Goal: Task Accomplishment & Management: Manage account settings

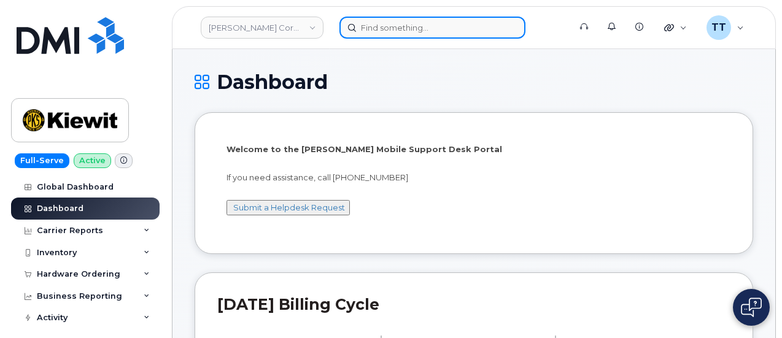
click at [420, 31] on input at bounding box center [432, 28] width 186 height 22
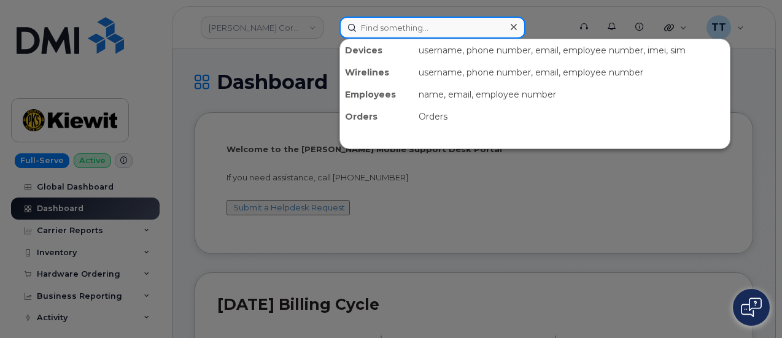
paste input "298110"
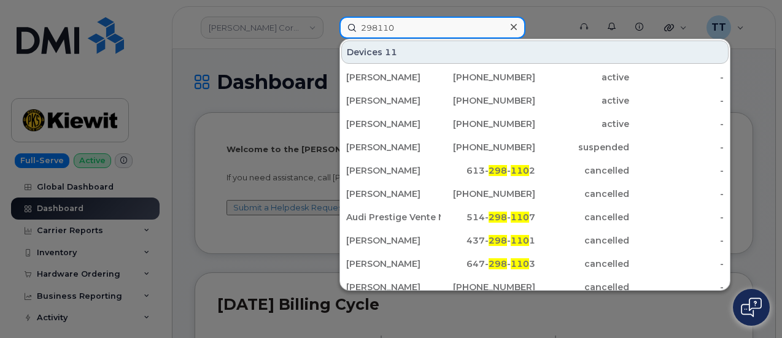
type input "298110"
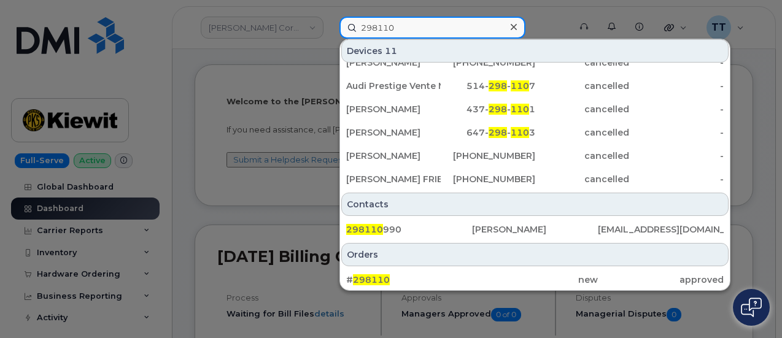
scroll to position [123, 0]
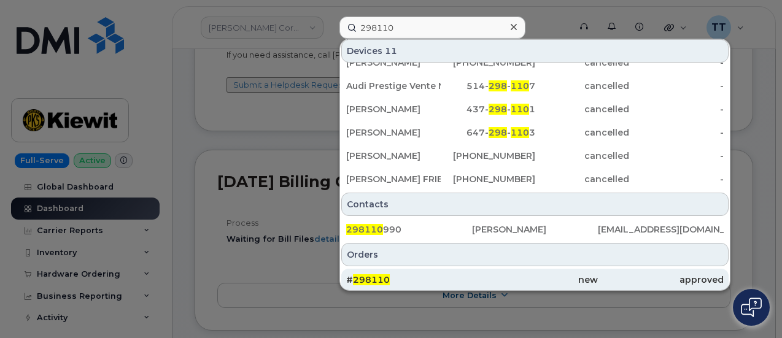
click at [371, 278] on span "298110" at bounding box center [371, 279] width 37 height 11
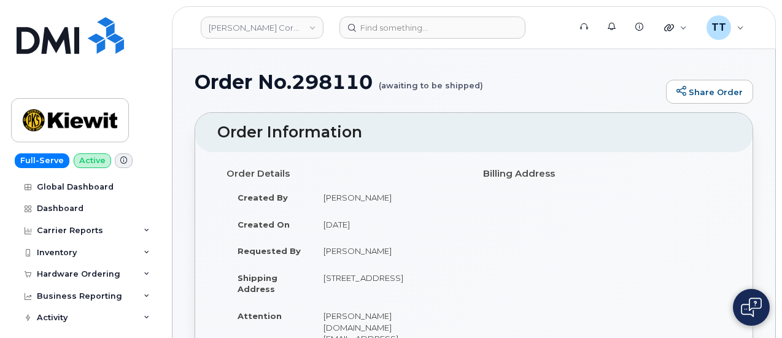
click at [335, 253] on td "[PERSON_NAME]" at bounding box center [388, 250] width 152 height 27
drag, startPoint x: 335, startPoint y: 253, endPoint x: 379, endPoint y: 93, distance: 165.4
click at [379, 85] on h1 "Order No.298110 (awaiting to be shipped)" at bounding box center [426, 81] width 465 height 21
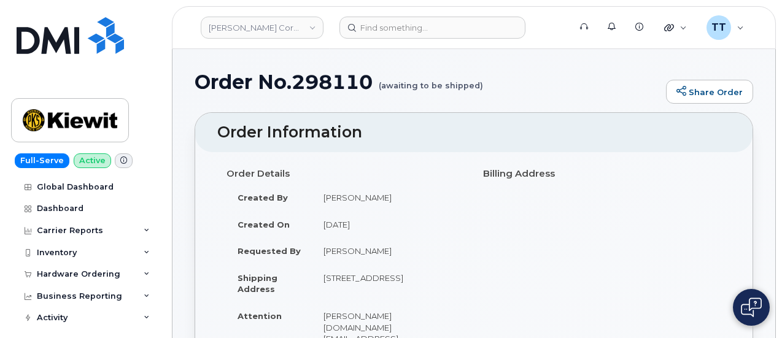
click at [358, 252] on td "[PERSON_NAME]" at bounding box center [388, 250] width 152 height 27
copy tbody "[PERSON_NAME]"
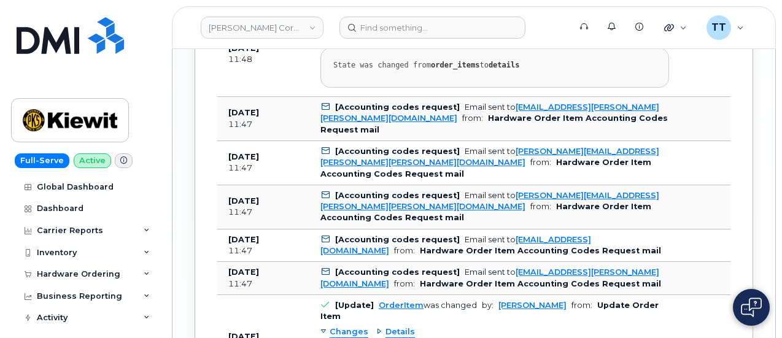
scroll to position [1765, 0]
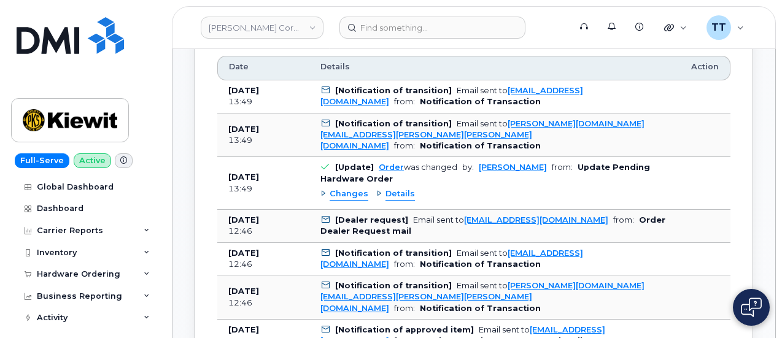
scroll to position [614, 0]
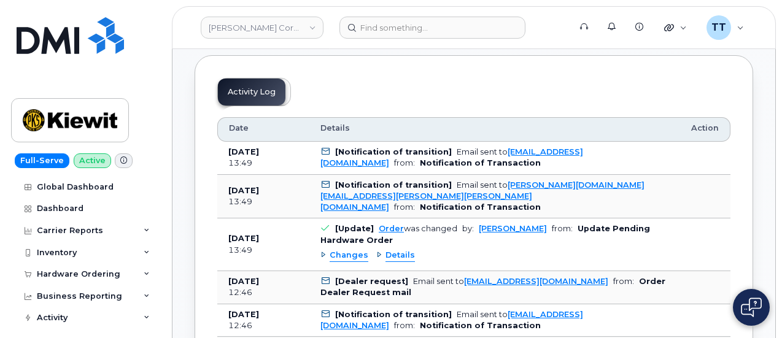
click at [385, 250] on span "Details" at bounding box center [399, 256] width 29 height 12
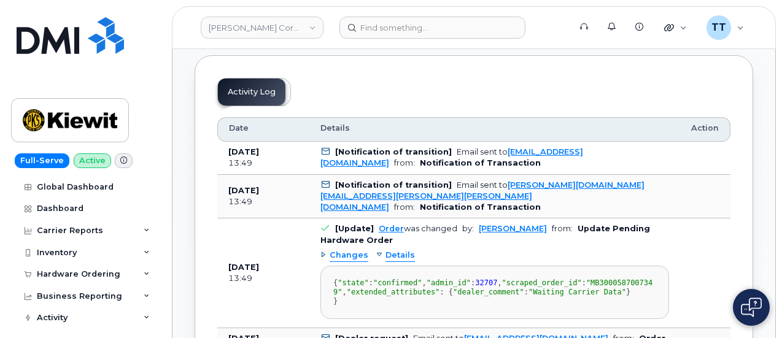
click at [357, 250] on span "Changes" at bounding box center [348, 256] width 39 height 12
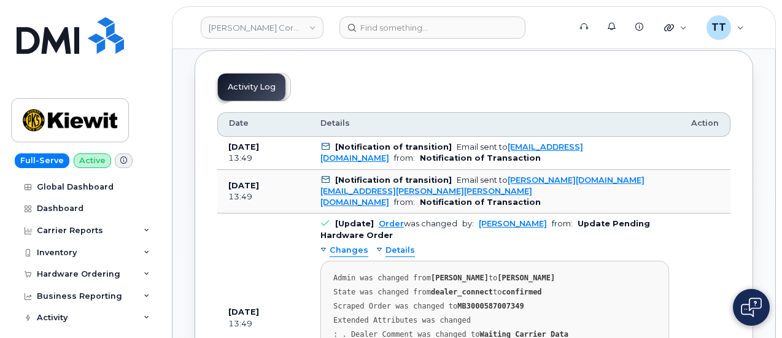
scroll to position [552, 0]
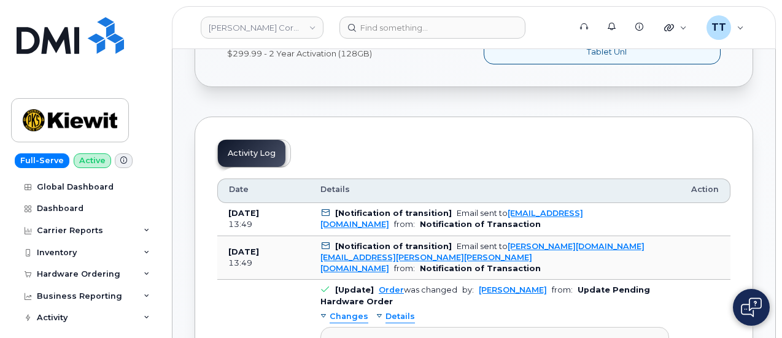
click at [706, 179] on th "Action" at bounding box center [705, 191] width 50 height 25
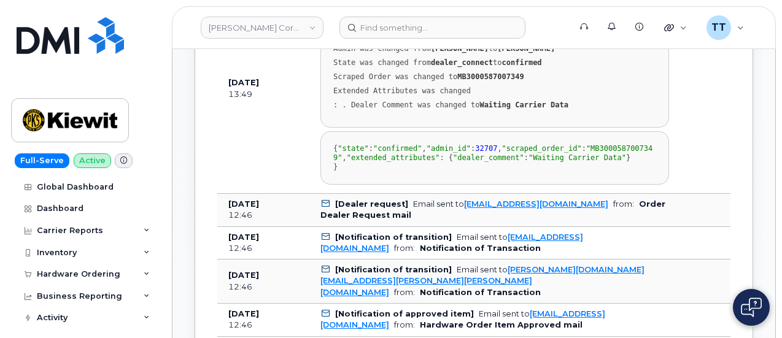
scroll to position [726, 0]
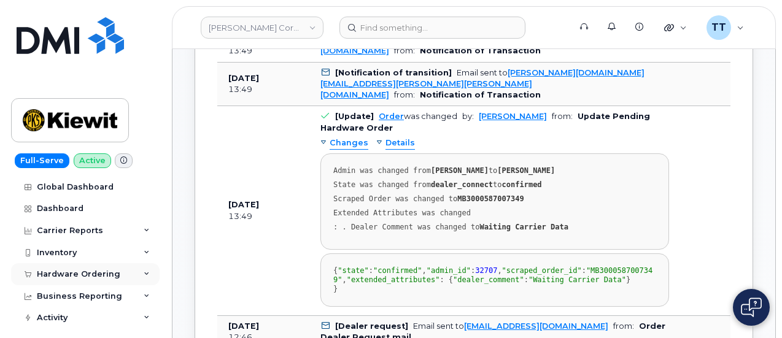
click at [94, 273] on div "Hardware Ordering" at bounding box center [78, 274] width 83 height 10
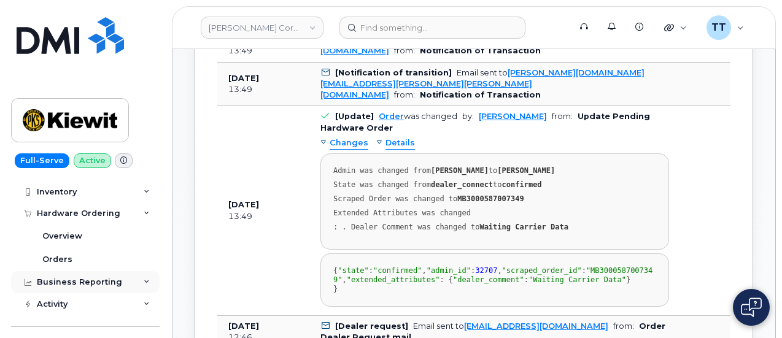
scroll to position [0, 0]
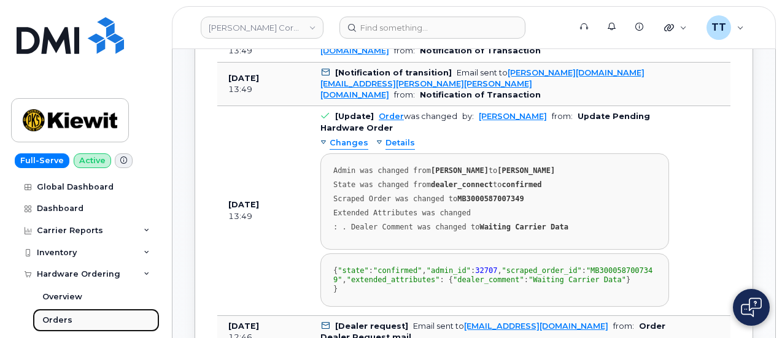
click at [71, 321] on link "Orders" at bounding box center [96, 320] width 127 height 23
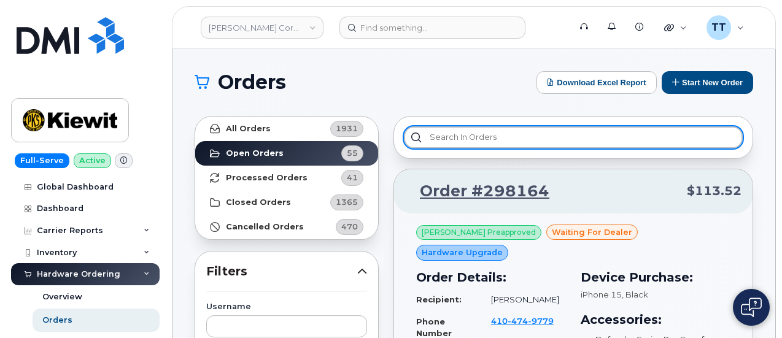
click at [466, 137] on input "text" at bounding box center [573, 137] width 339 height 22
paste input "298110"
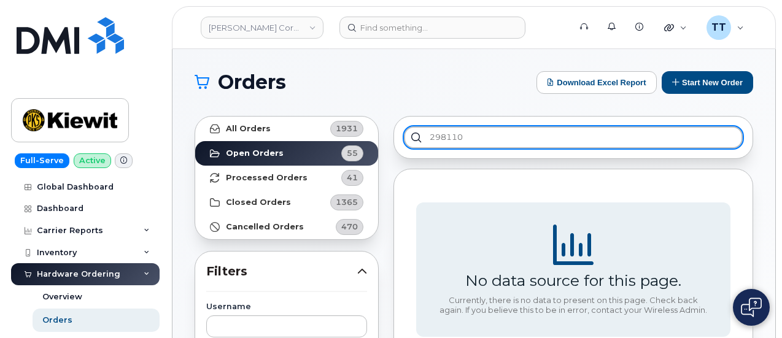
type input "298110"
click at [491, 136] on input "298110" at bounding box center [573, 137] width 339 height 22
click at [475, 133] on input "298110" at bounding box center [573, 137] width 339 height 22
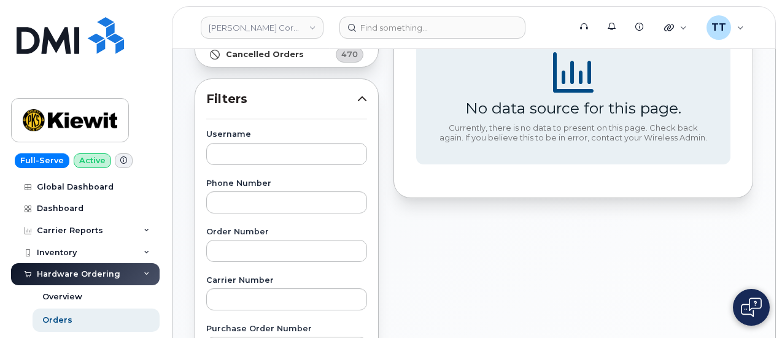
scroll to position [245, 0]
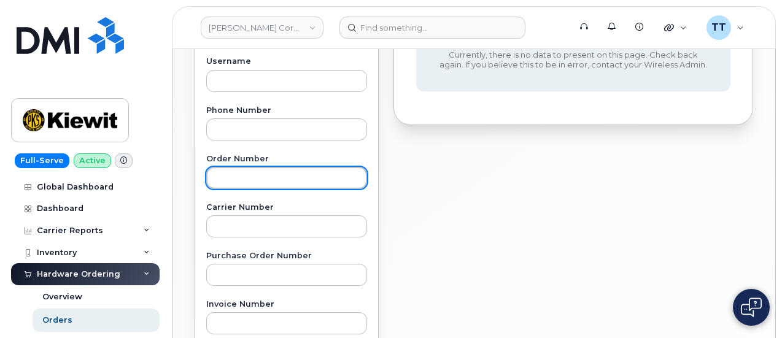
click at [283, 183] on input "text" at bounding box center [286, 178] width 161 height 22
paste input "298110"
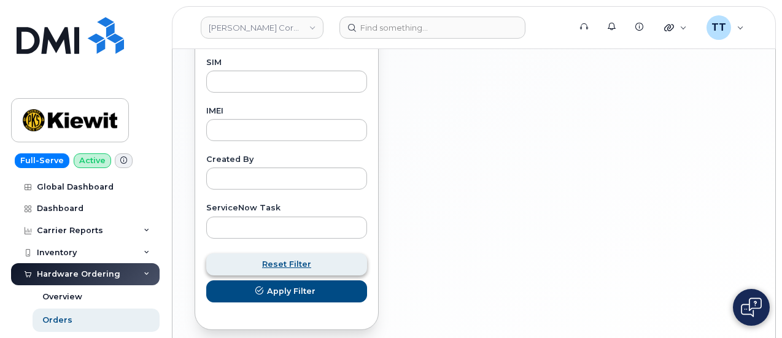
scroll to position [685, 0]
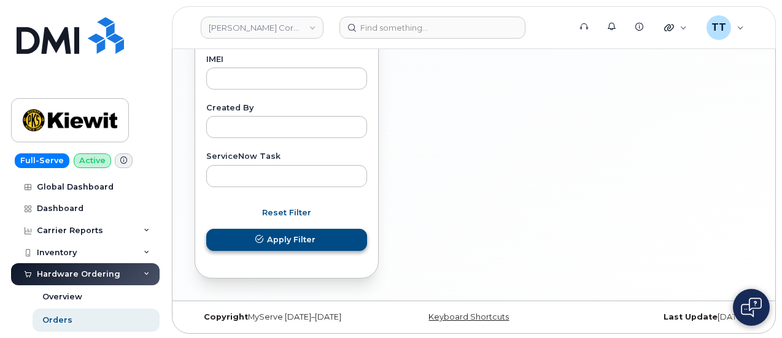
type input "298110"
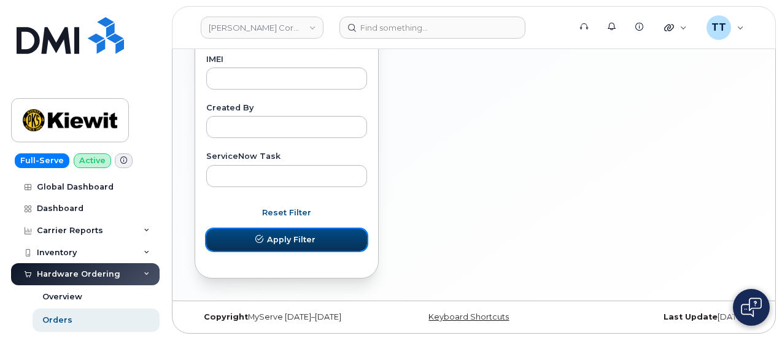
click at [309, 239] on span "Apply Filter" at bounding box center [291, 240] width 48 height 12
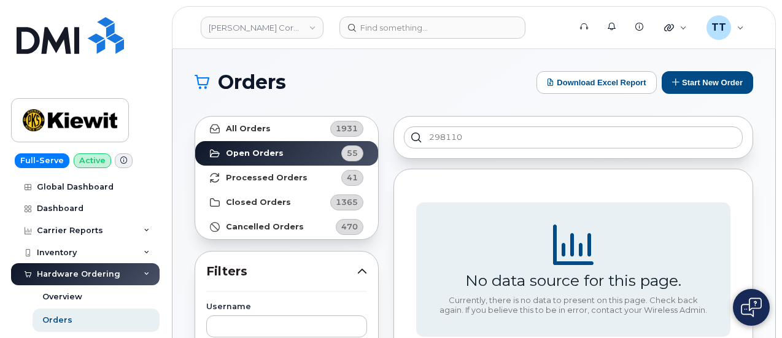
scroll to position [0, 0]
click at [265, 133] on strong "All Orders" at bounding box center [248, 129] width 45 height 10
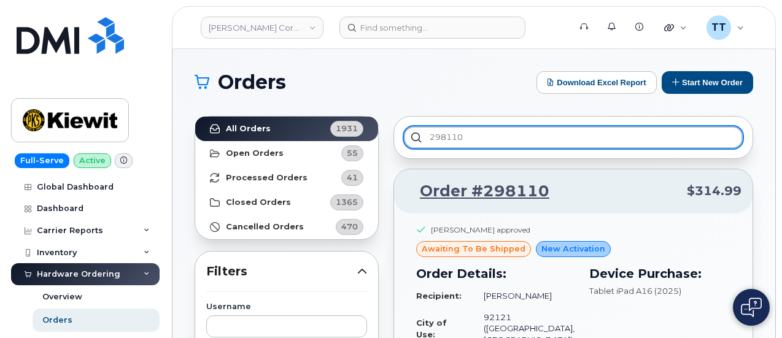
click at [497, 139] on input "298110" at bounding box center [573, 137] width 339 height 22
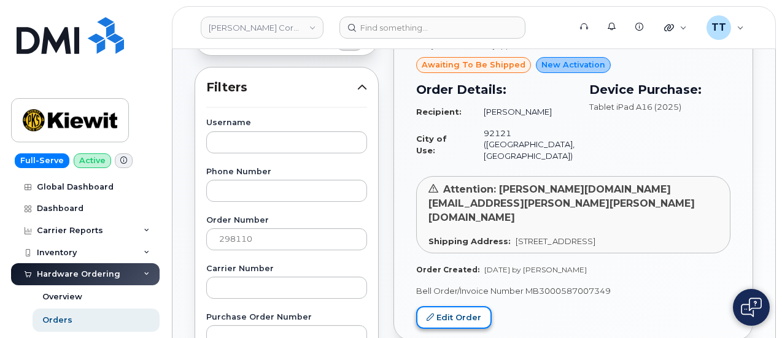
click at [444, 306] on link "Edit Order" at bounding box center [453, 317] width 75 height 23
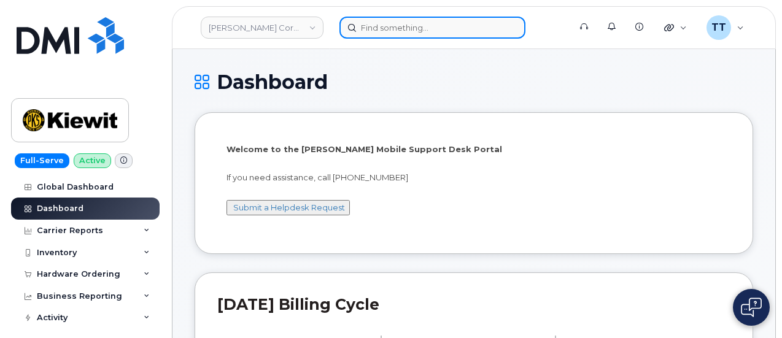
click at [409, 32] on input at bounding box center [432, 28] width 186 height 22
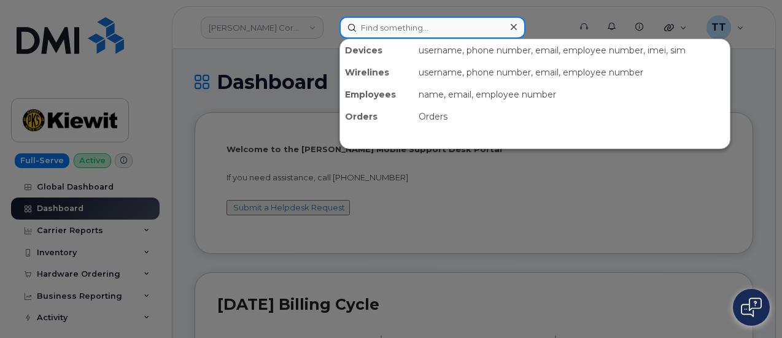
paste input "[PERSON_NAME]"
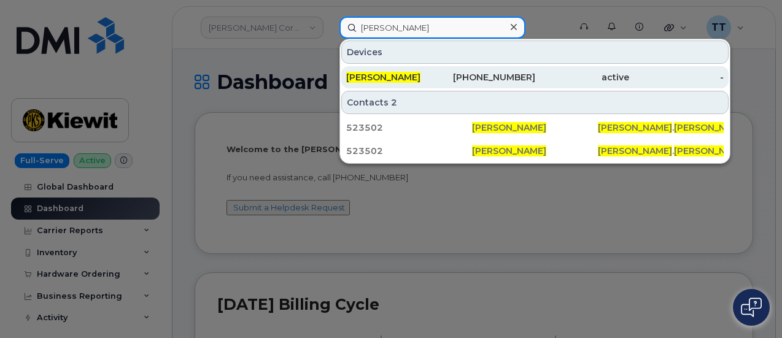
type input "[PERSON_NAME]"
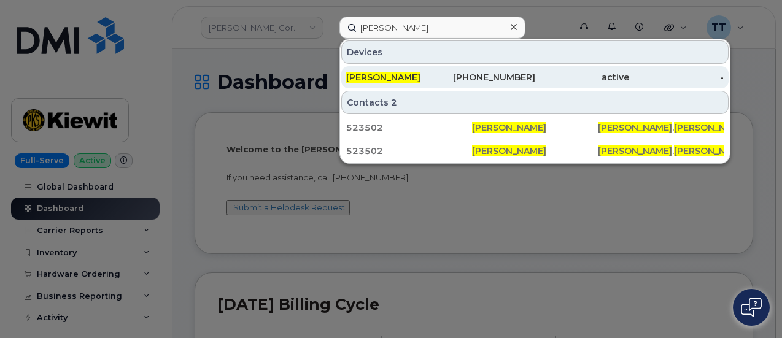
click at [423, 75] on div "JOSEPH WANG" at bounding box center [393, 77] width 94 height 12
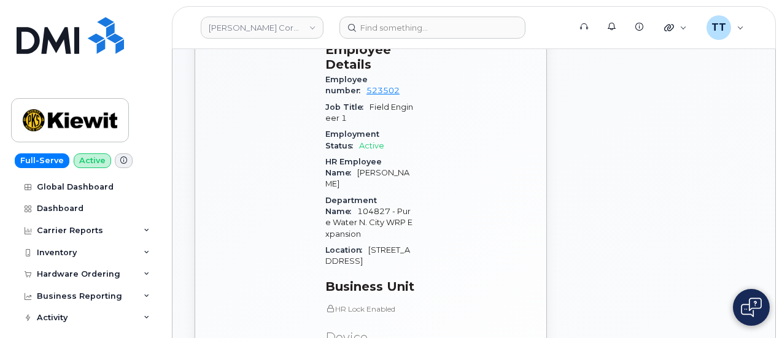
scroll to position [699, 0]
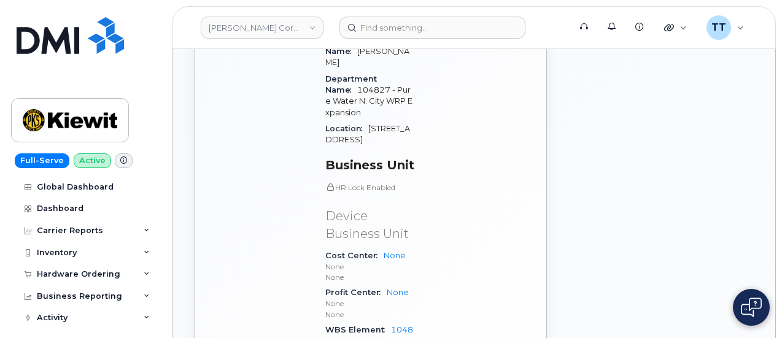
drag, startPoint x: 399, startPoint y: 256, endPoint x: 417, endPoint y: 299, distance: 46.7
click at [438, 310] on div "Carrier Details Account 786080835-00001 - Verizon Wireless - Kiewit Phase 2 Con…" at bounding box center [477, 20] width 110 height 753
drag, startPoint x: 389, startPoint y: 256, endPoint x: 398, endPoint y: 265, distance: 12.6
copy link "104827.2287"
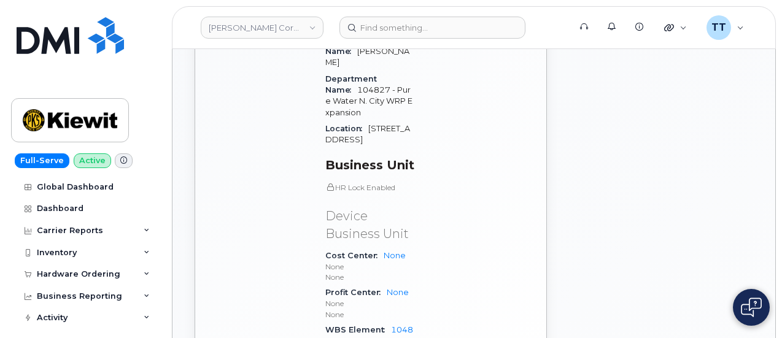
click at [547, 250] on div "562 217 1443 Last updated Jul 31, 2025 Active Send Message 1.60 GB  used 0.00 B…" at bounding box center [370, 18] width 367 height 871
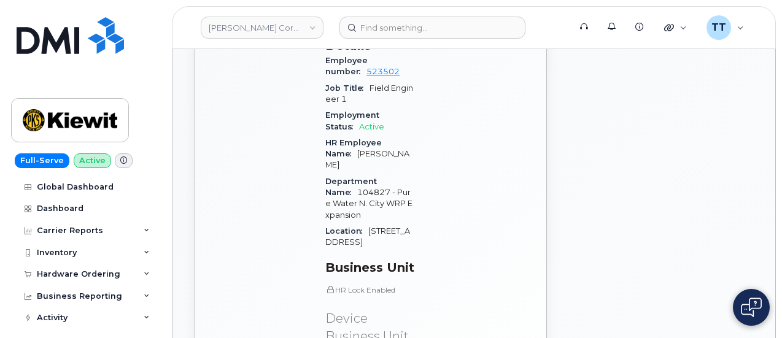
scroll to position [736, 0]
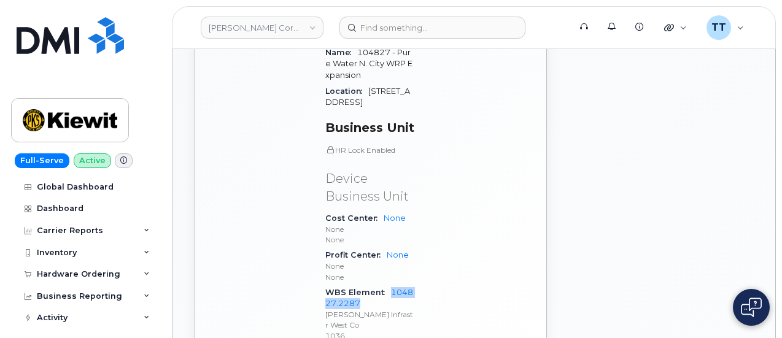
drag, startPoint x: 389, startPoint y: 218, endPoint x: 390, endPoint y: 228, distance: 9.8
click at [383, 285] on div "WBS Element 104827.2287 Kiewit Infrastr West Co 1036" at bounding box center [369, 314] width 89 height 59
copy link "104827.2287"
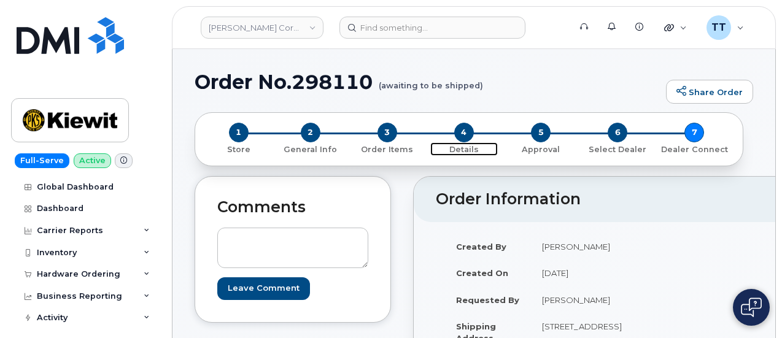
click at [462, 134] on span "4" at bounding box center [464, 133] width 20 height 20
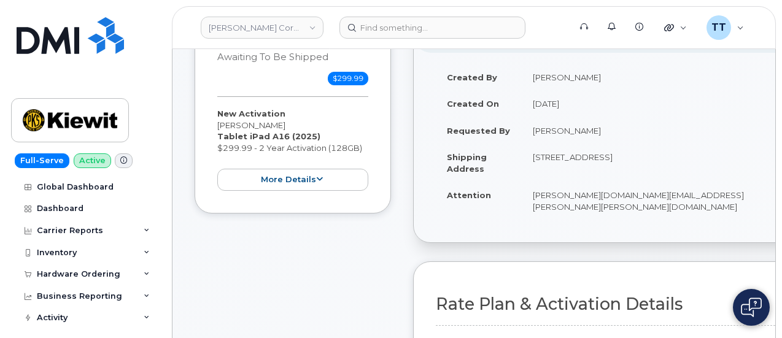
scroll to position [61, 0]
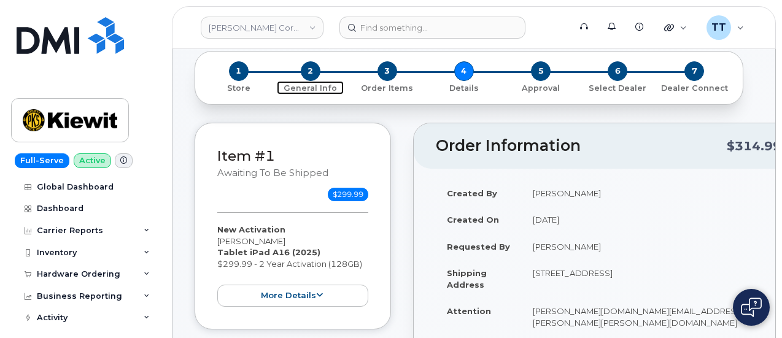
click at [304, 70] on span "2" at bounding box center [311, 71] width 20 height 20
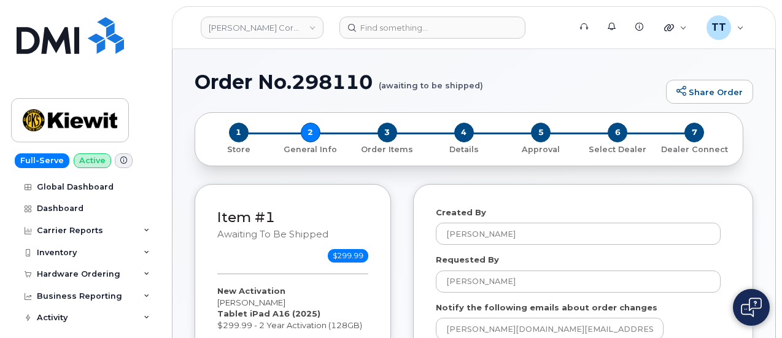
select select
click at [232, 129] on span "1" at bounding box center [239, 133] width 20 height 20
click at [234, 132] on span "1" at bounding box center [239, 133] width 20 height 20
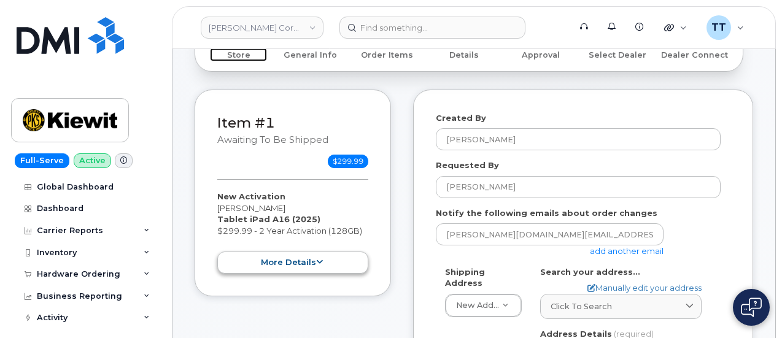
scroll to position [184, 0]
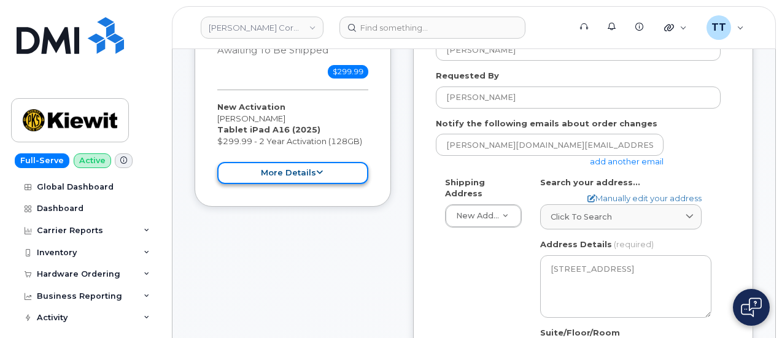
click at [328, 162] on button "more details" at bounding box center [292, 173] width 151 height 23
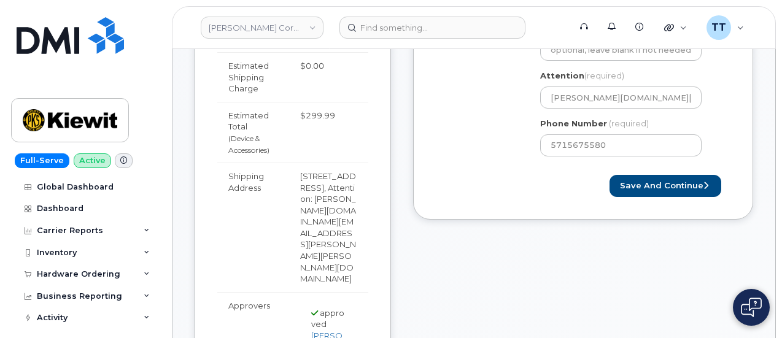
scroll to position [552, 0]
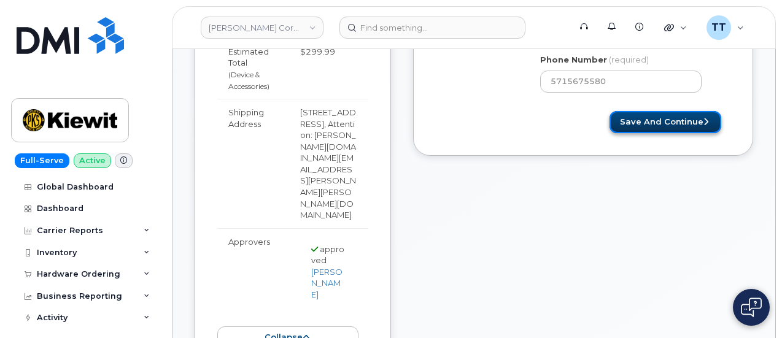
click at [650, 118] on button "Save and Continue" at bounding box center [665, 122] width 112 height 23
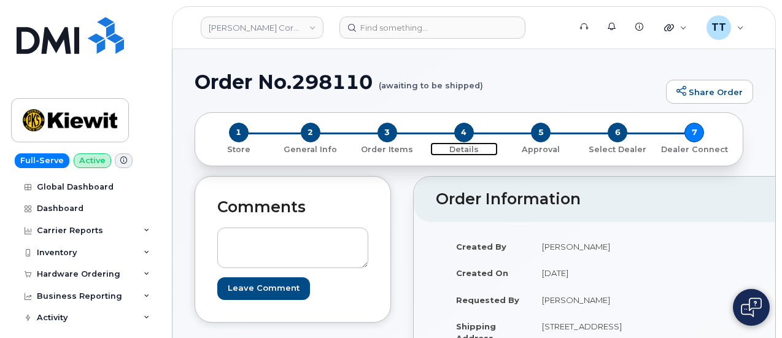
click at [466, 132] on span "4" at bounding box center [464, 133] width 20 height 20
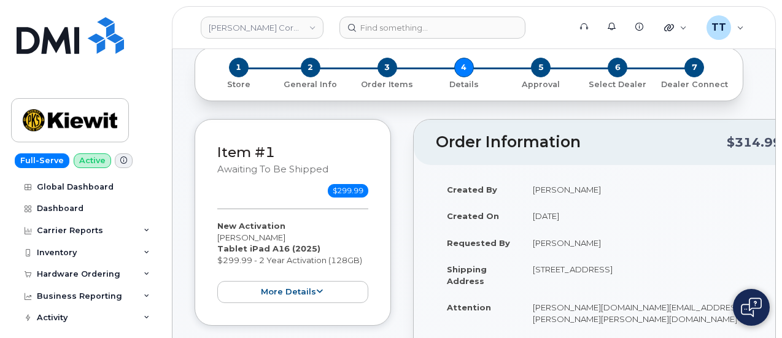
scroll to position [61, 0]
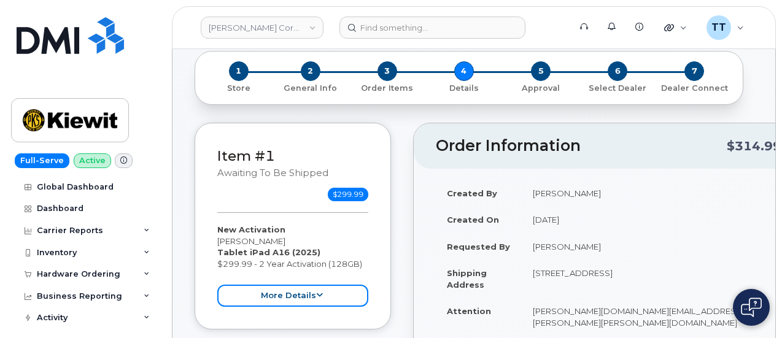
drag, startPoint x: 281, startPoint y: 277, endPoint x: 291, endPoint y: 275, distance: 10.1
click at [281, 285] on button "more details" at bounding box center [292, 296] width 151 height 23
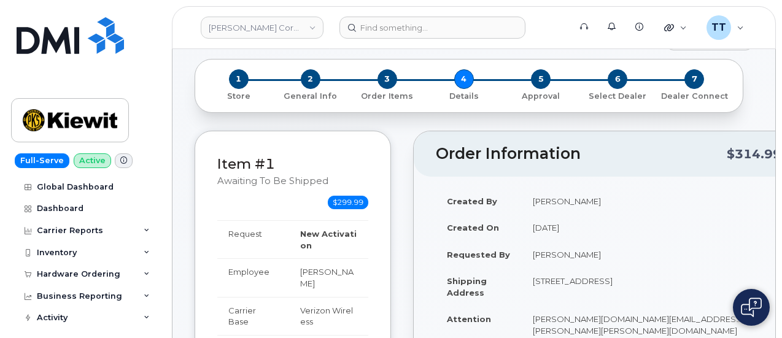
scroll to position [0, 0]
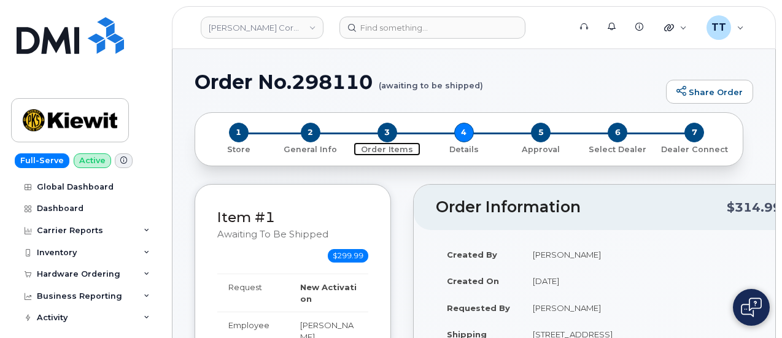
click at [384, 131] on span "3" at bounding box center [387, 133] width 20 height 20
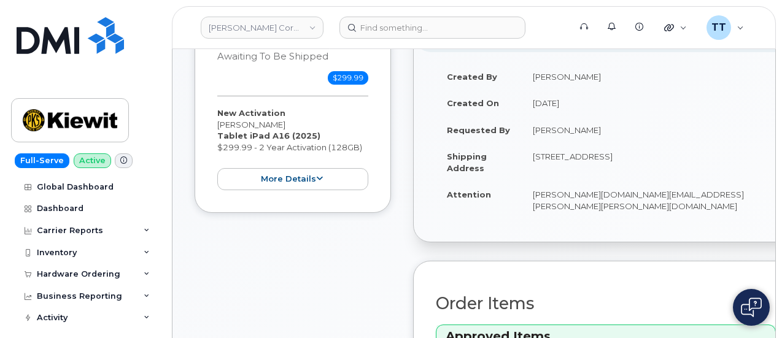
scroll to position [184, 0]
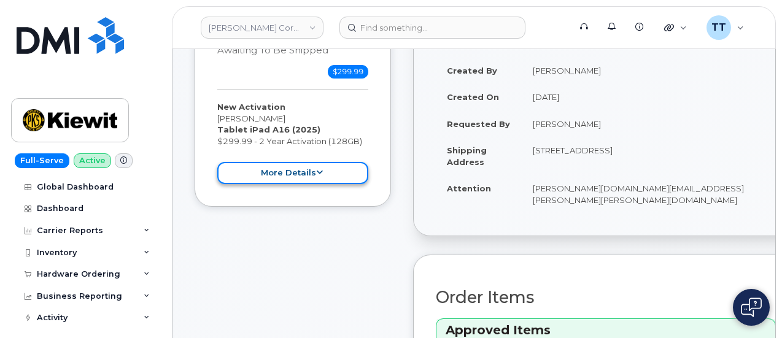
click at [307, 162] on button "more details" at bounding box center [292, 173] width 151 height 23
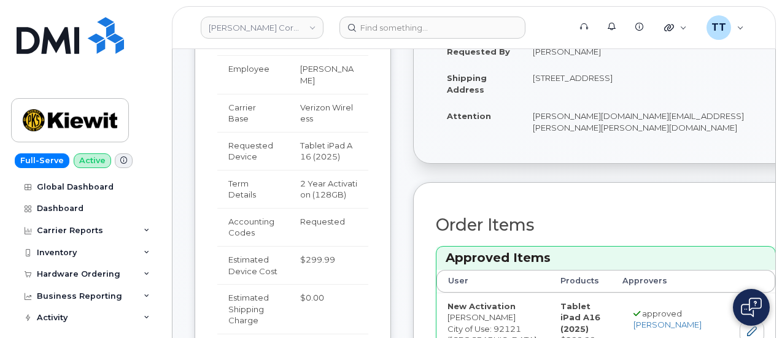
scroll to position [307, 0]
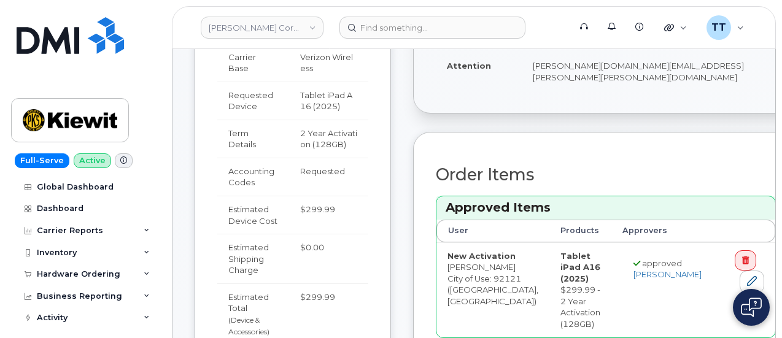
click at [304, 166] on span "Requested" at bounding box center [322, 171] width 45 height 10
click at [303, 166] on span "Requested" at bounding box center [322, 171] width 45 height 10
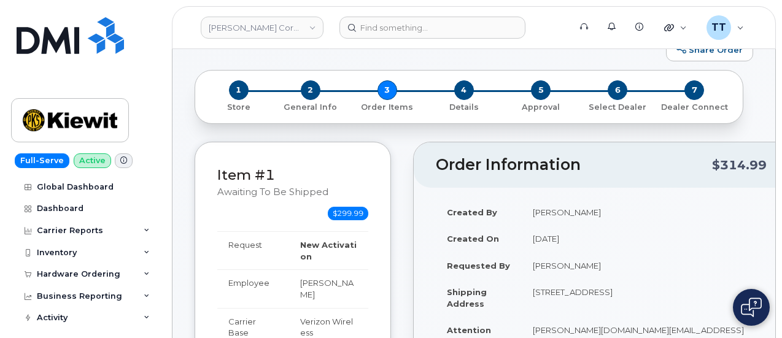
scroll to position [0, 0]
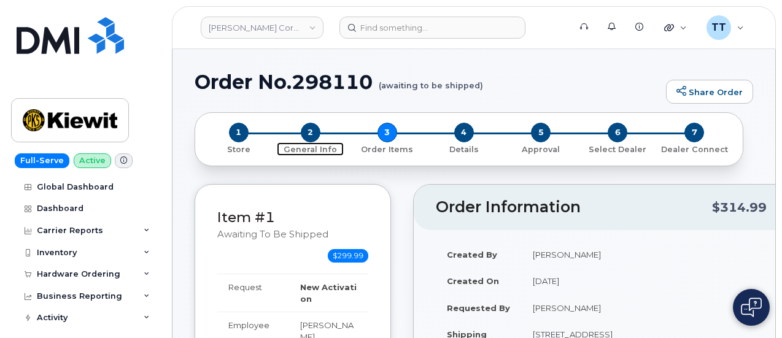
click at [309, 134] on span "2" at bounding box center [311, 133] width 20 height 20
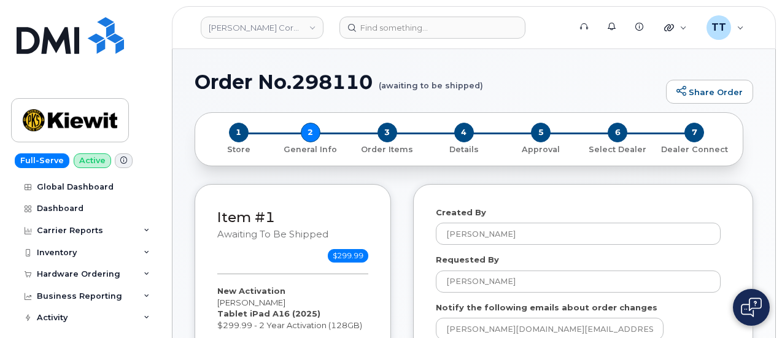
select select
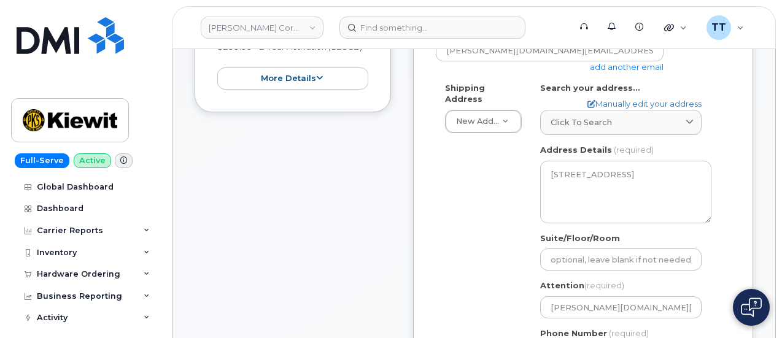
scroll to position [123, 0]
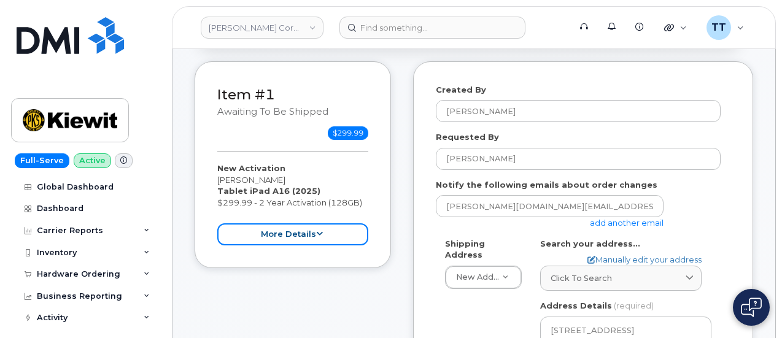
click at [287, 223] on button "more details" at bounding box center [292, 234] width 151 height 23
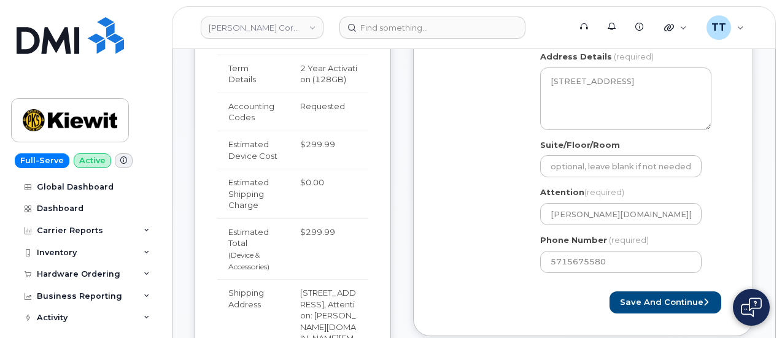
scroll to position [429, 0]
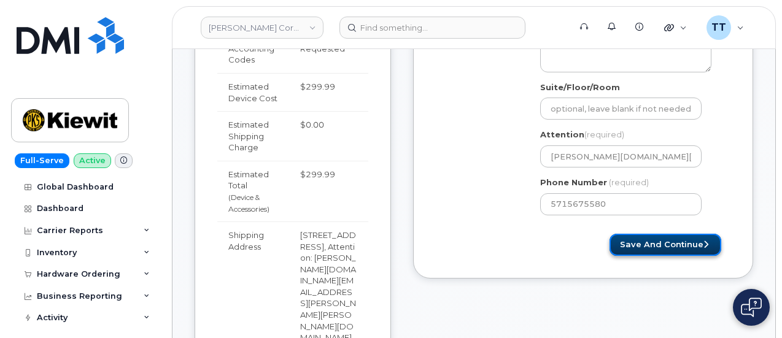
click at [643, 244] on button "Save and Continue" at bounding box center [665, 245] width 112 height 23
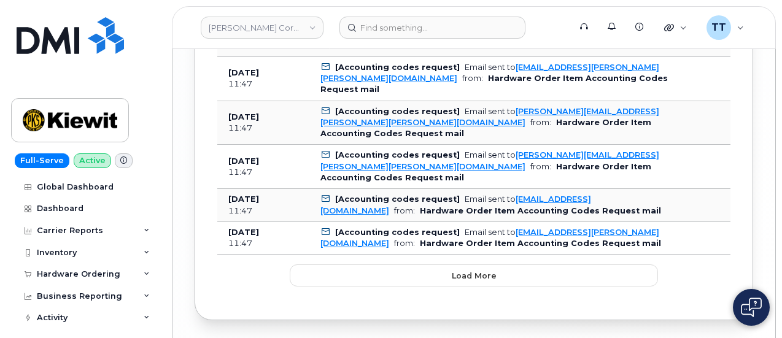
scroll to position [2089, 0]
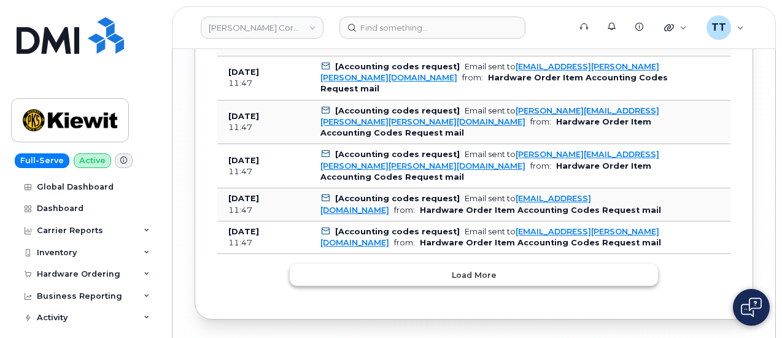
click at [484, 264] on button "Load more" at bounding box center [474, 275] width 368 height 22
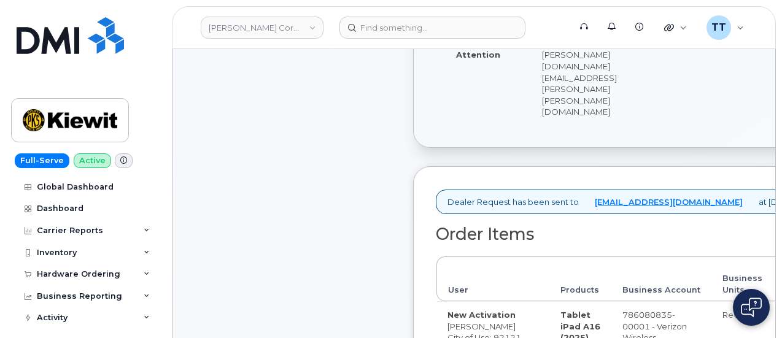
scroll to position [0, 0]
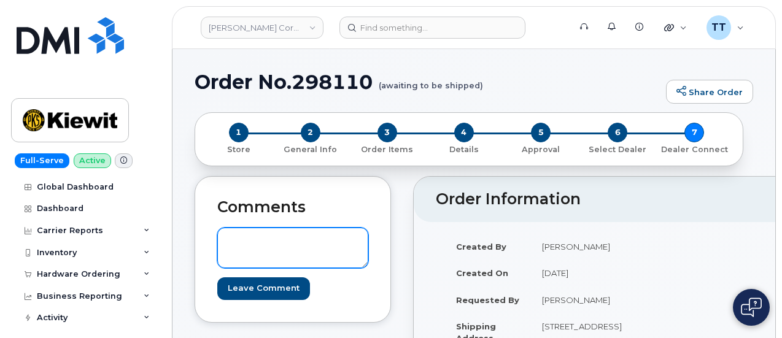
click at [308, 255] on textarea at bounding box center [292, 248] width 151 height 40
paste textarea "298110"
type textarea "298110"
click at [263, 244] on textarea "298110" at bounding box center [292, 248] width 151 height 40
click at [263, 242] on textarea "298110" at bounding box center [292, 248] width 151 height 40
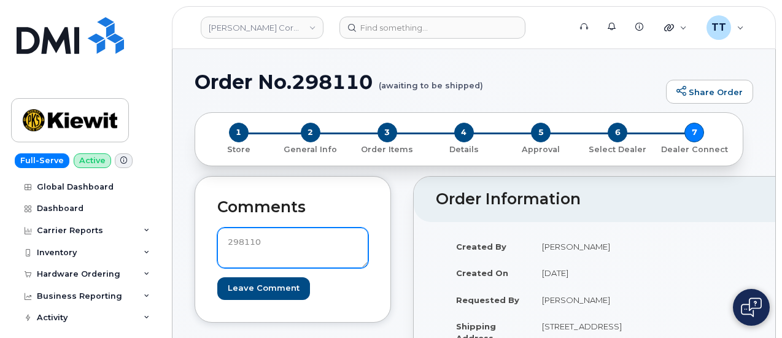
click at [263, 242] on textarea "298110" at bounding box center [292, 248] width 151 height 40
paste textarea "104827.2287"
click at [226, 240] on textarea "104827.2287" at bounding box center [292, 248] width 151 height 40
drag, startPoint x: 311, startPoint y: 242, endPoint x: 186, endPoint y: 238, distance: 125.2
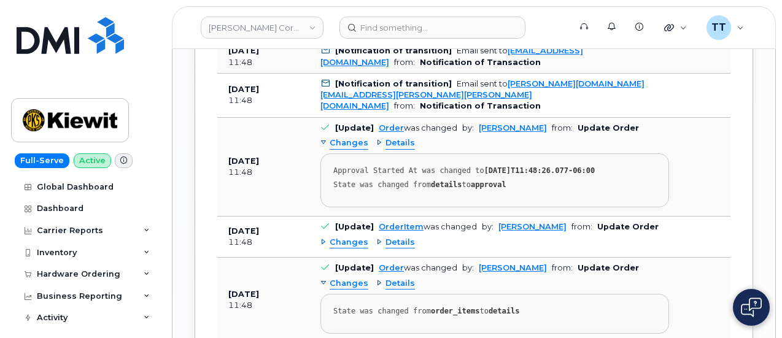
scroll to position [1669, 0]
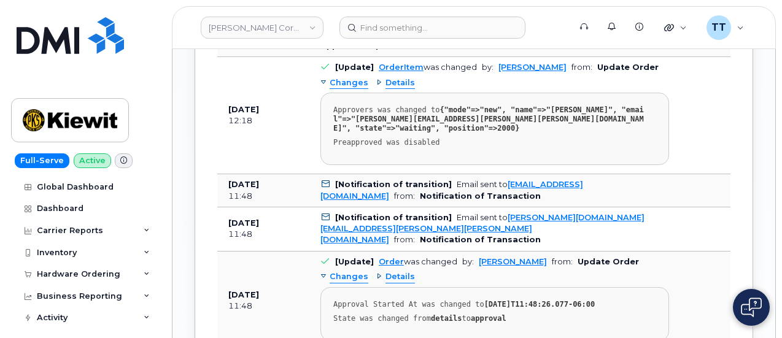
type textarea "wbs: 104827.2287"
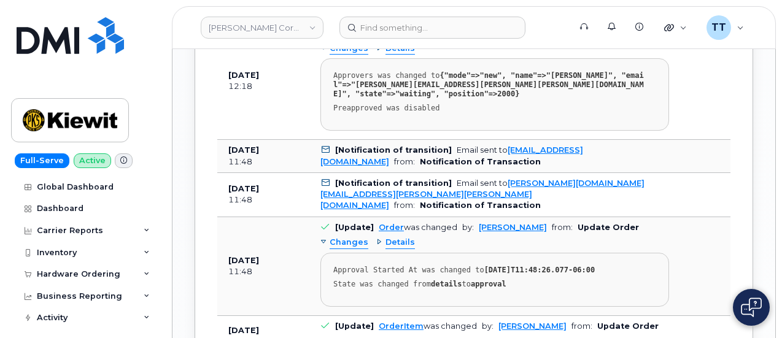
scroll to position [1730, 0]
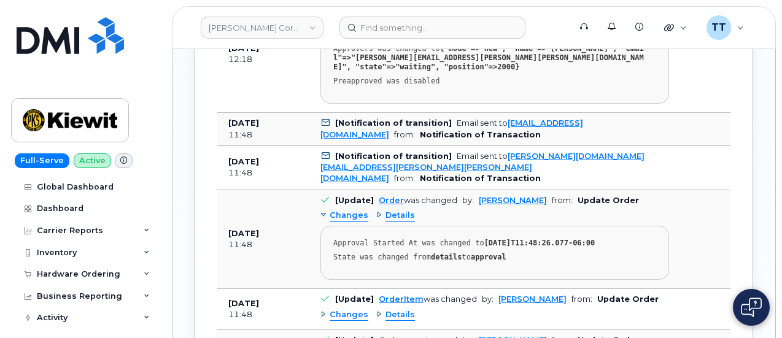
click at [396, 309] on span "Details" at bounding box center [399, 315] width 29 height 12
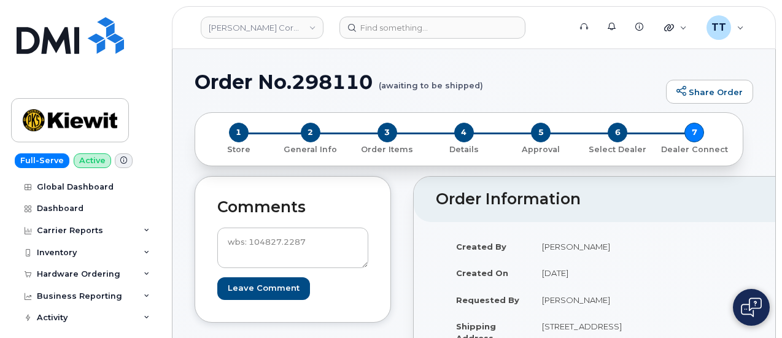
scroll to position [0, 0]
click at [465, 124] on div "4 Details" at bounding box center [463, 139] width 77 height 33
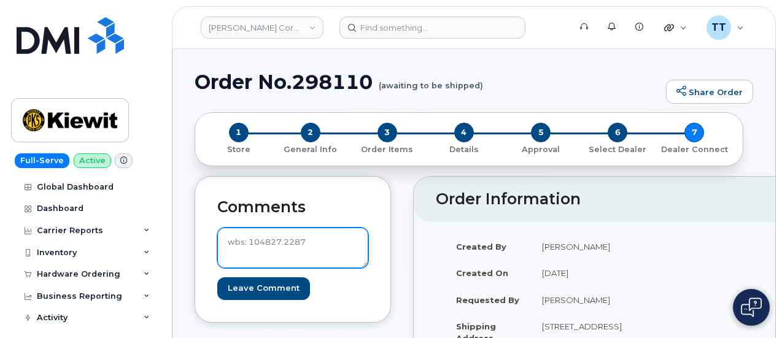
click at [258, 245] on textarea "wbs: 104827.2287" at bounding box center [292, 248] width 151 height 40
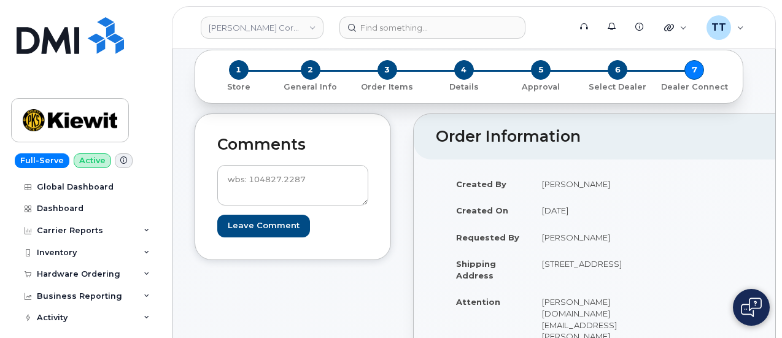
scroll to position [61, 0]
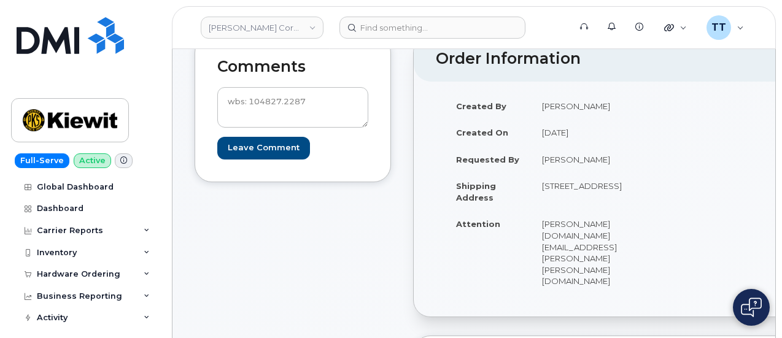
scroll to position [0, 0]
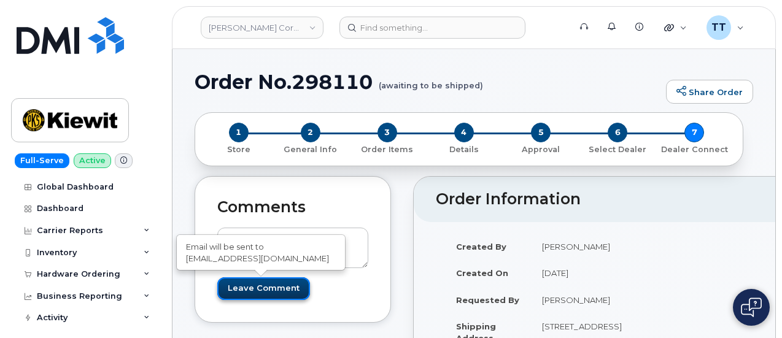
click at [269, 284] on input "Leave Comment" at bounding box center [263, 288] width 93 height 23
type input "Create Event"
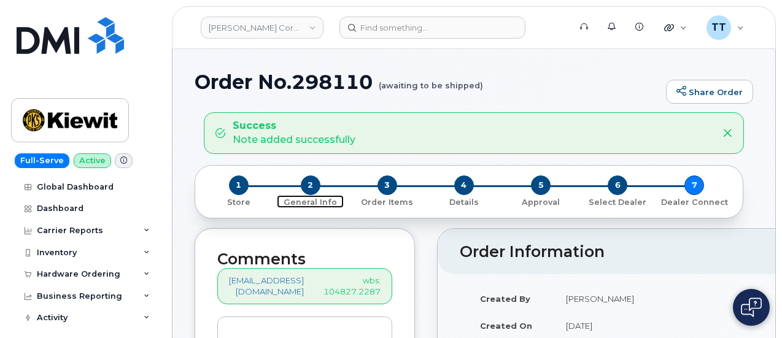
click at [306, 185] on span "2" at bounding box center [311, 185] width 20 height 20
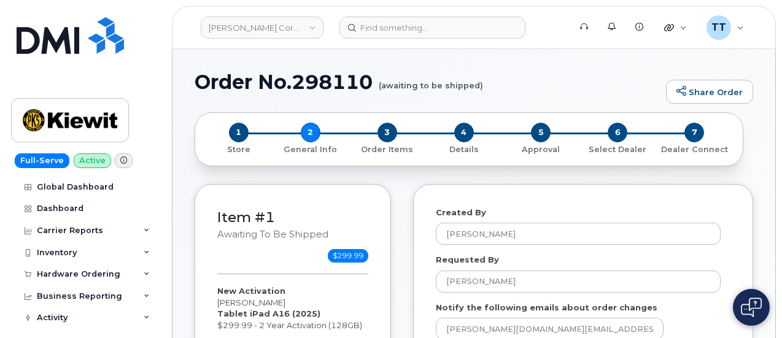
select select
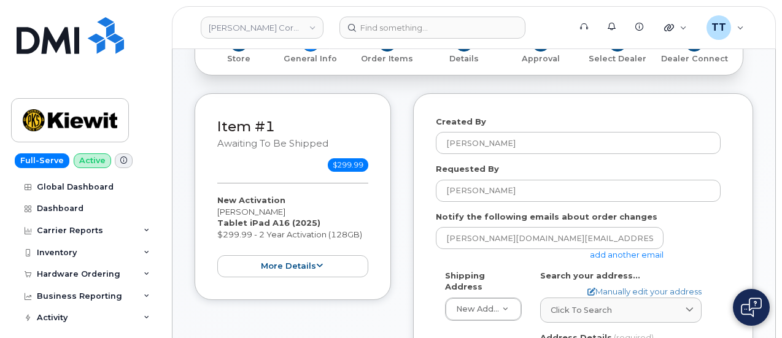
scroll to position [123, 0]
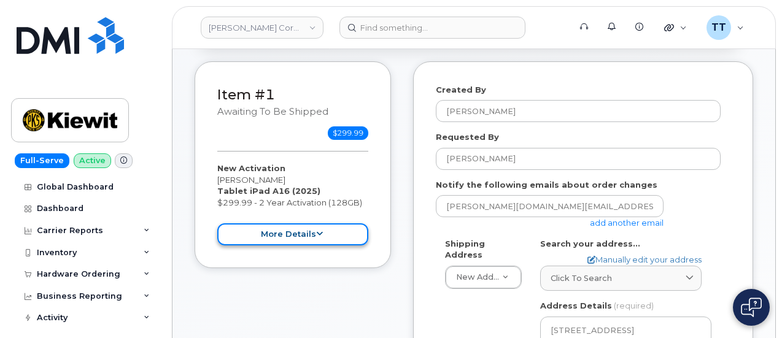
click at [310, 226] on button "more details" at bounding box center [292, 234] width 151 height 23
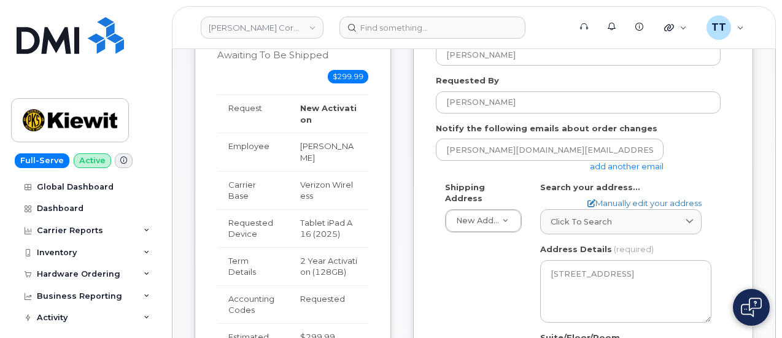
scroll to position [184, 0]
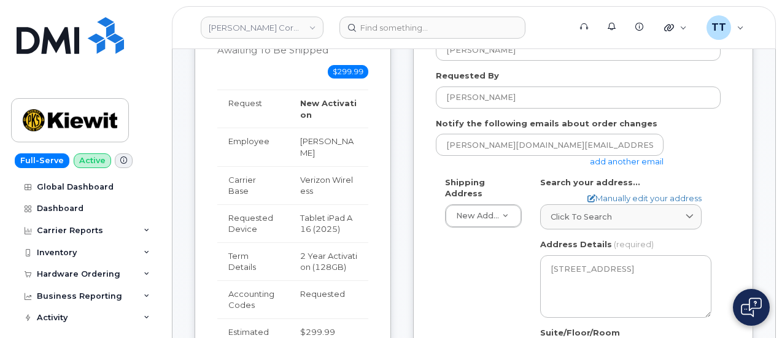
click at [306, 280] on td "Requested" at bounding box center [328, 299] width 79 height 38
click at [307, 280] on td "Requested" at bounding box center [328, 299] width 79 height 38
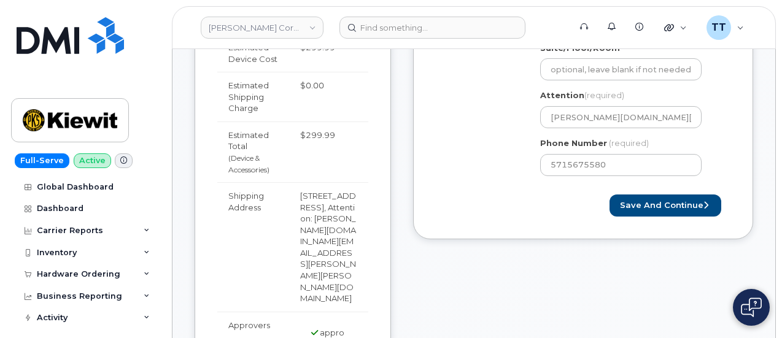
scroll to position [368, 0]
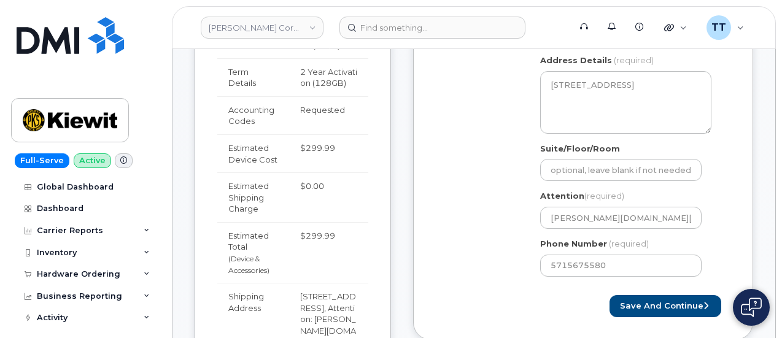
click at [445, 182] on div "Shipping Address New Address New Address [STREET_ADDRESS][PERSON_NAME] CA [GEOG…" at bounding box center [578, 139] width 285 height 293
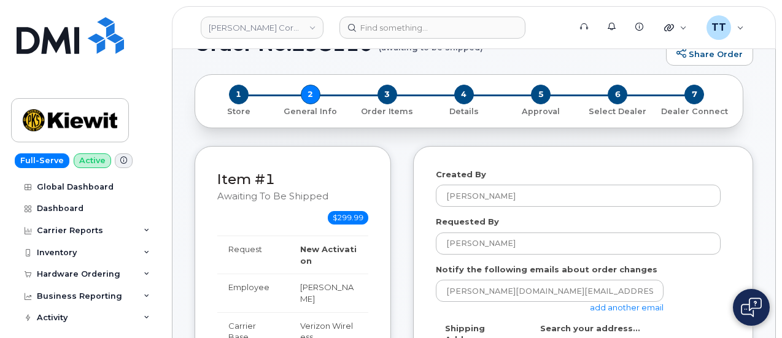
scroll to position [0, 0]
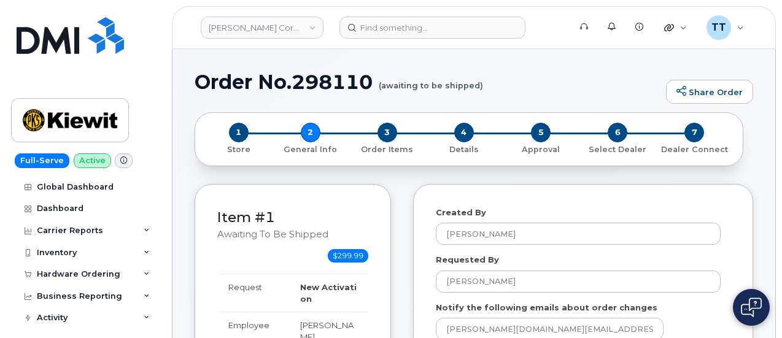
drag, startPoint x: 355, startPoint y: 155, endPoint x: 299, endPoint y: 175, distance: 59.2
click at [299, 175] on div "1 Store 2 General Info 3 Order Items 4 Details 5 Approval 6 Select Dealer 7 Dea…" at bounding box center [473, 143] width 558 height 63
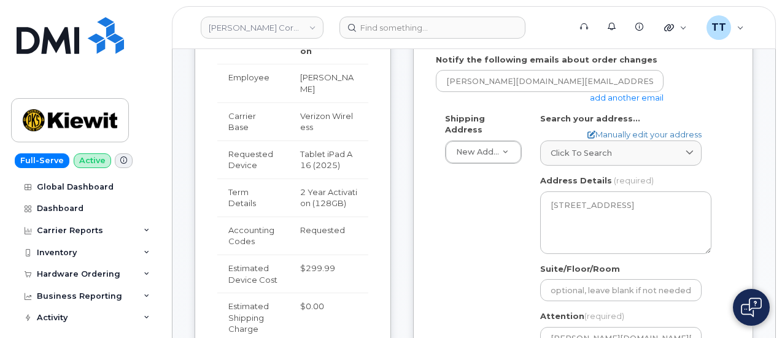
scroll to position [245, 0]
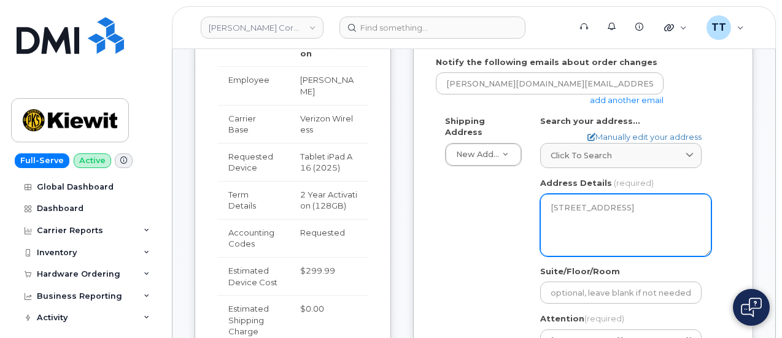
click at [679, 223] on textarea "[STREET_ADDRESS]" at bounding box center [625, 225] width 171 height 63
click at [682, 218] on textarea "[STREET_ADDRESS]" at bounding box center [625, 225] width 171 height 63
click at [679, 219] on textarea "[STREET_ADDRESS]" at bounding box center [625, 225] width 171 height 63
click at [672, 220] on textarea "[STREET_ADDRESS]" at bounding box center [625, 225] width 171 height 63
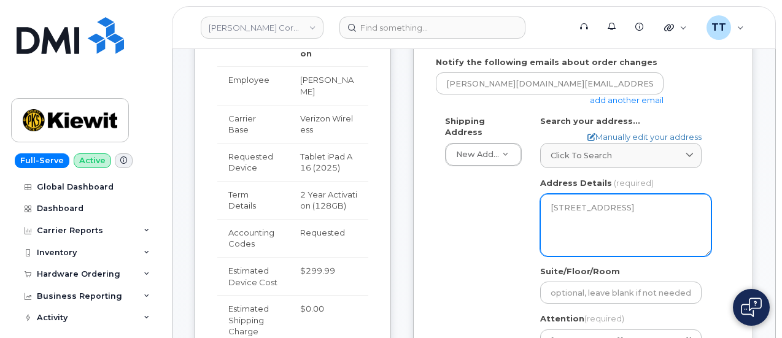
click at [672, 218] on textarea "[STREET_ADDRESS]" at bounding box center [625, 225] width 171 height 63
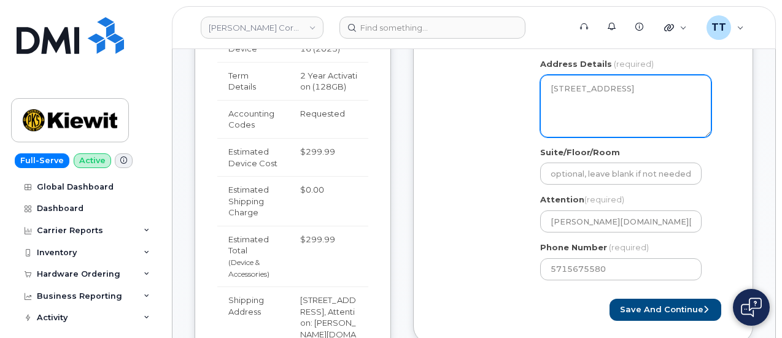
scroll to position [368, 0]
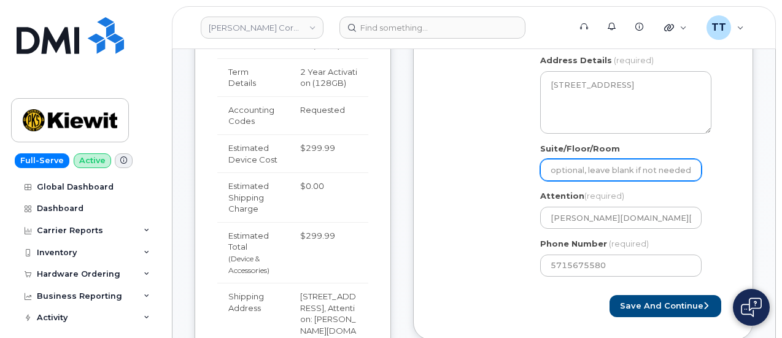
click at [644, 178] on input "Suite/Floor/Room" at bounding box center [620, 170] width 161 height 22
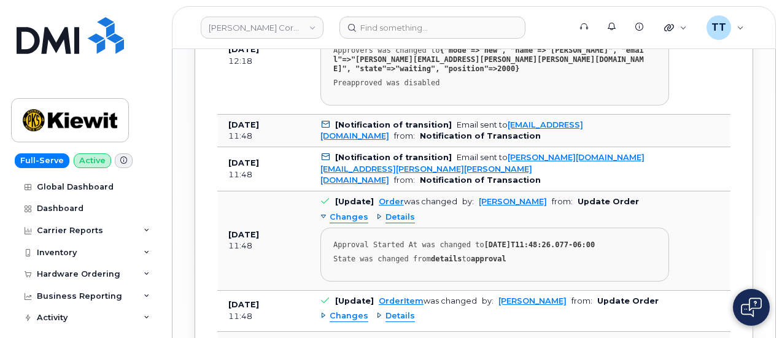
scroll to position [2071, 0]
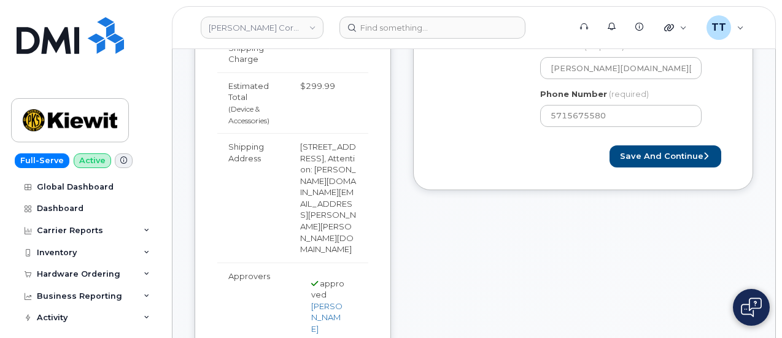
scroll to position [599, 0]
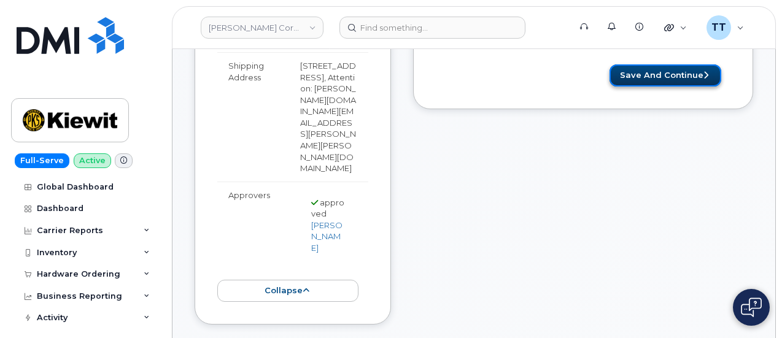
click at [670, 77] on button "Save and Continue" at bounding box center [665, 75] width 112 height 23
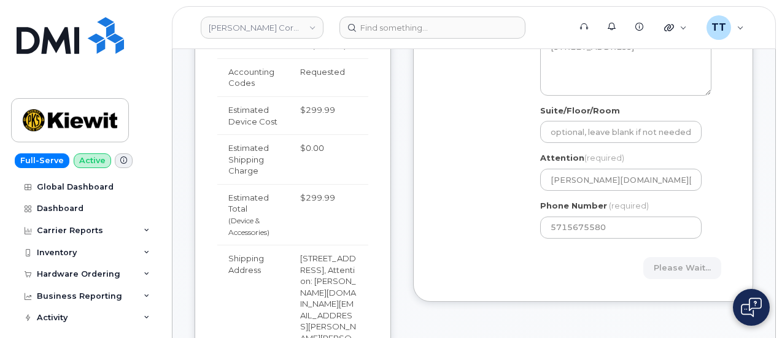
scroll to position [353, 0]
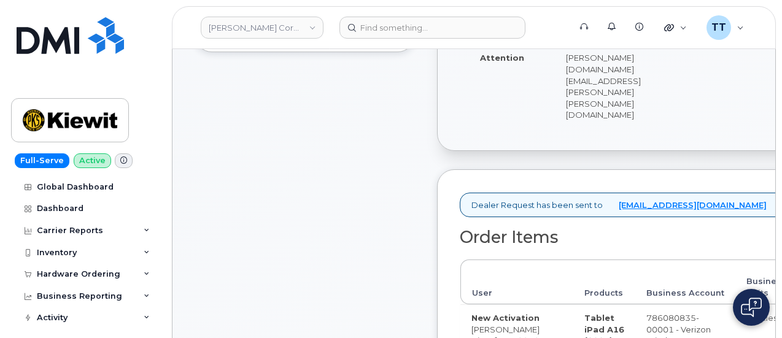
scroll to position [491, 0]
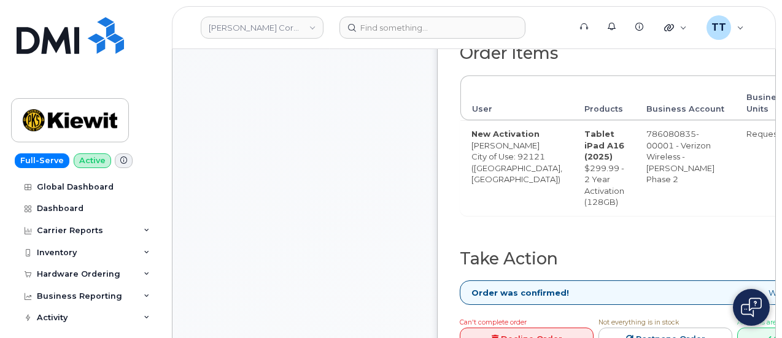
click at [735, 210] on td "Requested" at bounding box center [768, 167] width 67 height 95
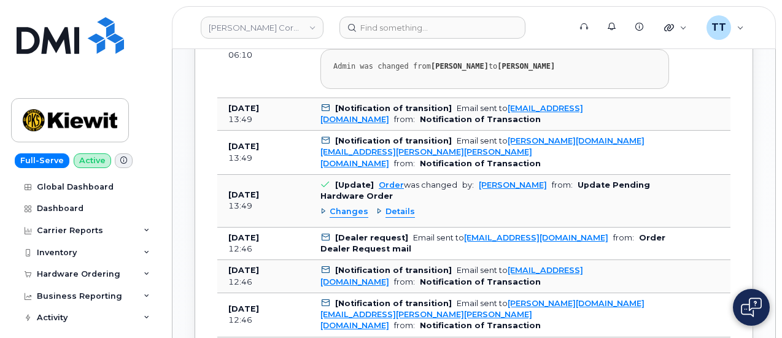
scroll to position [1104, 0]
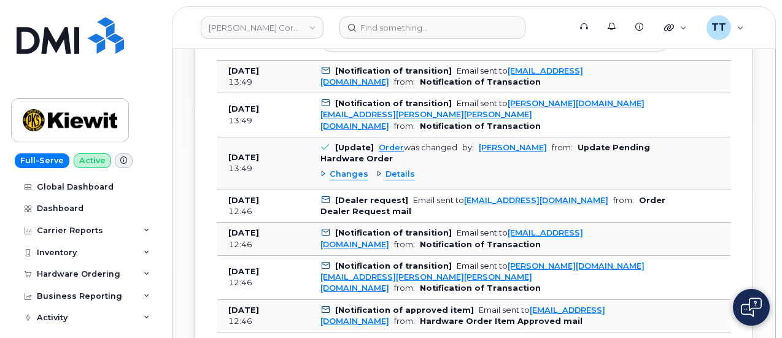
drag, startPoint x: 627, startPoint y: 200, endPoint x: 760, endPoint y: 251, distance: 142.0
click at [760, 251] on div "Order No.298110 (awaiting to be shipped) Share Order × Share This Order If you …" at bounding box center [473, 136] width 603 height 2382
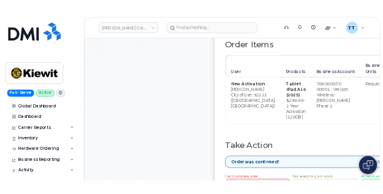
scroll to position [482, 0]
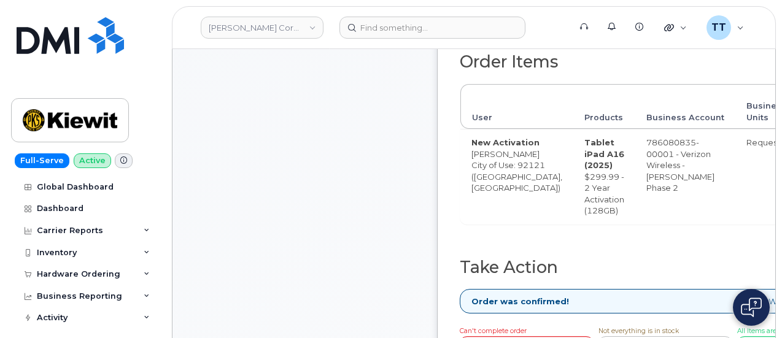
click at [615, 314] on div "Order was confirmed! Waiting Carrier Data" at bounding box center [660, 301] width 401 height 25
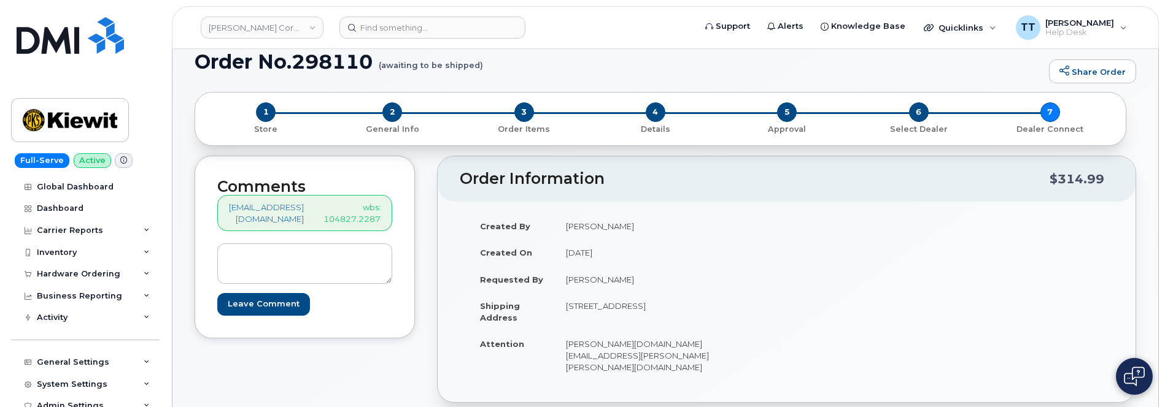
scroll to position [0, 0]
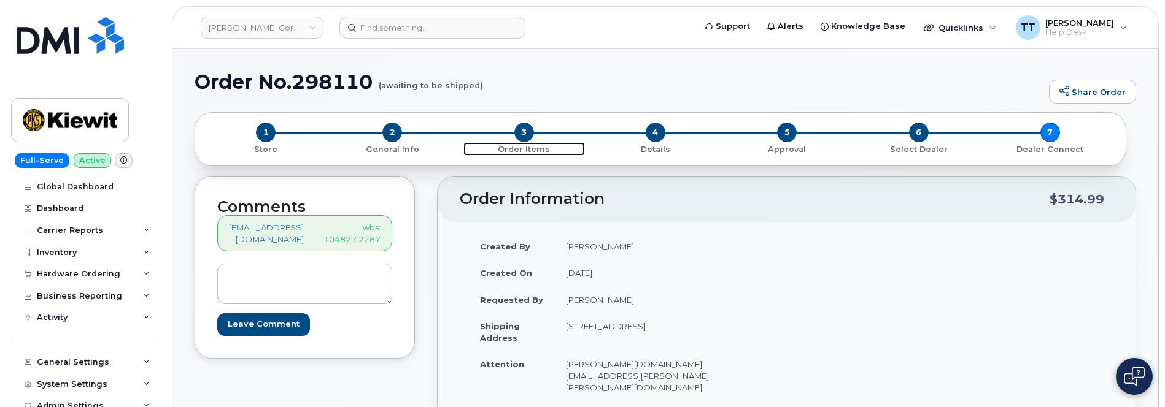
click at [526, 131] on span "3" at bounding box center [524, 133] width 20 height 20
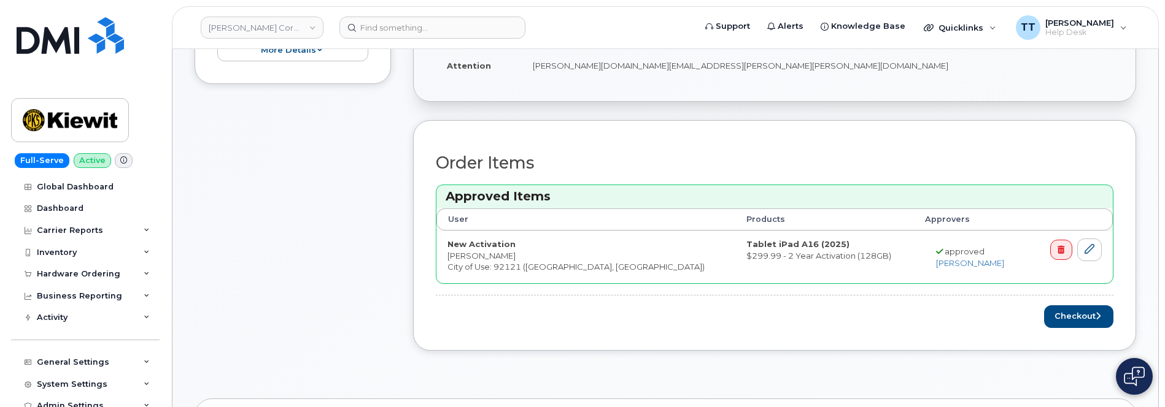
scroll to position [61, 0]
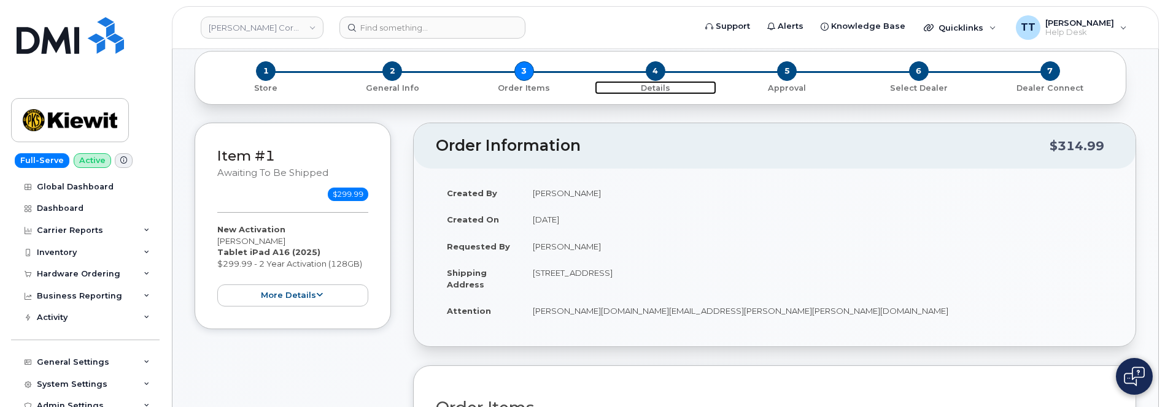
click at [650, 74] on span "4" at bounding box center [655, 71] width 20 height 20
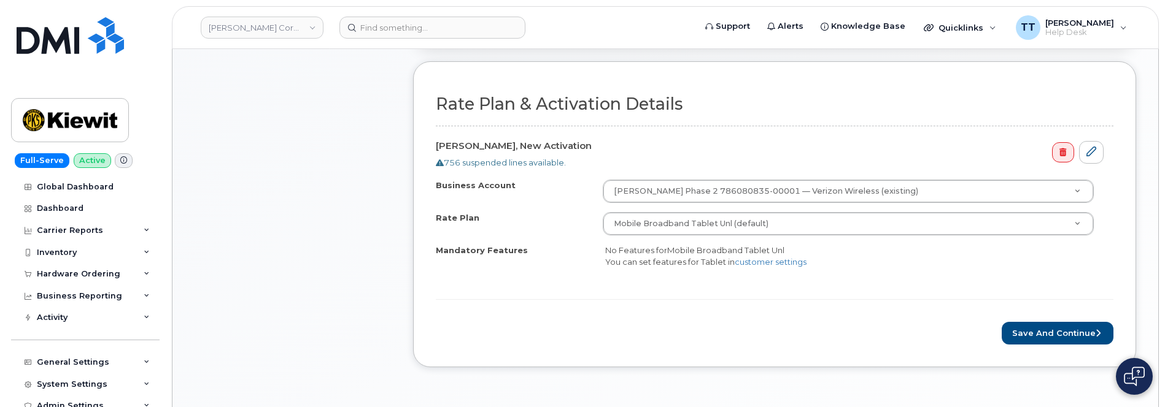
scroll to position [368, 0]
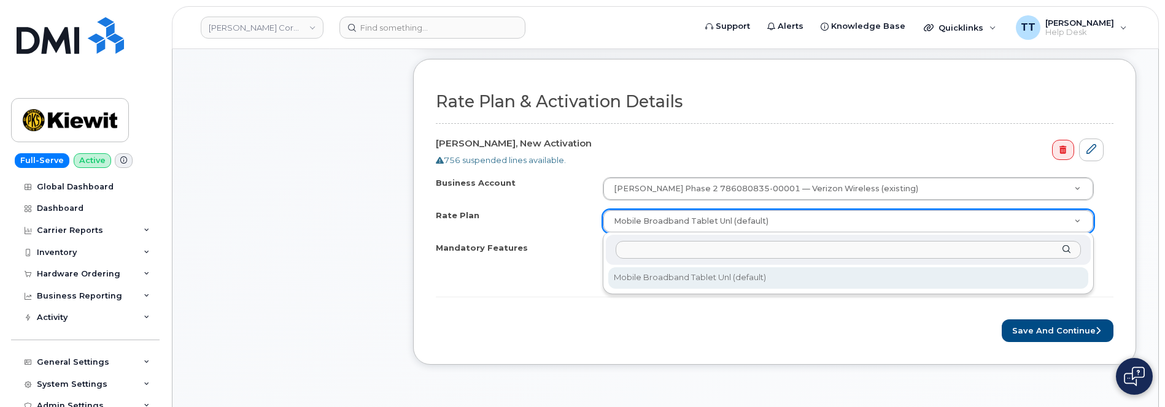
drag, startPoint x: 545, startPoint y: 281, endPoint x: 561, endPoint y: 275, distance: 17.1
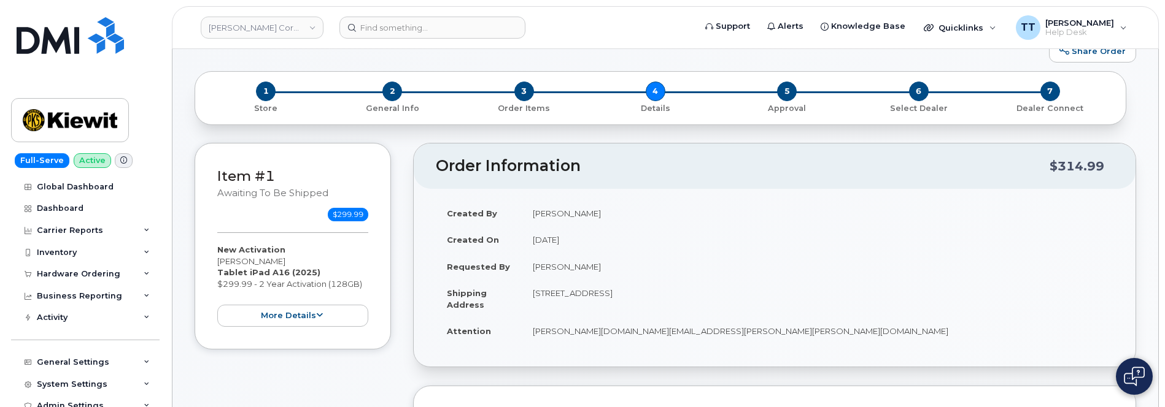
scroll to position [61, 0]
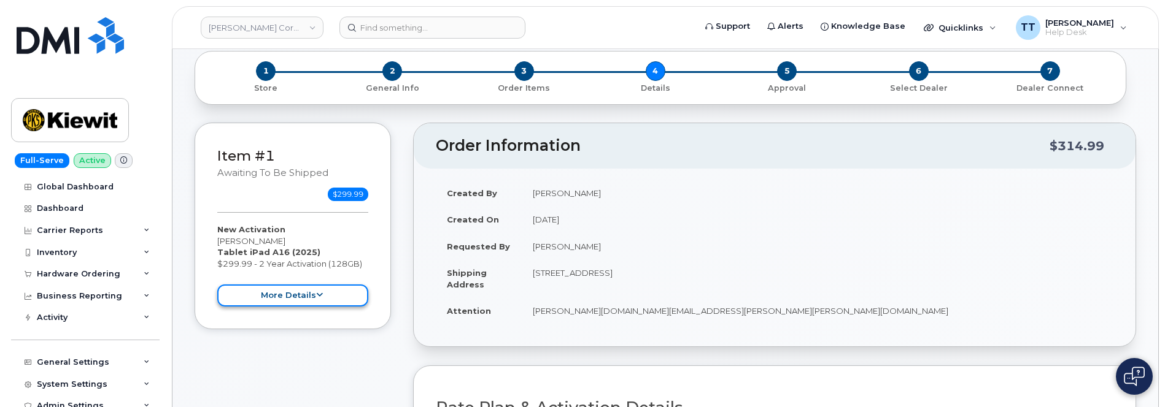
click at [317, 296] on icon at bounding box center [319, 295] width 7 height 8
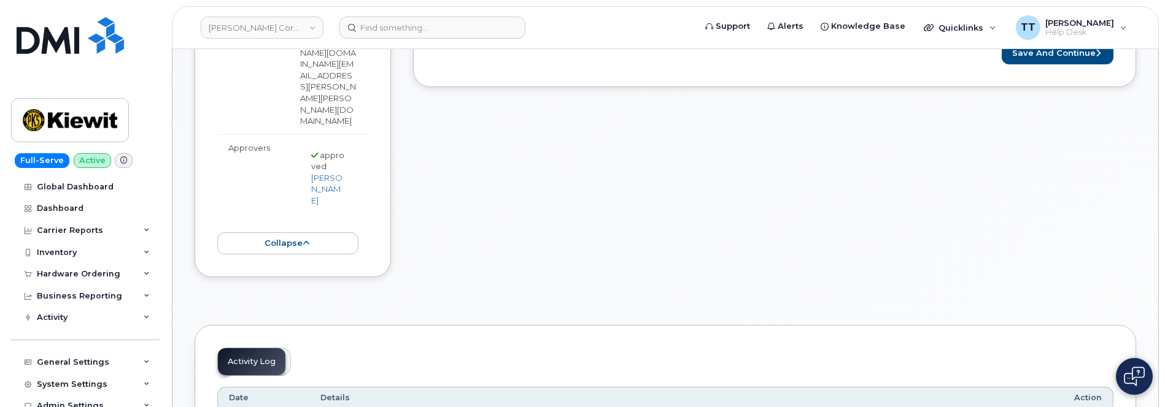
scroll to position [552, 0]
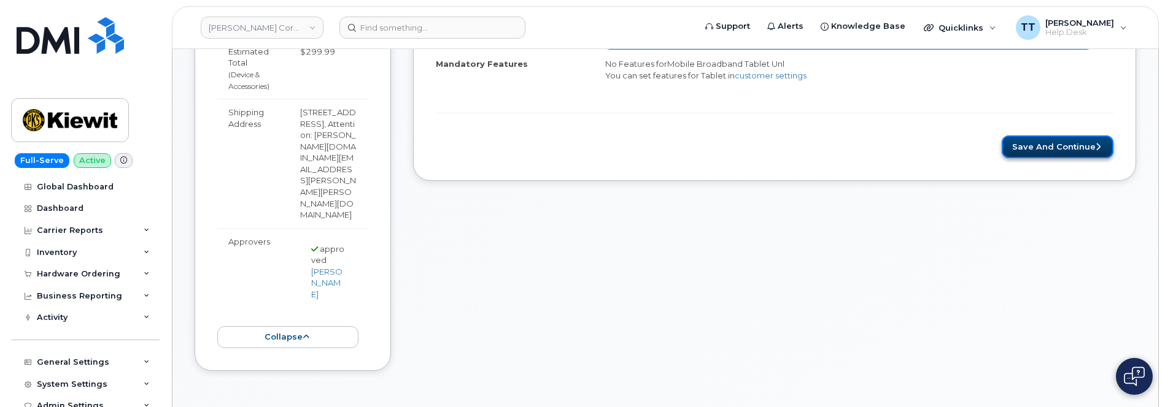
click at [1042, 146] on button "Save and Continue" at bounding box center [1057, 147] width 112 height 23
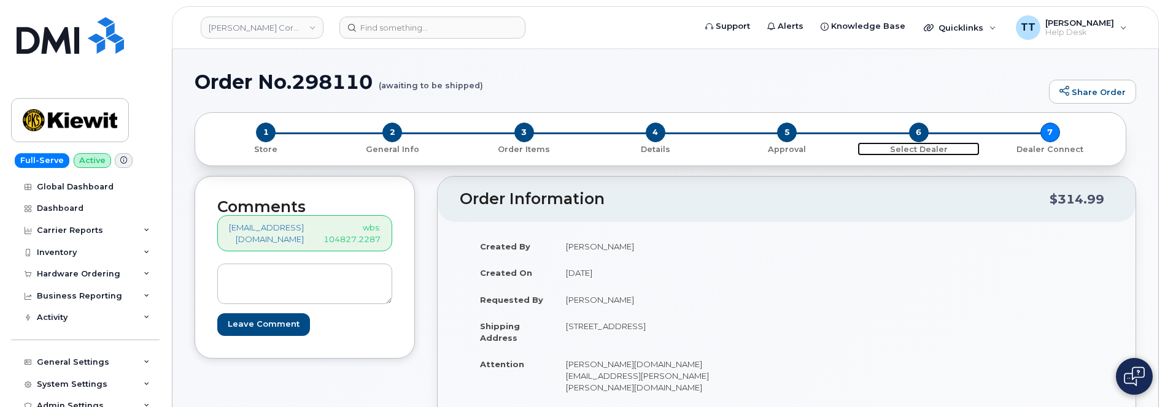
drag, startPoint x: 922, startPoint y: 135, endPoint x: 912, endPoint y: 150, distance: 17.4
click at [922, 135] on span "6" at bounding box center [919, 133] width 20 height 20
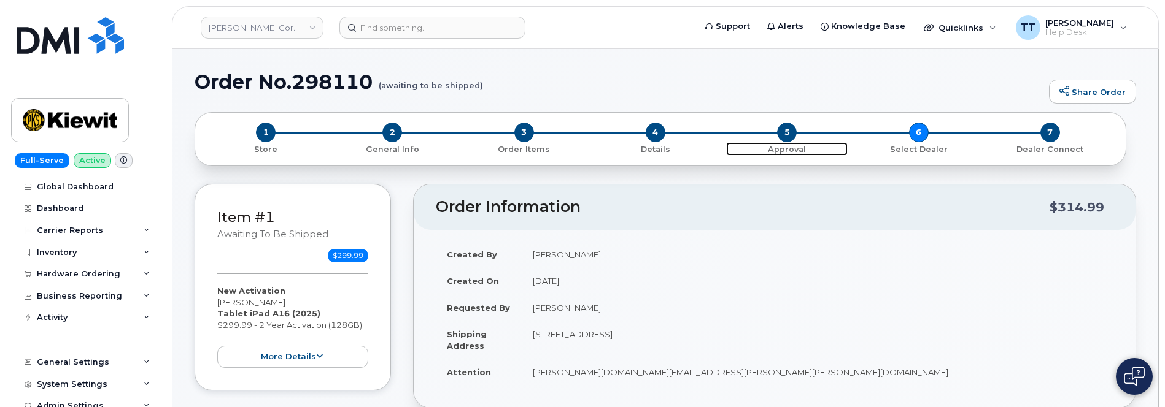
click at [786, 136] on span "5" at bounding box center [787, 133] width 20 height 20
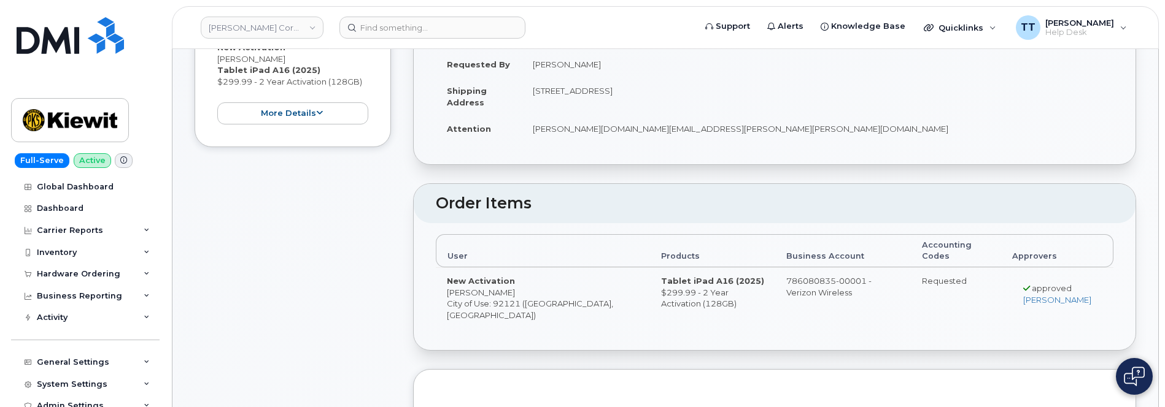
scroll to position [245, 0]
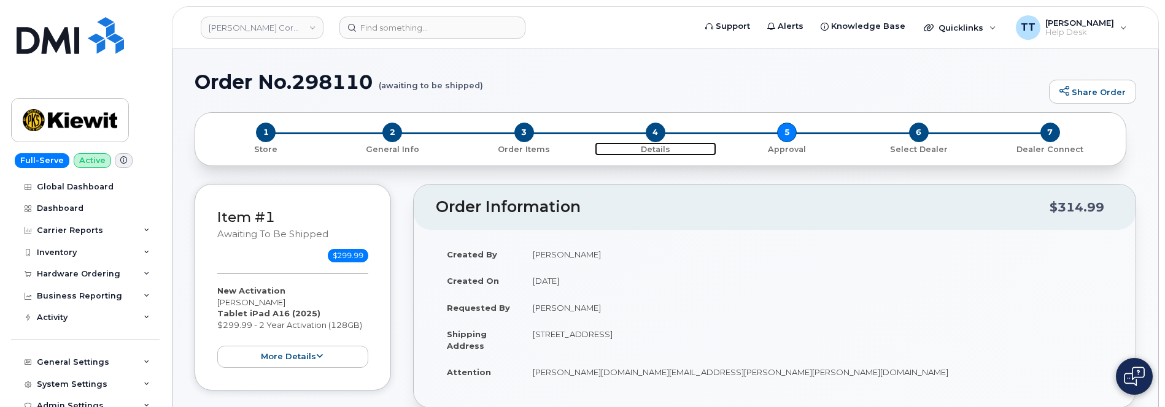
click at [658, 133] on span "4" at bounding box center [655, 133] width 20 height 20
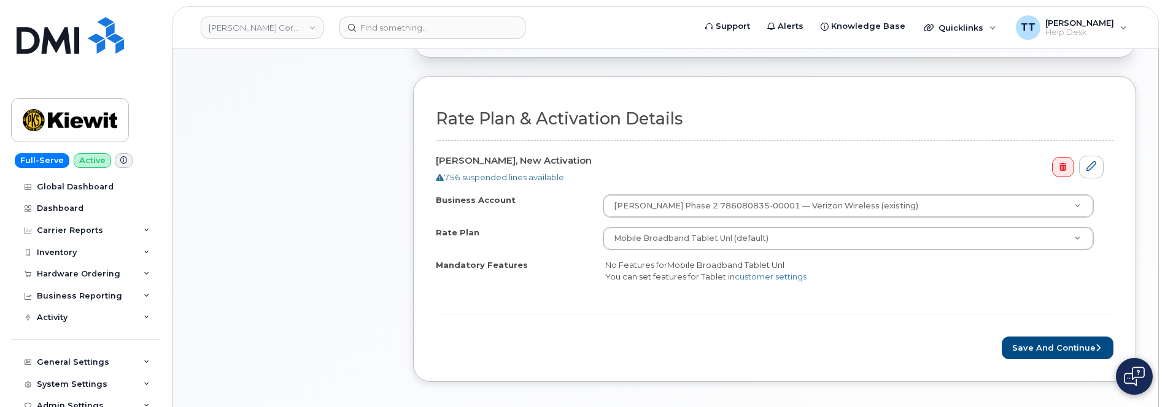
scroll to position [368, 0]
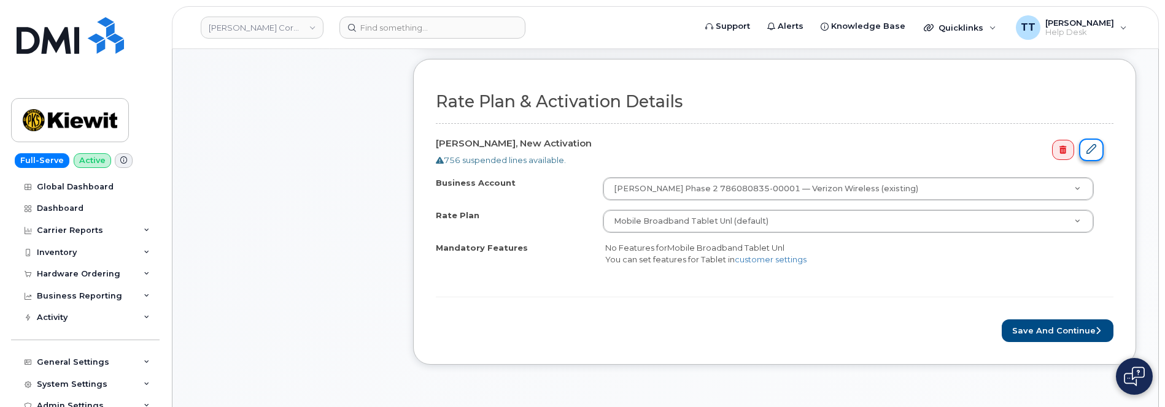
click at [1088, 152] on icon at bounding box center [1091, 149] width 10 height 10
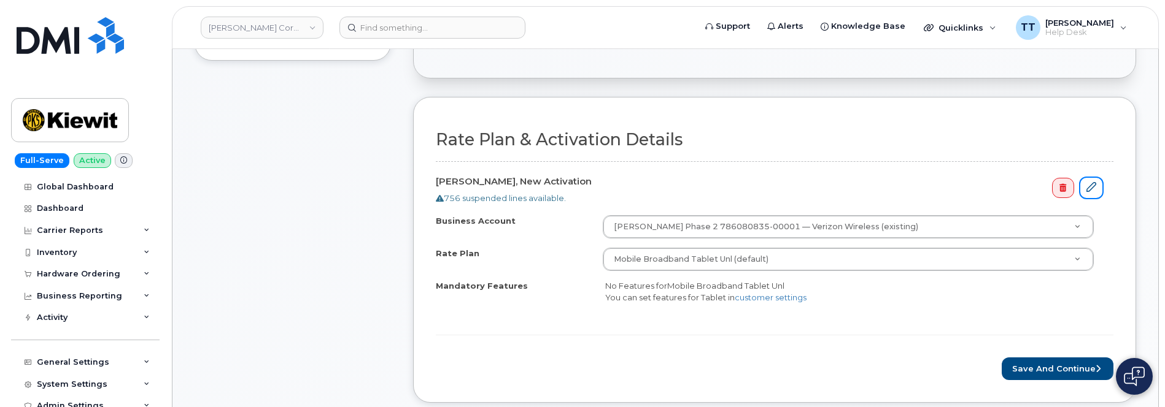
scroll to position [226, 0]
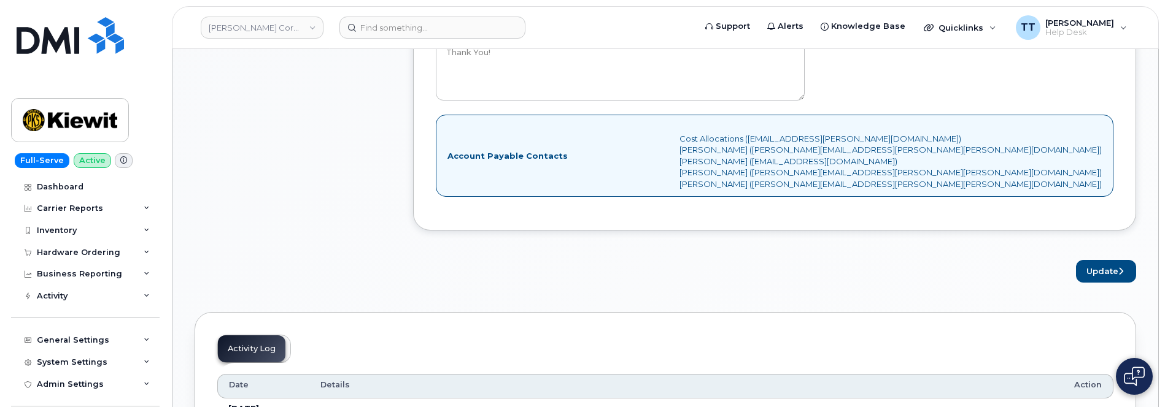
scroll to position [1227, 0]
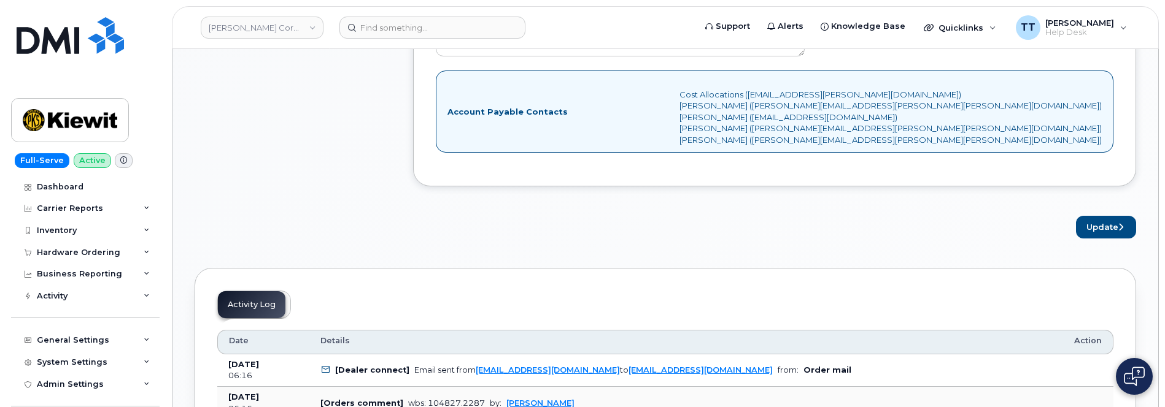
click at [592, 123] on div "Account Payable Contacts Cost Allocations (Cost.Allocations@kiewit.com) Daniel …" at bounding box center [774, 112] width 677 height 82
click at [520, 90] on div "Account Payable Contacts Cost Allocations (Cost.Allocations@kiewit.com) Daniel …" at bounding box center [774, 112] width 677 height 82
click at [517, 88] on div "Account Payable Contacts Cost Allocations (Cost.Allocations@kiewit.com) Daniel …" at bounding box center [774, 112] width 677 height 82
click at [495, 96] on div "Account Payable Contacts Cost Allocations (Cost.Allocations@kiewit.com) Daniel …" at bounding box center [774, 112] width 677 height 82
click at [495, 106] on strong "Account Payable Contacts" at bounding box center [507, 112] width 120 height 12
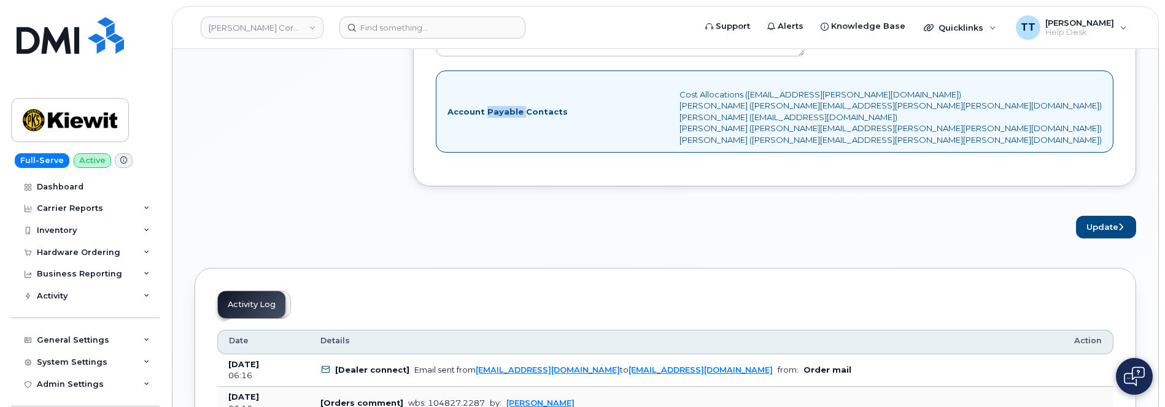
click at [495, 106] on strong "Account Payable Contacts" at bounding box center [507, 112] width 120 height 12
click at [928, 79] on div "Account Payable Contacts Cost Allocations (Cost.Allocations@kiewit.com) Daniel …" at bounding box center [774, 112] width 677 height 82
click at [927, 83] on div "Account Payable Contacts Cost Allocations (Cost.Allocations@kiewit.com) Daniel …" at bounding box center [774, 112] width 677 height 82
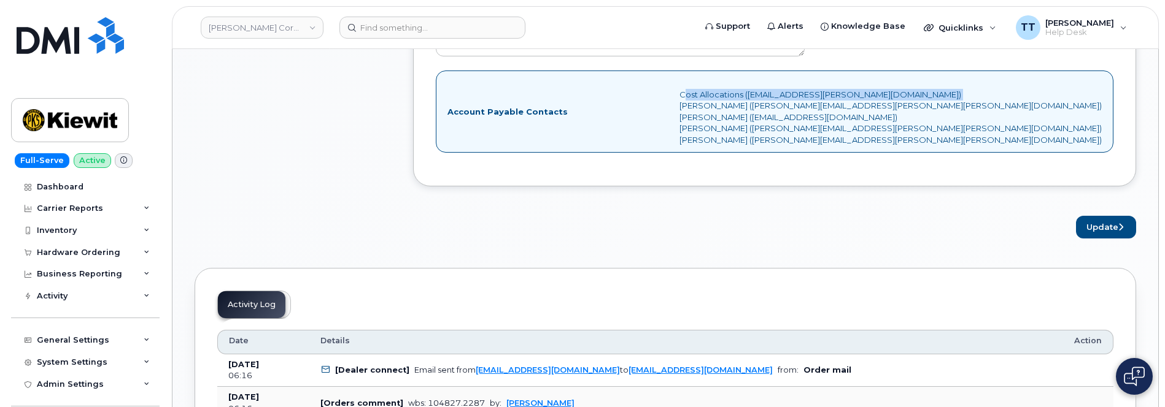
click at [927, 83] on div "Account Payable Contacts Cost Allocations (Cost.Allocations@kiewit.com) Daniel …" at bounding box center [774, 112] width 677 height 82
click at [1001, 120] on div "Account Payable Contacts Cost Allocations (Cost.Allocations@kiewit.com) Daniel …" at bounding box center [774, 112] width 677 height 82
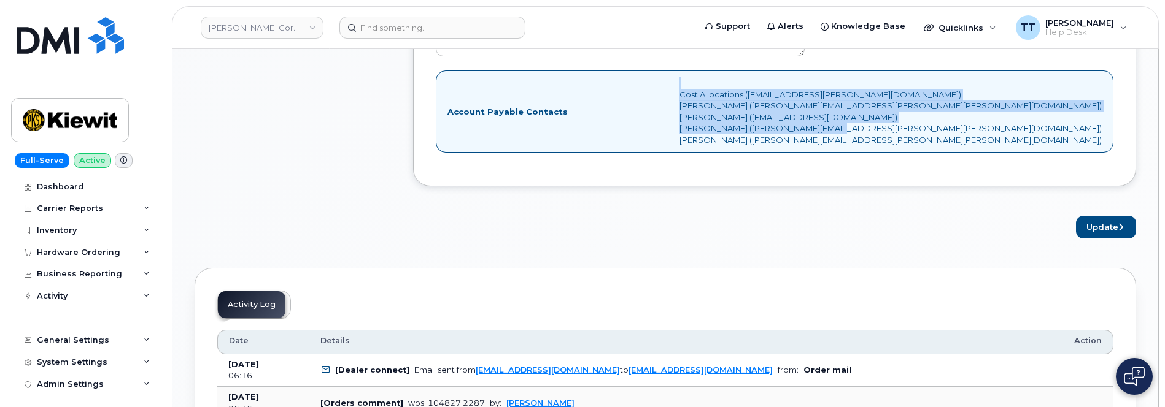
drag, startPoint x: 1009, startPoint y: 111, endPoint x: 888, endPoint y: 69, distance: 127.9
click at [888, 71] on div "Account Payable Contacts Cost Allocations (Cost.Allocations@kiewit.com) Daniel …" at bounding box center [774, 112] width 677 height 82
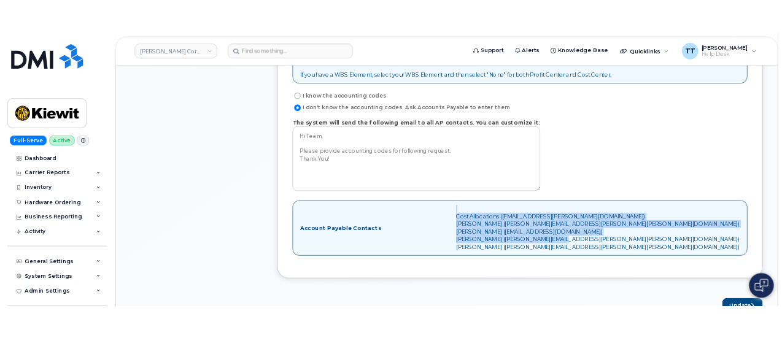
scroll to position [982, 0]
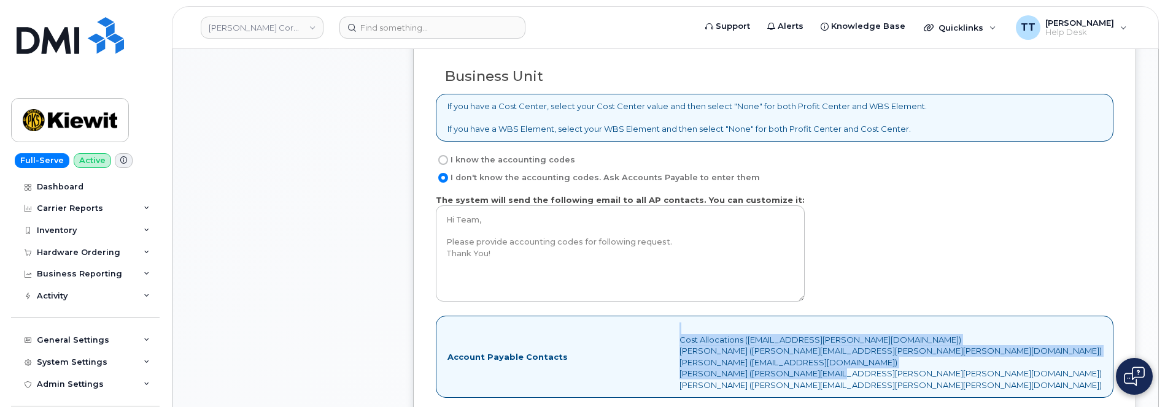
click at [445, 155] on input "I know the accounting codes" at bounding box center [443, 160] width 10 height 10
radio input "true"
select select
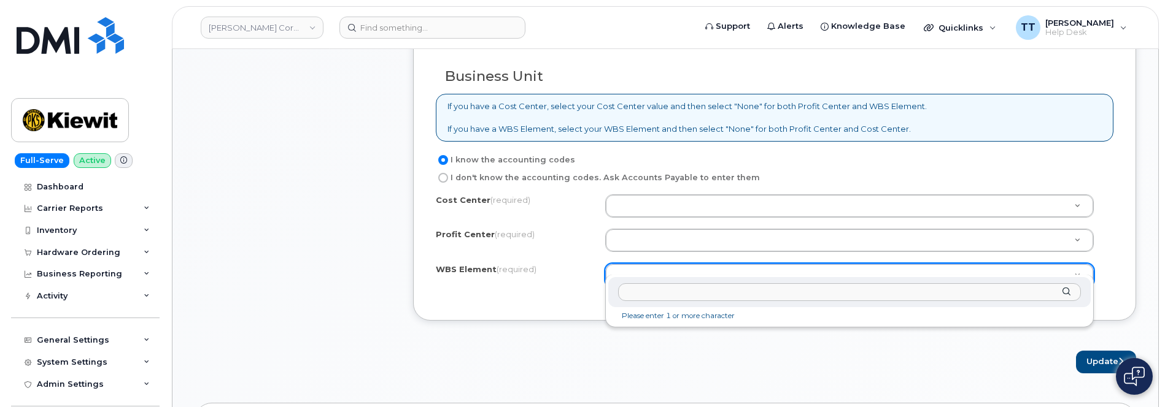
click at [649, 291] on input "text" at bounding box center [849, 292] width 463 height 18
paste input "104827.2287"
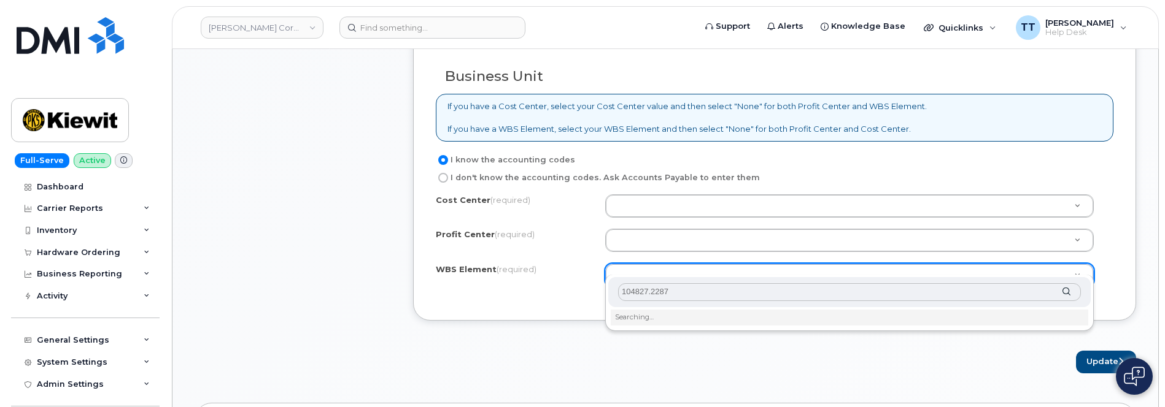
type input "104827.2287"
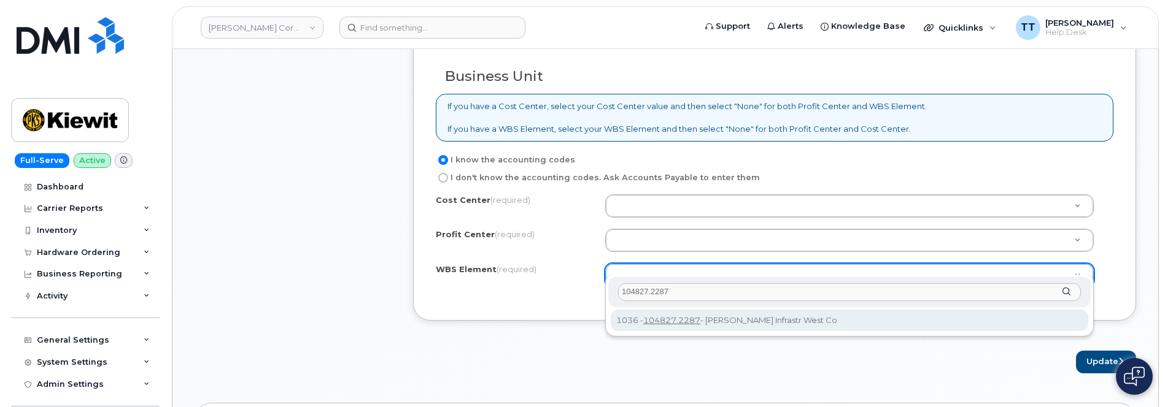
type input "104827.2287"
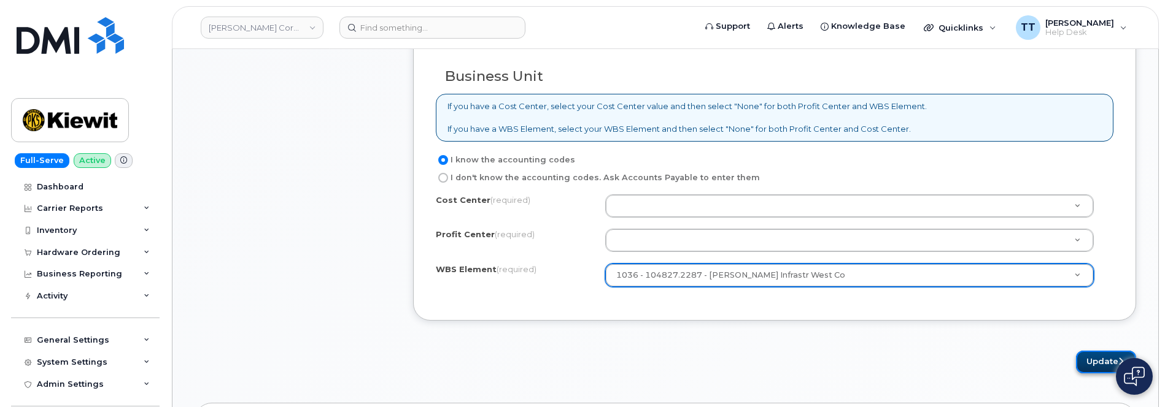
click at [1090, 351] on button "Update" at bounding box center [1106, 362] width 60 height 23
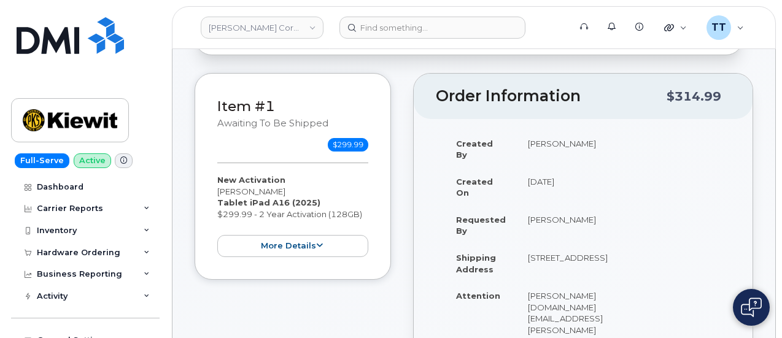
scroll to position [123, 0]
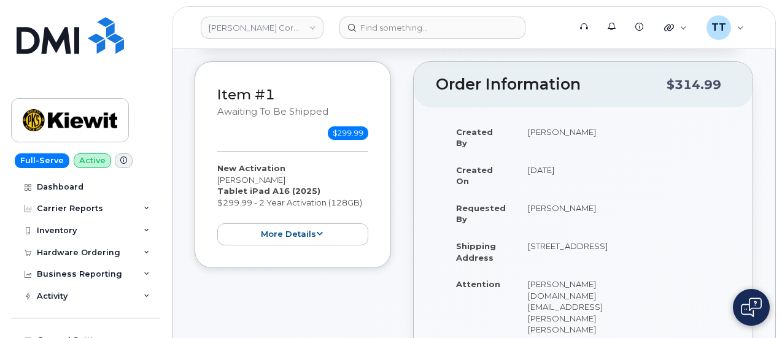
click at [522, 204] on td "[PERSON_NAME]" at bounding box center [568, 213] width 102 height 38
click at [523, 204] on td "[PERSON_NAME]" at bounding box center [568, 213] width 102 height 38
copy tbody "[PERSON_NAME]"
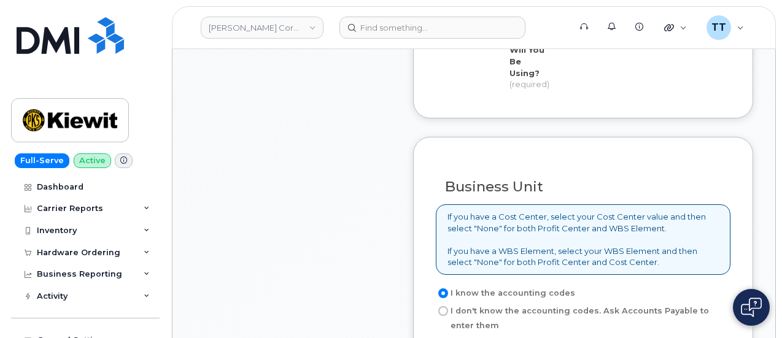
scroll to position [1166, 0]
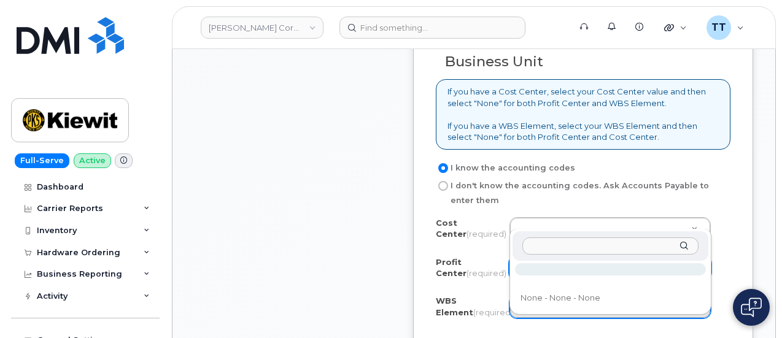
paste input "Kiewit Infrastr West Co 1036"
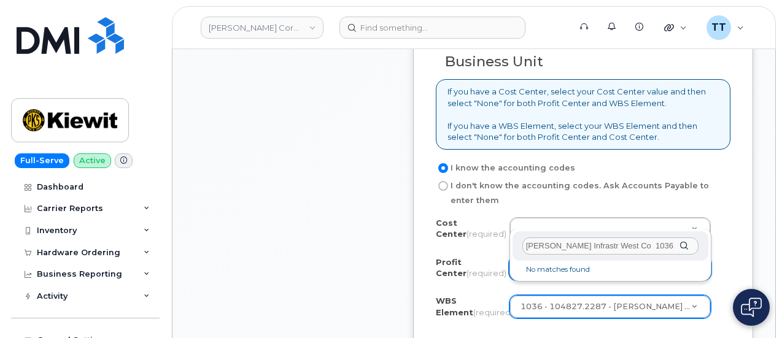
click at [557, 273] on li "No matches found" at bounding box center [610, 269] width 191 height 13
type input "K"
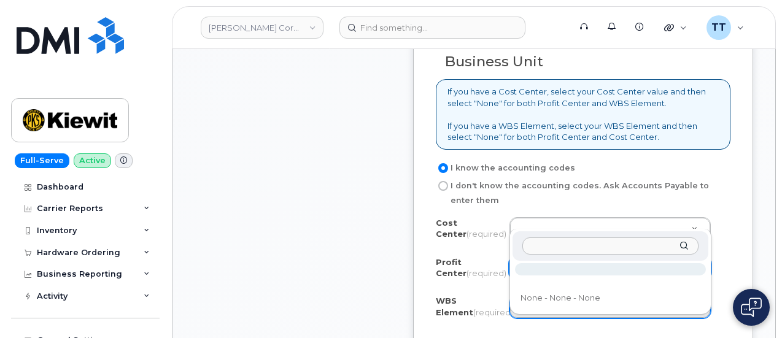
paste input "Pure Water"
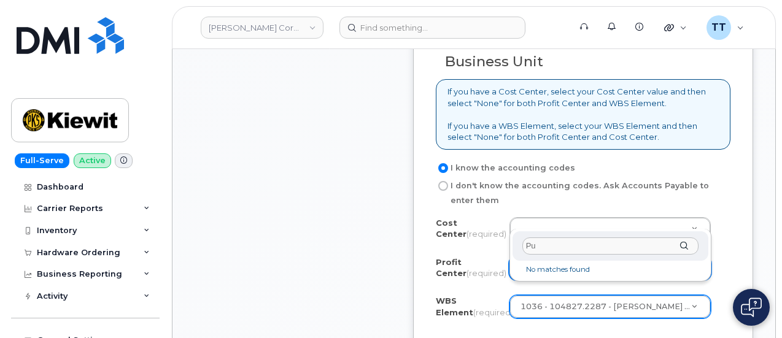
type input "P"
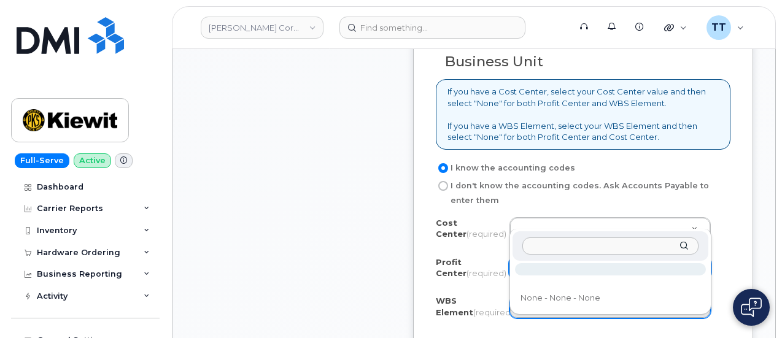
click at [686, 248] on div at bounding box center [610, 246] width 196 height 30
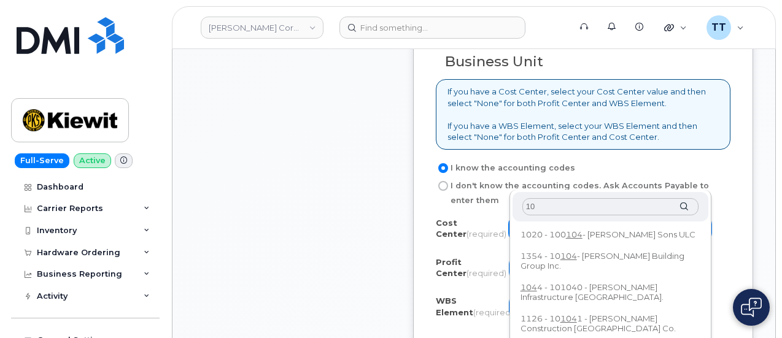
type input "1"
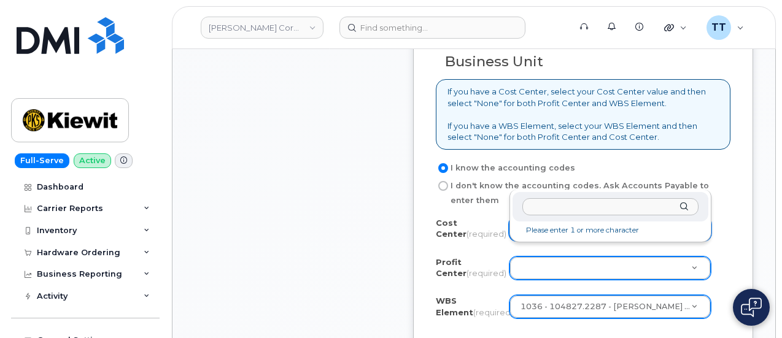
paste input "104827.2287"
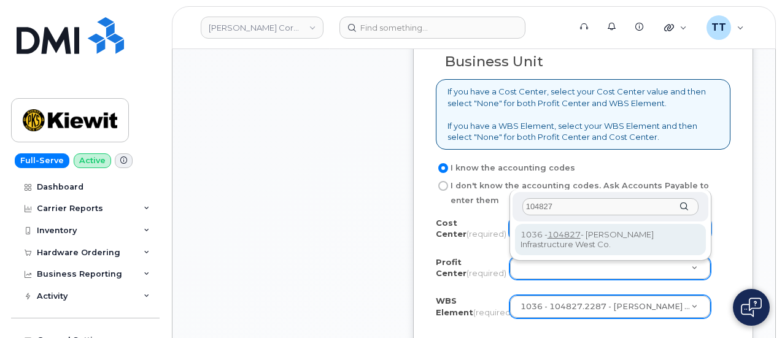
type input "104827"
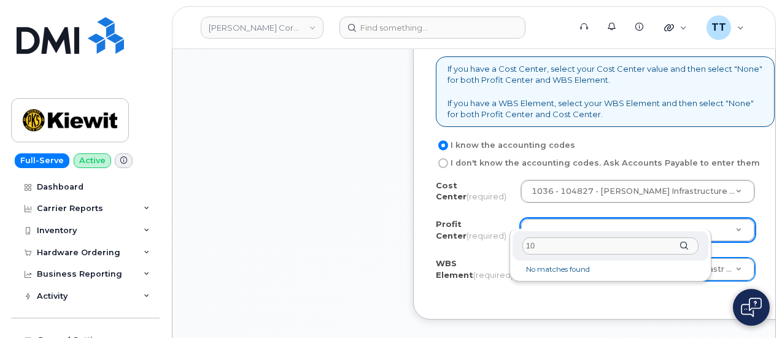
type input "1"
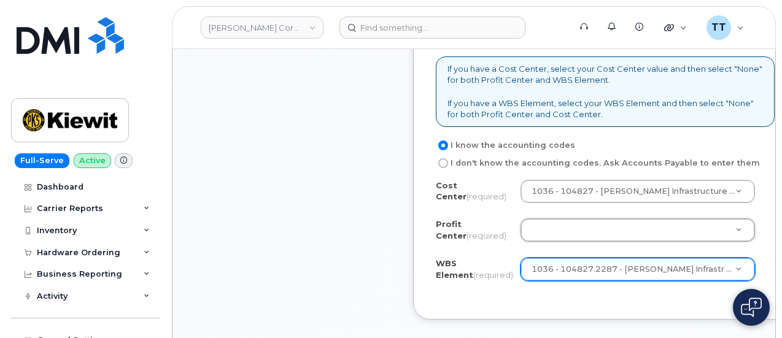
drag, startPoint x: 465, startPoint y: 323, endPoint x: 470, endPoint y: 305, distance: 19.0
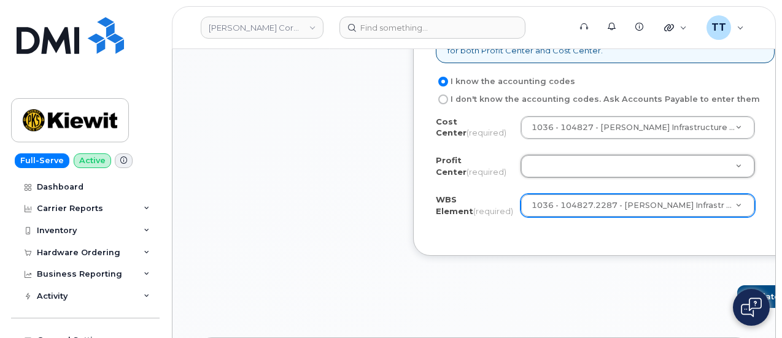
scroll to position [1288, 0]
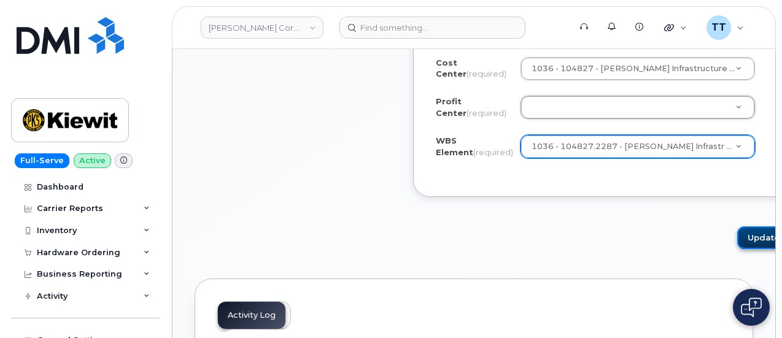
click at [737, 226] on button "Update" at bounding box center [767, 237] width 60 height 23
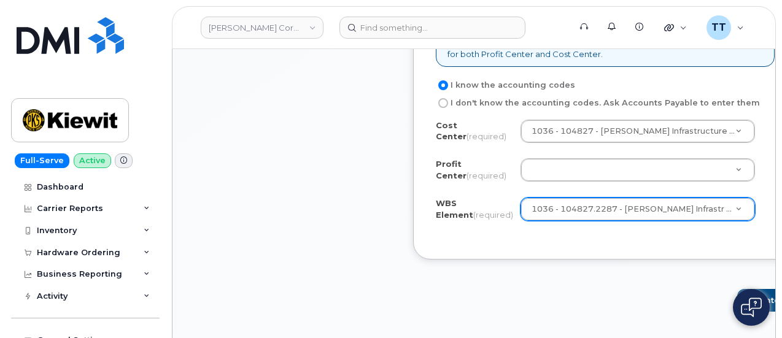
scroll to position [1166, 0]
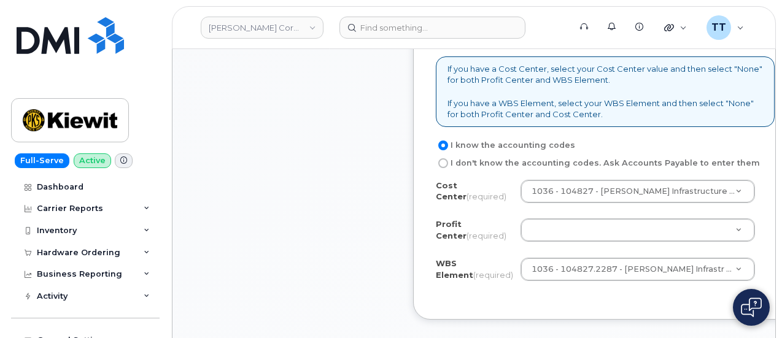
click at [549, 295] on div "Business Unit If you have a Cost Center, select your Cost Center value and then…" at bounding box center [605, 154] width 384 height 331
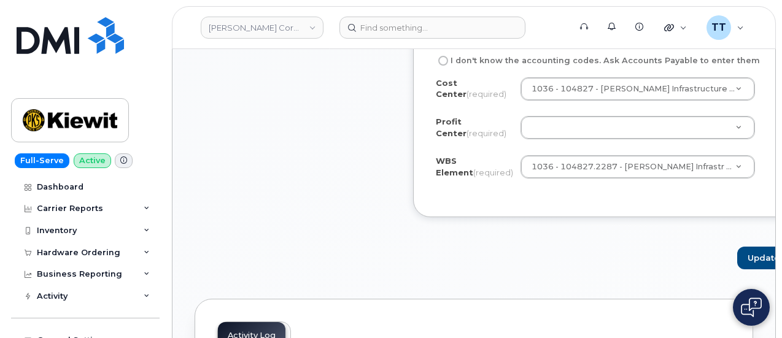
scroll to position [1350, 0]
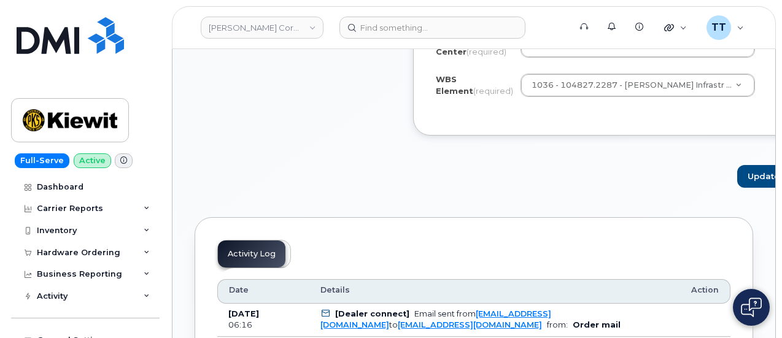
click at [538, 10] on header "Kiewit Corporation Support Alerts Knowledge Base Quicklinks Suspend / Cancel De…" at bounding box center [474, 27] width 604 height 43
click at [38, 74] on link at bounding box center [70, 52] width 118 height 70
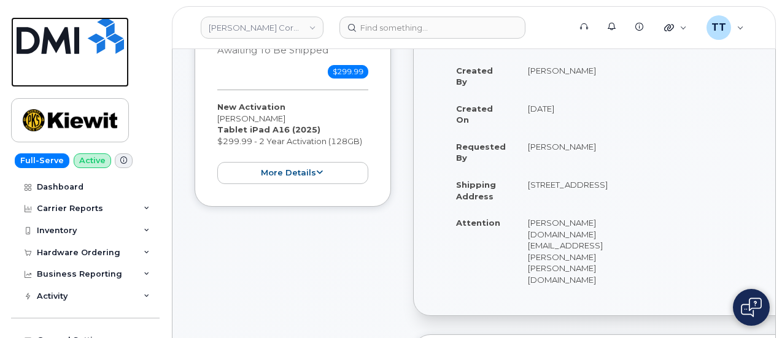
scroll to position [0, 0]
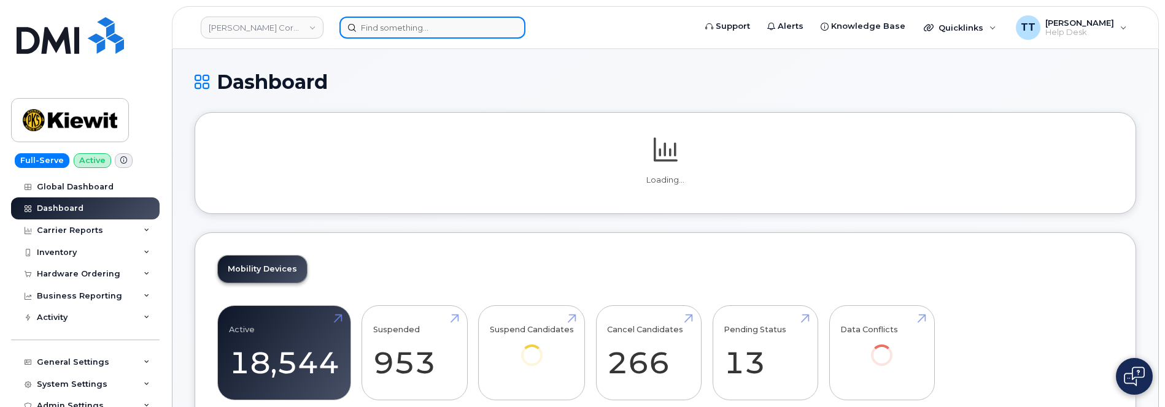
click at [429, 35] on input at bounding box center [432, 28] width 186 height 22
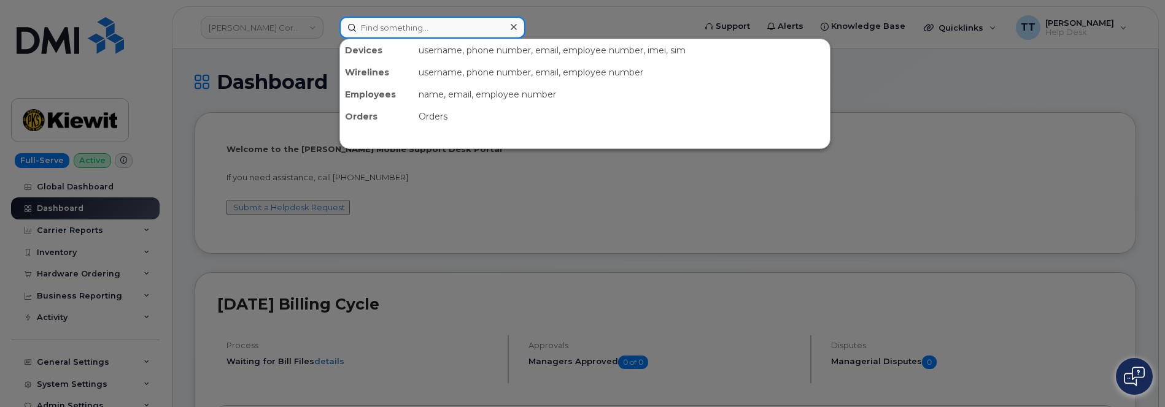
paste input "[PHONE_NUMBER]"
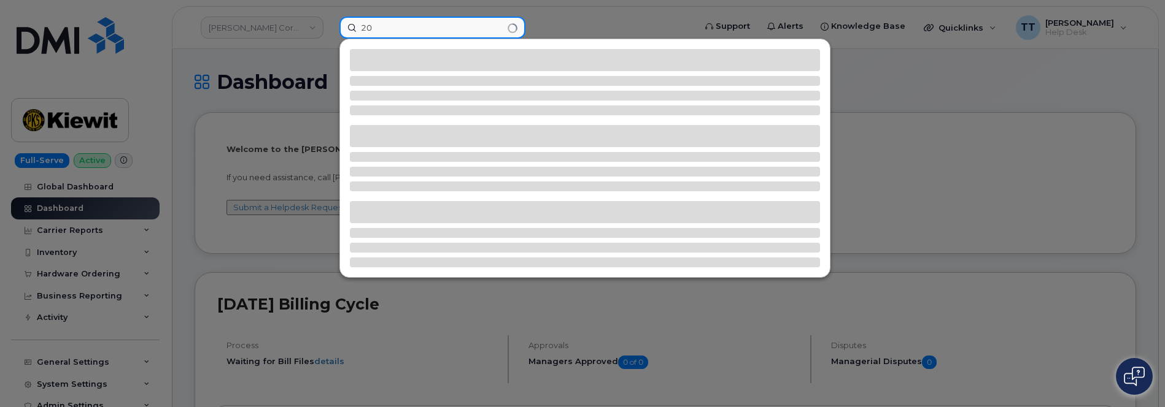
type input "2"
type input "s"
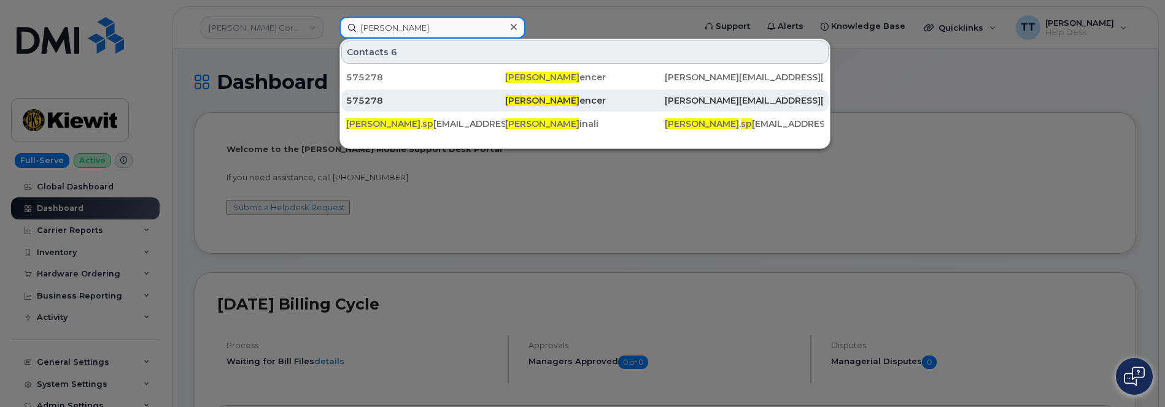
type input "[PERSON_NAME]"
click at [527, 105] on span "[PERSON_NAME]" at bounding box center [542, 100] width 74 height 11
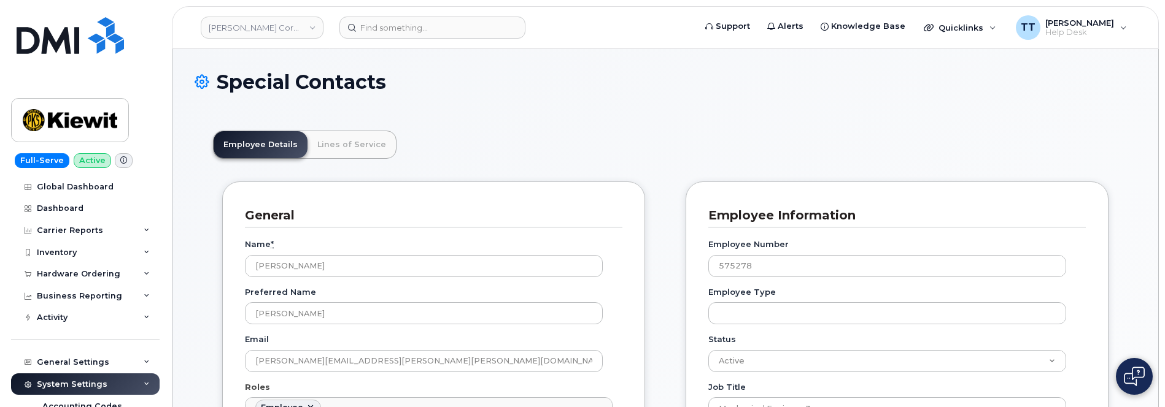
scroll to position [61, 0]
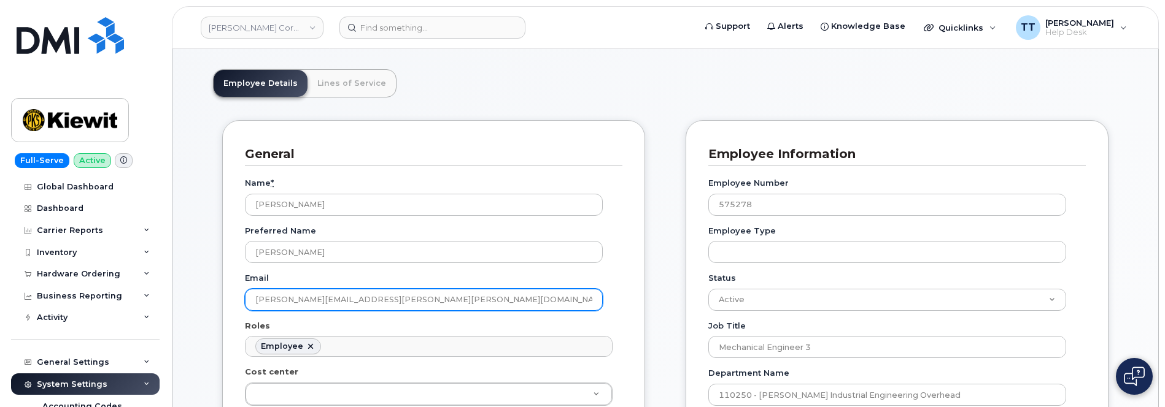
click at [319, 304] on input "[PERSON_NAME][EMAIL_ADDRESS][PERSON_NAME][PERSON_NAME][DOMAIN_NAME]" at bounding box center [424, 300] width 358 height 22
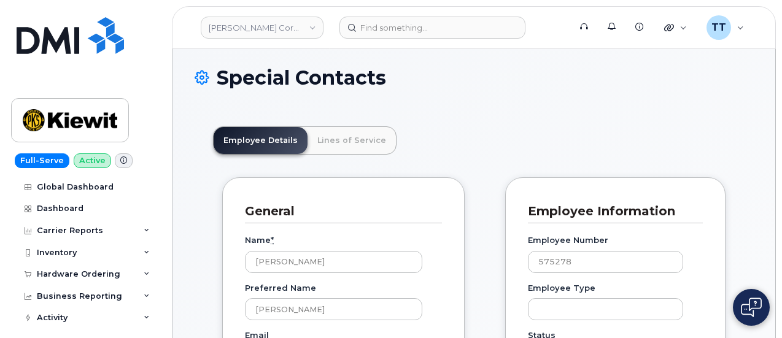
scroll to position [0, 0]
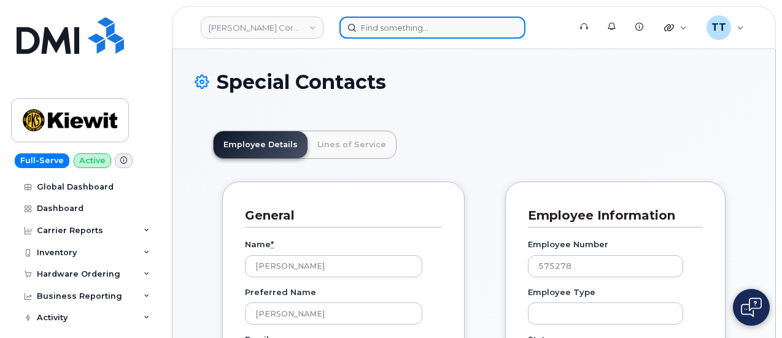
click at [379, 21] on input at bounding box center [432, 28] width 186 height 22
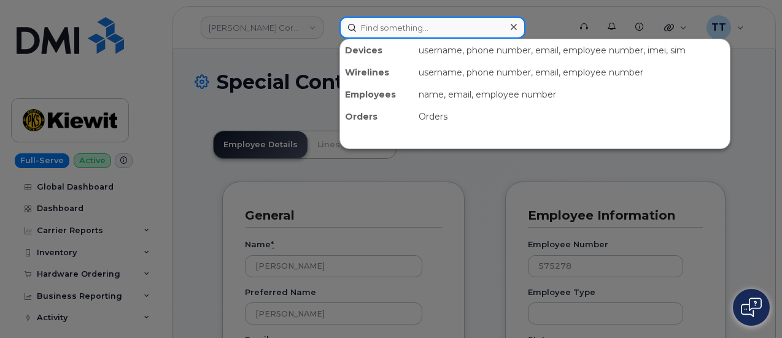
paste input "[PERSON_NAME]"
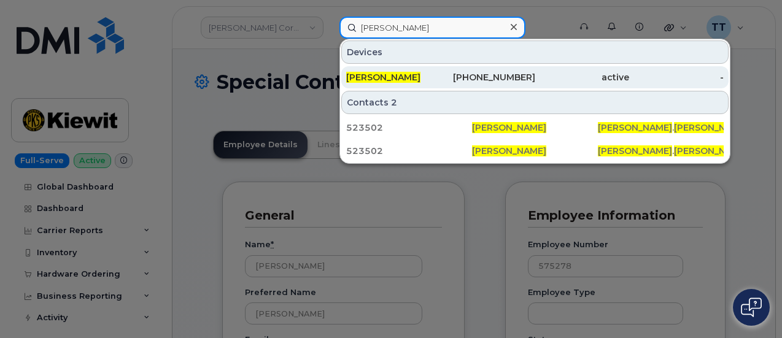
type input "[PERSON_NAME]"
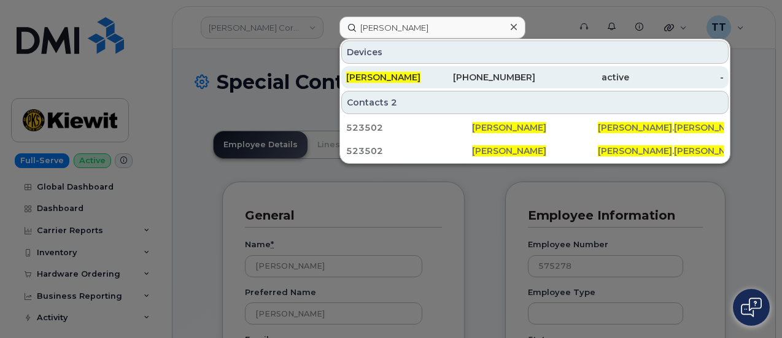
click at [389, 74] on span "[PERSON_NAME]" at bounding box center [383, 77] width 74 height 11
click at [390, 74] on span "[PERSON_NAME]" at bounding box center [383, 77] width 74 height 11
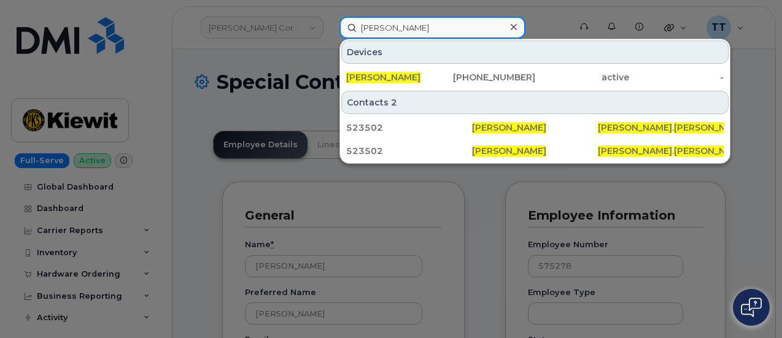
click at [394, 28] on input "[PERSON_NAME]" at bounding box center [432, 28] width 186 height 22
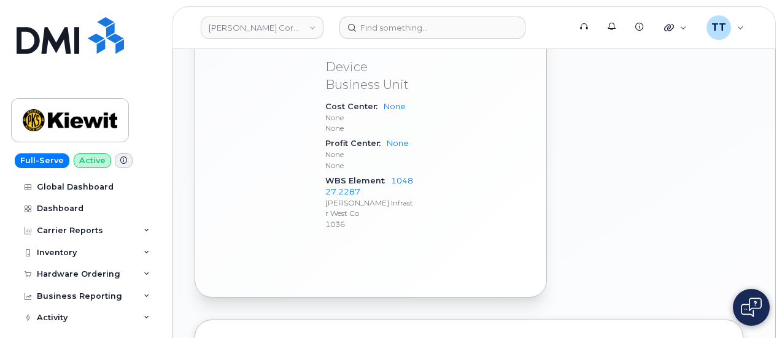
scroll to position [787, 0]
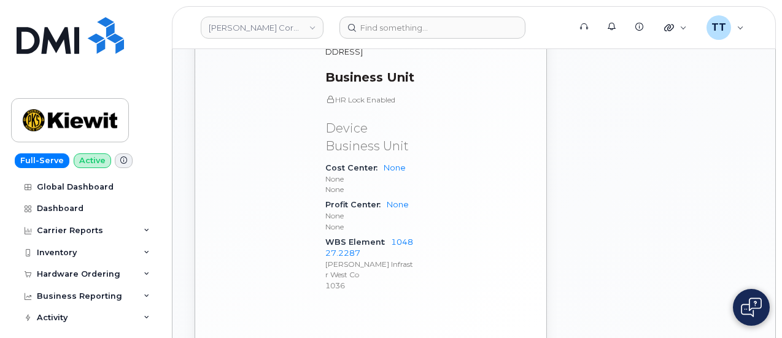
drag, startPoint x: 407, startPoint y: 194, endPoint x: 366, endPoint y: 198, distance: 41.3
click at [362, 280] on p "1036" at bounding box center [369, 285] width 89 height 10
drag, startPoint x: 325, startPoint y: 193, endPoint x: 352, endPoint y: 206, distance: 30.5
click at [353, 237] on span "104827.2287 Kiewit Infrastr West Co 1036" at bounding box center [369, 263] width 89 height 53
copy span "Kiewit Infrastr West Co 1036"
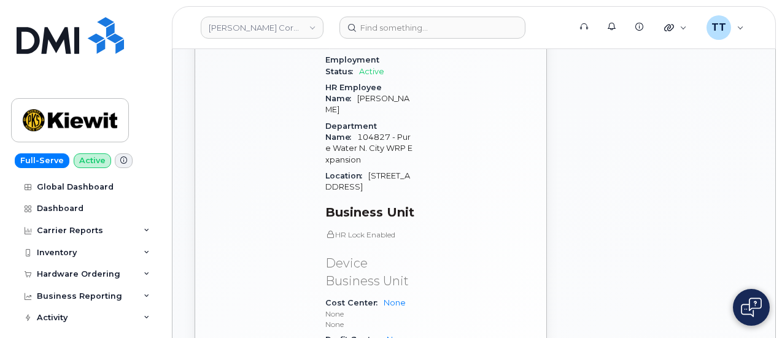
scroll to position [603, 0]
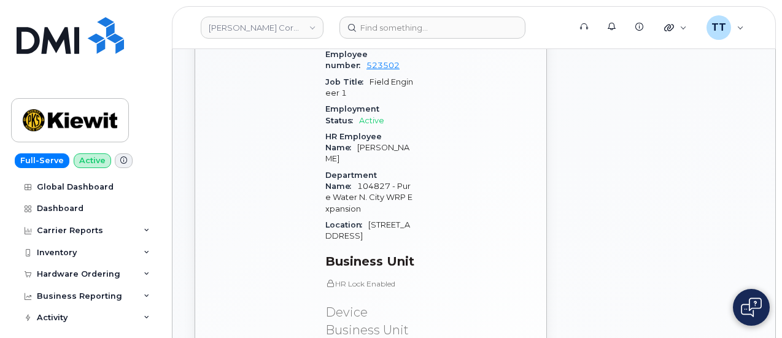
drag, startPoint x: 411, startPoint y: 123, endPoint x: 369, endPoint y: 125, distance: 42.4
click at [371, 182] on span "104827 - Pure Water N. City WRP Expansion" at bounding box center [368, 198] width 87 height 32
drag, startPoint x: 360, startPoint y: 125, endPoint x: 402, endPoint y: 126, distance: 42.4
click at [402, 182] on span "104827 - Pure Water N. City WRP Expansion" at bounding box center [368, 198] width 87 height 32
copy span "Pure Water"
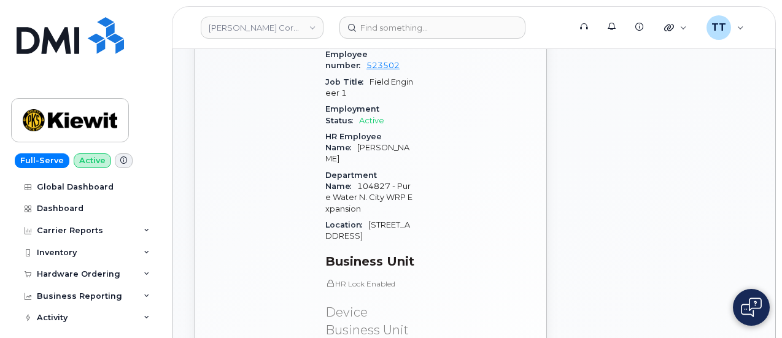
click at [454, 207] on div "Carrier Details Account 786080835-00001 - Verizon Wireless - Kiewit Phase 2 Con…" at bounding box center [477, 116] width 110 height 753
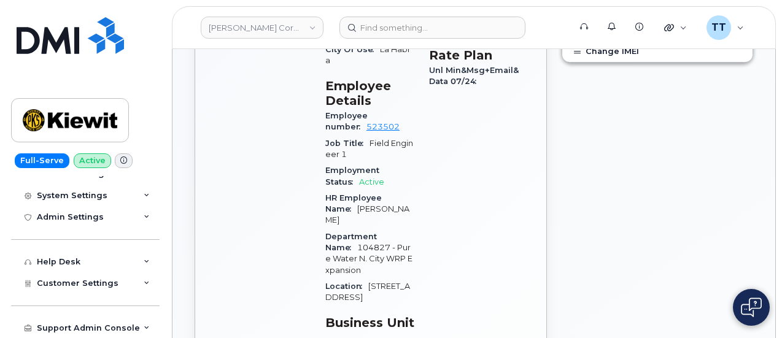
scroll to position [0, 0]
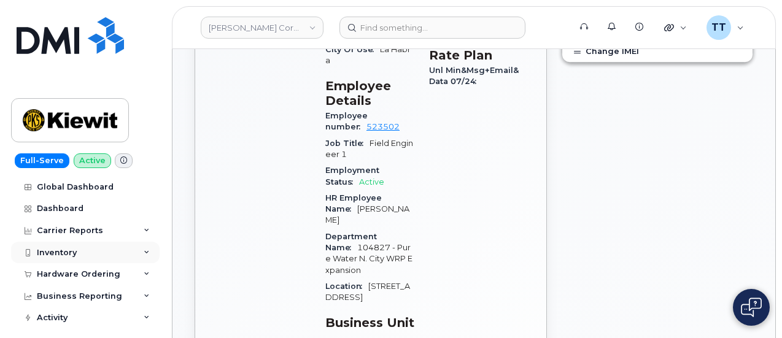
click at [74, 250] on div "Inventory" at bounding box center [57, 253] width 40 height 10
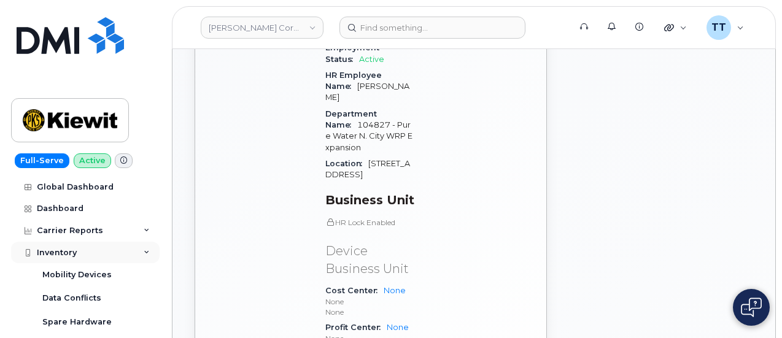
scroll to position [123, 0]
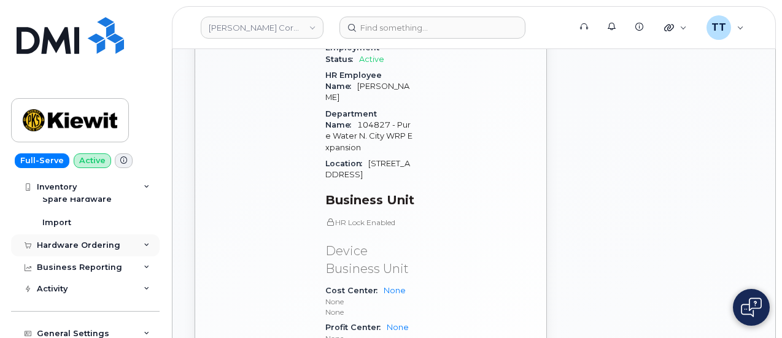
click at [78, 245] on div "Hardware Ordering" at bounding box center [78, 246] width 83 height 10
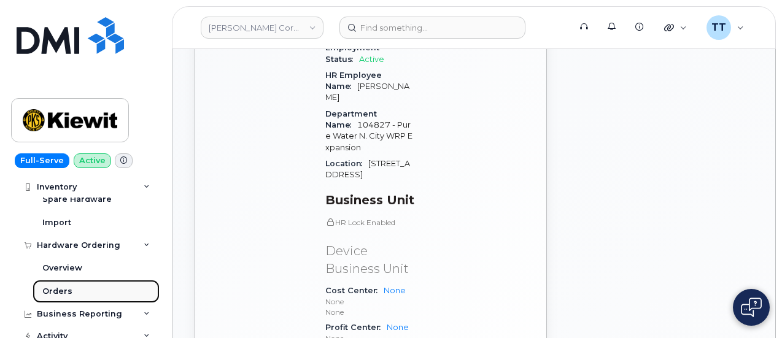
click at [75, 285] on link "Orders" at bounding box center [96, 291] width 127 height 23
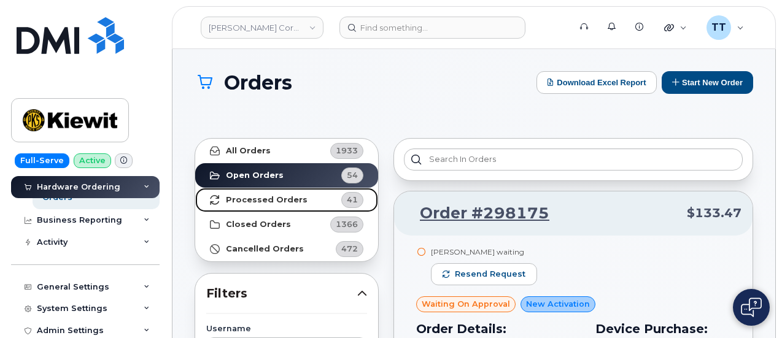
click at [282, 196] on strong "Processed Orders" at bounding box center [267, 200] width 82 height 10
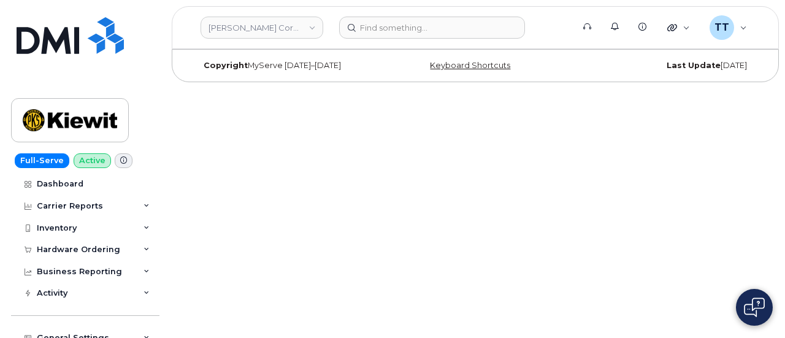
scroll to position [5, 0]
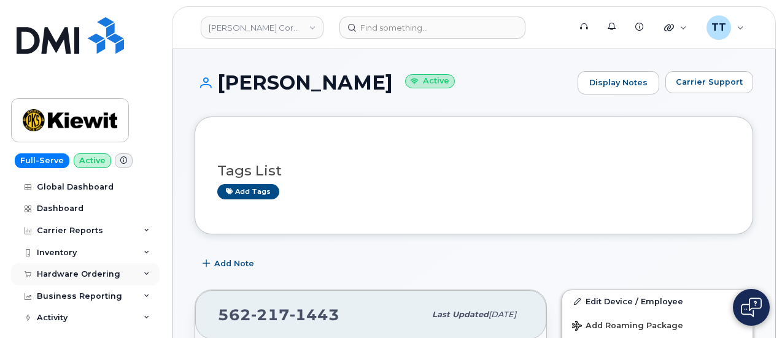
click at [91, 276] on div "Hardware Ordering" at bounding box center [78, 274] width 83 height 10
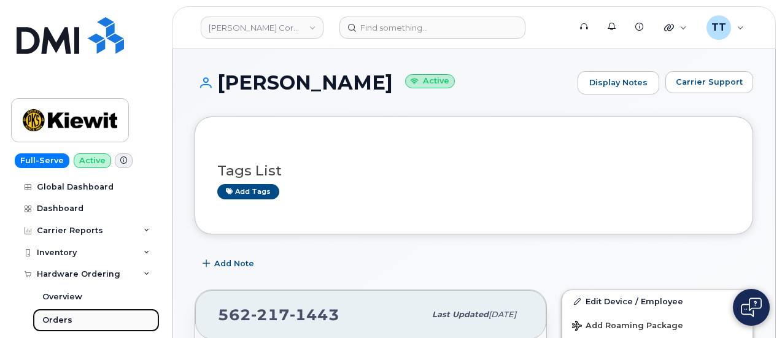
click at [81, 318] on link "Orders" at bounding box center [96, 320] width 127 height 23
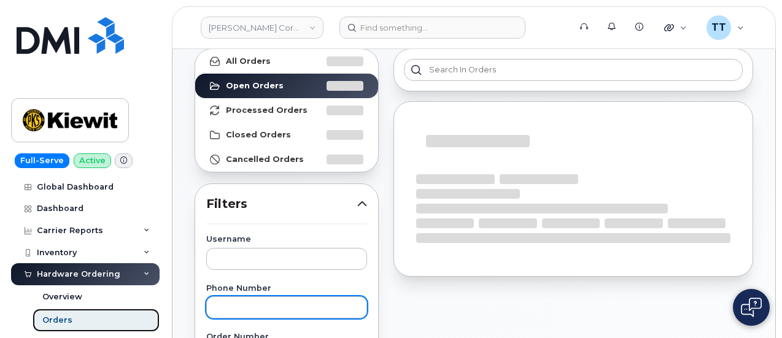
scroll to position [184, 0]
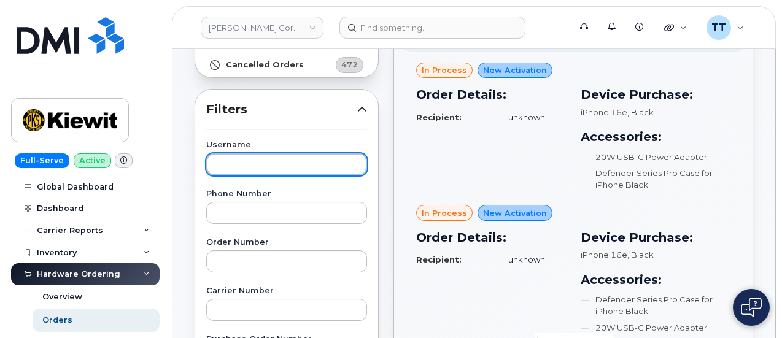
click at [271, 158] on input "text" at bounding box center [286, 164] width 161 height 22
paste input "104827.2287"
type input "104827.2287"
drag, startPoint x: 295, startPoint y: 163, endPoint x: 188, endPoint y: 165, distance: 106.8
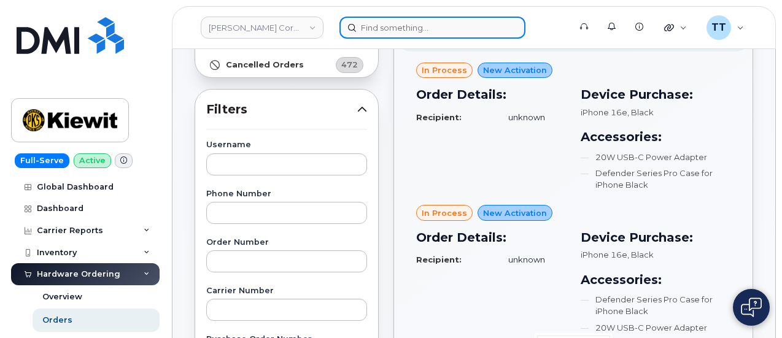
click at [437, 27] on input at bounding box center [432, 28] width 186 height 22
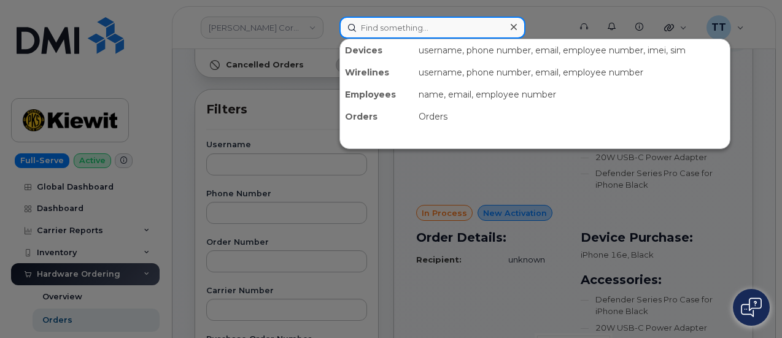
paste input "[PERSON_NAME]"
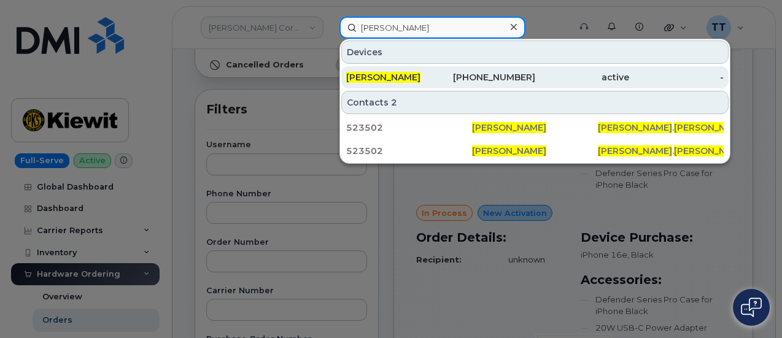
type input "[PERSON_NAME]"
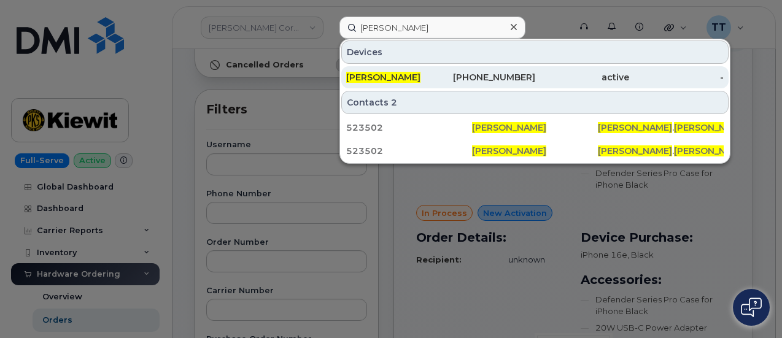
click at [394, 74] on span "[PERSON_NAME]" at bounding box center [383, 77] width 74 height 11
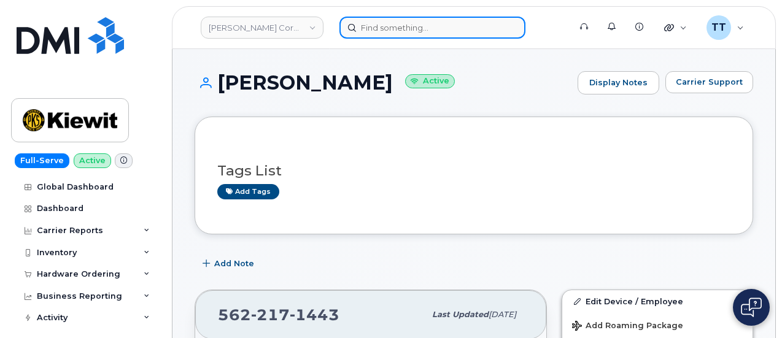
click at [433, 34] on input at bounding box center [432, 28] width 186 height 22
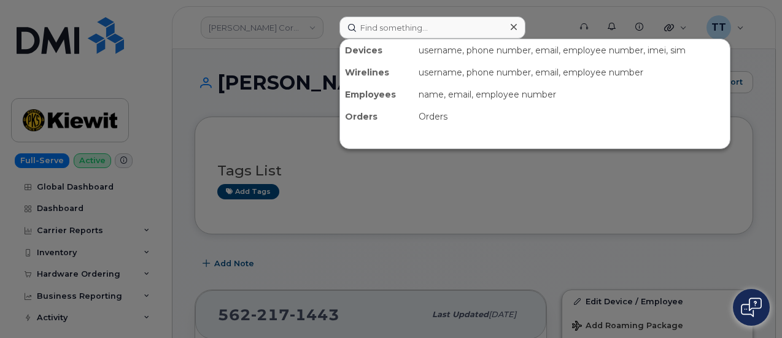
drag, startPoint x: 433, startPoint y: 33, endPoint x: 369, endPoint y: 182, distance: 162.7
click at [369, 182] on div at bounding box center [391, 169] width 782 height 338
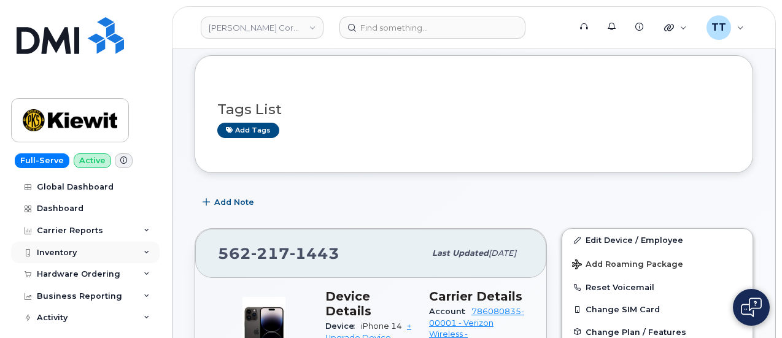
scroll to position [61, 0]
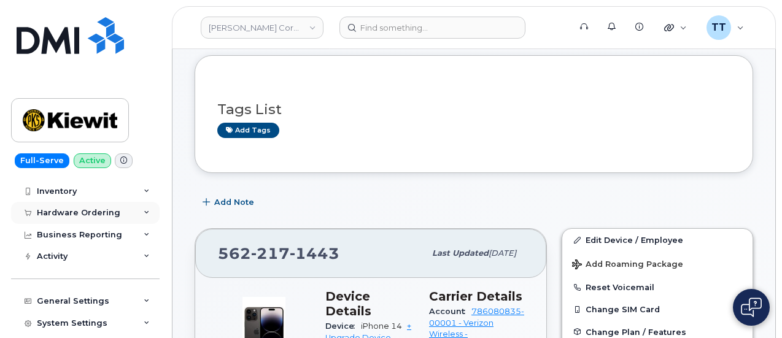
click at [86, 221] on div "Hardware Ordering" at bounding box center [85, 213] width 148 height 22
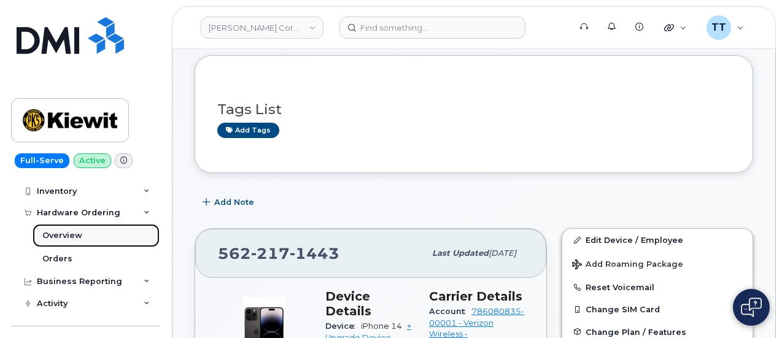
click at [93, 240] on link "Overview" at bounding box center [96, 235] width 127 height 23
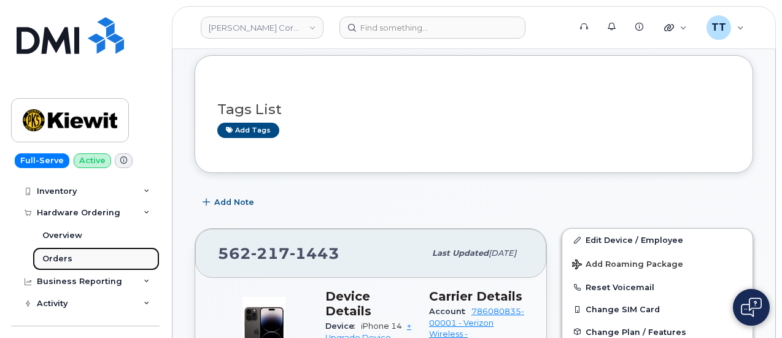
click at [82, 258] on link "Orders" at bounding box center [96, 258] width 127 height 23
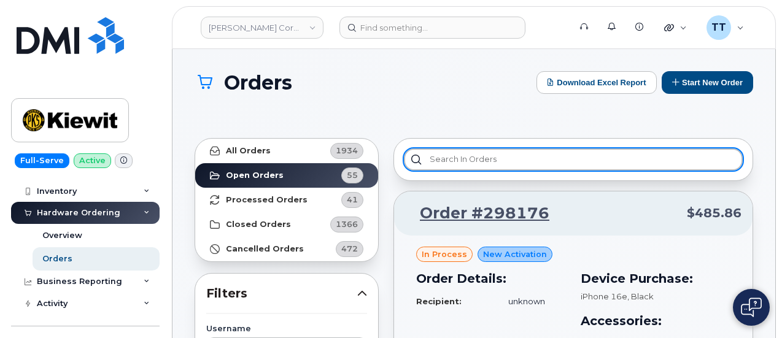
click at [465, 160] on input "text" at bounding box center [573, 159] width 339 height 22
paste input "Joseph Wang"
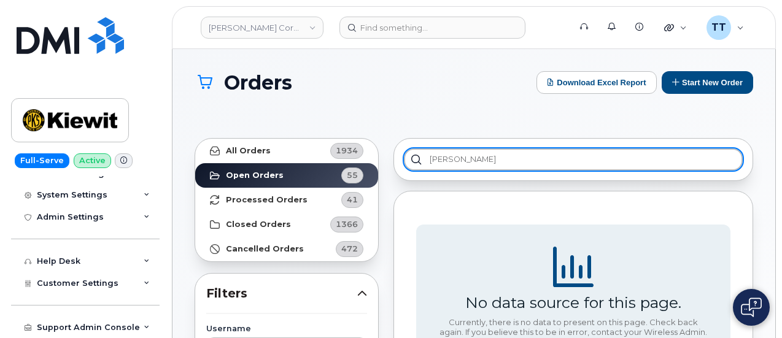
type input "Joseph Wang"
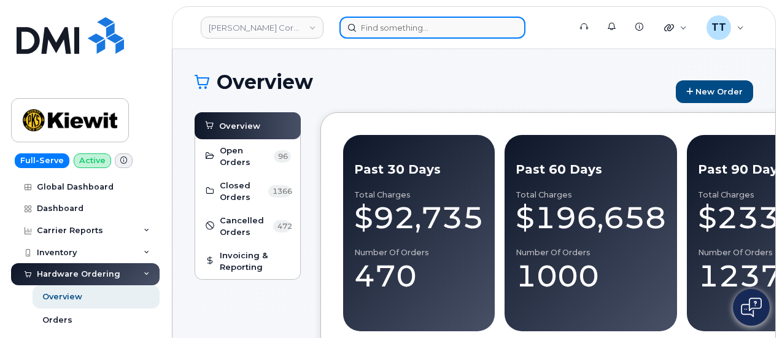
click at [391, 31] on input at bounding box center [432, 28] width 186 height 22
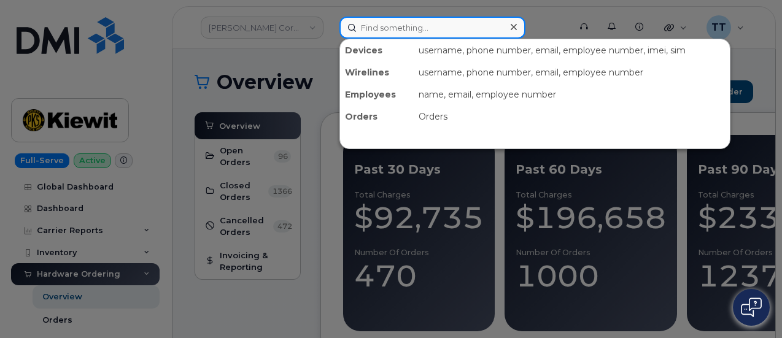
paste input "[PHONE_NUMBER]"
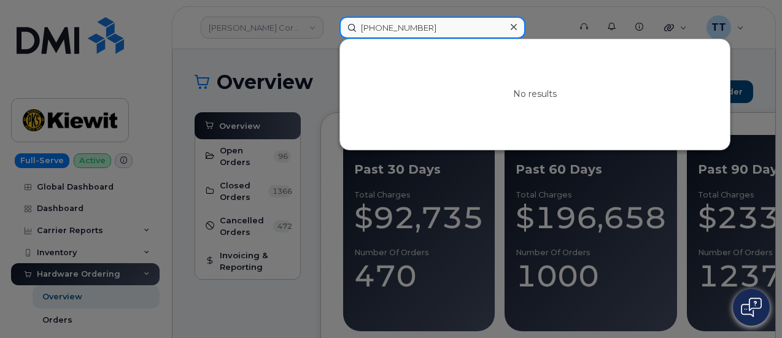
type input "[PHONE_NUMBER]"
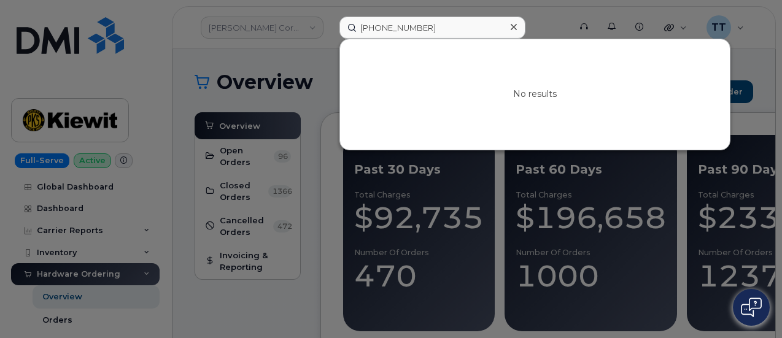
click at [406, 39] on div "No results" at bounding box center [535, 94] width 390 height 110
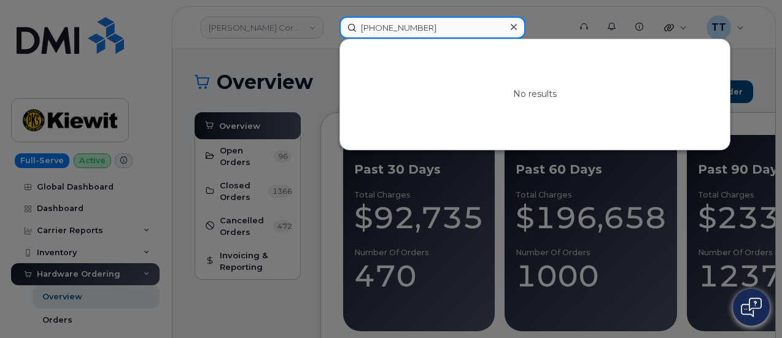
click at [404, 32] on input "[PHONE_NUMBER]" at bounding box center [432, 28] width 186 height 22
click at [396, 28] on input "[PHONE_NUMBER]" at bounding box center [432, 28] width 186 height 22
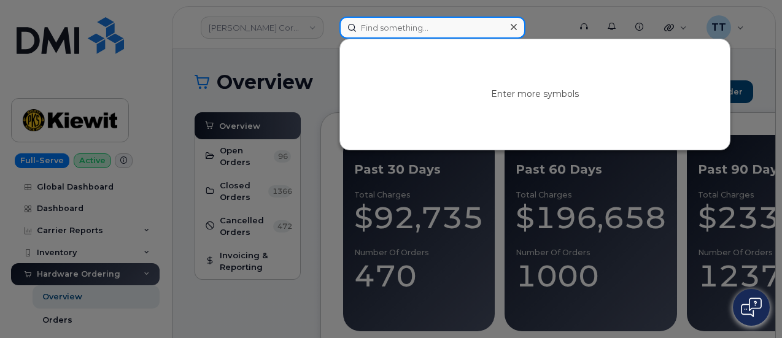
paste input "[PERSON_NAME]"
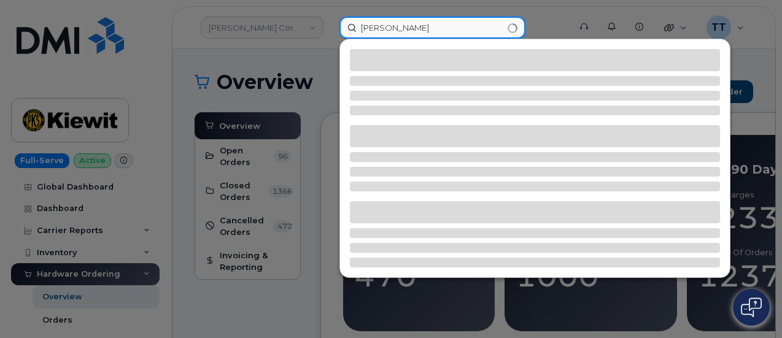
type input "[PERSON_NAME]"
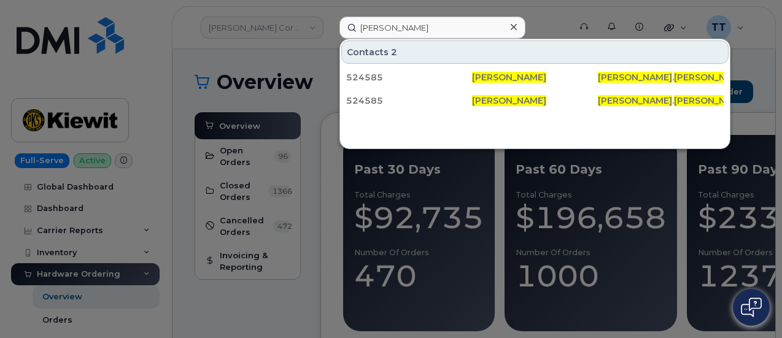
click at [498, 10] on div at bounding box center [391, 169] width 782 height 338
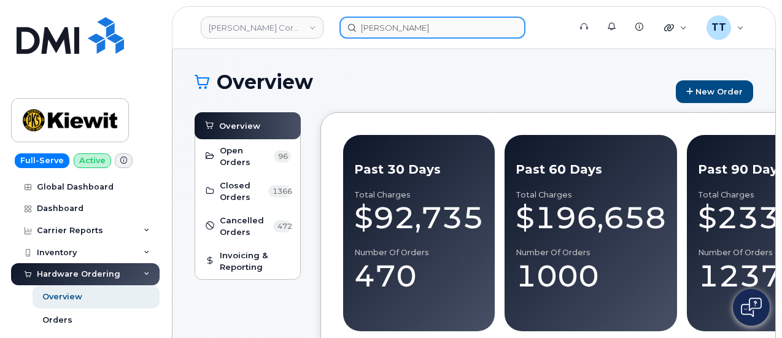
click at [409, 29] on input "[PERSON_NAME]" at bounding box center [432, 28] width 186 height 22
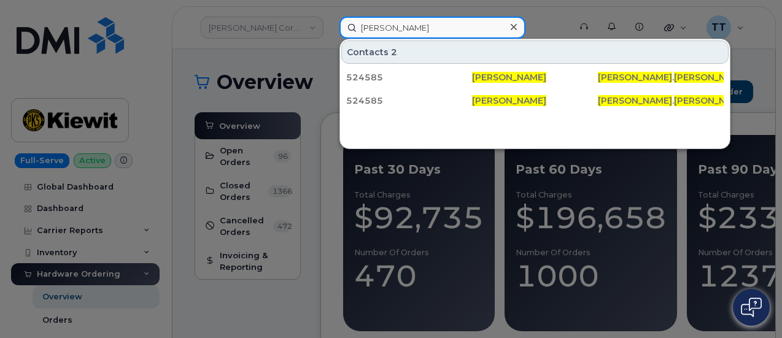
click at [409, 29] on input "[PERSON_NAME]" at bounding box center [432, 28] width 186 height 22
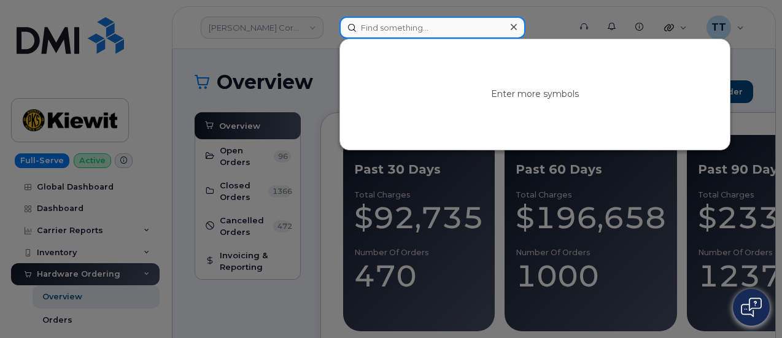
paste input "[DEMOGRAPHIC_DATA][PERSON_NAME]"
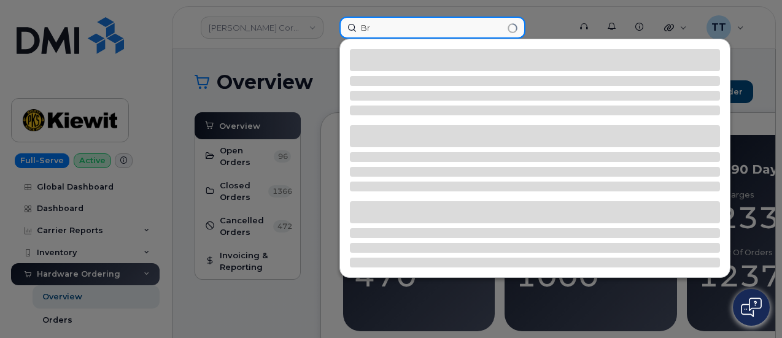
type input "B"
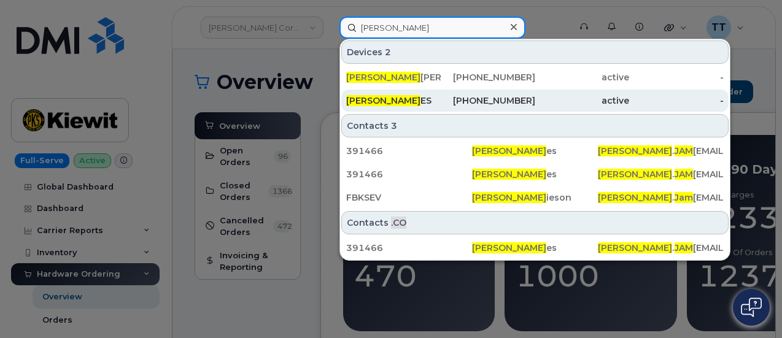
type input "[PERSON_NAME]"
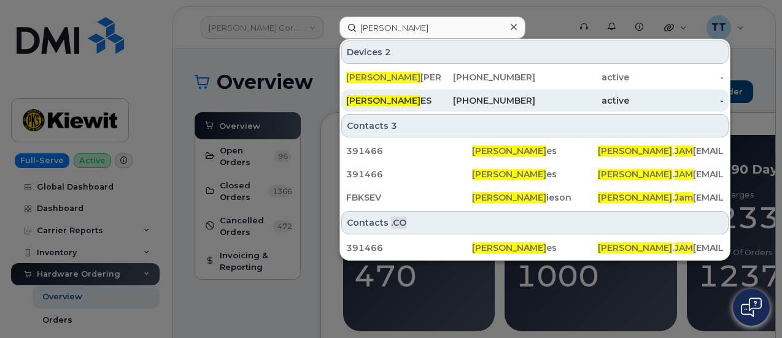
click at [409, 101] on span "[PERSON_NAME]" at bounding box center [383, 100] width 74 height 11
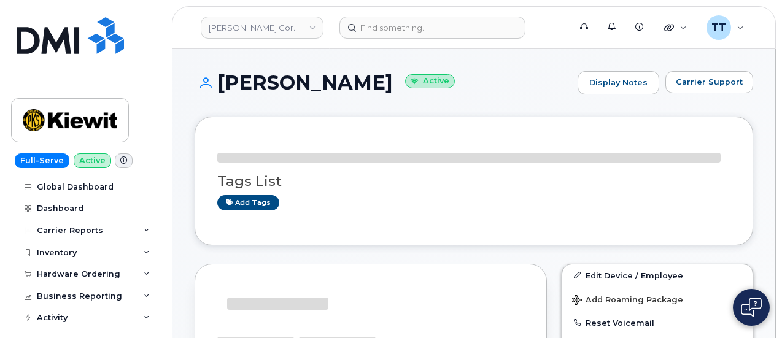
click at [256, 88] on h1 "[PERSON_NAME] Active" at bounding box center [382, 82] width 377 height 21
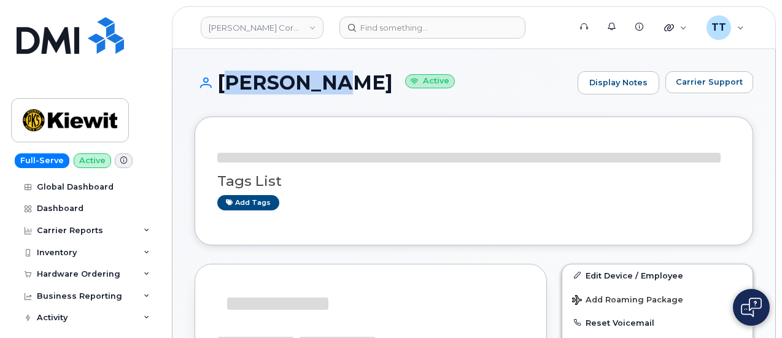
click at [256, 88] on h1 "BRITTANY JAMES Active" at bounding box center [382, 82] width 377 height 21
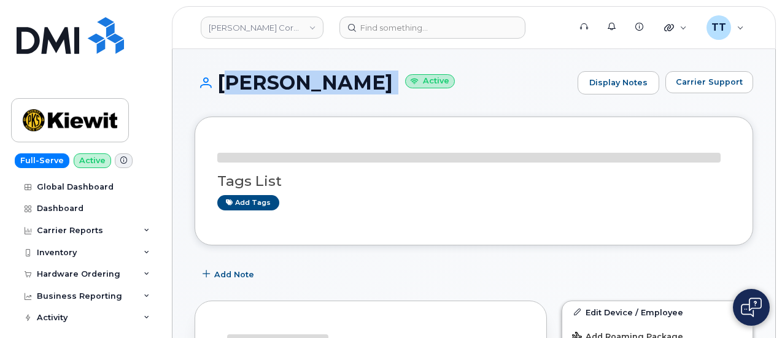
copy h1 "BRITTANY JAMES"
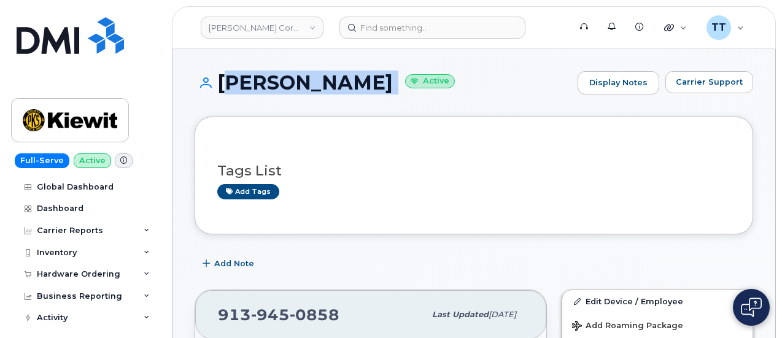
click at [425, 6] on div "Kiewit Corporation Support Alerts Knowledge Base Quicklinks Suspend / Cancel De…" at bounding box center [474, 27] width 604 height 43
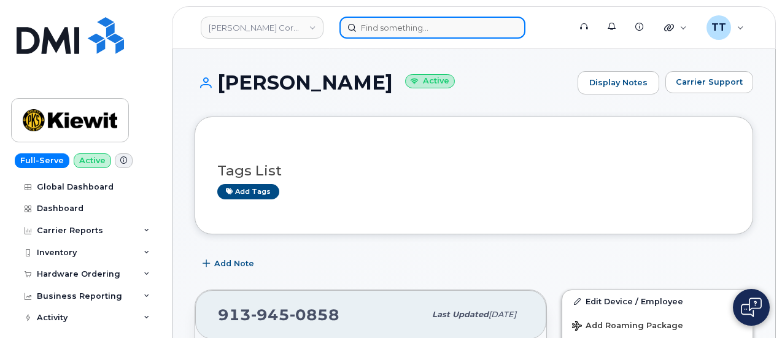
click at [407, 29] on input at bounding box center [432, 28] width 186 height 22
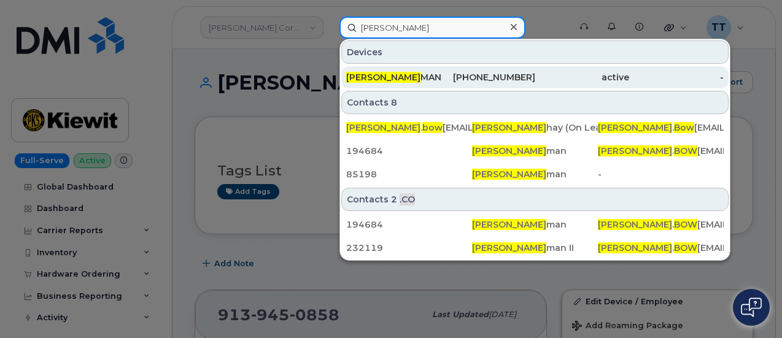
type input "larry bow"
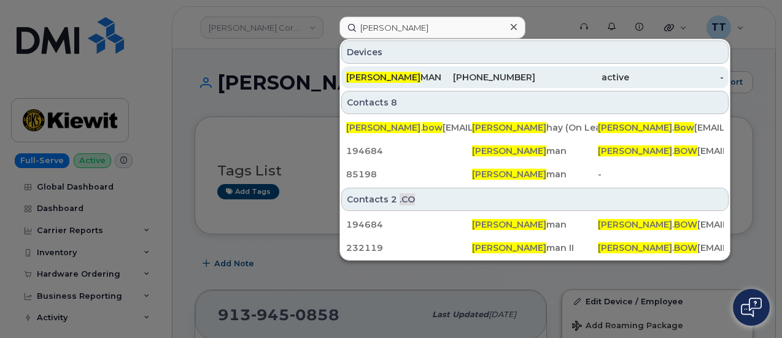
click at [416, 73] on div "LARRY BOW MAN II" at bounding box center [393, 77] width 94 height 12
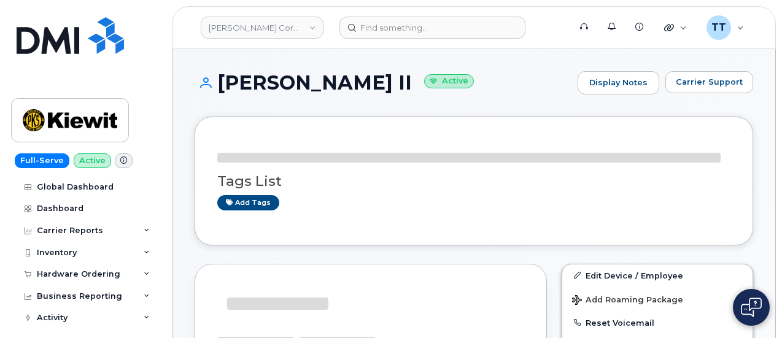
click at [293, 77] on h1 "[PERSON_NAME] II Active" at bounding box center [382, 82] width 377 height 21
click at [293, 79] on h1 "[PERSON_NAME] II Active" at bounding box center [382, 82] width 377 height 21
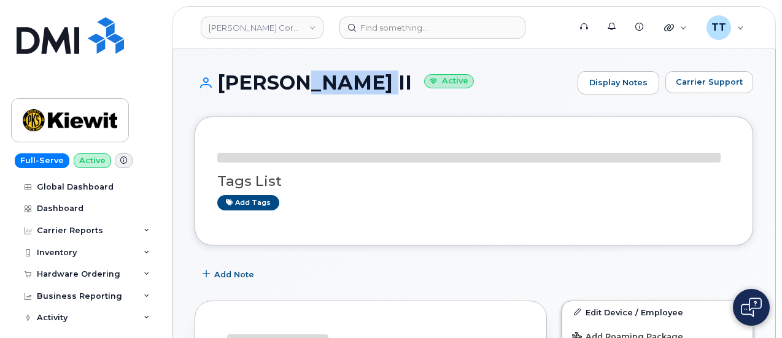
click at [293, 79] on h1 "[PERSON_NAME] II Active" at bounding box center [382, 82] width 377 height 21
copy h1 "LARRY BOWMAN II"
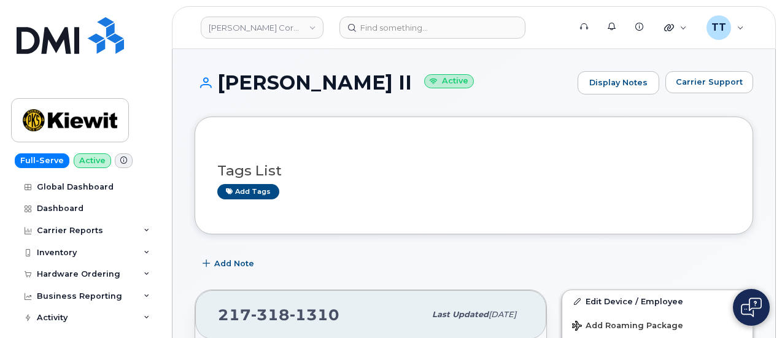
click at [749, 105] on div "LARRY BOWMAN II Active Display Notes Carrier Support" at bounding box center [473, 93] width 558 height 45
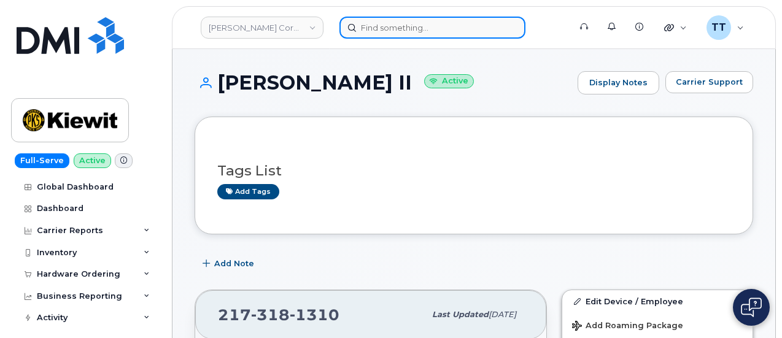
click at [398, 30] on input at bounding box center [432, 28] width 186 height 22
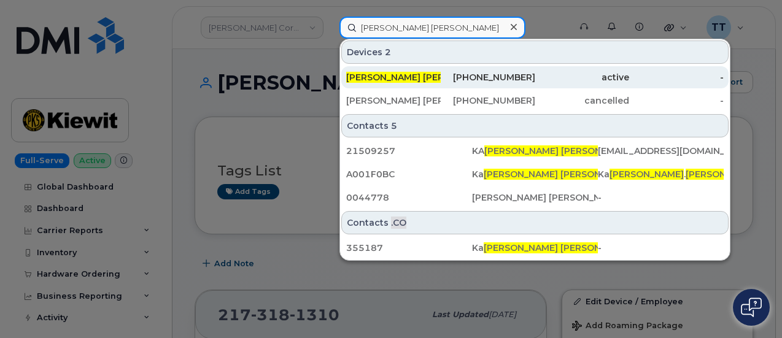
type input "trina jon"
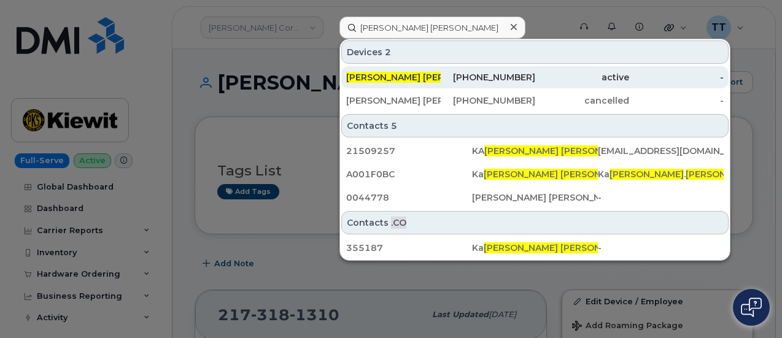
click at [399, 76] on div "Trina Jon es" at bounding box center [393, 77] width 94 height 12
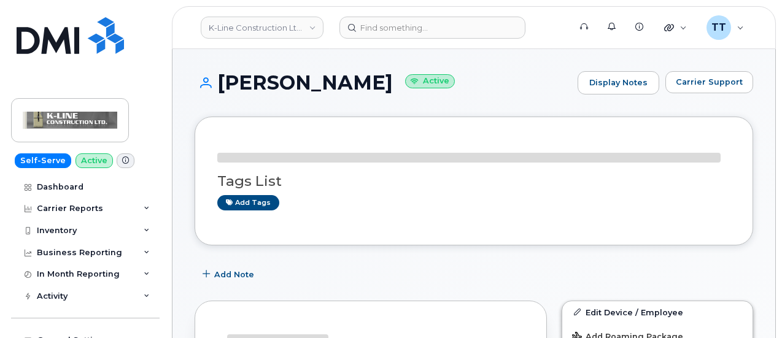
click at [285, 83] on h1 "[PERSON_NAME] Active" at bounding box center [382, 82] width 377 height 21
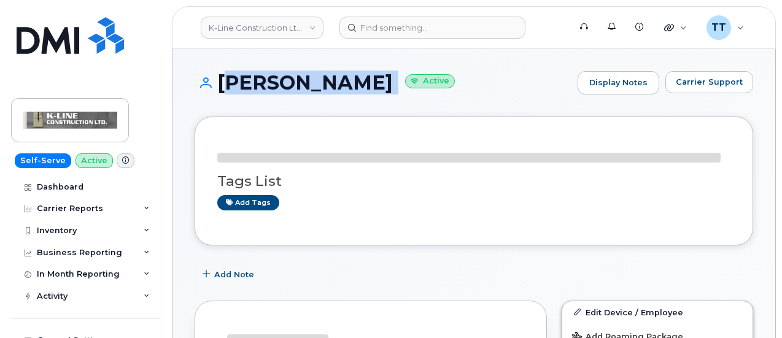
click at [285, 83] on h1 "[PERSON_NAME] Active" at bounding box center [382, 82] width 377 height 21
copy h1 "[PERSON_NAME]"
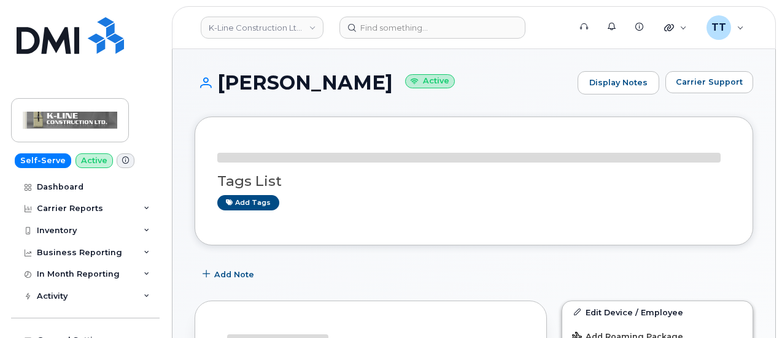
click at [479, 88] on h1 "[PERSON_NAME] Active" at bounding box center [382, 82] width 377 height 21
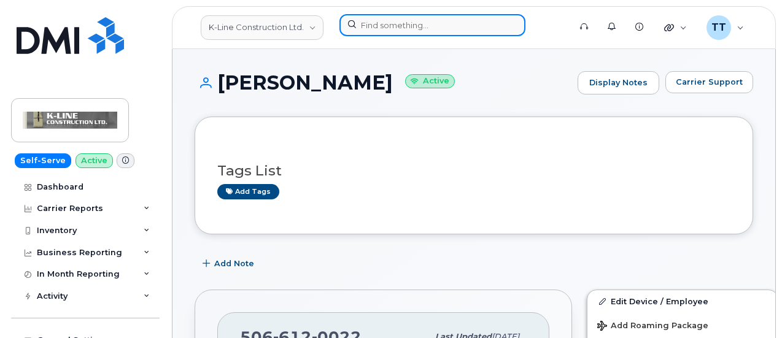
click at [377, 20] on input at bounding box center [432, 25] width 186 height 22
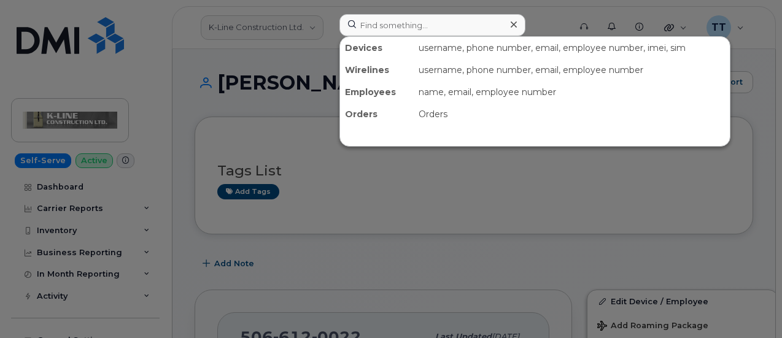
click at [250, 267] on div at bounding box center [391, 169] width 782 height 338
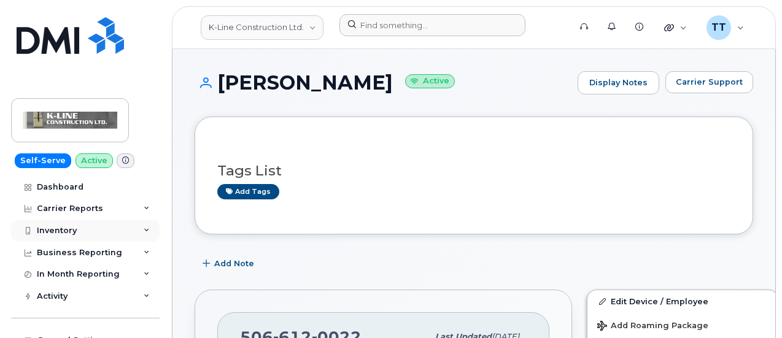
click at [85, 229] on div "Inventory" at bounding box center [85, 231] width 148 height 22
click at [80, 215] on div "Carrier Reports" at bounding box center [85, 209] width 148 height 22
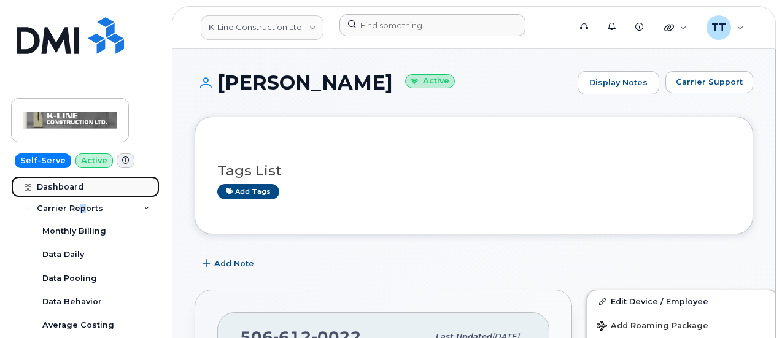
click at [66, 187] on div "Dashboard" at bounding box center [60, 187] width 47 height 10
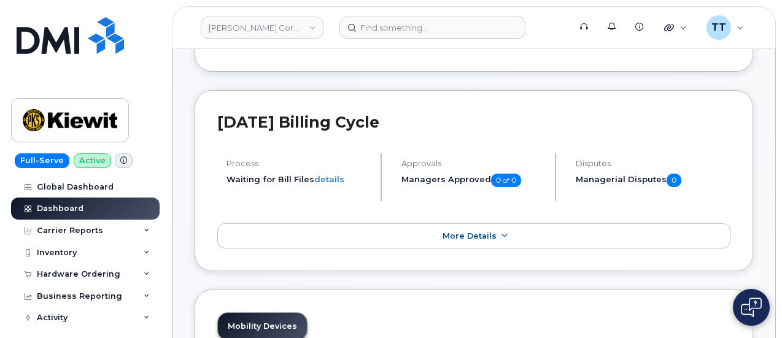
scroll to position [184, 0]
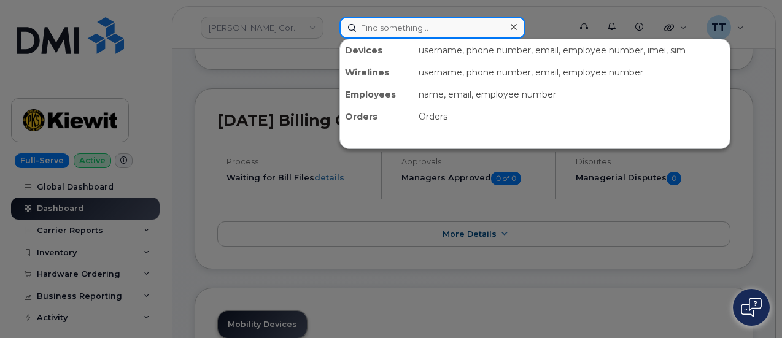
click at [389, 29] on input at bounding box center [432, 28] width 186 height 22
click at [446, 26] on input at bounding box center [432, 28] width 186 height 22
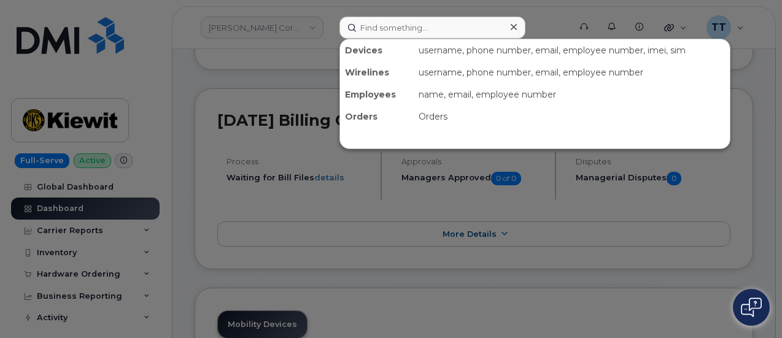
click at [189, 187] on div at bounding box center [391, 169] width 782 height 338
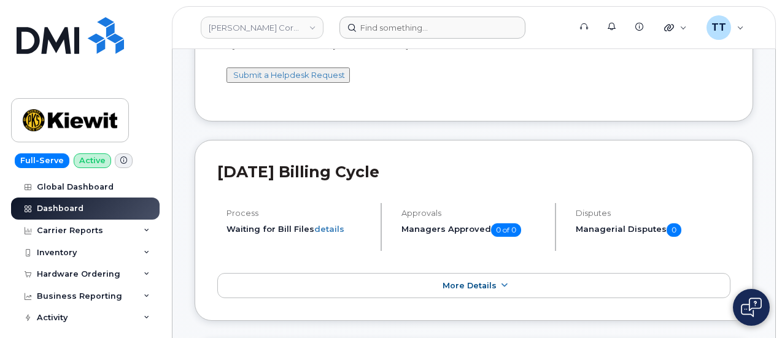
scroll to position [0, 0]
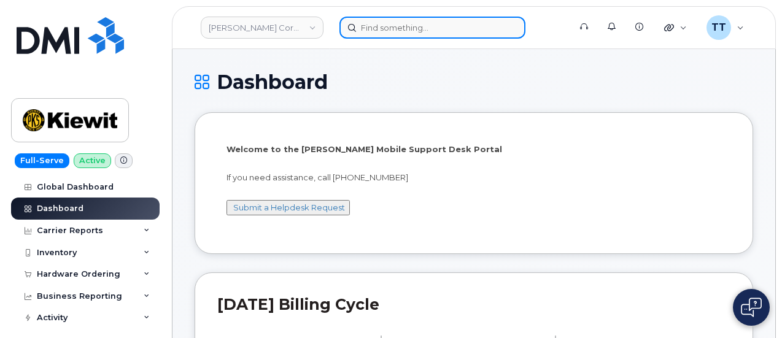
click at [380, 24] on input at bounding box center [432, 28] width 186 height 22
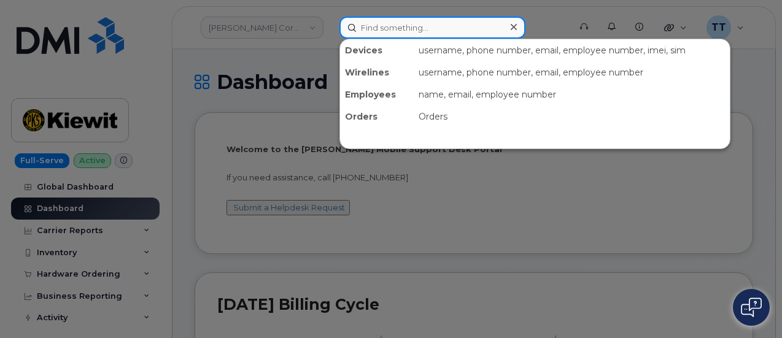
paste input "298110"
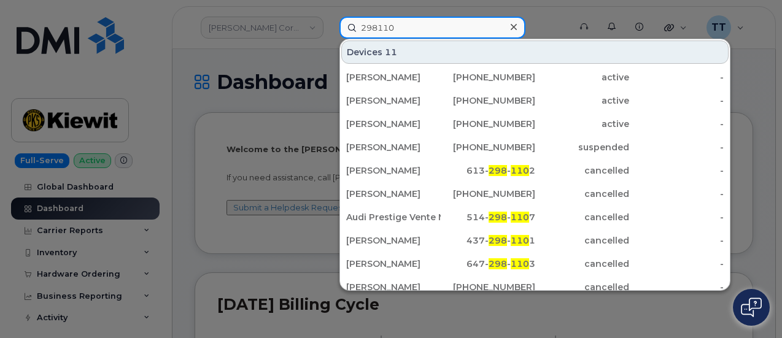
type input "298110"
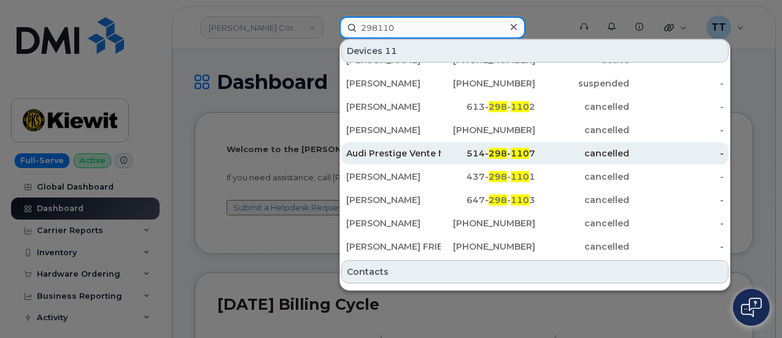
scroll to position [131, 0]
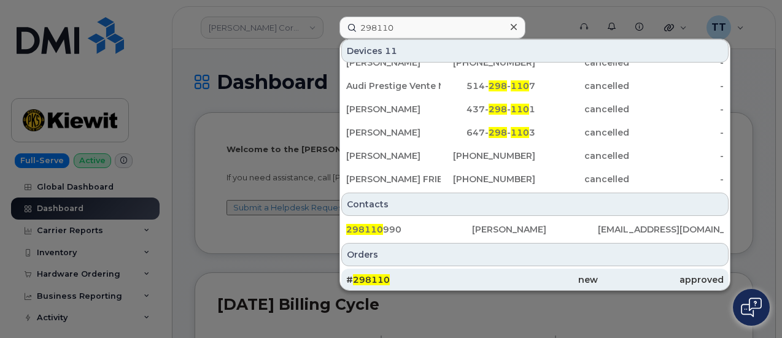
click at [472, 270] on div "# 298110" at bounding box center [535, 280] width 126 height 22
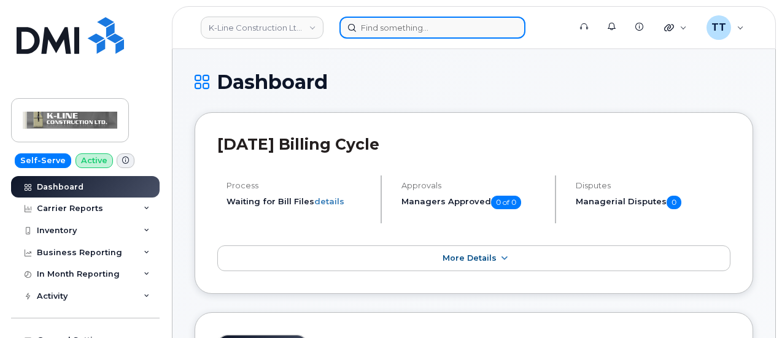
click at [380, 28] on input at bounding box center [432, 28] width 186 height 22
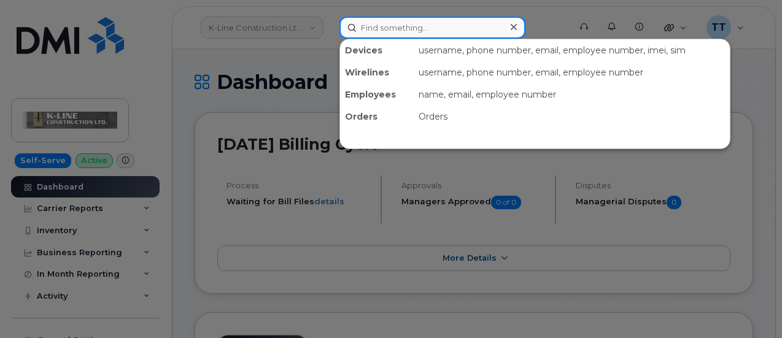
paste input "[PERSON_NAME]"
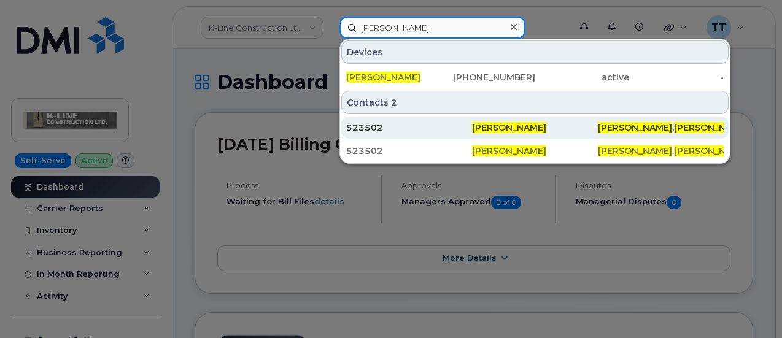
type input "[PERSON_NAME]"
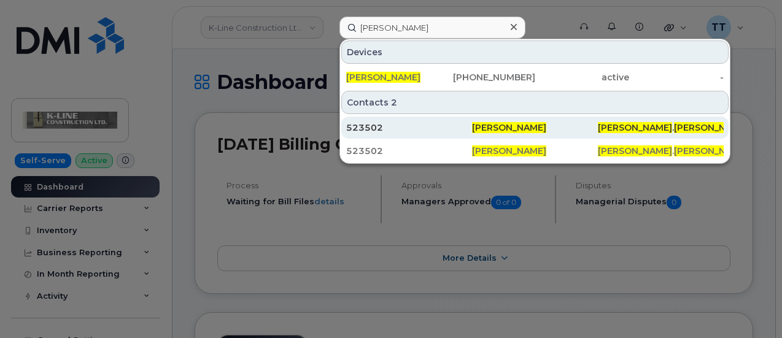
click at [439, 131] on div "523502" at bounding box center [409, 127] width 126 height 12
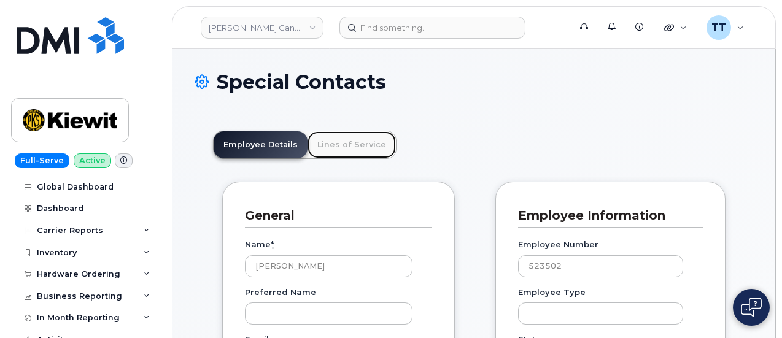
click at [338, 142] on link "Lines of Service" at bounding box center [351, 144] width 88 height 27
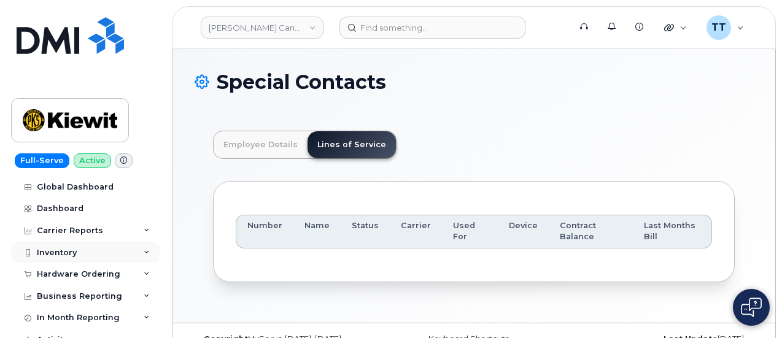
click at [105, 255] on div "Inventory" at bounding box center [85, 253] width 148 height 22
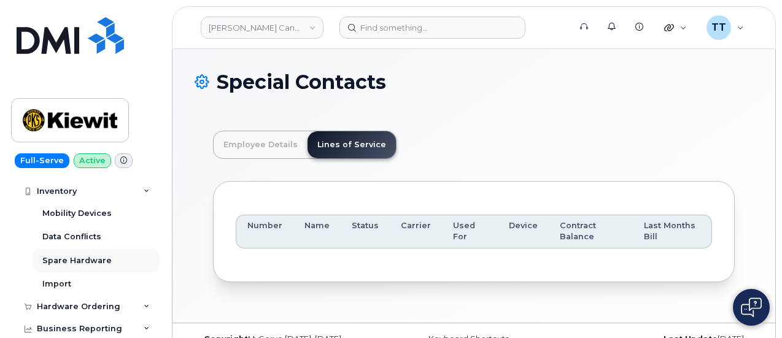
scroll to position [184, 0]
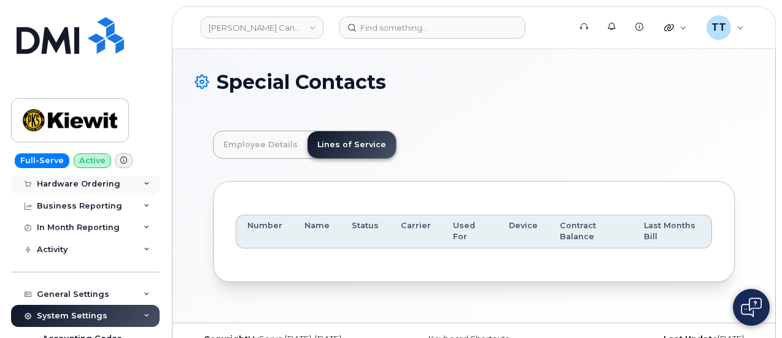
click at [93, 185] on div "Hardware Ordering" at bounding box center [78, 184] width 83 height 10
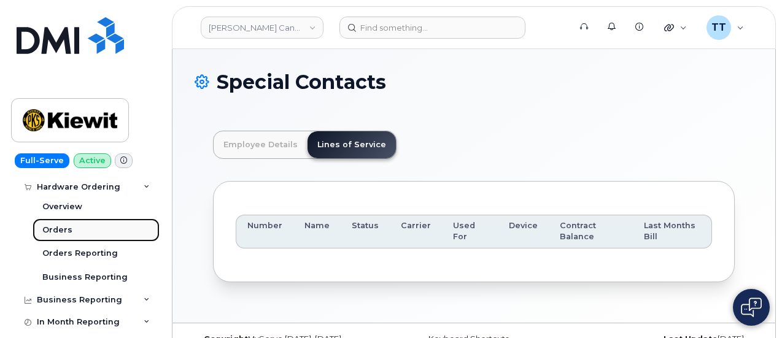
click at [79, 226] on link "Orders" at bounding box center [96, 229] width 127 height 23
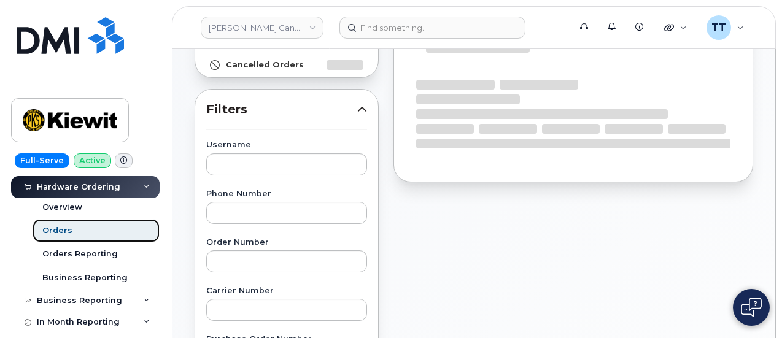
scroll to position [184, 0]
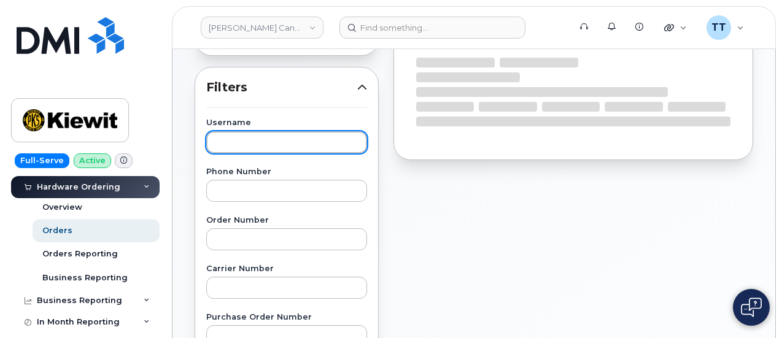
click at [256, 137] on input "text" at bounding box center [286, 142] width 161 height 22
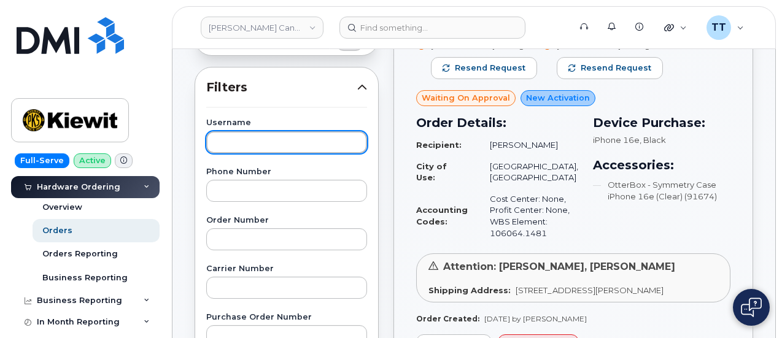
paste input "[PERSON_NAME]"
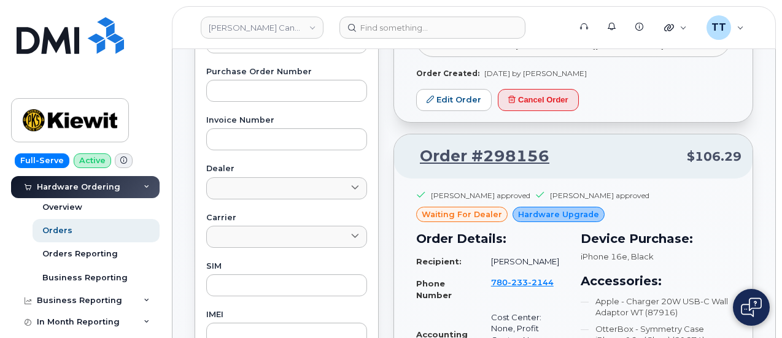
scroll to position [675, 0]
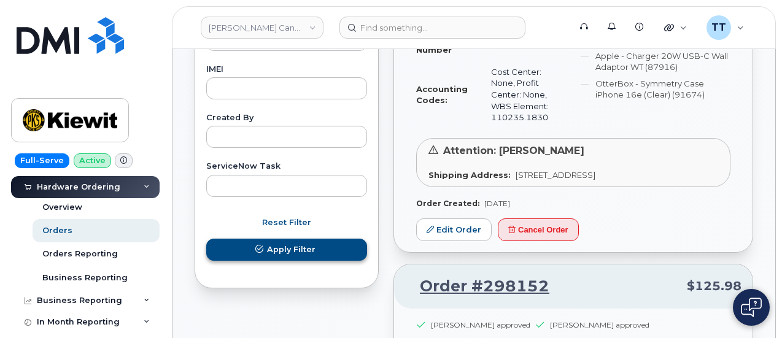
type input "[PERSON_NAME]"
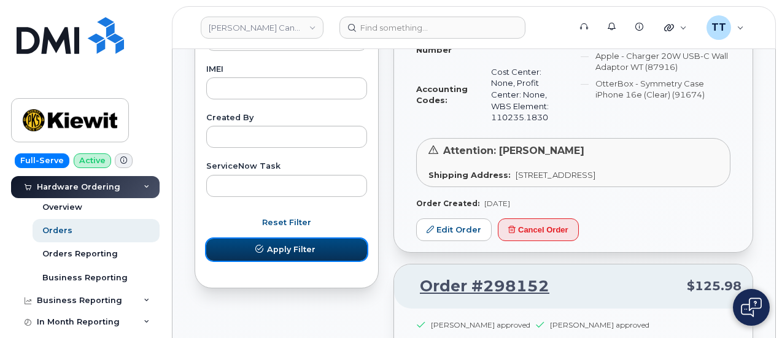
click at [290, 250] on span "Apply Filter" at bounding box center [291, 250] width 48 height 12
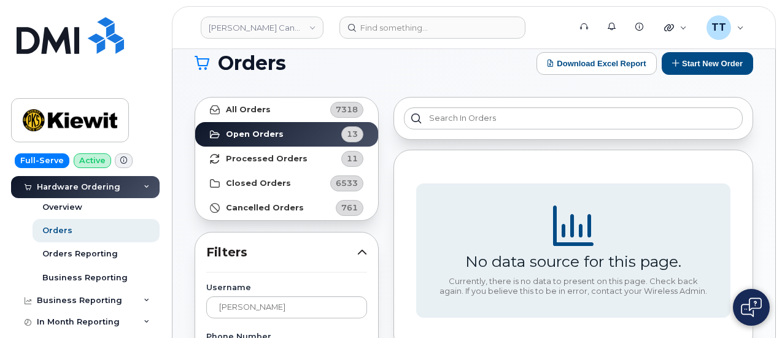
scroll to position [0, 0]
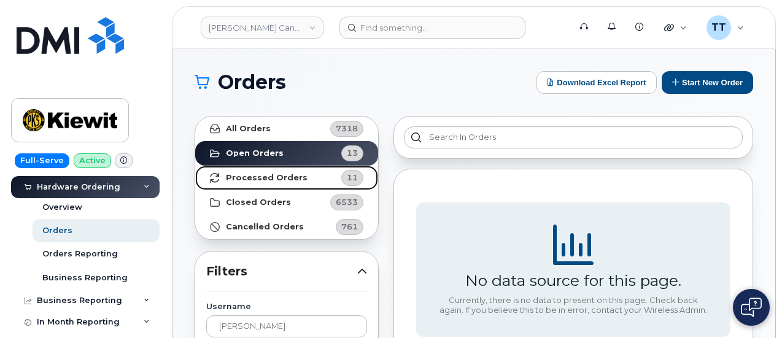
click at [298, 175] on link "Processed Orders 11" at bounding box center [286, 178] width 183 height 25
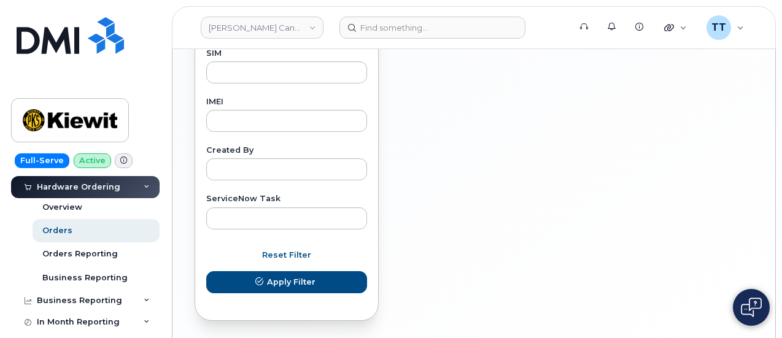
scroll to position [623, 0]
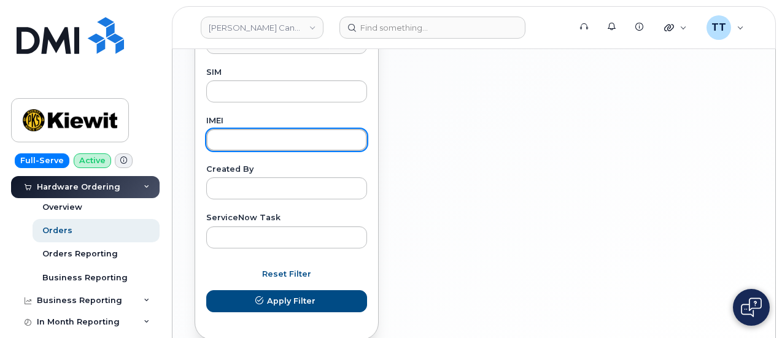
click at [251, 141] on input "text" at bounding box center [286, 140] width 161 height 22
click at [258, 134] on input "text" at bounding box center [286, 140] width 161 height 22
paste input "104827.2287"
type input "104827.2287"
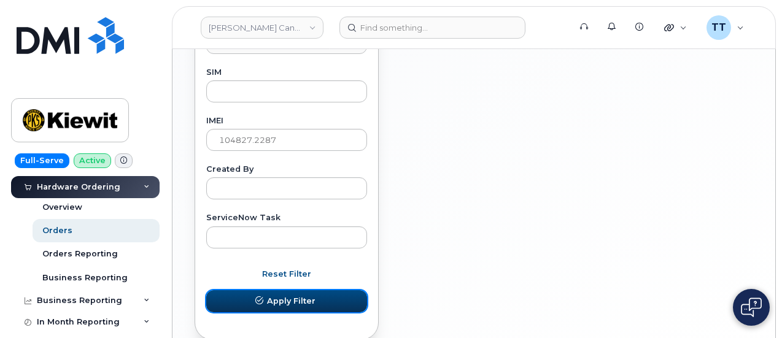
click at [279, 295] on span "Apply Filter" at bounding box center [291, 301] width 48 height 12
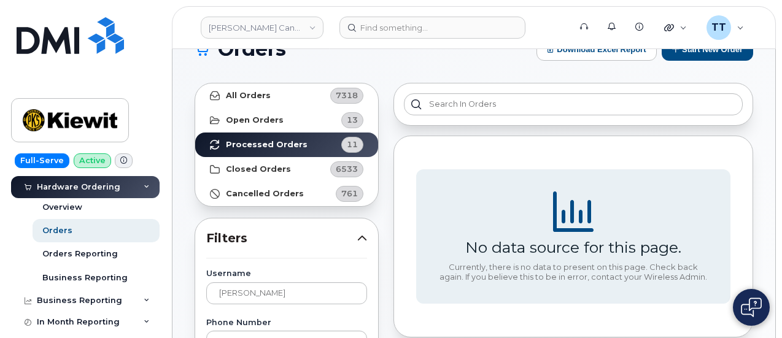
scroll to position [0, 0]
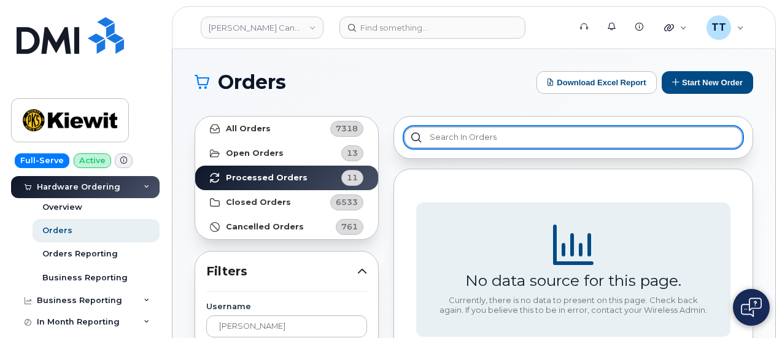
click at [502, 139] on input "text" at bounding box center [573, 137] width 339 height 22
paste input "104827.2287"
type input "104827.2287"
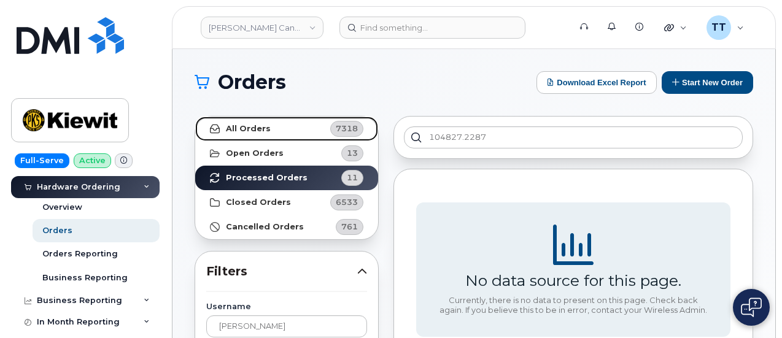
click at [263, 127] on strong "All Orders" at bounding box center [248, 129] width 45 height 10
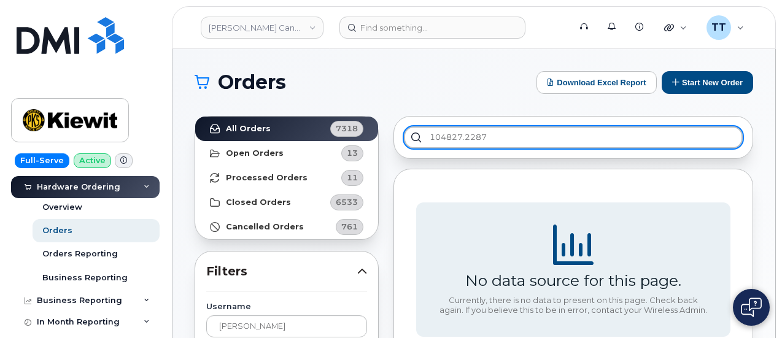
click at [534, 139] on input "104827.2287" at bounding box center [573, 137] width 339 height 22
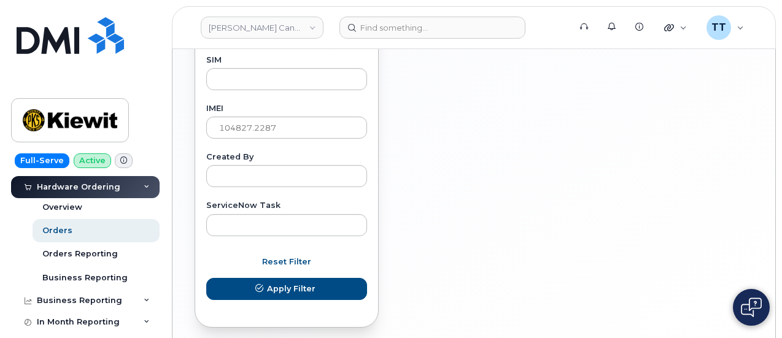
scroll to position [685, 0]
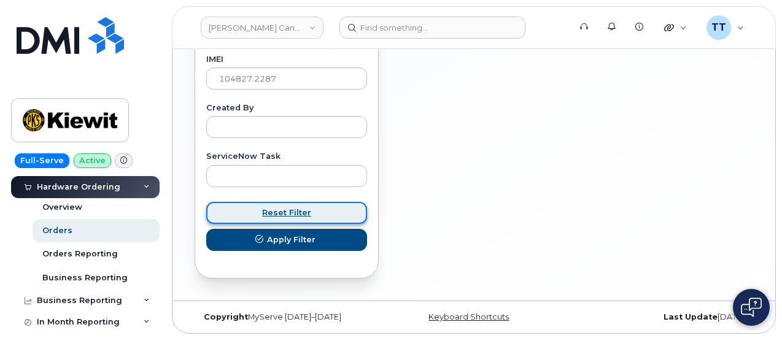
click at [269, 215] on span "Reset Filter" at bounding box center [286, 213] width 49 height 12
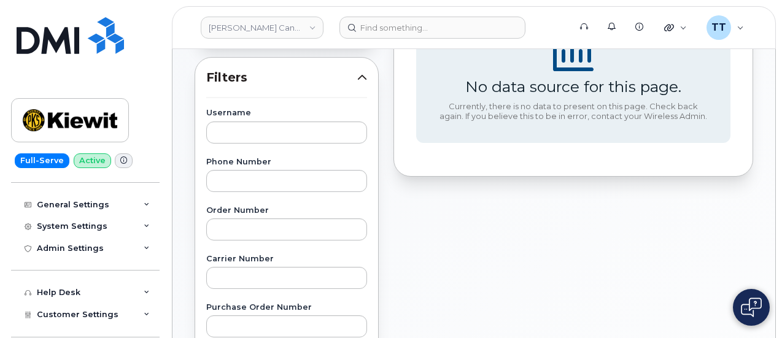
scroll to position [10, 0]
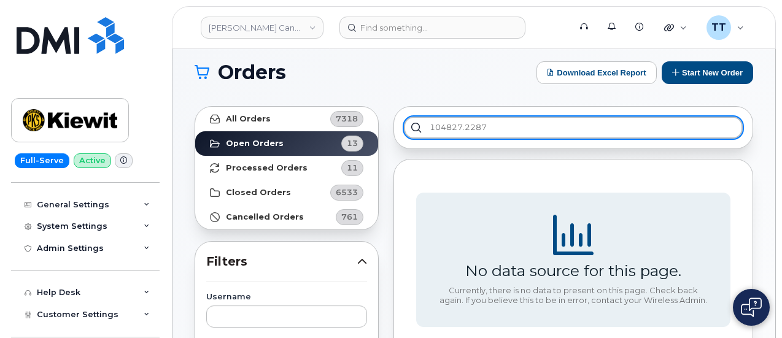
click at [506, 131] on input "104827.2287" at bounding box center [573, 128] width 339 height 22
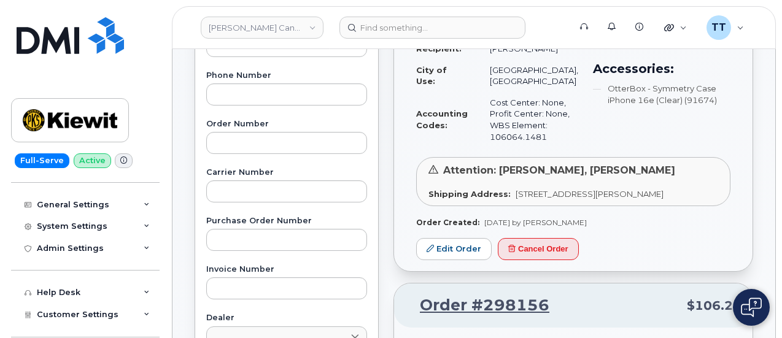
scroll to position [194, 0]
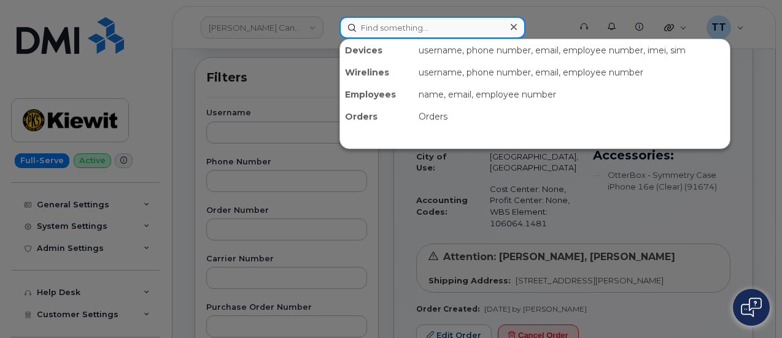
click at [379, 37] on input at bounding box center [432, 28] width 186 height 22
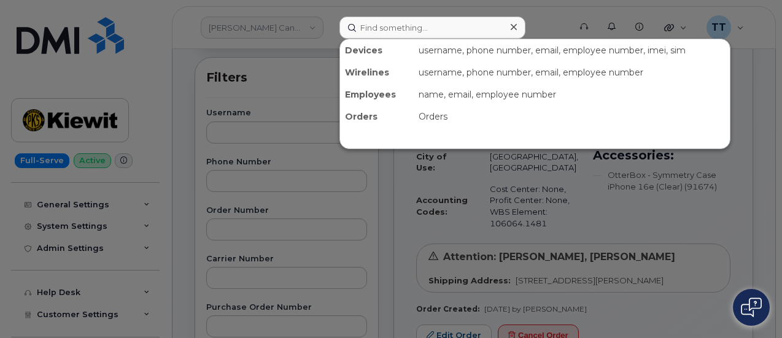
click at [264, 159] on div at bounding box center [391, 169] width 782 height 338
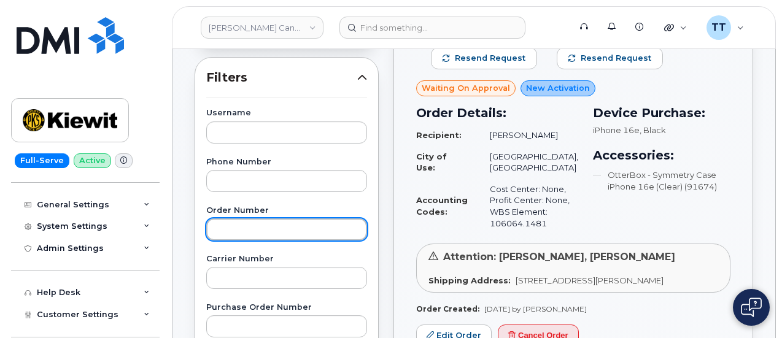
click at [260, 226] on input "text" at bounding box center [286, 229] width 161 height 22
paste input "298110"
type input "298110"
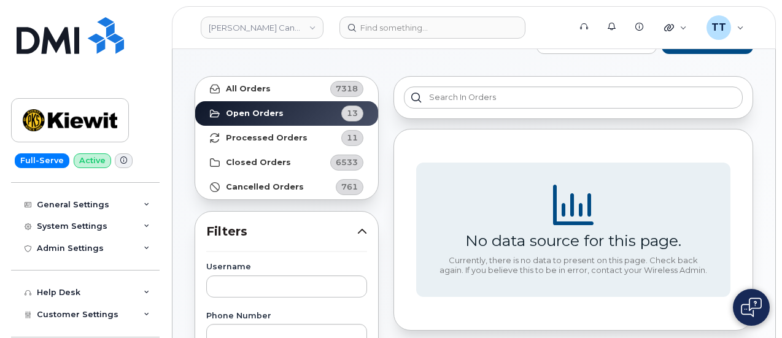
scroll to position [0, 0]
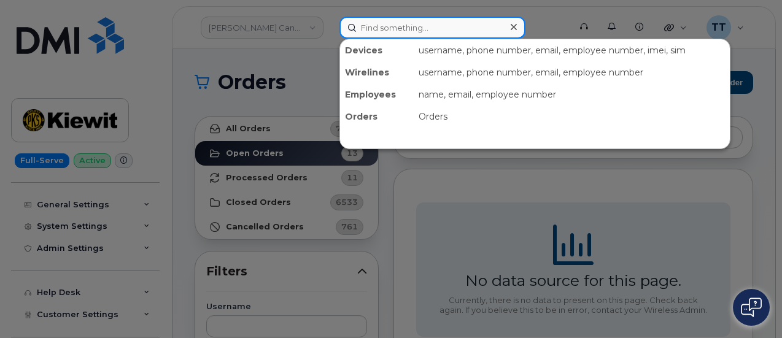
click at [399, 31] on input at bounding box center [432, 28] width 186 height 22
paste input "I0467912"
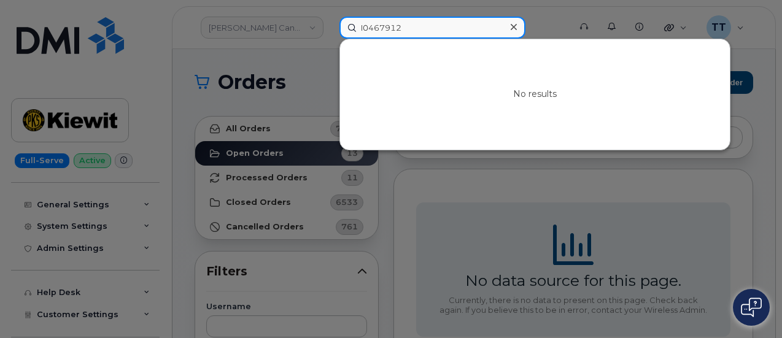
click at [362, 30] on input "I0467912" at bounding box center [432, 28] width 186 height 22
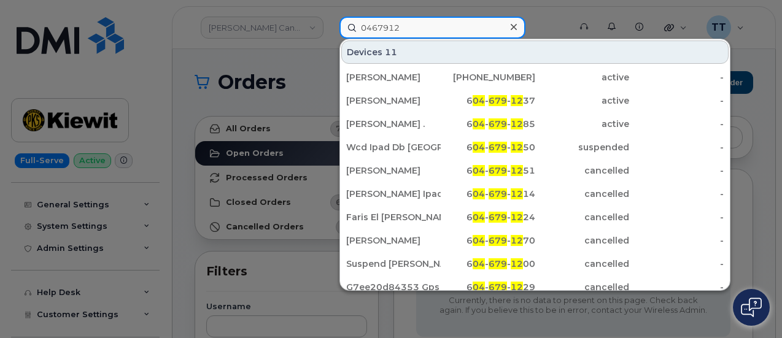
type input "0467912"
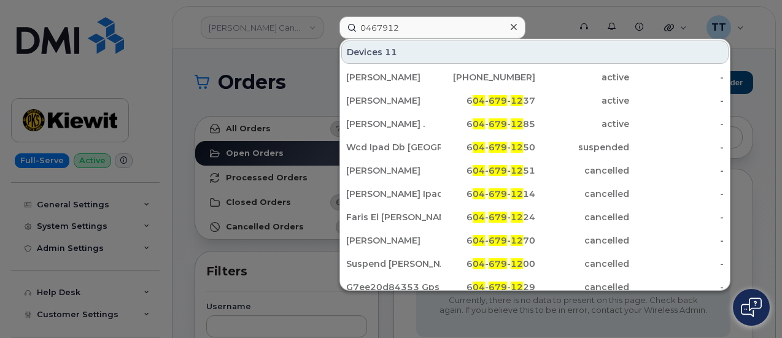
click at [509, 28] on div at bounding box center [513, 27] width 18 height 18
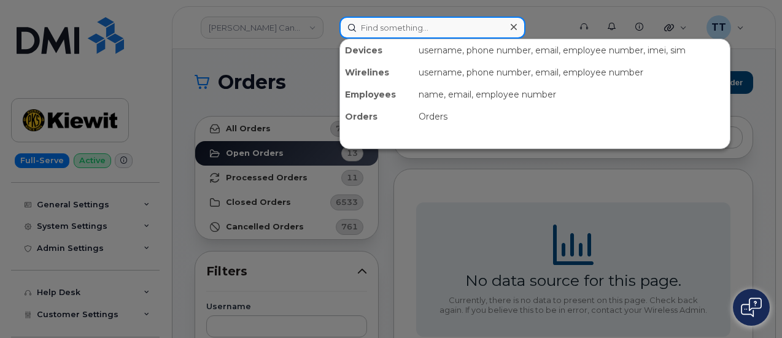
click at [431, 31] on input at bounding box center [432, 28] width 186 height 22
paste input "355111145192957"
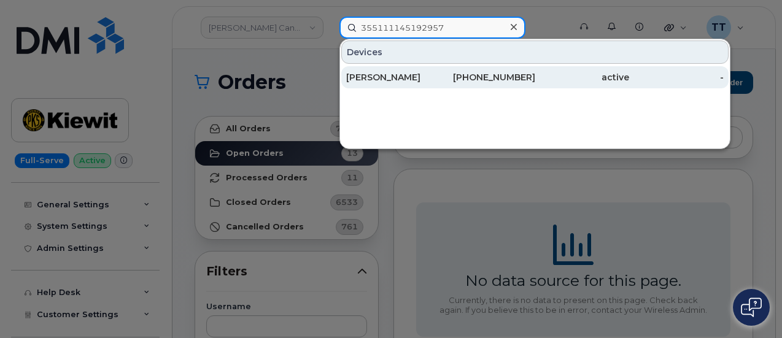
type input "355111145192957"
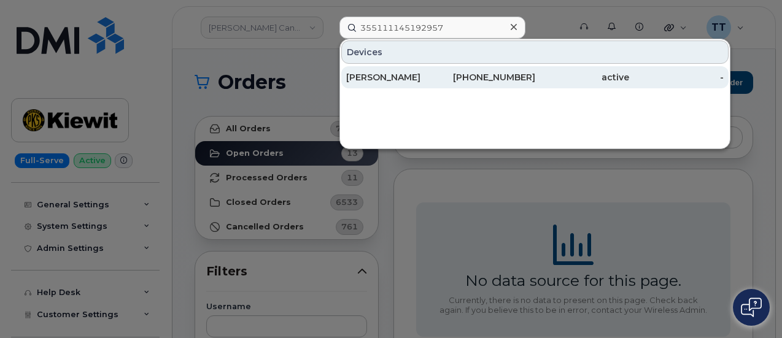
click at [487, 71] on div "562-217-1443" at bounding box center [488, 77] width 94 height 12
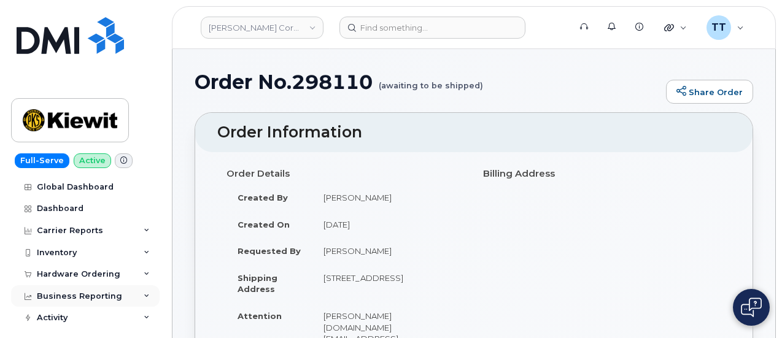
scroll to position [61, 0]
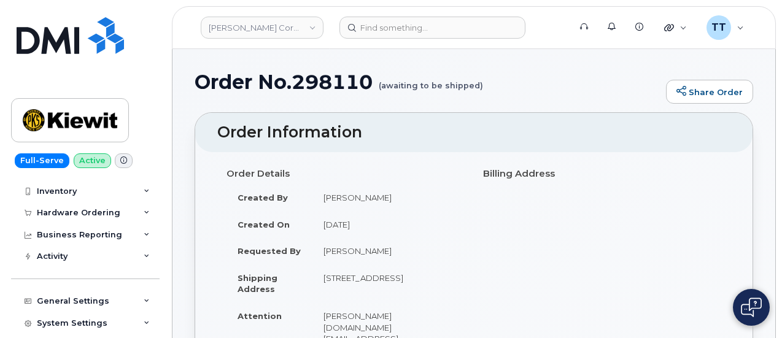
click at [323, 82] on h1 "Order No.298110 (awaiting to be shipped)" at bounding box center [426, 81] width 465 height 21
copy h1 "298110"
click at [408, 105] on div "Order No.298110 (awaiting to be shipped) Share Order" at bounding box center [473, 91] width 558 height 41
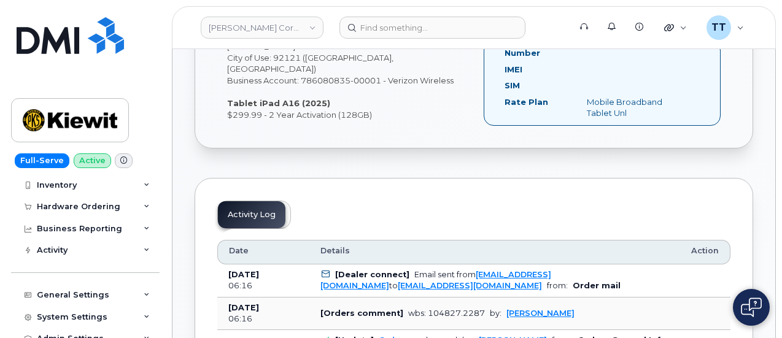
scroll to position [66, 0]
click at [83, 215] on div "Hardware Ordering" at bounding box center [85, 208] width 148 height 22
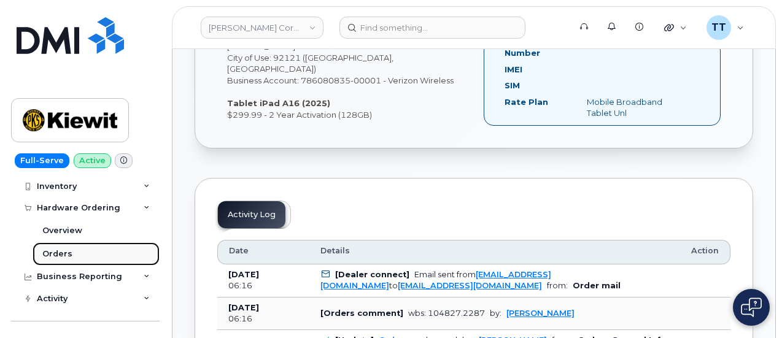
click at [72, 253] on link "Orders" at bounding box center [96, 253] width 127 height 23
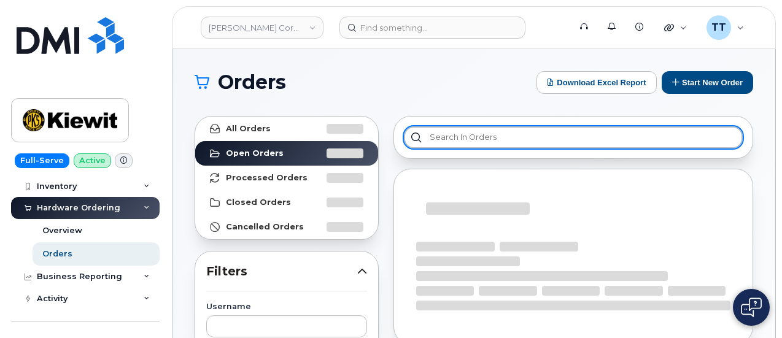
click at [468, 138] on input "text" at bounding box center [573, 137] width 339 height 22
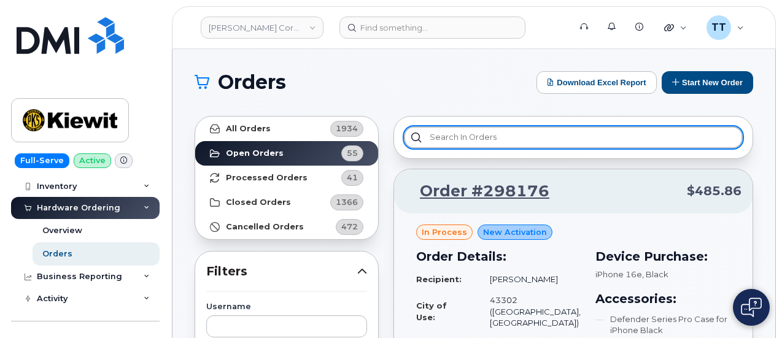
paste input "298110"
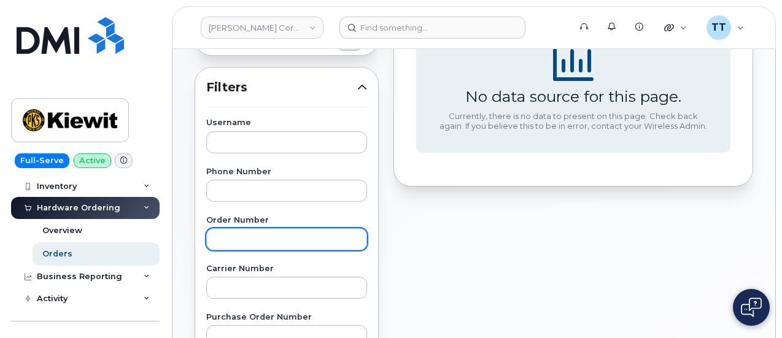
scroll to position [245, 0]
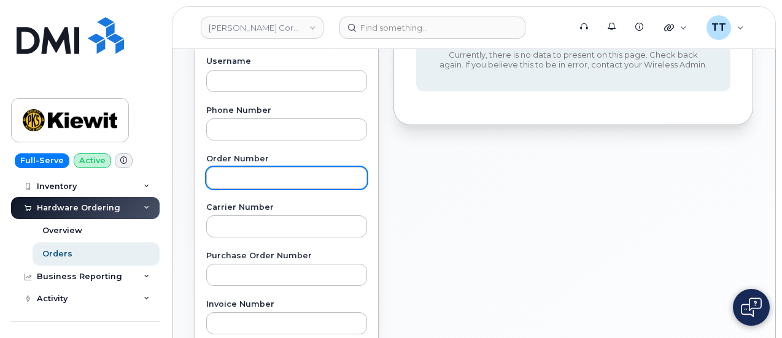
type input "298110"
click at [270, 170] on input "text" at bounding box center [286, 178] width 161 height 22
paste input "298110"
type input "298110"
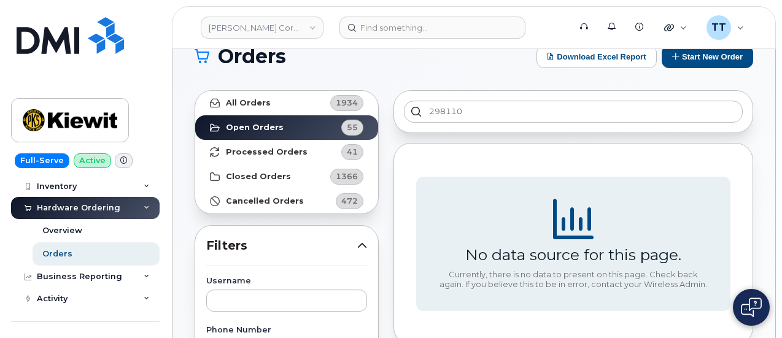
scroll to position [0, 0]
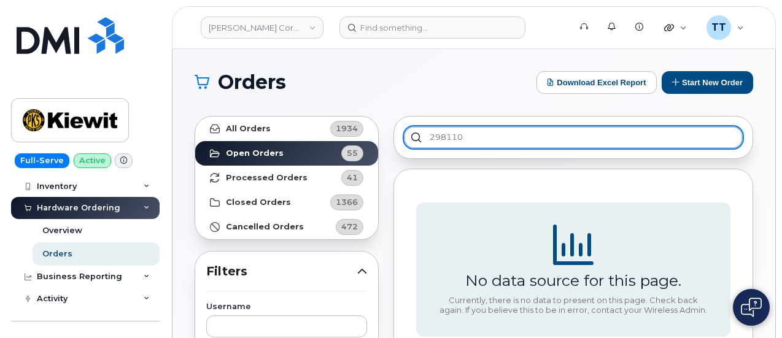
click at [434, 136] on input "298110" at bounding box center [573, 137] width 339 height 22
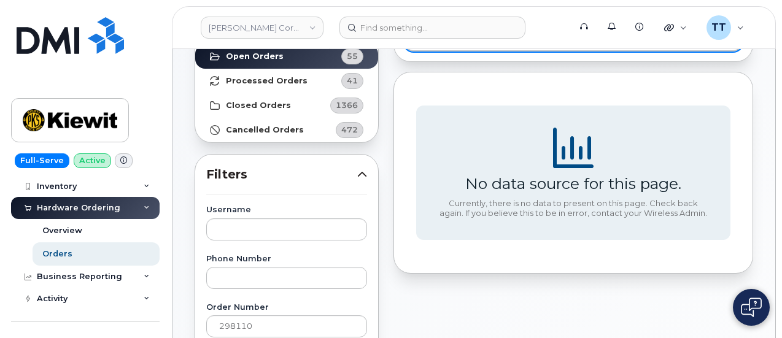
scroll to position [123, 0]
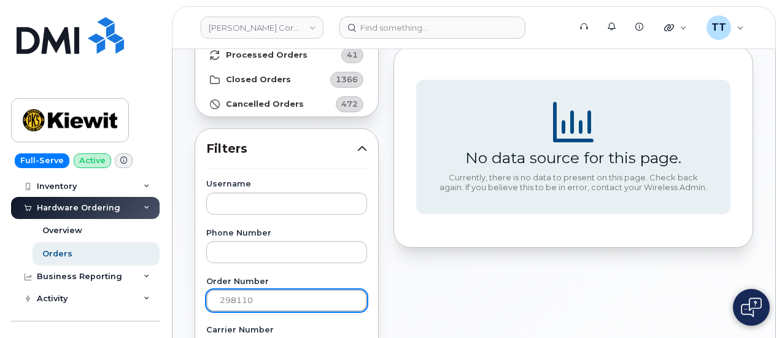
click at [323, 296] on input "298110" at bounding box center [286, 301] width 161 height 22
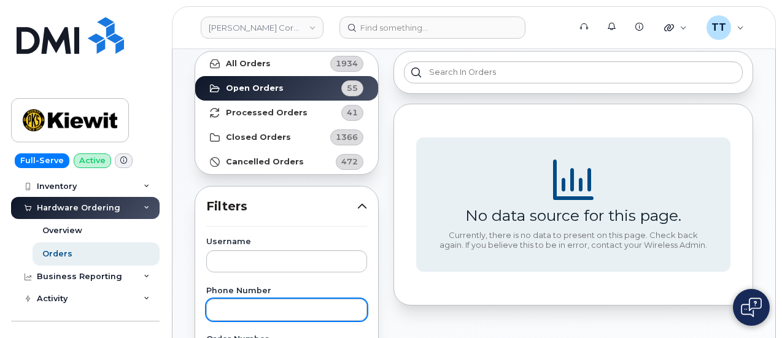
scroll to position [0, 0]
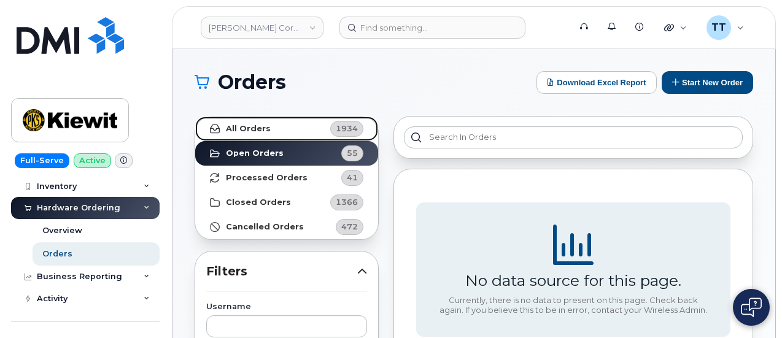
click at [303, 131] on link "All Orders 1934" at bounding box center [286, 129] width 183 height 25
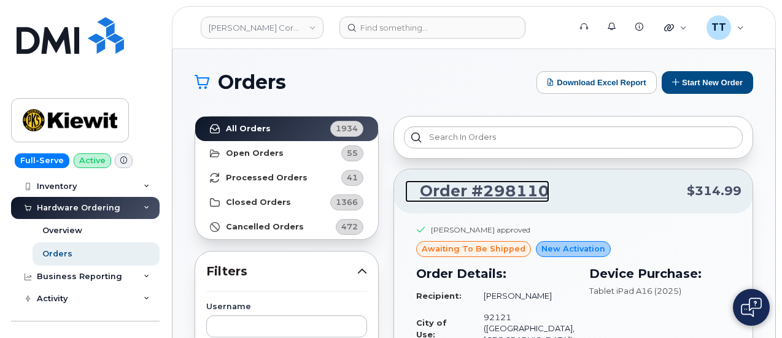
click at [493, 194] on link "Order #298110" at bounding box center [477, 191] width 144 height 22
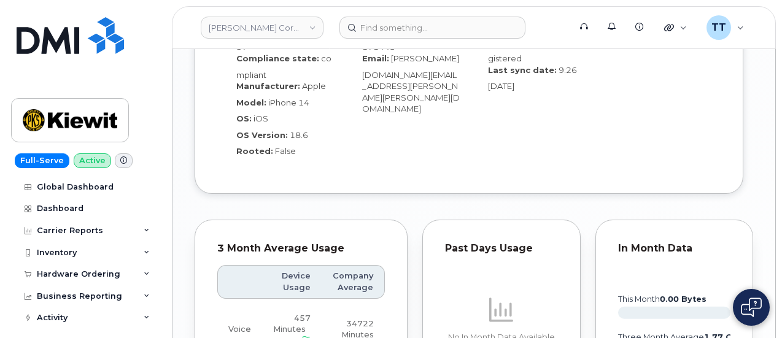
scroll to position [1096, 0]
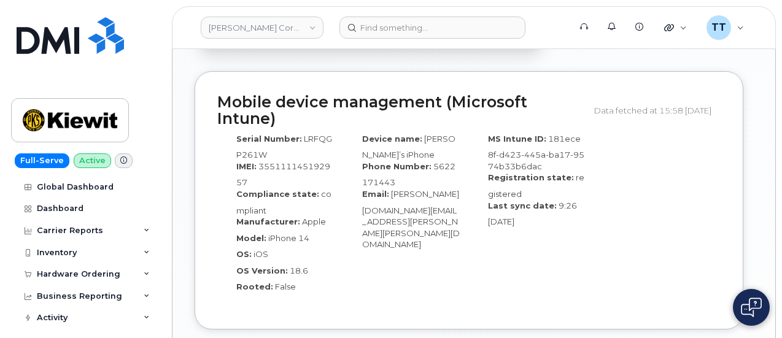
drag, startPoint x: 446, startPoint y: 202, endPoint x: 371, endPoint y: 201, distance: 74.9
click at [371, 201] on div "Device name: [PERSON_NAME]’s iPhone Phone Number: [PHONE_NUMBER] Email: [PERSON…" at bounding box center [406, 217] width 126 height 179
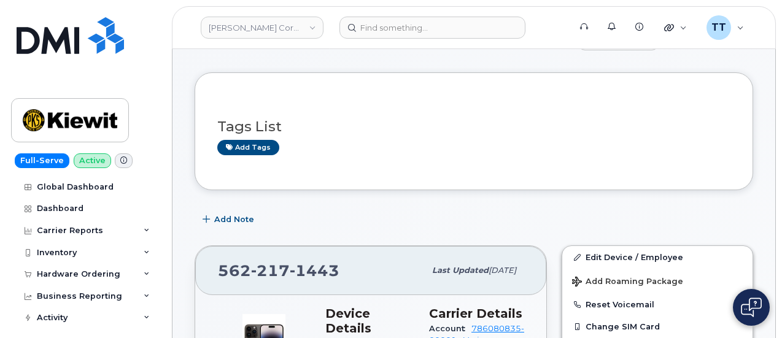
scroll to position [0, 0]
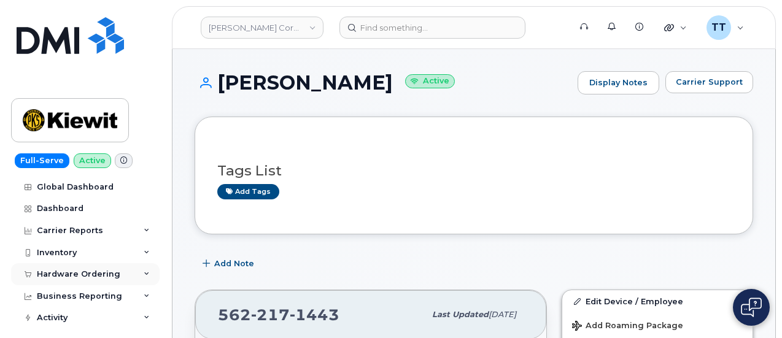
click at [82, 269] on div "Hardware Ordering" at bounding box center [78, 274] width 83 height 10
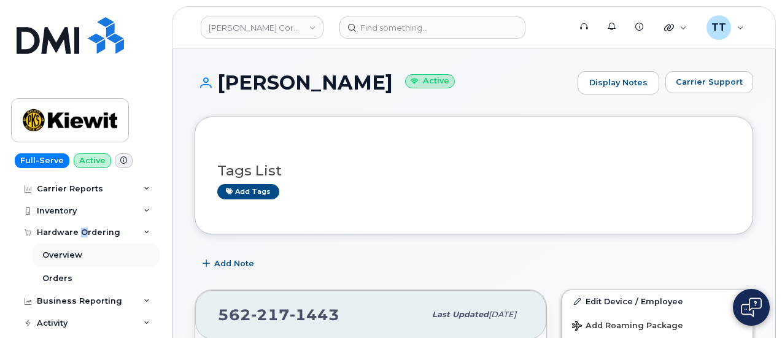
scroll to position [61, 0]
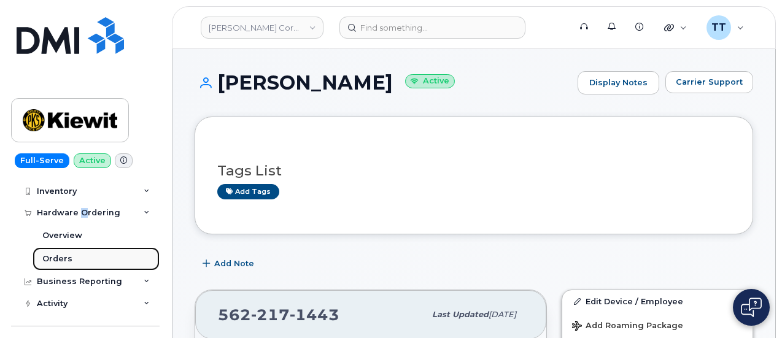
click at [69, 257] on div "Orders" at bounding box center [57, 258] width 30 height 11
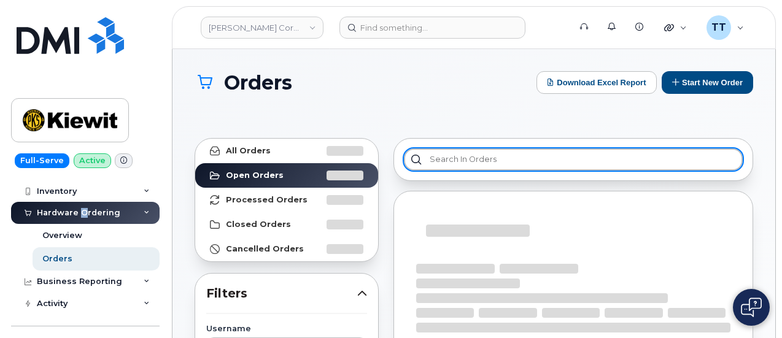
click at [461, 164] on input "text" at bounding box center [573, 159] width 339 height 22
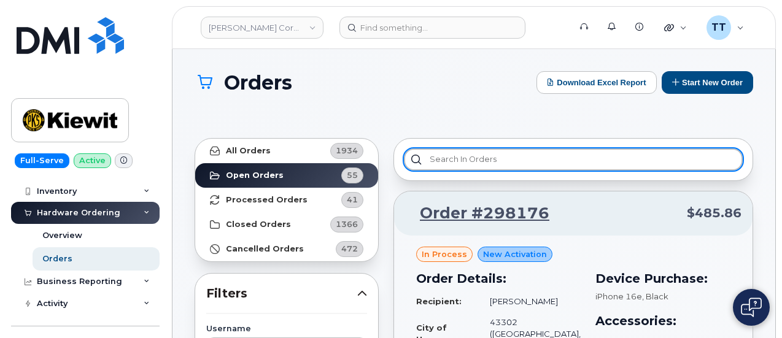
paste input "355111145192957"
type input "355111145192957"
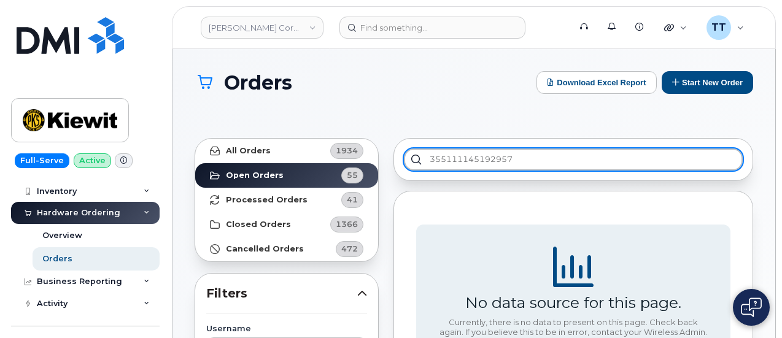
click at [485, 160] on input "355111145192957" at bounding box center [573, 159] width 339 height 22
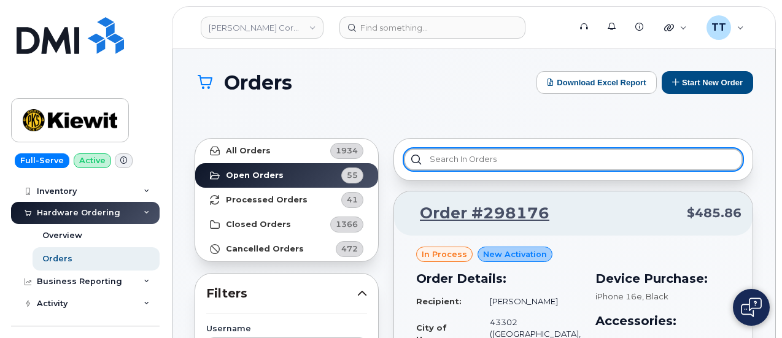
click at [471, 161] on input "text" at bounding box center [573, 159] width 339 height 22
paste input "[PERSON_NAME]"
type input "J"
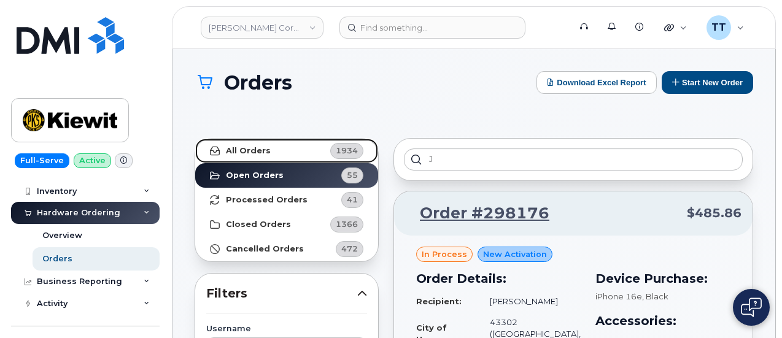
click at [270, 160] on link "All Orders 1934" at bounding box center [286, 151] width 183 height 25
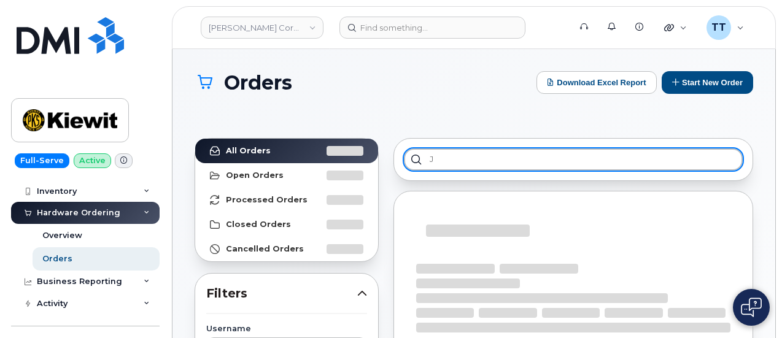
click at [472, 163] on input "J" at bounding box center [573, 159] width 339 height 22
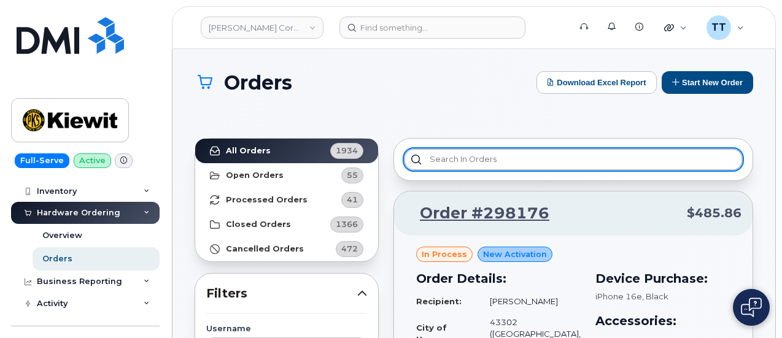
paste input "JOSEPH WANG"
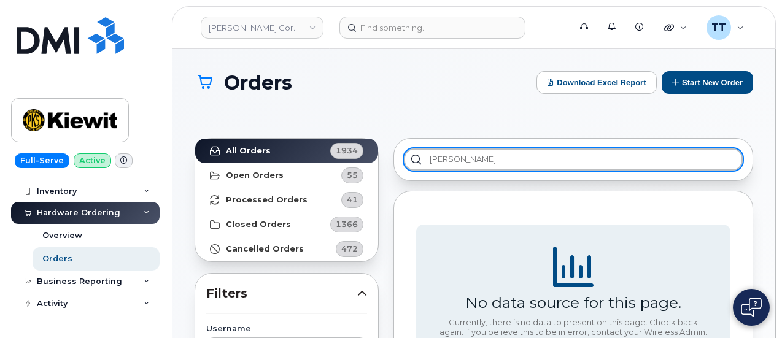
type input "J"
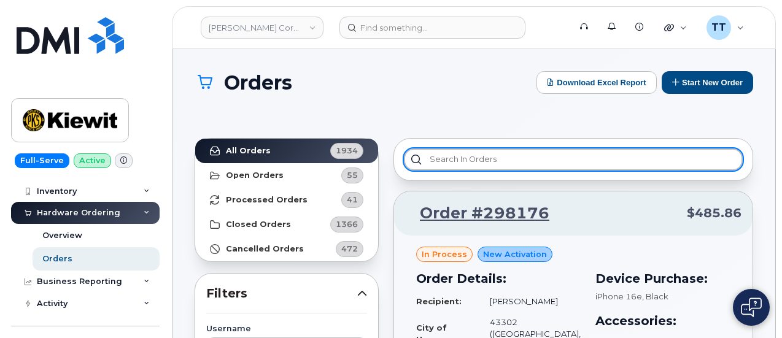
click at [458, 156] on input "text" at bounding box center [573, 159] width 339 height 22
paste input "355111145192957"
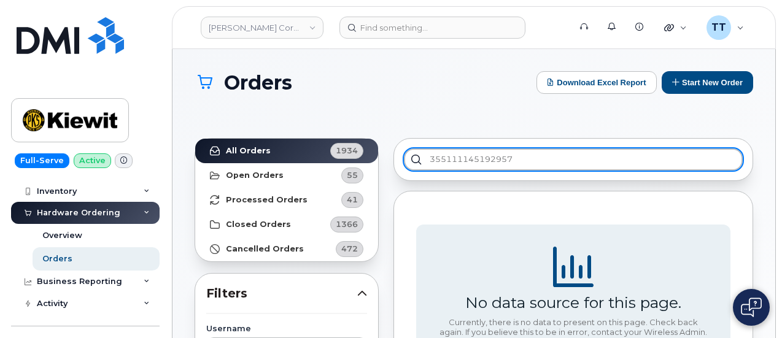
type input "355111145192957"
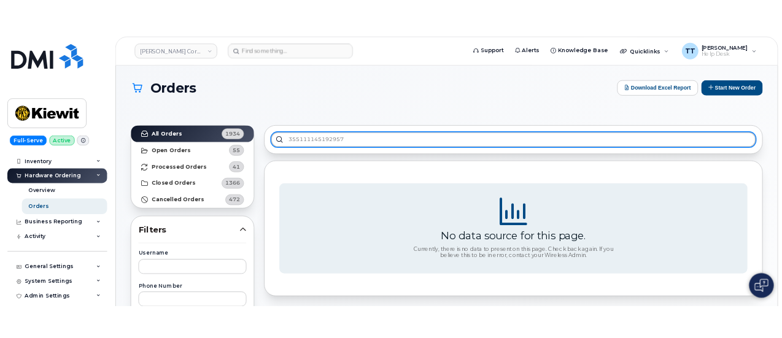
scroll to position [61, 0]
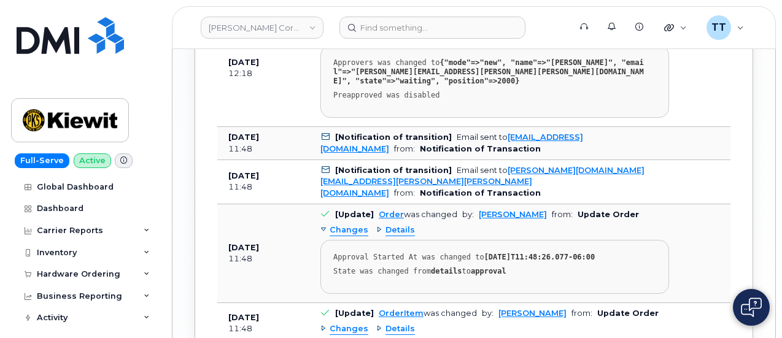
scroll to position [1764, 0]
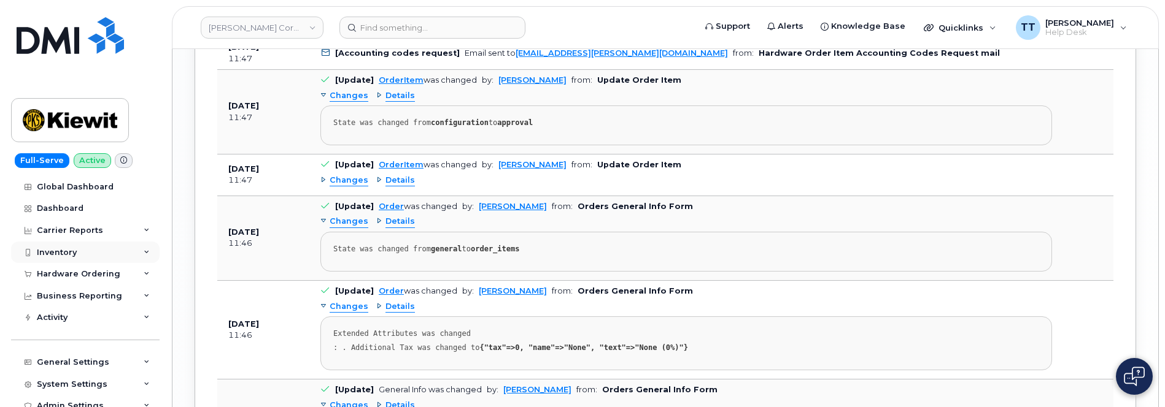
scroll to position [1841, 0]
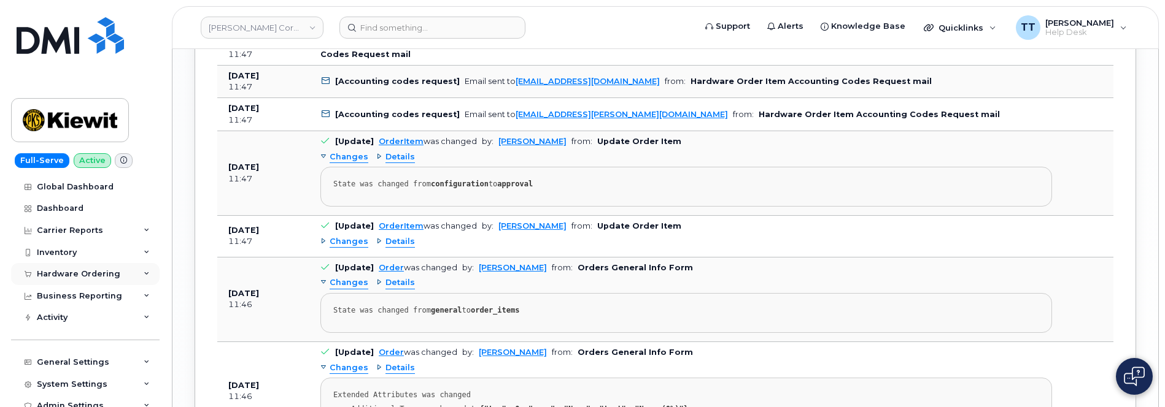
click at [82, 274] on div "Hardware Ordering" at bounding box center [78, 274] width 83 height 10
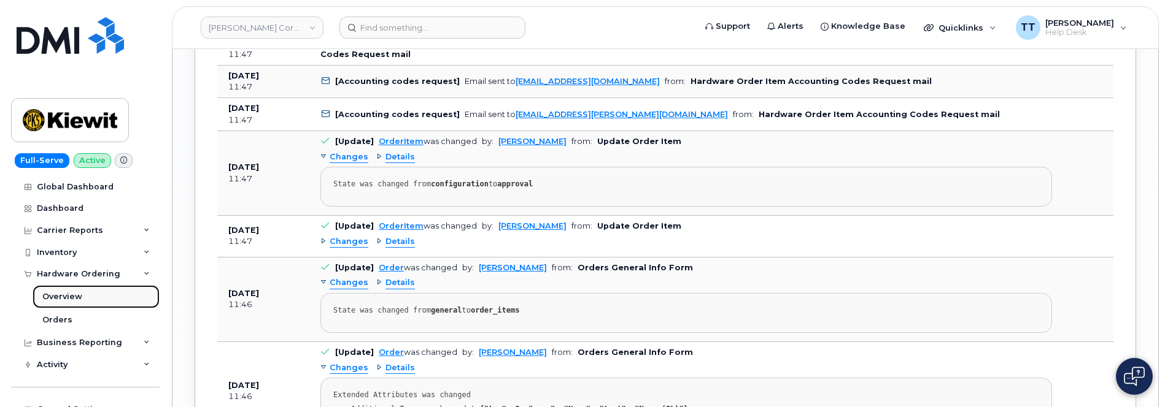
click at [76, 298] on div "Overview" at bounding box center [62, 296] width 40 height 11
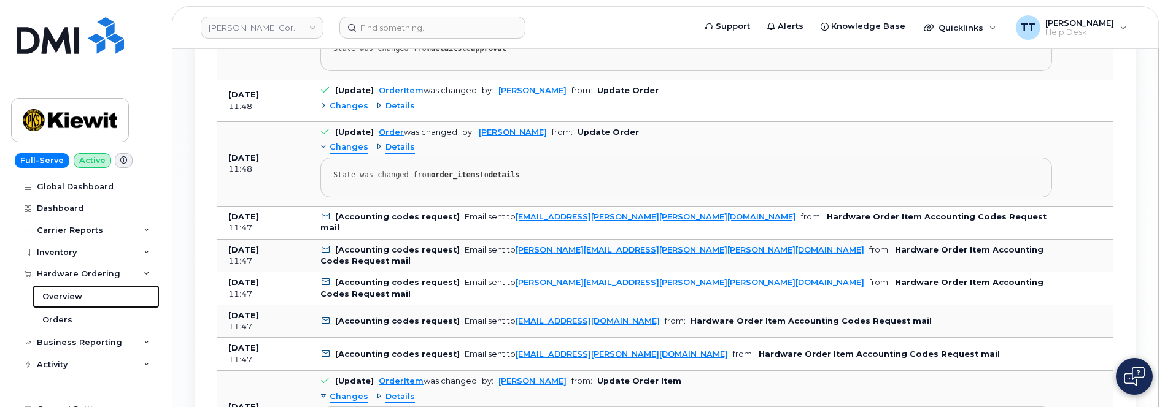
scroll to position [1595, 0]
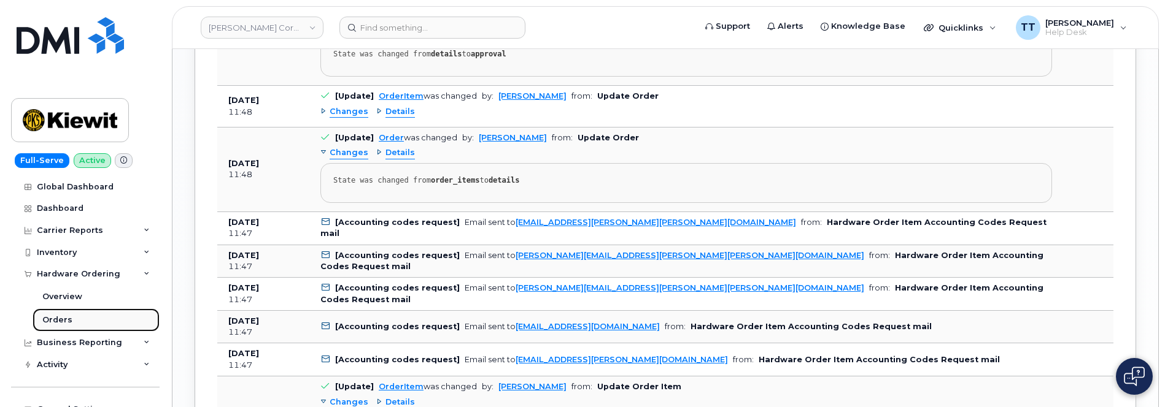
click at [48, 314] on link "Orders" at bounding box center [96, 320] width 127 height 23
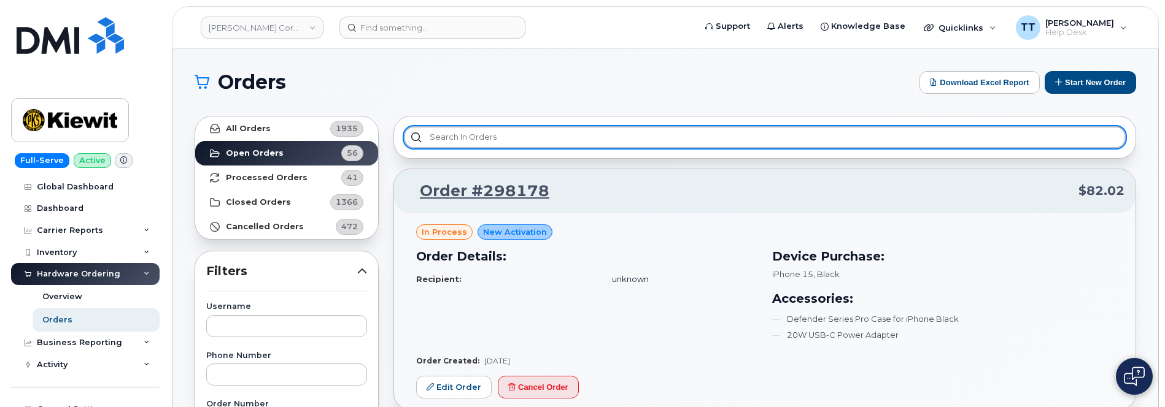
click at [516, 142] on input "text" at bounding box center [765, 137] width 722 height 22
paste input "298110"
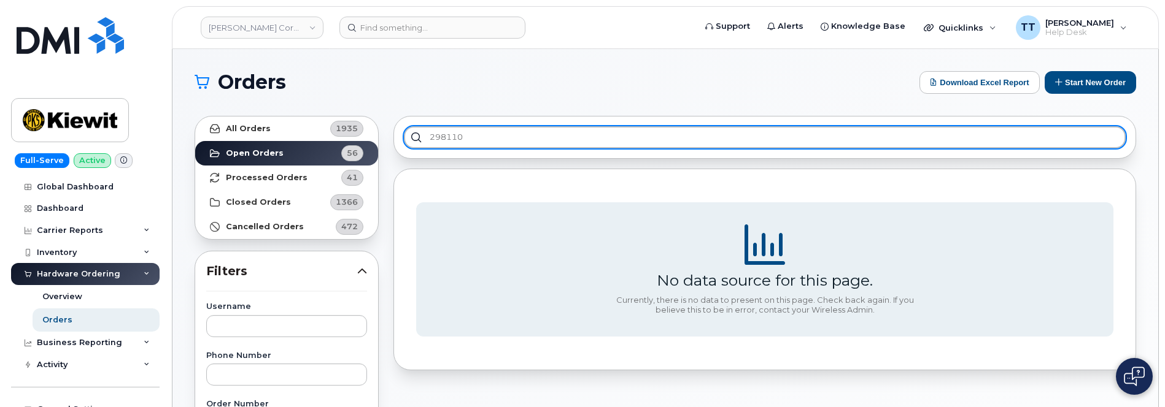
type input "298110"
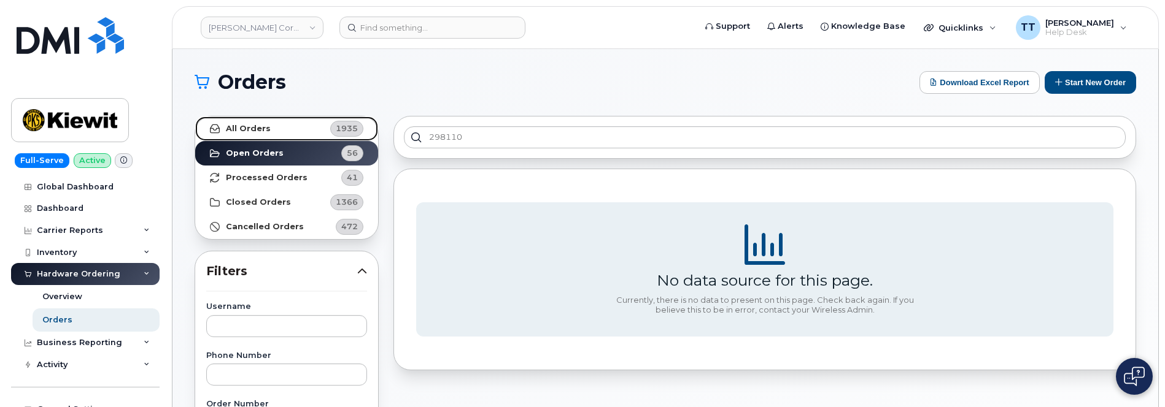
click at [264, 124] on strong "All Orders" at bounding box center [248, 129] width 45 height 10
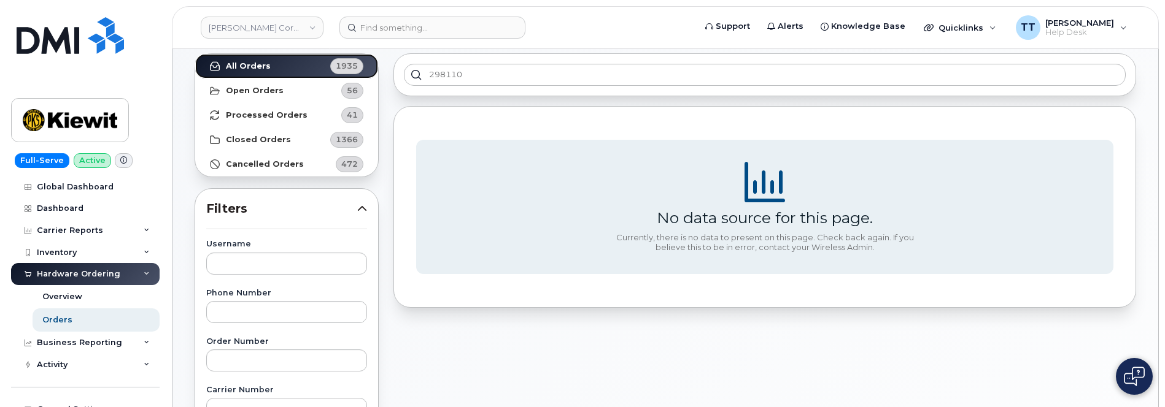
scroll to position [123, 0]
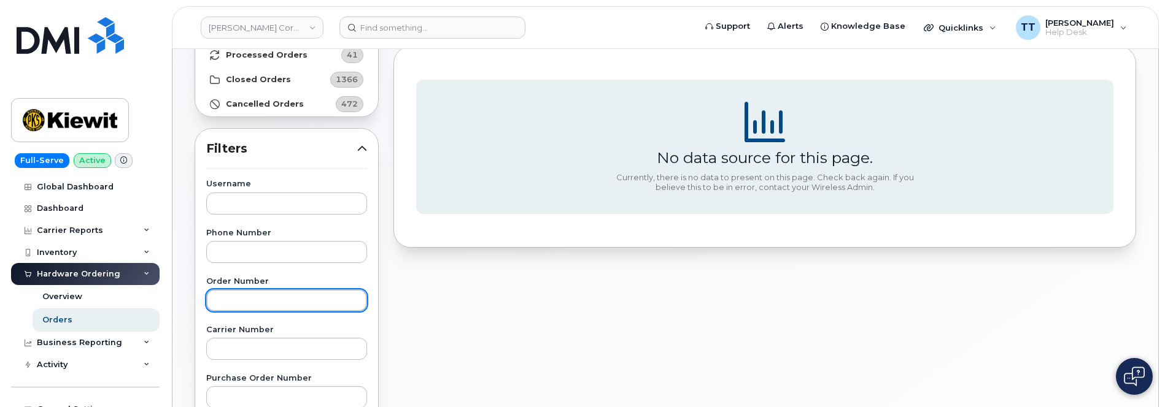
click at [263, 302] on input "text" at bounding box center [286, 301] width 161 height 22
paste input "298110"
type input "298110"
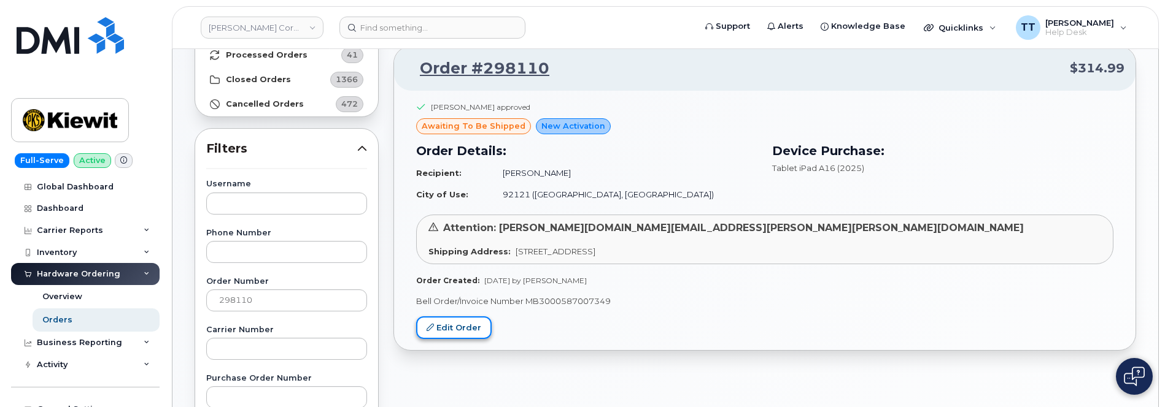
click at [442, 321] on link "Edit Order" at bounding box center [453, 328] width 75 height 23
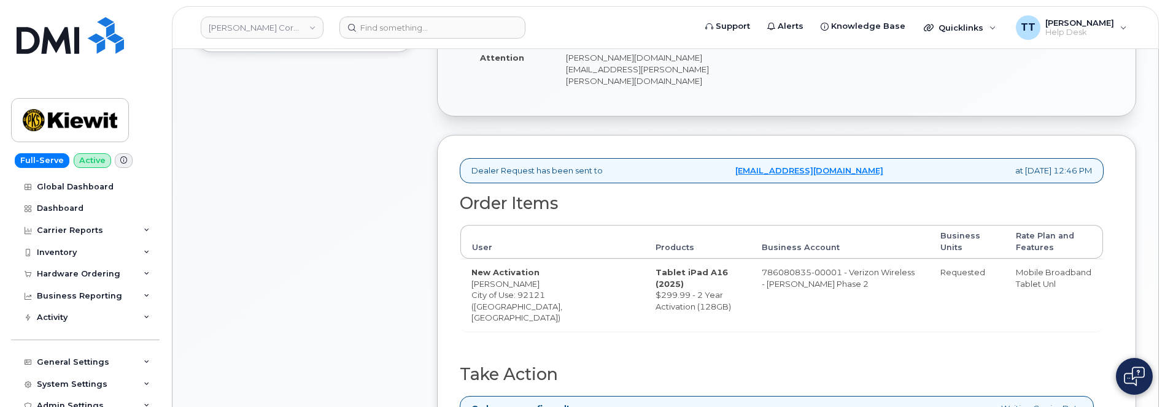
scroll to position [61, 0]
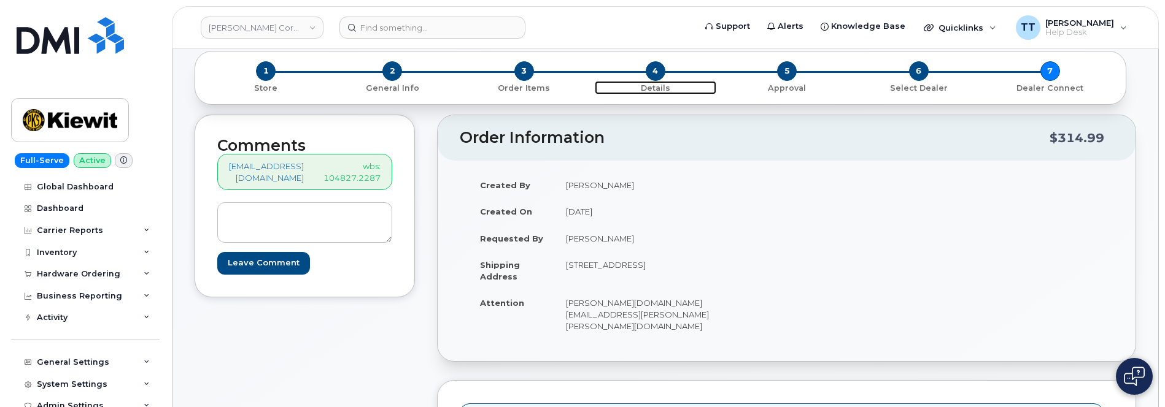
click at [649, 67] on span "4" at bounding box center [655, 71] width 20 height 20
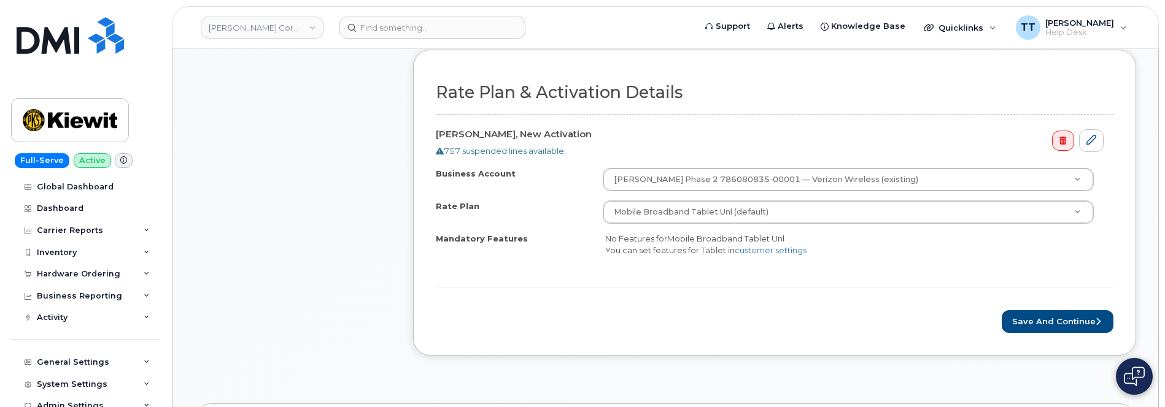
scroll to position [354, 0]
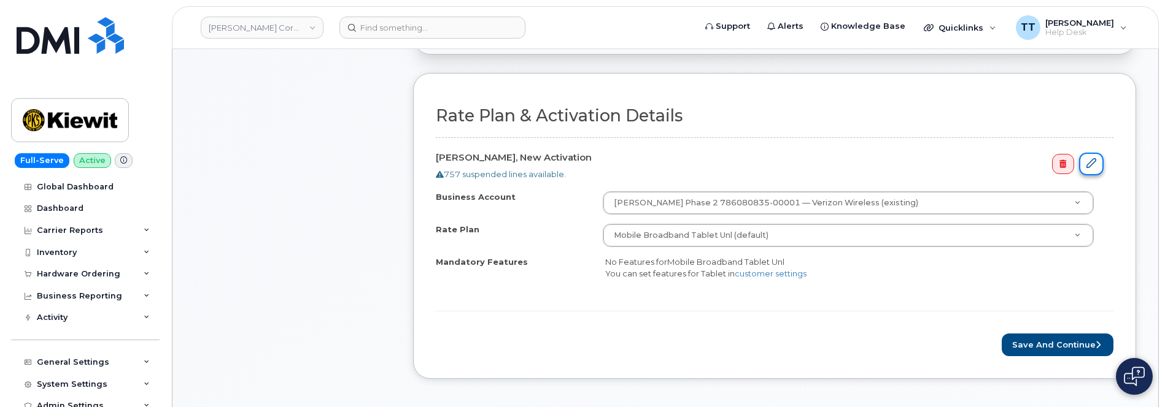
click at [1096, 168] on link at bounding box center [1091, 164] width 25 height 23
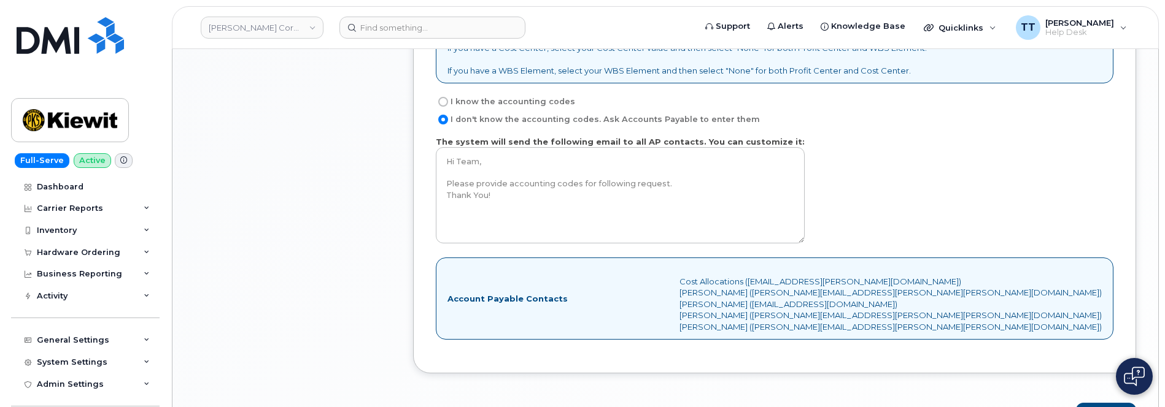
scroll to position [1043, 0]
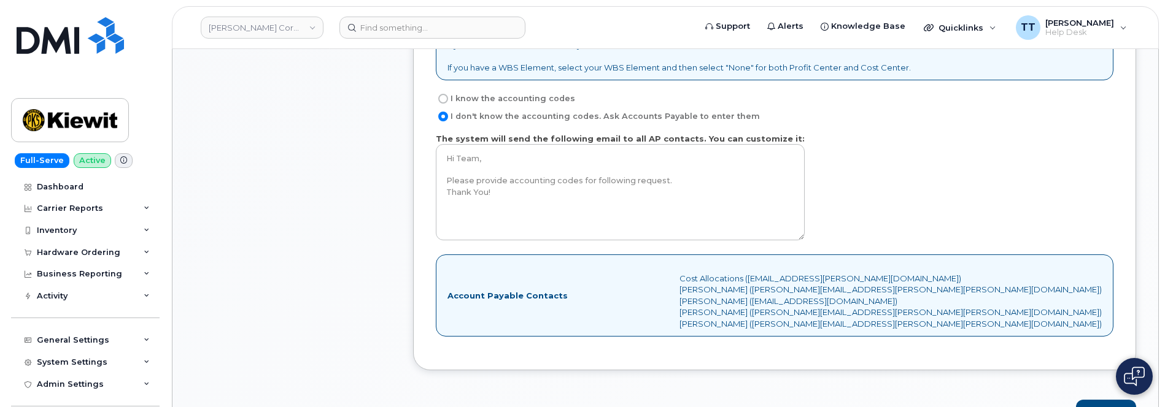
click at [444, 94] on input "I know the accounting codes" at bounding box center [443, 99] width 10 height 10
radio input "true"
select select
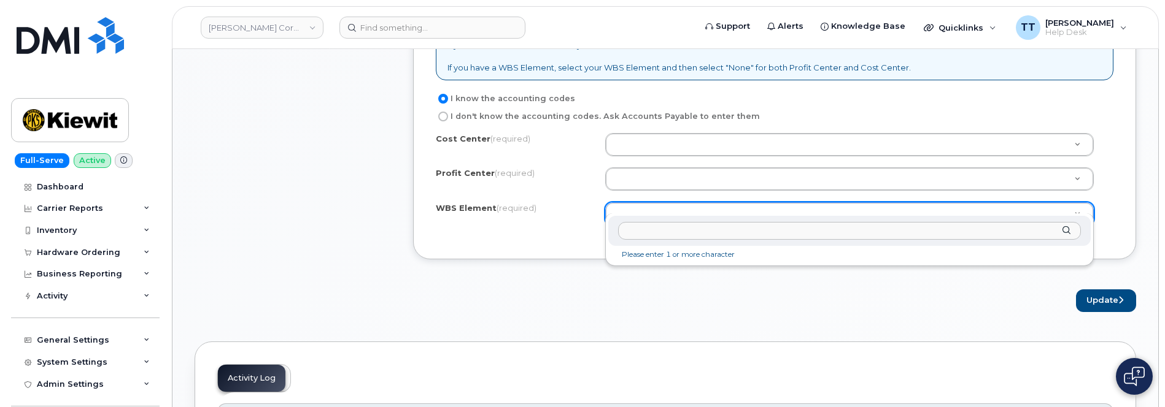
click at [715, 239] on input "text" at bounding box center [849, 231] width 463 height 18
paste input "104827.2287"
type input "104827.2287"
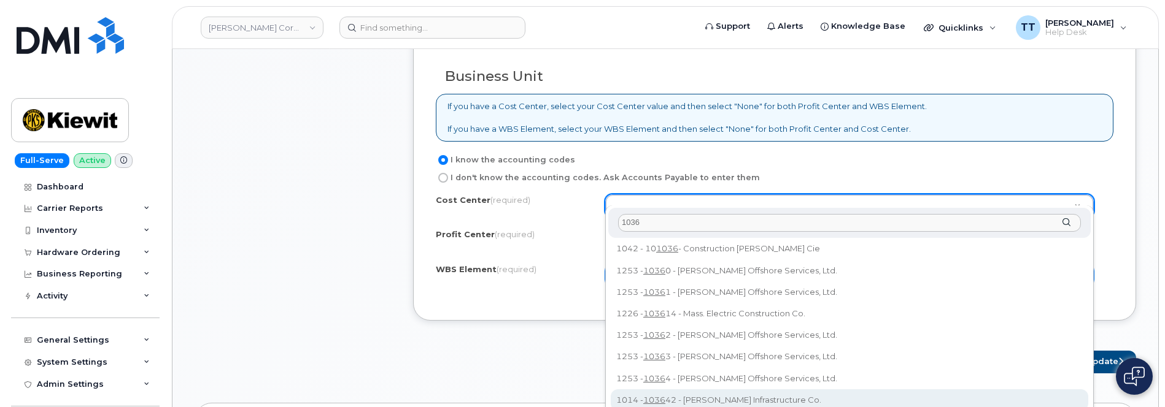
scroll to position [0, 0]
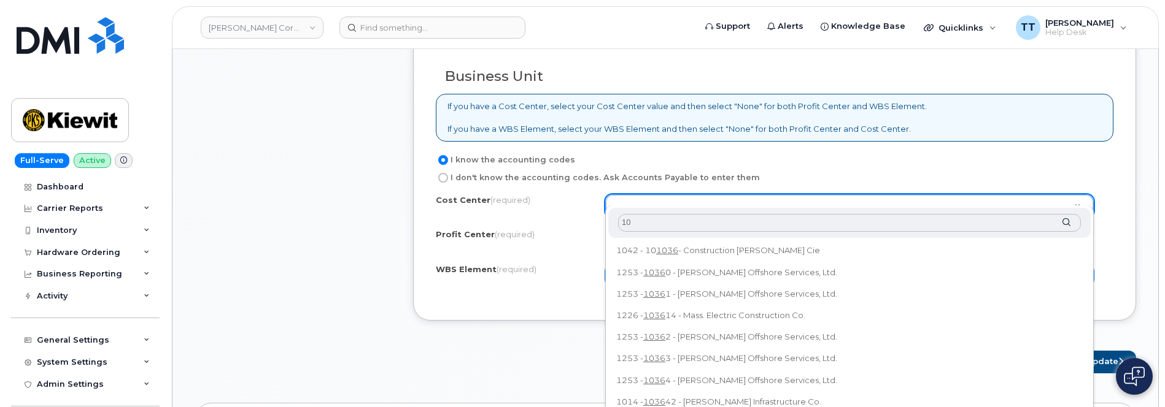
type input "1"
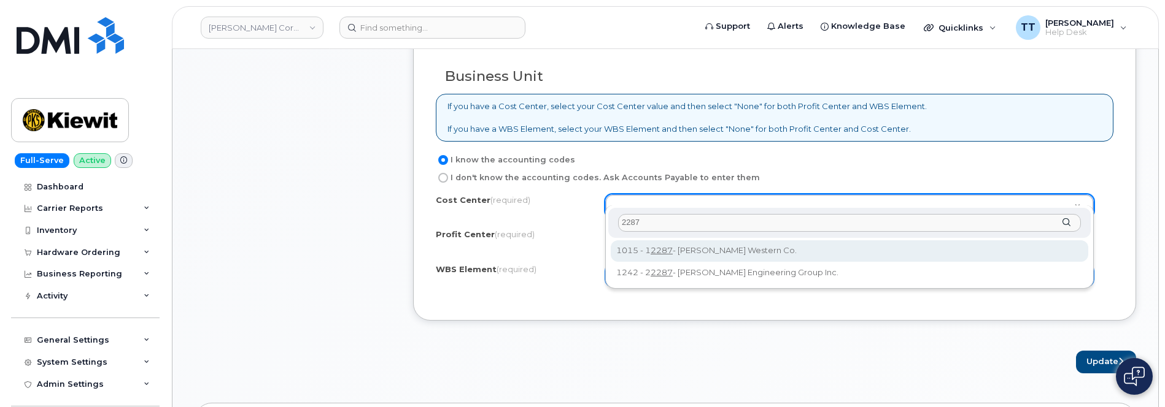
type input "2287"
type input "12287"
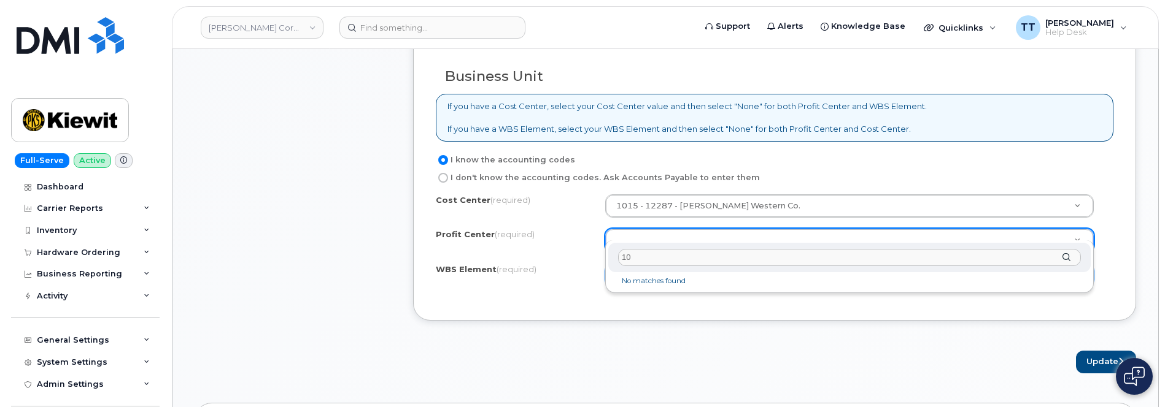
type input "1"
type input "2"
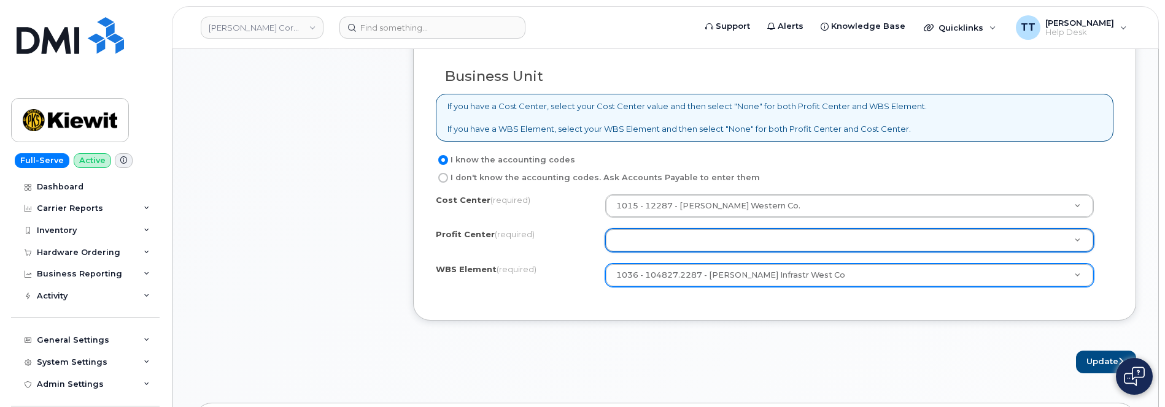
drag, startPoint x: 652, startPoint y: 385, endPoint x: 656, endPoint y: 365, distance: 20.0
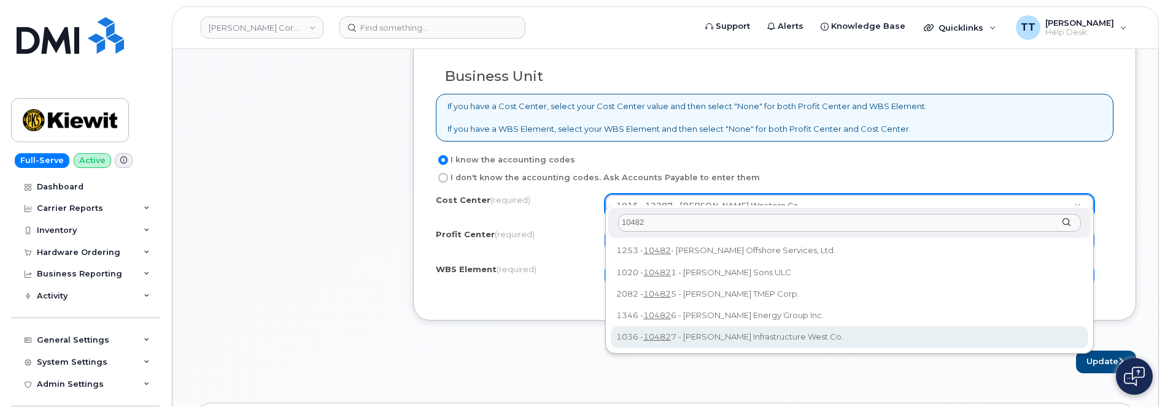
type input "10482"
type input "104827"
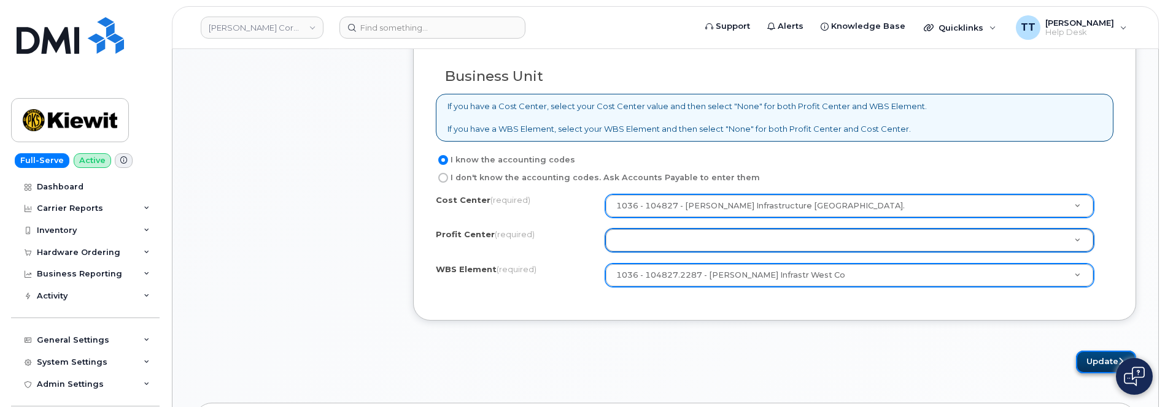
click at [1104, 351] on button "Update" at bounding box center [1106, 362] width 60 height 23
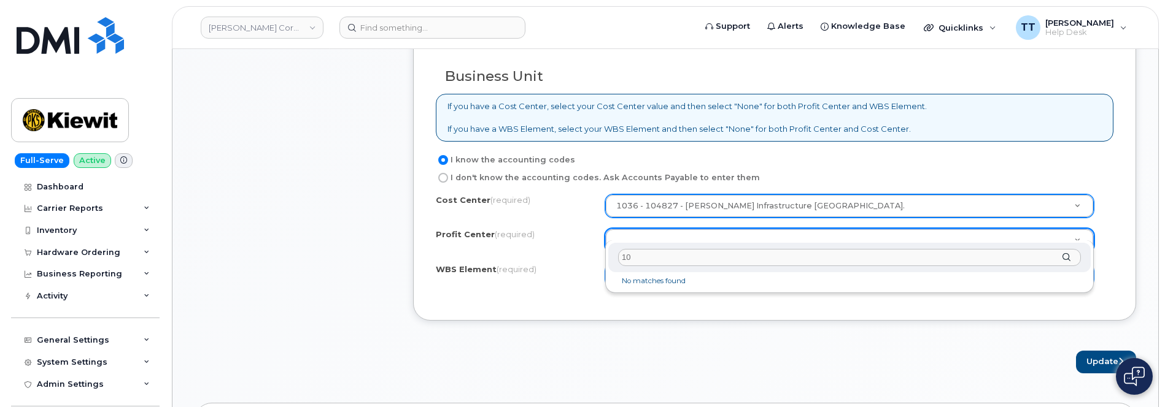
type input "1"
type input "k"
click at [1069, 258] on div at bounding box center [849, 258] width 482 height 30
type input "4"
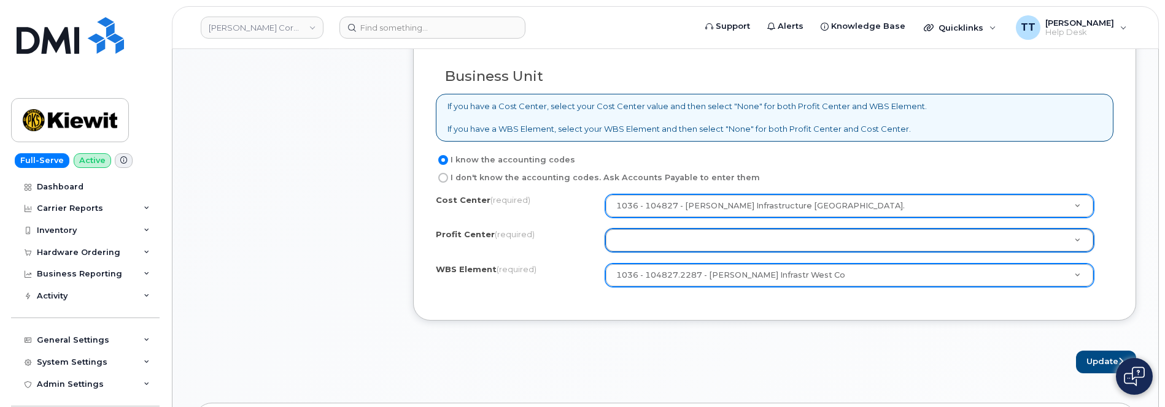
click at [442, 173] on input "I don't know the accounting codes. Ask Accounts Payable to enter them" at bounding box center [443, 178] width 10 height 10
radio input "true"
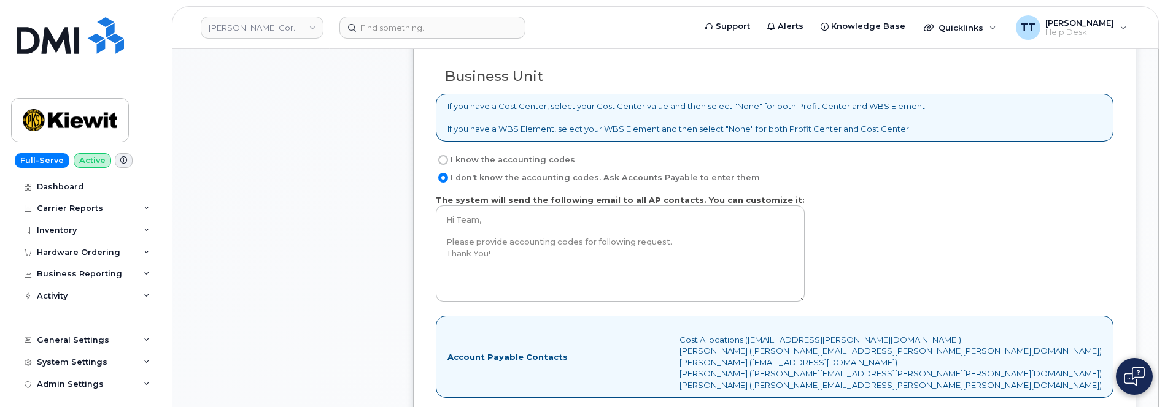
click at [445, 155] on input "I know the accounting codes" at bounding box center [443, 160] width 10 height 10
radio input "true"
select select
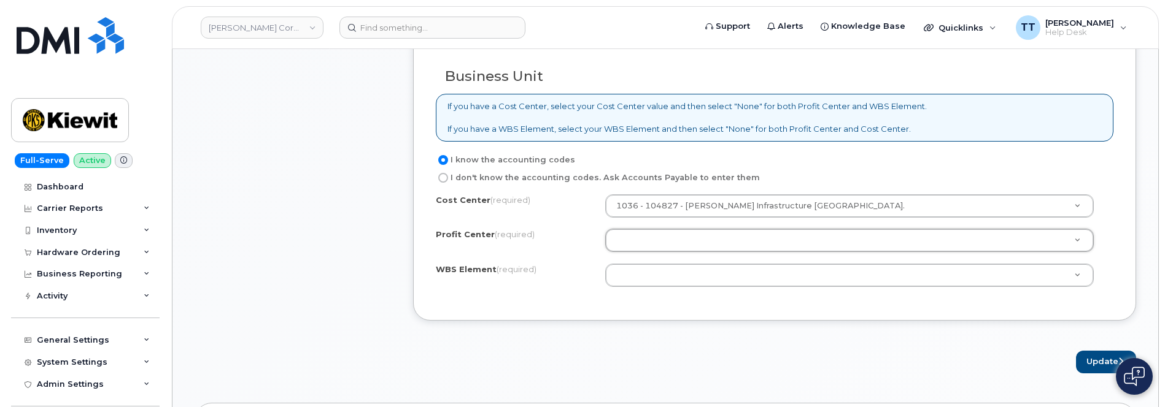
click at [442, 173] on input "I don't know the accounting codes. Ask Accounts Payable to enter them" at bounding box center [443, 178] width 10 height 10
radio input "true"
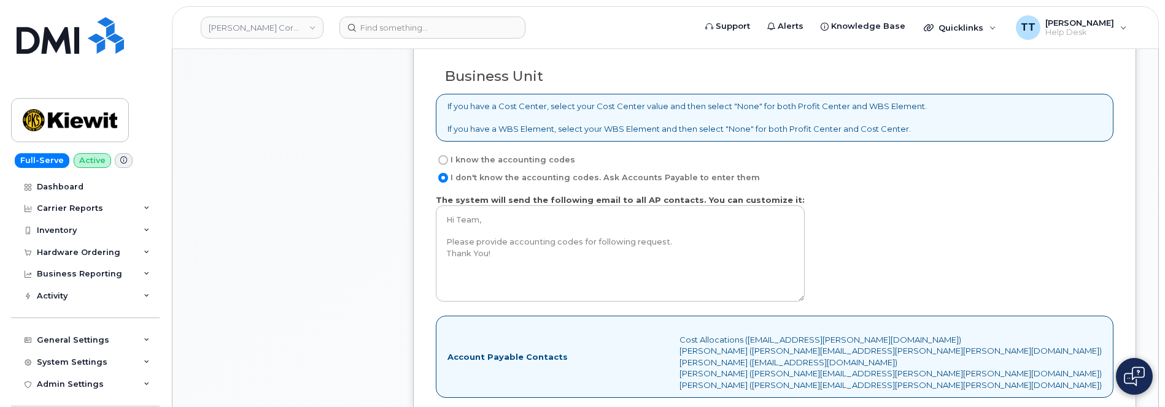
click at [445, 155] on input "I know the accounting codes" at bounding box center [443, 160] width 10 height 10
radio input "true"
select select
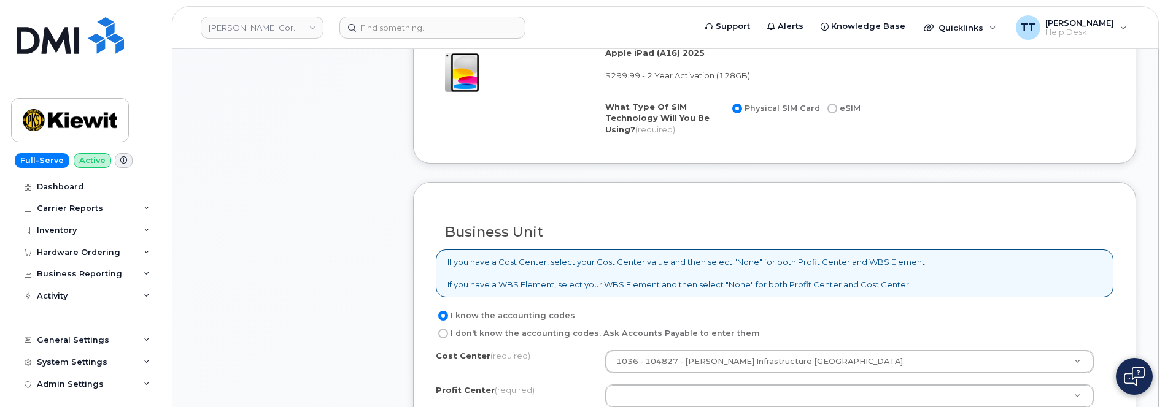
scroll to position [798, 0]
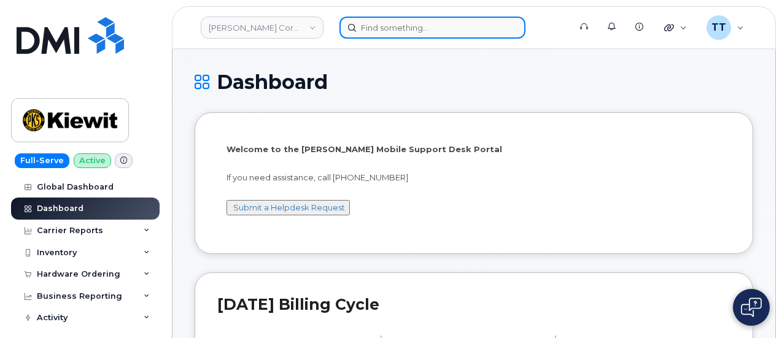
click at [426, 29] on input at bounding box center [432, 28] width 186 height 22
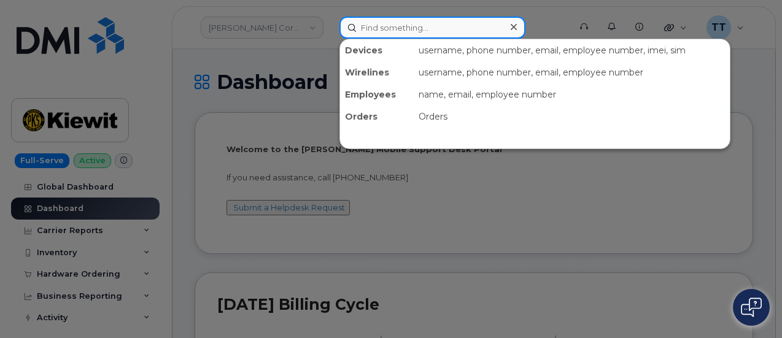
paste input "350352937704642"
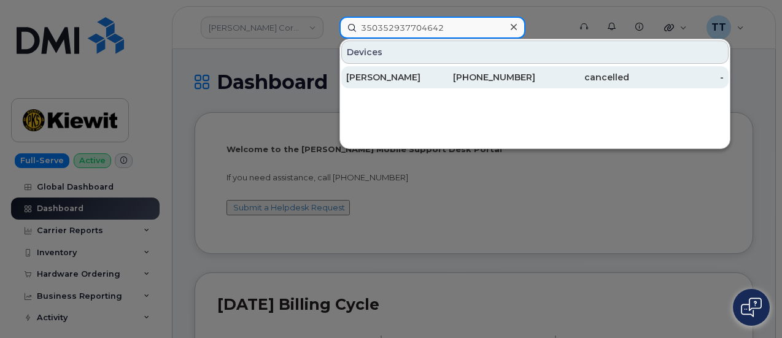
type input "350352937704642"
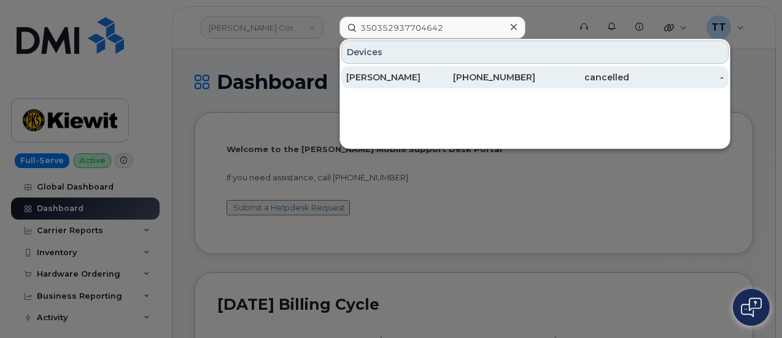
click at [464, 75] on div "615-927-1791" at bounding box center [488, 77] width 94 height 12
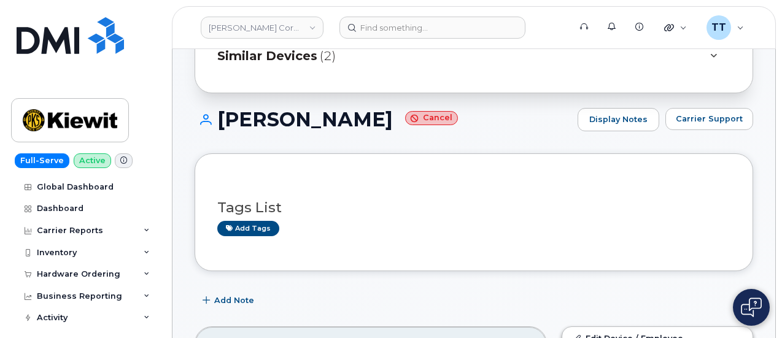
scroll to position [184, 0]
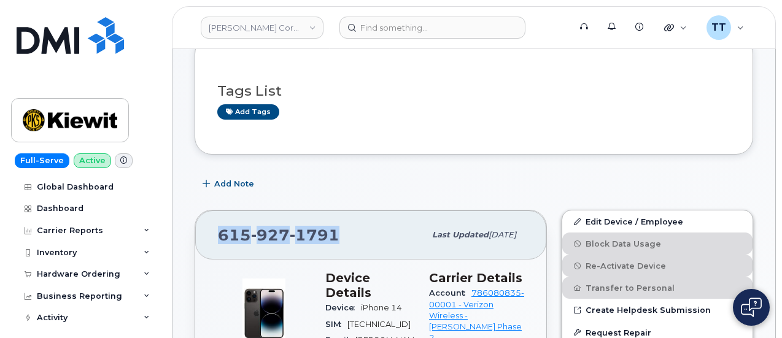
drag, startPoint x: 345, startPoint y: 235, endPoint x: 194, endPoint y: 231, distance: 151.0
copy span "[PHONE_NUMBER]"
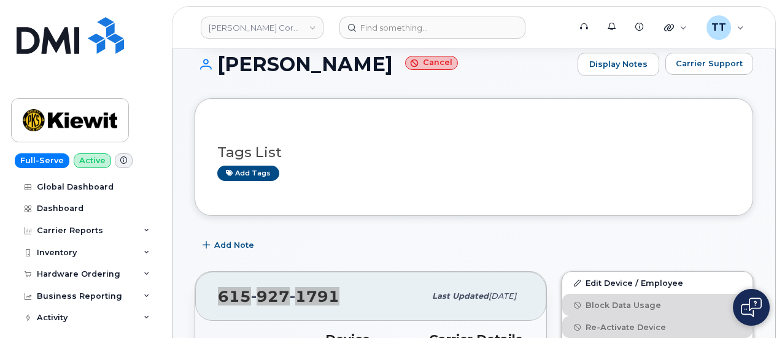
scroll to position [0, 0]
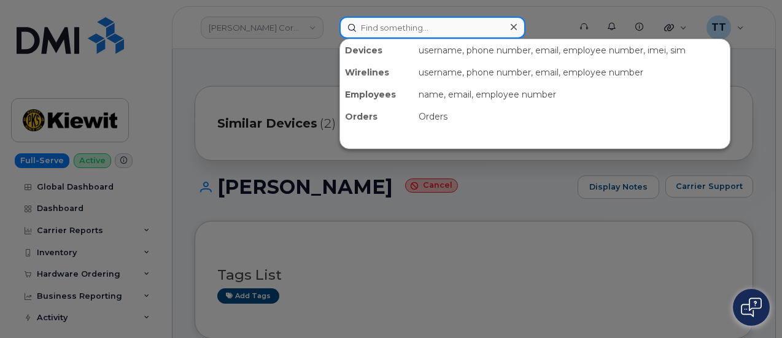
click at [414, 31] on input at bounding box center [432, 28] width 186 height 22
paste input "[PHONE_NUMBER]"
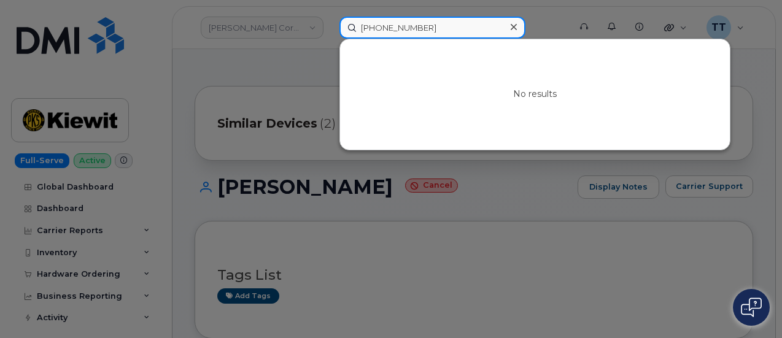
type input "[PHONE_NUMBER]"
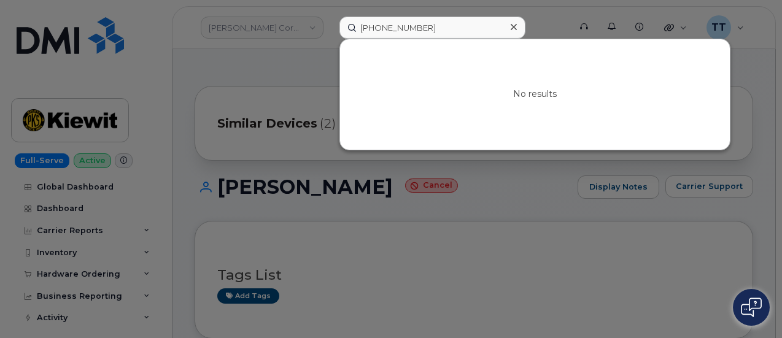
drag, startPoint x: 746, startPoint y: 196, endPoint x: 726, endPoint y: 197, distance: 19.7
click at [746, 196] on div at bounding box center [391, 169] width 782 height 338
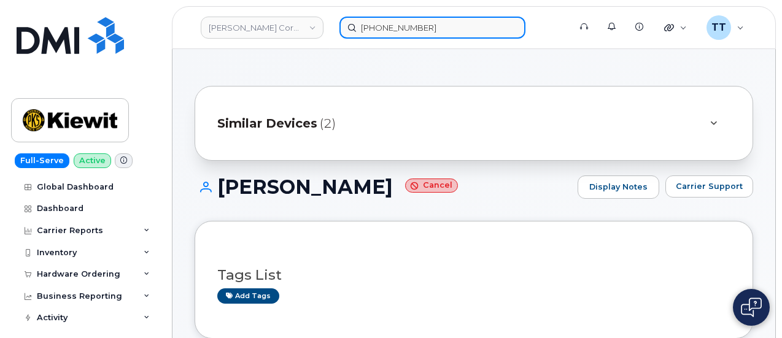
click at [390, 26] on input "[PHONE_NUMBER]" at bounding box center [432, 28] width 186 height 22
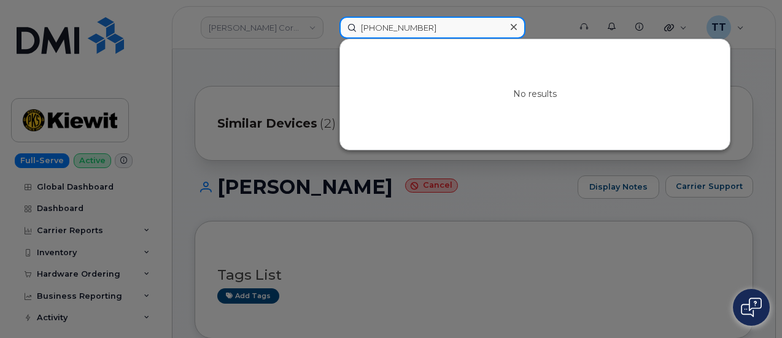
click at [390, 26] on input "[PHONE_NUMBER]" at bounding box center [432, 28] width 186 height 22
paste input "357981364905596"
type input "357981364905596"
click at [384, 31] on input "357981364905596" at bounding box center [432, 28] width 186 height 22
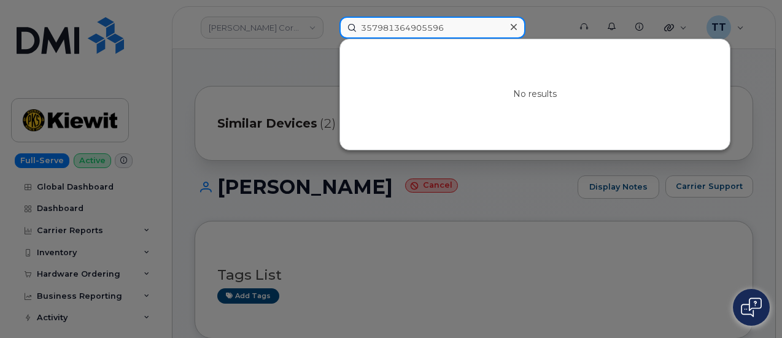
click at [384, 30] on input "357981364905596" at bounding box center [432, 28] width 186 height 22
click at [385, 28] on input "357981364905596" at bounding box center [432, 28] width 186 height 22
click at [387, 32] on input "357981364905596" at bounding box center [432, 28] width 186 height 22
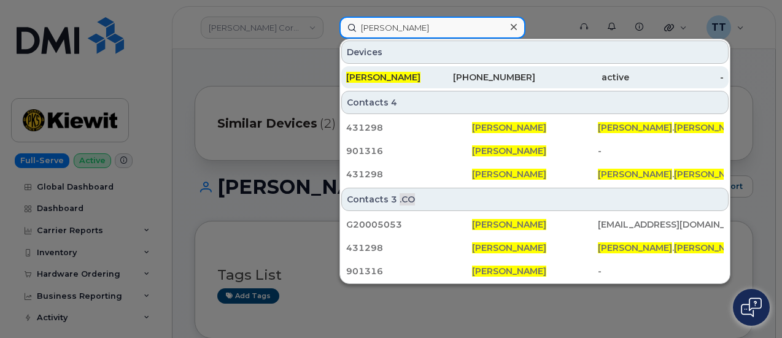
type input "[PERSON_NAME]"
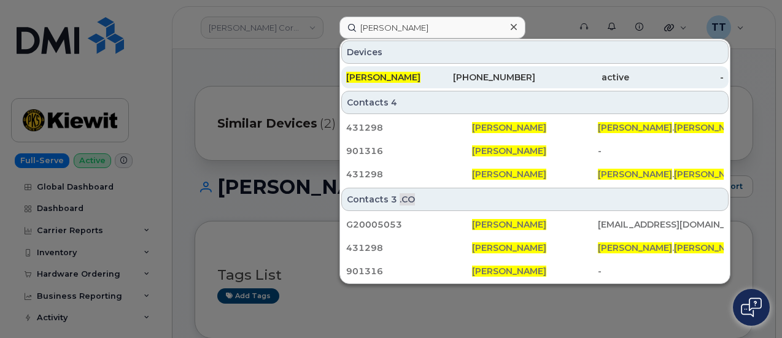
click at [461, 77] on div "[PHONE_NUMBER]" at bounding box center [488, 77] width 94 height 12
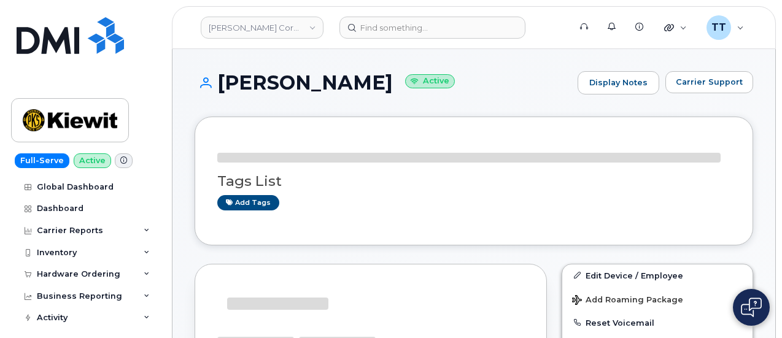
click at [314, 87] on h1 "[PERSON_NAME] Active" at bounding box center [382, 82] width 377 height 21
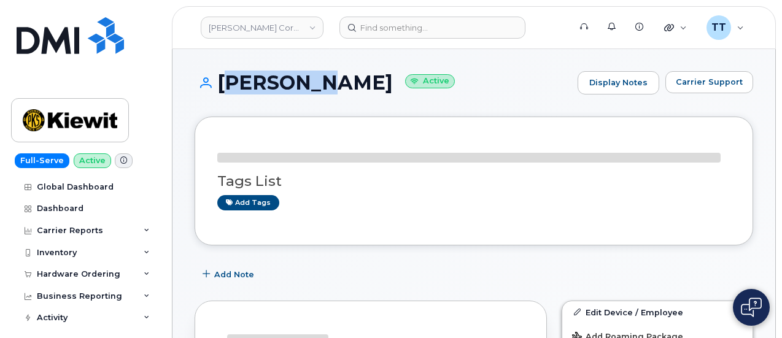
click at [314, 87] on h1 "[PERSON_NAME] Active" at bounding box center [382, 82] width 377 height 21
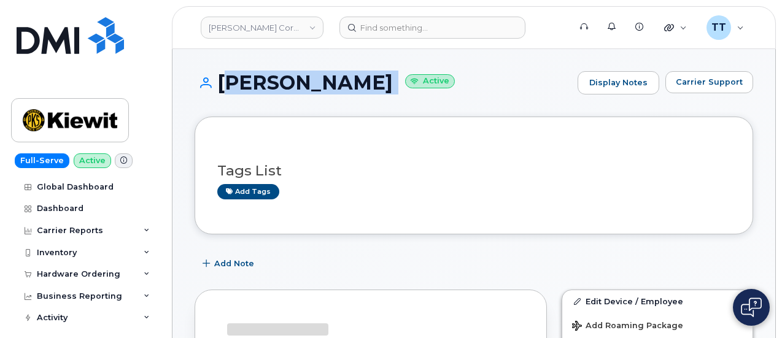
copy h1 "[PERSON_NAME]"
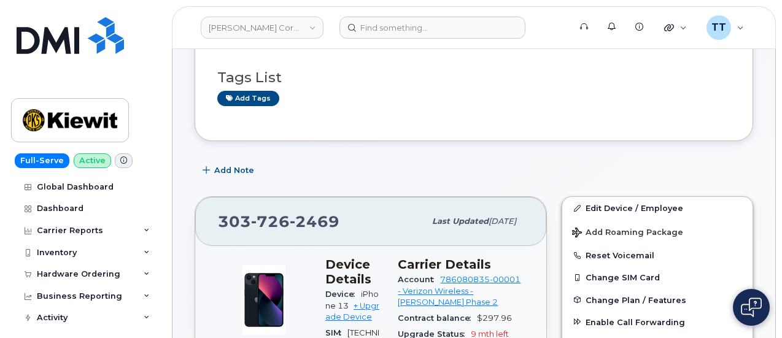
scroll to position [184, 0]
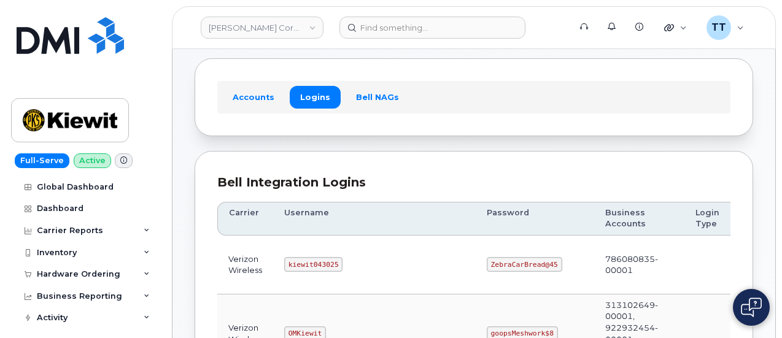
scroll to position [123, 0]
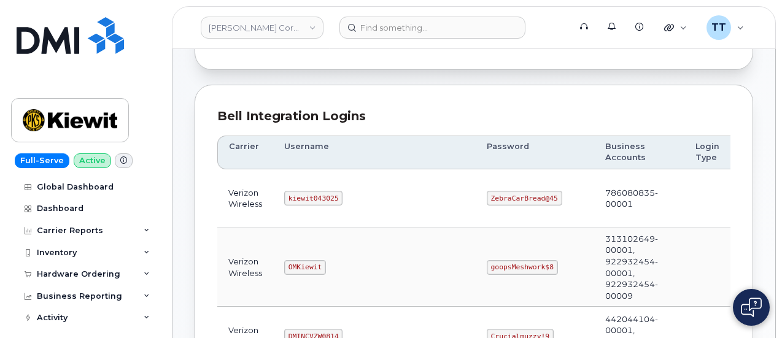
click at [317, 199] on code "kiewit043025" at bounding box center [313, 198] width 58 height 15
copy code "kiewit043025"
click at [487, 197] on code "ZebraCarBread@45" at bounding box center [524, 198] width 75 height 15
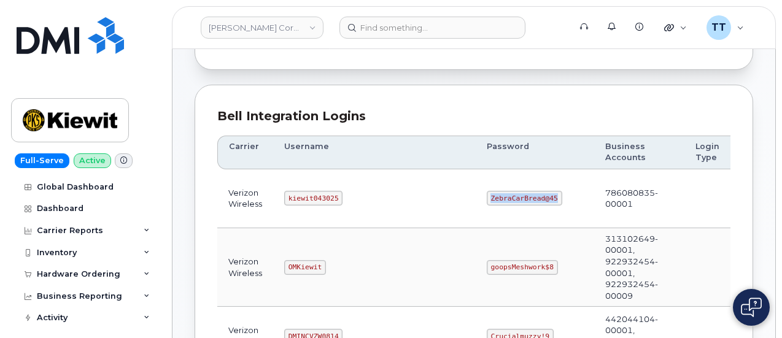
click at [487, 197] on code "ZebraCarBread@45" at bounding box center [524, 198] width 75 height 15
copy code "ZebraCarBread@45"
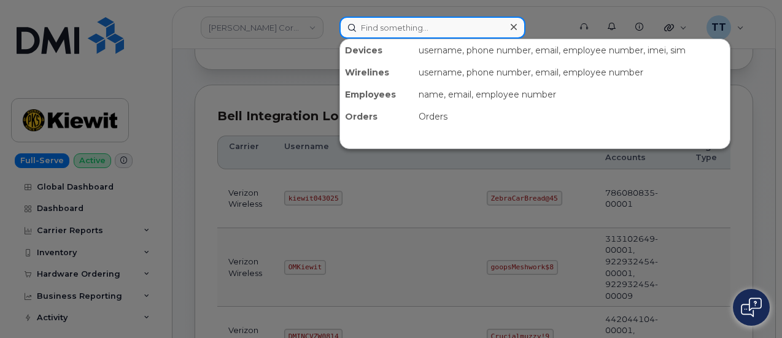
click at [409, 26] on input at bounding box center [432, 28] width 186 height 22
paste input "357981364905596"
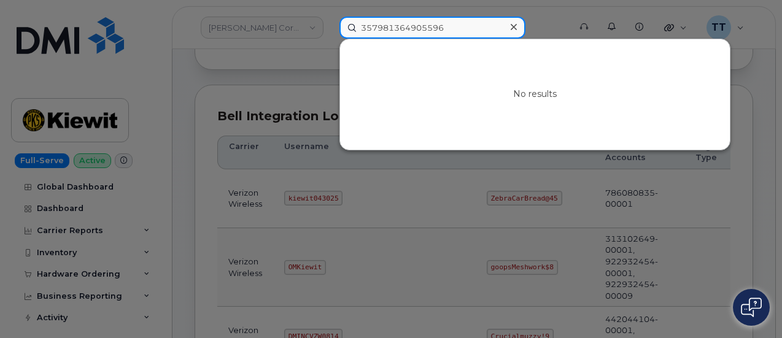
type input "357981364905596"
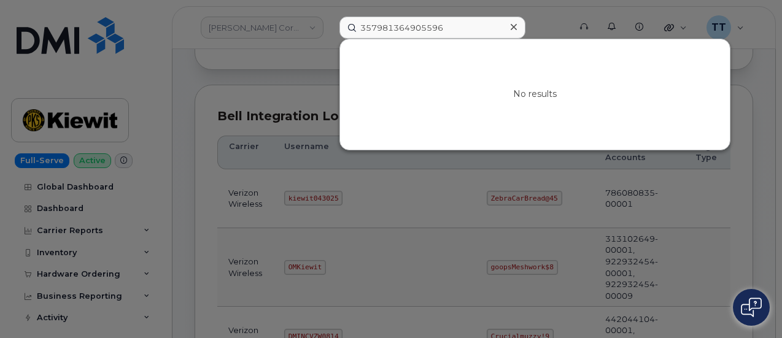
click at [752, 224] on div at bounding box center [391, 169] width 782 height 338
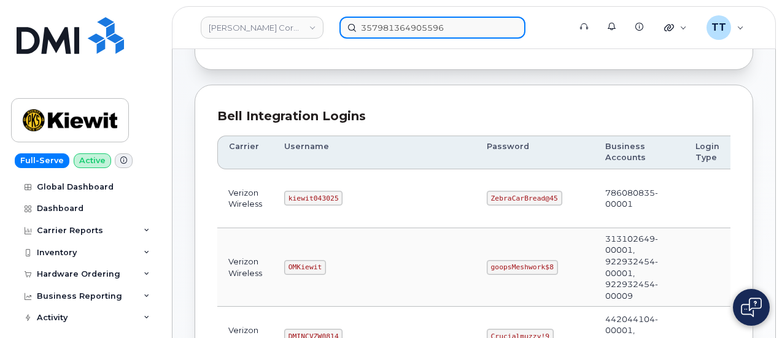
click at [381, 30] on input "357981364905596" at bounding box center [432, 28] width 186 height 22
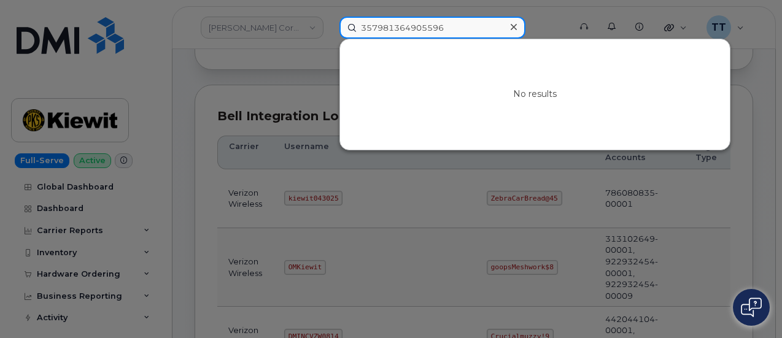
click at [381, 30] on input "357981364905596" at bounding box center [432, 28] width 186 height 22
paste input "357981364834333"
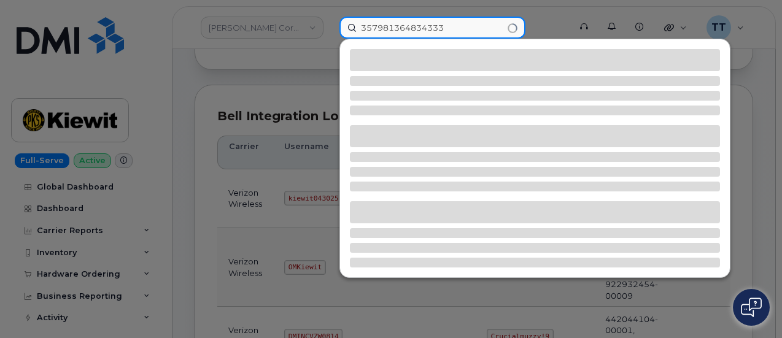
type input "357981364834333"
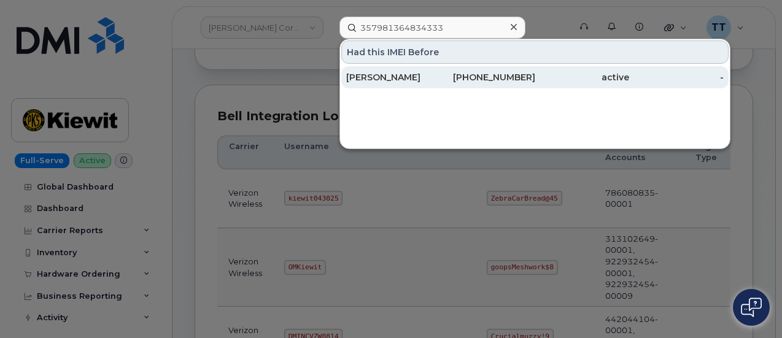
click at [393, 79] on div "GERARDO SAENZ" at bounding box center [393, 77] width 94 height 12
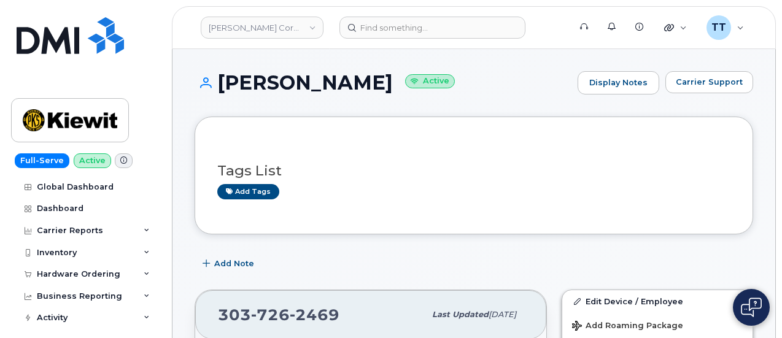
click at [265, 89] on h1 "[PERSON_NAME] Active" at bounding box center [382, 82] width 377 height 21
click at [265, 88] on h1 "[PERSON_NAME] Active" at bounding box center [382, 82] width 377 height 21
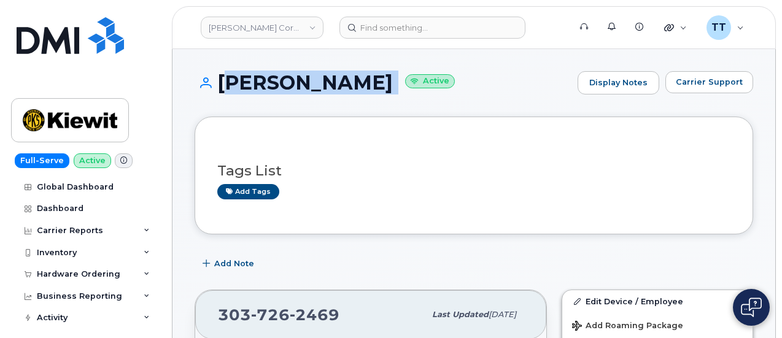
click at [265, 88] on h1 "[PERSON_NAME] Active" at bounding box center [382, 82] width 377 height 21
copy h1 "[PERSON_NAME]"
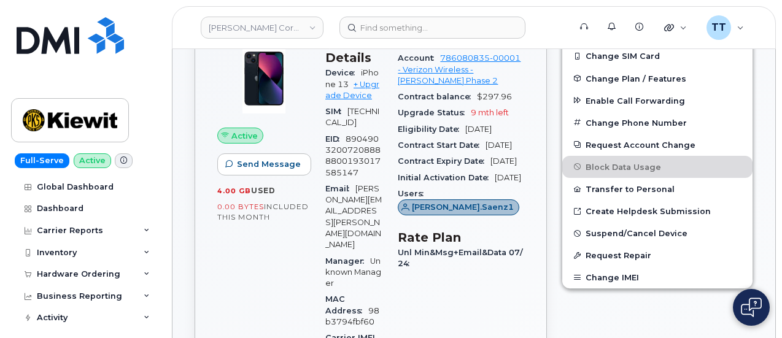
scroll to position [368, 0]
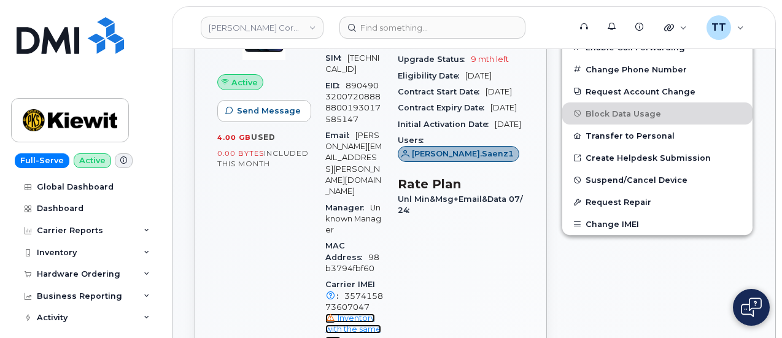
click at [381, 314] on span "Inventory with the same IMEI" at bounding box center [353, 330] width 56 height 32
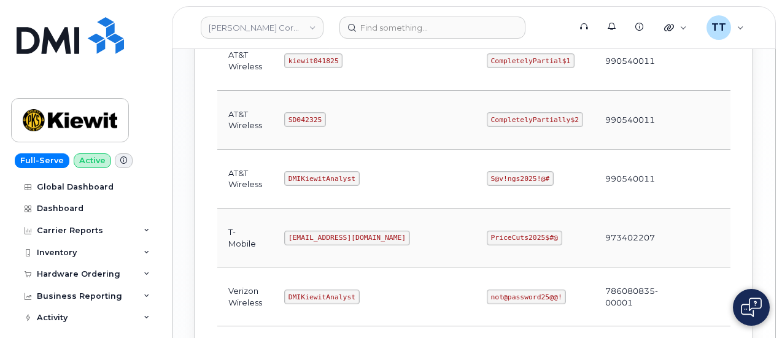
scroll to position [839, 0]
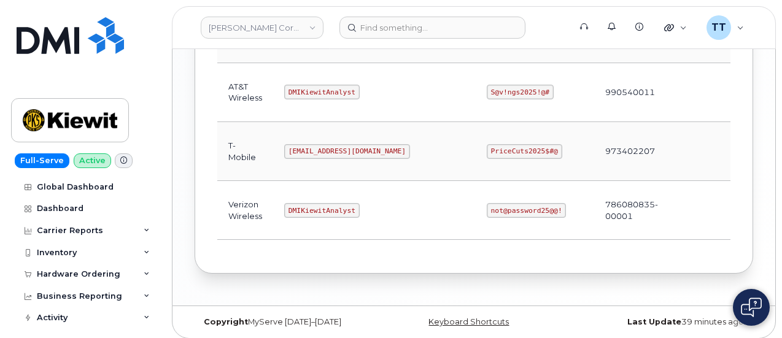
click at [311, 203] on code "DMIKiewitAnalyst" at bounding box center [321, 210] width 75 height 15
copy code "DMIKiewitAnalyst"
click at [361, 198] on td "DMIKiewitAnalyst" at bounding box center [374, 210] width 202 height 59
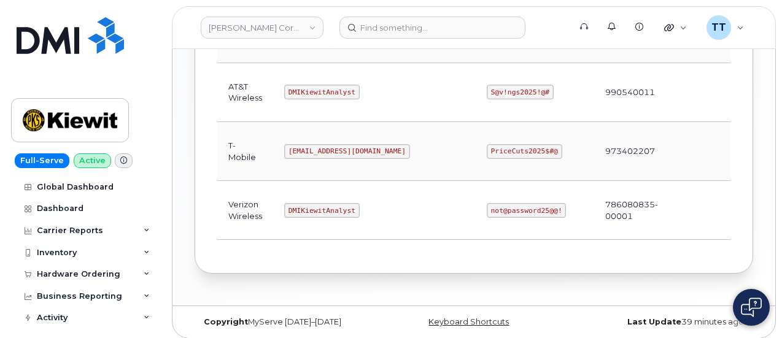
click at [487, 203] on code "not@password25@@!" at bounding box center [527, 210] width 80 height 15
copy code "not@password25@@!"
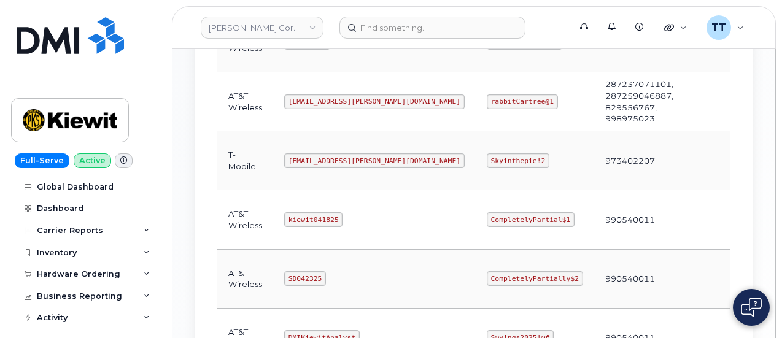
scroll to position [532, 0]
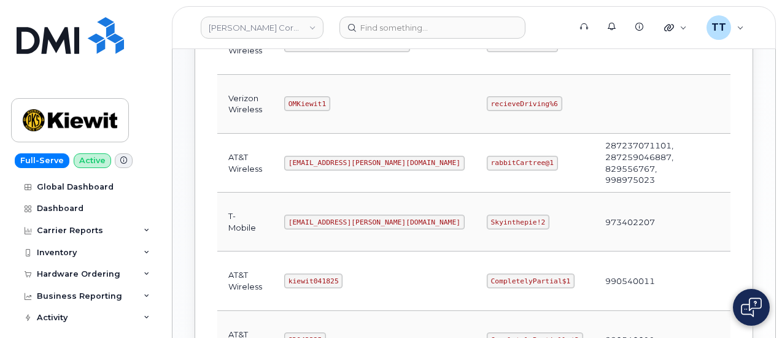
click at [513, 143] on td "rabbitCartree@1" at bounding box center [534, 163] width 118 height 59
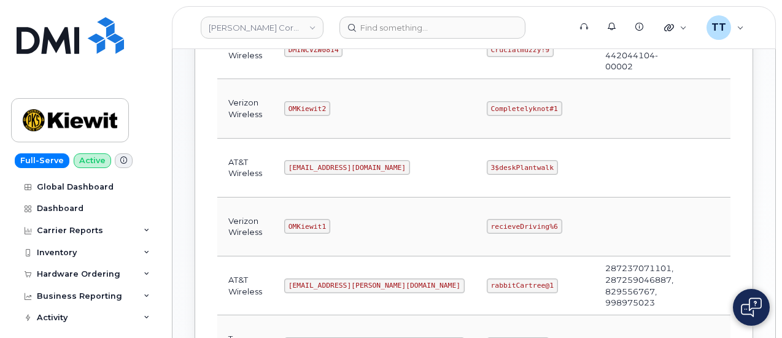
scroll to position [348, 0]
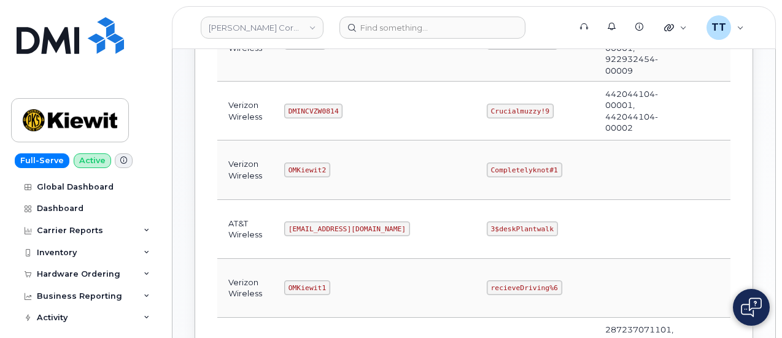
click at [306, 164] on code "OMKiewit2" at bounding box center [307, 170] width 46 height 15
copy code "OMKiewit2"
click at [371, 155] on td "OMKiewit2" at bounding box center [374, 170] width 202 height 59
click at [487, 166] on code "Completelyknot#1" at bounding box center [524, 170] width 75 height 15
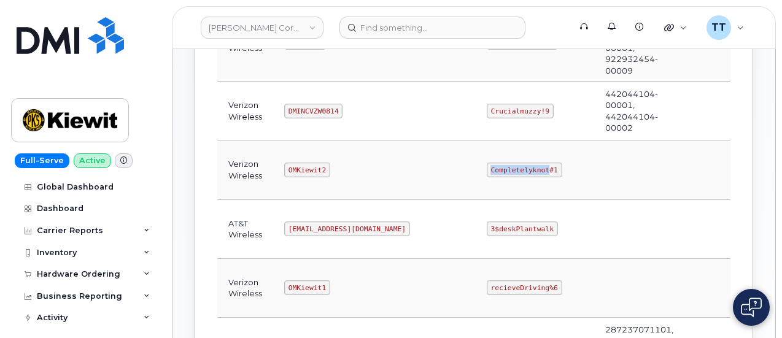
click at [487, 166] on code "Completelyknot#1" at bounding box center [524, 170] width 75 height 15
copy code "Completelyknot#1"
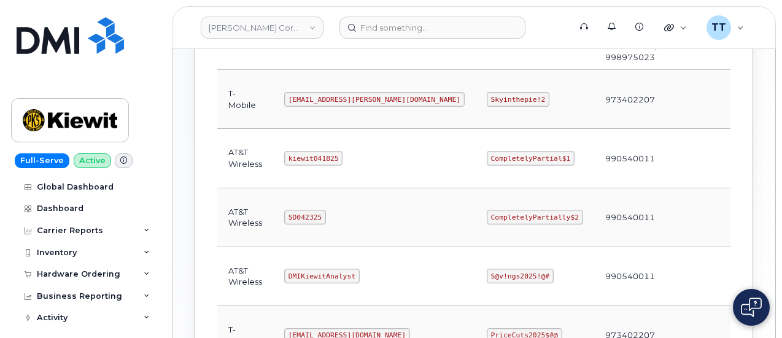
scroll to position [839, 0]
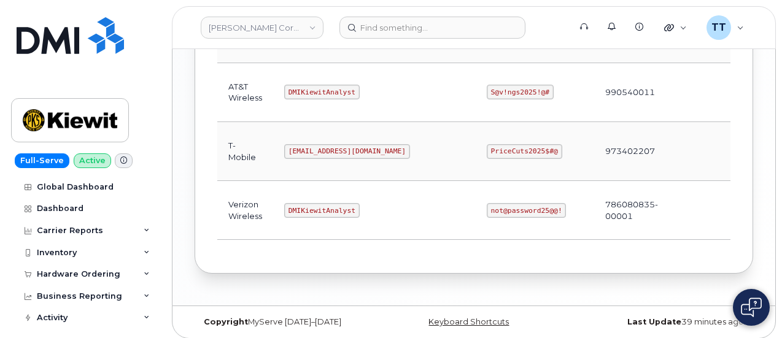
click at [303, 203] on code "DMIKiewitAnalyst" at bounding box center [321, 210] width 75 height 15
copy code "DMIKiewitAnalyst"
click at [330, 203] on code "DMIKiewitAnalyst" at bounding box center [321, 210] width 75 height 15
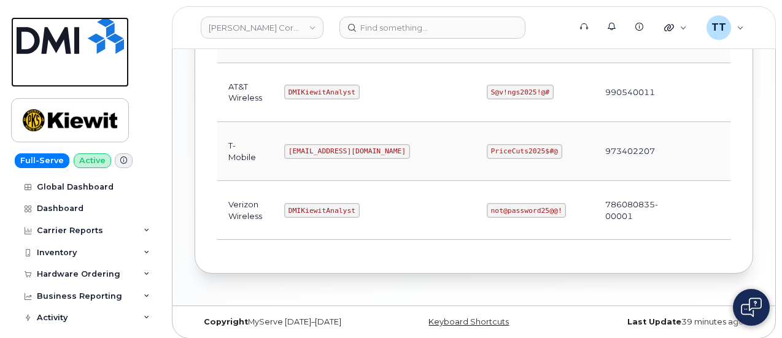
drag, startPoint x: 72, startPoint y: 73, endPoint x: 115, endPoint y: 7, distance: 79.0
click at [72, 73] on link at bounding box center [70, 52] width 118 height 70
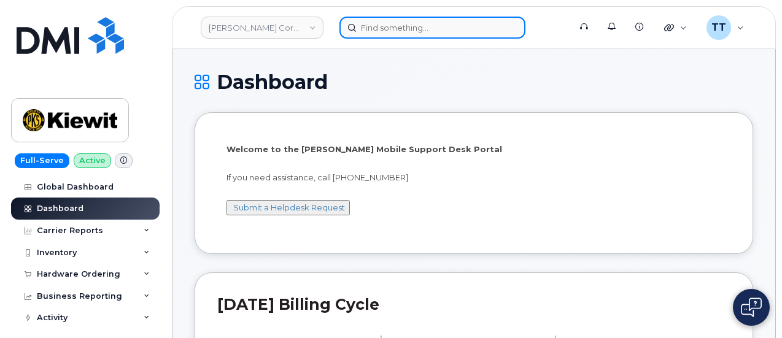
drag, startPoint x: 389, startPoint y: 29, endPoint x: 379, endPoint y: 21, distance: 12.3
click at [389, 29] on input at bounding box center [432, 28] width 186 height 22
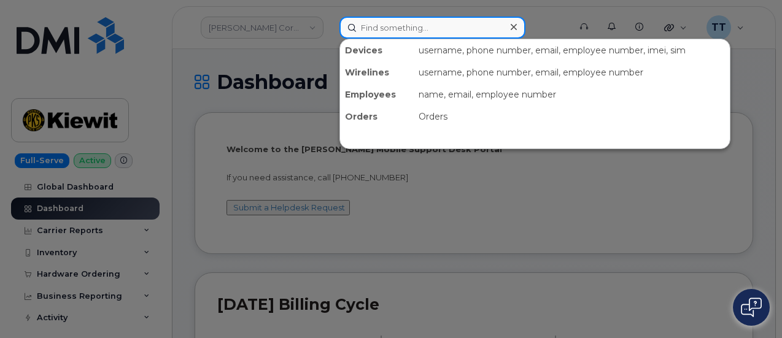
click at [390, 26] on input at bounding box center [432, 28] width 186 height 22
paste input "298110"
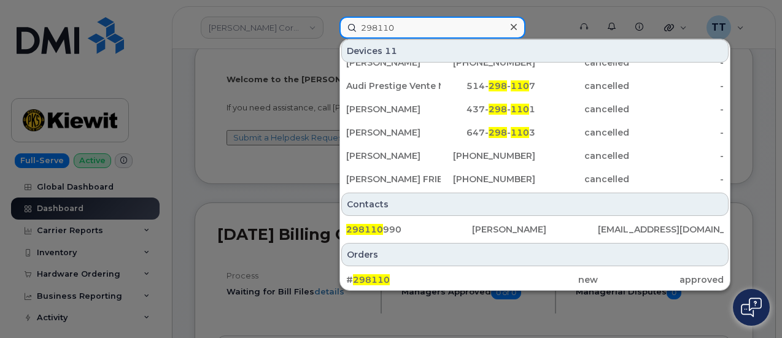
scroll to position [123, 0]
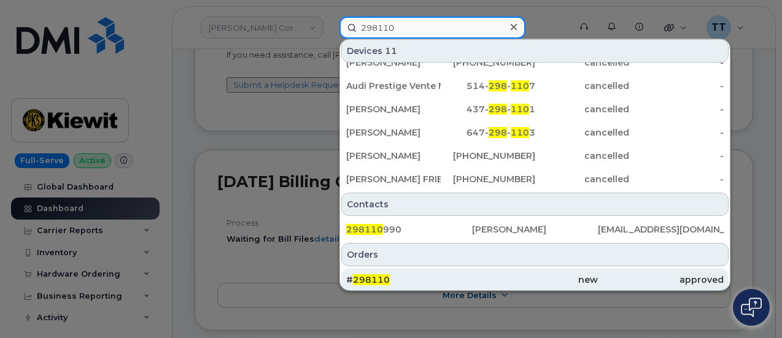
type input "298110"
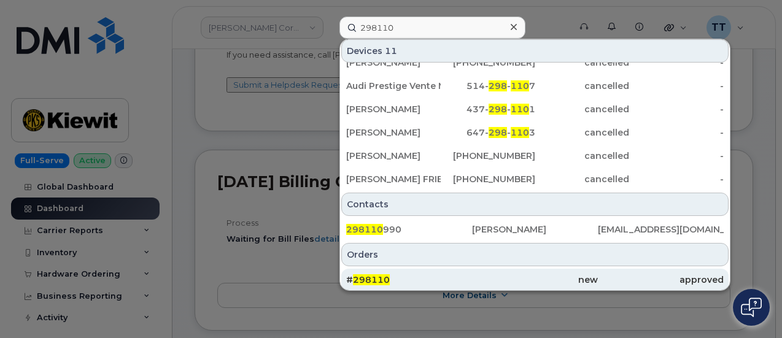
click at [378, 279] on span "298110" at bounding box center [371, 279] width 37 height 11
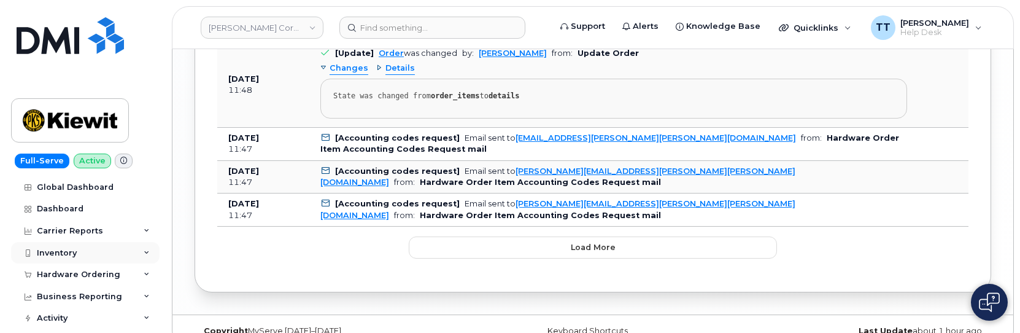
click at [69, 248] on div "Inventory" at bounding box center [57, 253] width 40 height 10
click at [75, 231] on div "Carrier Reports" at bounding box center [70, 231] width 66 height 10
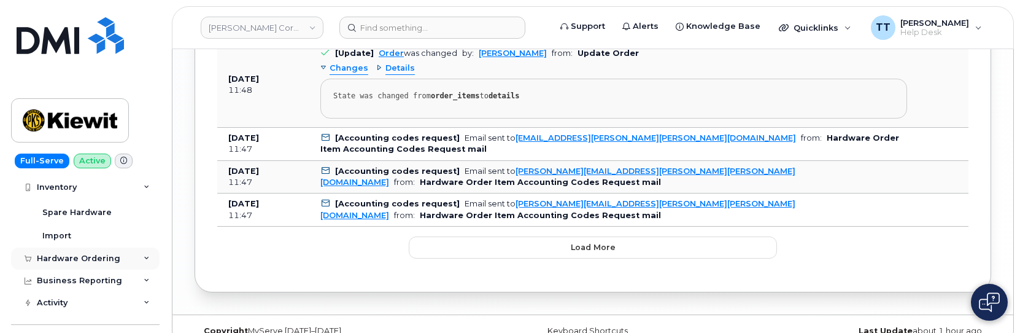
click at [80, 260] on div "Hardware Ordering" at bounding box center [78, 258] width 83 height 10
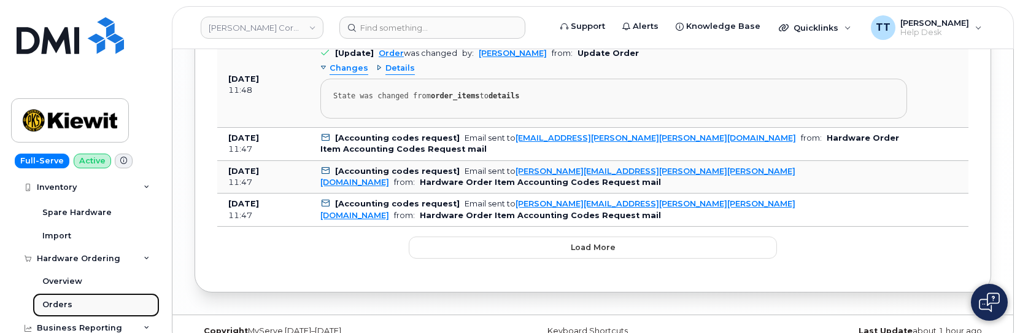
click at [60, 300] on div "Orders" at bounding box center [57, 304] width 30 height 11
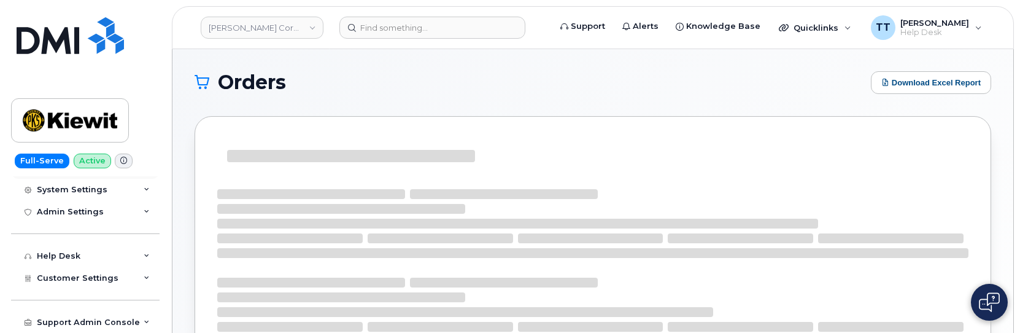
scroll to position [110, 0]
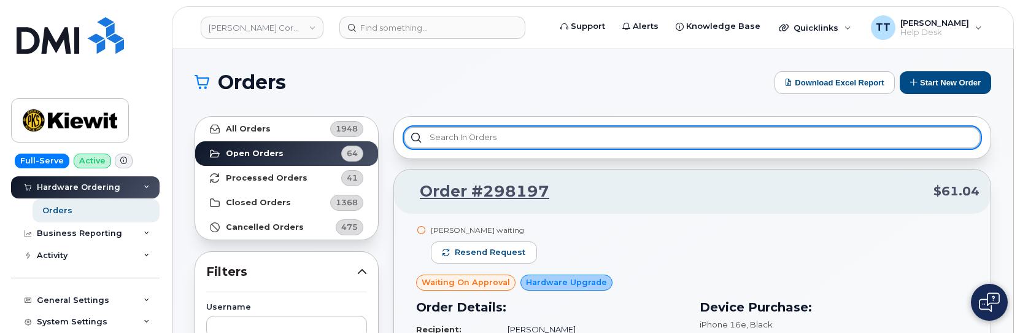
click at [447, 141] on input "text" at bounding box center [692, 137] width 577 height 22
paste input "298110"
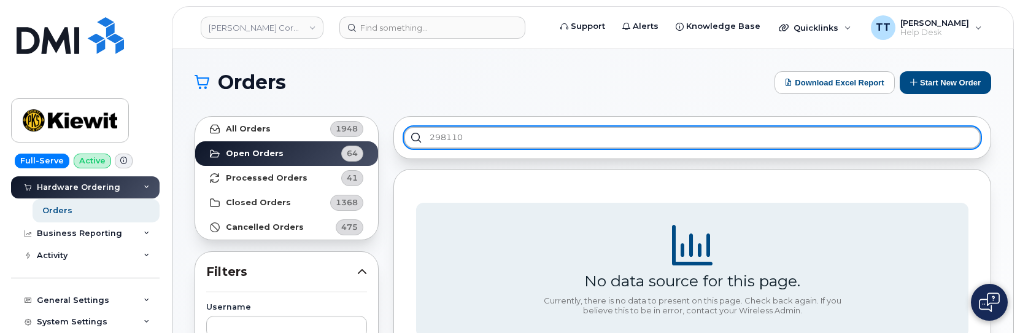
type input "298110"
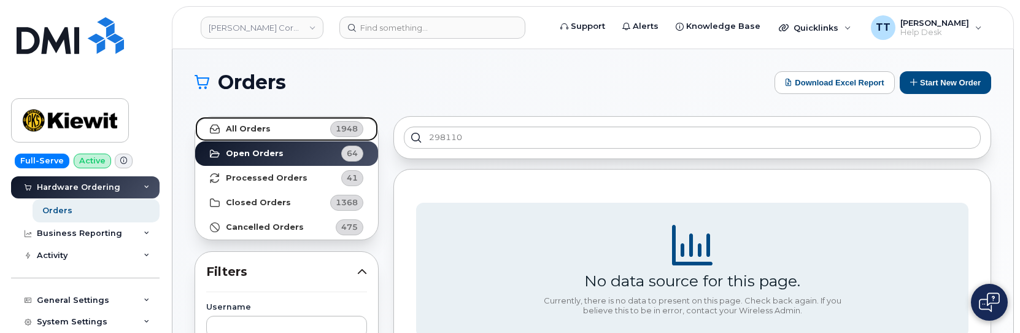
click at [273, 126] on link "All Orders 1948" at bounding box center [286, 129] width 183 height 25
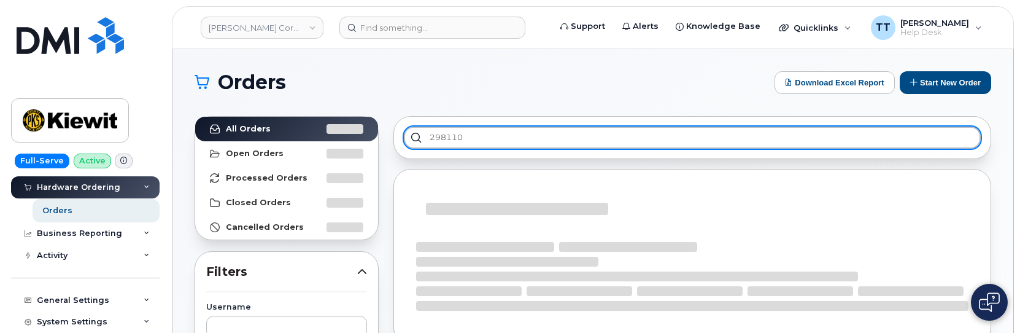
click at [512, 145] on input "298110" at bounding box center [692, 137] width 577 height 22
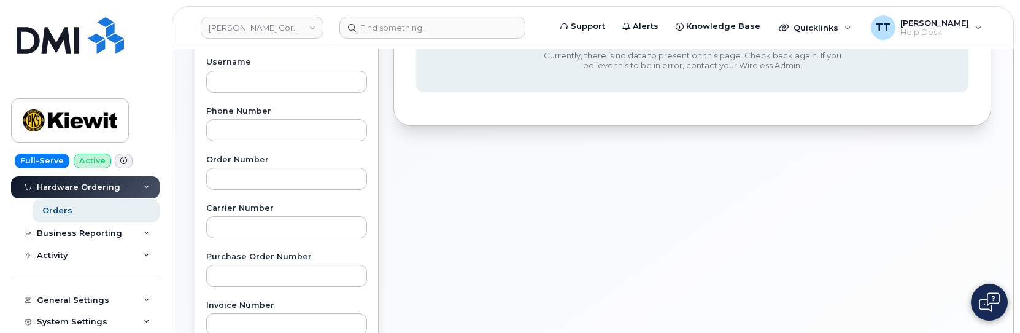
scroll to position [245, 0]
click at [256, 185] on input "text" at bounding box center [286, 178] width 161 height 22
paste input "298110"
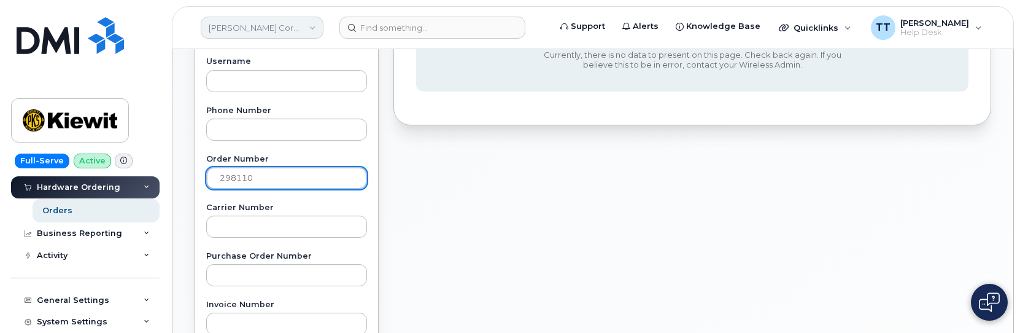
type input "298110"
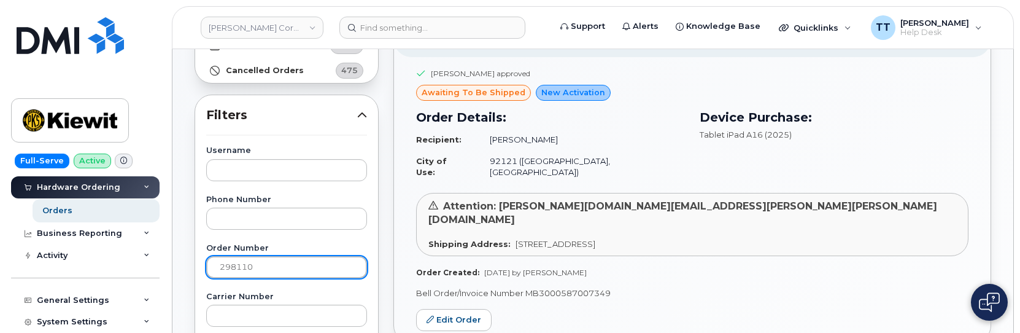
scroll to position [0, 0]
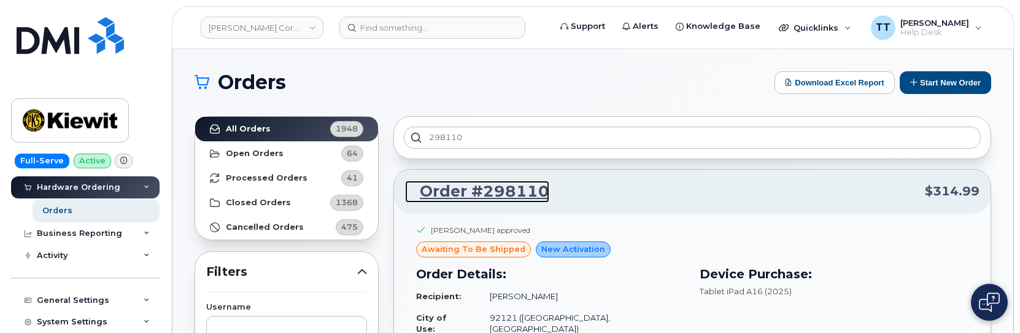
click at [512, 191] on link "Order #298110" at bounding box center [477, 191] width 144 height 22
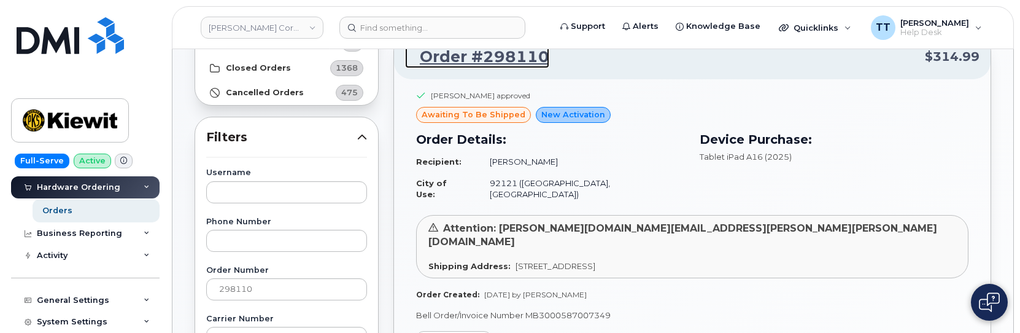
scroll to position [245, 0]
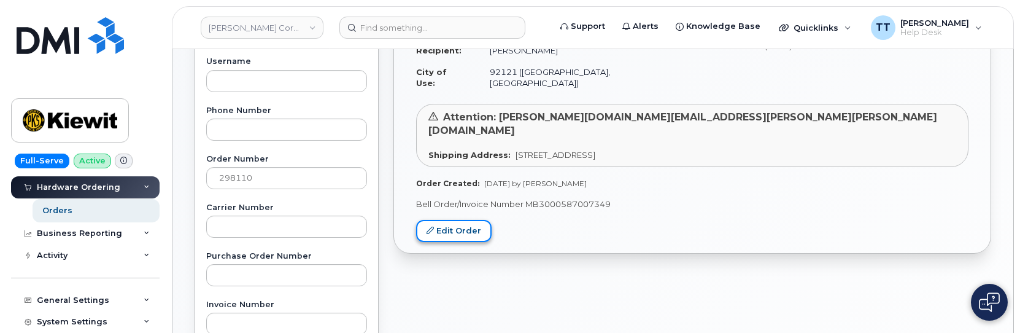
click at [471, 220] on link "Edit Order" at bounding box center [453, 231] width 75 height 23
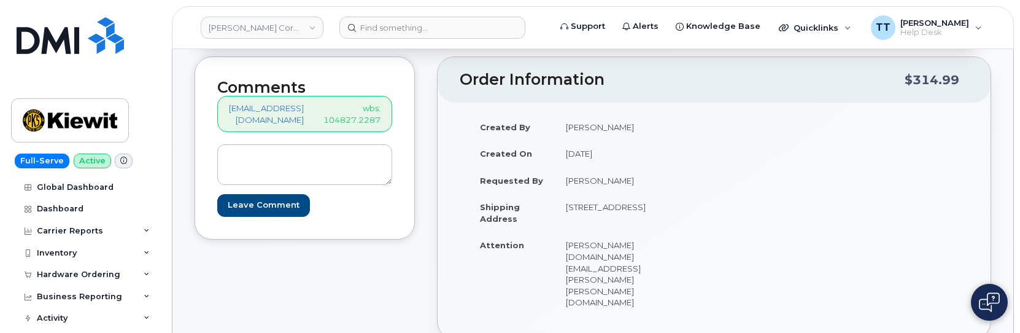
scroll to position [61, 0]
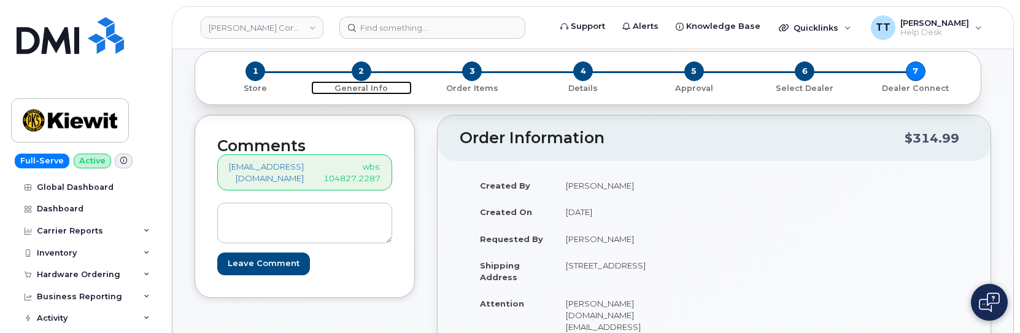
click at [362, 66] on span "2" at bounding box center [362, 71] width 20 height 20
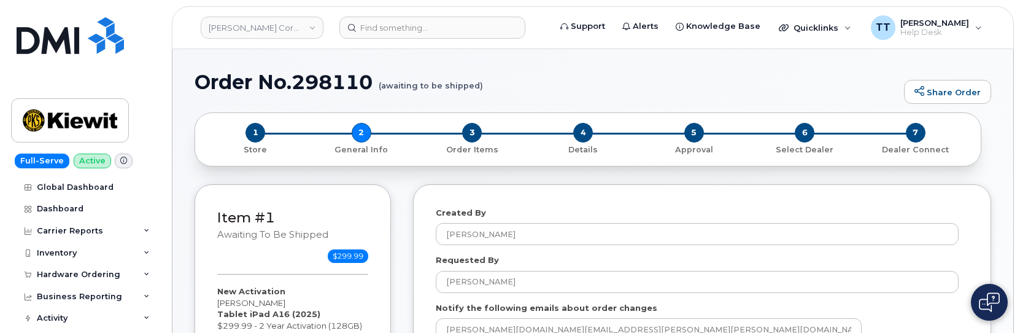
select select
click at [461, 137] on div "3 Order Items" at bounding box center [472, 139] width 111 height 33
click at [466, 135] on span "3" at bounding box center [472, 133] width 20 height 20
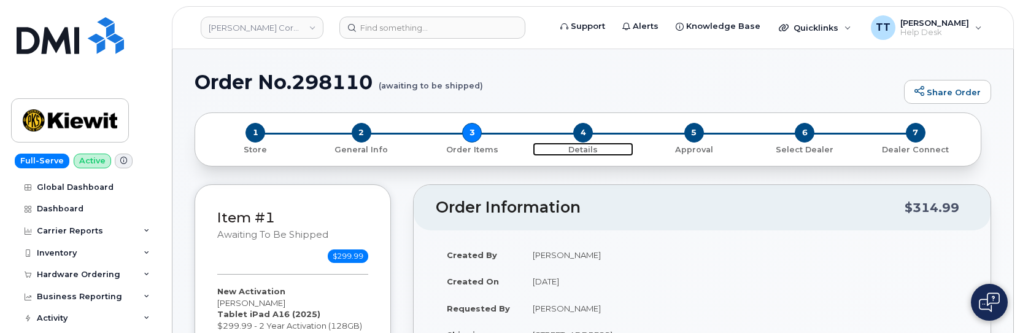
click at [585, 133] on span "4" at bounding box center [583, 133] width 20 height 20
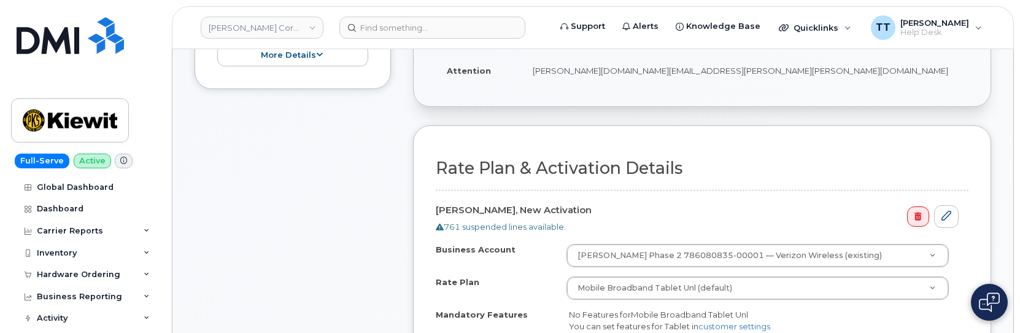
scroll to position [307, 0]
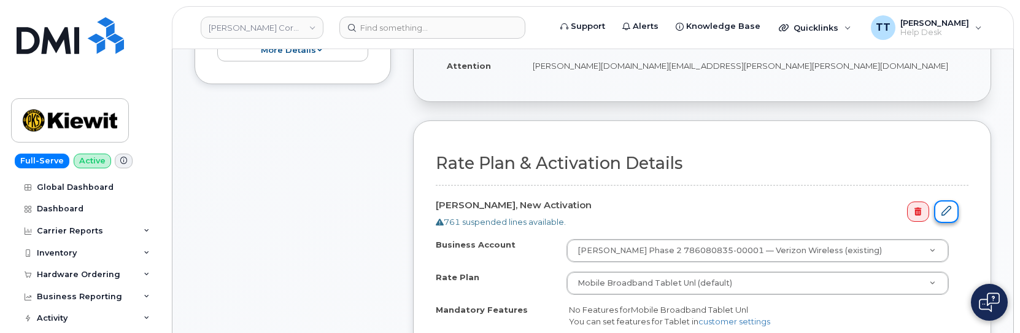
click at [948, 209] on icon at bounding box center [946, 211] width 10 height 10
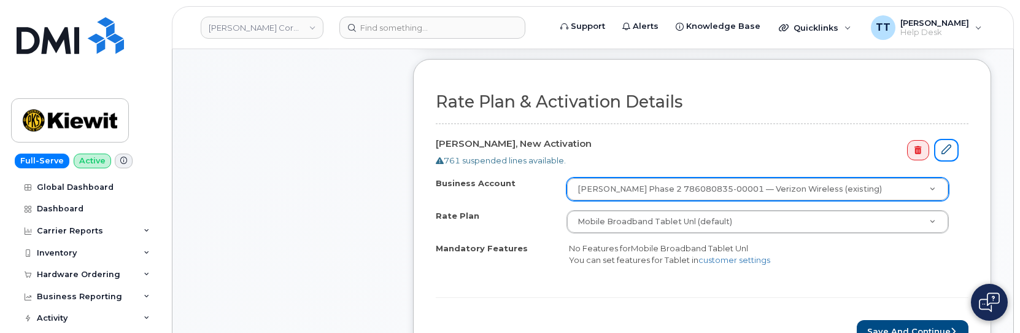
scroll to position [614, 0]
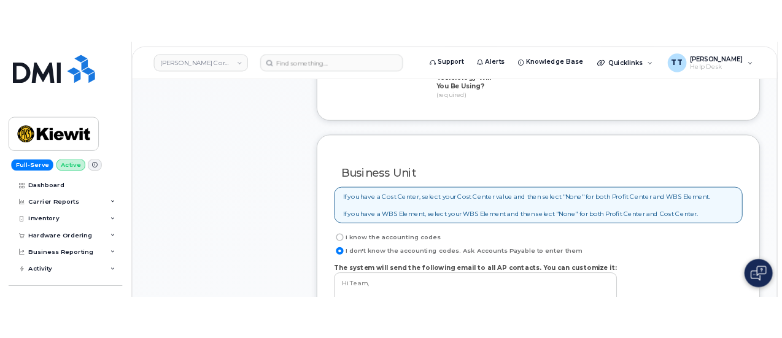
scroll to position [1043, 0]
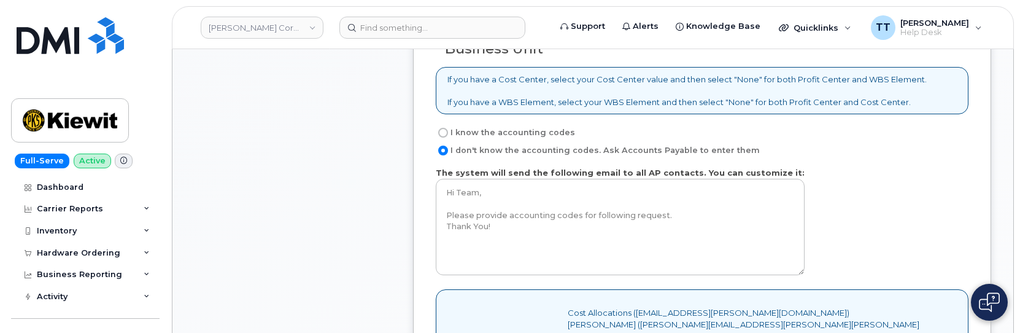
click at [442, 128] on input "I know the accounting codes" at bounding box center [443, 133] width 10 height 10
radio input "true"
select select
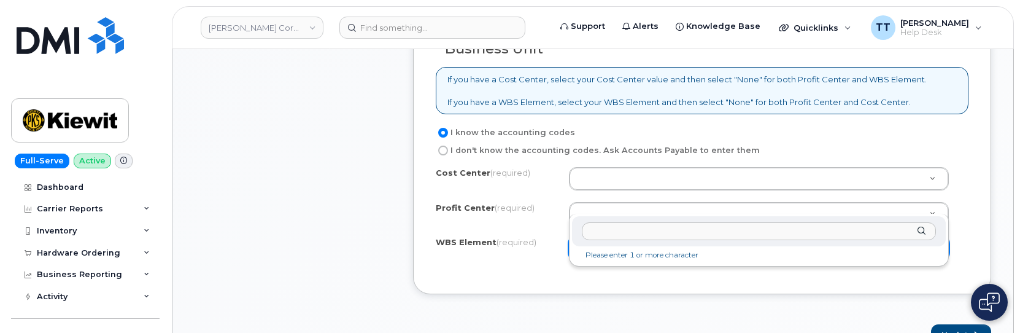
click at [612, 230] on input "text" at bounding box center [759, 231] width 354 height 18
paste input "104827.2287"
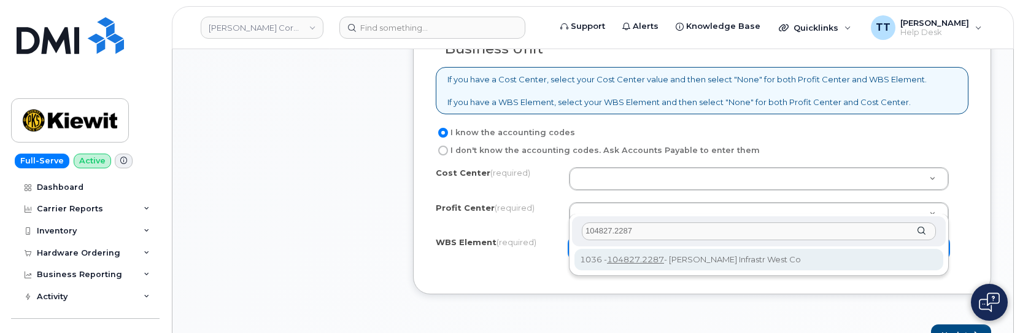
type input "104827.2287"
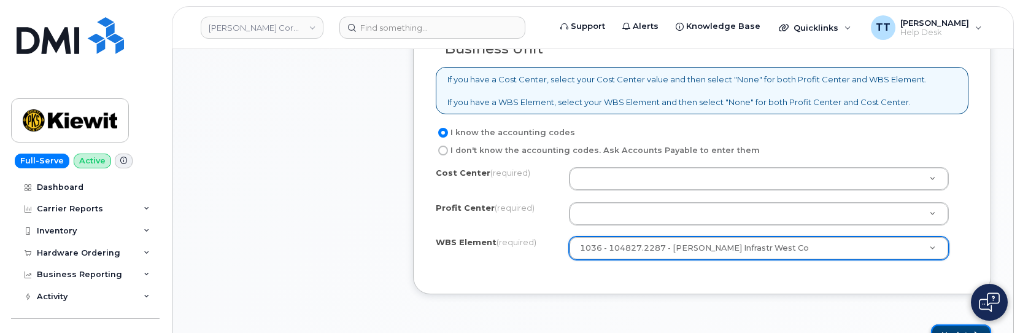
click at [938, 324] on button "Update" at bounding box center [961, 335] width 60 height 23
click at [471, 236] on div "WBS Element (required) 1036 - 104827.2287 - [PERSON_NAME] Infrastr West Co 1048…" at bounding box center [702, 247] width 533 height 23
drag, startPoint x: 447, startPoint y: 255, endPoint x: 460, endPoint y: 258, distance: 13.4
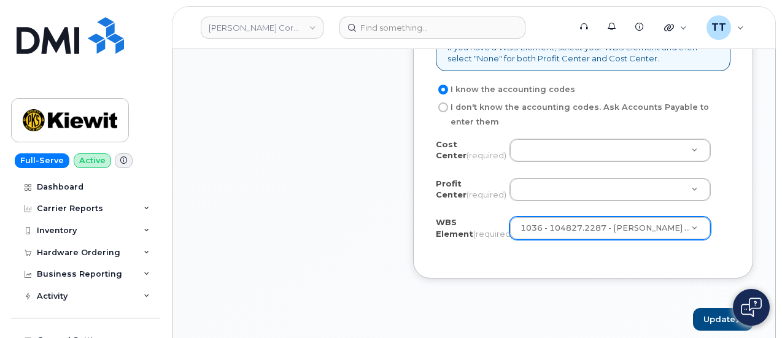
scroll to position [1225, 0]
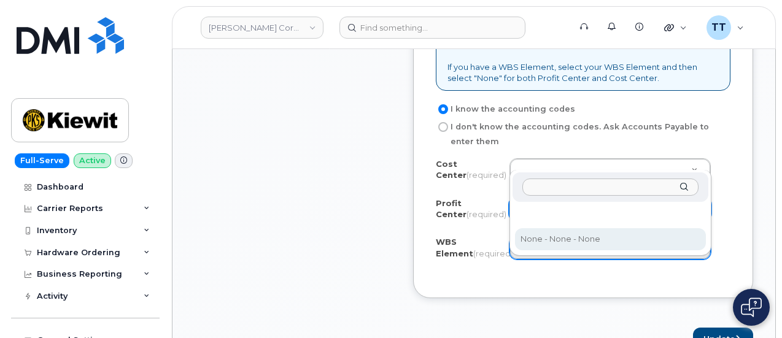
select select "None"
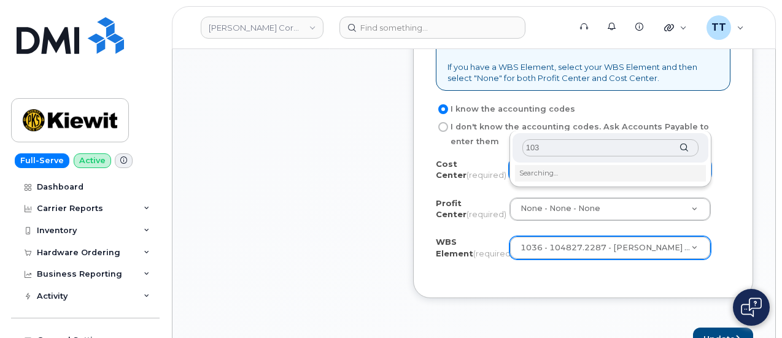
type input "1036"
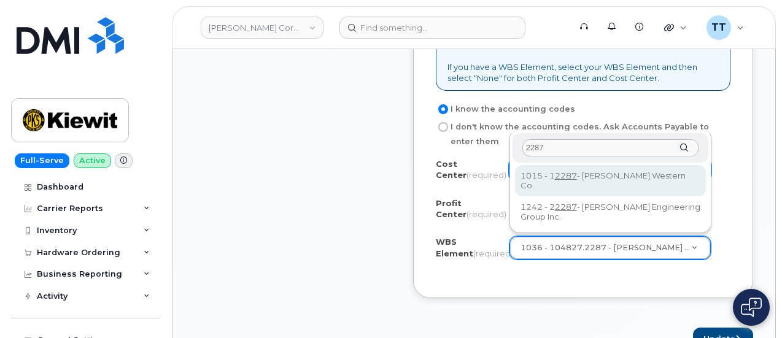
type input "2287"
type input "12287"
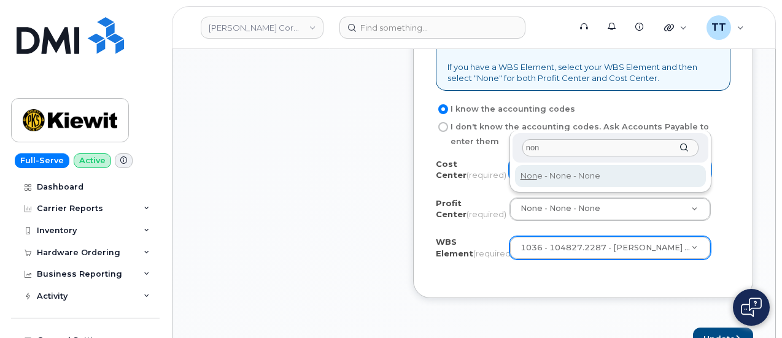
type input "non"
type input "None"
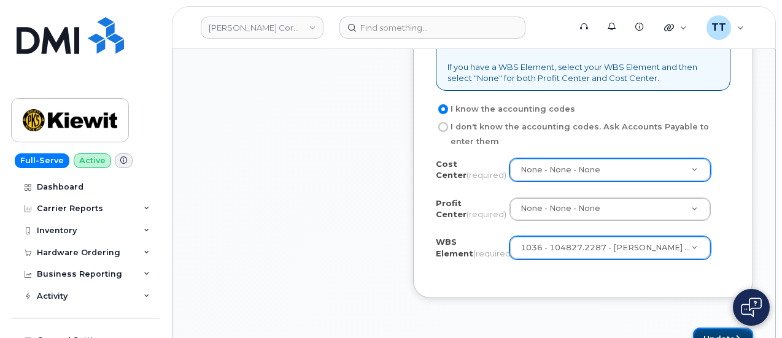
click at [712, 328] on button "Update" at bounding box center [723, 339] width 60 height 23
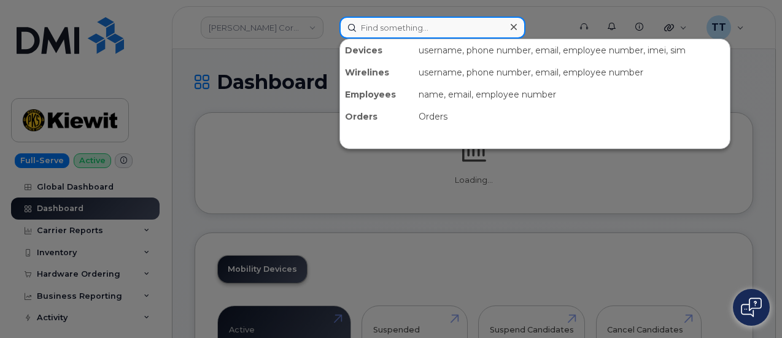
click at [398, 27] on input at bounding box center [432, 28] width 186 height 22
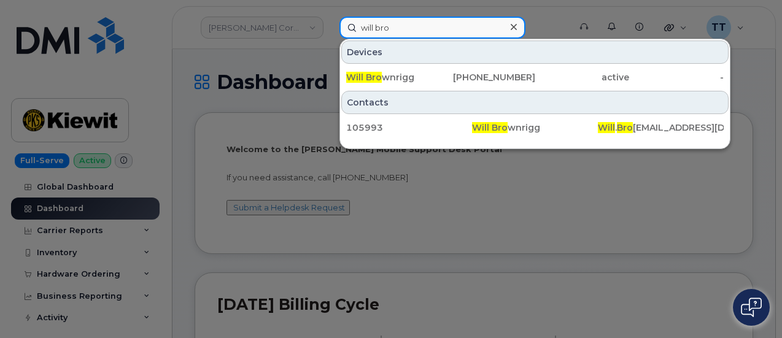
click at [410, 31] on input "will bro" at bounding box center [432, 28] width 186 height 22
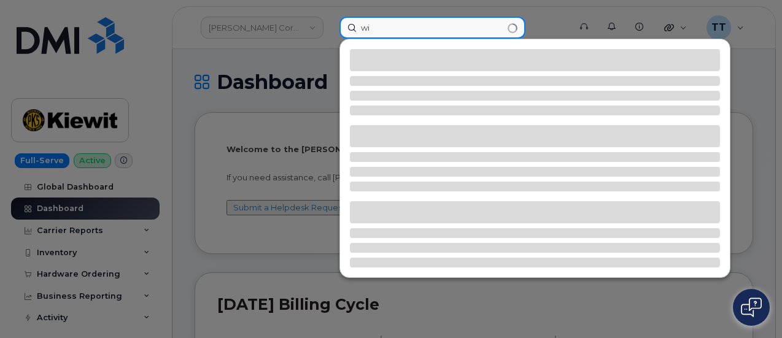
type input "w"
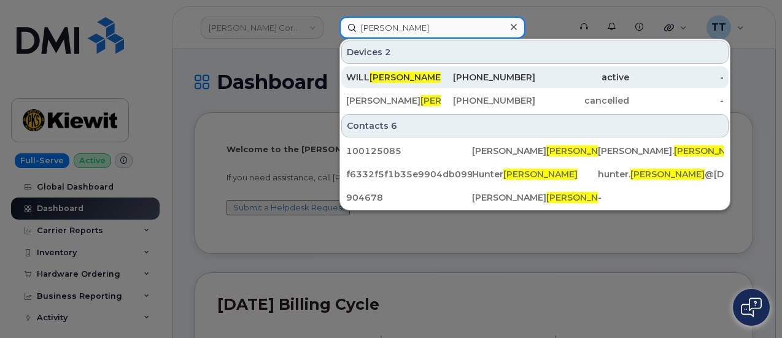
type input "borchert"
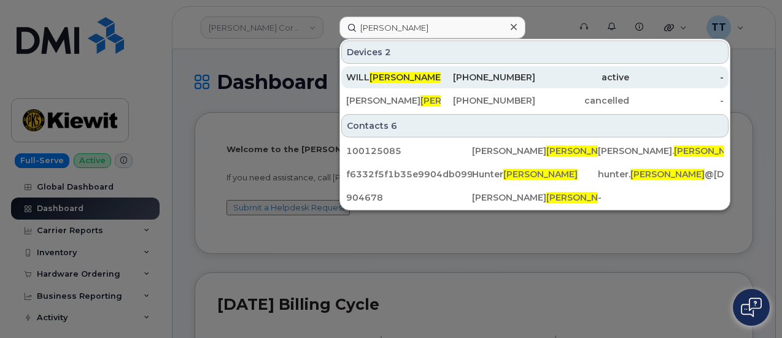
click at [417, 77] on span "BORCHERT" at bounding box center [406, 77] width 74 height 11
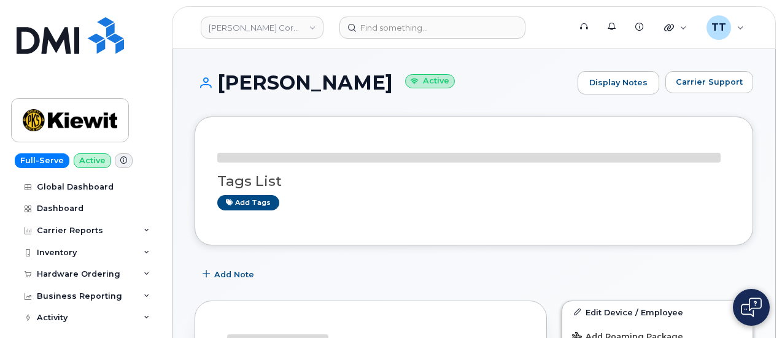
click at [277, 87] on h1 "[PERSON_NAME] Active" at bounding box center [382, 82] width 377 height 21
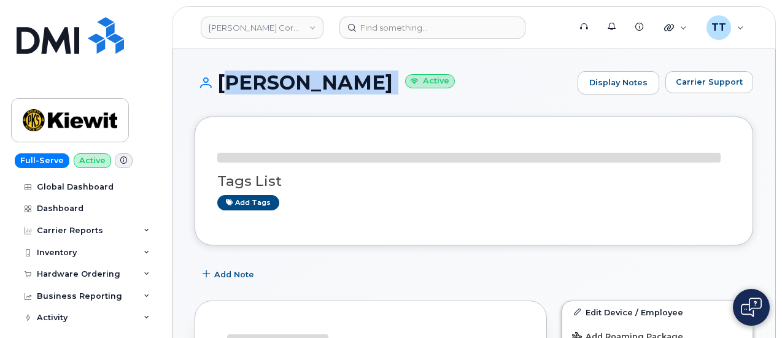
click at [277, 87] on h1 "WILL BORCHERT Active" at bounding box center [382, 82] width 377 height 21
copy h1 "WILL BORCHERT"
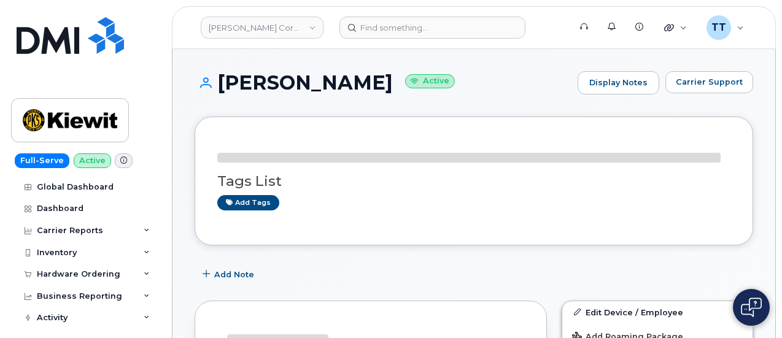
click at [483, 93] on h1 "WILL BORCHERT Active" at bounding box center [382, 82] width 377 height 21
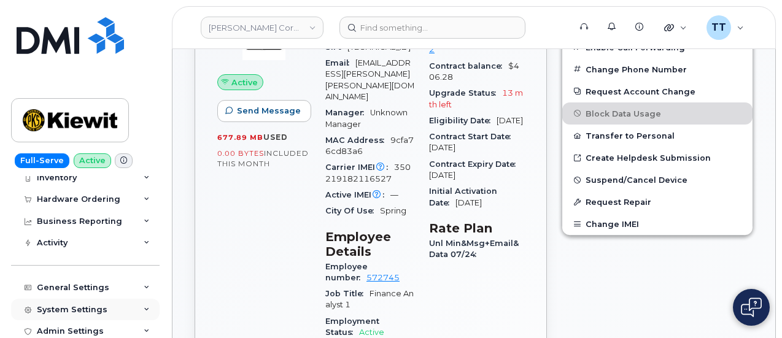
scroll to position [5, 0]
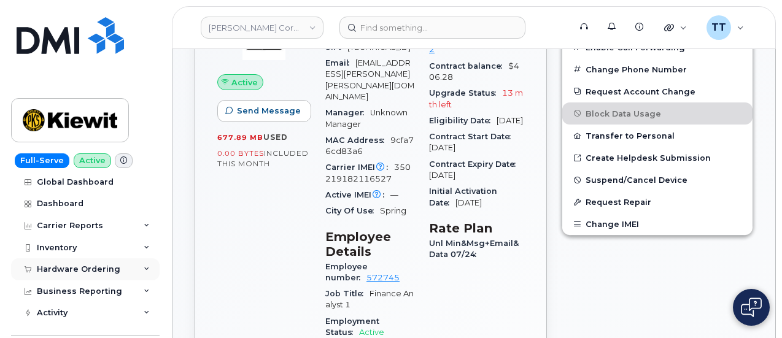
click at [82, 267] on div "Hardware Ordering" at bounding box center [78, 269] width 83 height 10
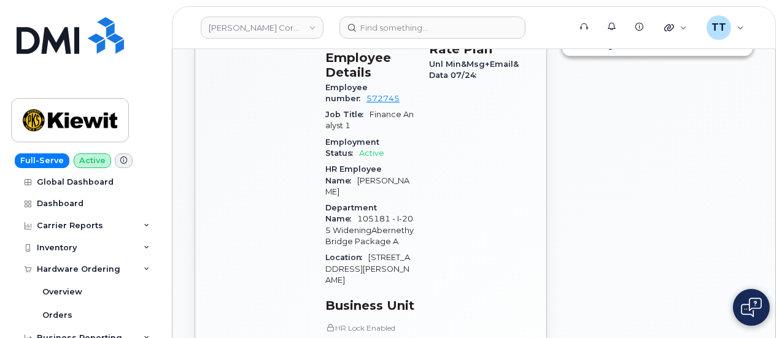
scroll to position [368, 0]
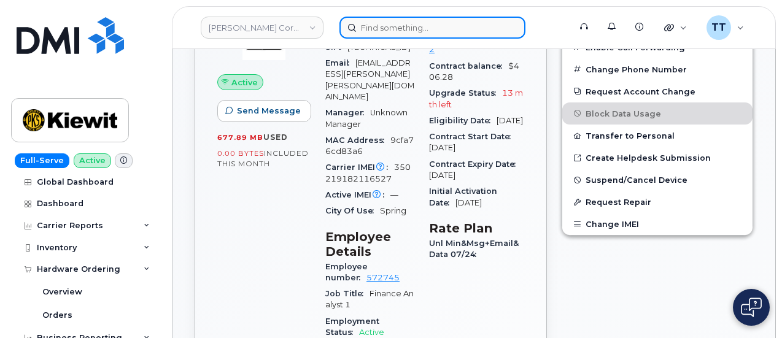
click at [378, 29] on input at bounding box center [432, 28] width 186 height 22
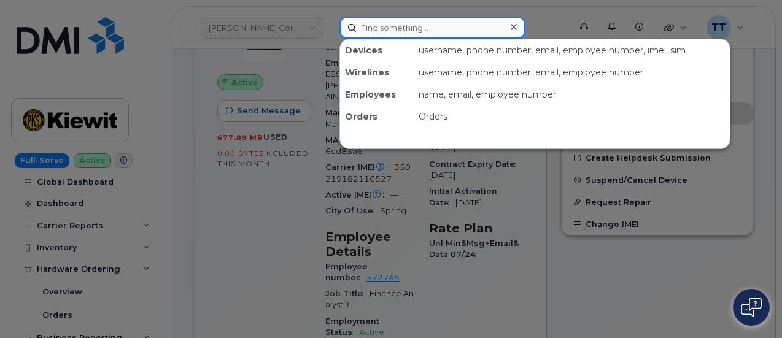
paste input "298178"
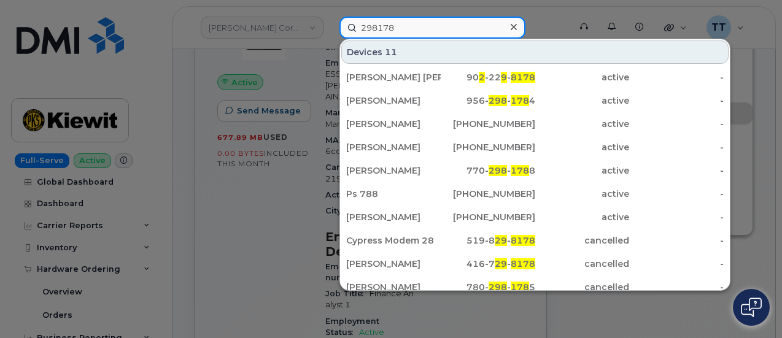
type input "298178"
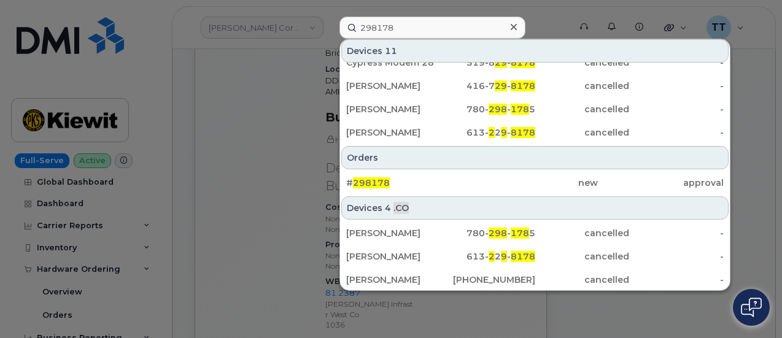
scroll to position [736, 0]
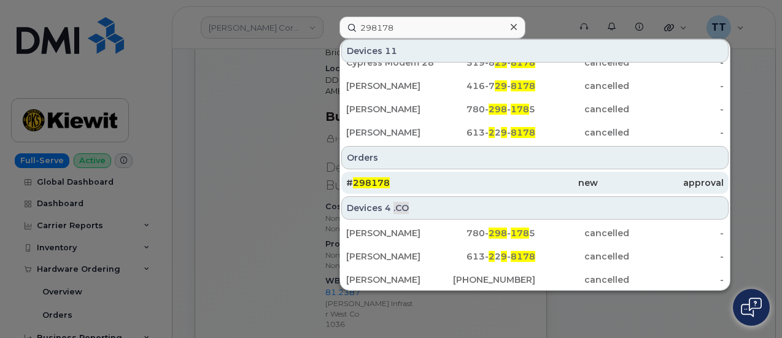
click at [373, 181] on span "298178" at bounding box center [371, 182] width 37 height 11
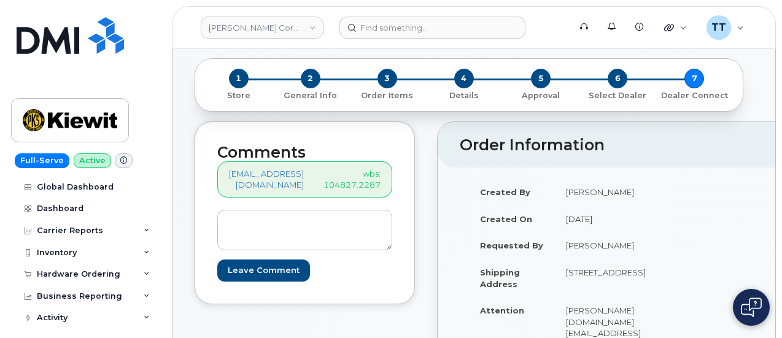
scroll to position [126, 0]
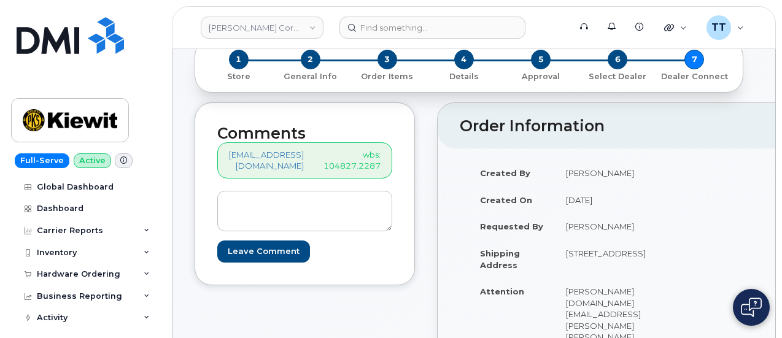
click at [586, 240] on td "[PERSON_NAME]" at bounding box center [611, 226] width 112 height 27
click at [587, 240] on td "[PERSON_NAME]" at bounding box center [611, 226] width 112 height 27
click at [564, 214] on td "[DATE]" at bounding box center [611, 200] width 112 height 27
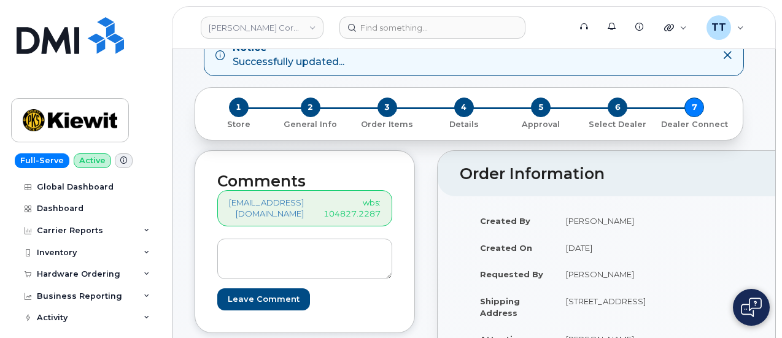
scroll to position [0, 0]
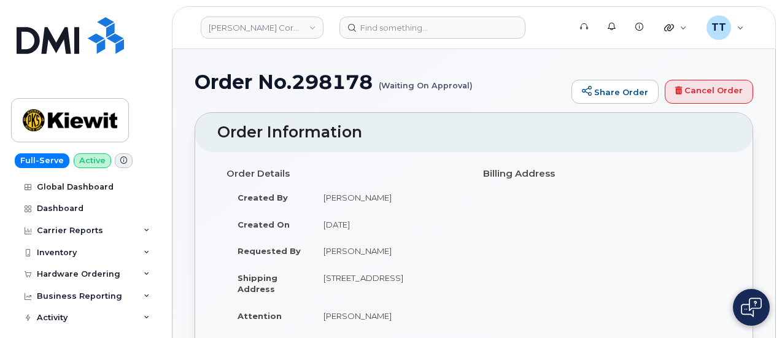
click at [348, 252] on td "[PERSON_NAME]" at bounding box center [388, 250] width 152 height 27
copy tbody "[PERSON_NAME]"
click at [502, 253] on div "Order Details Created By Luke Schroeder Created On August 14, 2025 Requested By…" at bounding box center [473, 251] width 513 height 177
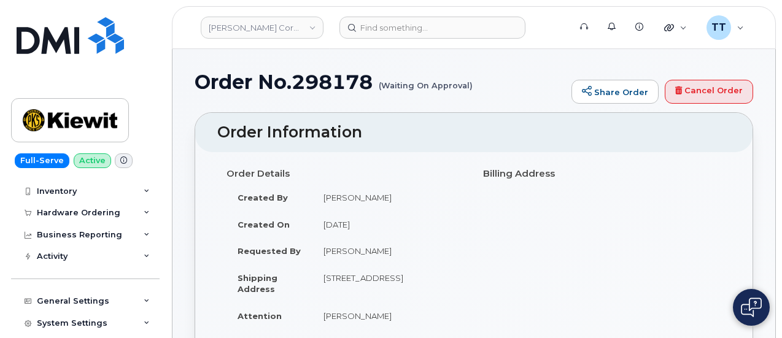
click at [329, 83] on h1 "Order No.298178 (Waiting On Approval)" at bounding box center [379, 81] width 371 height 21
copy h1 "298178"
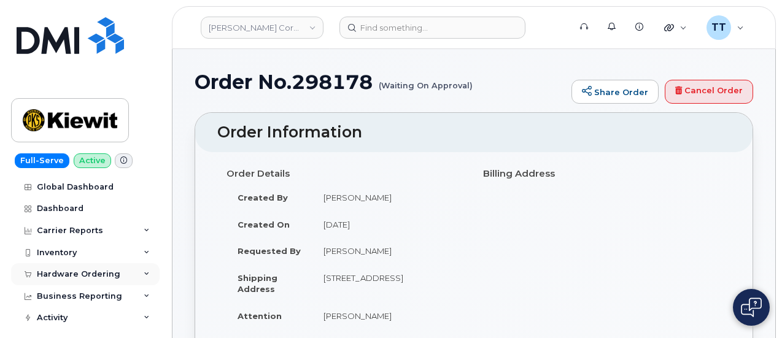
click at [83, 278] on div "Hardware Ordering" at bounding box center [78, 274] width 83 height 10
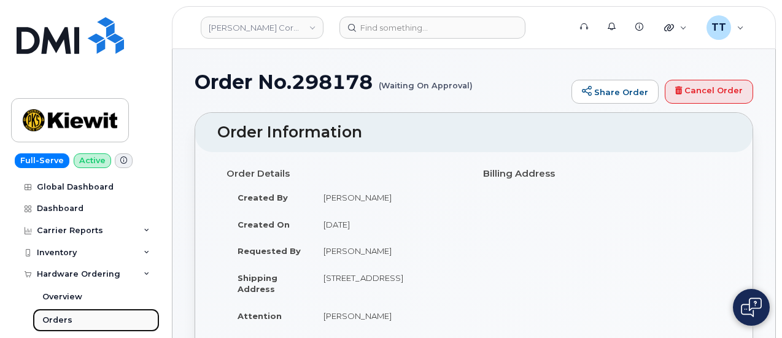
click at [61, 325] on div "Orders" at bounding box center [57, 320] width 30 height 11
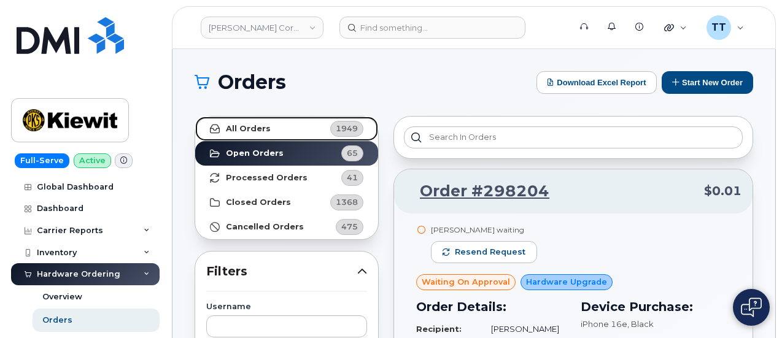
click at [277, 136] on link "All Orders 1949" at bounding box center [286, 129] width 183 height 25
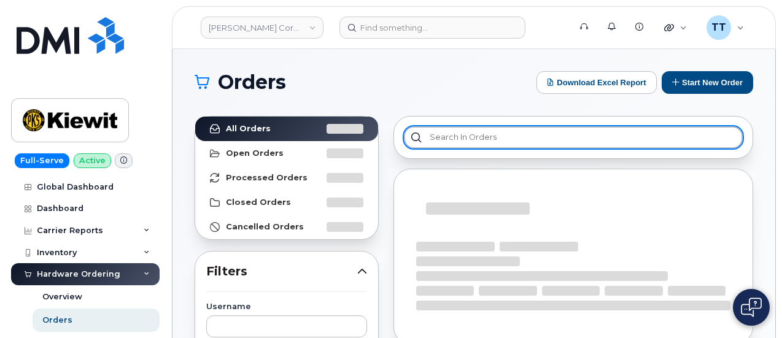
paste input "298178"
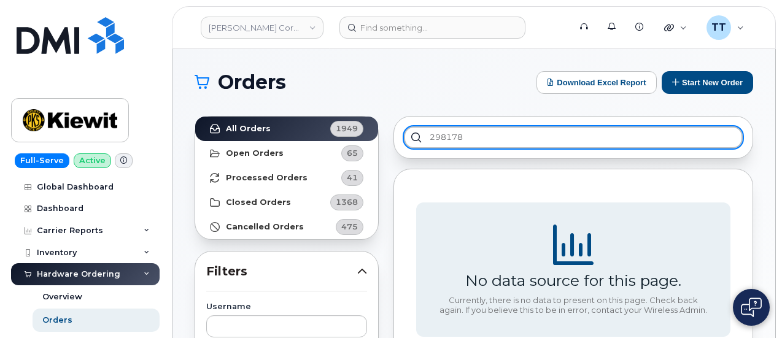
type input "298178"
click at [442, 132] on input "298178" at bounding box center [573, 137] width 339 height 22
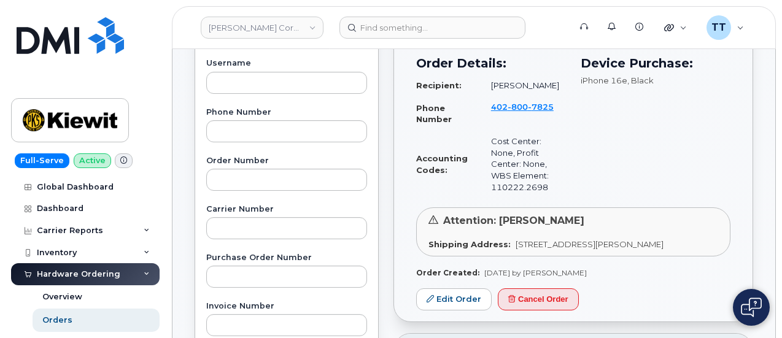
scroll to position [245, 0]
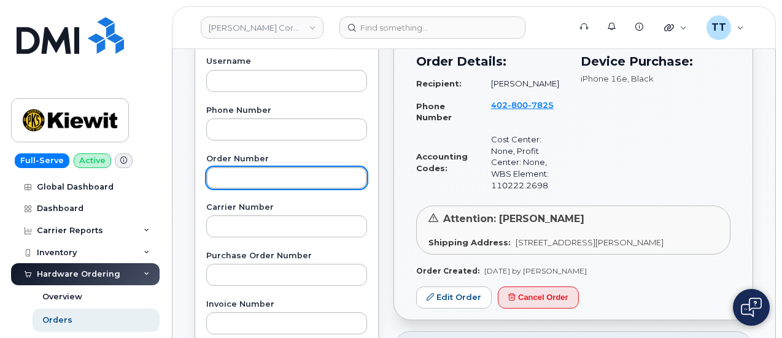
click at [263, 182] on input "text" at bounding box center [286, 178] width 161 height 22
paste input "298178"
click at [220, 172] on input "298178" at bounding box center [286, 178] width 161 height 22
type input "298178"
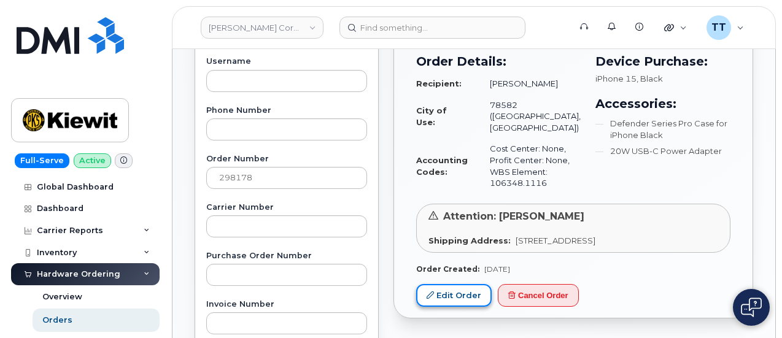
click at [446, 304] on link "Edit Order" at bounding box center [453, 295] width 75 height 23
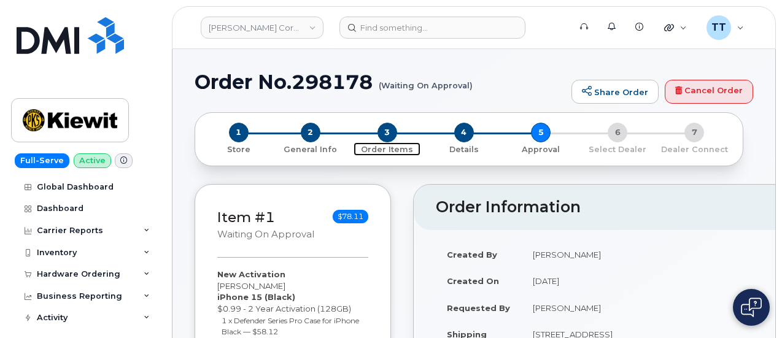
click at [385, 134] on span "3" at bounding box center [387, 133] width 20 height 20
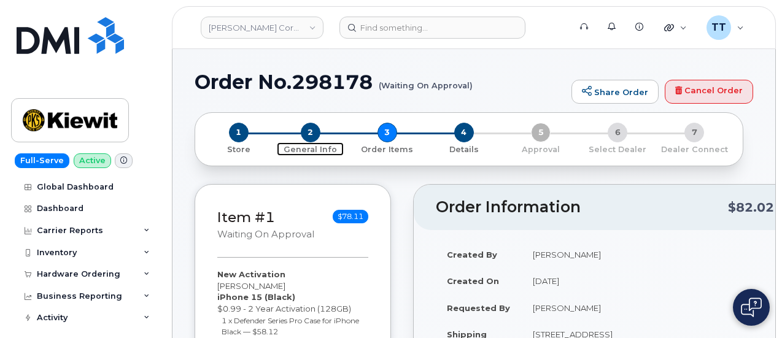
click at [306, 129] on span "2" at bounding box center [311, 133] width 20 height 20
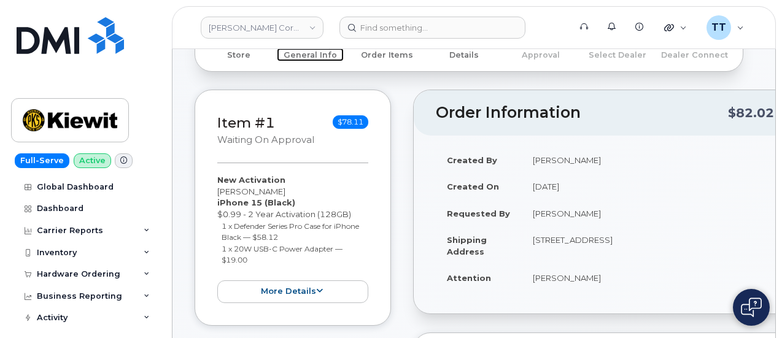
scroll to position [184, 0]
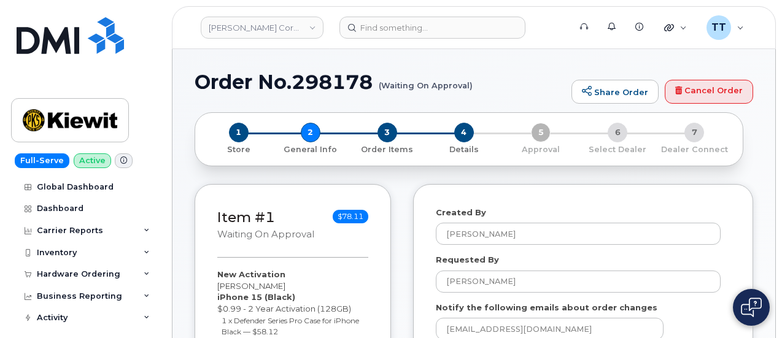
select select
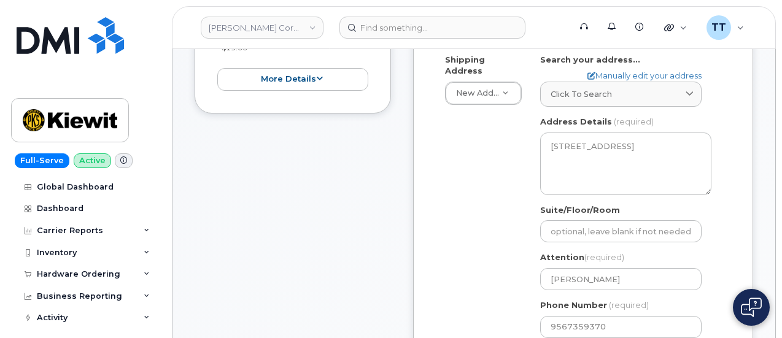
scroll to position [429, 0]
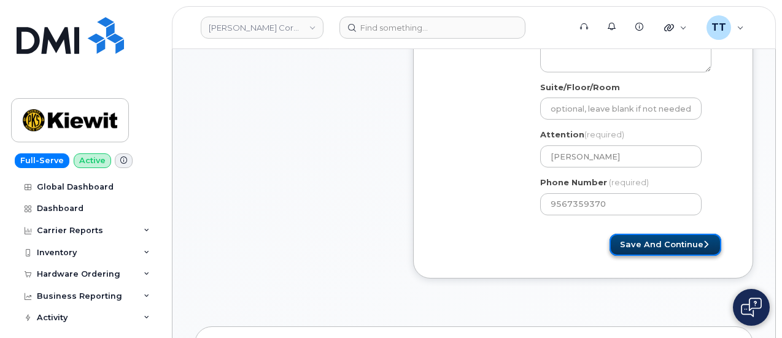
click at [672, 247] on button "Save and Continue" at bounding box center [665, 245] width 112 height 23
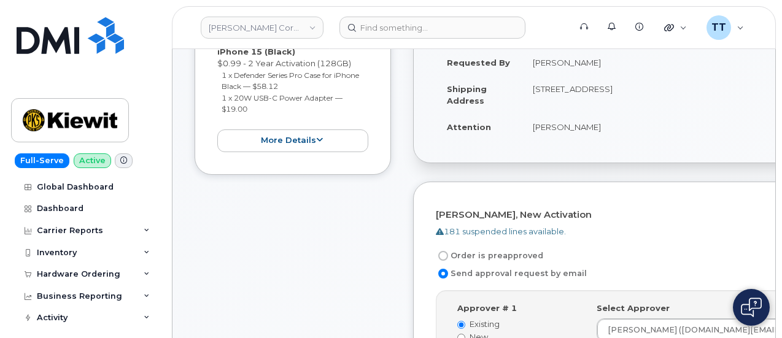
scroll to position [61, 0]
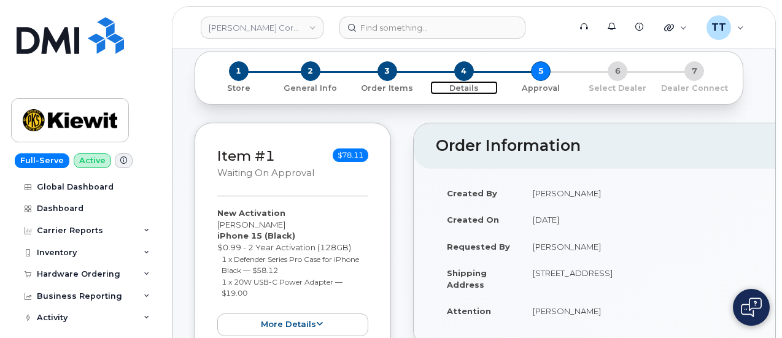
click at [459, 73] on span "4" at bounding box center [464, 71] width 20 height 20
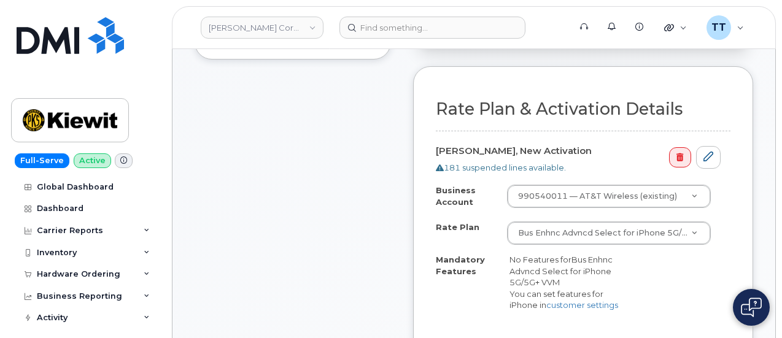
scroll to position [429, 0]
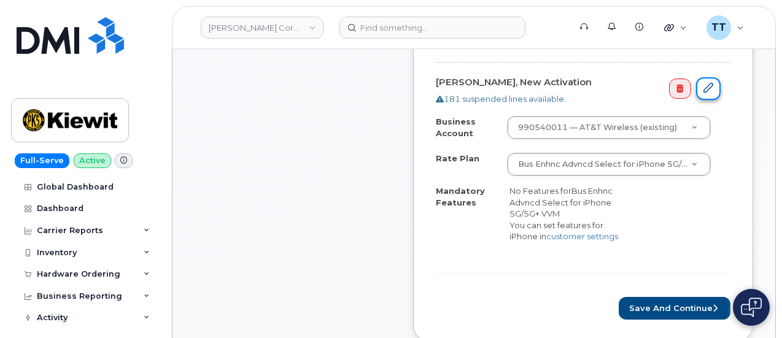
click at [705, 88] on icon at bounding box center [708, 88] width 10 height 10
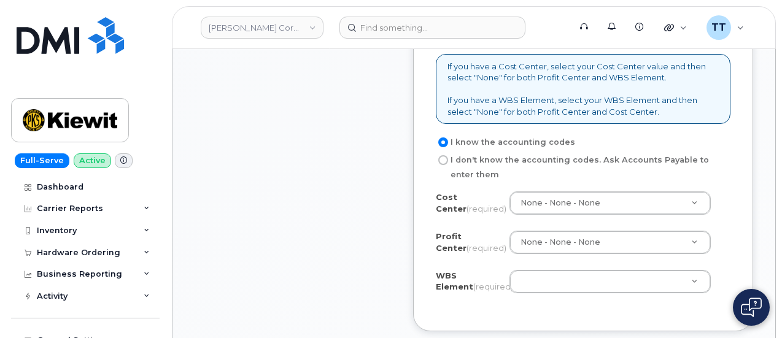
scroll to position [1104, 0]
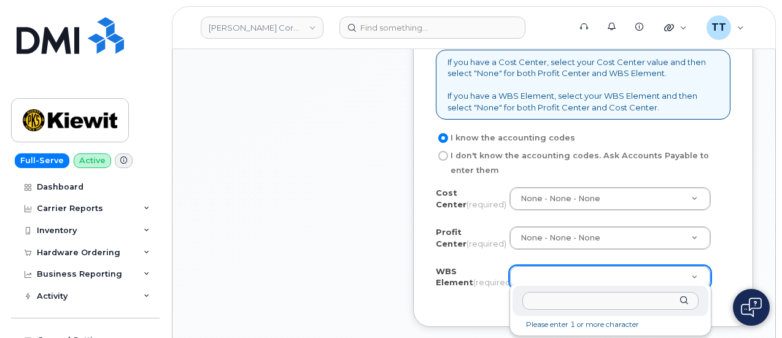
click at [544, 301] on input "text" at bounding box center [610, 301] width 176 height 18
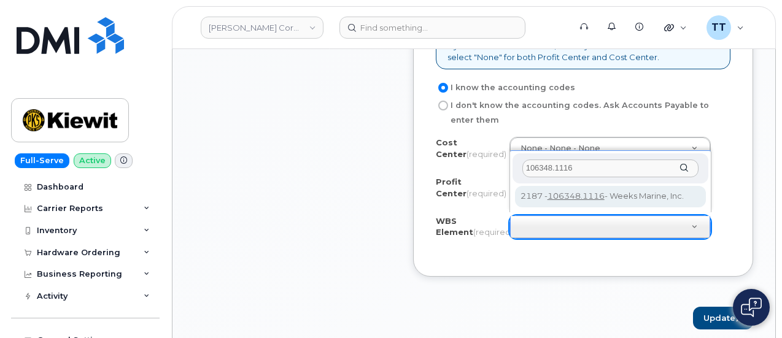
scroll to position [0, 0]
type input "106348.1116"
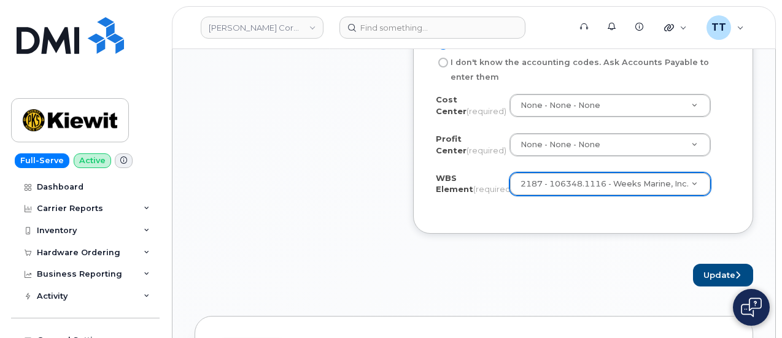
scroll to position [1216, 0]
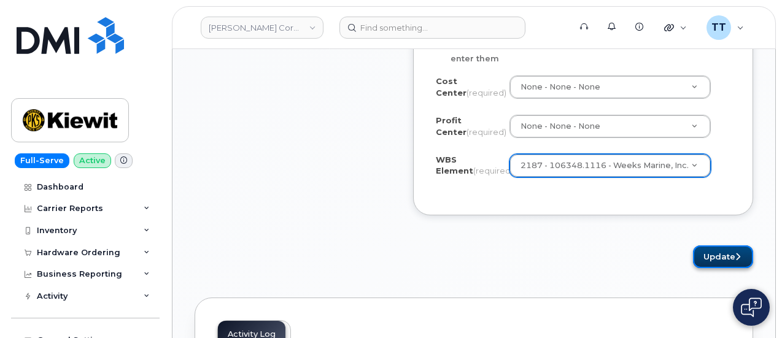
click at [704, 248] on button "Update" at bounding box center [723, 256] width 60 height 23
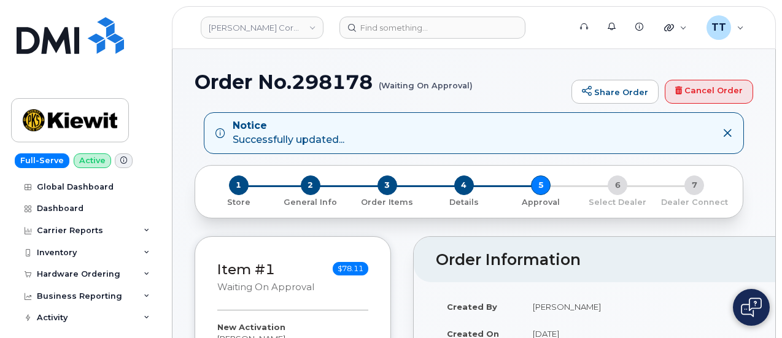
click at [330, 84] on h1 "Order No.298178 (Waiting On Approval)" at bounding box center [379, 81] width 371 height 21
copy h1 "298178"
click at [460, 88] on small "(Waiting On Approval)" at bounding box center [426, 80] width 94 height 19
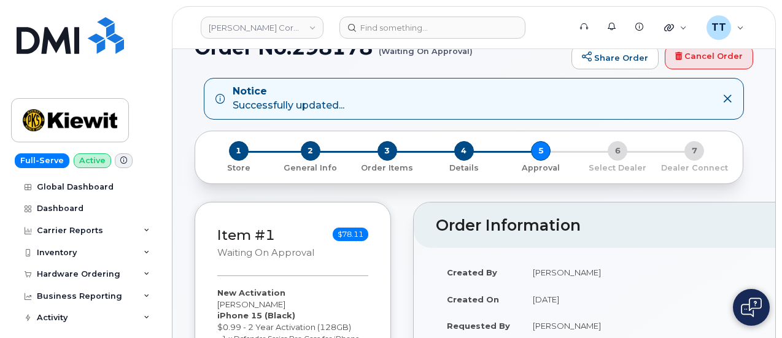
scroll to position [61, 0]
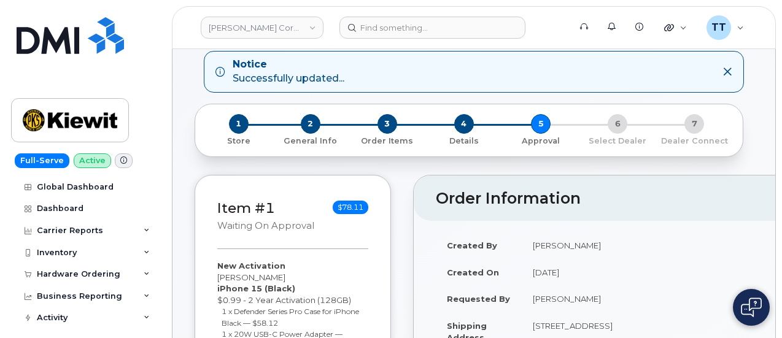
click at [553, 242] on td "Luke Schroeder" at bounding box center [699, 245] width 355 height 27
copy tbody "Luke Schroeder"
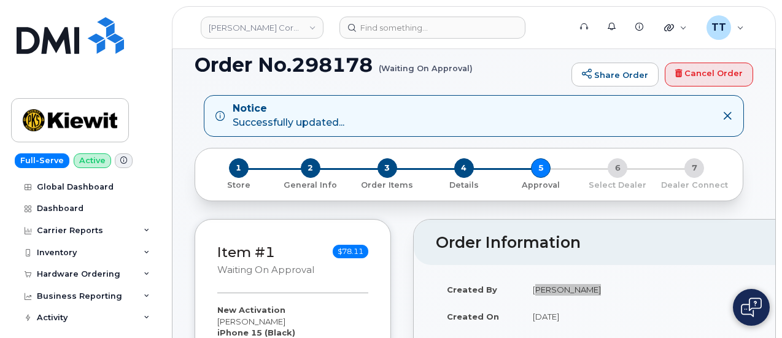
scroll to position [0, 0]
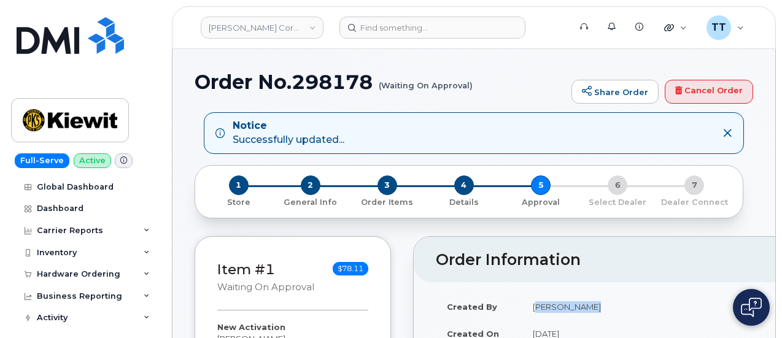
click at [321, 83] on h1 "Order No.298178 (Waiting On Approval)" at bounding box center [379, 81] width 371 height 21
click at [322, 83] on h1 "Order No.298178 (Waiting On Approval)" at bounding box center [379, 81] width 371 height 21
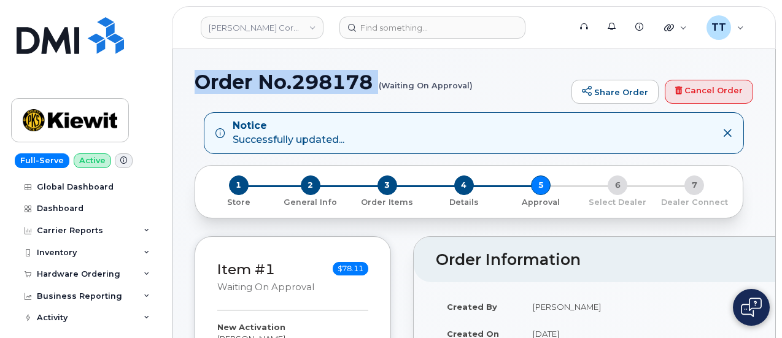
click at [323, 83] on h1 "Order No.298178 (Waiting On Approval)" at bounding box center [379, 81] width 371 height 21
drag, startPoint x: 260, startPoint y: 82, endPoint x: 382, endPoint y: 82, distance: 121.5
click at [382, 82] on h1 "Order No.298178 (Waiting On Approval)" at bounding box center [379, 81] width 371 height 21
copy h1 "No.298178"
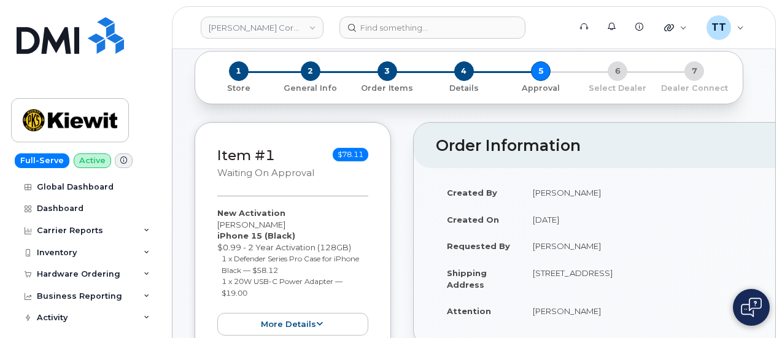
scroll to position [123, 0]
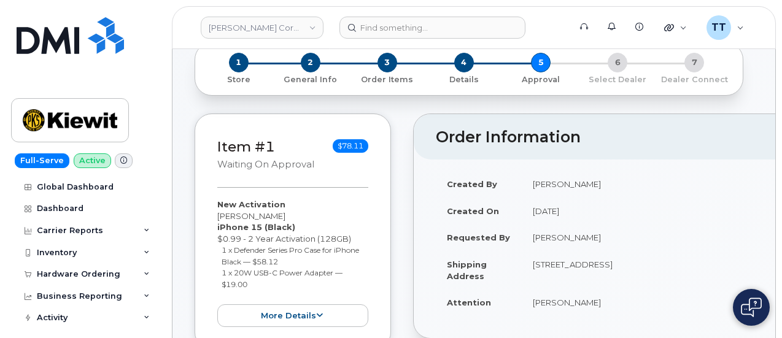
click at [557, 237] on td "Juan Gonzalez" at bounding box center [699, 237] width 355 height 27
click at [560, 236] on td "Juan Gonzalez" at bounding box center [699, 237] width 355 height 27
click at [556, 237] on td "Juan Gonzalez" at bounding box center [699, 237] width 355 height 27
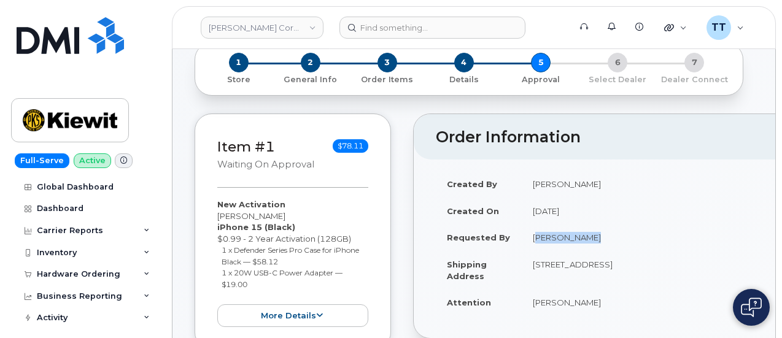
click at [556, 237] on td "Juan Gonzalez" at bounding box center [699, 237] width 355 height 27
copy tbody "Juan Gonzalez"
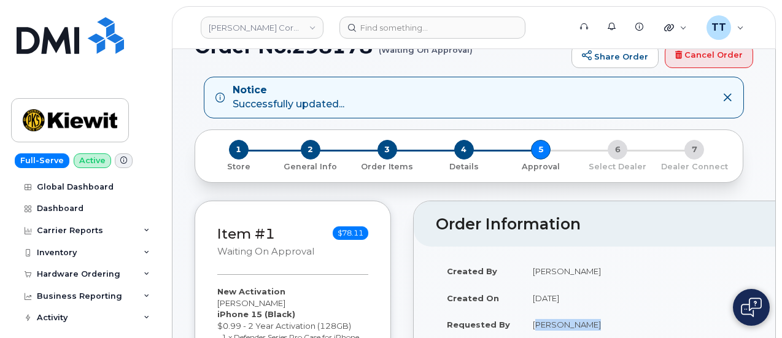
scroll to position [0, 0]
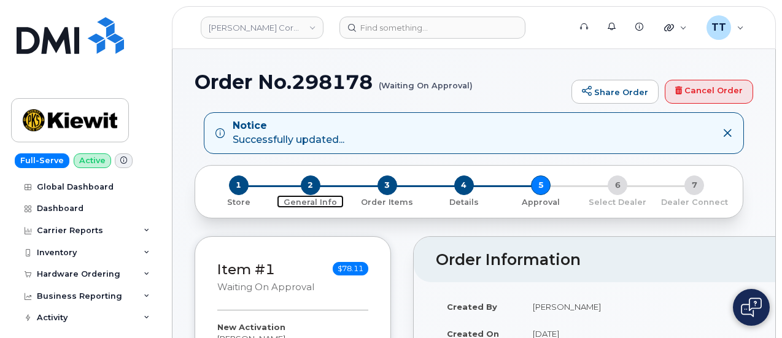
click at [314, 183] on span "2" at bounding box center [311, 185] width 20 height 20
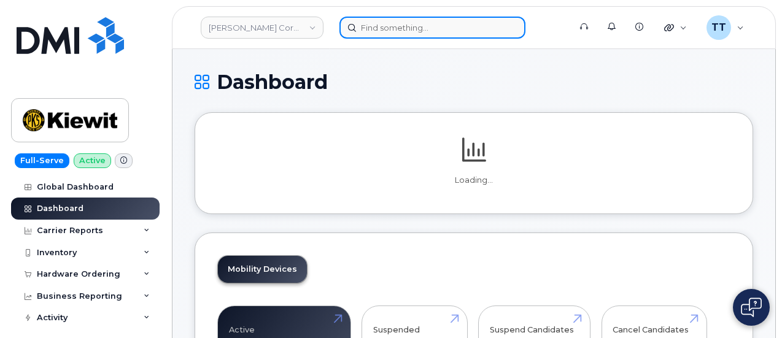
click at [412, 26] on input at bounding box center [432, 28] width 186 height 22
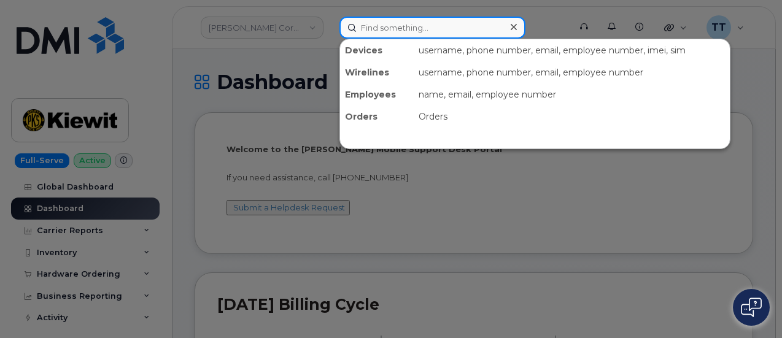
paste input "[PHONE_NUMBER]"
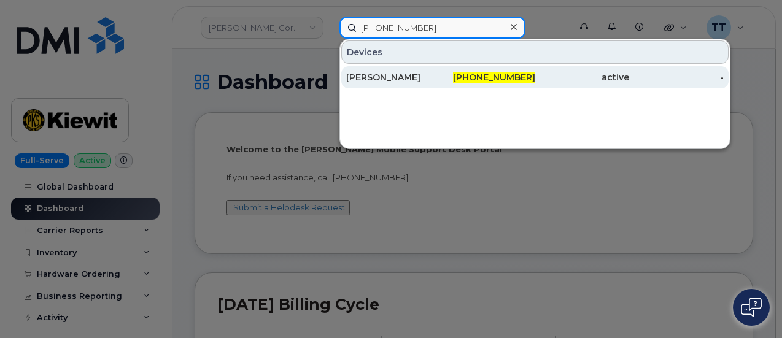
type input "[PHONE_NUMBER]"
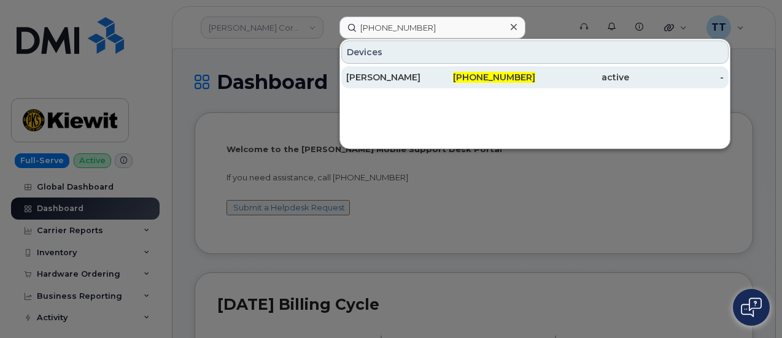
click at [420, 75] on div "[PERSON_NAME]" at bounding box center [393, 77] width 94 height 12
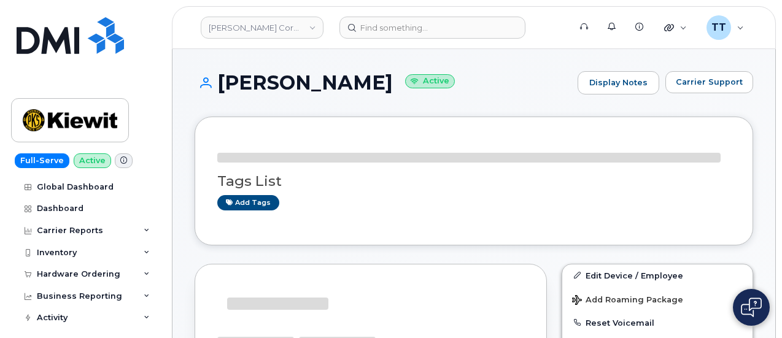
click at [275, 74] on h1 "[PERSON_NAME] Active" at bounding box center [382, 82] width 377 height 21
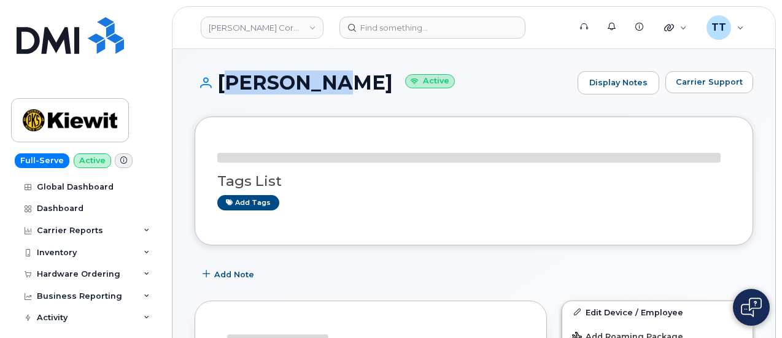
click at [275, 74] on h1 "[PERSON_NAME] Active" at bounding box center [382, 82] width 377 height 21
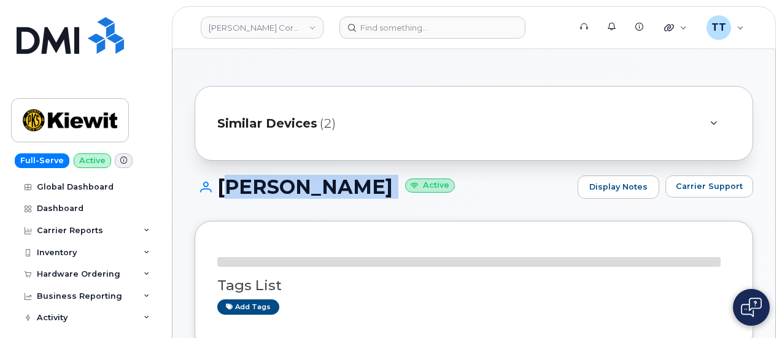
copy h1 "[PERSON_NAME]"
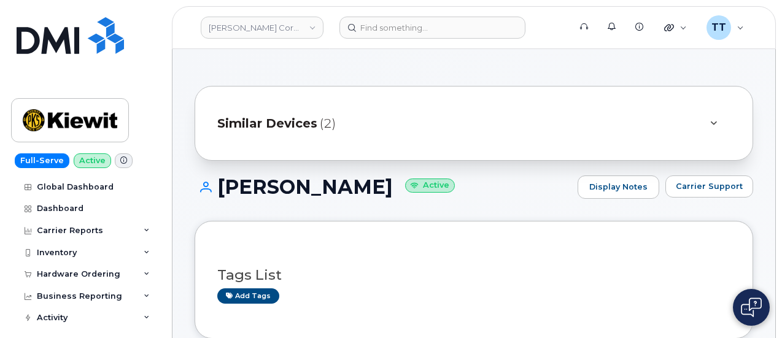
click at [401, 281] on h3 "Tags List" at bounding box center [473, 275] width 513 height 15
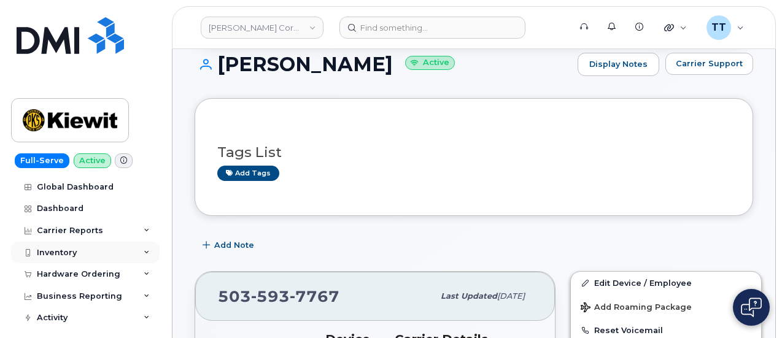
click at [99, 247] on div "Inventory" at bounding box center [85, 253] width 148 height 22
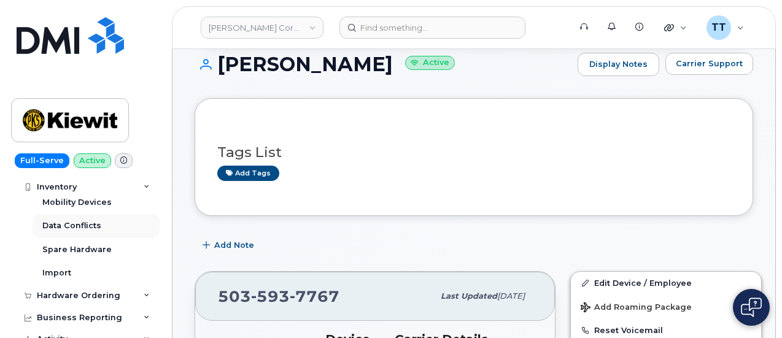
scroll to position [123, 0]
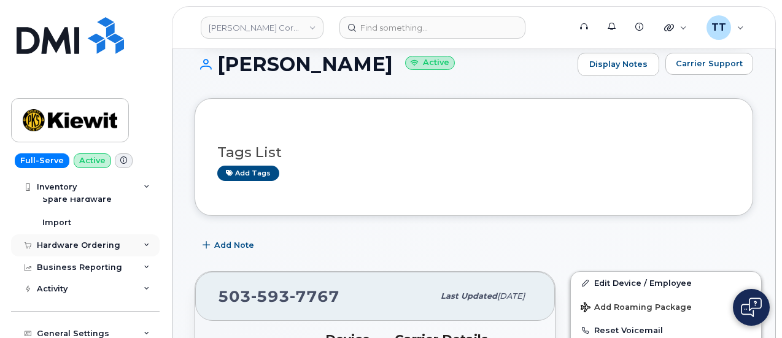
click at [91, 247] on div "Hardware Ordering" at bounding box center [78, 246] width 83 height 10
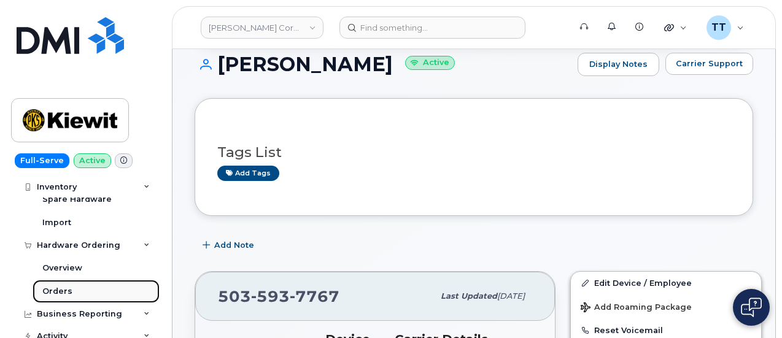
click at [73, 293] on link "Orders" at bounding box center [96, 291] width 127 height 23
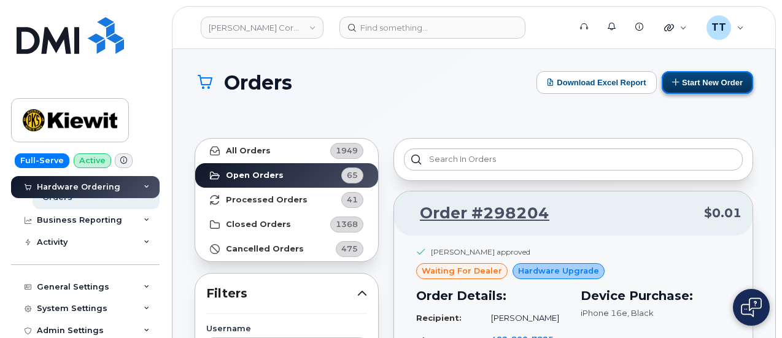
click at [697, 83] on button "Start New Order" at bounding box center [706, 82] width 91 height 23
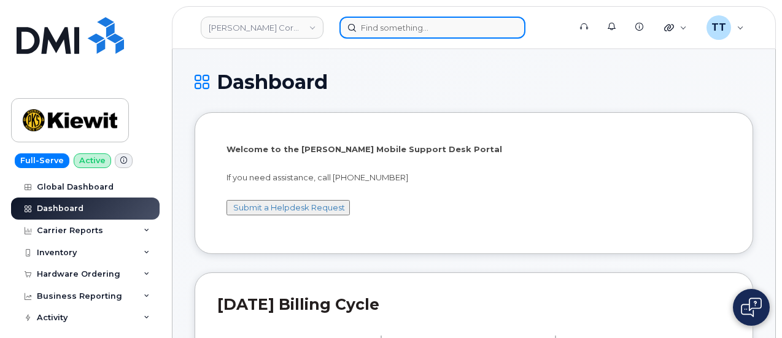
click at [426, 26] on input at bounding box center [432, 28] width 186 height 22
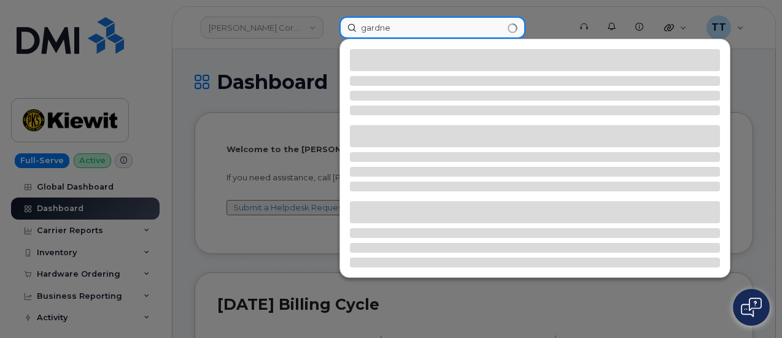
type input "gardner"
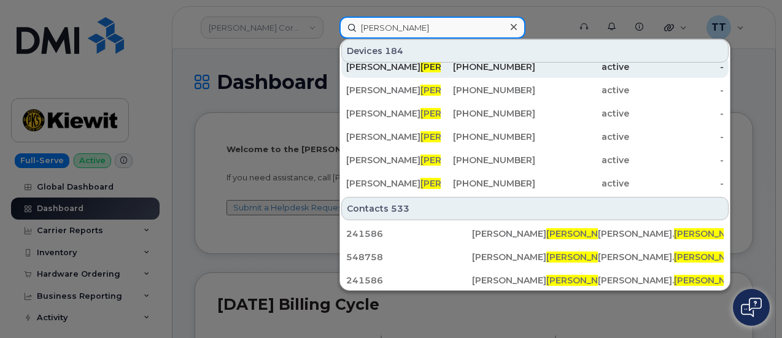
scroll to position [285, 0]
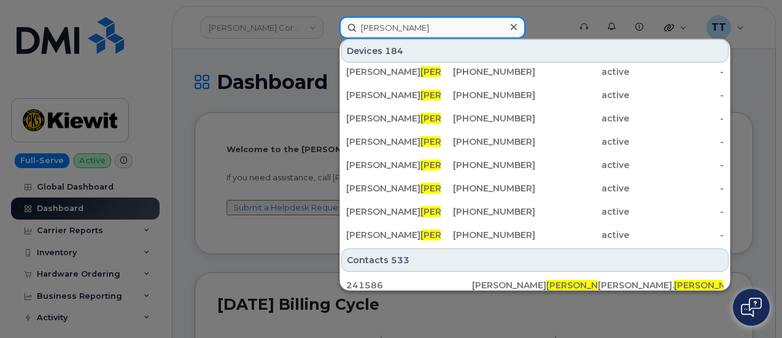
click at [379, 23] on input "gardner" at bounding box center [432, 28] width 186 height 22
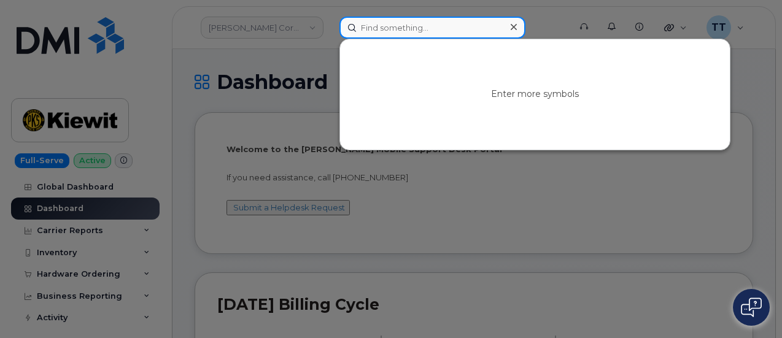
scroll to position [0, 0]
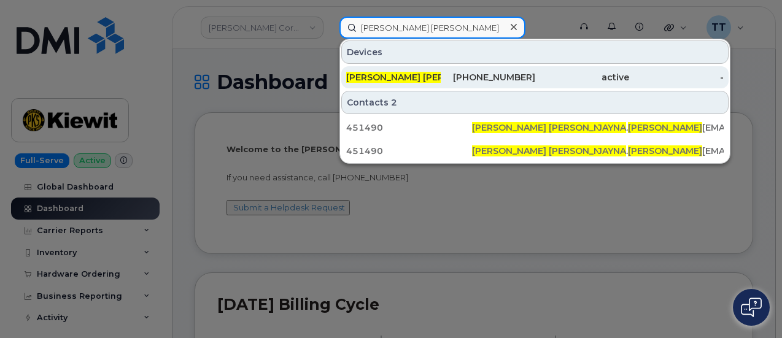
type input "jayna rob"
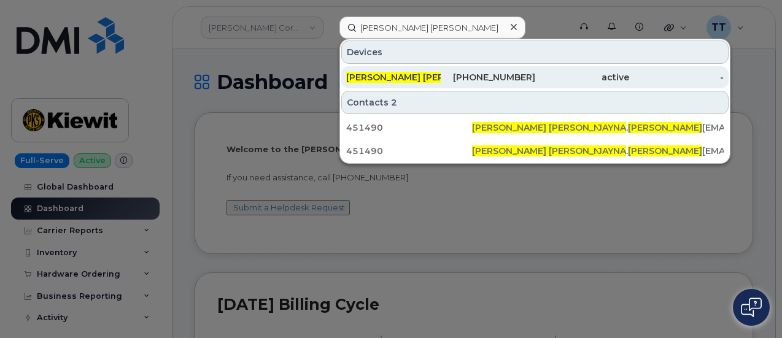
click at [417, 73] on div "JAYNA ROB INSON" at bounding box center [393, 77] width 94 height 12
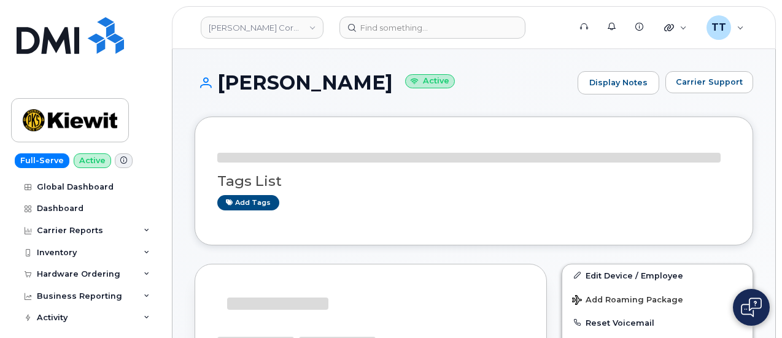
click at [291, 78] on h1 "[PERSON_NAME] Active" at bounding box center [382, 82] width 377 height 21
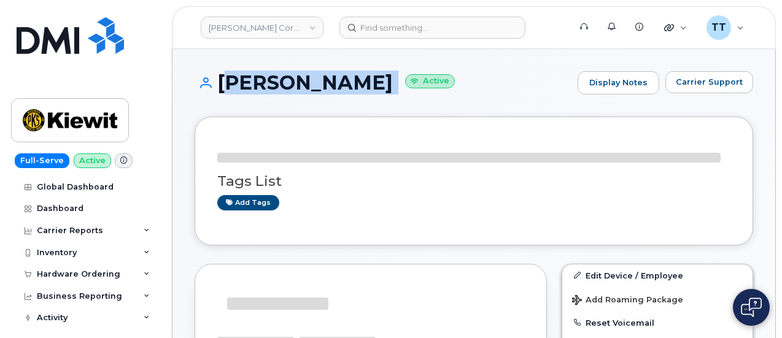
click at [291, 77] on h1 "[PERSON_NAME] Active" at bounding box center [382, 82] width 377 height 21
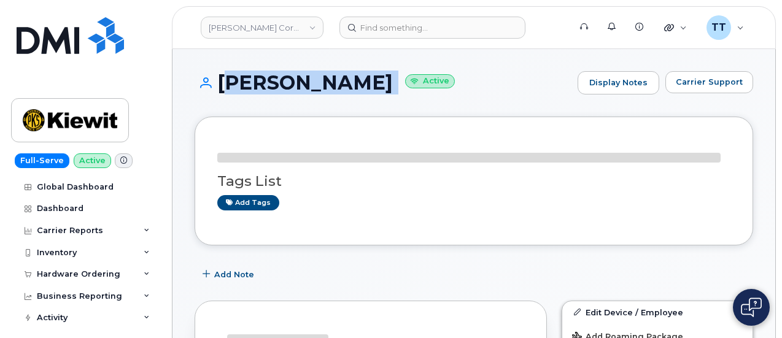
copy h1 "[PERSON_NAME]"
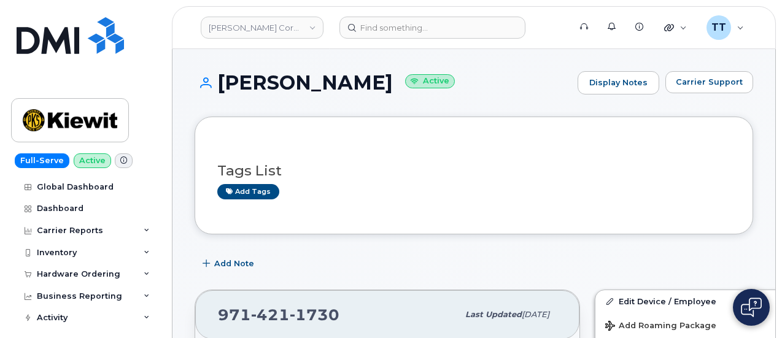
click at [288, 85] on h1 "JAYNA ROBINSON Active" at bounding box center [382, 82] width 377 height 21
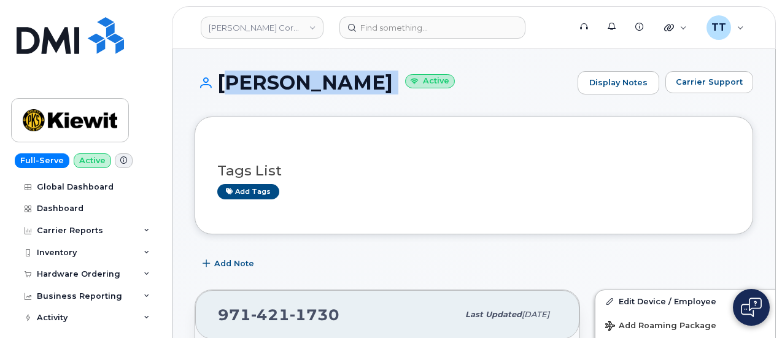
click at [288, 85] on h1 "JAYNA ROBINSON Active" at bounding box center [382, 82] width 377 height 21
copy h1 "JAYNA ROBINSON"
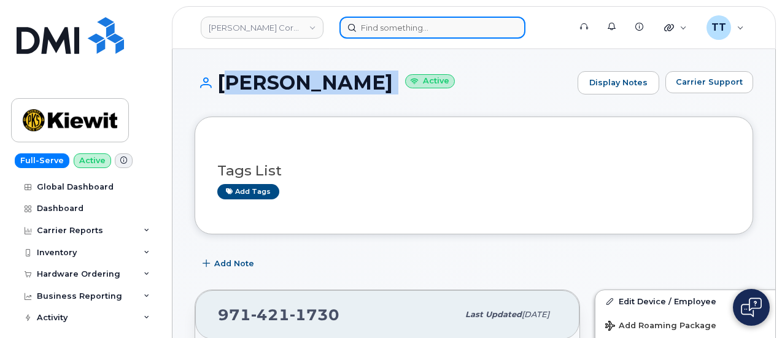
click at [380, 28] on input at bounding box center [432, 28] width 186 height 22
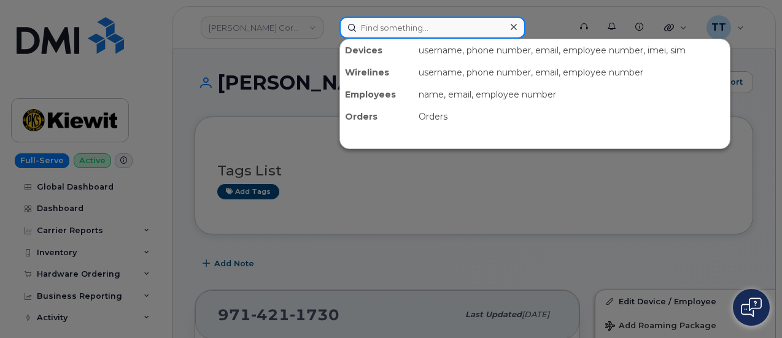
paste input "297987"
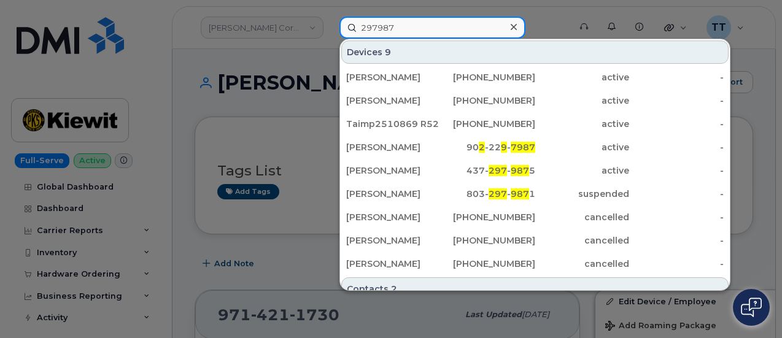
type input "297987"
click at [411, 29] on input "297987" at bounding box center [432, 28] width 186 height 22
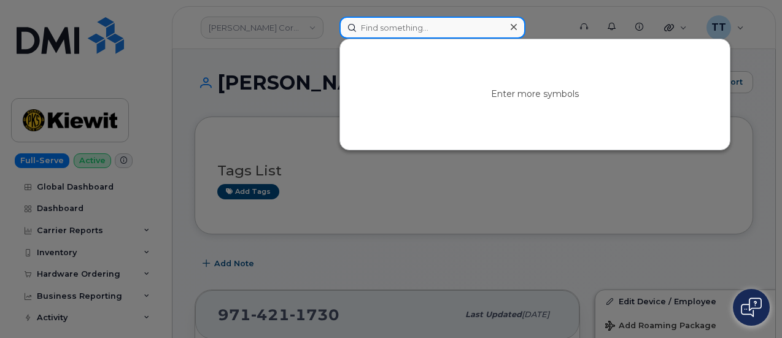
paste input "346-507-7933"
type input "346-507-7933"
click at [401, 21] on input "346-507-7933" at bounding box center [432, 28] width 186 height 22
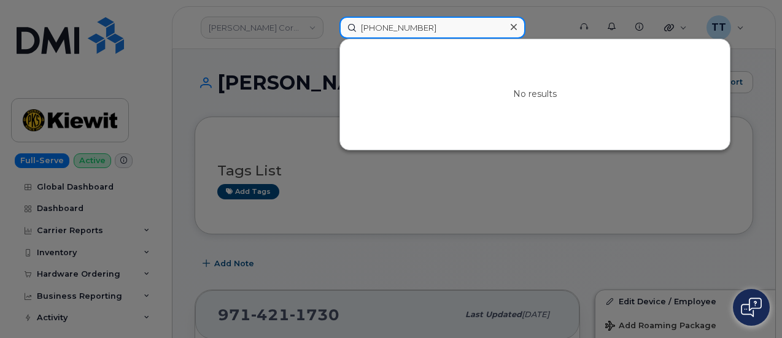
click at [388, 31] on input "346-507-7933" at bounding box center [432, 28] width 186 height 22
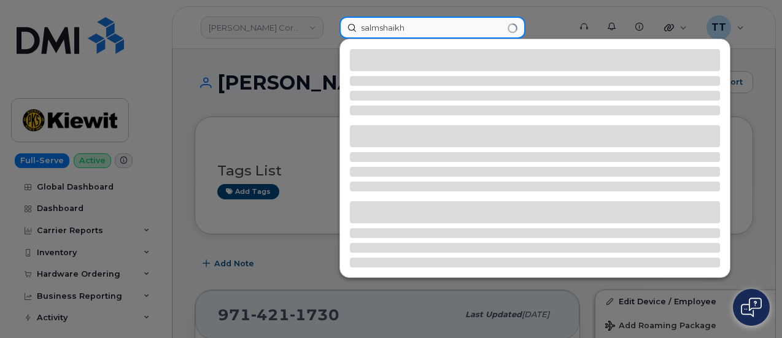
type input "salm shaikh"
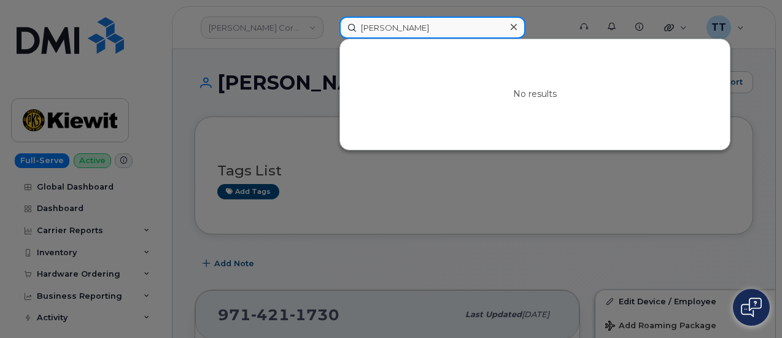
click at [387, 26] on input "salm shaikh" at bounding box center [432, 28] width 186 height 22
click at [388, 26] on input "salm shaikh" at bounding box center [432, 28] width 186 height 22
click at [388, 27] on input "salm shaikh" at bounding box center [432, 28] width 186 height 22
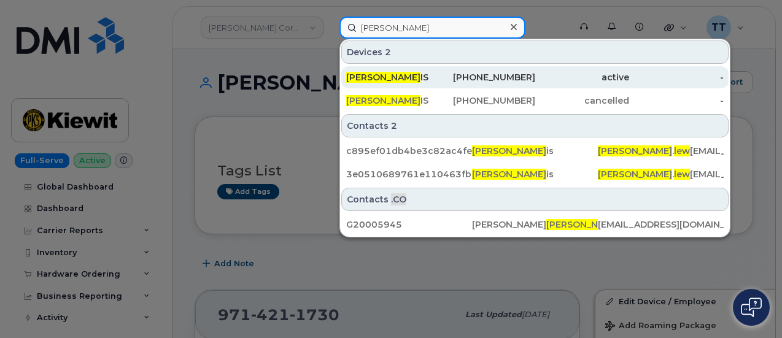
type input "marcus lew"
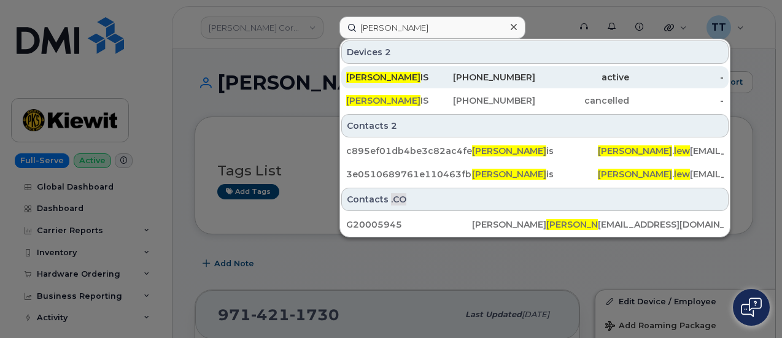
click at [408, 74] on div "MARCUS LEW IS" at bounding box center [393, 77] width 94 height 12
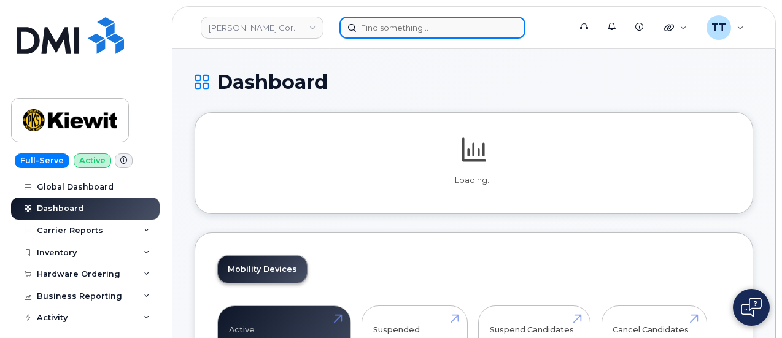
click at [412, 31] on input at bounding box center [432, 28] width 186 height 22
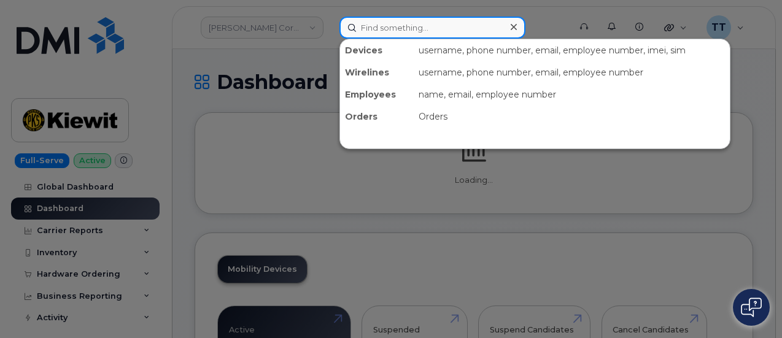
paste input "[PHONE_NUMBER]"
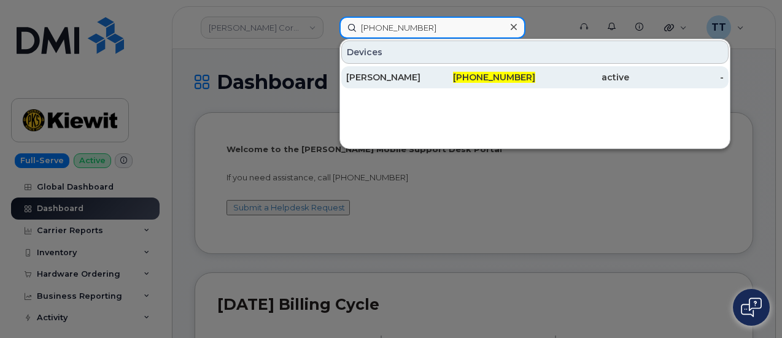
type input "[PHONE_NUMBER]"
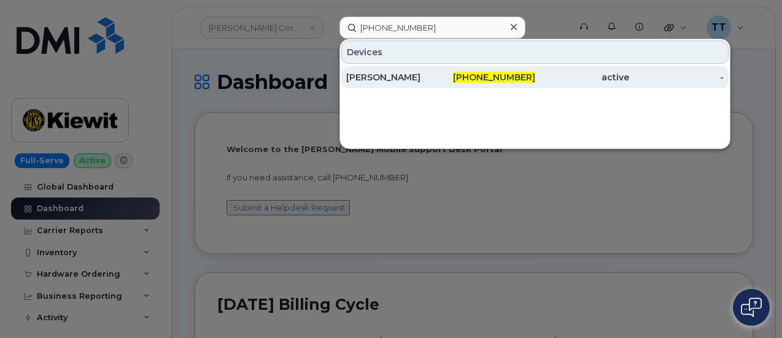
click at [429, 75] on div "[PERSON_NAME]" at bounding box center [393, 77] width 94 height 12
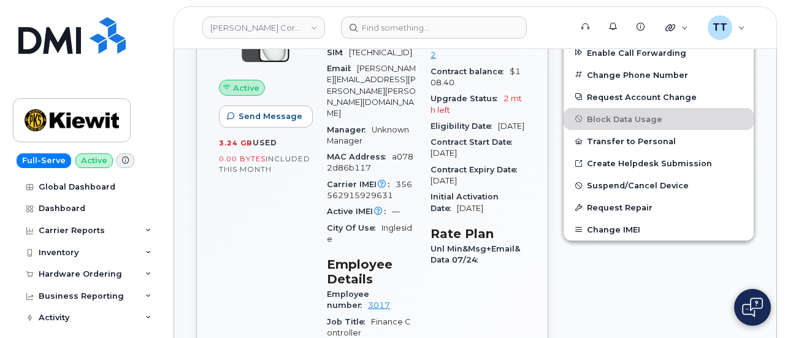
scroll to position [245, 0]
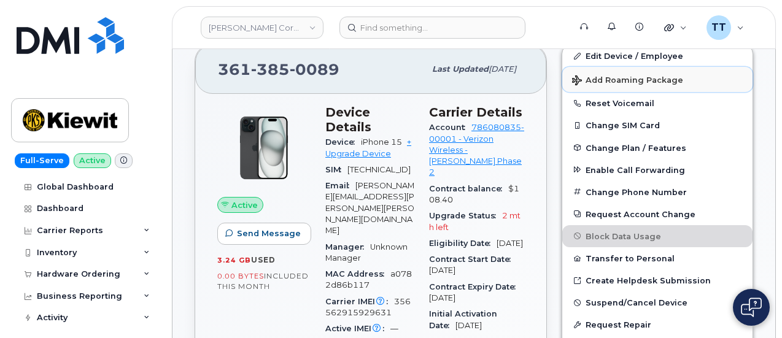
click at [637, 79] on span "Add Roaming Package" at bounding box center [627, 81] width 111 height 12
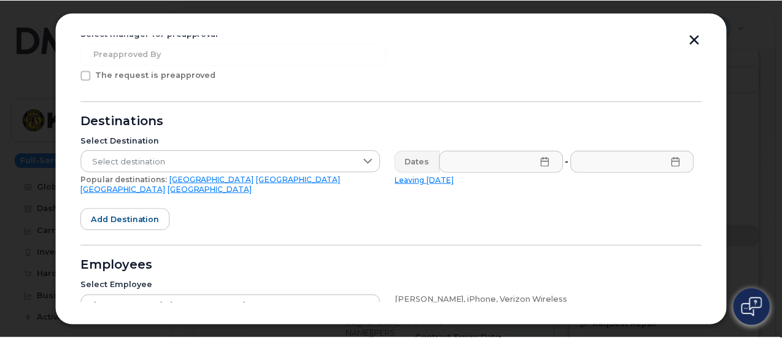
scroll to position [296, 0]
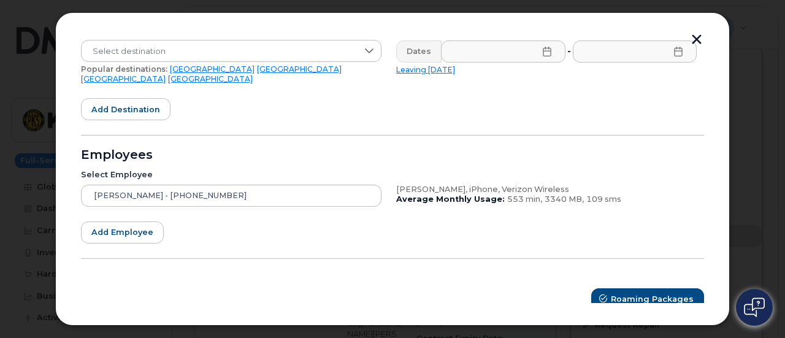
click at [696, 36] on button "button" at bounding box center [697, 40] width 18 height 13
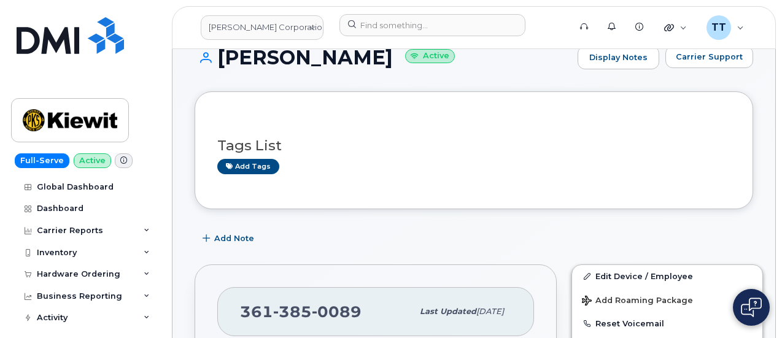
scroll to position [0, 0]
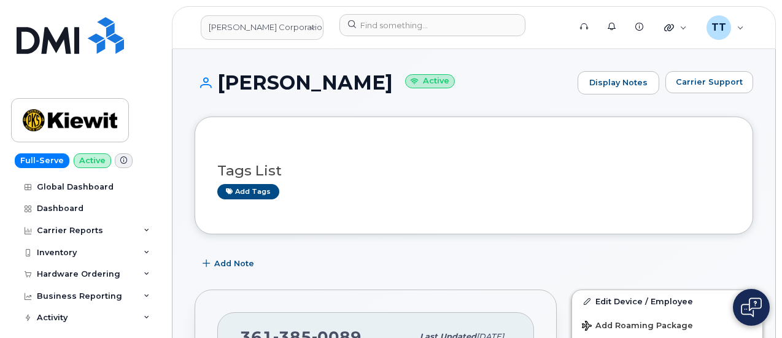
click at [274, 87] on h1 "Bob Shockney Active" at bounding box center [382, 82] width 377 height 21
click at [274, 86] on h1 "Bob Shockney Active" at bounding box center [382, 82] width 377 height 21
click at [274, 85] on h1 "Bob Shockney Active" at bounding box center [382, 82] width 377 height 21
click at [274, 84] on h1 "Bob Shockney Active" at bounding box center [382, 82] width 377 height 21
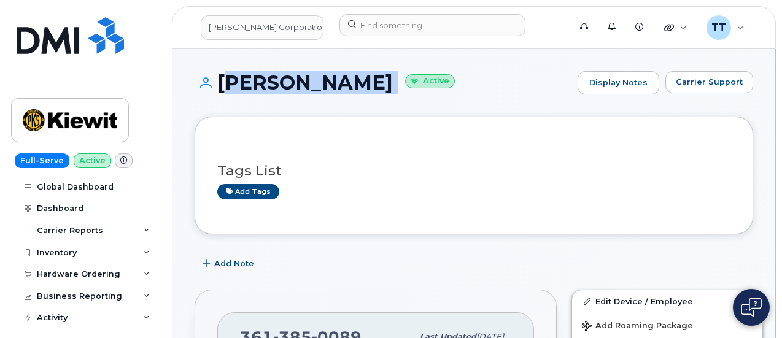
click at [274, 84] on h1 "Bob Shockney Active" at bounding box center [382, 82] width 377 height 21
copy h1 "Bob Shockney"
drag, startPoint x: 303, startPoint y: 61, endPoint x: 312, endPoint y: 60, distance: 9.4
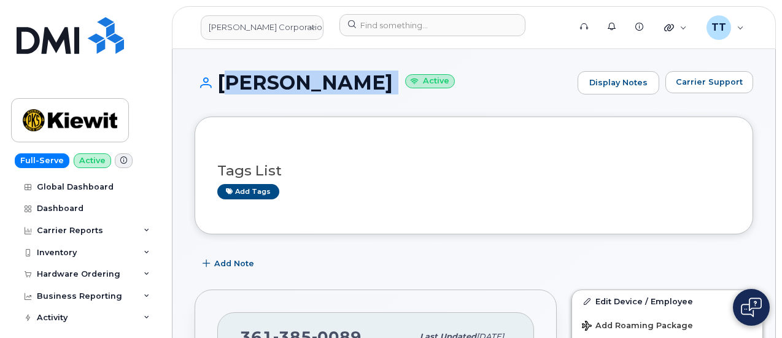
click at [363, 75] on h1 "Bob Shockney Active" at bounding box center [382, 82] width 377 height 21
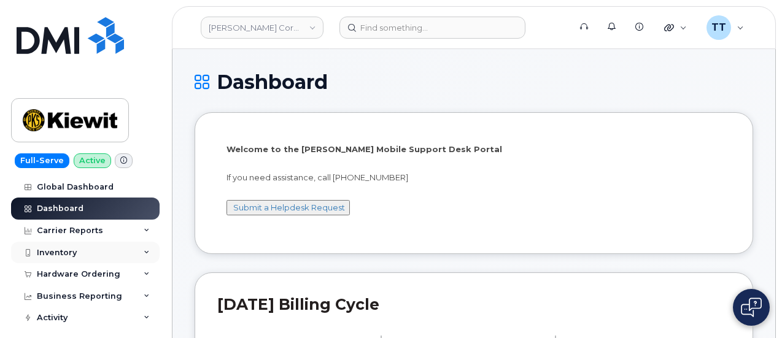
click at [80, 255] on div "Inventory" at bounding box center [85, 253] width 148 height 22
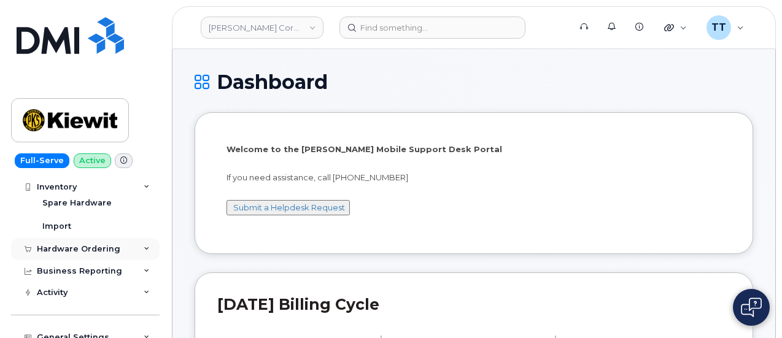
scroll to position [123, 0]
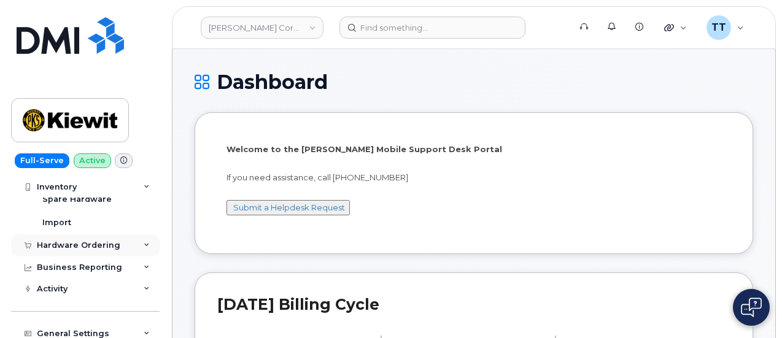
click at [82, 241] on div "Hardware Ordering" at bounding box center [78, 246] width 83 height 10
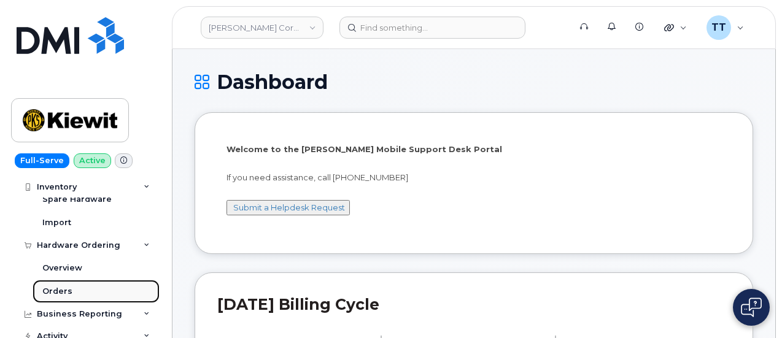
click at [70, 285] on link "Orders" at bounding box center [96, 291] width 127 height 23
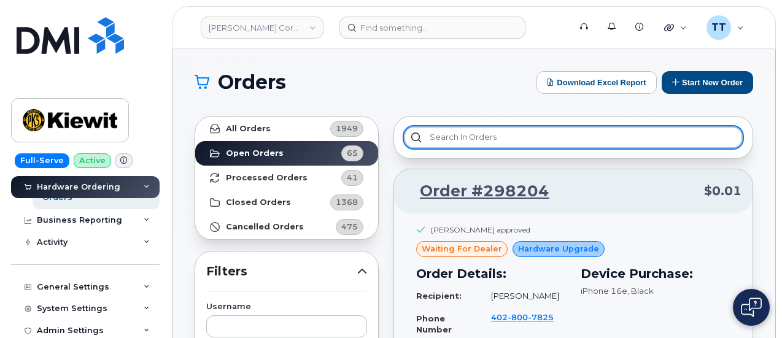
click at [509, 138] on input "text" at bounding box center [573, 137] width 339 height 22
paste input "297987"
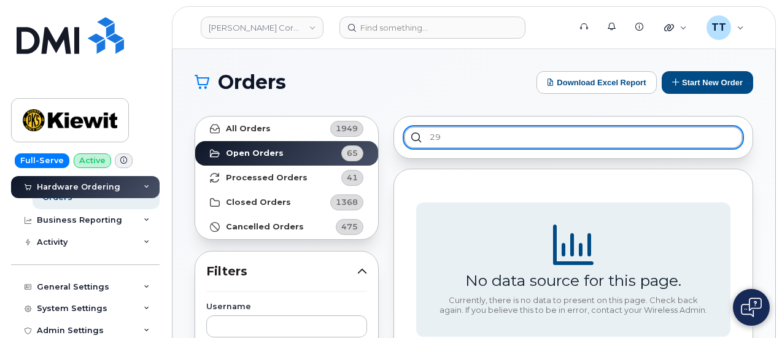
type input "2"
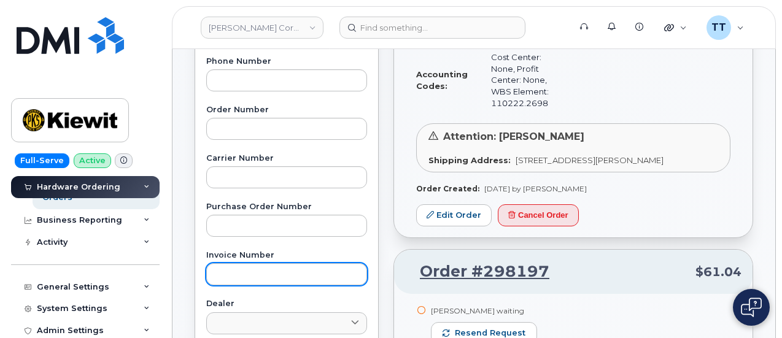
scroll to position [307, 0]
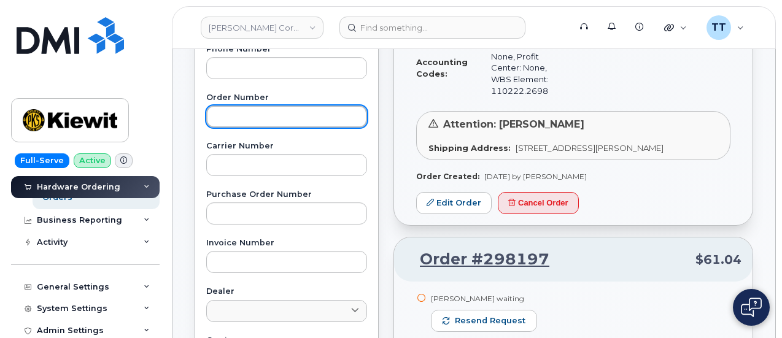
click at [252, 117] on input "text" at bounding box center [286, 117] width 161 height 22
paste input "297987"
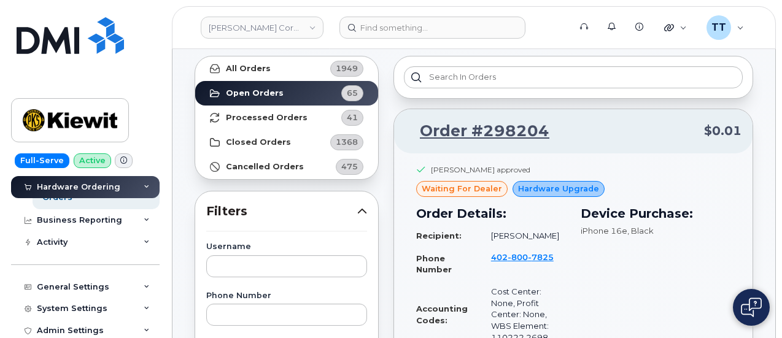
scroll to position [0, 0]
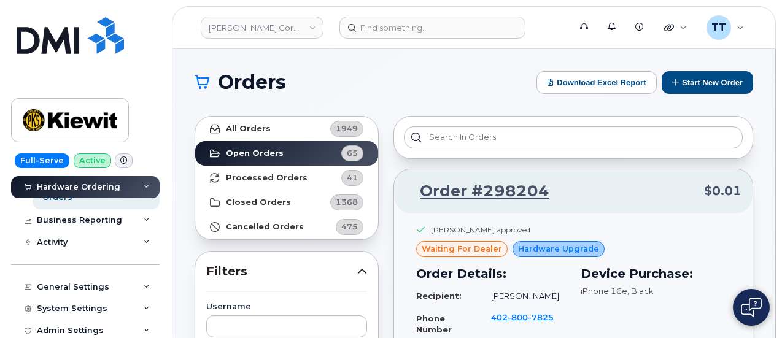
type input "297987"
click at [270, 136] on link "All Orders 1949" at bounding box center [286, 129] width 183 height 25
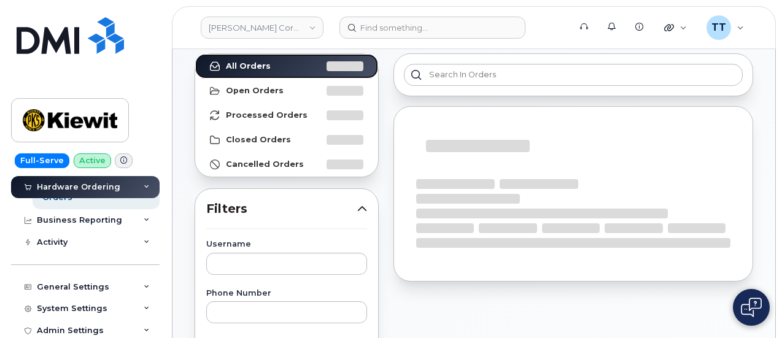
scroll to position [123, 0]
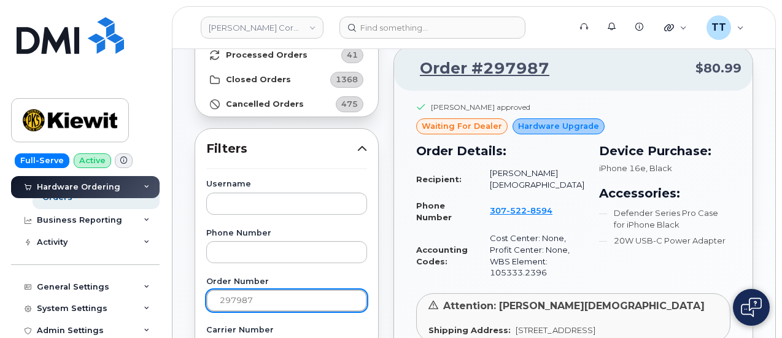
click at [281, 294] on input "297987" at bounding box center [286, 301] width 161 height 22
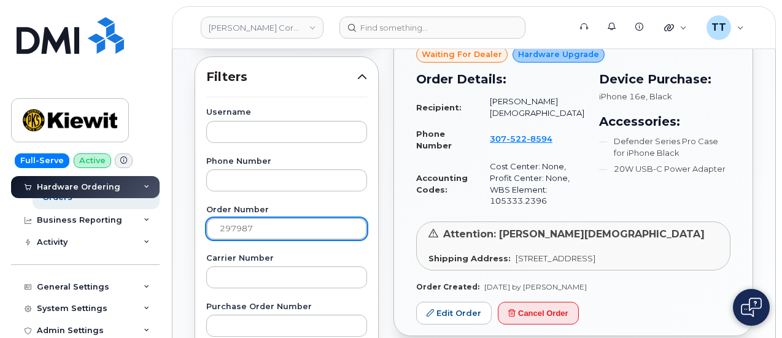
scroll to position [307, 0]
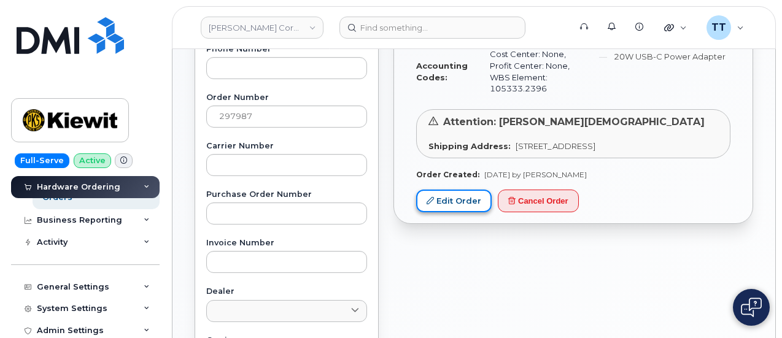
click at [443, 201] on link "Edit Order" at bounding box center [453, 201] width 75 height 23
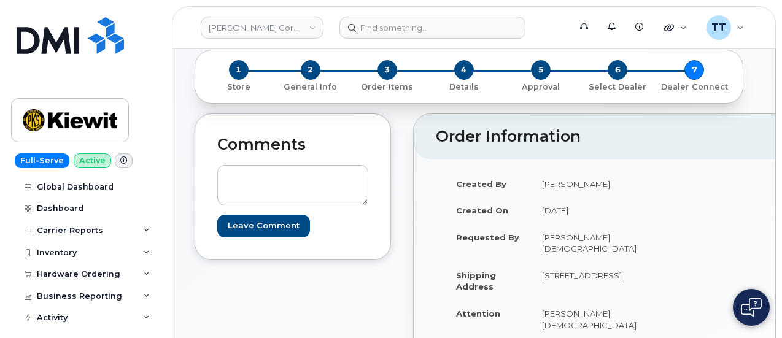
scroll to position [123, 0]
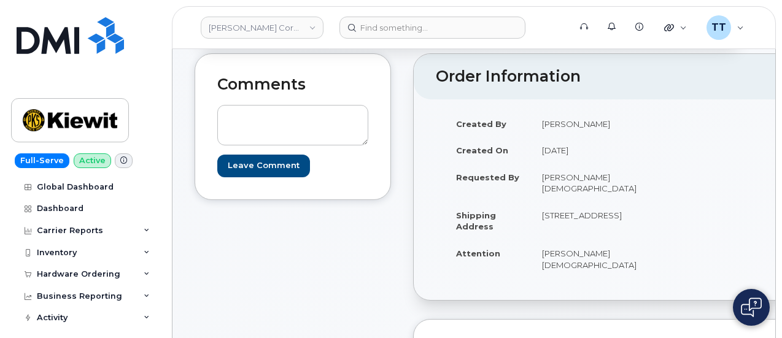
click at [564, 244] on td "[PERSON_NAME][DEMOGRAPHIC_DATA]" at bounding box center [604, 259] width 147 height 38
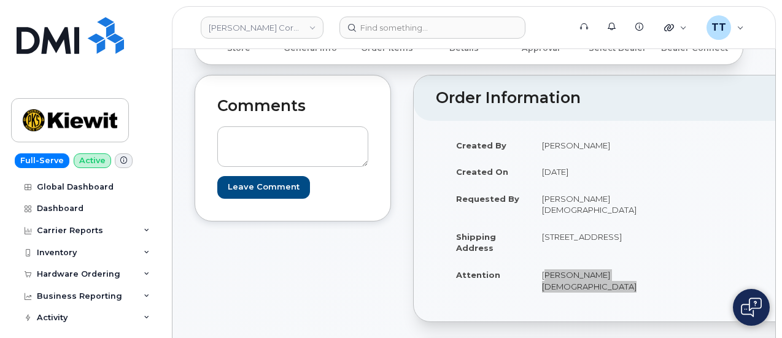
scroll to position [0, 0]
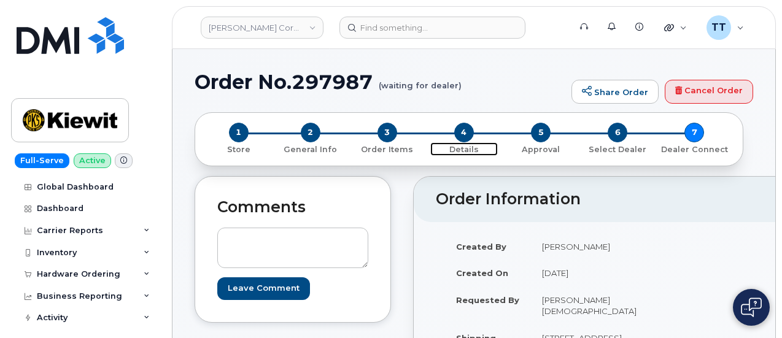
click at [466, 133] on span "4" at bounding box center [464, 133] width 20 height 20
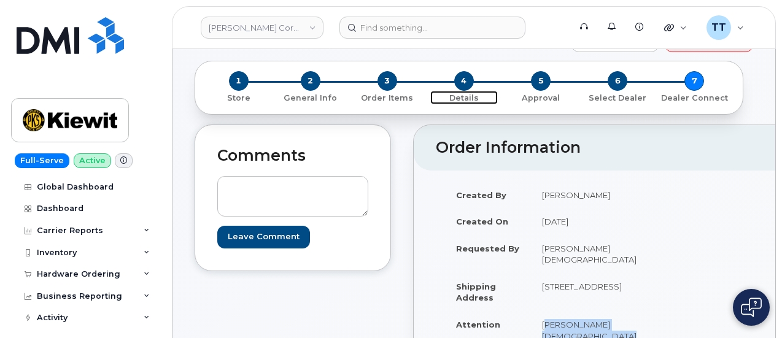
scroll to position [123, 0]
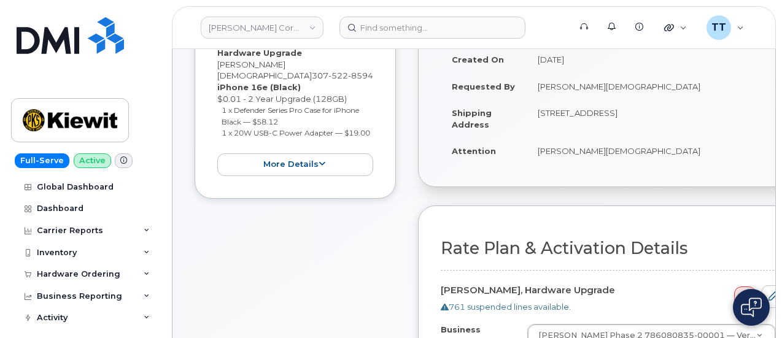
scroll to position [184, 0]
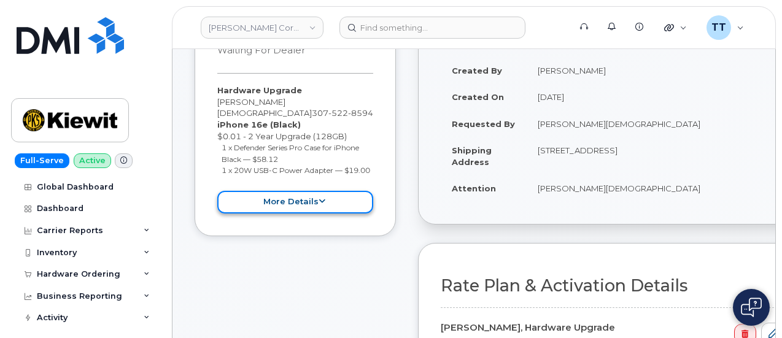
click at [295, 203] on button "more details" at bounding box center [295, 202] width 156 height 23
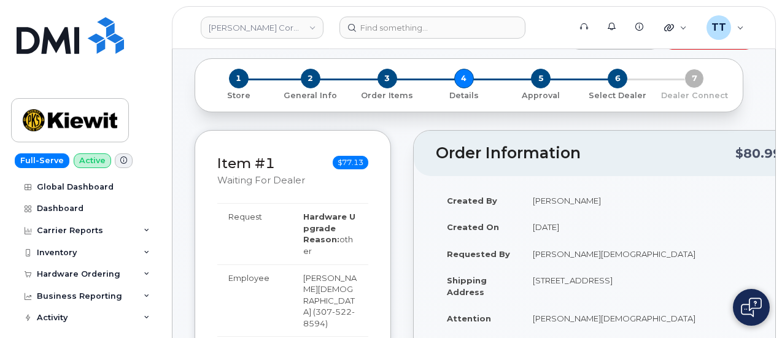
scroll to position [123, 0]
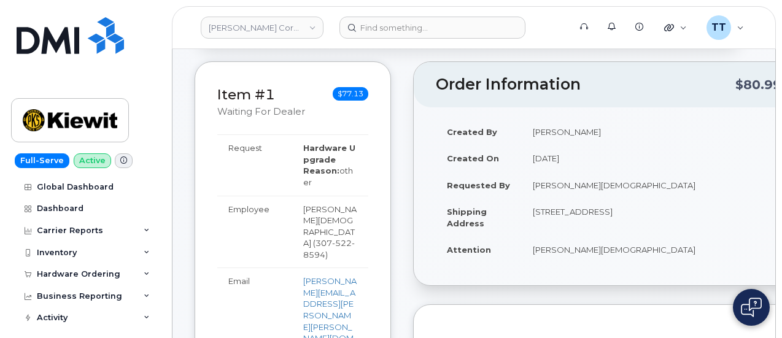
click at [325, 210] on td "[PERSON_NAME][DEMOGRAPHIC_DATA] ( [PHONE_NUMBER] )" at bounding box center [330, 232] width 76 height 72
click at [325, 210] on td "LESLY BAUTISTA ( 307 522 8594 )" at bounding box center [330, 232] width 76 height 72
click at [567, 183] on td "[PERSON_NAME][DEMOGRAPHIC_DATA]" at bounding box center [656, 185] width 269 height 27
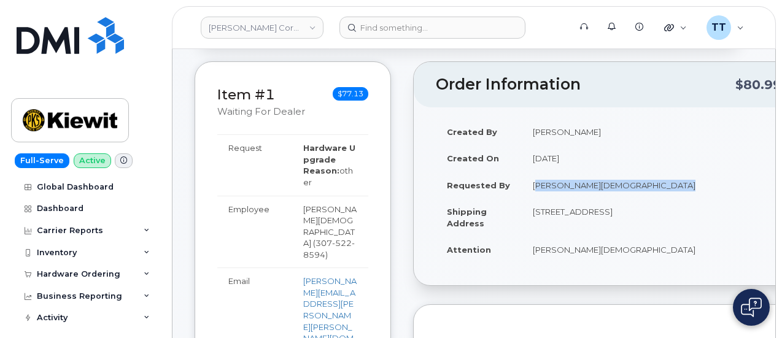
click at [567, 183] on td "[PERSON_NAME][DEMOGRAPHIC_DATA]" at bounding box center [656, 185] width 269 height 27
copy tbody "[PERSON_NAME][DEMOGRAPHIC_DATA]"
click at [625, 181] on td "[PERSON_NAME][DEMOGRAPHIC_DATA]" at bounding box center [656, 185] width 269 height 27
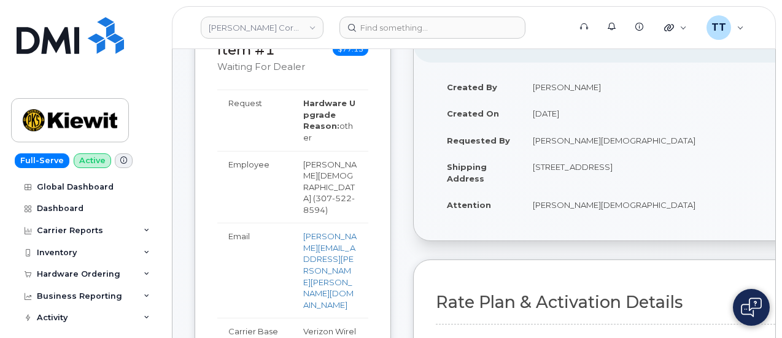
scroll to position [184, 0]
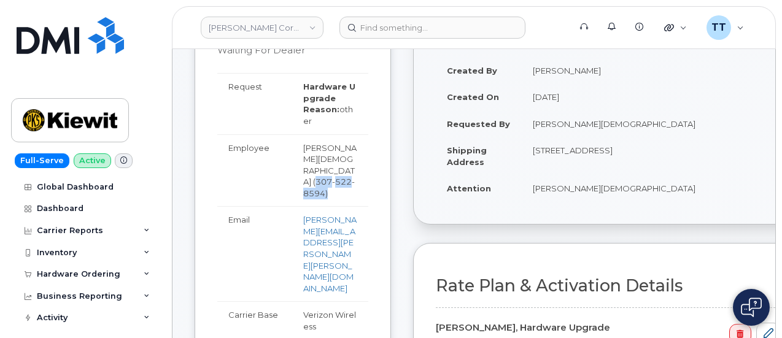
drag, startPoint x: 323, startPoint y: 159, endPoint x: 334, endPoint y: 171, distance: 16.5
click at [334, 171] on td "LESLY BAUTISTA ( 307 522 8594 )" at bounding box center [330, 170] width 76 height 72
copy td "307 522 8594 )"
click at [456, 164] on strong "Shipping Address" at bounding box center [467, 155] width 40 height 21
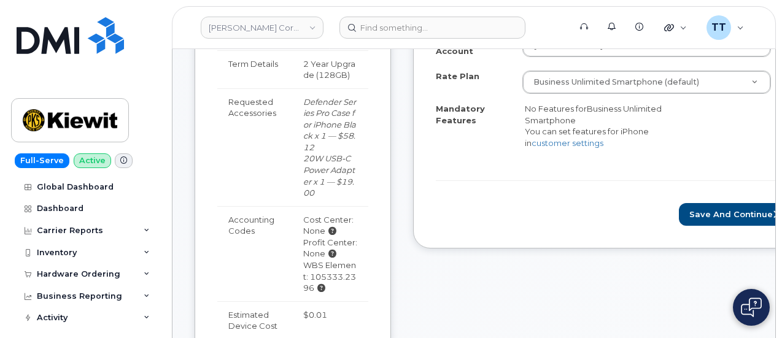
scroll to position [429, 0]
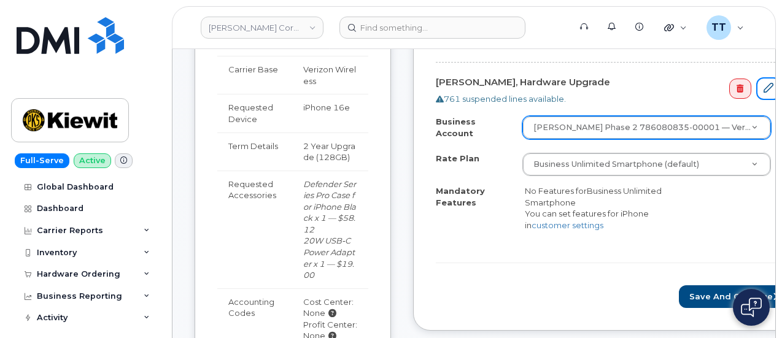
drag, startPoint x: 720, startPoint y: 84, endPoint x: 689, endPoint y: 128, distance: 54.1
click at [763, 84] on icon at bounding box center [768, 88] width 10 height 10
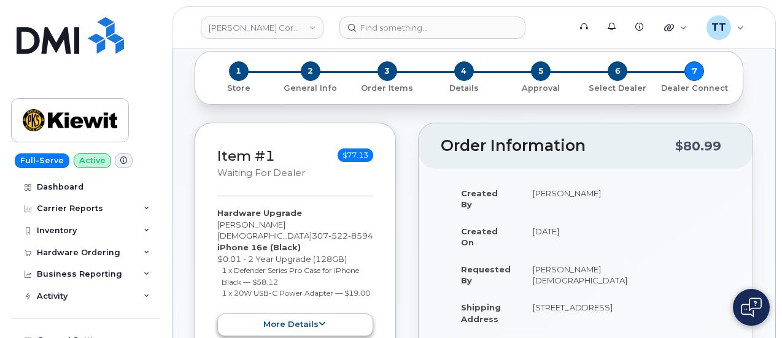
scroll to position [123, 0]
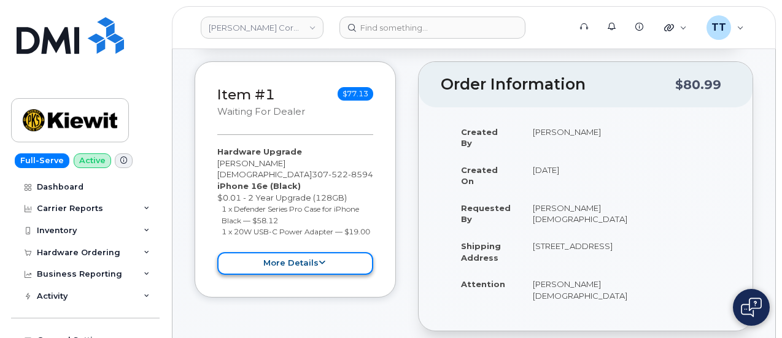
click at [305, 268] on button "more details" at bounding box center [295, 263] width 156 height 23
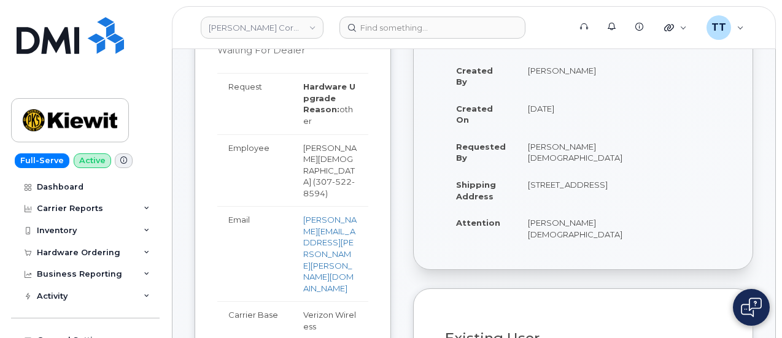
scroll to position [61, 0]
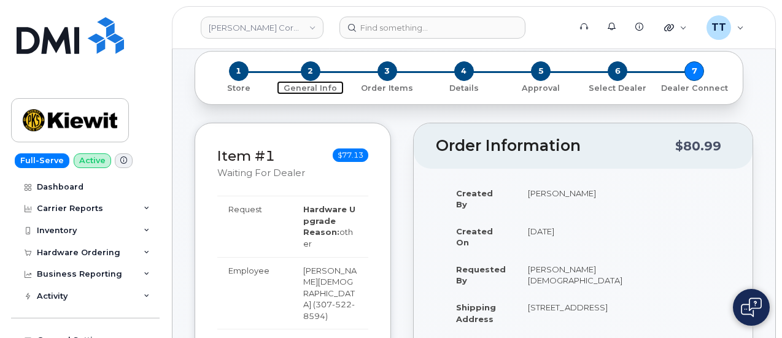
click at [307, 69] on span "2" at bounding box center [311, 71] width 20 height 20
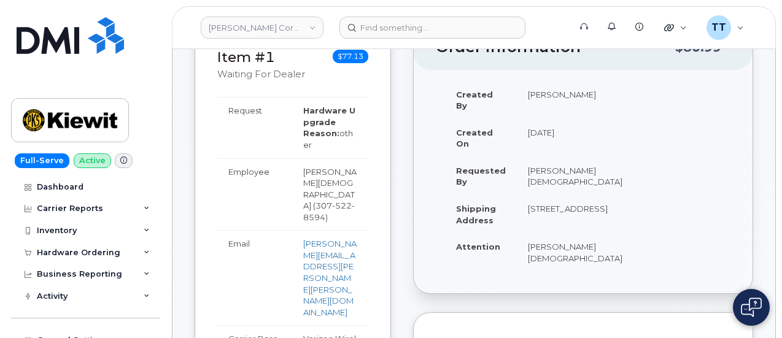
scroll to position [307, 0]
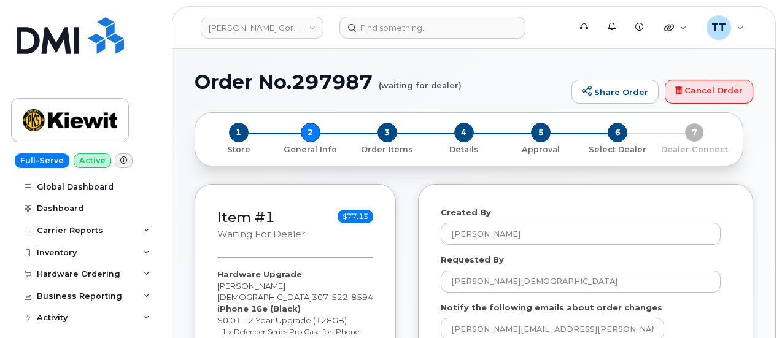
select select
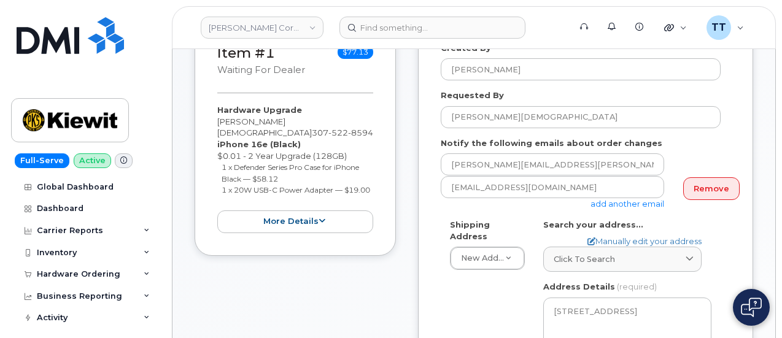
scroll to position [240, 0]
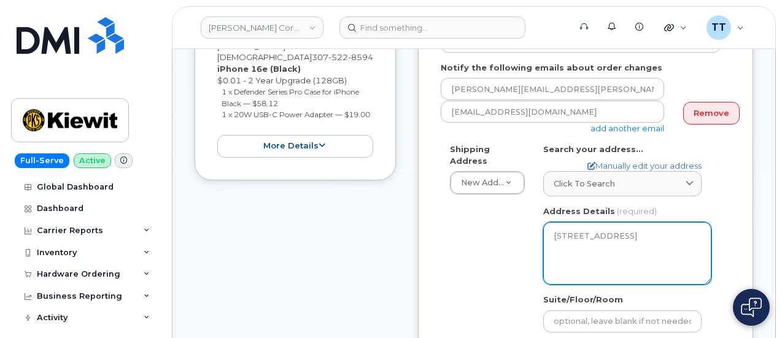
click at [576, 242] on textarea "1675 Doulton Drive, Houston, TX, 77033, USA" at bounding box center [627, 253] width 168 height 63
click at [560, 234] on textarea "1675 Doulton Drive, Houston, TX, 77033, USA" at bounding box center [627, 253] width 168 height 63
click at [561, 234] on textarea "1675 Doulton Drive, Houston, TX, 77033, USA" at bounding box center [627, 253] width 168 height 63
click at [566, 229] on textarea "1675 Doulton Drive, Houston, TX, 77033, USA" at bounding box center [627, 253] width 168 height 63
click at [573, 234] on textarea "1675 Doulton Drive, Houston, TX, 77033, USA" at bounding box center [627, 253] width 168 height 63
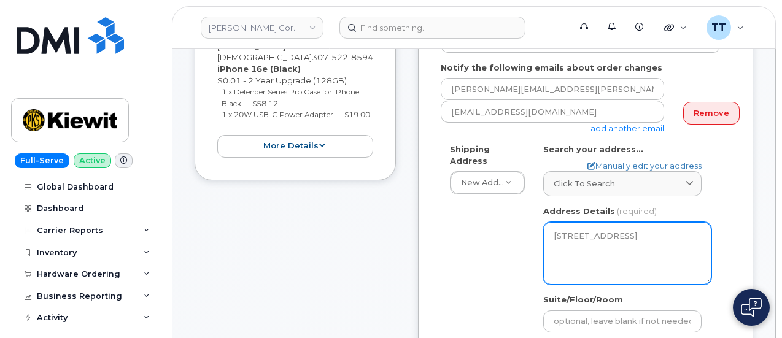
click at [609, 253] on textarea "1675 Doulton Drive, Houston, TX, 77033, USA" at bounding box center [627, 253] width 168 height 63
click at [611, 250] on textarea "1675 Doulton Drive, Houston, TX, 77033, USA" at bounding box center [627, 253] width 168 height 63
click at [612, 249] on textarea "1675 Doulton Drive, Houston, TX, 77033, USA" at bounding box center [627, 253] width 168 height 63
click at [631, 250] on textarea "1675 Doulton Drive, Houston, TX, 77033, USA" at bounding box center [627, 253] width 168 height 63
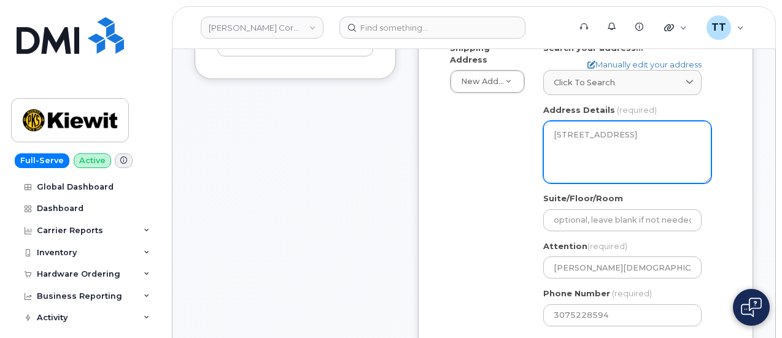
scroll to position [301, 0]
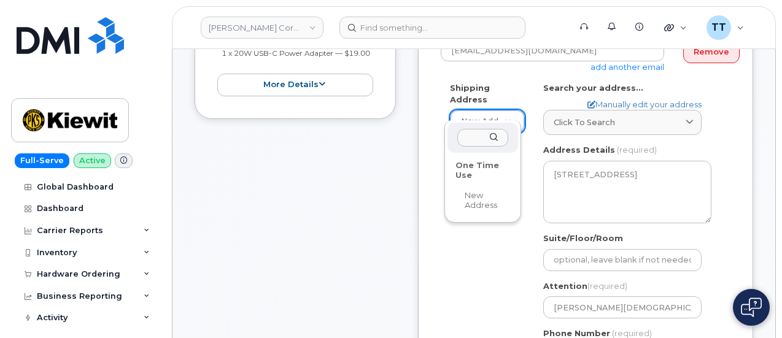
click at [474, 137] on input "text" at bounding box center [482, 138] width 51 height 18
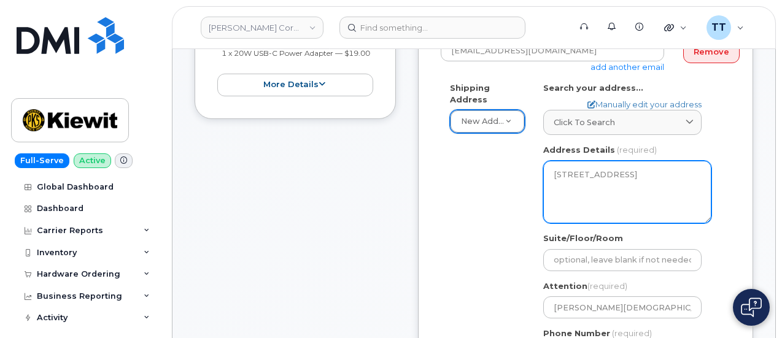
drag, startPoint x: 573, startPoint y: 174, endPoint x: 582, endPoint y: 172, distance: 8.7
drag, startPoint x: 573, startPoint y: 172, endPoint x: 617, endPoint y: 190, distance: 47.4
click at [617, 190] on textarea "1675 Doulton Drive, Houston, TX, 77033, USA" at bounding box center [627, 192] width 168 height 63
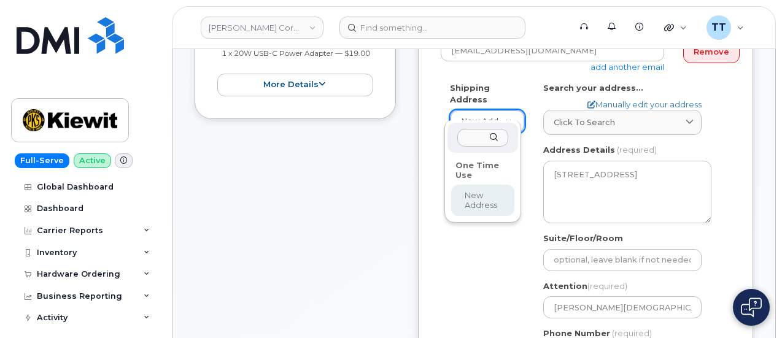
paste input "6075 Doulton Drive, Houston, TX, 77033, USA"
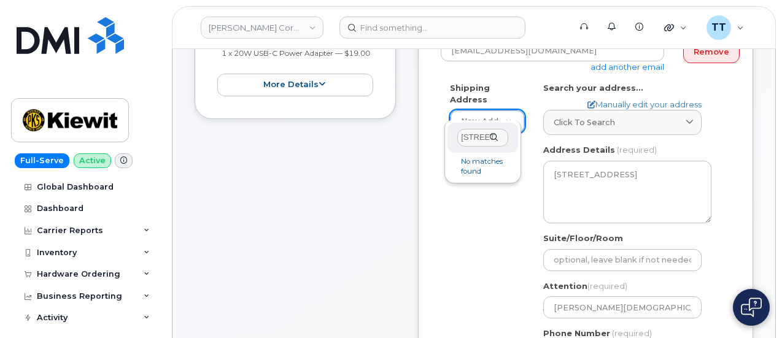
scroll to position [0, 131]
type input "6075 Doulton Drive, Houston, TX, 77033, USA"
click at [488, 164] on li "No matches found" at bounding box center [483, 166] width 66 height 23
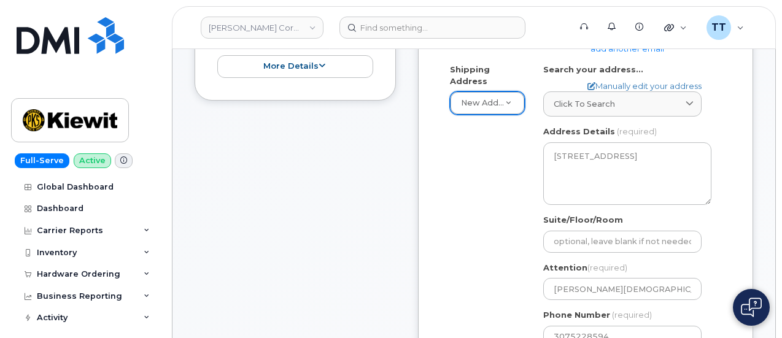
scroll to position [301, 0]
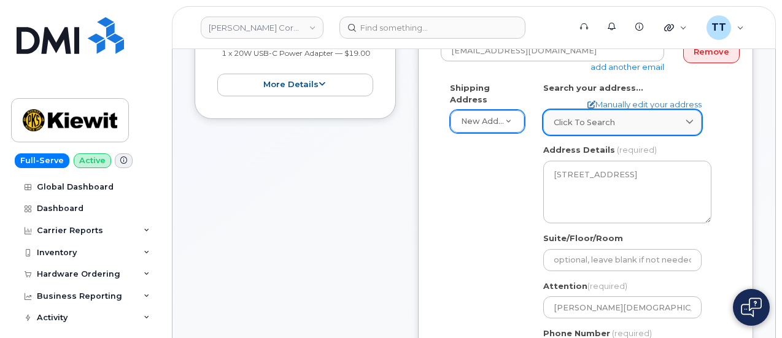
click at [601, 125] on span "Click to search" at bounding box center [583, 123] width 61 height 12
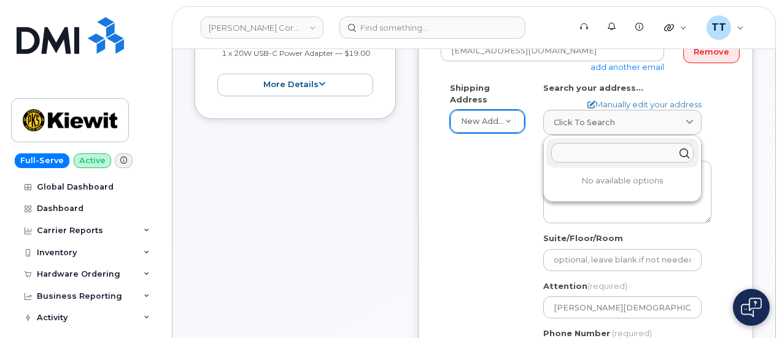
paste input "6075 Doulton Drive, Houston, TX, 77033, USA"
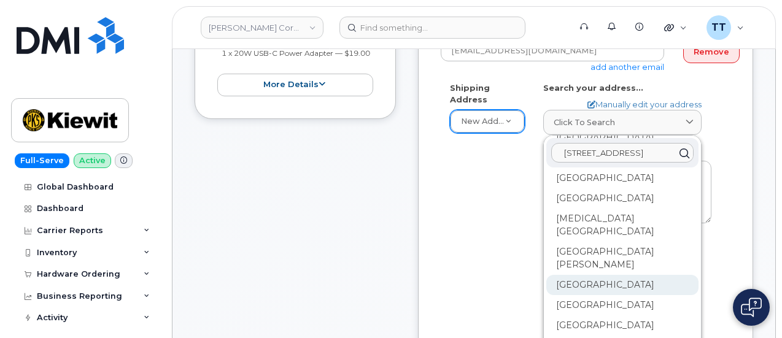
scroll to position [648, 0]
click at [605, 155] on input "6075 Doulton Drive, Houston, TX, 77033, USA" at bounding box center [622, 153] width 142 height 20
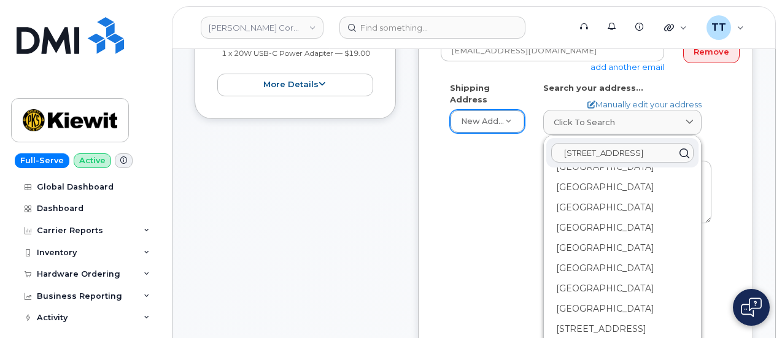
scroll to position [0, 0]
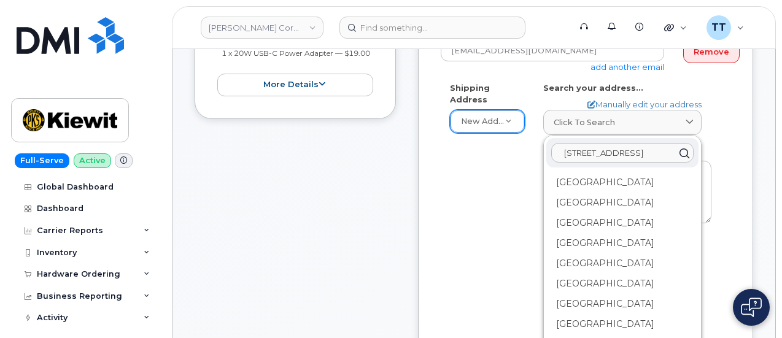
type input "6075 Doulton Drive, Houston, TX, 77033, USA"
drag, startPoint x: 574, startPoint y: 122, endPoint x: 564, endPoint y: 122, distance: 9.8
click at [566, 122] on span "Click to search" at bounding box center [583, 123] width 61 height 12
click at [573, 150] on input "6075 Doulton Drive, Houston, TX, 77033, USA" at bounding box center [622, 153] width 142 height 20
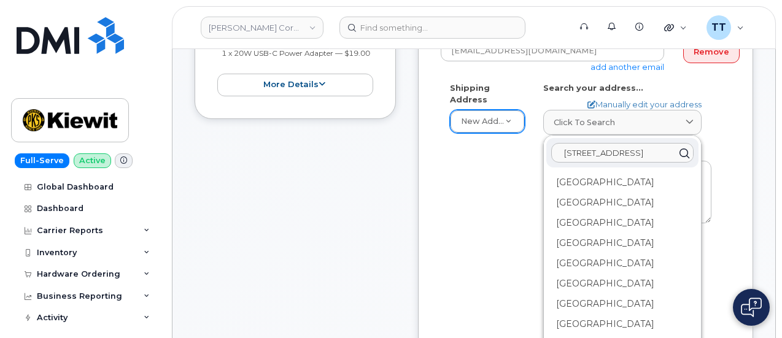
click at [573, 150] on input "6075 Doulton Drive, Houston, TX, 77033, USA" at bounding box center [622, 153] width 142 height 20
paste input "6075 Doulton DrHouston, TX 77033"
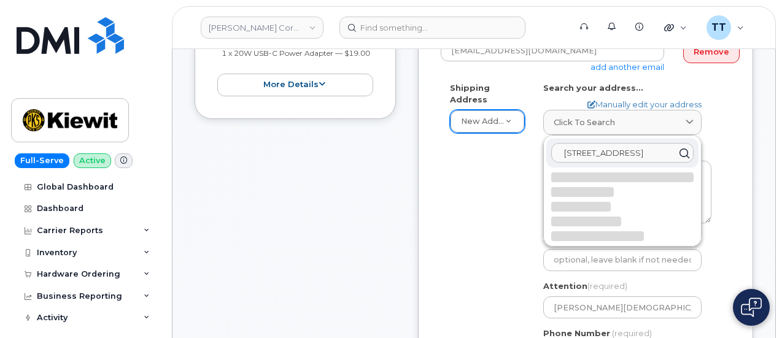
scroll to position [0, 23]
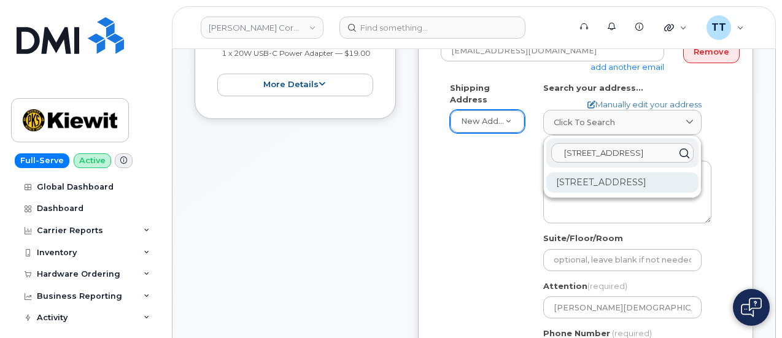
type input "6075 Doulton DrHouston, TX 77033"
click at [601, 187] on div "6075 Doulton Dr Houston TX 77033-1309" at bounding box center [622, 182] width 152 height 20
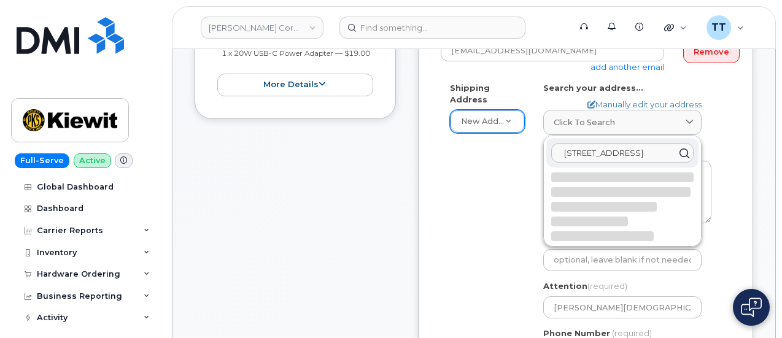
select select
type textarea "6075 Doulton Dr HOUSTON TX 77033-1309 UNITED STATES"
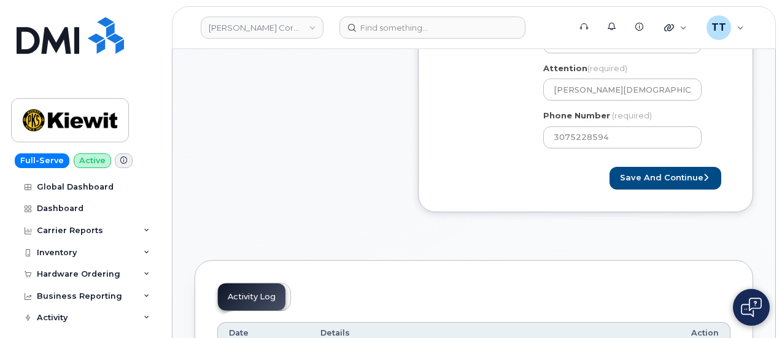
scroll to position [547, 0]
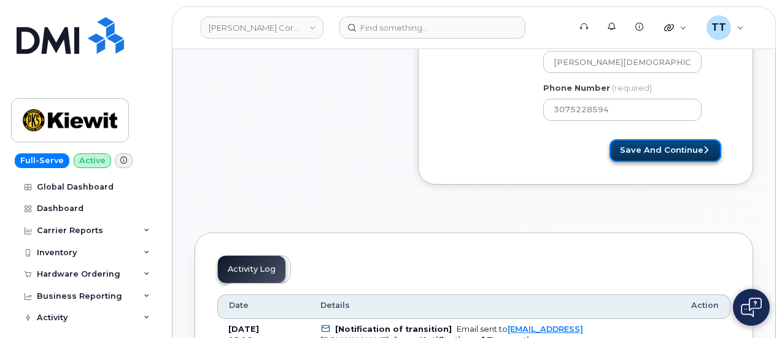
click at [650, 143] on button "Save and Continue" at bounding box center [665, 150] width 112 height 23
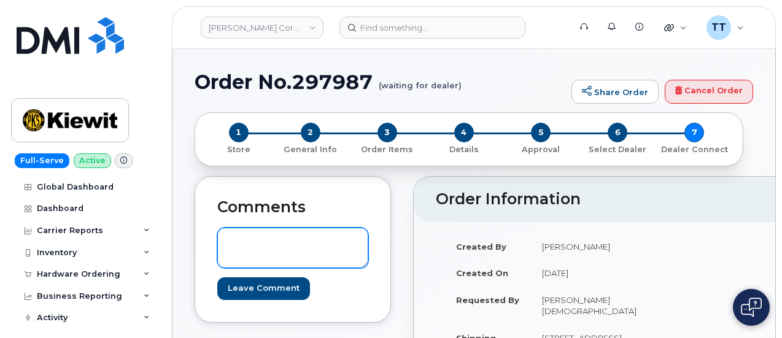
click at [288, 247] on textarea at bounding box center [292, 248] width 151 height 40
click at [317, 245] on textarea "Update address t" at bounding box center [292, 248] width 151 height 40
click at [327, 239] on textarea "Update address to" at bounding box center [292, 248] width 151 height 40
paste textarea "6075 Doulton Drive, Houston, TX, 77033, USA"
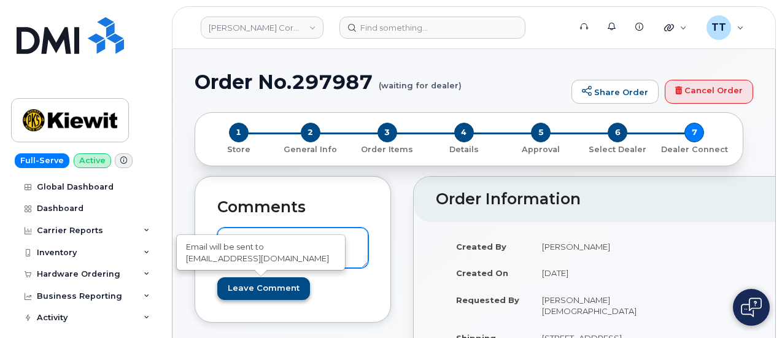
type textarea "Update address to 6075 Doulton Drive, Houston, TX, 77033, USA"
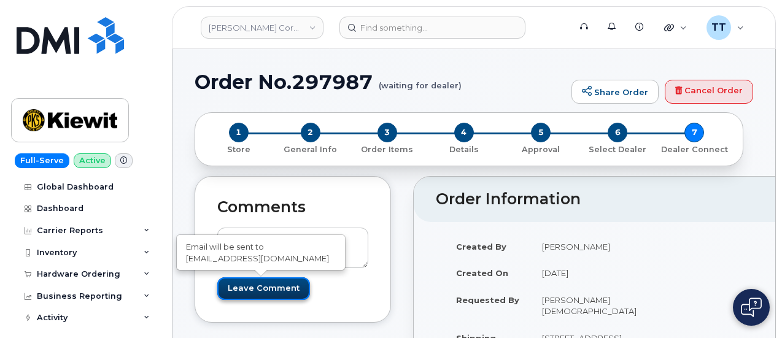
click at [266, 286] on input "Leave Comment" at bounding box center [263, 288] width 93 height 23
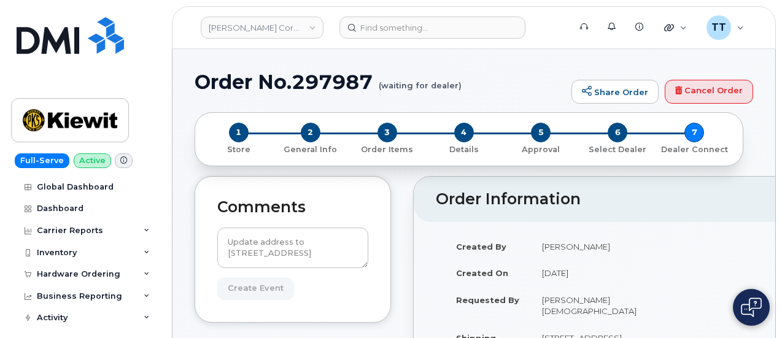
type input "Create Event"
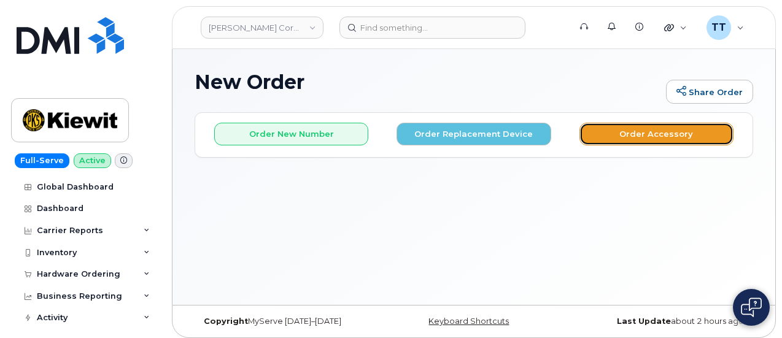
click at [647, 136] on button "Order Accessory" at bounding box center [656, 134] width 154 height 23
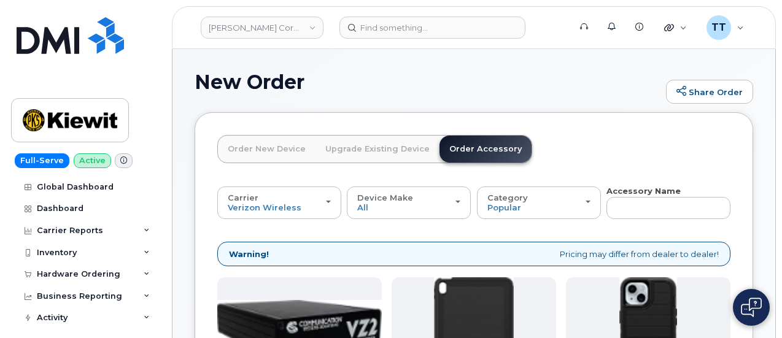
click at [269, 154] on link "Order New Device" at bounding box center [267, 149] width 98 height 27
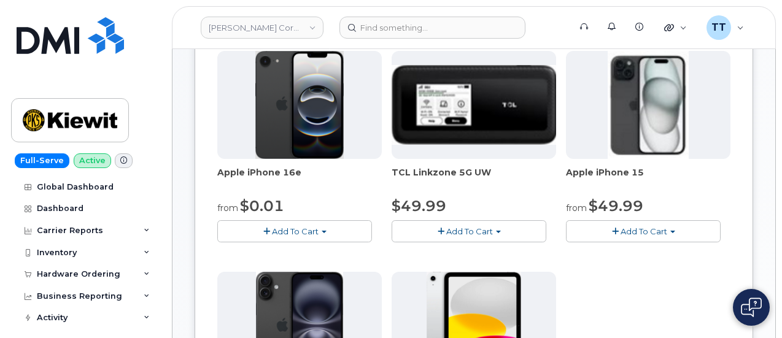
scroll to position [435, 0]
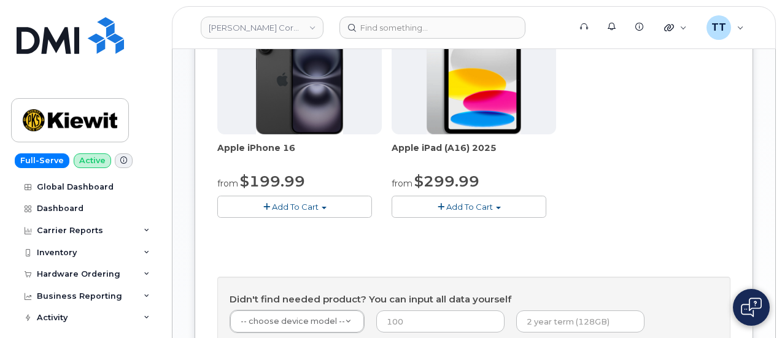
click at [391, 217] on button "Add To Cart" at bounding box center [468, 206] width 155 height 21
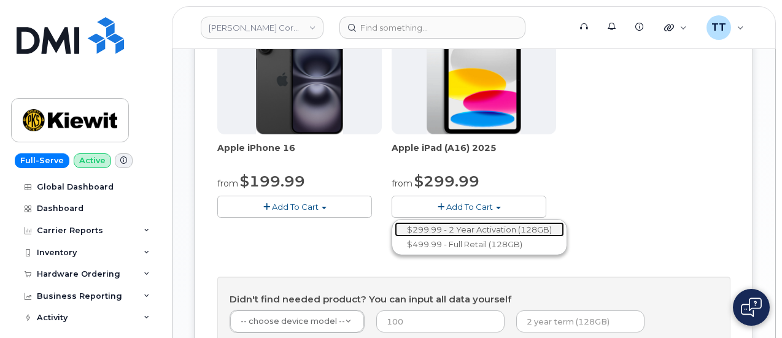
click at [395, 237] on link "$299.99 - 2 Year Activation (128GB)" at bounding box center [479, 229] width 169 height 15
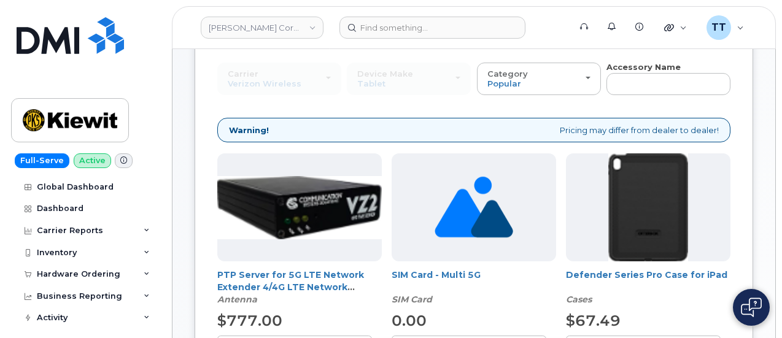
scroll to position [37, 0]
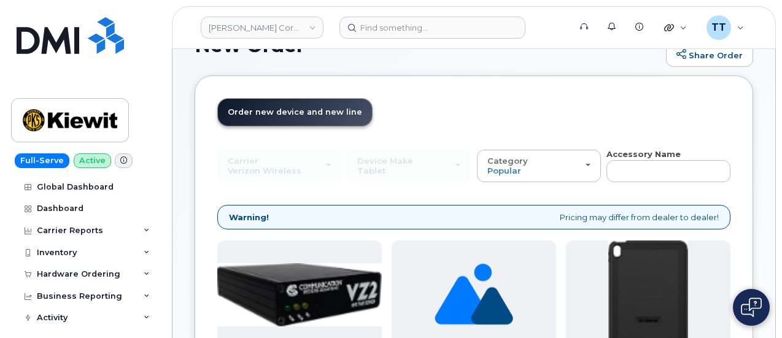
click at [347, 167] on div "Device Make All iPhone Tablet All iPhone Tablet" at bounding box center [409, 166] width 124 height 32
click at [606, 171] on input "text" at bounding box center [668, 171] width 124 height 22
click at [297, 166] on div "Carrier Verizon Wireless T-Mobile AT&T Wireless Verizon Wireless T-Mobile AT&T …" at bounding box center [279, 166] width 124 height 32
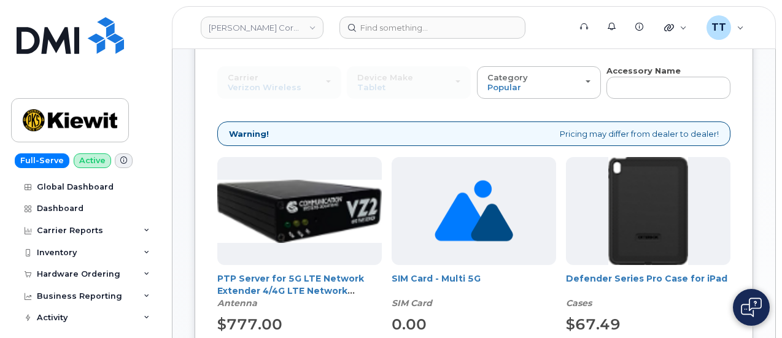
scroll to position [123, 0]
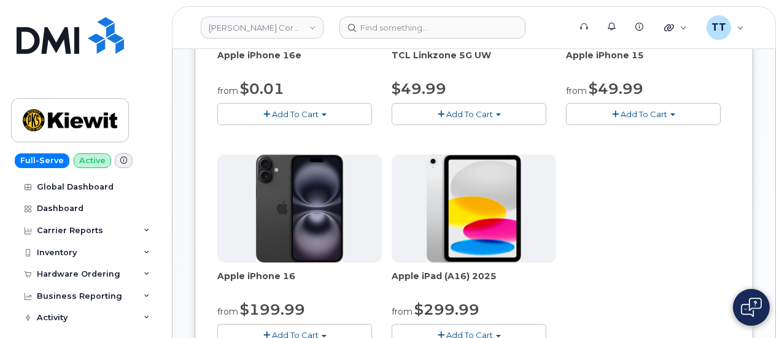
scroll to position [368, 0]
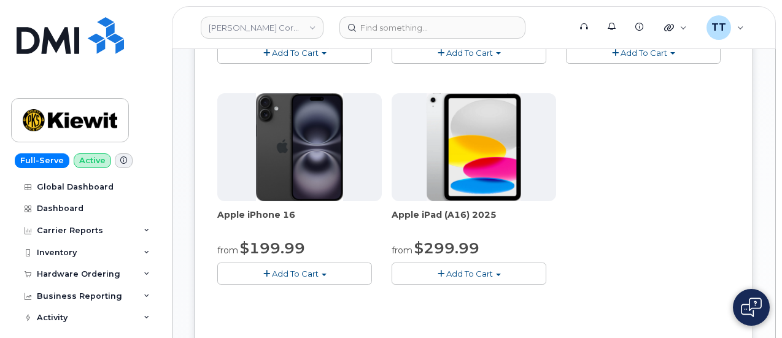
click at [446, 279] on span "Add To Cart" at bounding box center [469, 274] width 47 height 10
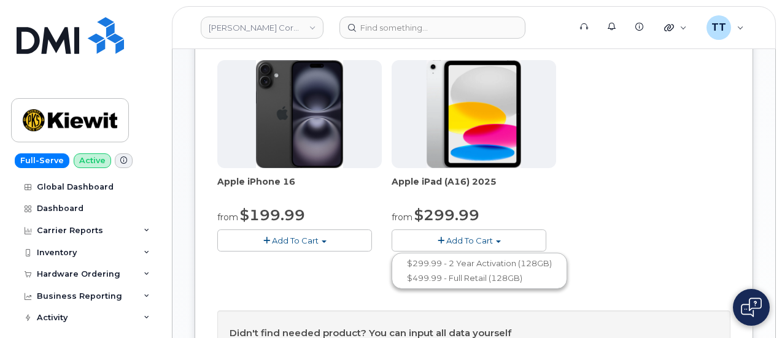
scroll to position [429, 0]
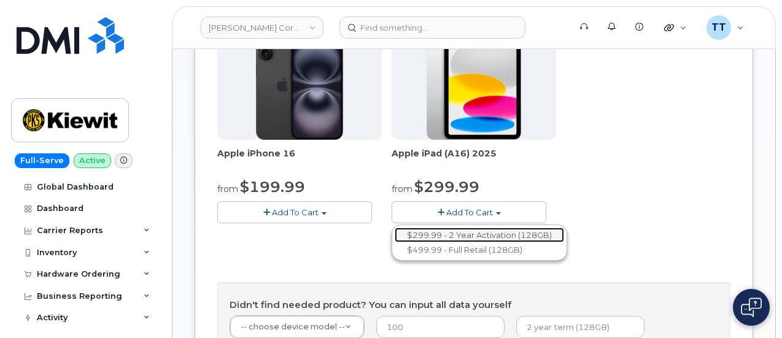
click at [414, 243] on link "$299.99 - 2 Year Activation (128GB)" at bounding box center [479, 235] width 169 height 15
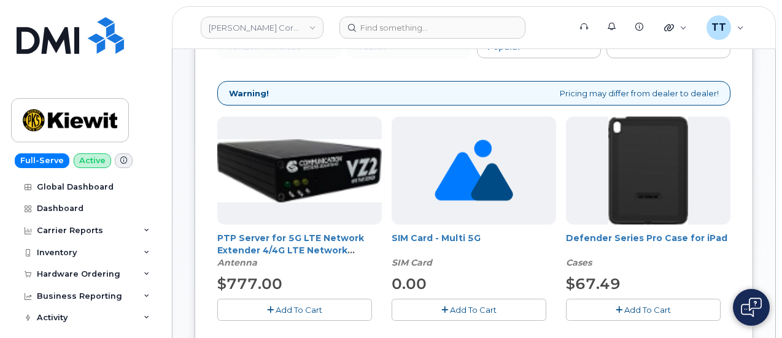
scroll to position [160, 0]
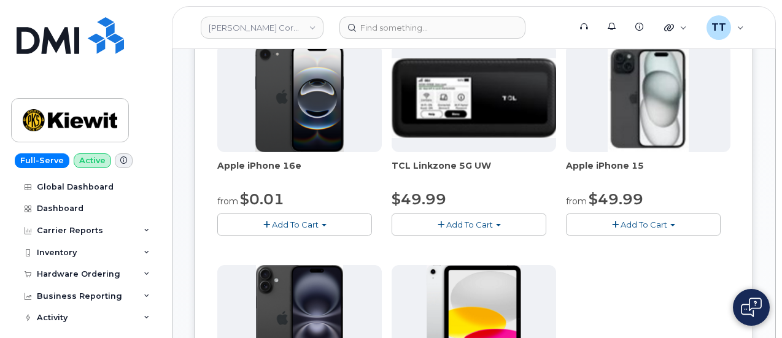
scroll to position [282, 0]
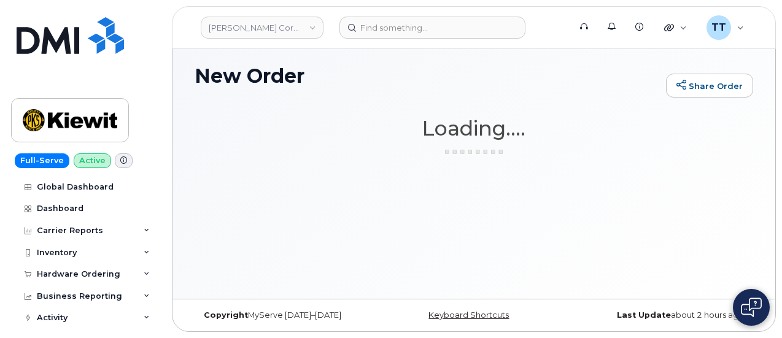
scroll to position [6, 0]
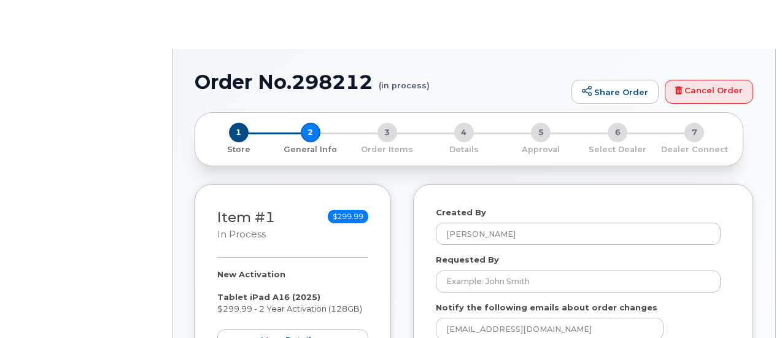
select select
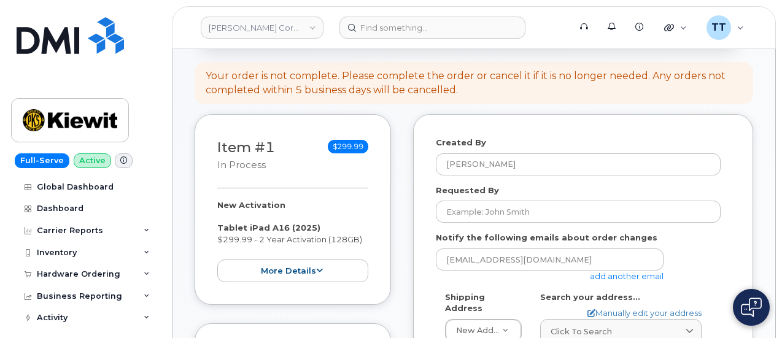
scroll to position [123, 0]
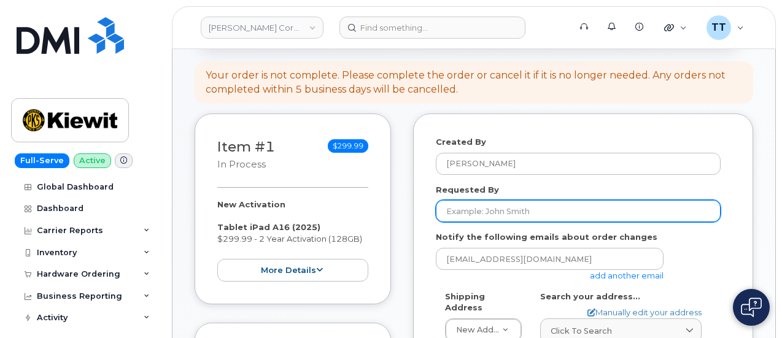
click at [468, 211] on input "Requested By" at bounding box center [578, 211] width 285 height 22
click at [499, 216] on input "Requested By" at bounding box center [578, 211] width 285 height 22
paste input "CHEYENNE WICKETT"
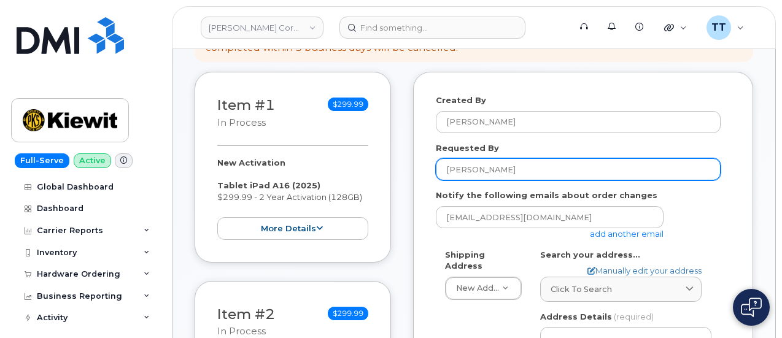
scroll to position [184, 0]
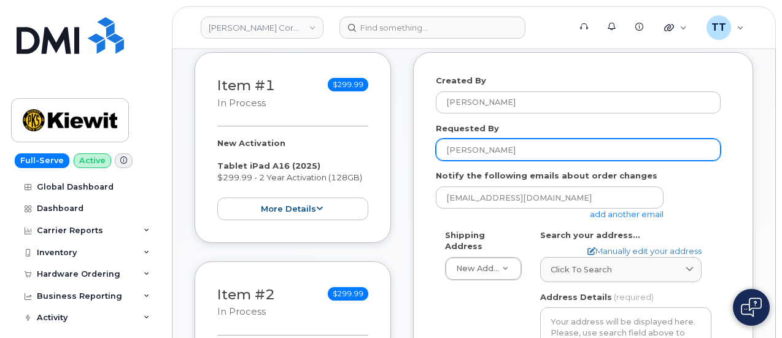
type input "[PERSON_NAME]"
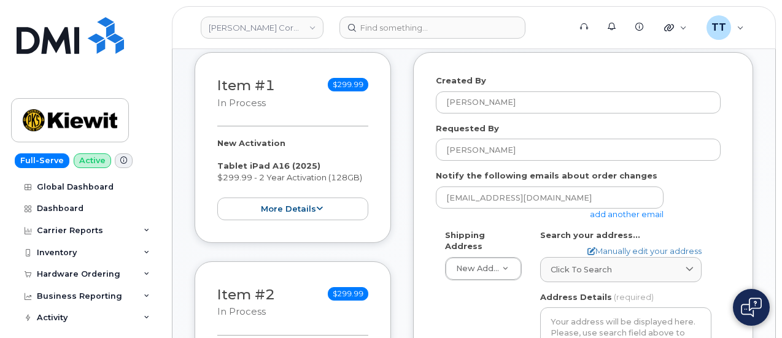
click at [692, 200] on div "ttedesco@dminc.com add another email" at bounding box center [578, 204] width 285 height 34
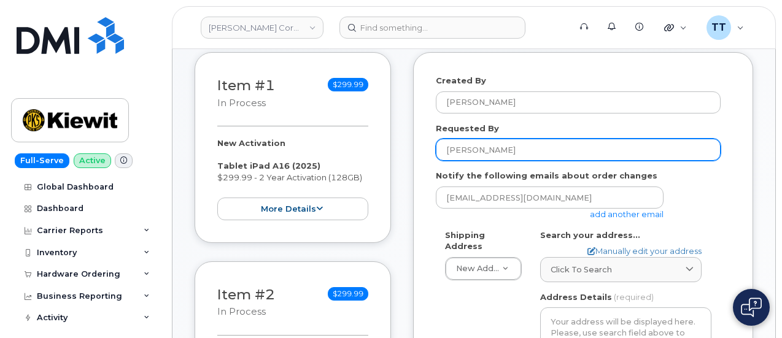
click at [534, 158] on input "[PERSON_NAME]" at bounding box center [578, 150] width 285 height 22
click at [534, 155] on input "[PERSON_NAME]" at bounding box center [578, 150] width 285 height 22
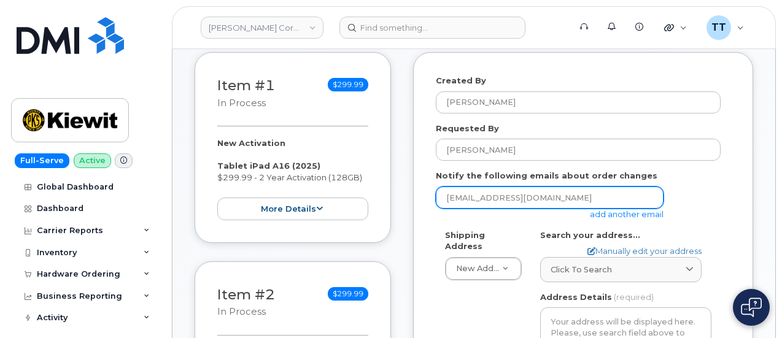
click at [529, 199] on input "[EMAIL_ADDRESS][DOMAIN_NAME]" at bounding box center [550, 198] width 228 height 22
paste input "[EMAIL_ADDRESS][PERSON_NAME][PERSON_NAME][DOMAIN_NAME]"
type input "[EMAIL_ADDRESS][PERSON_NAME][PERSON_NAME][DOMAIN_NAME]"
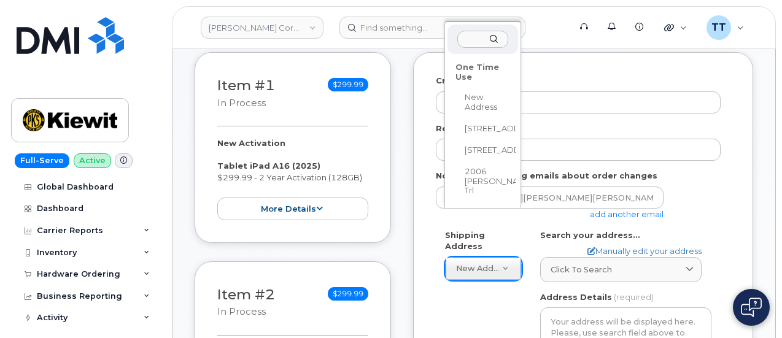
type input "35320 se carpenter lane Gresham 97080"
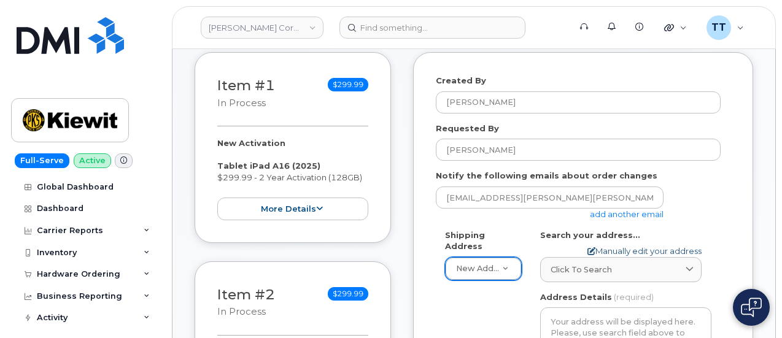
scroll to position [245, 0]
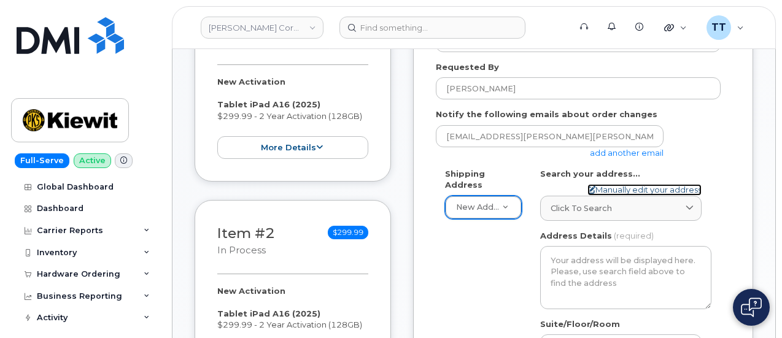
click at [646, 188] on link "Manually edit your address" at bounding box center [644, 190] width 114 height 12
select select
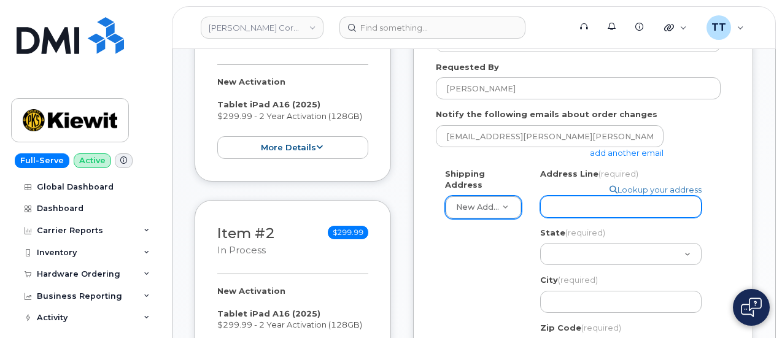
click at [587, 212] on input "Address Line (required)" at bounding box center [620, 207] width 161 height 22
paste input "35320 se carpenter lane Gresham 97080"
select select
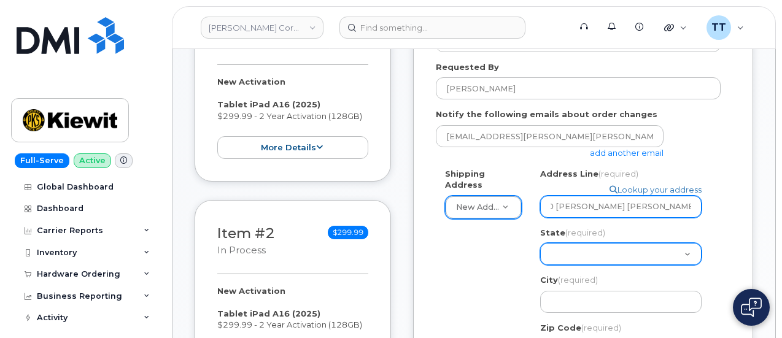
type input "35320 se carpenter lane Gresham 97080"
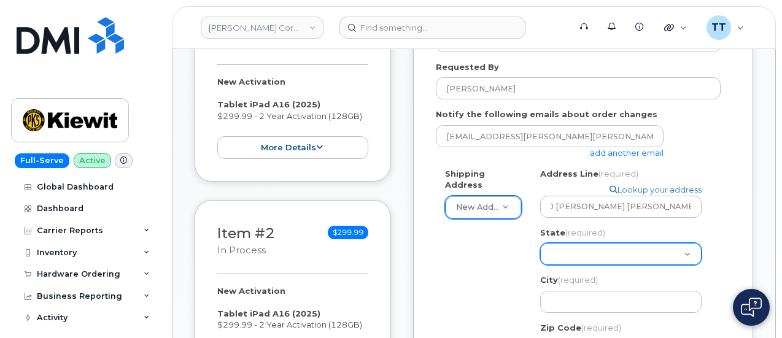
click at [605, 255] on select "Alabama Alaska American Samoa Arizona Arkansas California Colorado Connecticut …" at bounding box center [620, 254] width 161 height 22
select select "OR"
click at [540, 243] on select "Alabama Alaska American Samoa Arizona Arkansas California Colorado Connecticut …" at bounding box center [620, 254] width 161 height 22
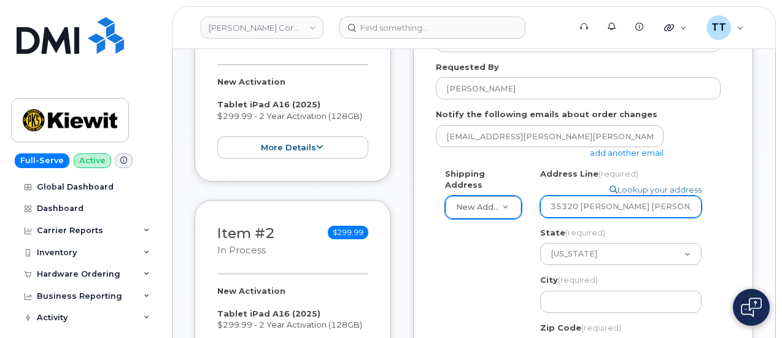
click at [664, 212] on input "35320 se carpenter lane Gresham 97080" at bounding box center [620, 207] width 161 height 22
click at [664, 210] on input "35320 se carpenter lane Gresham 97080" at bounding box center [620, 207] width 161 height 22
drag, startPoint x: 600, startPoint y: 212, endPoint x: 588, endPoint y: 212, distance: 12.3
click at [600, 212] on input "35320 se carpenter lane Gresham 97080" at bounding box center [620, 207] width 161 height 22
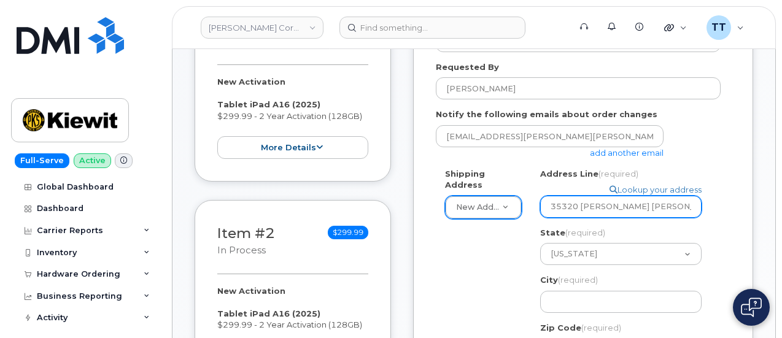
click at [674, 207] on input "35320 se carpenter lane Gresham 97080" at bounding box center [620, 207] width 161 height 22
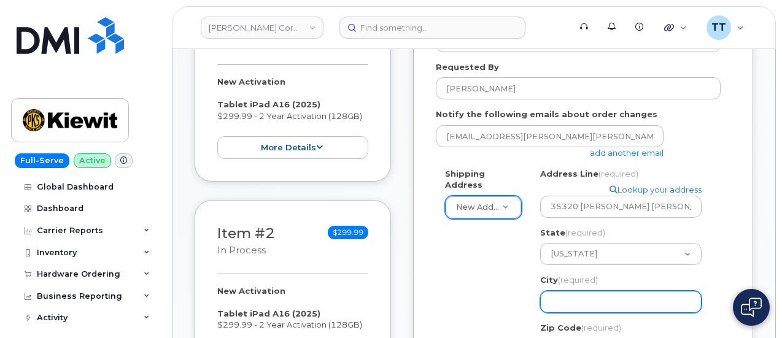
click at [577, 296] on input "City (required)" at bounding box center [620, 302] width 161 height 22
paste input "Gresham"
select select
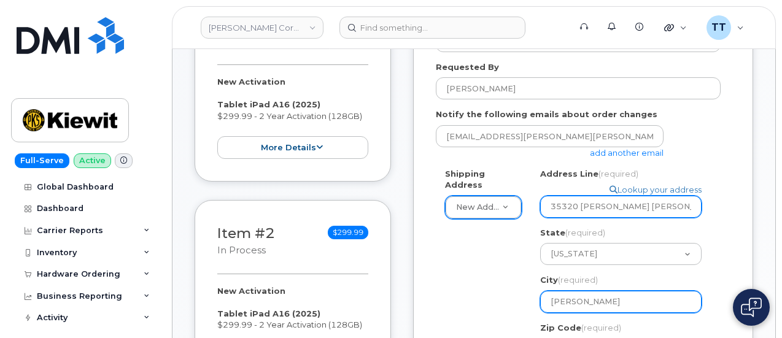
type input "Gresham"
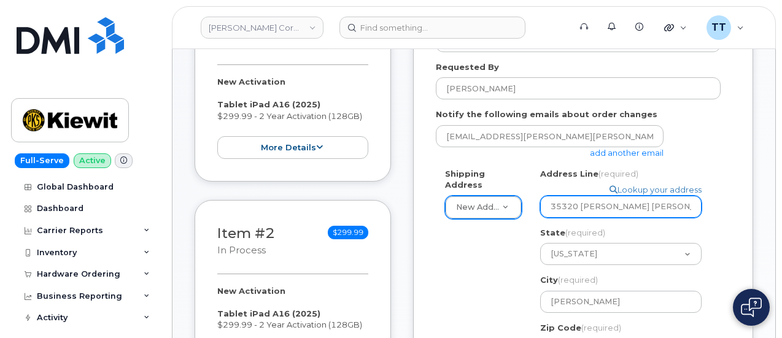
click at [585, 213] on input "35320 se carpenter lane Gresham 97080" at bounding box center [620, 207] width 161 height 22
click at [585, 212] on input "35320 se carpenter lane Gresham 97080" at bounding box center [620, 207] width 161 height 22
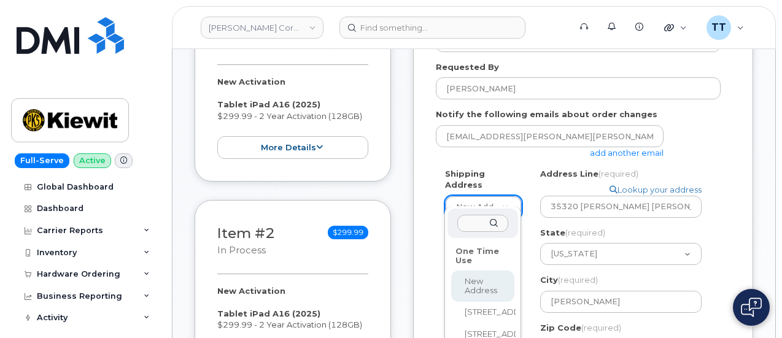
paste input "35320 se carpenter ln Gresham 97080"
type input "35320 se carpenter ln Gresham 97080"
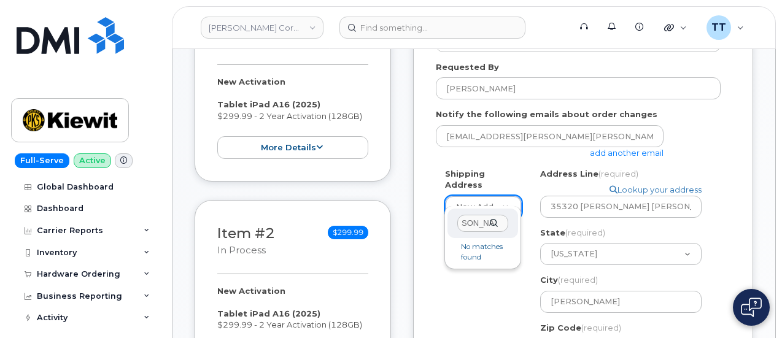
scroll to position [0, 102]
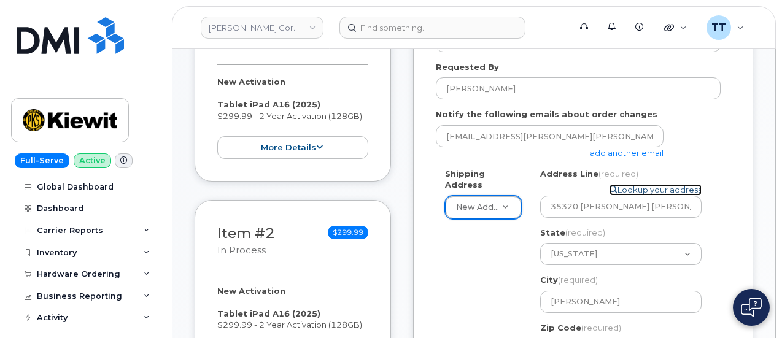
click at [626, 188] on link "Lookup your address" at bounding box center [655, 190] width 92 height 12
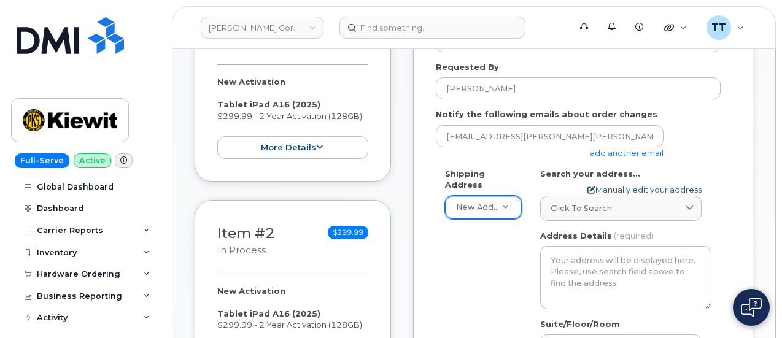
select select
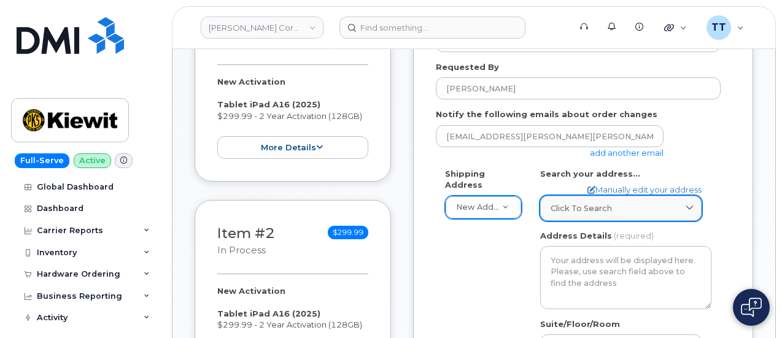
drag, startPoint x: 626, startPoint y: 188, endPoint x: 608, endPoint y: 209, distance: 27.0
click at [608, 209] on span "Click to search" at bounding box center [580, 208] width 61 height 12
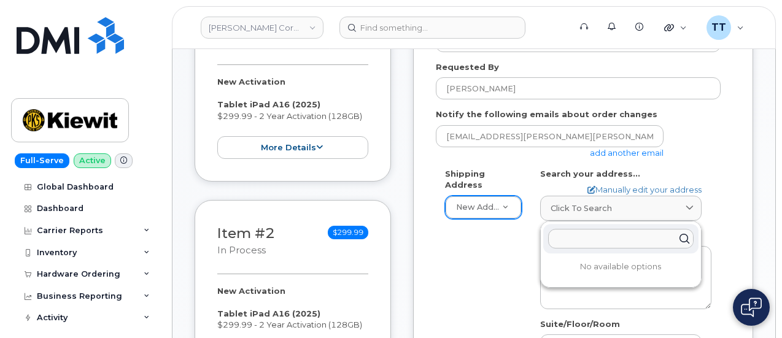
paste input "35320 se carpenter ln Gresham 97080"
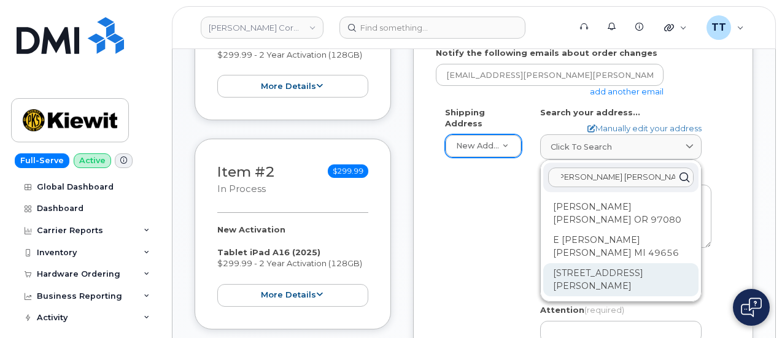
scroll to position [245, 0]
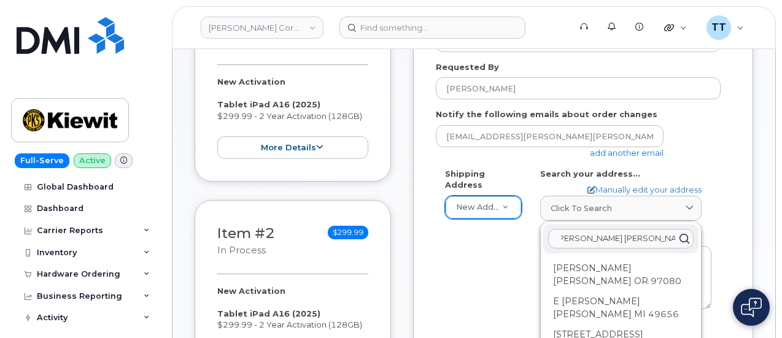
type input "35320 se carpenter ln Gresham 97080"
click at [489, 244] on div "Shipping Address New Address New Address 2442 Sentry Palm Dr 4949 Eastgate Mall…" at bounding box center [578, 314] width 285 height 293
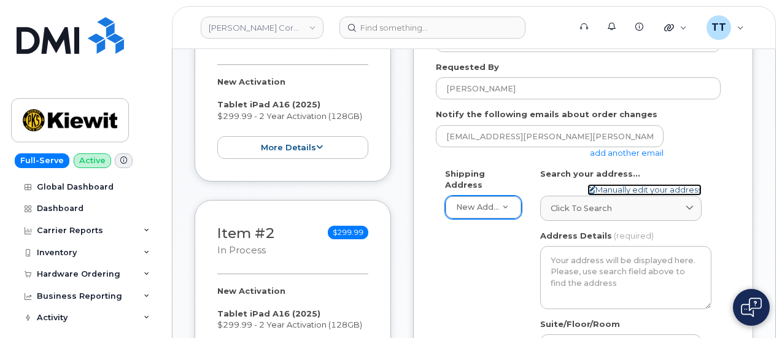
click at [635, 190] on link "Manually edit your address" at bounding box center [644, 190] width 114 height 12
select select
type input "35320 se carpenter lane Gresham 97080"
select select "OR"
type input "Gresham"
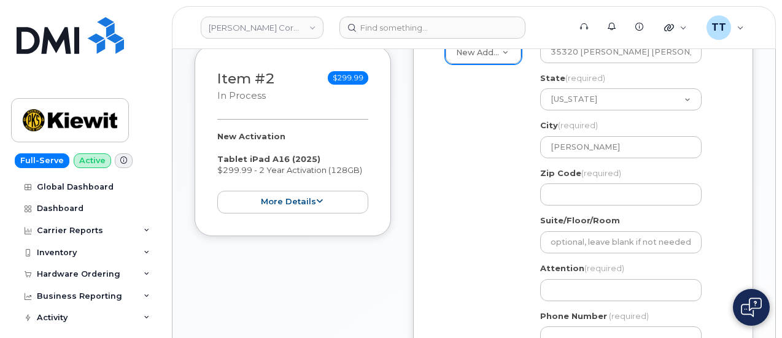
scroll to position [429, 0]
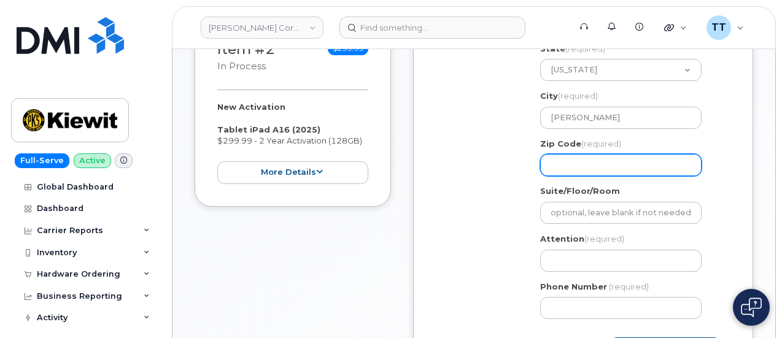
click at [591, 165] on input "Zip Code (required)" at bounding box center [620, 165] width 161 height 22
paste input "97080"
select select
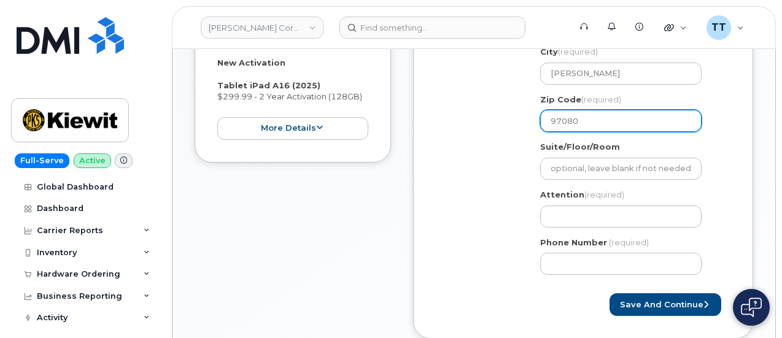
scroll to position [491, 0]
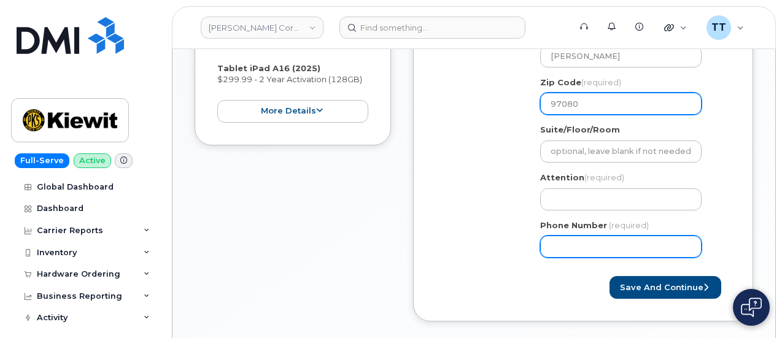
type input "97080"
click at [584, 256] on input "Phone Number" at bounding box center [620, 247] width 161 height 22
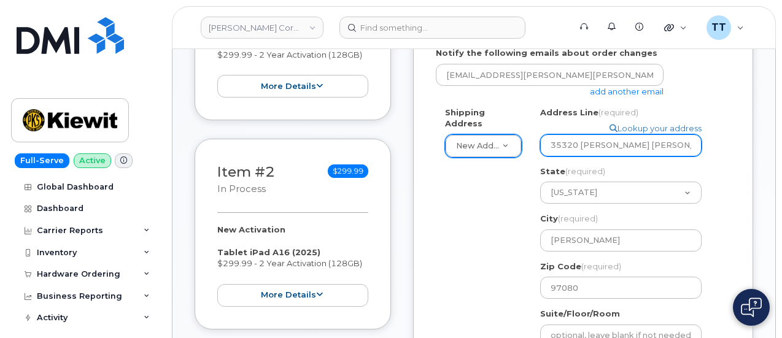
scroll to position [0, 25]
drag, startPoint x: 549, startPoint y: 147, endPoint x: 717, endPoint y: 148, distance: 167.5
click at [717, 148] on div "OR Gresham Search your address... Manually edit your address Click to search 35…" at bounding box center [626, 279] width 190 height 345
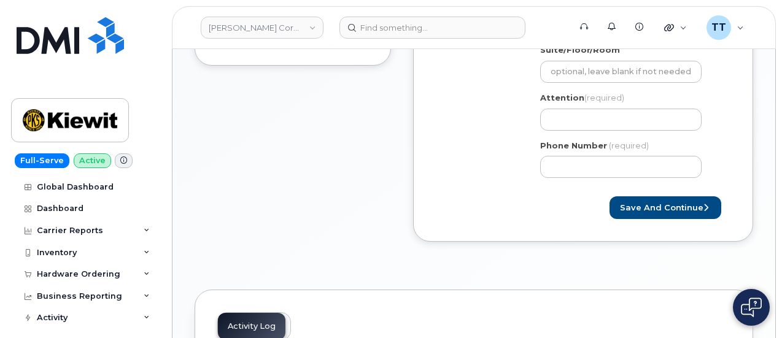
scroll to position [552, 0]
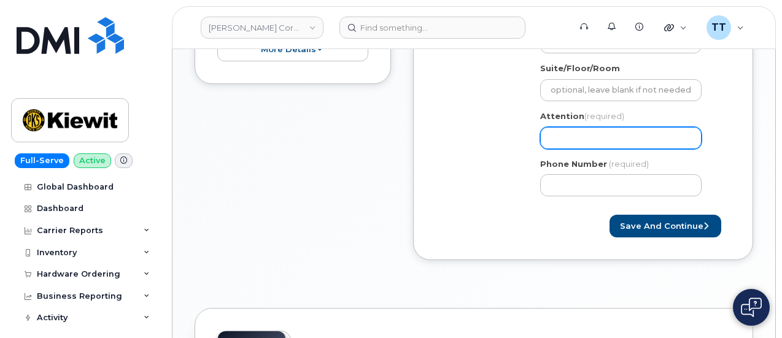
click at [574, 136] on input "Attention (required)" at bounding box center [620, 138] width 161 height 22
paste input "35320 se carpenter lane Gresham 970"
select select
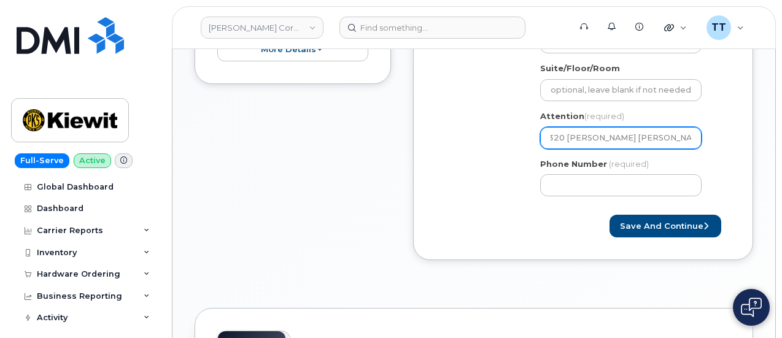
type input "35320 se carpenter lane Gresham 970"
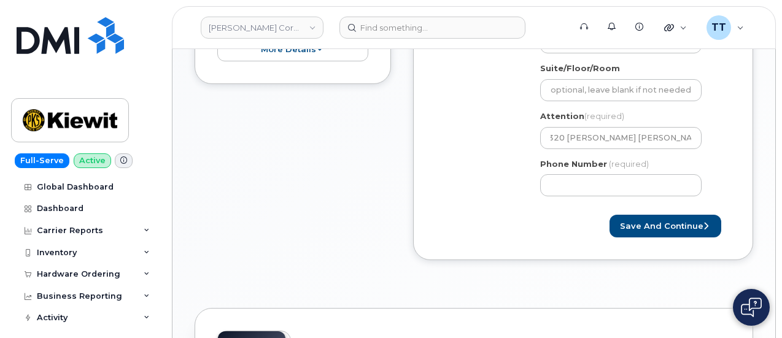
scroll to position [0, 0]
click at [566, 193] on input "Phone Number" at bounding box center [620, 185] width 161 height 22
click at [642, 227] on button "Save and Continue" at bounding box center [665, 226] width 112 height 23
click at [625, 186] on input "Phone Number" at bounding box center [620, 185] width 161 height 22
select select
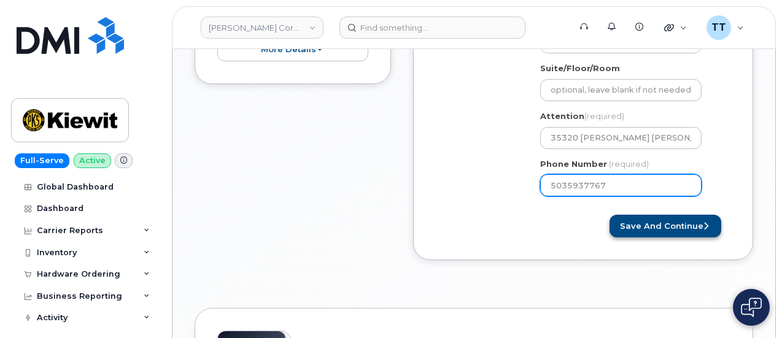
type input "5035937767"
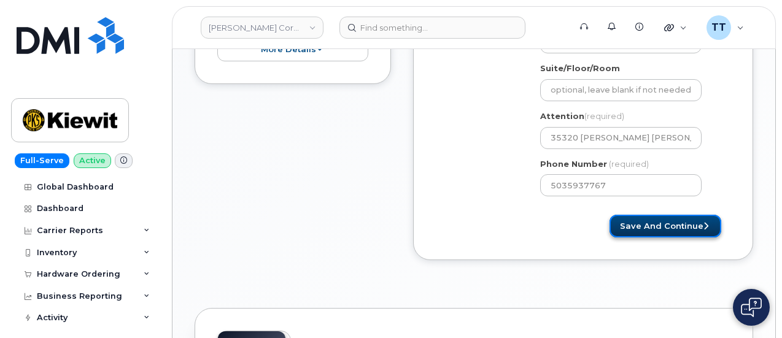
click at [649, 215] on button "Save and Continue" at bounding box center [665, 226] width 112 height 23
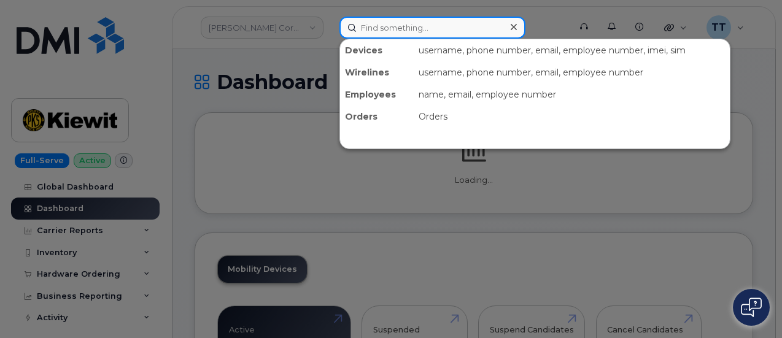
click at [405, 33] on input at bounding box center [432, 28] width 186 height 22
paste input "[PHONE_NUMBER]"
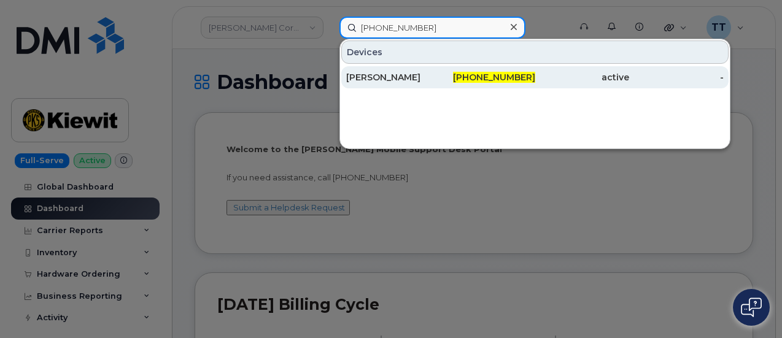
type input "[PHONE_NUMBER]"
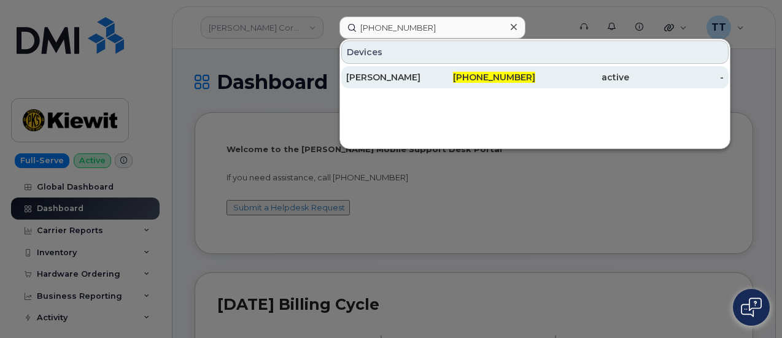
click at [393, 82] on div "[PERSON_NAME]" at bounding box center [393, 77] width 94 height 12
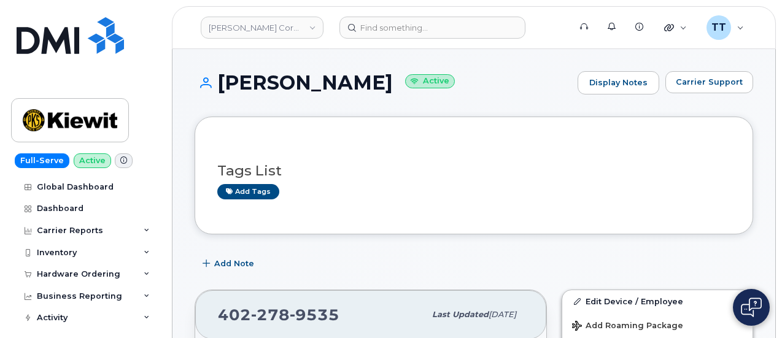
click at [307, 79] on h1 "[PERSON_NAME] Active" at bounding box center [382, 82] width 377 height 21
click at [306, 80] on h1 "[PERSON_NAME] Active" at bounding box center [382, 82] width 377 height 21
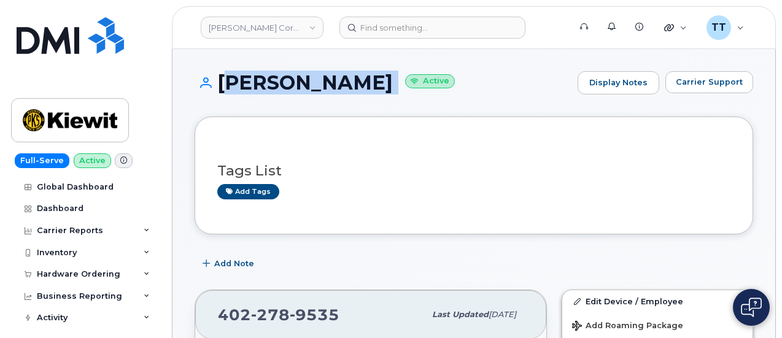
click at [306, 80] on h1 "[PERSON_NAME] Active" at bounding box center [382, 82] width 377 height 21
copy h1 "[PERSON_NAME]"
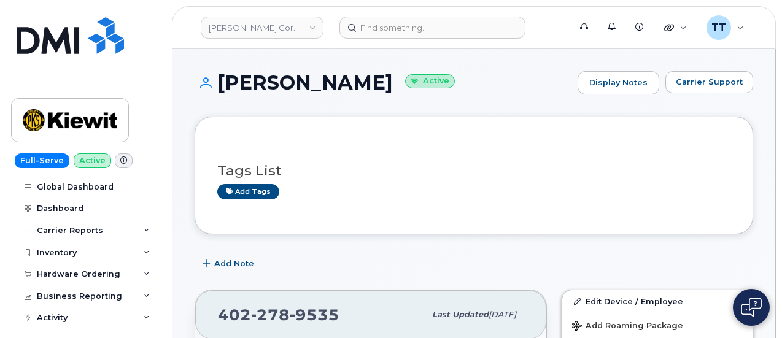
click at [488, 100] on div "[PERSON_NAME] Active Display Notes Carrier Support" at bounding box center [473, 93] width 558 height 45
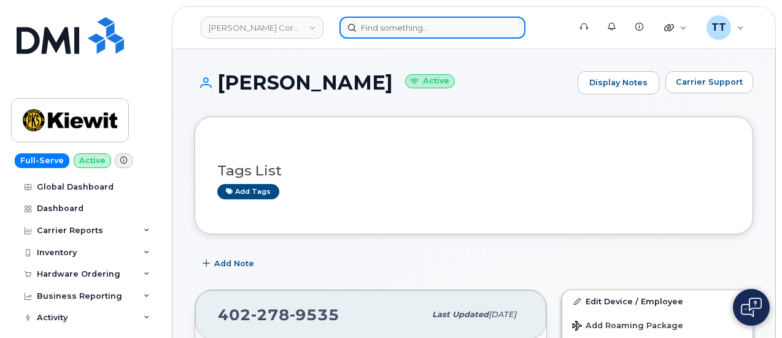
click at [405, 34] on input at bounding box center [432, 28] width 186 height 22
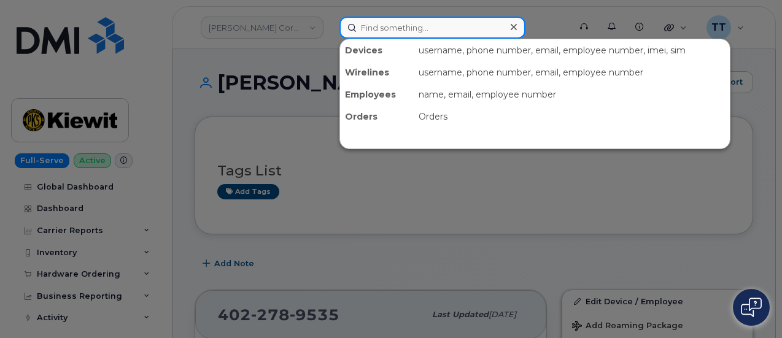
paste input "[PERSON_NAME]"
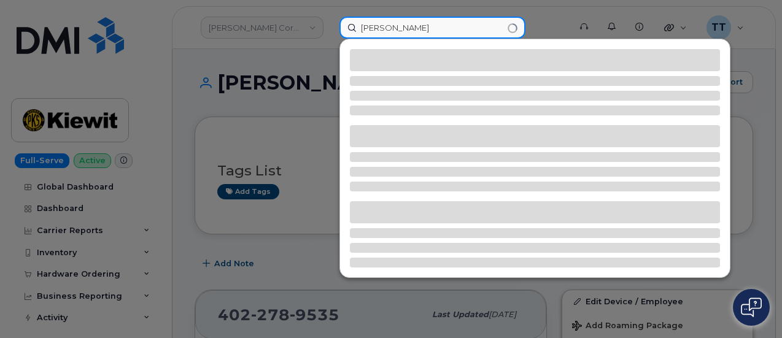
type input "[PERSON_NAME]"
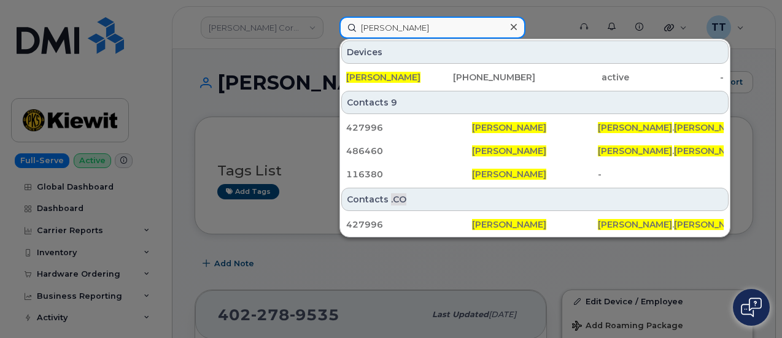
click at [375, 33] on input "AMANDA JONES" at bounding box center [432, 28] width 186 height 22
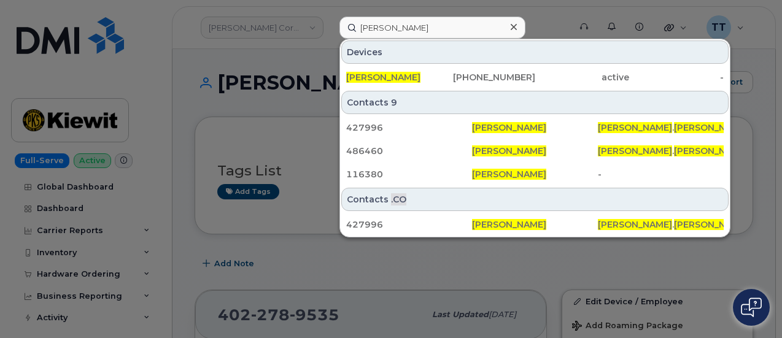
drag, startPoint x: 280, startPoint y: 111, endPoint x: 335, endPoint y: 66, distance: 71.5
click at [280, 111] on div at bounding box center [391, 169] width 782 height 338
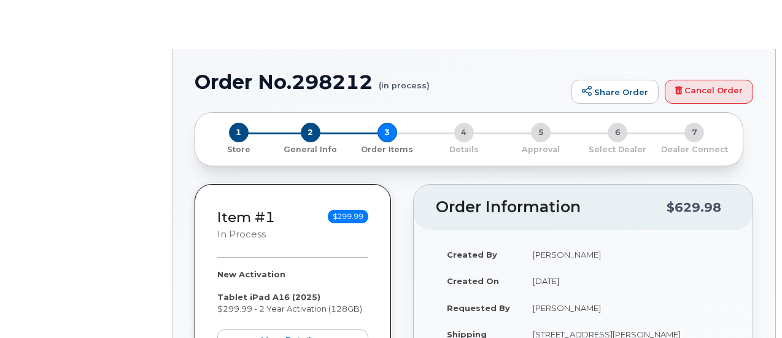
select select
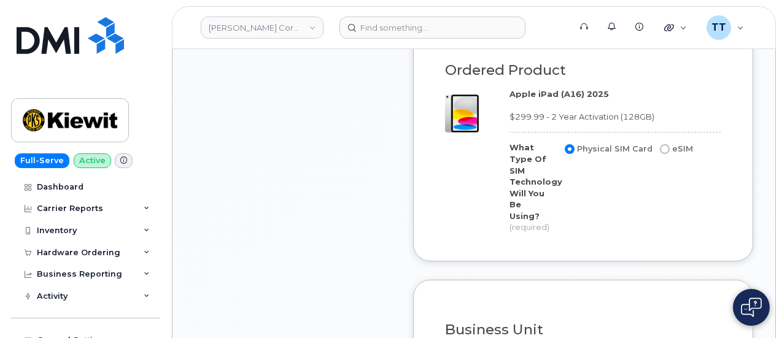
scroll to position [1166, 0]
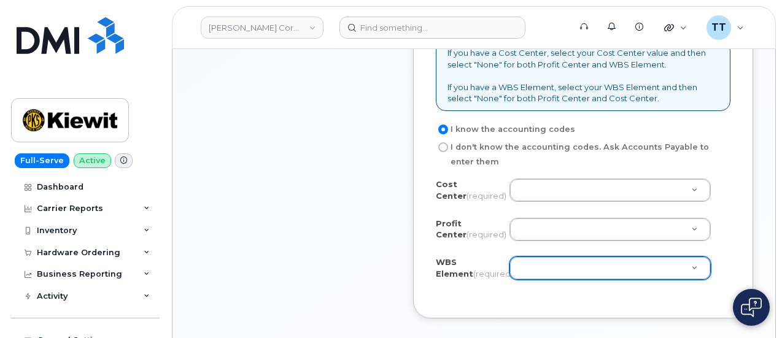
type input "1"
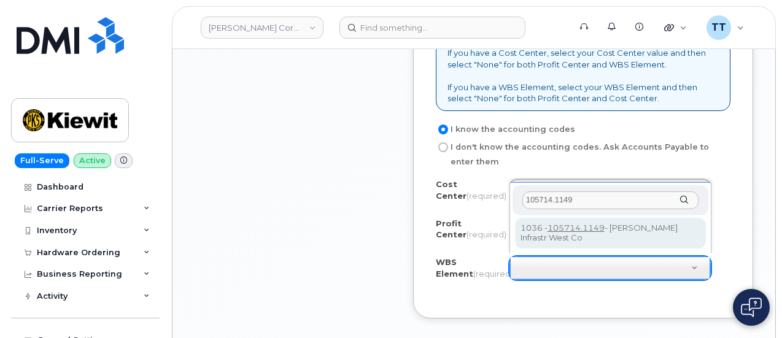
type input "105714.1149"
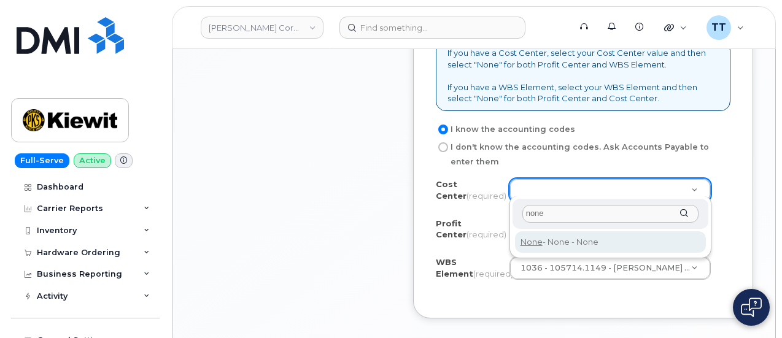
type input "none"
type input "None"
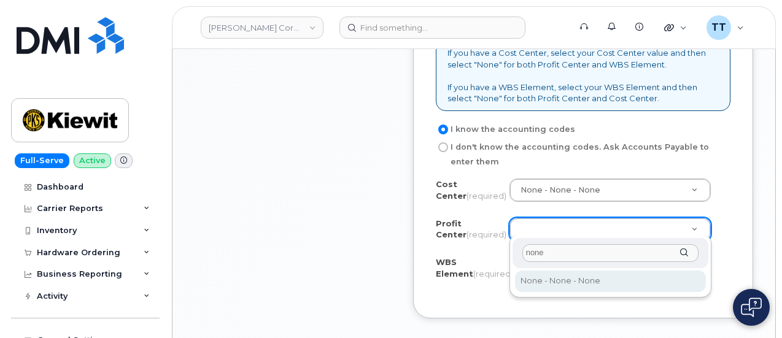
type input "none"
select select "None"
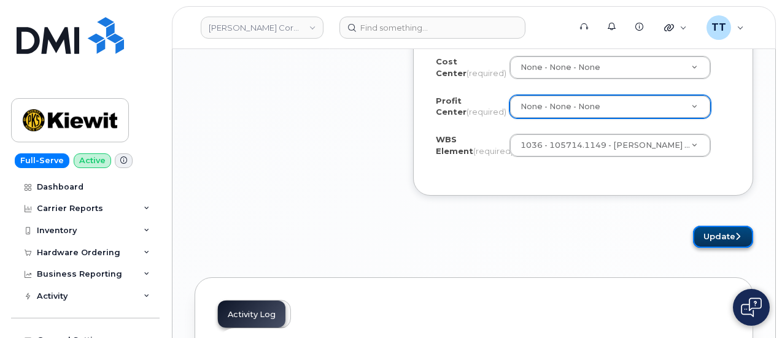
click at [715, 241] on button "Update" at bounding box center [723, 237] width 60 height 23
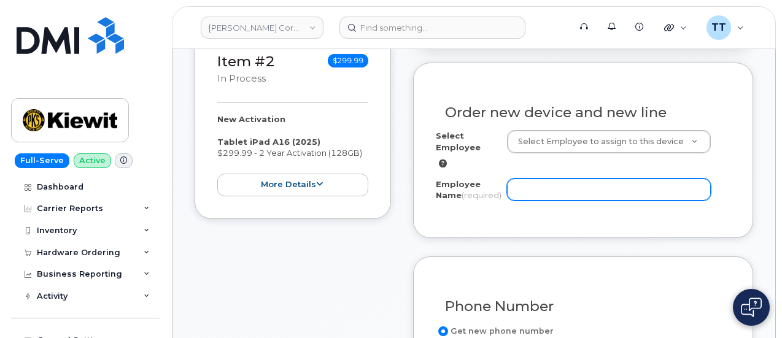
scroll to position [409, 0]
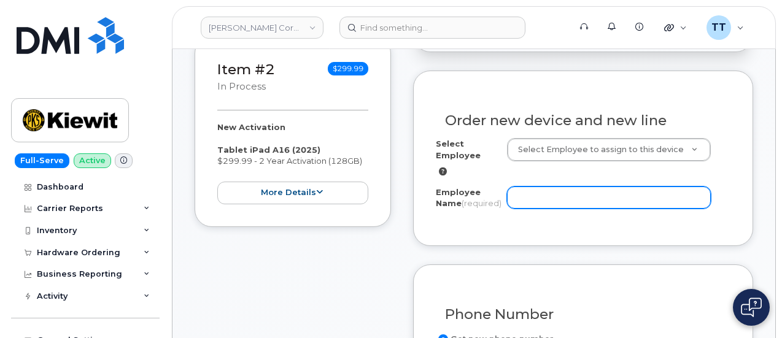
click at [546, 196] on input "Employee Name (required)" at bounding box center [609, 198] width 204 height 22
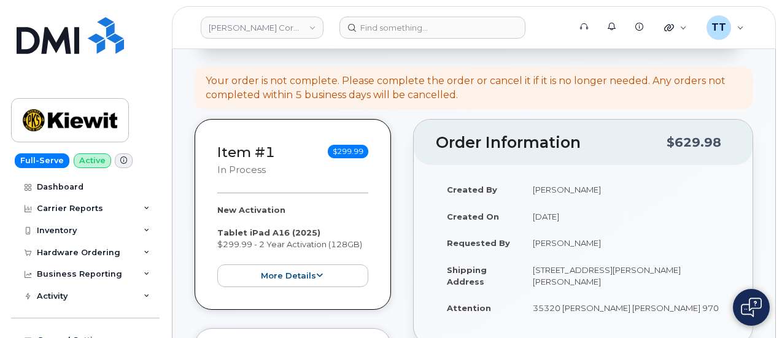
scroll to position [123, 0]
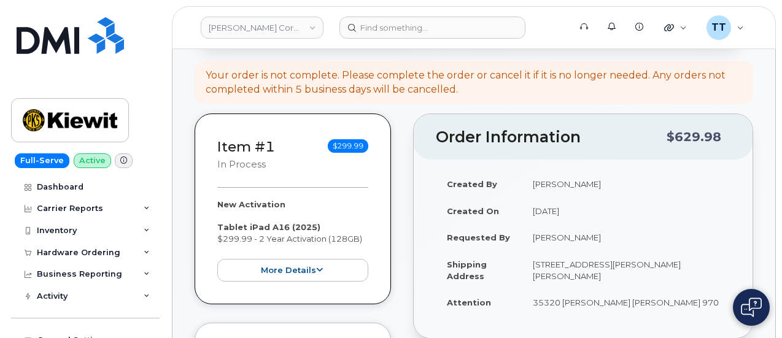
drag, startPoint x: 623, startPoint y: 237, endPoint x: 533, endPoint y: 236, distance: 90.2
click at [533, 236] on td "[PERSON_NAME]" at bounding box center [626, 237] width 209 height 27
copy td "[PERSON_NAME]"
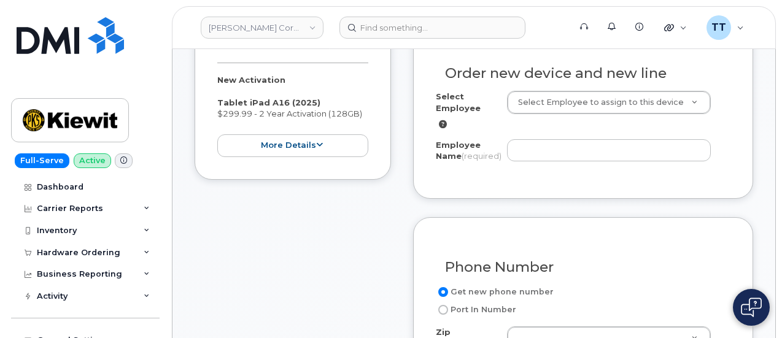
scroll to position [429, 0]
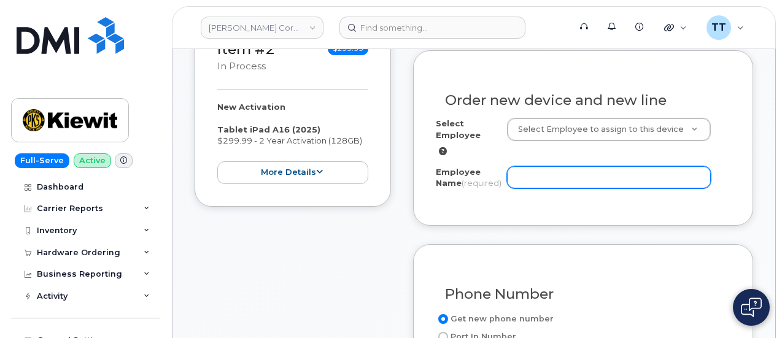
click at [556, 179] on input "Employee Name (required)" at bounding box center [609, 177] width 204 height 22
paste input "[PERSON_NAME]"
click at [673, 174] on input "CHEYENNE WICKETT, request for" at bounding box center [609, 177] width 204 height 22
paste input "[PERSON_NAME] & [PERSON_NAME]"
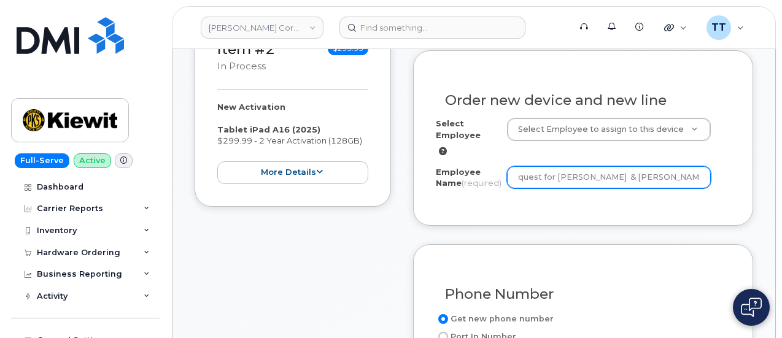
click at [645, 176] on input "CHEYENNE WICKETT, request for jarred Baranowski & joseph azer" at bounding box center [609, 177] width 204 height 22
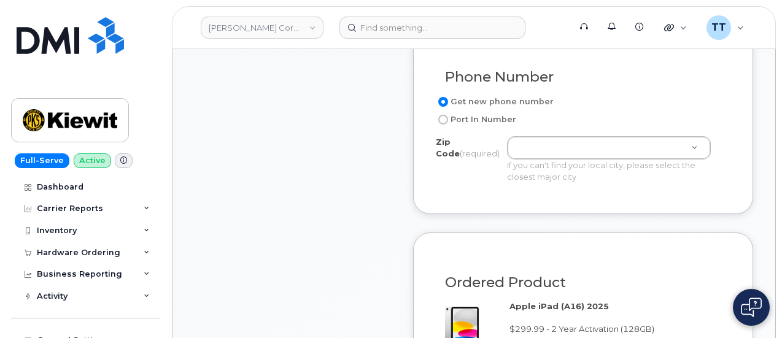
scroll to position [675, 0]
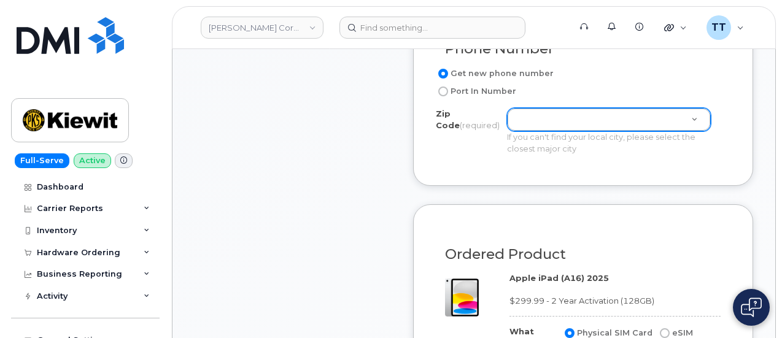
type input "[PERSON_NAME], request for [PERSON_NAME] & [PERSON_NAME]"
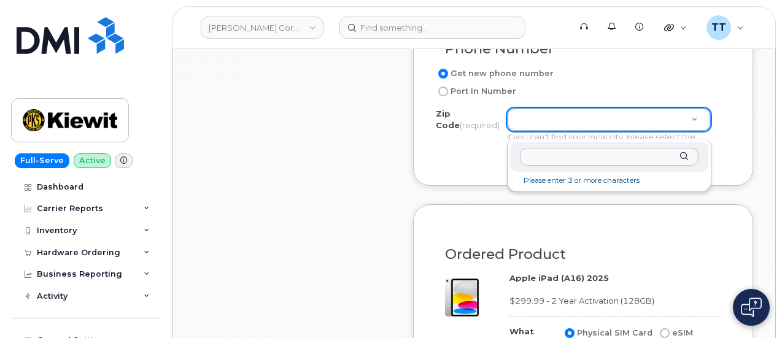
scroll to position [0, 0]
type input "9"
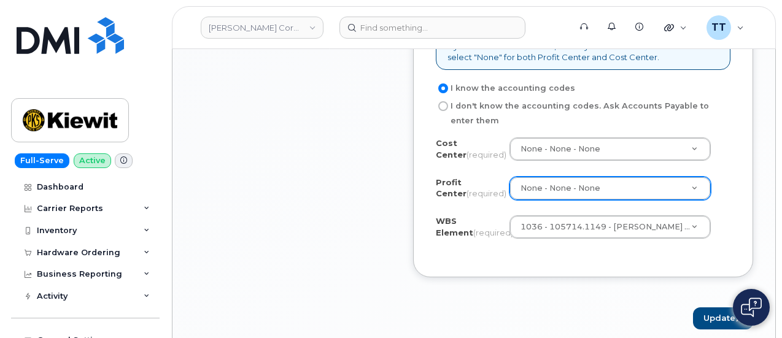
scroll to position [1288, 0]
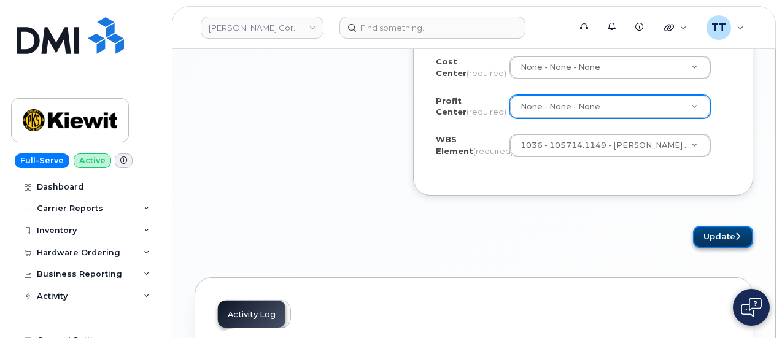
click at [718, 229] on button "Update" at bounding box center [723, 237] width 60 height 23
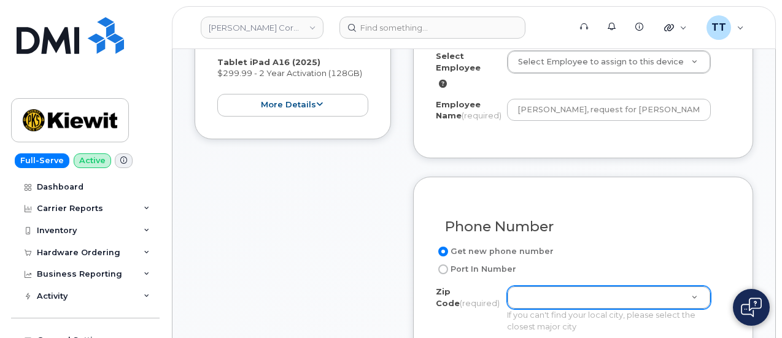
scroll to position [541, 0]
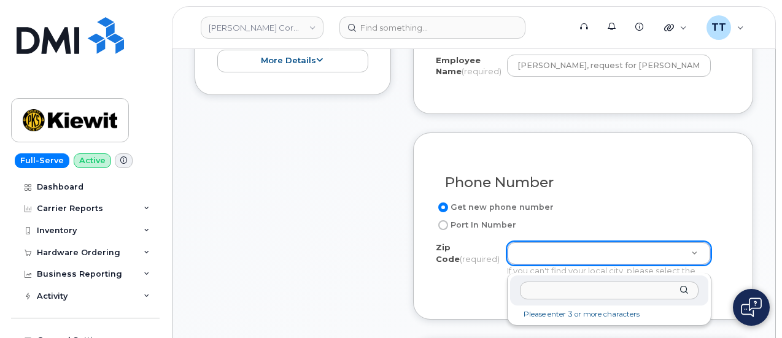
click at [556, 291] on input "Zip Code (required)" at bounding box center [609, 291] width 179 height 18
click at [556, 289] on input "Zip Code (required)" at bounding box center [609, 291] width 179 height 18
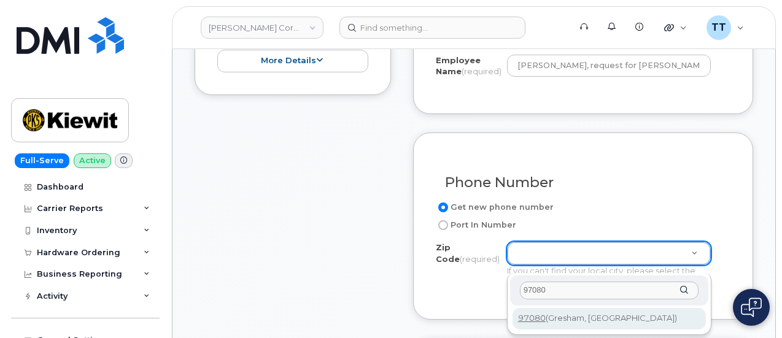
type input "97080"
type input "97080 (Gresham, [GEOGRAPHIC_DATA])"
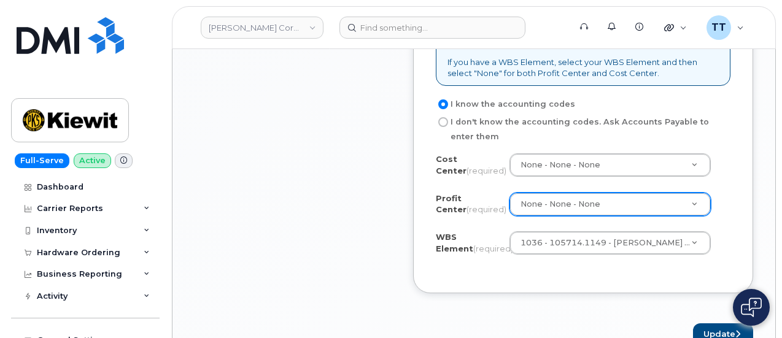
scroll to position [1277, 0]
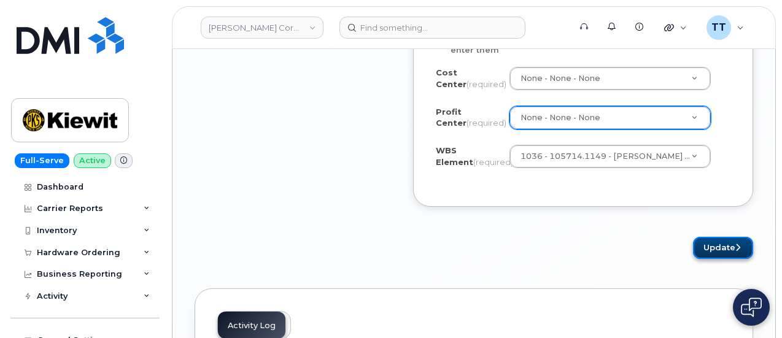
click at [718, 250] on button "Update" at bounding box center [723, 248] width 60 height 23
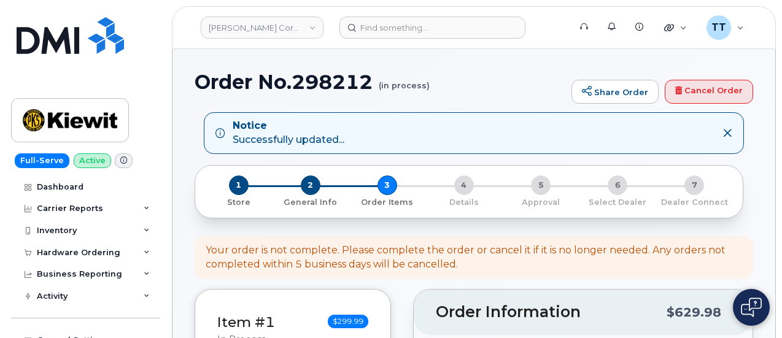
select select
click at [315, 82] on h1 "Order No.298212 (in process)" at bounding box center [379, 81] width 371 height 21
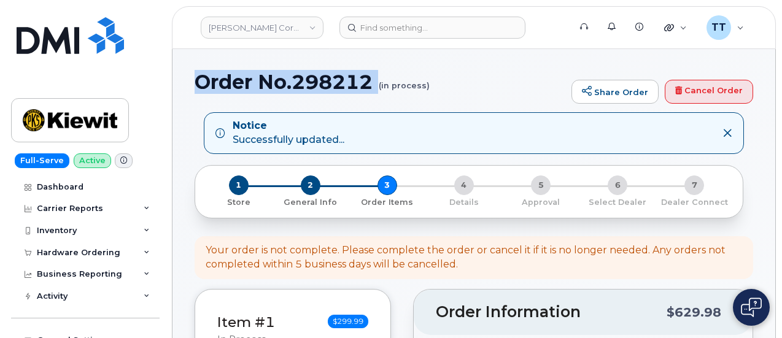
click at [315, 82] on h1 "Order No.298212 (in process)" at bounding box center [379, 81] width 371 height 21
copy h1 "Order No.298212"
click at [438, 79] on h1 "Order No.298212 (in process)" at bounding box center [379, 81] width 371 height 21
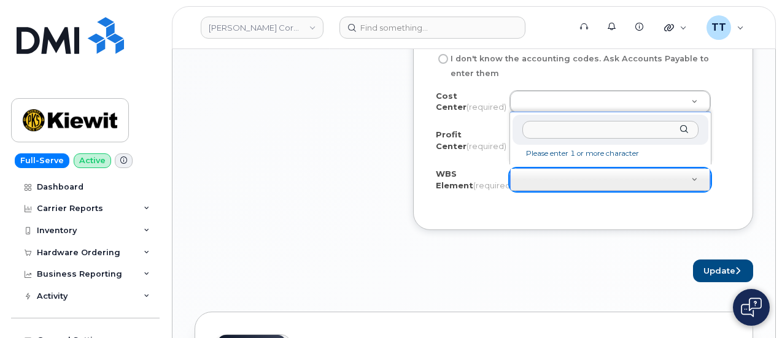
scroll to position [1288, 0]
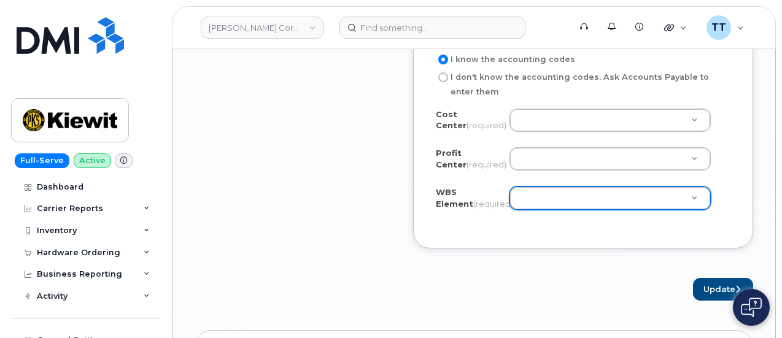
drag, startPoint x: 482, startPoint y: 226, endPoint x: 541, endPoint y: 213, distance: 61.0
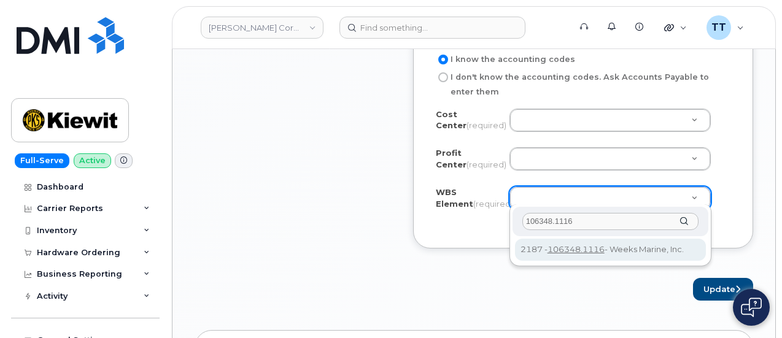
type input "106348.1116"
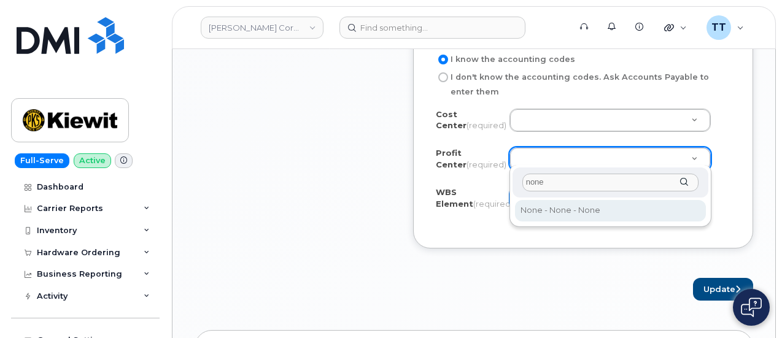
type input "none"
select select "None"
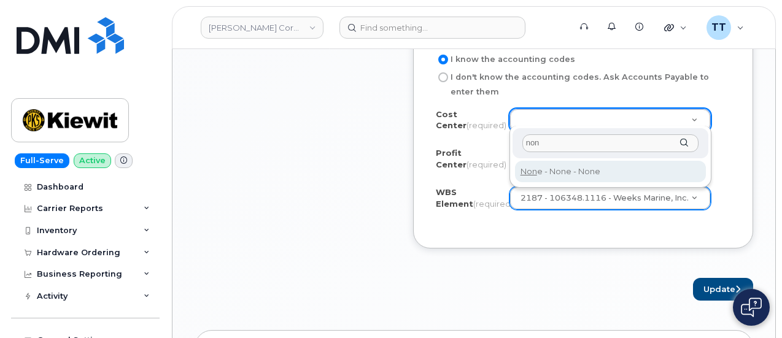
type input "non"
type input "None"
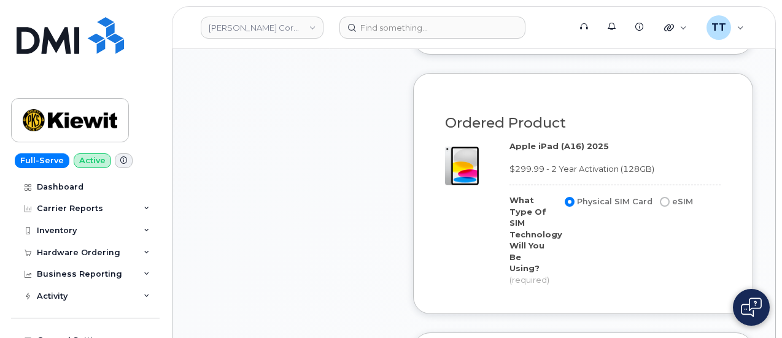
scroll to position [614, 0]
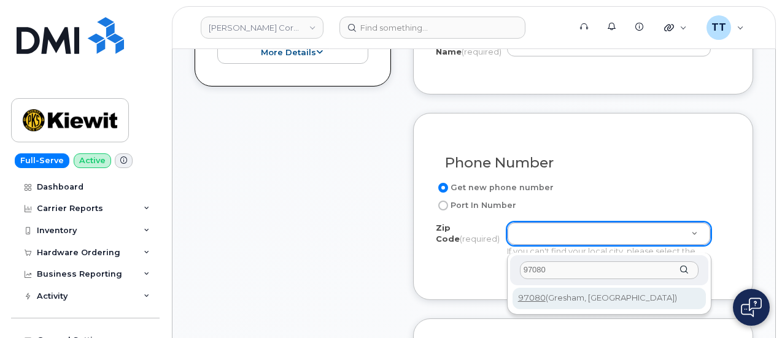
type input "97080"
type input "97080 (Gresham, OR)"
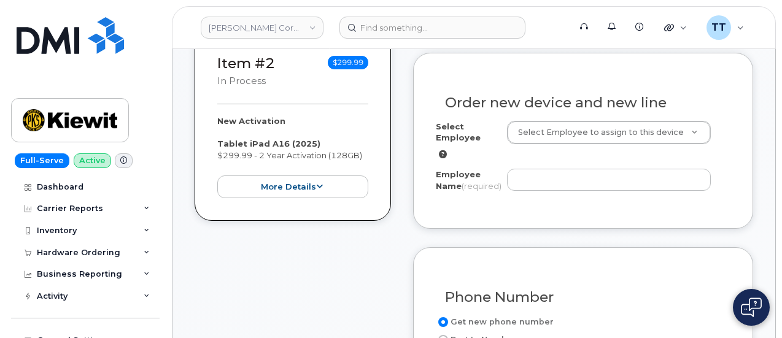
scroll to position [491, 0]
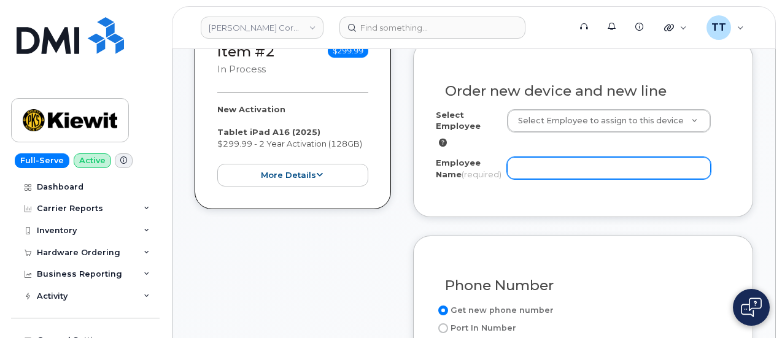
click at [541, 170] on input "Employee Name (required)" at bounding box center [609, 168] width 204 height 22
paste input "[PERSON_NAME] & [PERSON_NAME]"
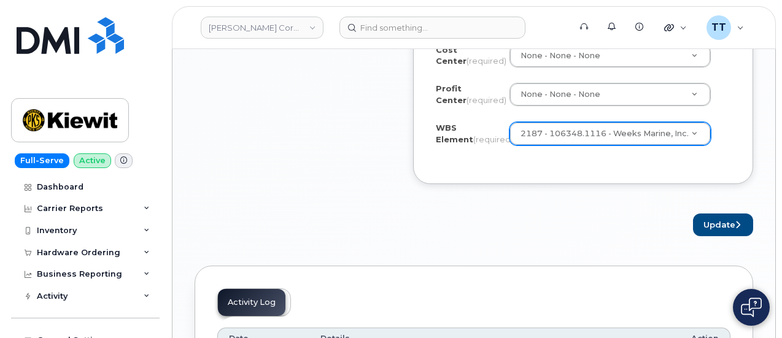
scroll to position [1350, 0]
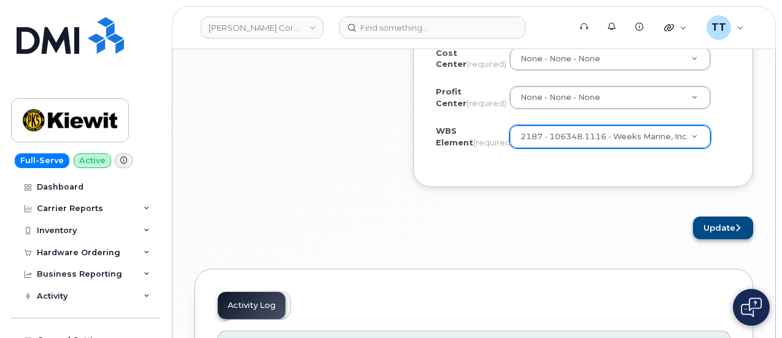
type input "[PERSON_NAME] & [PERSON_NAME]"
click at [710, 223] on button "Update" at bounding box center [723, 228] width 60 height 23
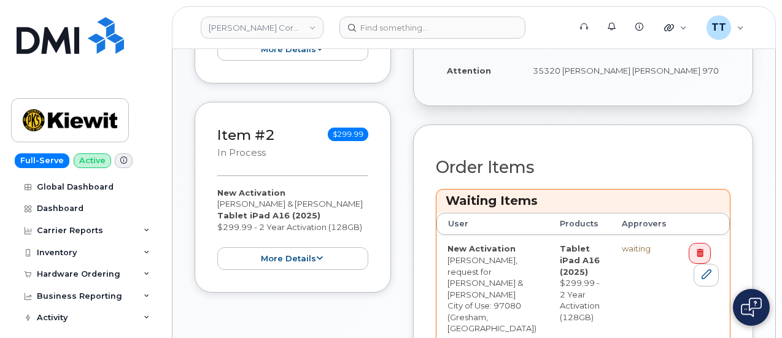
scroll to position [491, 0]
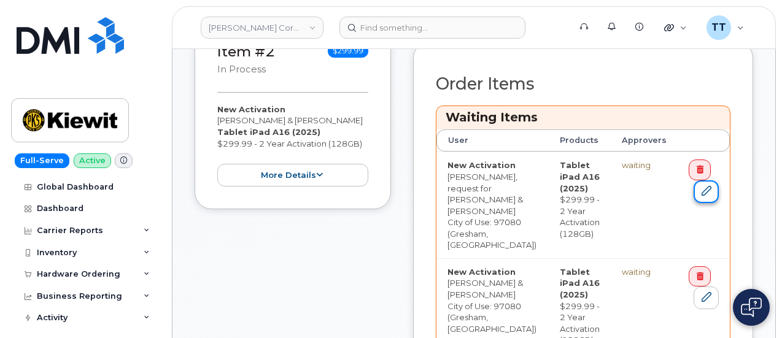
click at [701, 186] on icon at bounding box center [706, 191] width 10 height 10
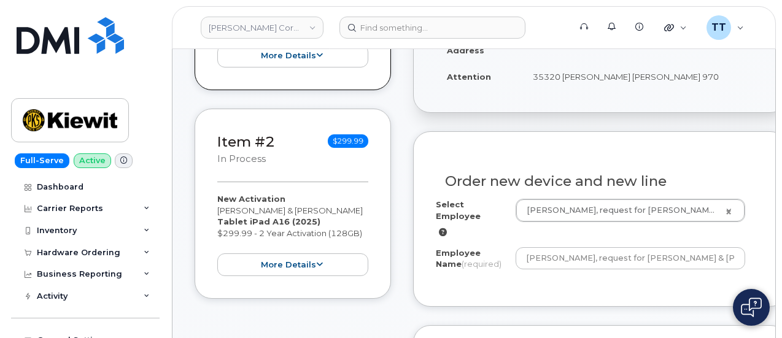
scroll to position [429, 0]
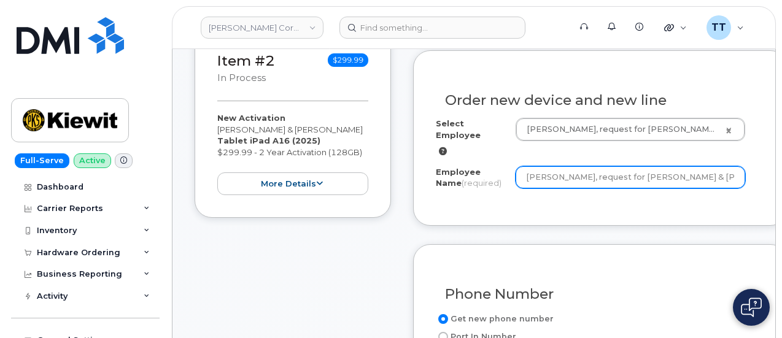
click at [657, 174] on input "[PERSON_NAME], request for [PERSON_NAME] & [PERSON_NAME]" at bounding box center [629, 177] width 229 height 22
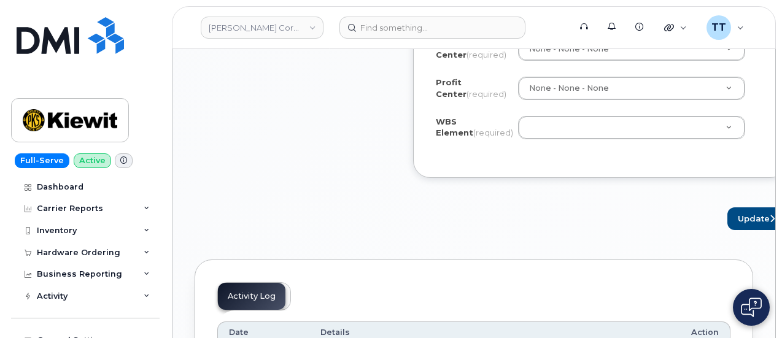
scroll to position [1227, 0]
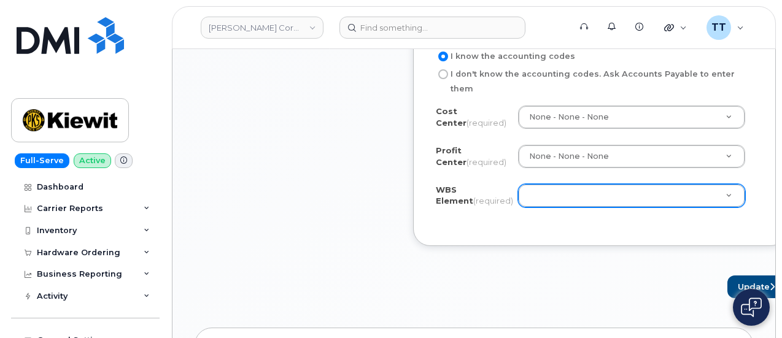
type input "[PERSON_NAME]"
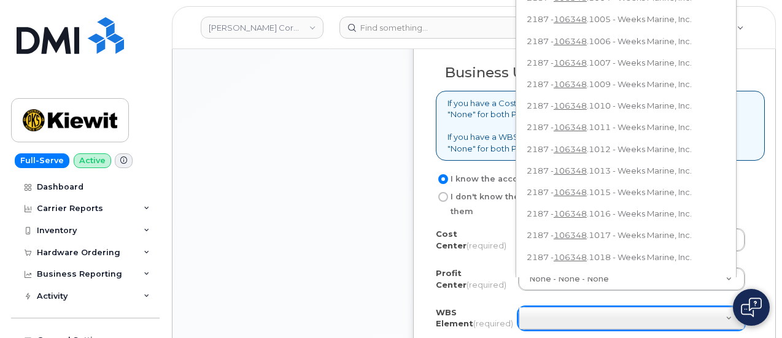
scroll to position [1047, 0]
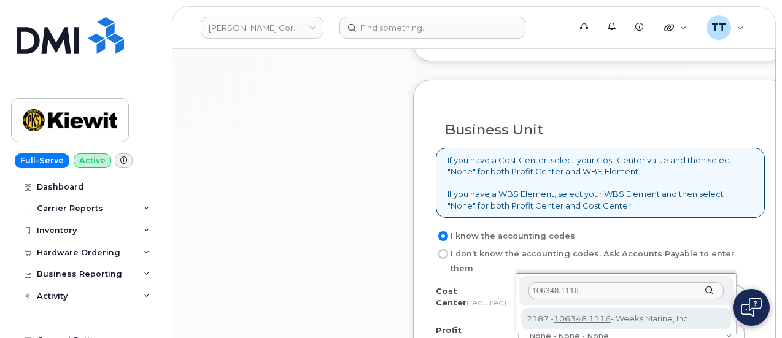
type input "106348.1116"
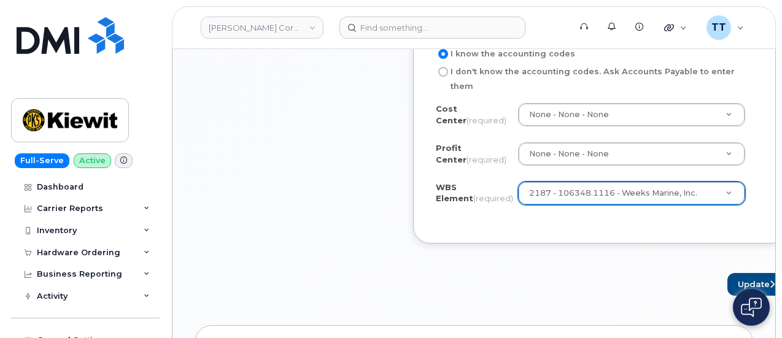
scroll to position [1355, 0]
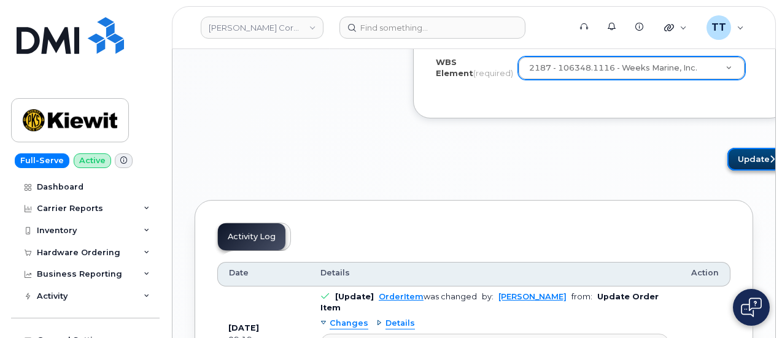
click at [737, 148] on button "Update" at bounding box center [757, 159] width 60 height 23
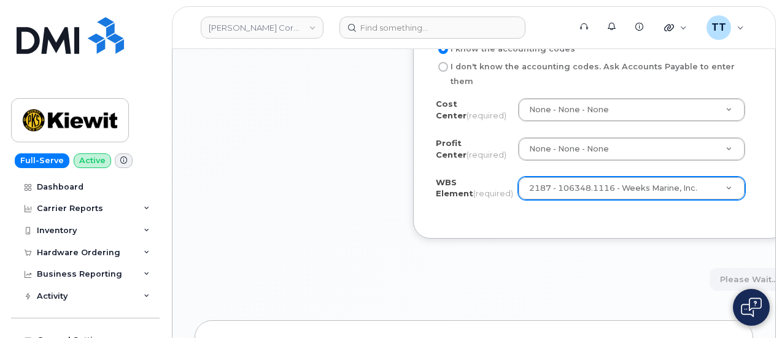
scroll to position [1109, 0]
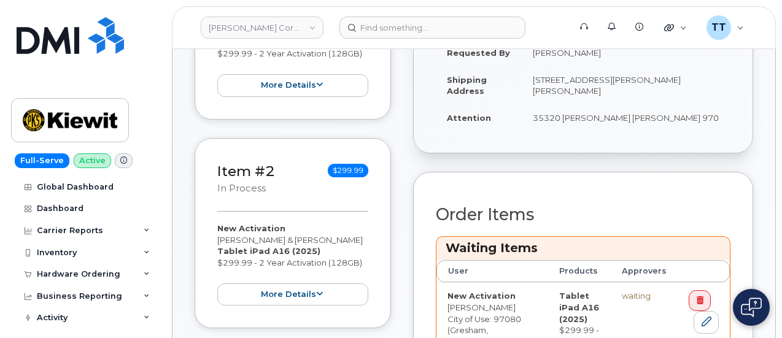
scroll to position [491, 0]
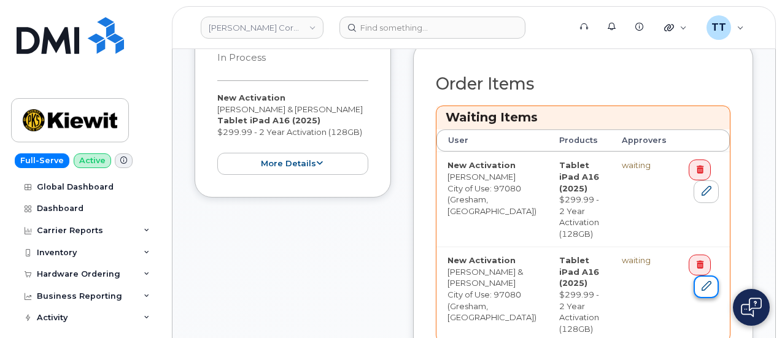
click at [703, 277] on link at bounding box center [705, 286] width 25 height 23
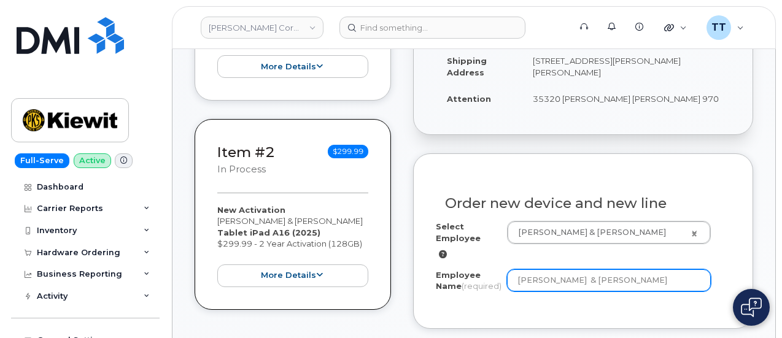
scroll to position [368, 0]
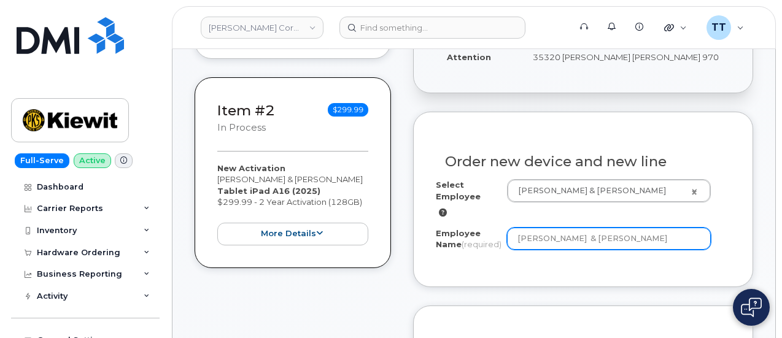
drag, startPoint x: 602, startPoint y: 237, endPoint x: 504, endPoint y: 242, distance: 98.3
click at [504, 242] on div "Employee Name (required) [PERSON_NAME] & [PERSON_NAME]" at bounding box center [583, 242] width 295 height 28
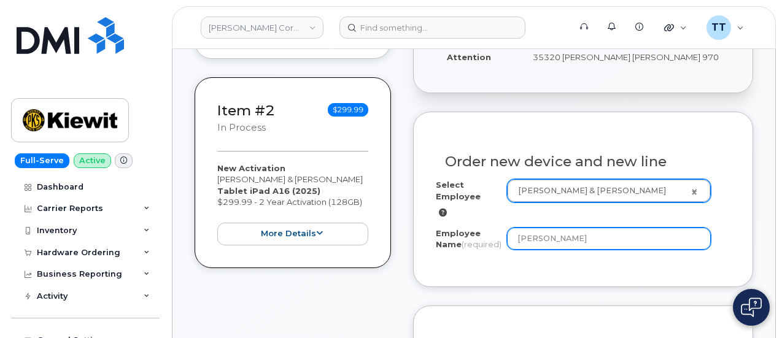
type input "[PERSON_NAME]"
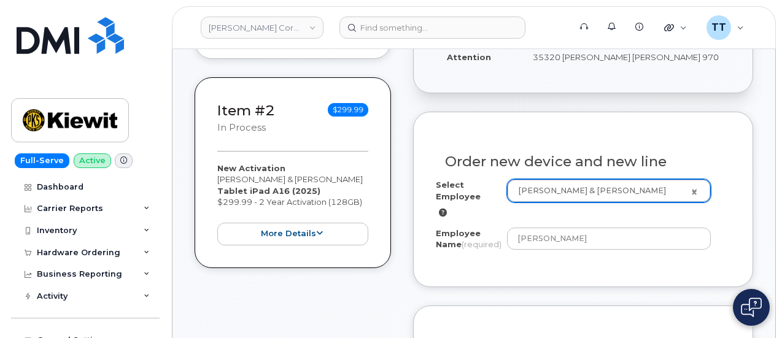
drag, startPoint x: 600, startPoint y: 186, endPoint x: 612, endPoint y: 187, distance: 12.3
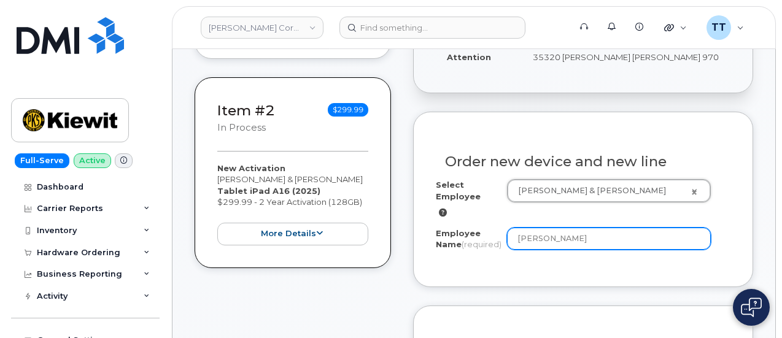
click at [547, 235] on input "[PERSON_NAME]" at bounding box center [609, 239] width 204 height 22
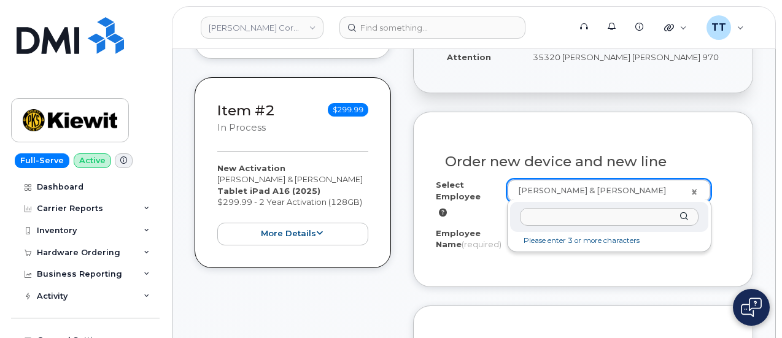
paste input "[PERSON_NAME]"
type input "[PERSON_NAME]"
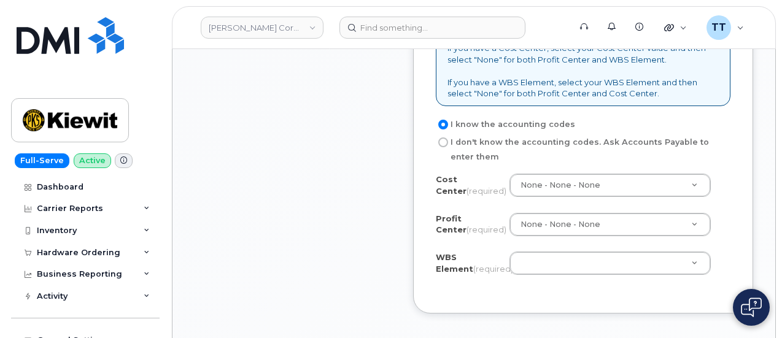
scroll to position [1227, 0]
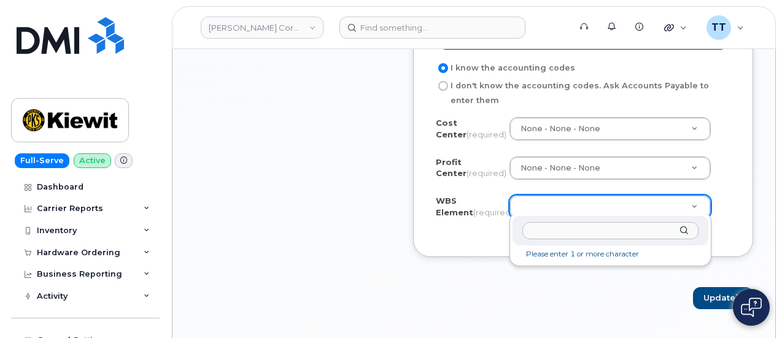
click at [549, 230] on input "text" at bounding box center [610, 231] width 176 height 18
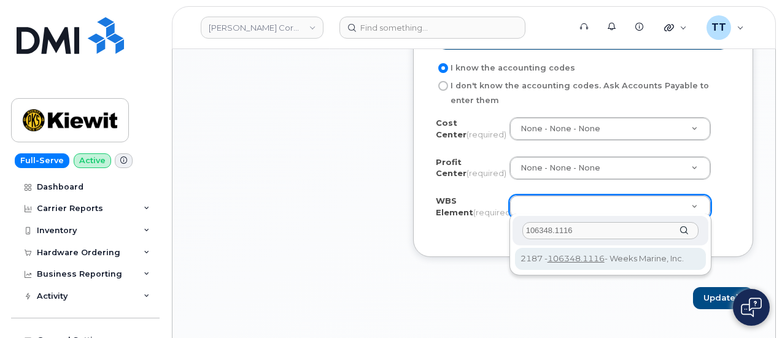
scroll to position [0, 0]
type input "106348.1116"
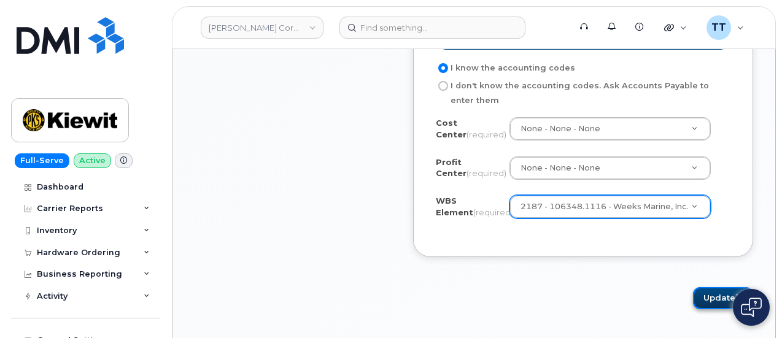
click at [711, 301] on button "Update" at bounding box center [723, 298] width 60 height 23
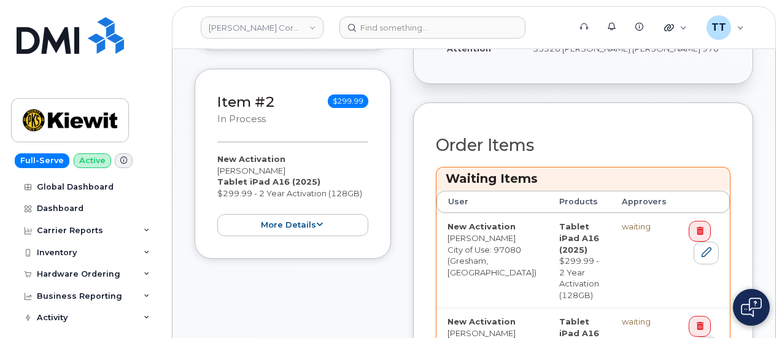
scroll to position [491, 0]
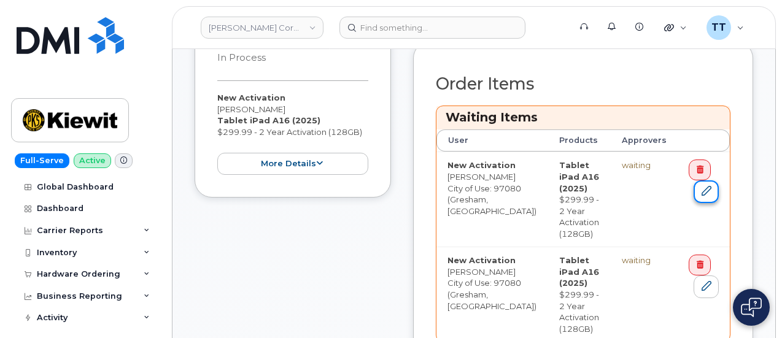
click at [707, 186] on icon at bounding box center [706, 191] width 10 height 10
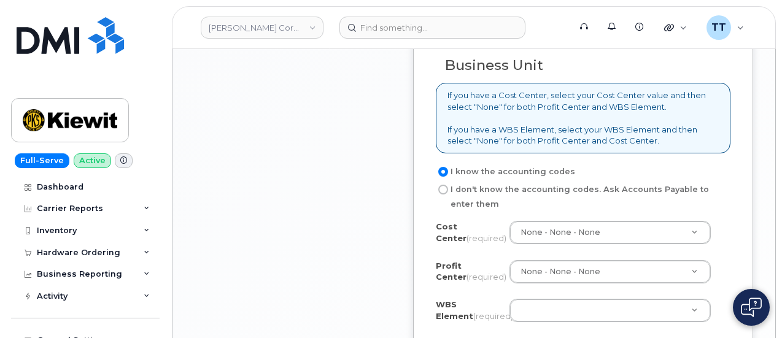
scroll to position [1166, 0]
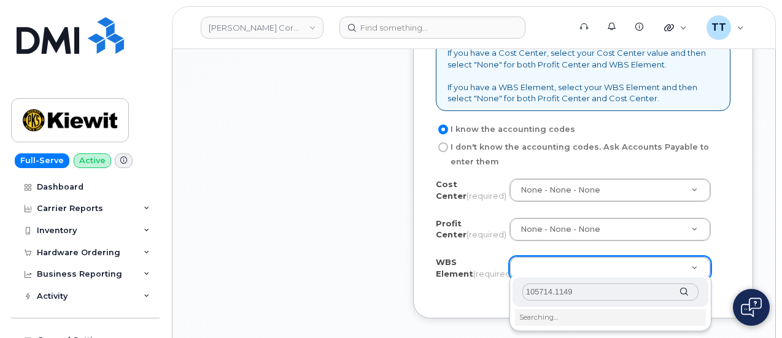
click at [531, 294] on input "105714.1149" at bounding box center [610, 292] width 176 height 18
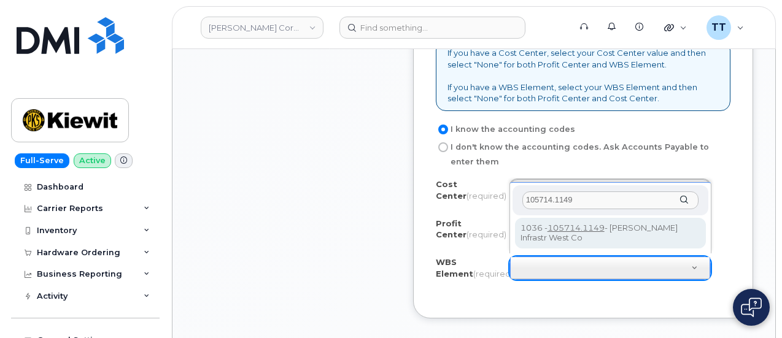
type input "105714.1149"
click at [587, 202] on input "105714.1149" at bounding box center [610, 200] width 176 height 18
type input "105714.1149"
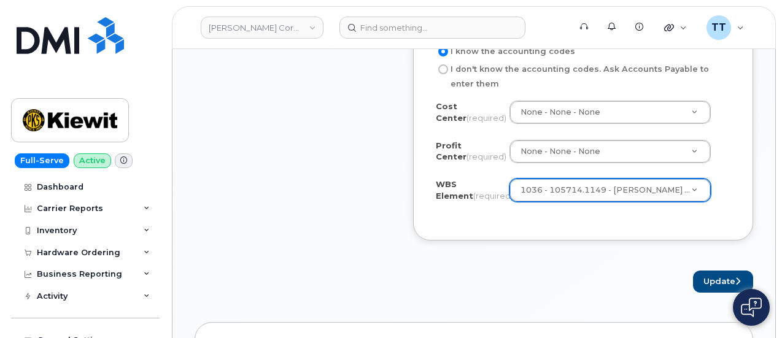
scroll to position [1288, 0]
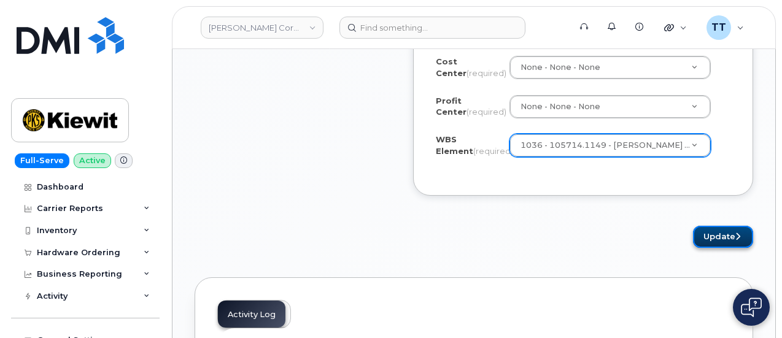
click at [719, 234] on button "Update" at bounding box center [723, 237] width 60 height 23
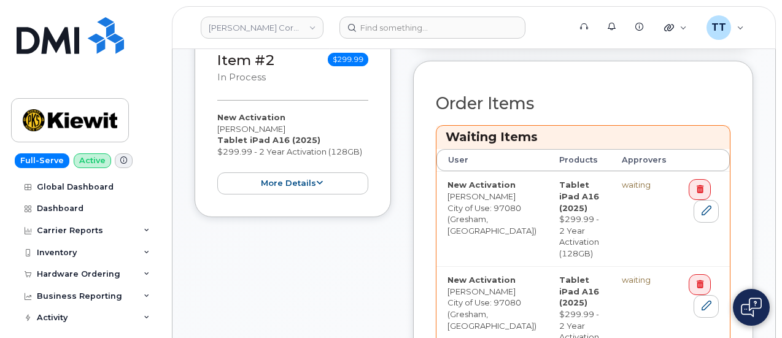
scroll to position [491, 0]
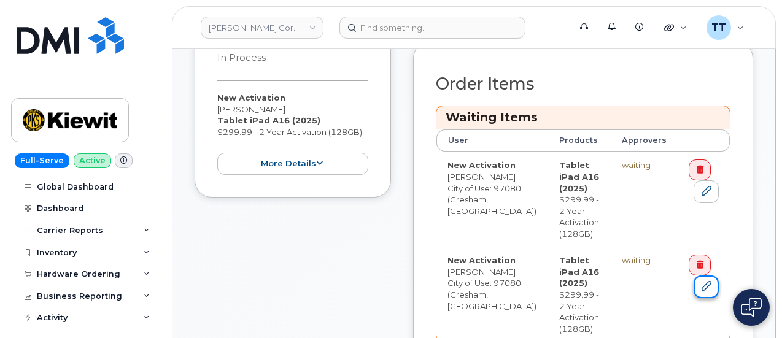
click at [705, 281] on icon at bounding box center [706, 286] width 10 height 10
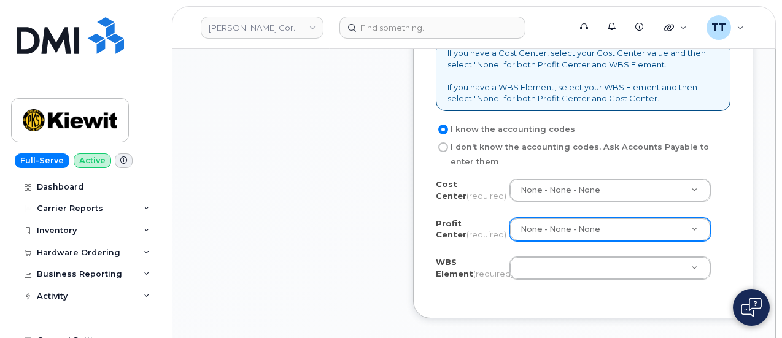
scroll to position [1227, 0]
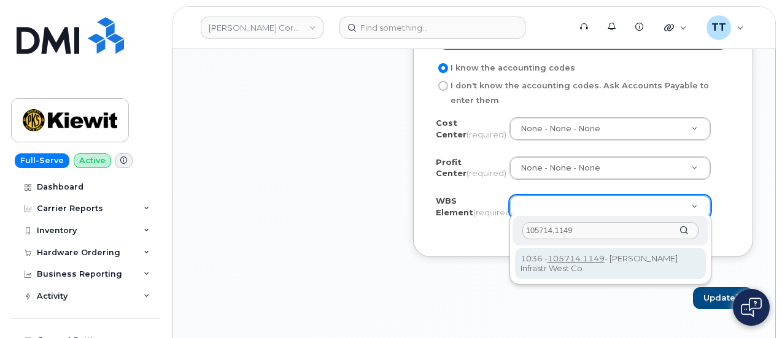
type input "105714.1149"
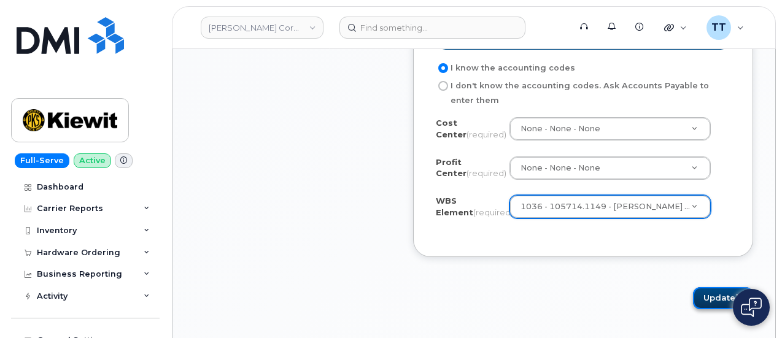
click at [712, 299] on button "Update" at bounding box center [723, 298] width 60 height 23
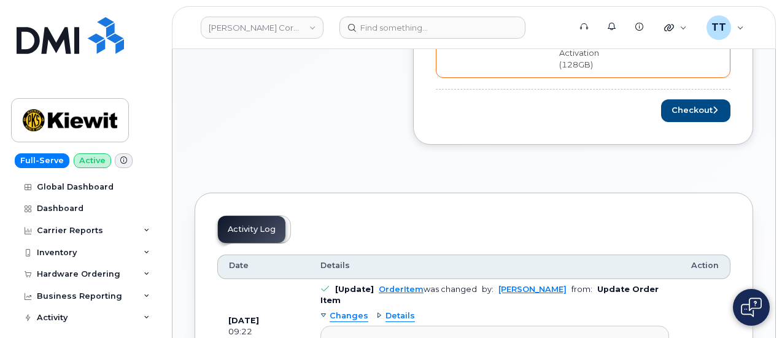
scroll to position [614, 0]
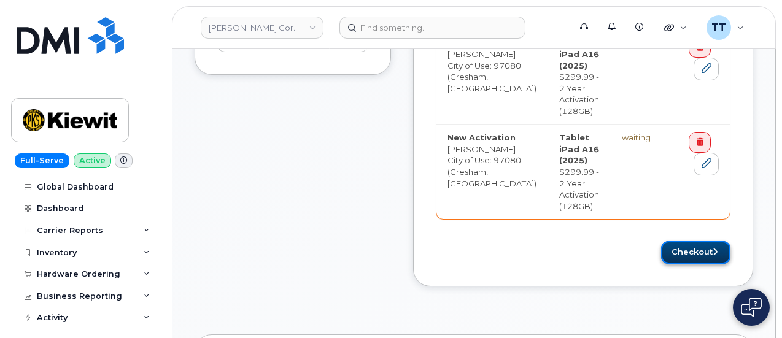
click at [680, 241] on button "Checkout" at bounding box center [695, 252] width 69 height 23
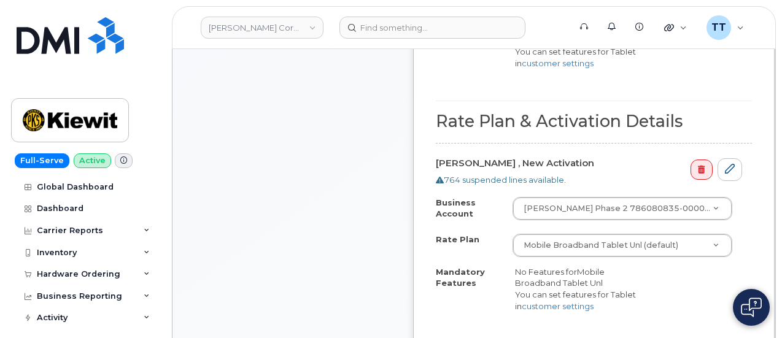
scroll to position [736, 0]
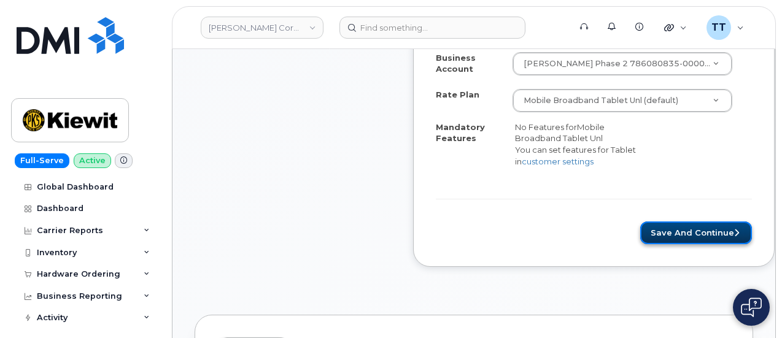
click at [652, 228] on button "Save and Continue" at bounding box center [696, 232] width 112 height 23
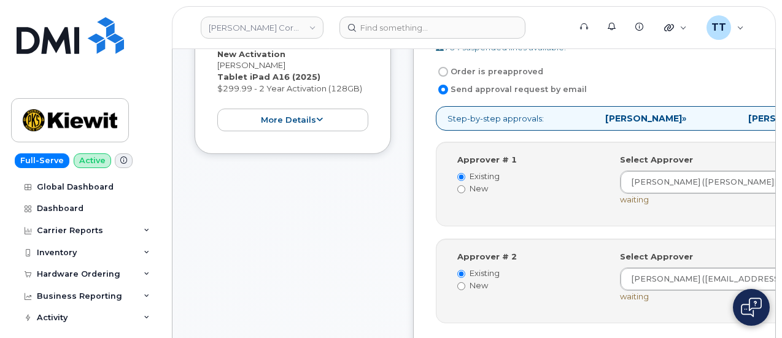
scroll to position [491, 0]
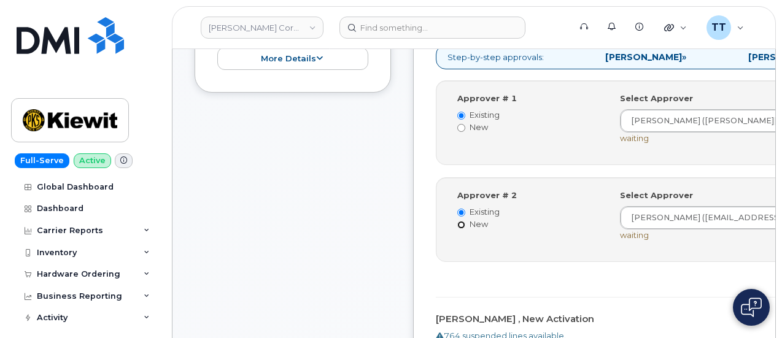
click at [463, 229] on input "New" at bounding box center [461, 225] width 8 height 8
radio input "true"
radio input "false"
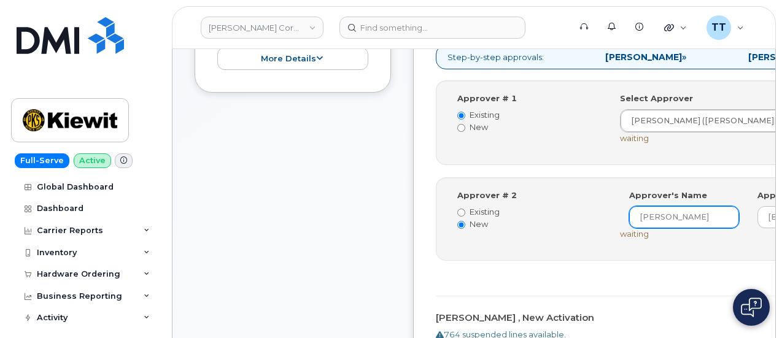
click at [629, 228] on input "Kaia Myers" at bounding box center [684, 217] width 110 height 22
paste input "JAYNA ROBINSON"
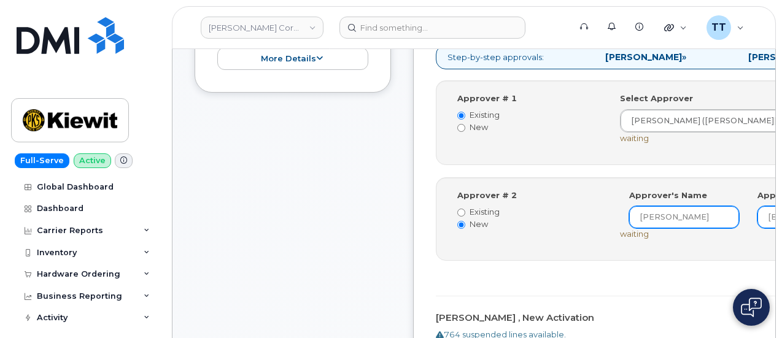
type input "JAYNA ROBINSON"
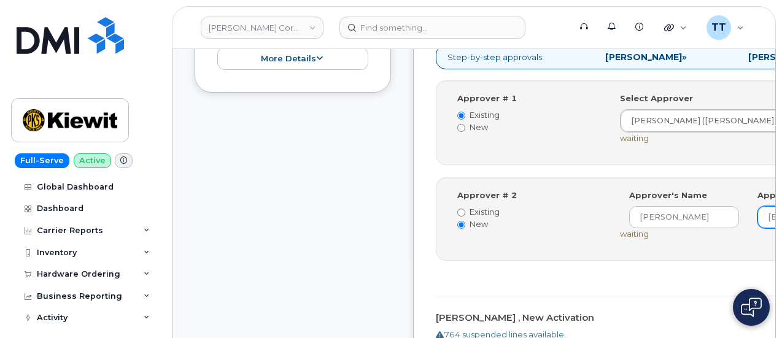
paste input "JAYNA ROBINSON"
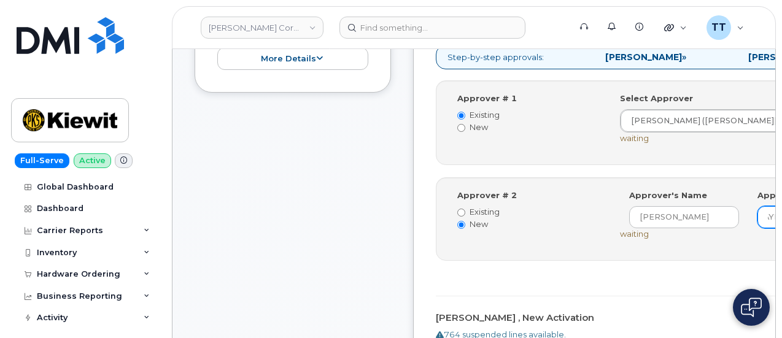
paste input "@[PERSON_NAME][DOMAIN_NAME]"
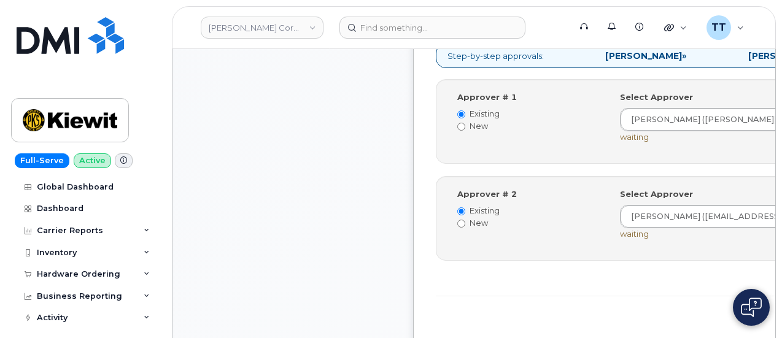
scroll to position [859, 0]
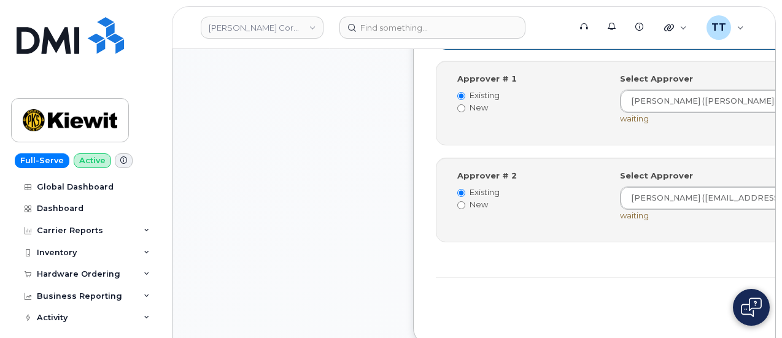
type input "JAYNA.ROBINSON@KIEWIT.COM"
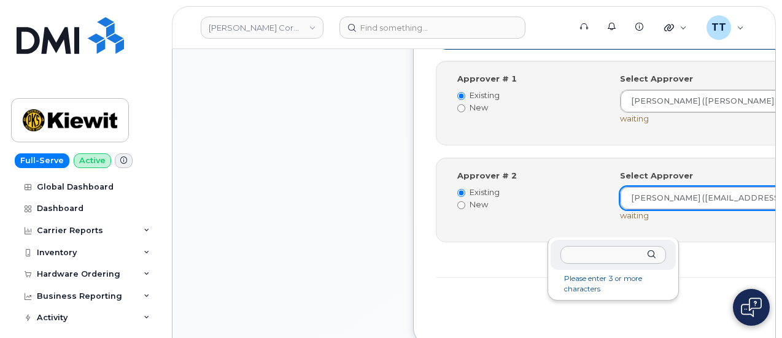
type input "JAYNA ROBINSON"
paste input "JAYNA ROBINSON"
type input "JAYNA ROBINSON"
click at [652, 252] on div "JAYNA ROBINSON" at bounding box center [612, 255] width 125 height 30
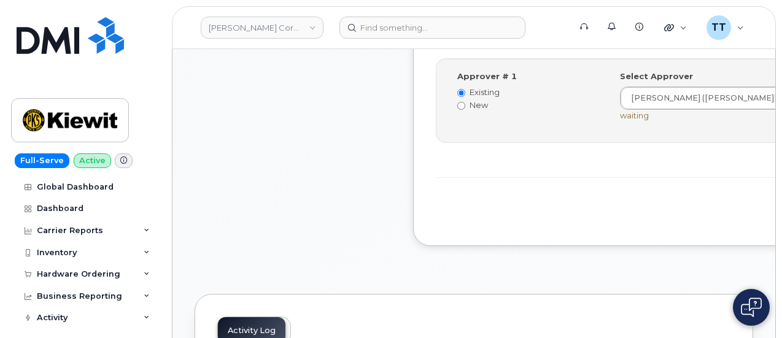
scroll to position [798, 0]
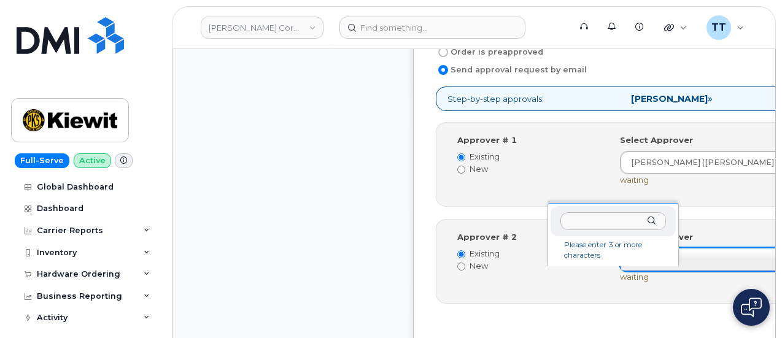
drag, startPoint x: 574, startPoint y: 279, endPoint x: 571, endPoint y: 268, distance: 10.9
drag, startPoint x: 571, startPoint y: 268, endPoint x: 566, endPoint y: 223, distance: 45.1
paste input "JAYNA ROBINSON"
type input "JAYNA ROBINSON"
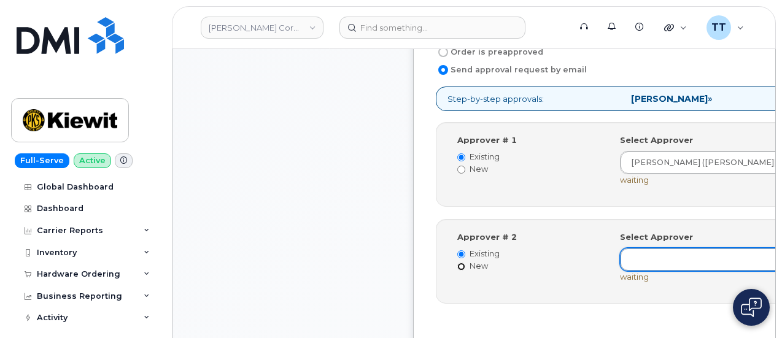
click at [460, 271] on input "New" at bounding box center [461, 267] width 8 height 8
radio input "true"
radio input "false"
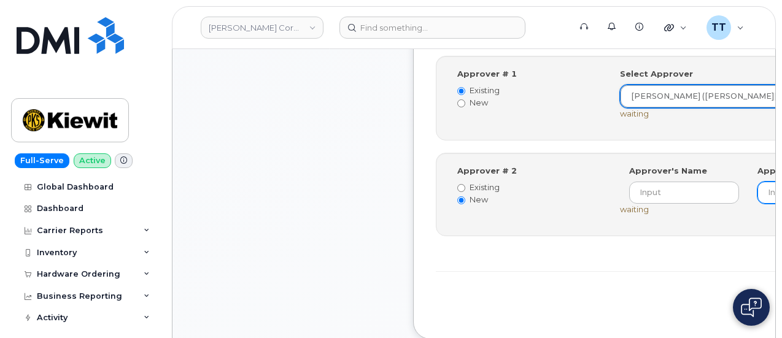
scroll to position [920, 0]
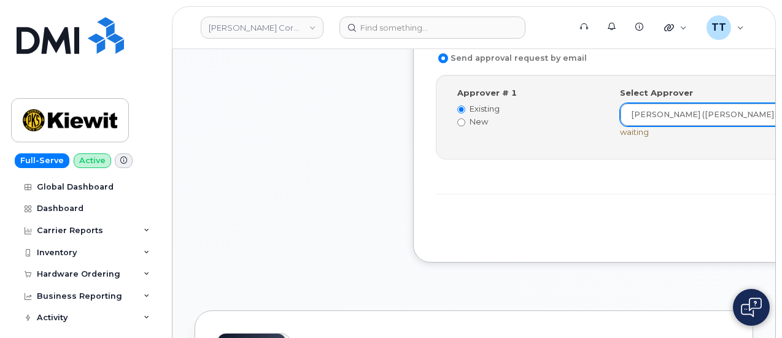
scroll to position [798, 0]
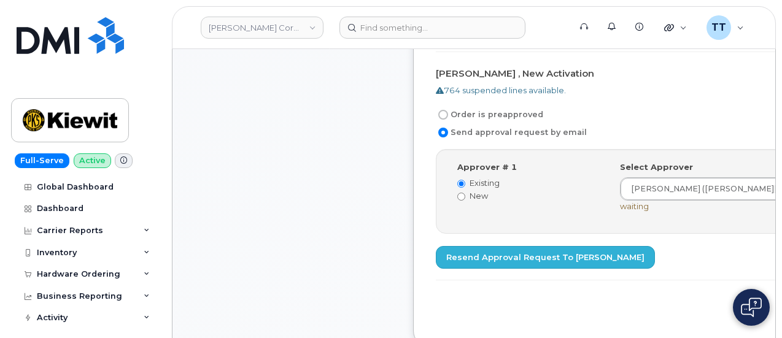
scroll to position [798, 0]
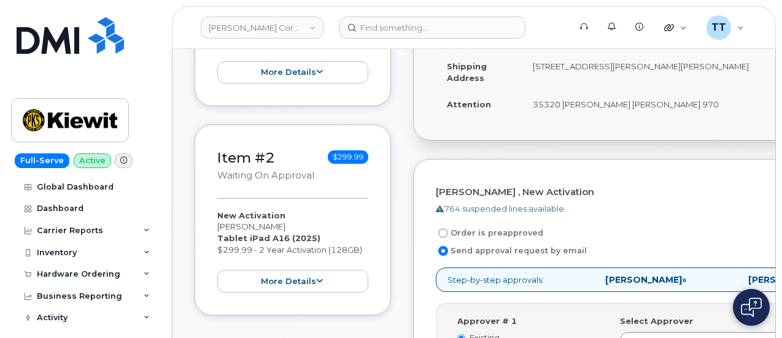
scroll to position [245, 0]
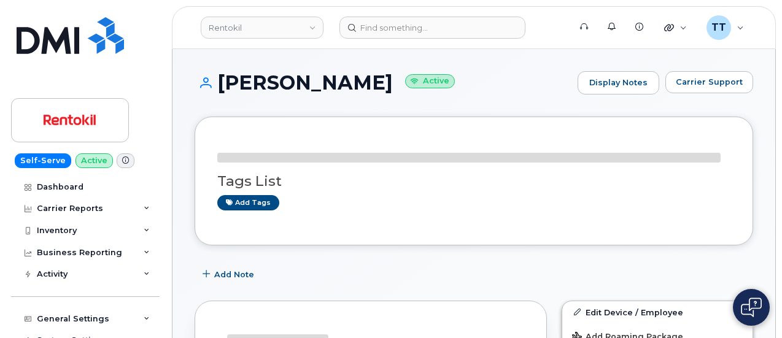
click at [328, 81] on h1 "[PERSON_NAME] Active" at bounding box center [382, 82] width 377 height 21
click at [328, 79] on h1 "[PERSON_NAME] Active" at bounding box center [382, 82] width 377 height 21
click at [329, 78] on h1 "[PERSON_NAME] Active" at bounding box center [382, 82] width 377 height 21
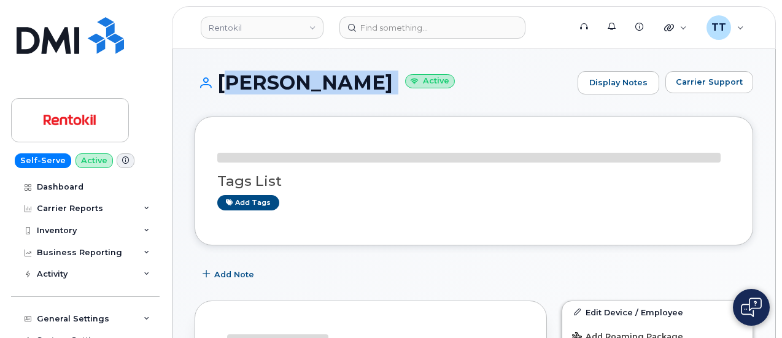
click at [329, 78] on h1 "[PERSON_NAME] Active" at bounding box center [382, 82] width 377 height 21
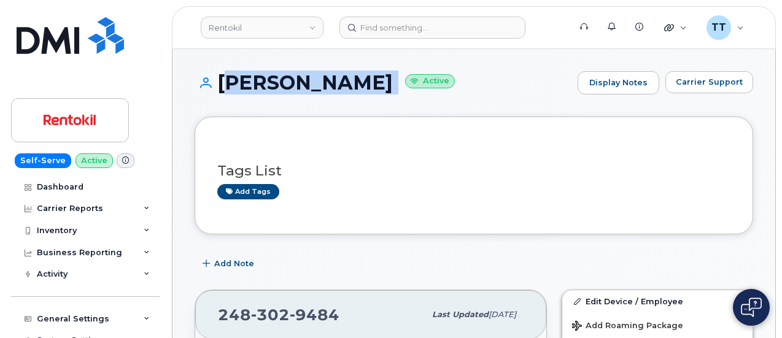
copy h1 "[PERSON_NAME]"
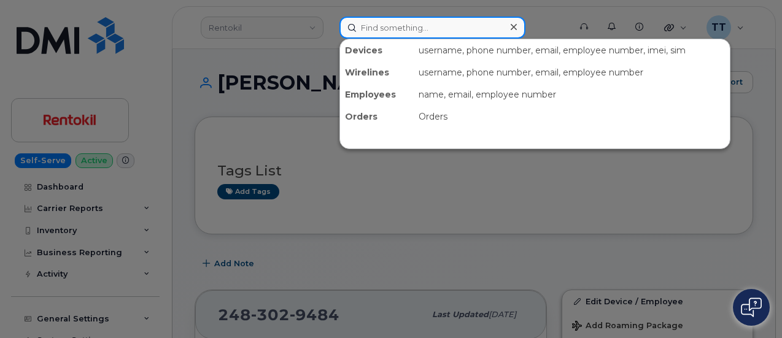
click at [387, 29] on input at bounding box center [432, 28] width 186 height 22
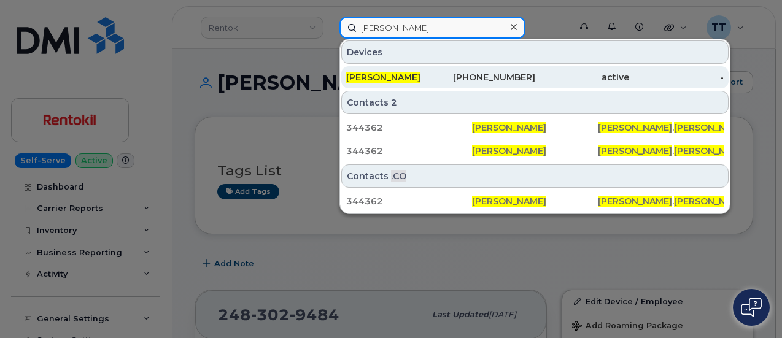
type input "[PERSON_NAME]"
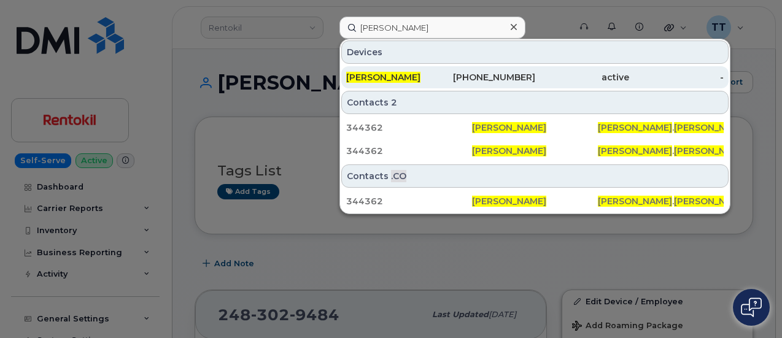
click at [426, 77] on div "[PERSON_NAME]" at bounding box center [393, 77] width 94 height 12
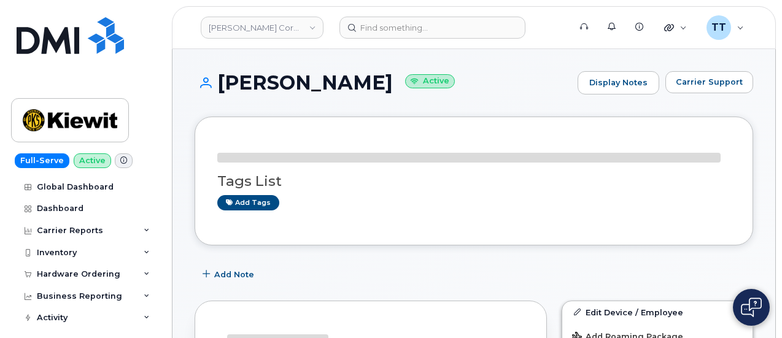
click at [267, 86] on h1 "[PERSON_NAME] Active" at bounding box center [382, 82] width 377 height 21
click at [267, 85] on h1 "[PERSON_NAME] Active" at bounding box center [382, 82] width 377 height 21
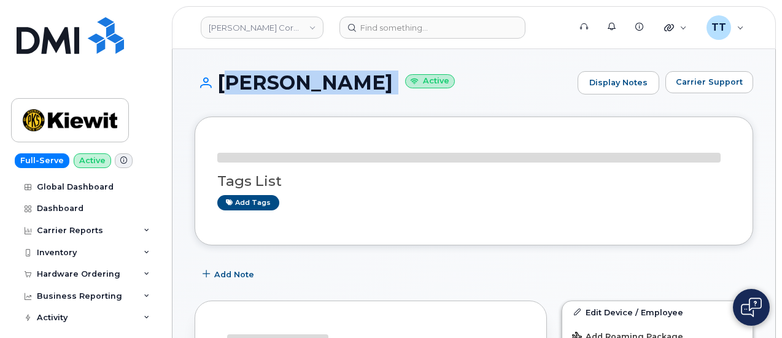
click at [267, 85] on h1 "MARCUS LOUIS Active" at bounding box center [382, 82] width 377 height 21
copy h1 "MARCUS LOUIS"
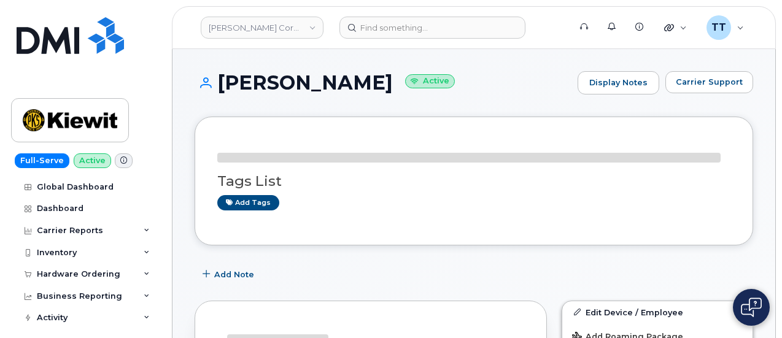
click at [477, 94] on div "MARCUS LOUIS Active Display Notes Carrier Support" at bounding box center [473, 93] width 558 height 45
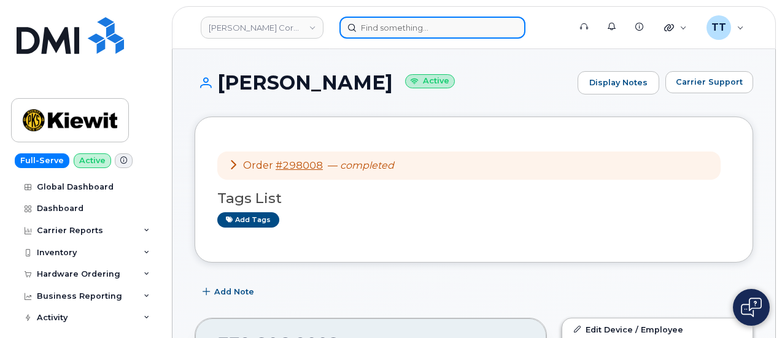
click at [382, 35] on input at bounding box center [432, 28] width 186 height 22
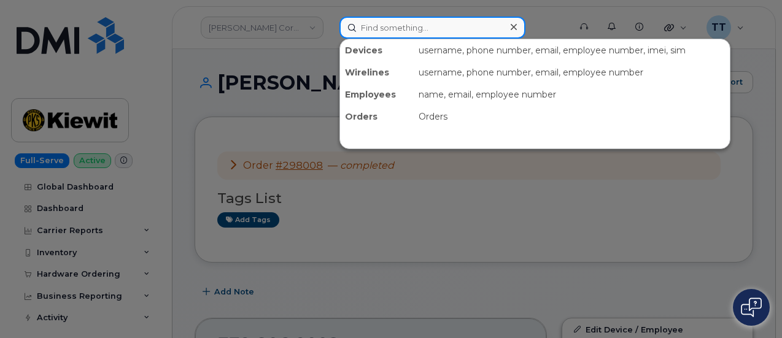
paste input "913-967-9007"
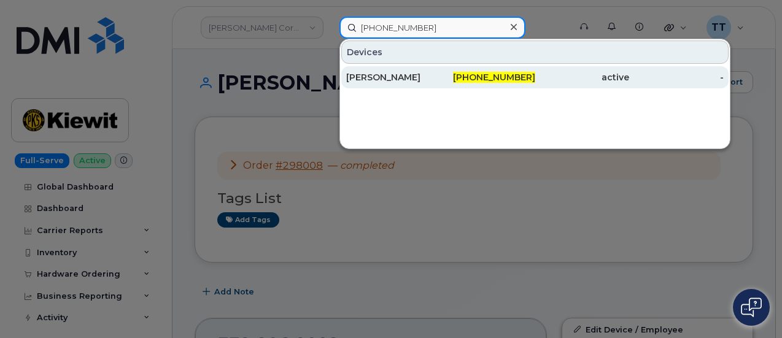
type input "913-967-9007"
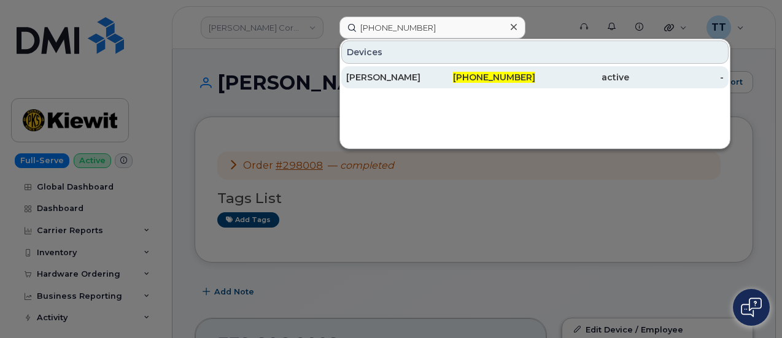
click at [441, 70] on div "BRIAN RUEGGE" at bounding box center [488, 77] width 94 height 22
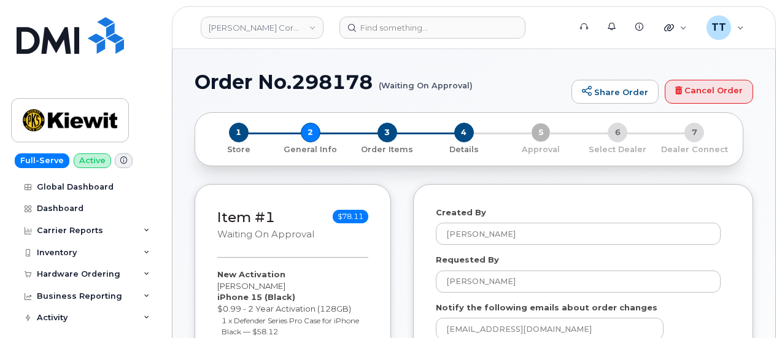
select select
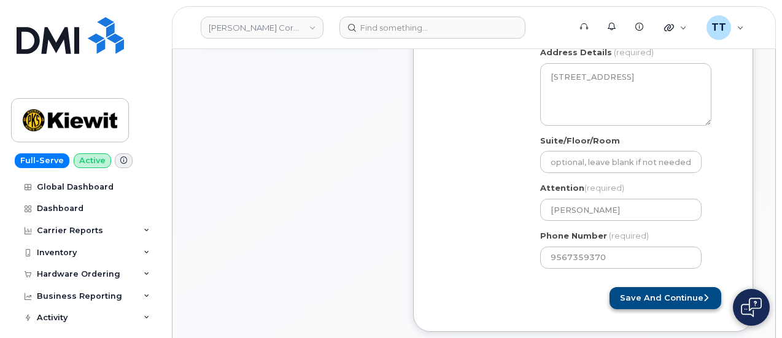
scroll to position [429, 0]
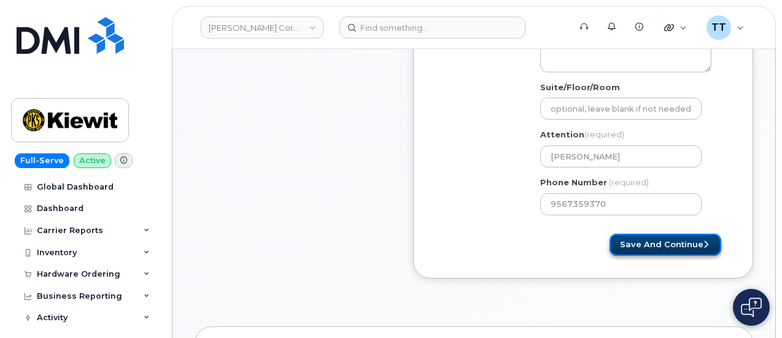
drag, startPoint x: 666, startPoint y: 250, endPoint x: 656, endPoint y: 248, distance: 9.4
click at [666, 250] on button "Save and Continue" at bounding box center [665, 245] width 112 height 23
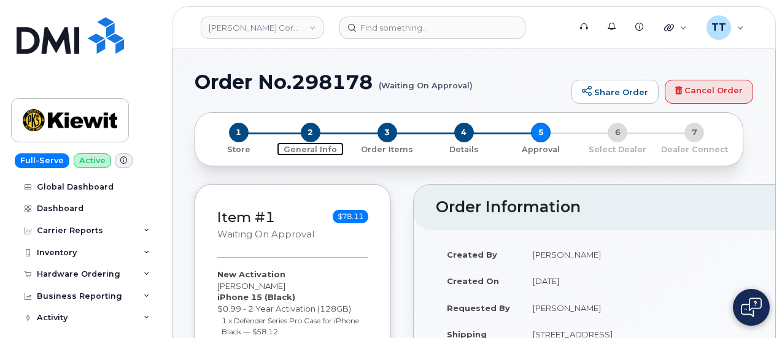
click at [304, 131] on span "2" at bounding box center [311, 133] width 20 height 20
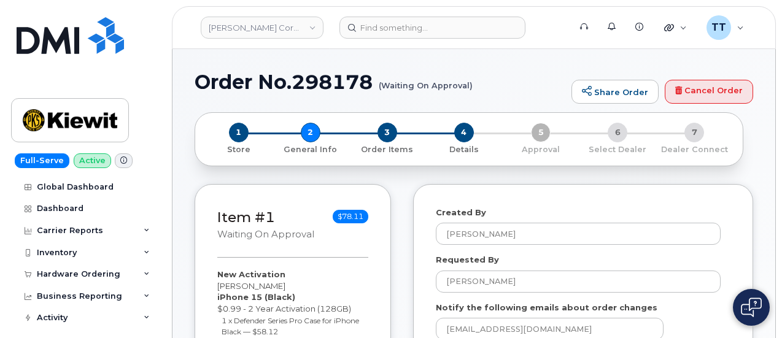
select select
click at [381, 131] on span "3" at bounding box center [387, 133] width 20 height 20
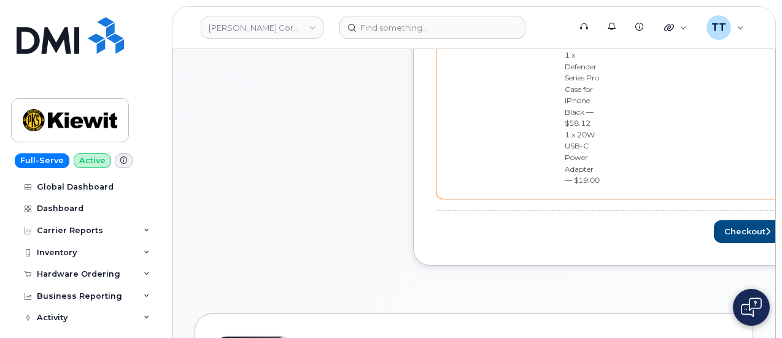
scroll to position [429, 0]
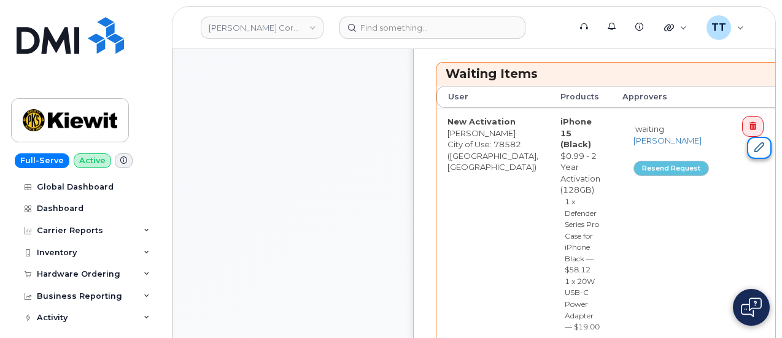
click at [747, 148] on link at bounding box center [759, 148] width 25 height 23
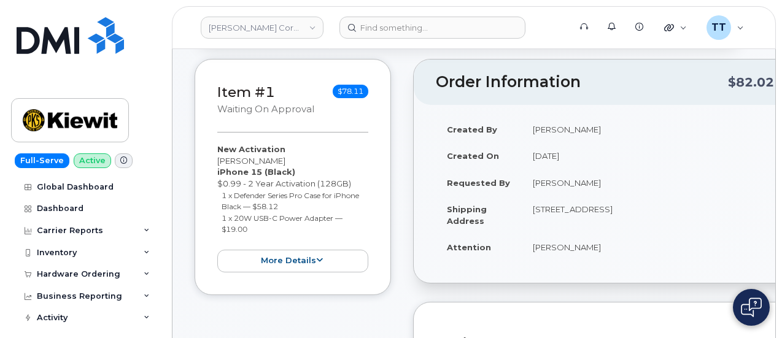
scroll to position [0, 0]
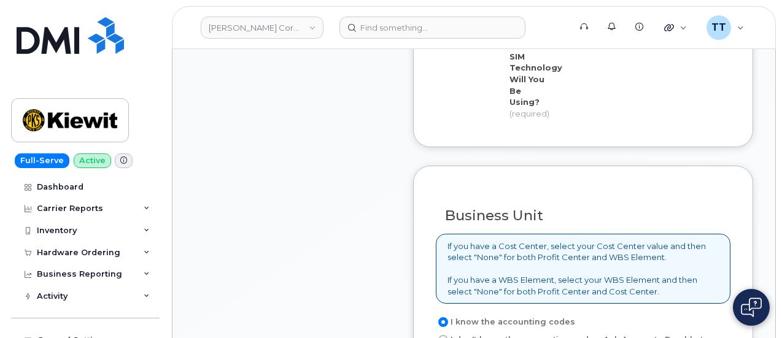
scroll to position [1166, 0]
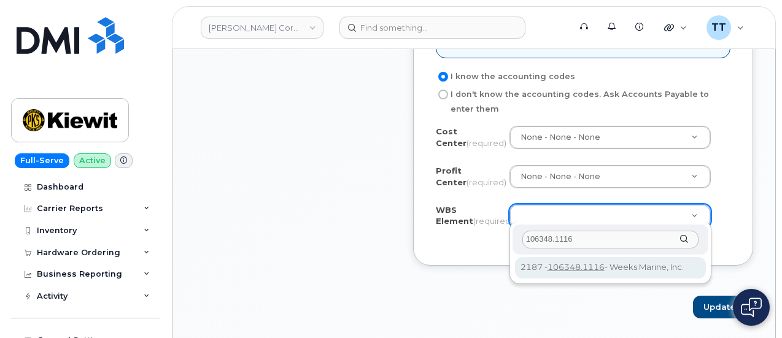
type input "106348.1116"
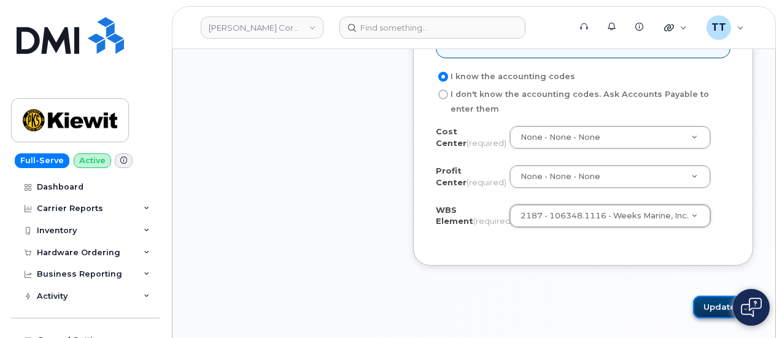
click at [708, 301] on button "Update" at bounding box center [723, 307] width 60 height 23
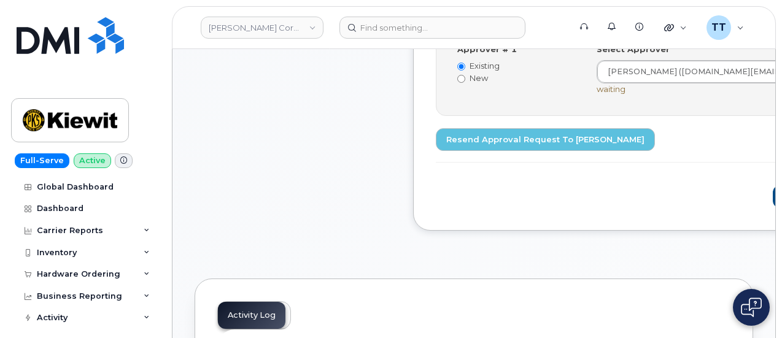
scroll to position [552, 0]
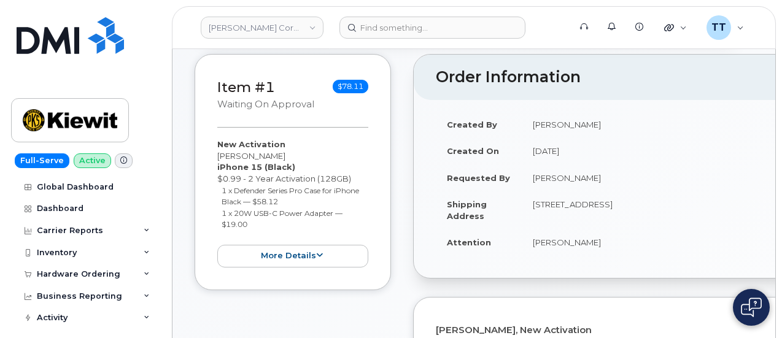
scroll to position [245, 0]
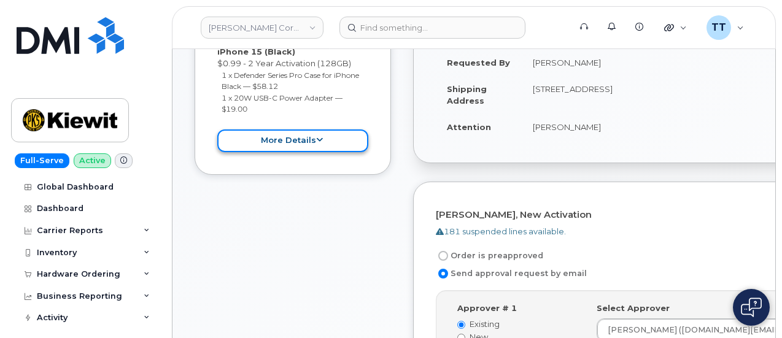
click at [290, 145] on button "more details" at bounding box center [292, 140] width 151 height 23
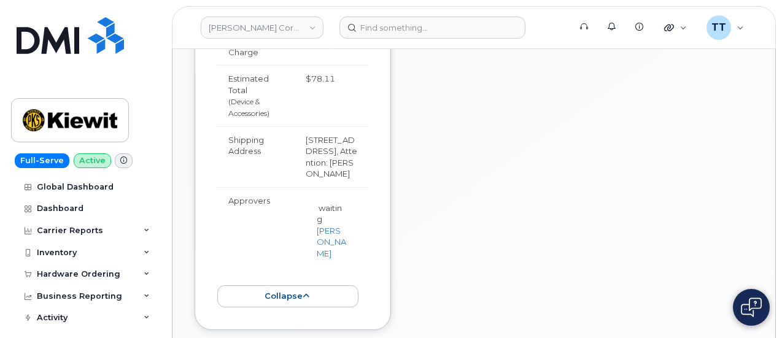
scroll to position [552, 0]
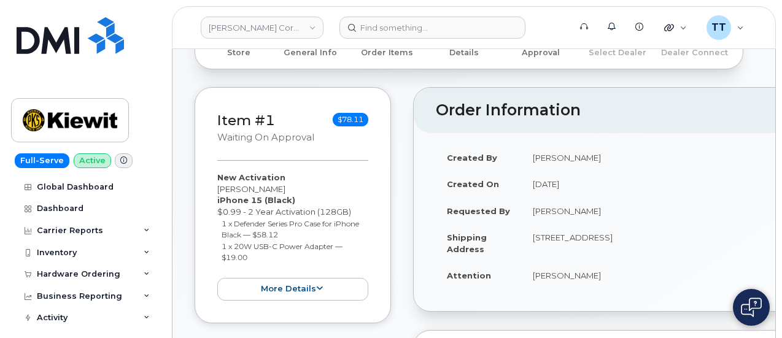
scroll to position [245, 0]
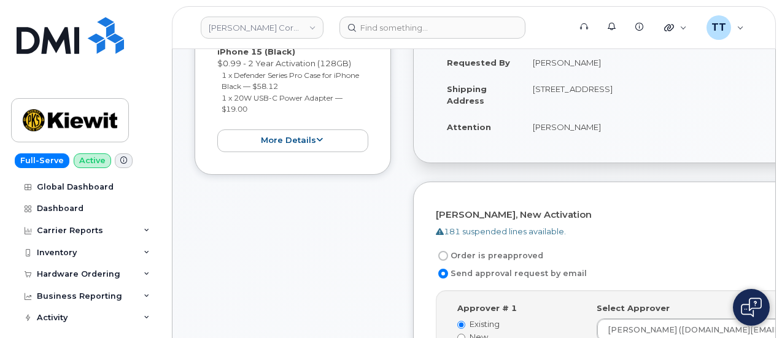
click at [317, 151] on div "Item #1 Waiting On Approval $78.11 New Activation [PERSON_NAME] iPhone 15 (Blac…" at bounding box center [292, 57] width 196 height 236
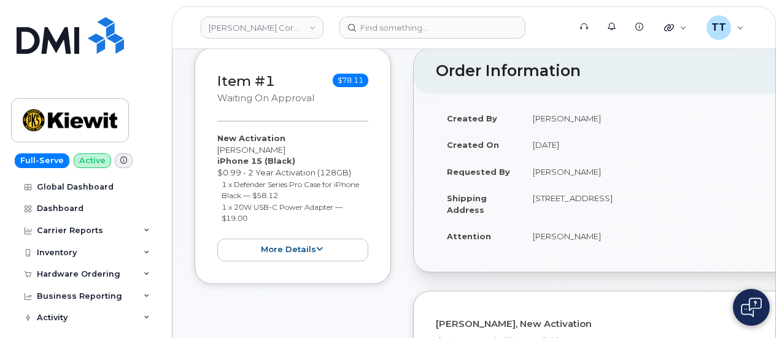
scroll to position [0, 0]
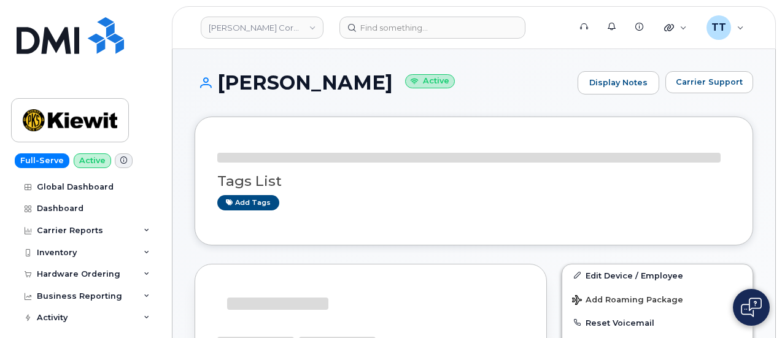
click at [267, 82] on h1 "BRIAN RUEGGE Active" at bounding box center [382, 82] width 377 height 21
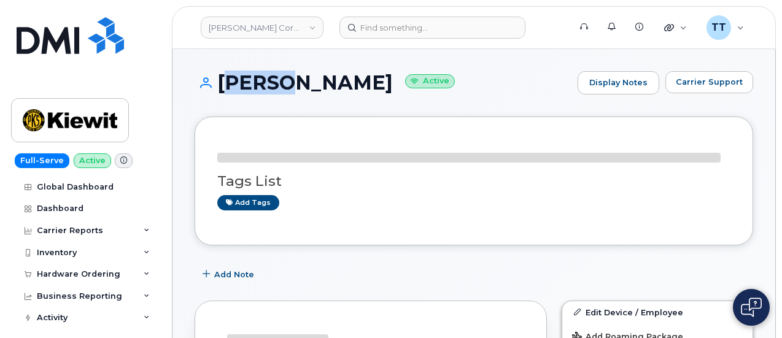
click at [266, 83] on h1 "BRIAN RUEGGE Active" at bounding box center [382, 82] width 377 height 21
click at [266, 85] on h1 "BRIAN RUEGGE Active" at bounding box center [382, 82] width 377 height 21
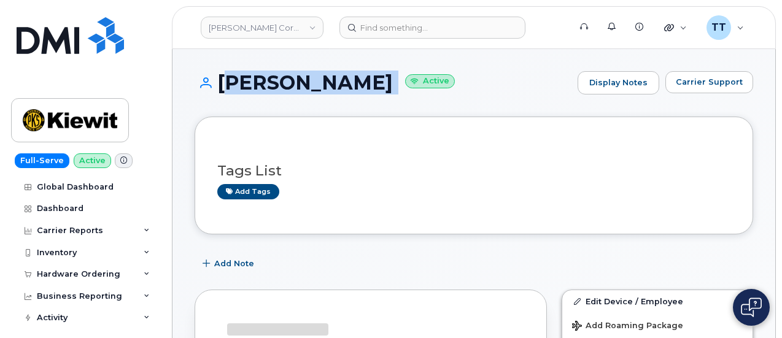
copy h1 "BRIAN RUEGGE"
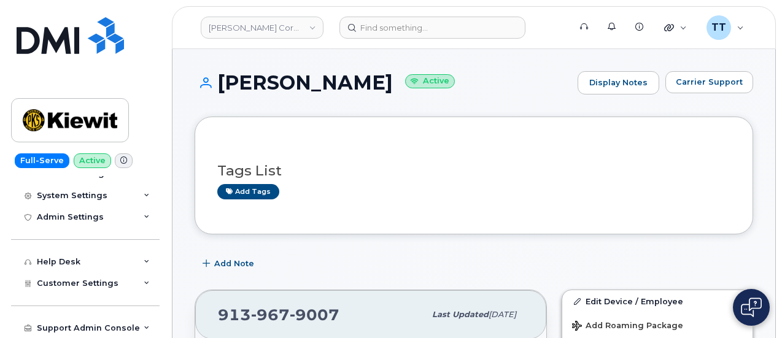
scroll to position [61, 0]
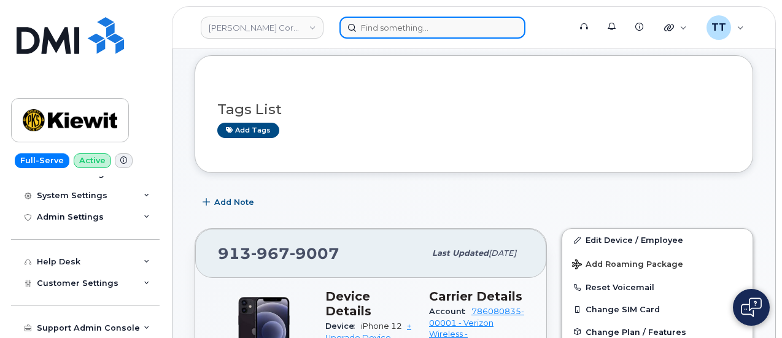
click at [417, 31] on input at bounding box center [432, 28] width 186 height 22
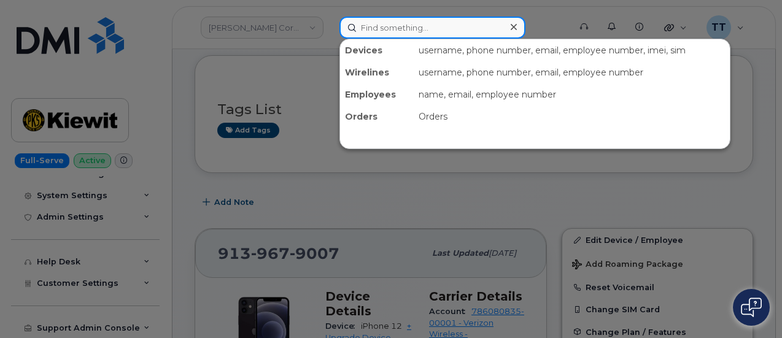
paste input "913-967-9007"
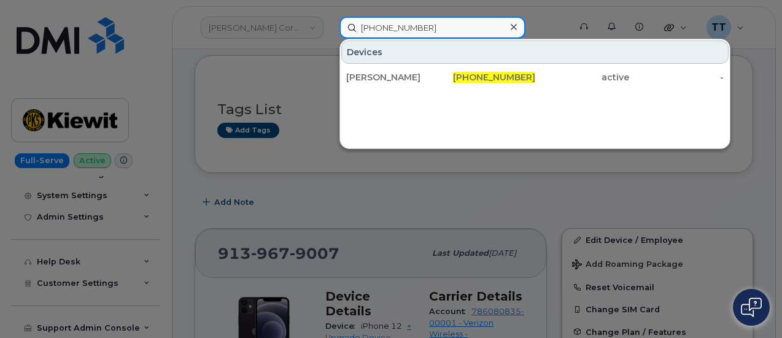
type input "913-967-9007"
click at [397, 28] on input "913-967-9007" at bounding box center [432, 28] width 186 height 22
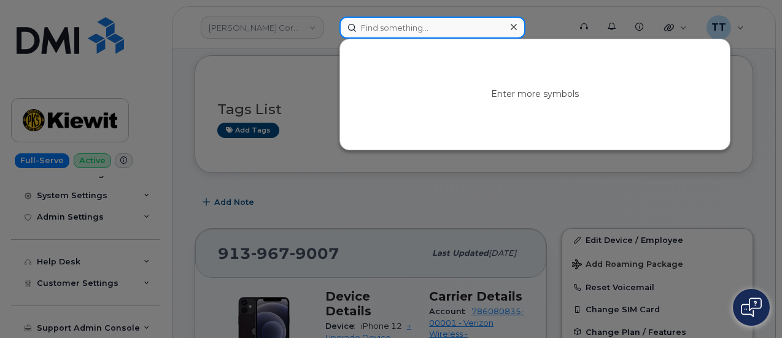
paste input "913-928-7688"
type input "913-928-7688"
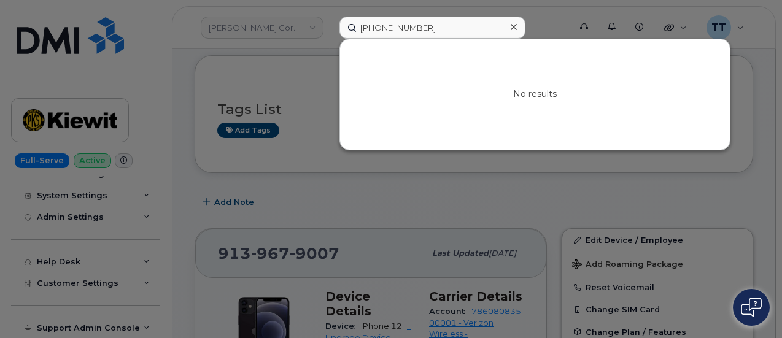
click at [383, 211] on div at bounding box center [391, 169] width 782 height 338
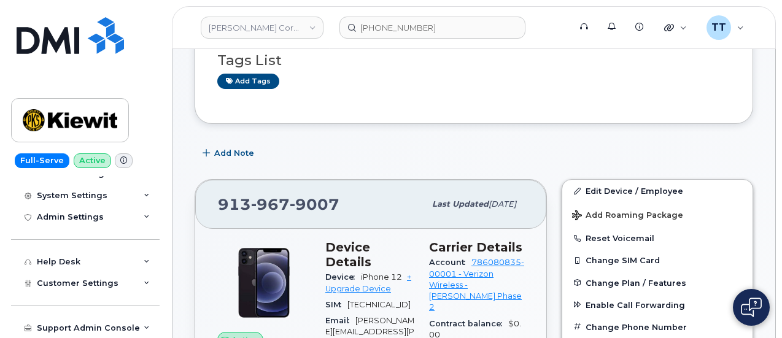
scroll to position [184, 0]
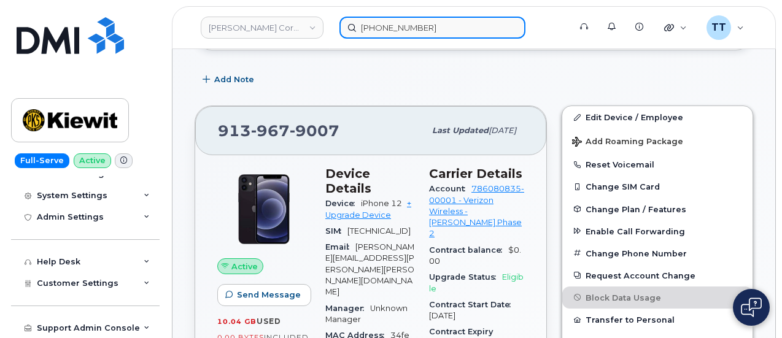
click at [433, 26] on input "913-928-7688" at bounding box center [432, 28] width 186 height 22
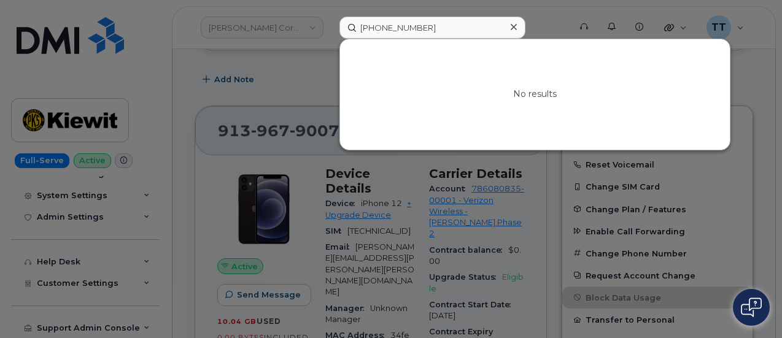
click at [290, 89] on div at bounding box center [391, 169] width 782 height 338
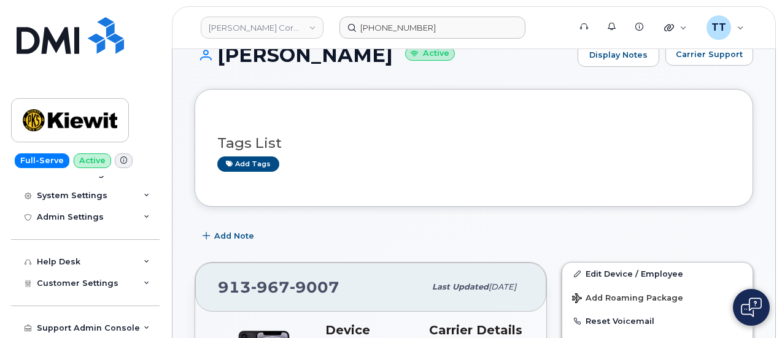
scroll to position [0, 0]
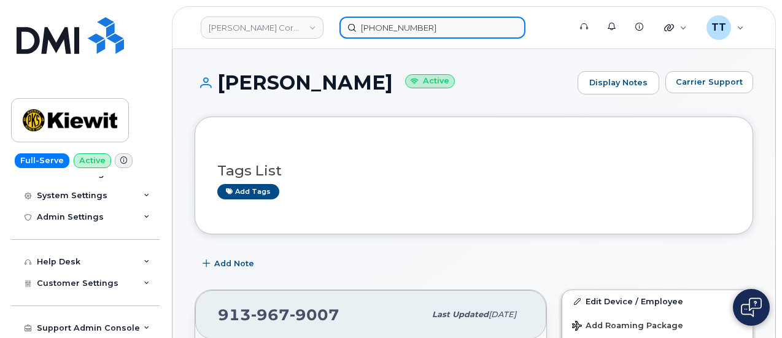
click at [453, 20] on input "913-928-7688" at bounding box center [432, 28] width 186 height 22
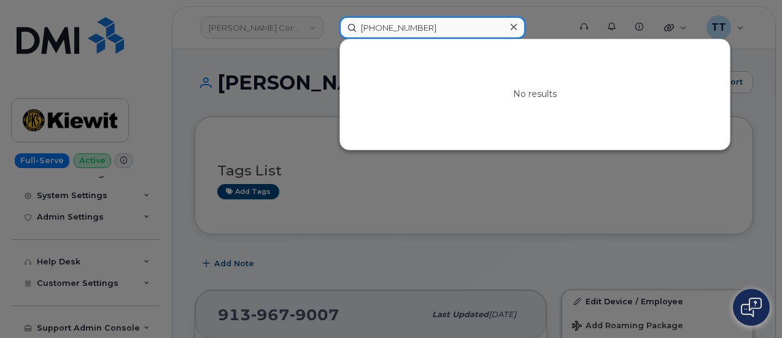
click at [453, 20] on input "913-928-7688" at bounding box center [432, 28] width 186 height 22
click at [453, 21] on input "913-928-7688" at bounding box center [432, 28] width 186 height 22
paste input "913-928-7688"
type input "913-928-7688"
drag, startPoint x: 425, startPoint y: 26, endPoint x: 325, endPoint y: 26, distance: 99.4
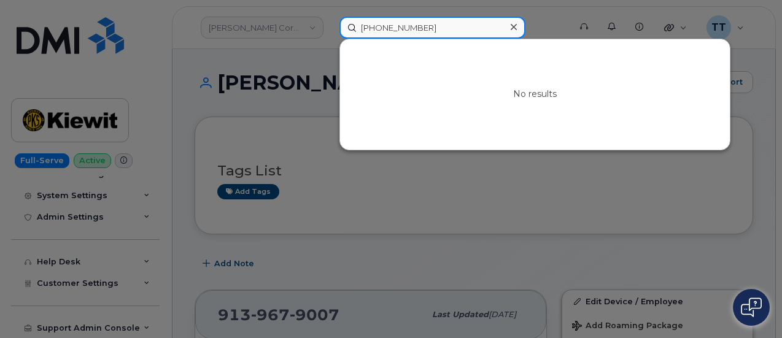
click at [329, 26] on div "913-928-7688 No results" at bounding box center [450, 28] width 242 height 22
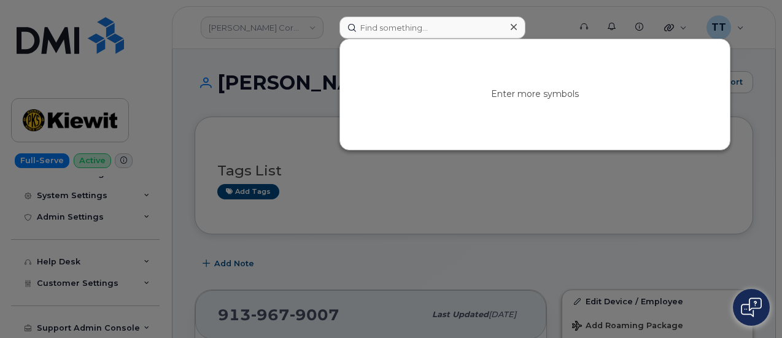
click at [345, 235] on div at bounding box center [391, 169] width 782 height 338
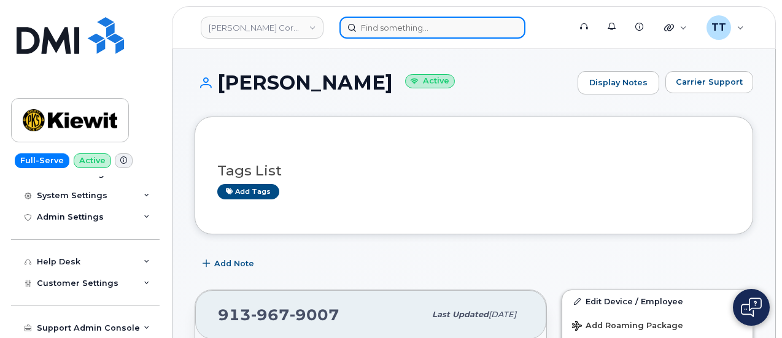
click at [397, 29] on input at bounding box center [432, 28] width 186 height 22
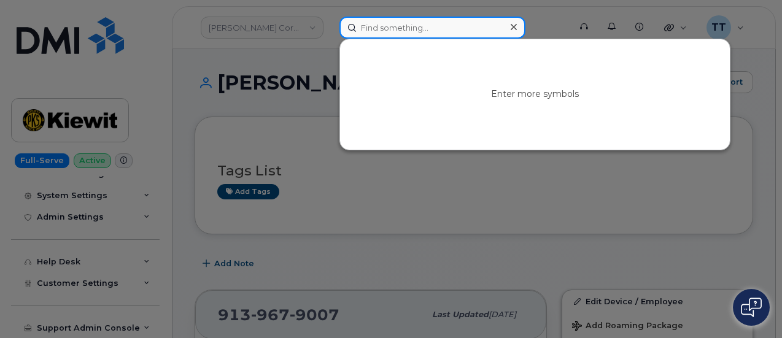
paste input "636-673-3089"
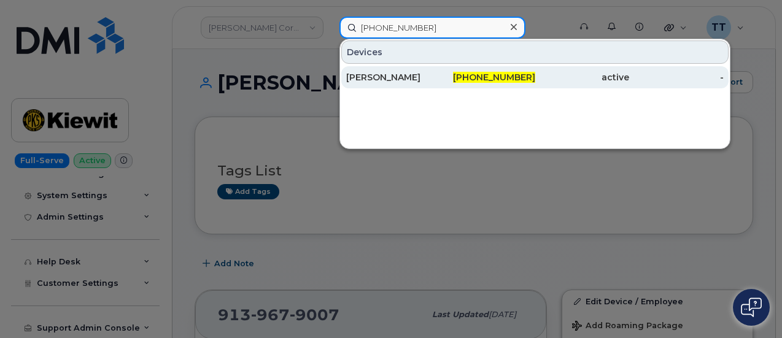
type input "636-673-3089"
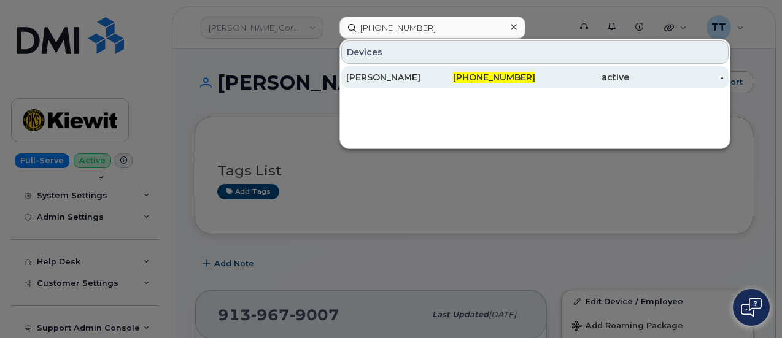
click at [393, 82] on div "Karthik Kanithi" at bounding box center [393, 77] width 94 height 12
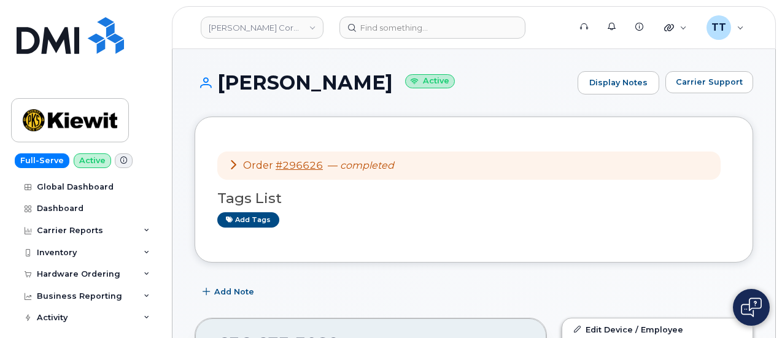
click at [244, 79] on h1 "[PERSON_NAME] Active" at bounding box center [382, 82] width 377 height 21
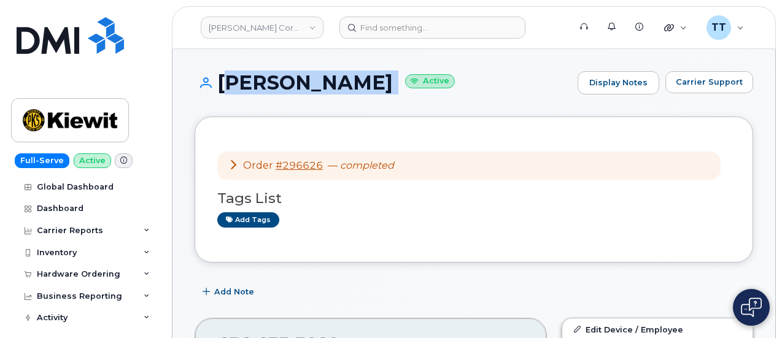
click at [244, 79] on h1 "[PERSON_NAME] Active" at bounding box center [382, 82] width 377 height 21
copy h1 "[PERSON_NAME]"
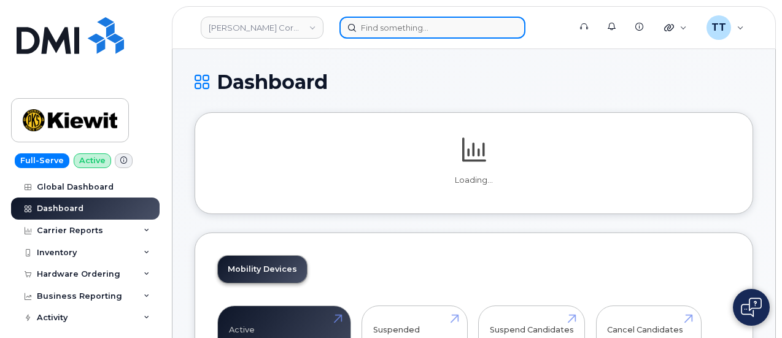
click at [384, 25] on input at bounding box center [432, 28] width 186 height 22
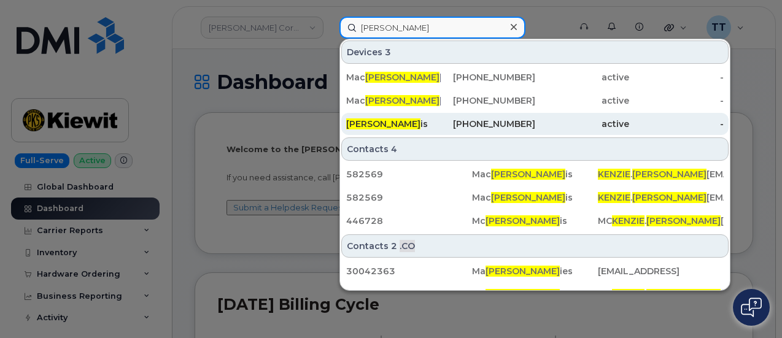
type input "[PERSON_NAME]"
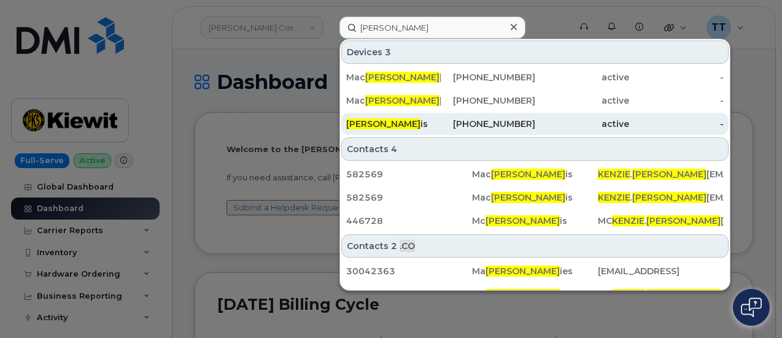
click at [441, 121] on div "[PHONE_NUMBER]" at bounding box center [488, 124] width 94 height 12
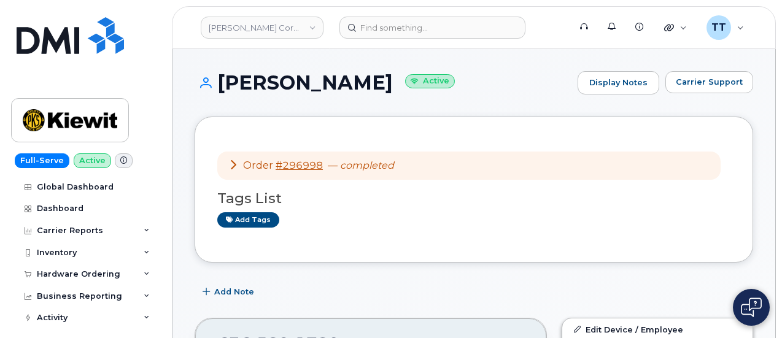
click at [266, 84] on h1 "Kenzie Harris Active" at bounding box center [382, 82] width 377 height 21
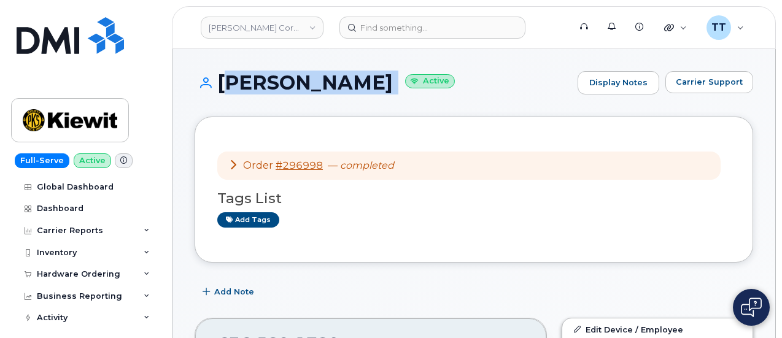
click at [266, 84] on h1 "Kenzie Harris Active" at bounding box center [382, 82] width 377 height 21
copy h1 "Kenzie Harris"
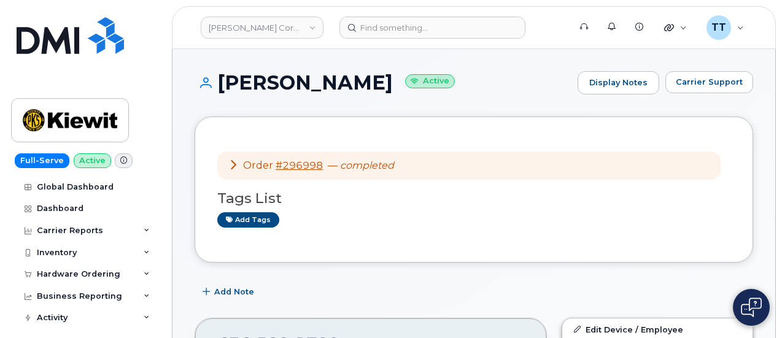
click at [495, 101] on div "Kenzie Harris Active Display Notes Carrier Support" at bounding box center [473, 93] width 558 height 45
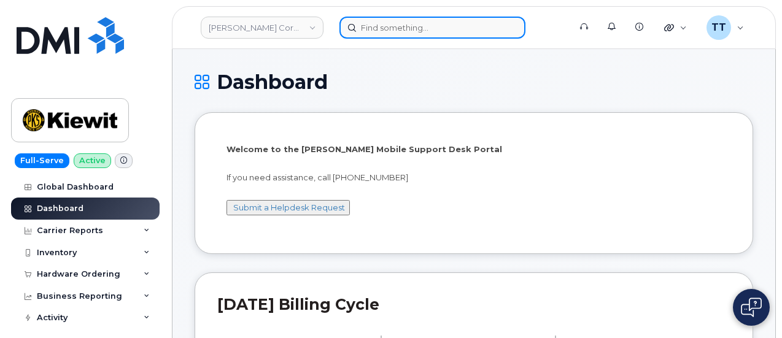
click at [391, 31] on input at bounding box center [432, 28] width 186 height 22
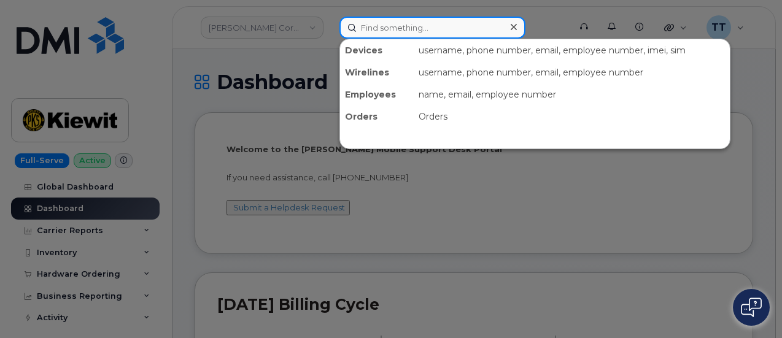
paste input "schigner"
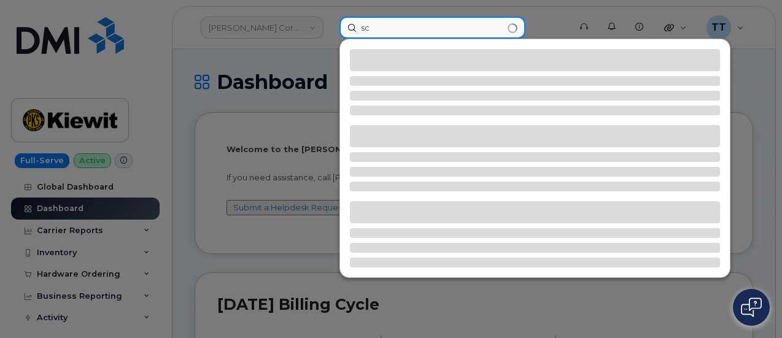
type input "s"
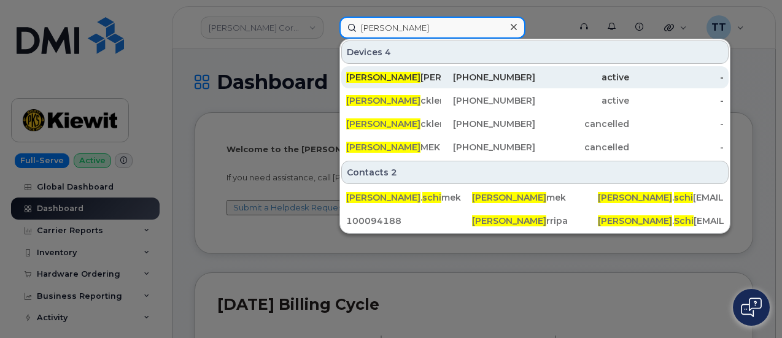
type input "[PERSON_NAME]"
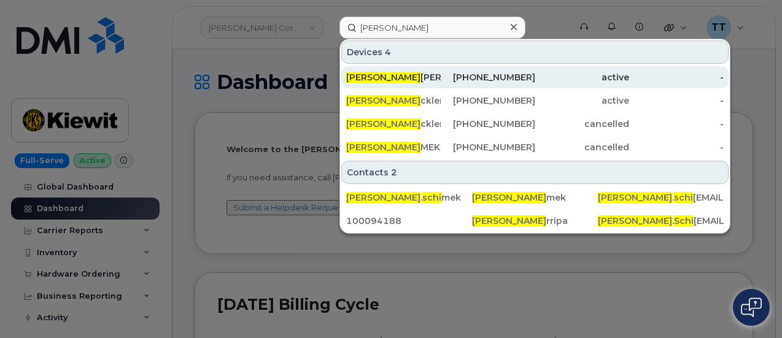
click at [441, 69] on div "[PERSON_NAME] [PERSON_NAME]" at bounding box center [488, 77] width 94 height 22
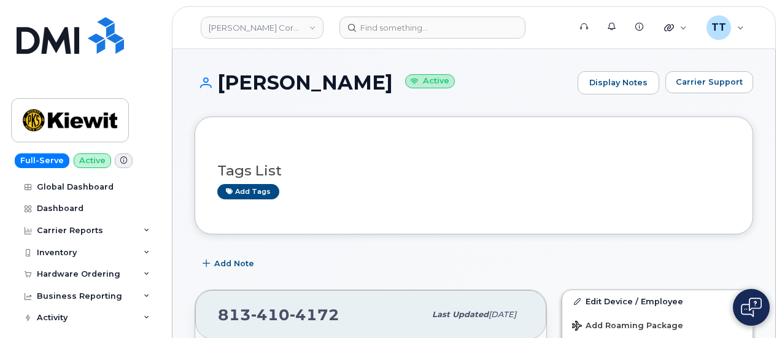
click at [315, 86] on h1 "[PERSON_NAME] Active" at bounding box center [382, 82] width 377 height 21
click at [314, 85] on h1 "[PERSON_NAME] Active" at bounding box center [382, 82] width 377 height 21
drag, startPoint x: 314, startPoint y: 85, endPoint x: 284, endPoint y: 85, distance: 29.5
click at [284, 85] on h1 "[PERSON_NAME] Active" at bounding box center [382, 82] width 377 height 21
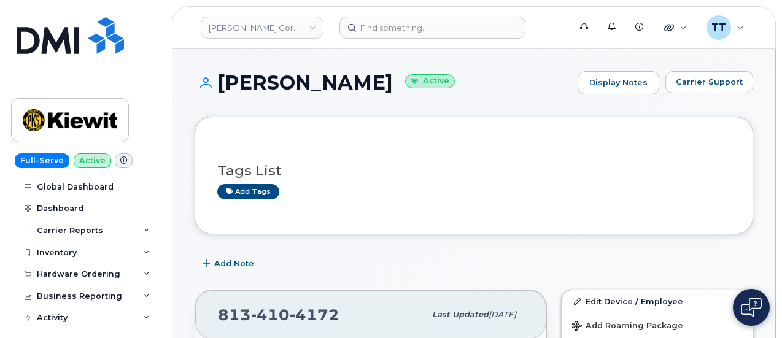
click at [284, 85] on h1 "[PERSON_NAME] Active" at bounding box center [382, 82] width 377 height 21
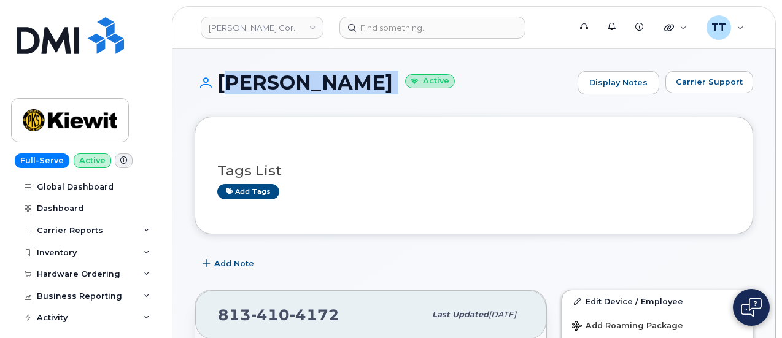
click at [284, 85] on h1 "[PERSON_NAME] Active" at bounding box center [382, 82] width 377 height 21
copy h1 "[PERSON_NAME]"
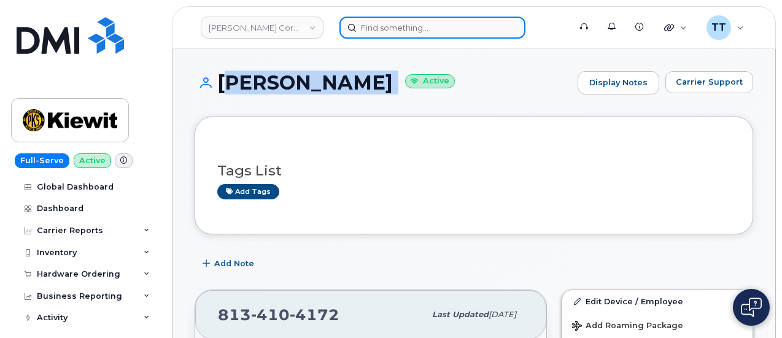
click at [379, 31] on input at bounding box center [432, 28] width 186 height 22
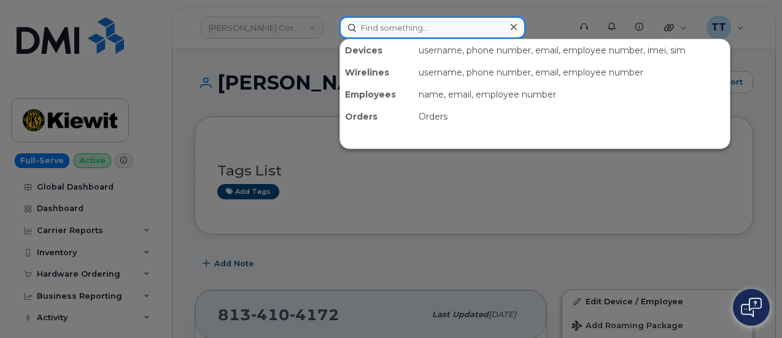
paste input "760-504-6615"
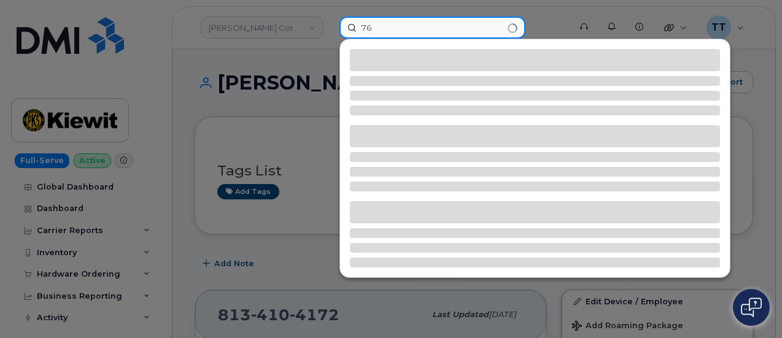
type input "7"
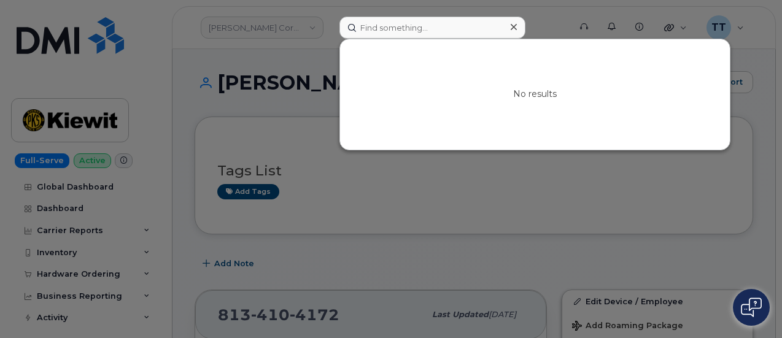
click at [363, 225] on div at bounding box center [391, 169] width 782 height 338
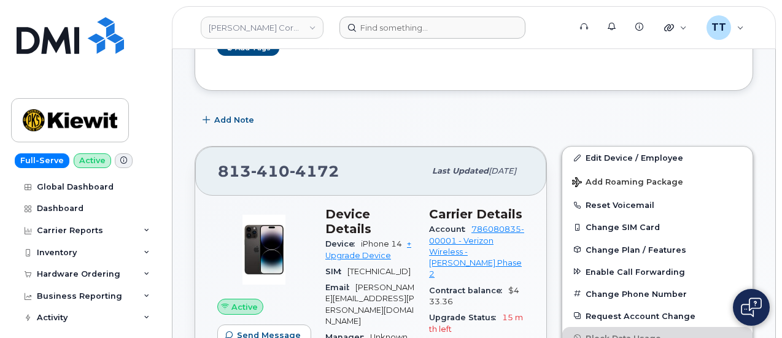
scroll to position [61, 0]
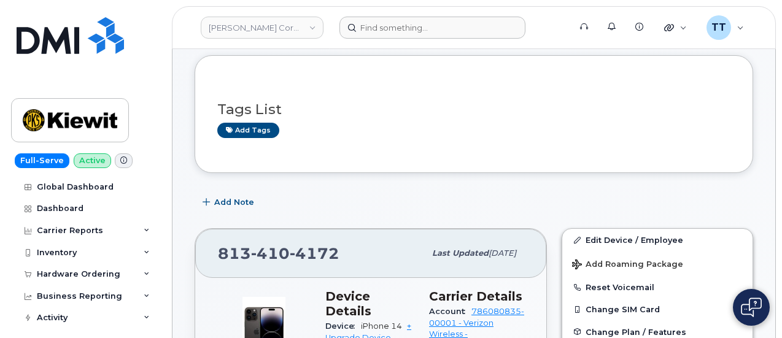
click at [296, 206] on div "Add Note" at bounding box center [473, 202] width 558 height 22
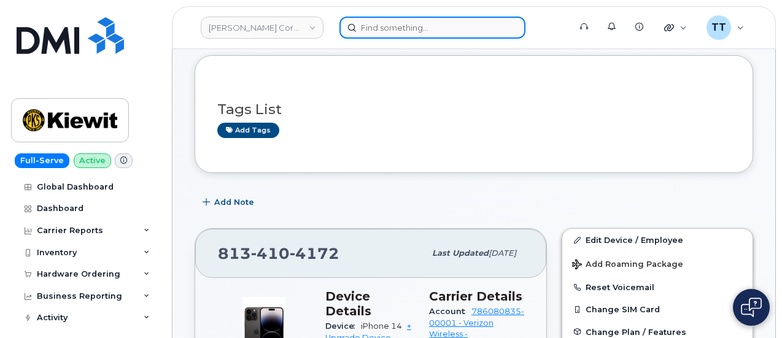
click at [383, 28] on input at bounding box center [432, 28] width 186 height 22
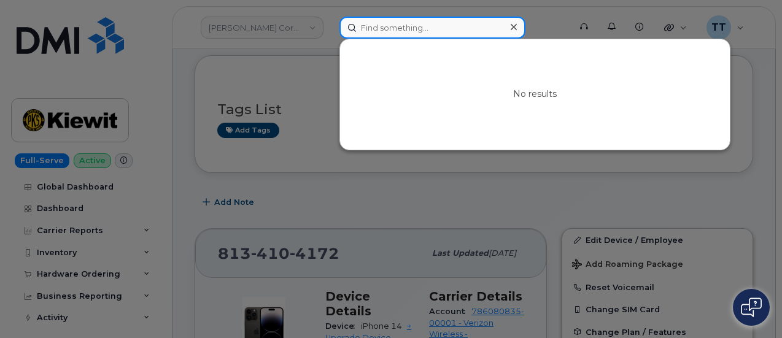
paste input "grogan"
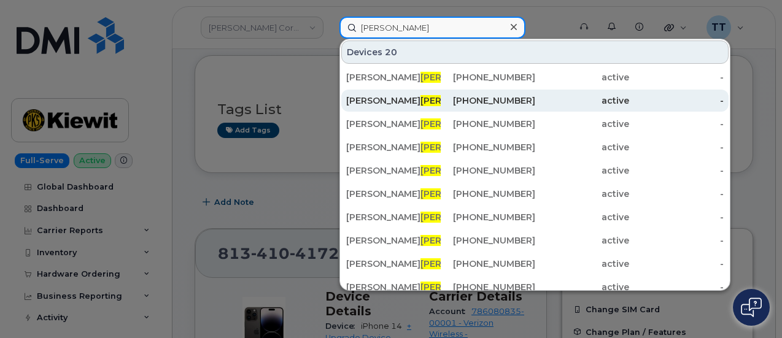
type input "grogan"
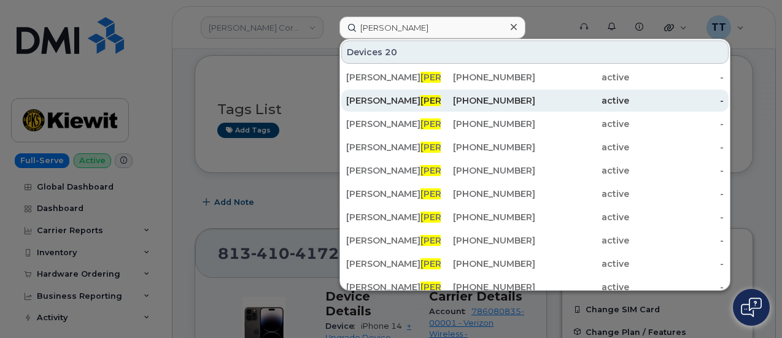
click at [416, 106] on div "Ashton Grogan" at bounding box center [393, 100] width 94 height 12
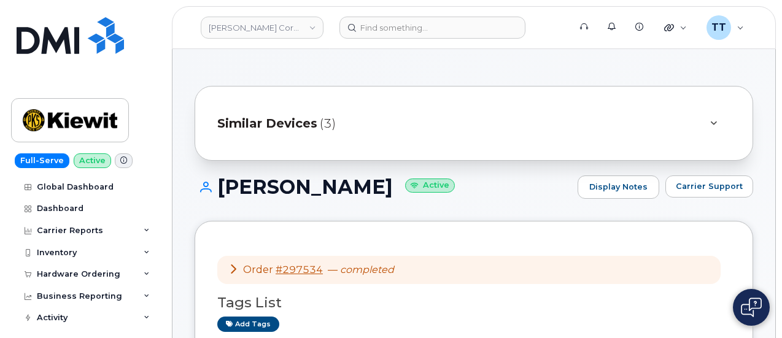
click at [254, 183] on h1 "Ashton Grogan Active" at bounding box center [382, 186] width 377 height 21
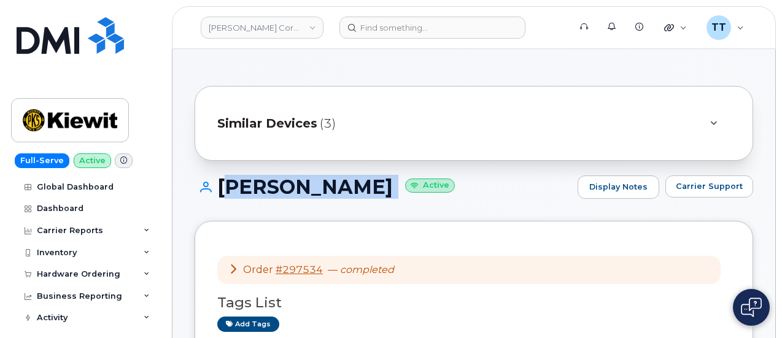
click at [254, 183] on h1 "Ashton Grogan Active" at bounding box center [382, 186] width 377 height 21
copy h1 "Ashton Grogan"
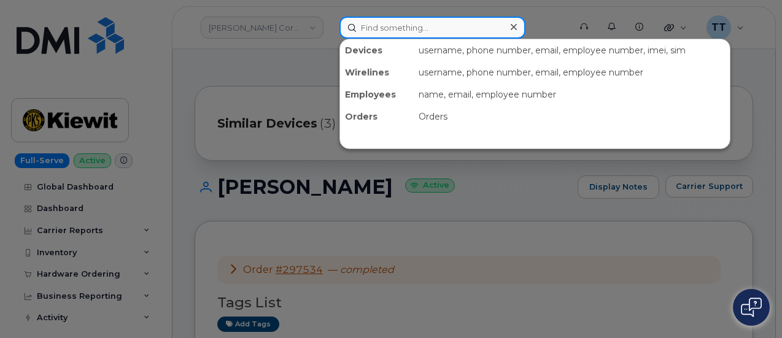
click at [385, 26] on input at bounding box center [432, 28] width 186 height 22
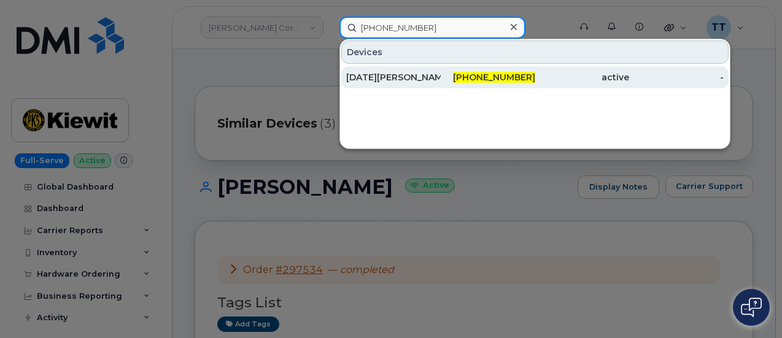
type input "480-431-3925"
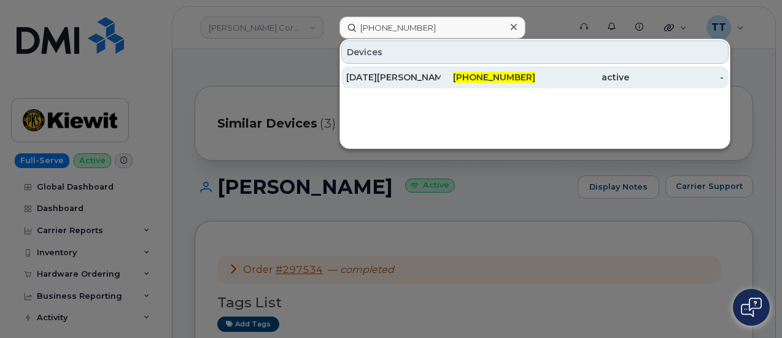
click at [391, 77] on div "Noel Melo" at bounding box center [393, 77] width 94 height 12
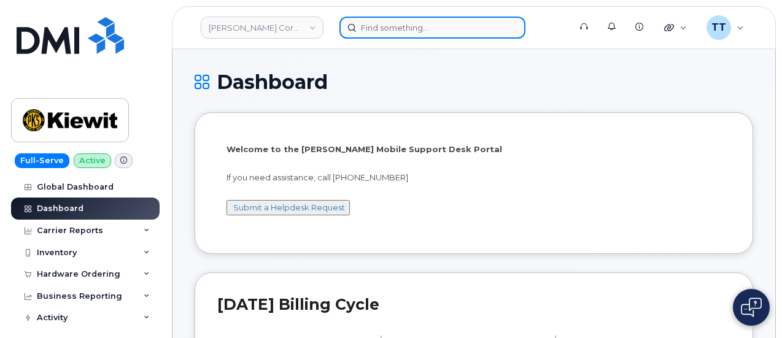
click at [425, 28] on input at bounding box center [432, 28] width 186 height 22
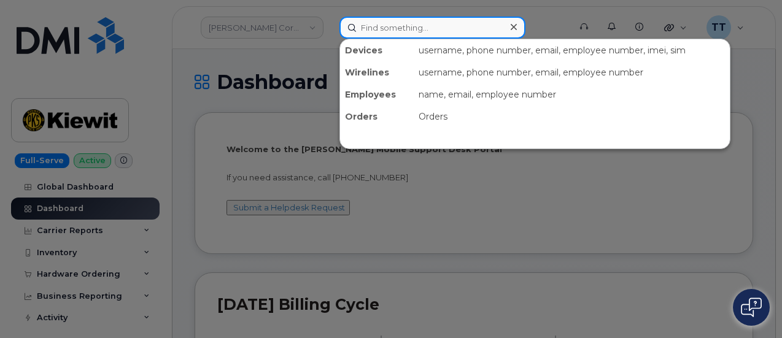
paste input "297534"
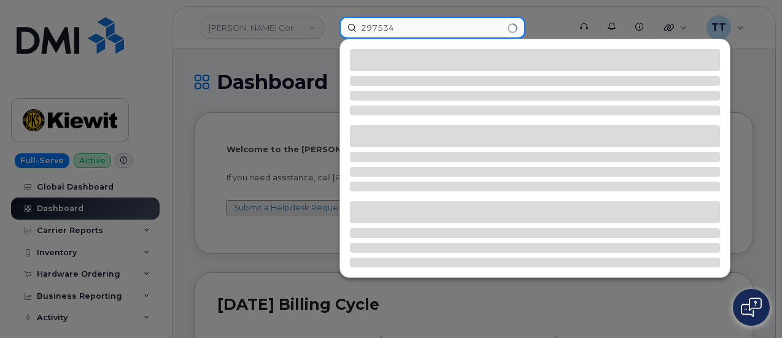
type input "297534"
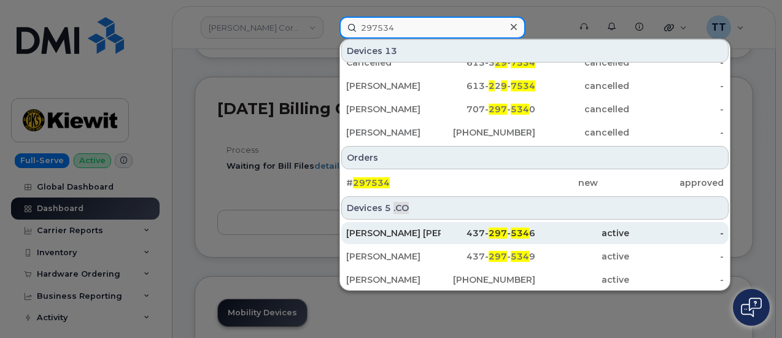
scroll to position [307, 0]
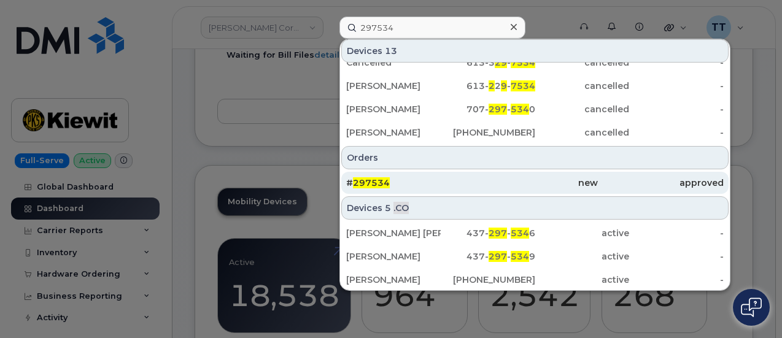
click at [373, 181] on span "297534" at bounding box center [371, 182] width 37 height 11
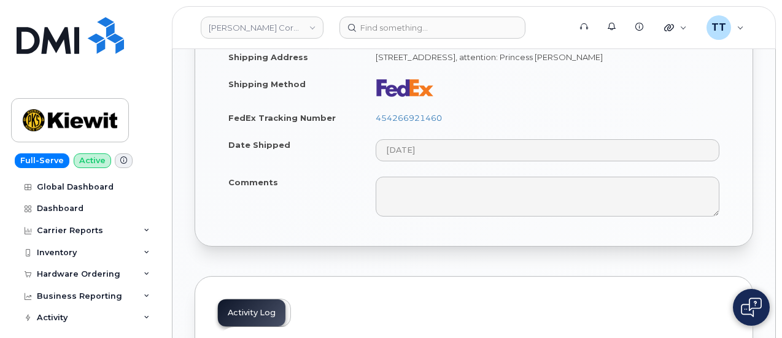
scroll to position [1288, 0]
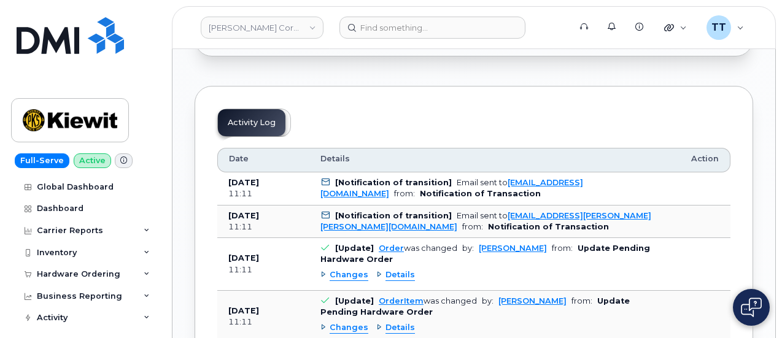
drag, startPoint x: 347, startPoint y: 174, endPoint x: 196, endPoint y: 148, distance: 153.7
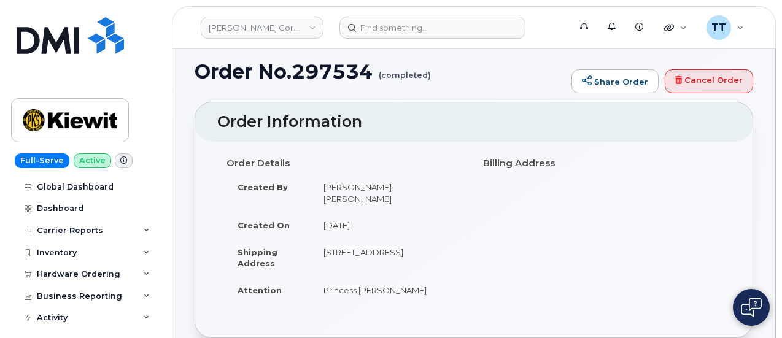
scroll to position [0, 0]
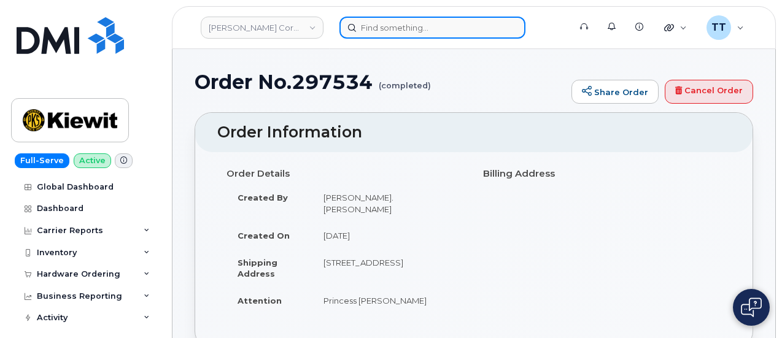
click at [402, 29] on input at bounding box center [432, 28] width 186 height 22
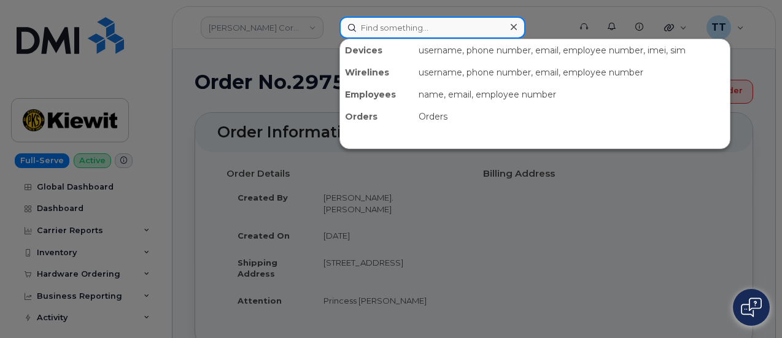
paste input "657-289-7901"
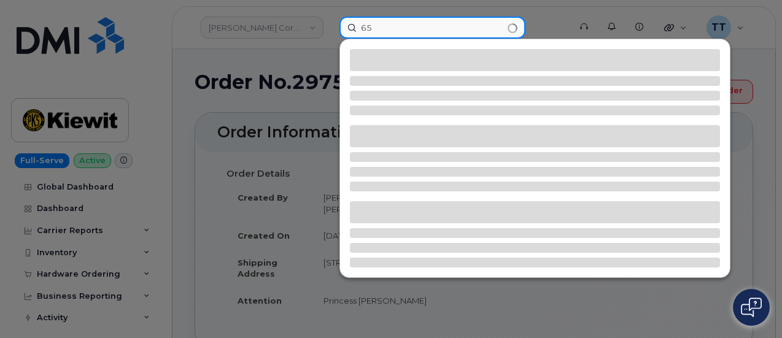
type input "6"
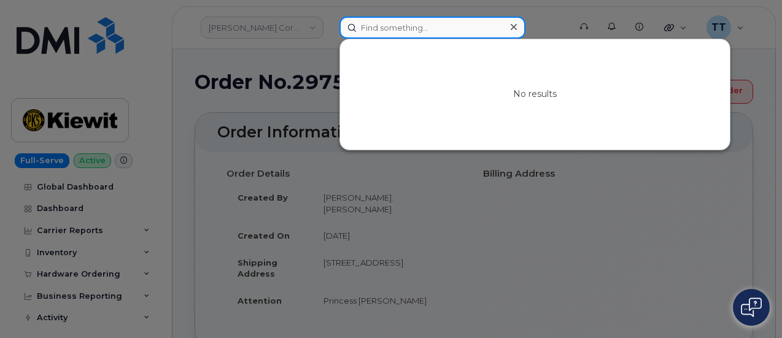
click at [391, 29] on input at bounding box center [432, 28] width 186 height 22
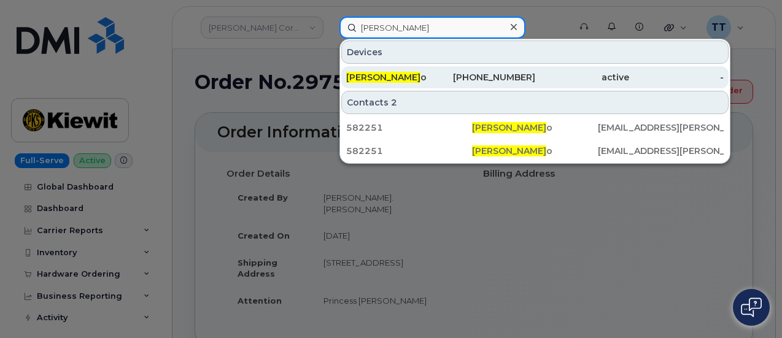
type input "valeria romer"
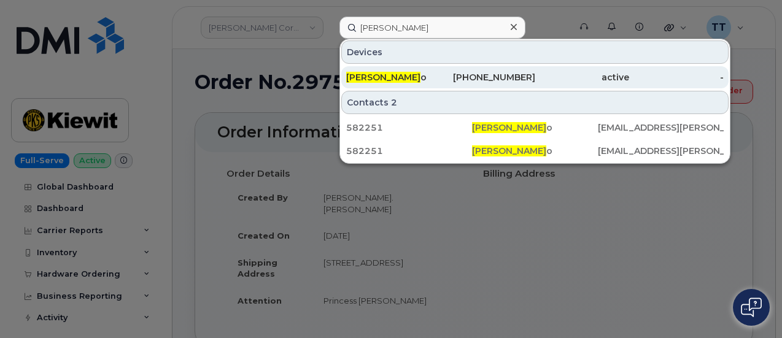
click at [411, 73] on div "Valeria Romer o" at bounding box center [393, 77] width 94 height 12
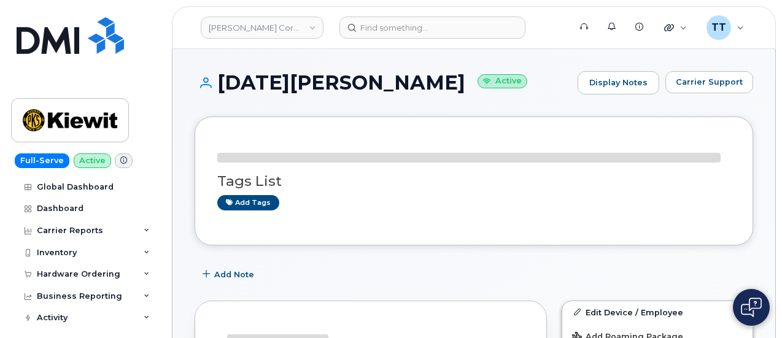
click at [256, 82] on h1 "[DATE][PERSON_NAME] Active" at bounding box center [382, 82] width 377 height 21
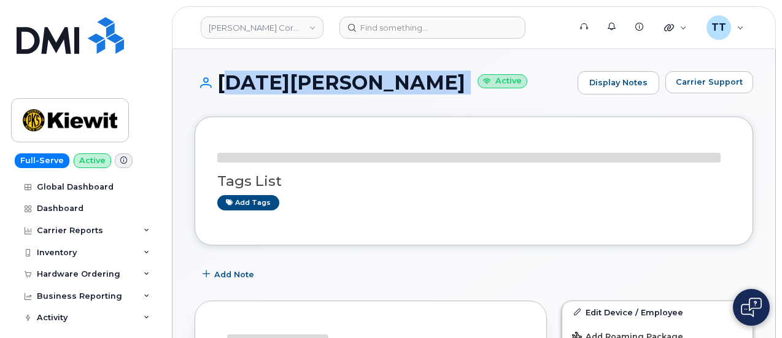
click at [256, 82] on h1 "[DATE][PERSON_NAME] Active" at bounding box center [382, 82] width 377 height 21
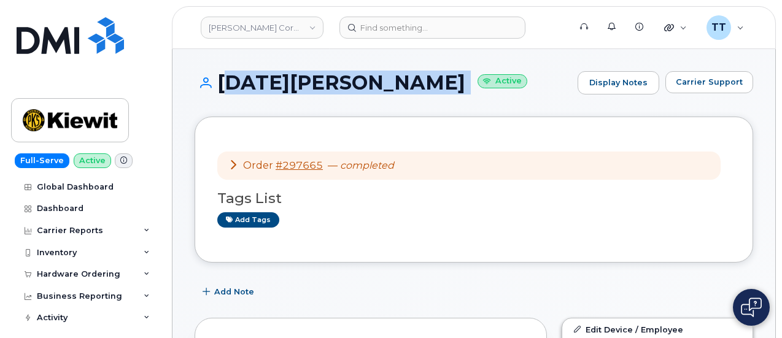
copy h1 "[DATE][PERSON_NAME]"
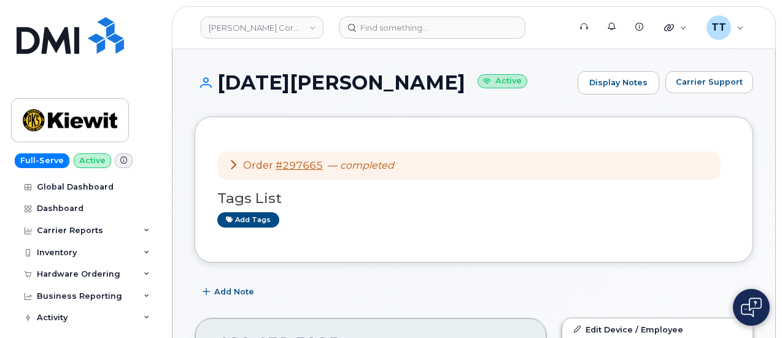
click at [436, 90] on h1 "[DATE][PERSON_NAME] Active" at bounding box center [382, 82] width 377 height 21
click at [546, 25] on form at bounding box center [450, 28] width 222 height 22
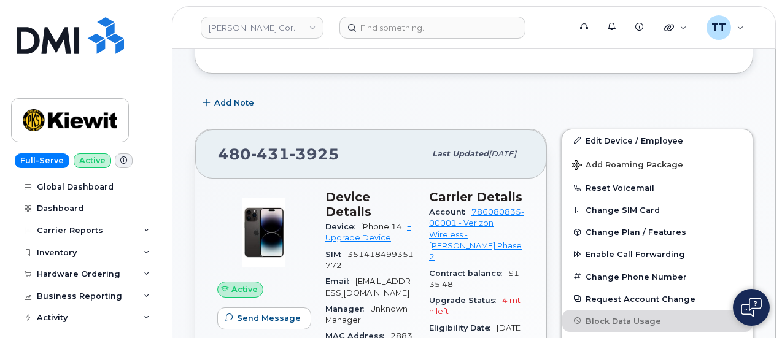
scroll to position [184, 0]
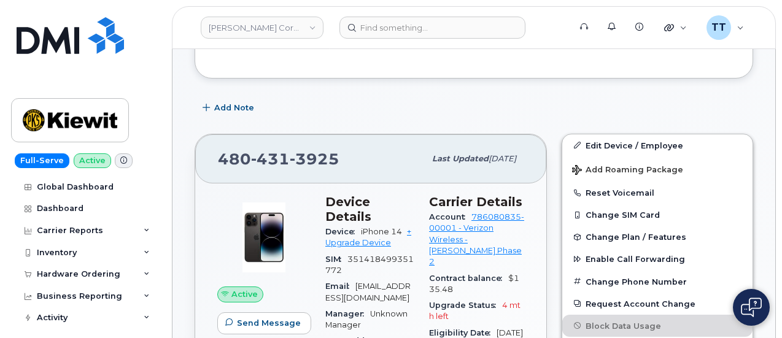
click at [718, 104] on div "Add Note" at bounding box center [473, 108] width 558 height 22
drag, startPoint x: 297, startPoint y: 156, endPoint x: 218, endPoint y: 158, distance: 79.2
click at [218, 158] on div "480 431 3925" at bounding box center [321, 159] width 207 height 26
copy span "480 431 3925"
click at [291, 134] on div "480 431 3925 Last updated Aug 13, 2025" at bounding box center [370, 158] width 351 height 49
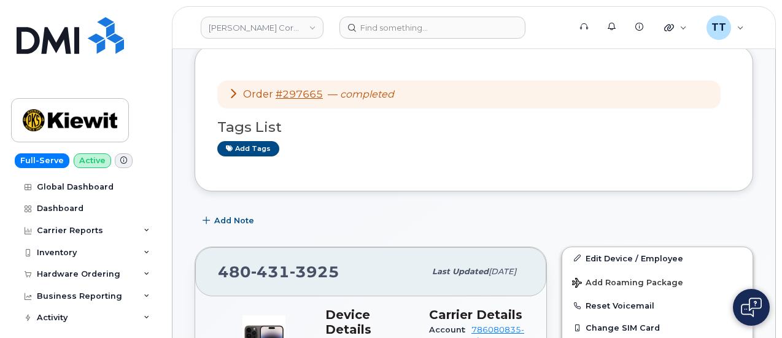
scroll to position [0, 0]
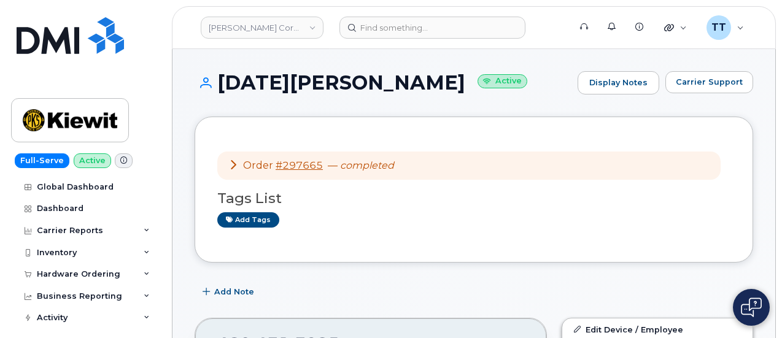
click at [264, 90] on h1 "Noel Melo Active" at bounding box center [382, 82] width 377 height 21
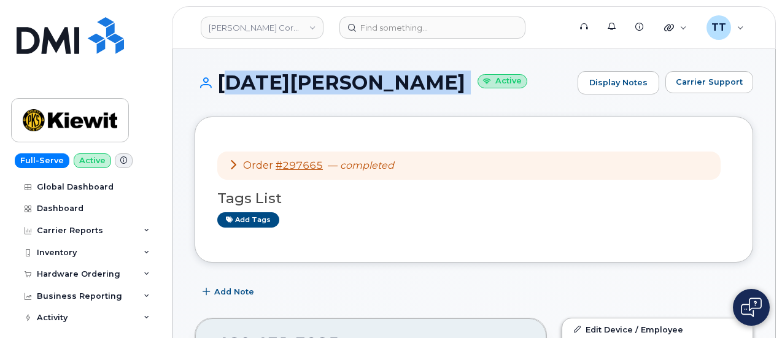
click at [264, 90] on h1 "Noel Melo Active" at bounding box center [382, 82] width 377 height 21
copy h1 "Noel Melo"
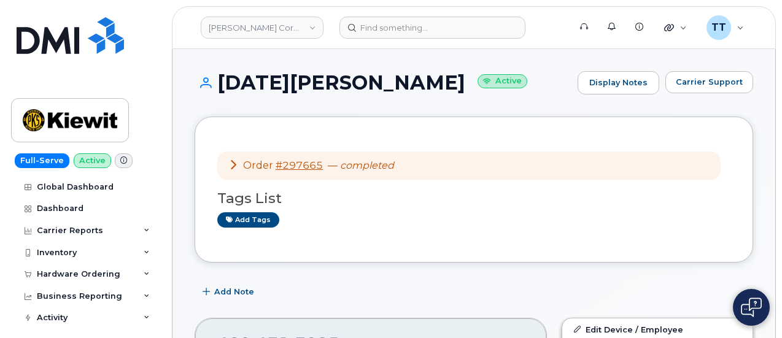
click at [265, 44] on header "Kiewit Corporation Support Alerts Knowledge Base Quicklinks Suspend / Cancel De…" at bounding box center [474, 27] width 604 height 43
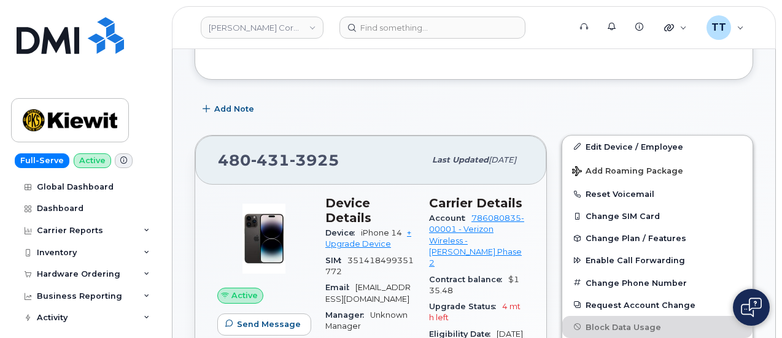
scroll to position [184, 0]
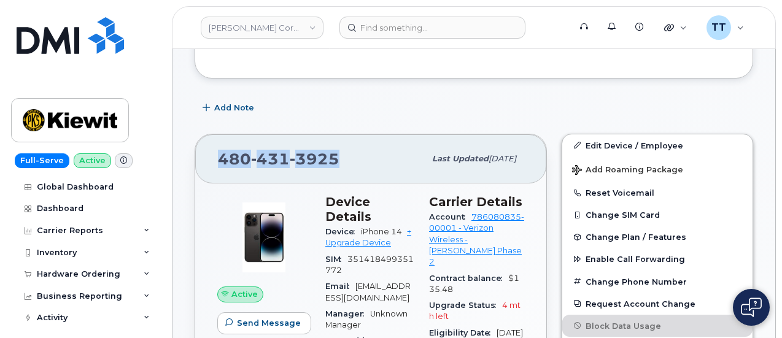
drag, startPoint x: 339, startPoint y: 154, endPoint x: 247, endPoint y: 154, distance: 92.0
click at [217, 151] on div "480 431 3925 Last updated Aug 13, 2025" at bounding box center [370, 158] width 351 height 49
copy span "480 431 3925"
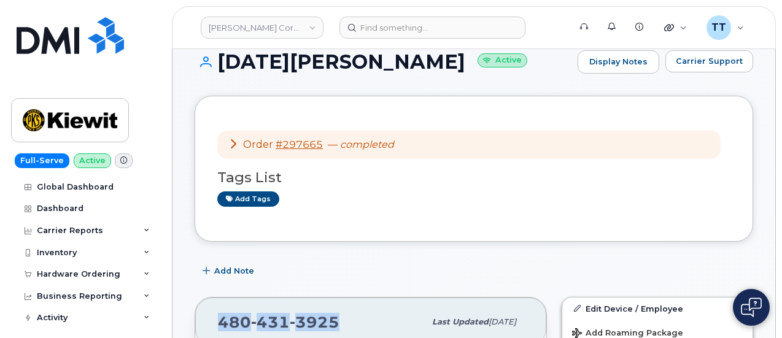
scroll to position [0, 0]
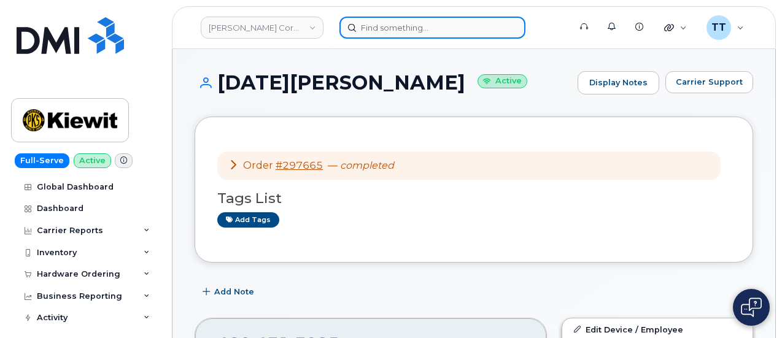
click at [389, 29] on input at bounding box center [432, 28] width 186 height 22
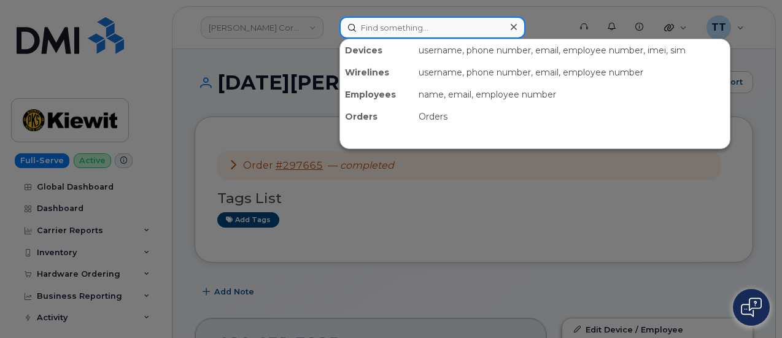
paste input "913-302-9064"
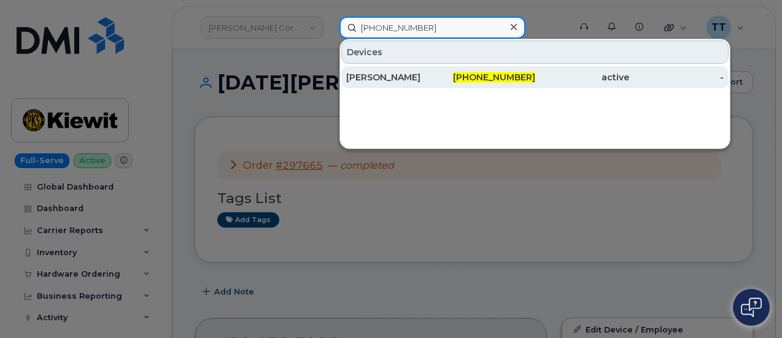
type input "913-302-9064"
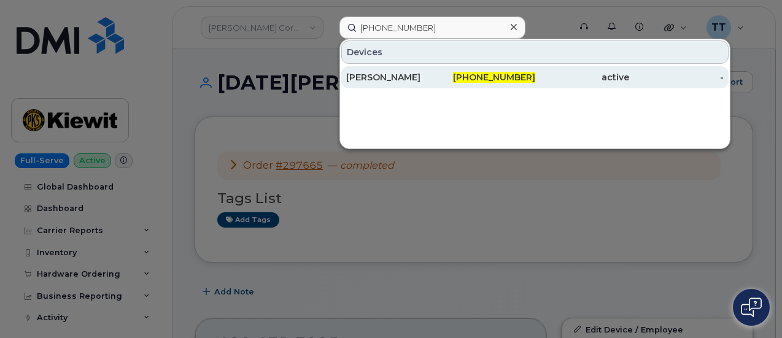
click at [409, 80] on div "[PERSON_NAME]" at bounding box center [393, 77] width 94 height 12
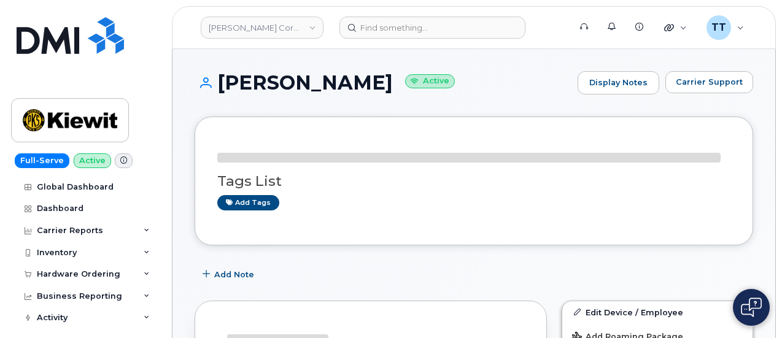
click at [280, 82] on h1 "[PERSON_NAME] Active" at bounding box center [382, 82] width 377 height 21
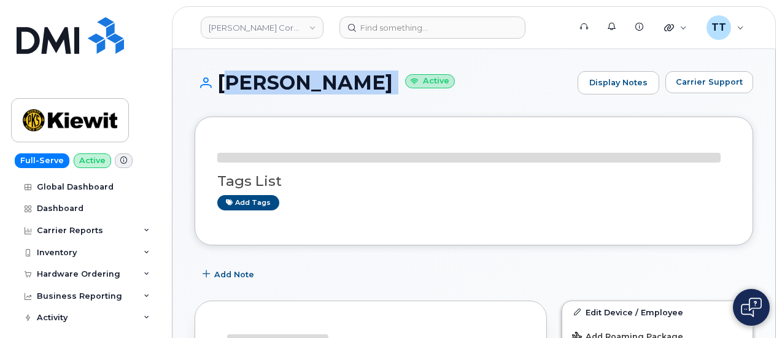
click at [281, 82] on h1 "[PERSON_NAME] Active" at bounding box center [382, 82] width 377 height 21
copy h1 "[PERSON_NAME]"
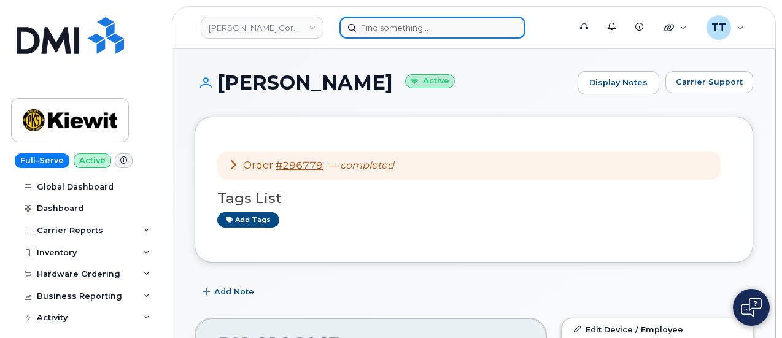
click at [404, 34] on input at bounding box center [432, 28] width 186 height 22
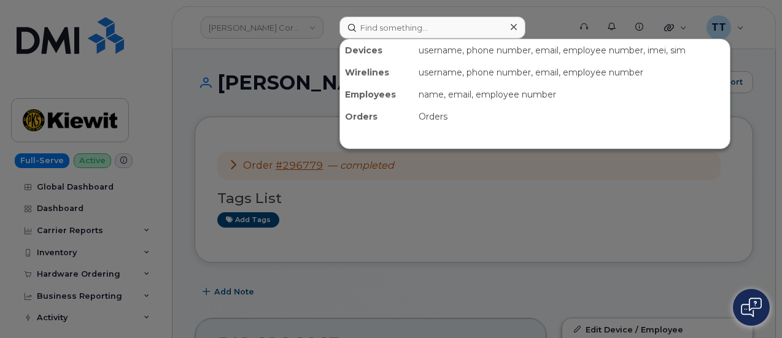
click at [454, 247] on div at bounding box center [391, 169] width 782 height 338
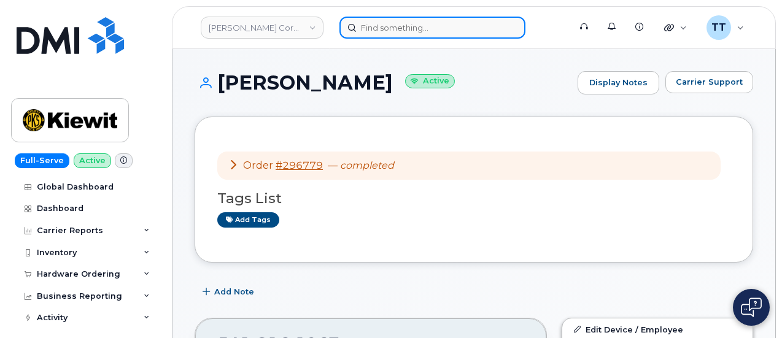
click at [387, 26] on input at bounding box center [432, 28] width 186 height 22
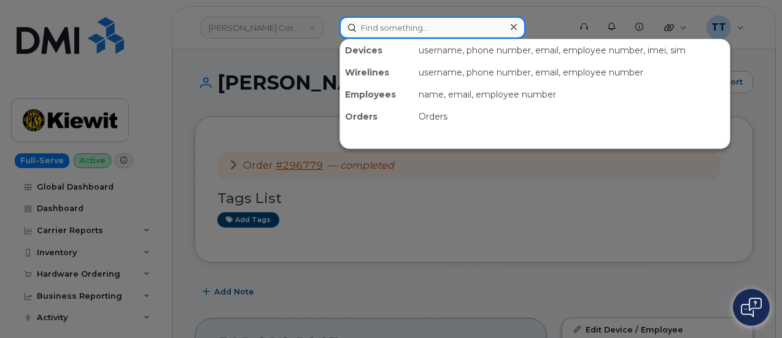
paste input "[PERSON_NAME]"
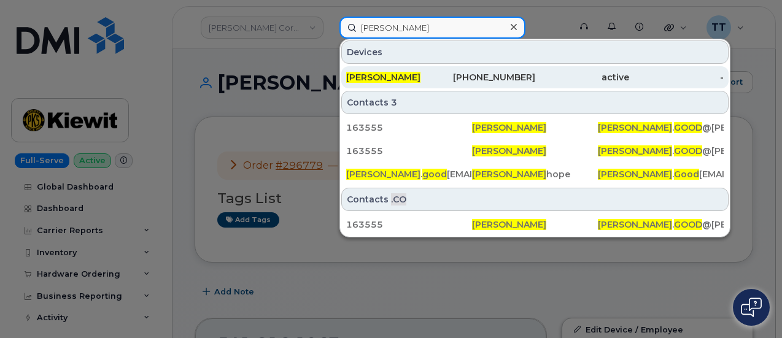
type input "erin good"
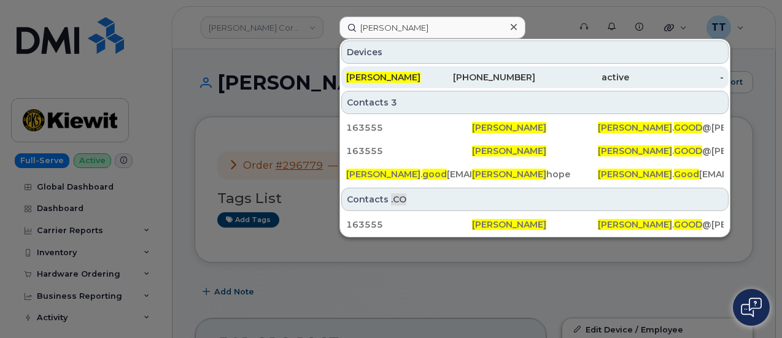
click at [375, 77] on span "Erin Good" at bounding box center [383, 77] width 74 height 11
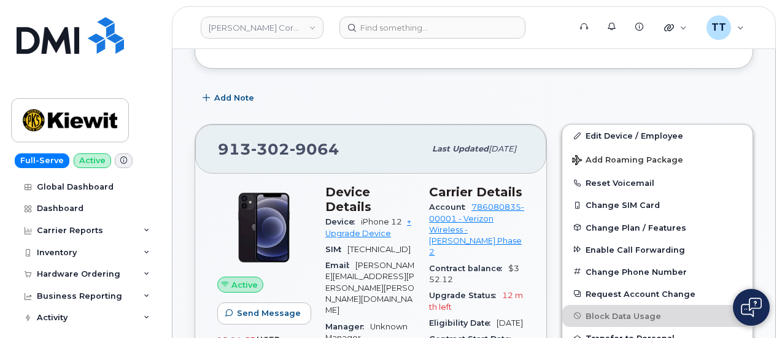
scroll to position [184, 0]
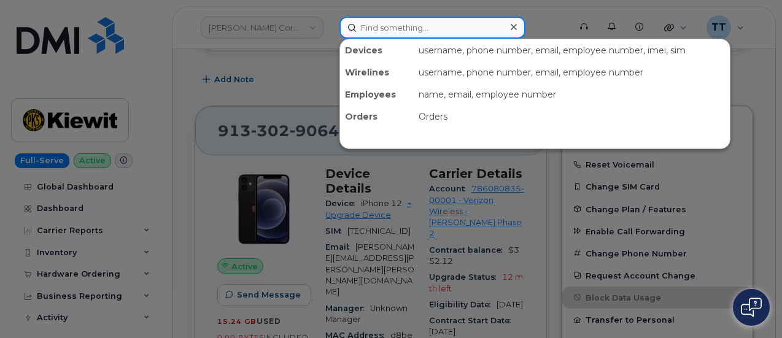
click at [429, 37] on input at bounding box center [432, 28] width 186 height 22
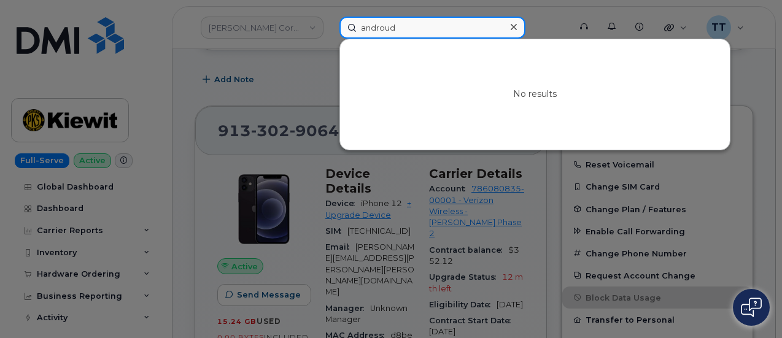
type input "androud"
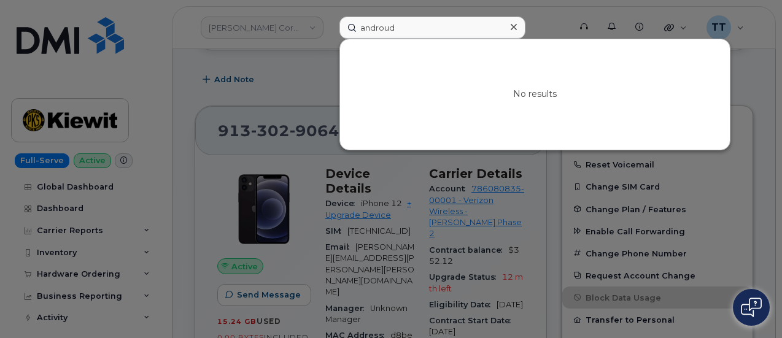
click at [256, 107] on div at bounding box center [391, 169] width 782 height 338
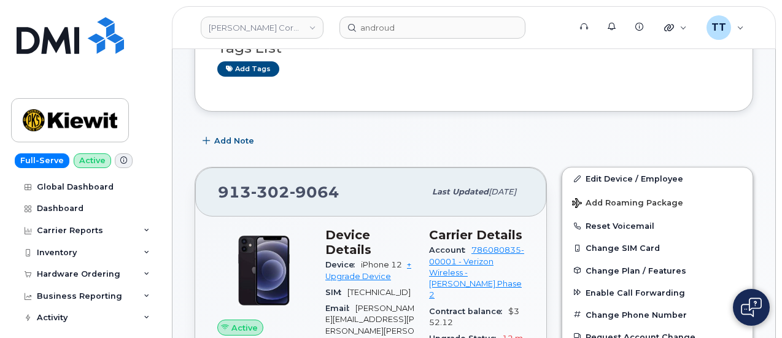
scroll to position [0, 0]
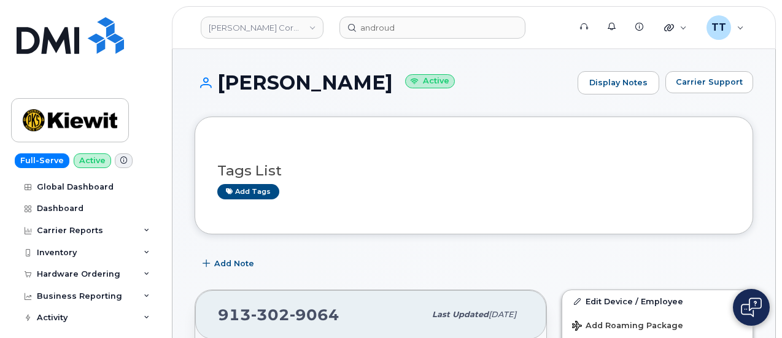
click at [271, 79] on h1 "[PERSON_NAME] Active" at bounding box center [382, 82] width 377 height 21
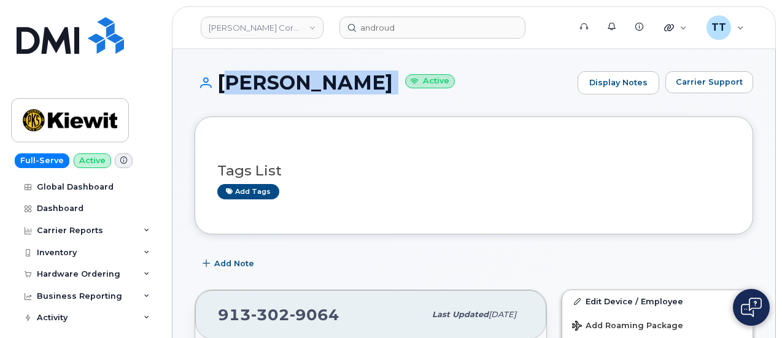
click at [271, 79] on h1 "William Wironen Active" at bounding box center [382, 82] width 377 height 21
copy h1 "William Wironen"
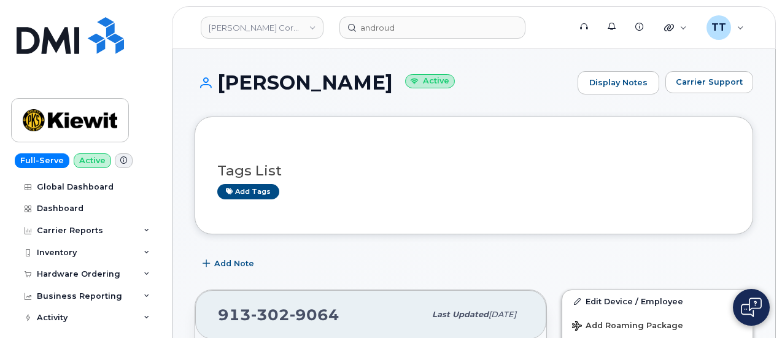
click at [312, 152] on div at bounding box center [473, 152] width 513 height 1
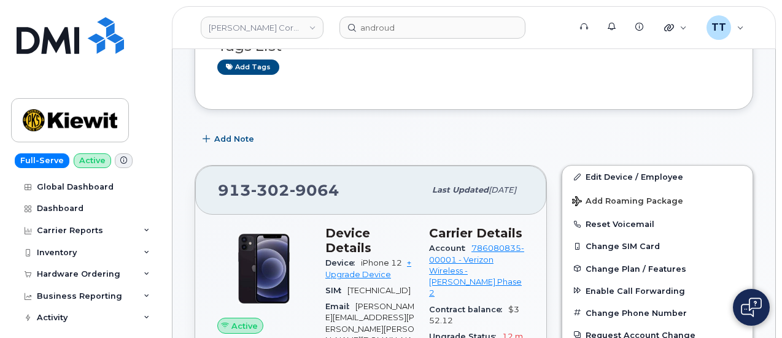
scroll to position [61, 0]
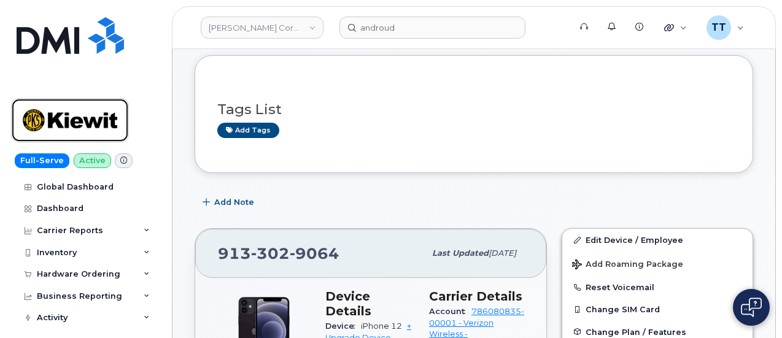
click at [103, 117] on img at bounding box center [70, 120] width 94 height 36
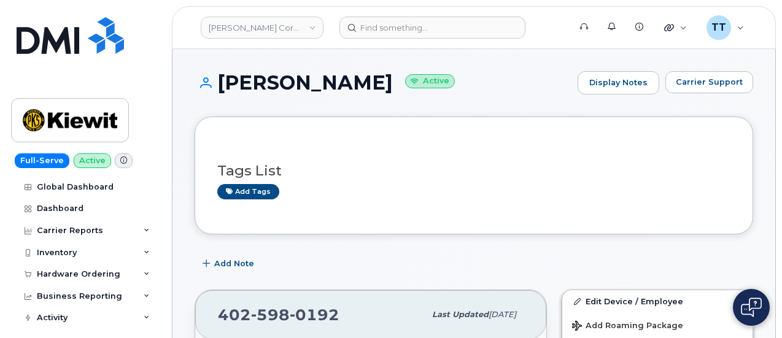
click at [268, 90] on h1 "Erin Good Active" at bounding box center [382, 82] width 377 height 21
click at [268, 91] on h1 "Erin Good Active" at bounding box center [382, 82] width 377 height 21
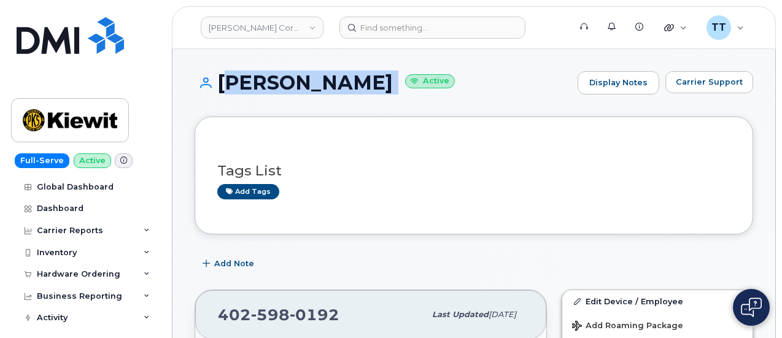
click at [268, 91] on h1 "Erin Good Active" at bounding box center [382, 82] width 377 height 21
copy h1 "Erin Good"
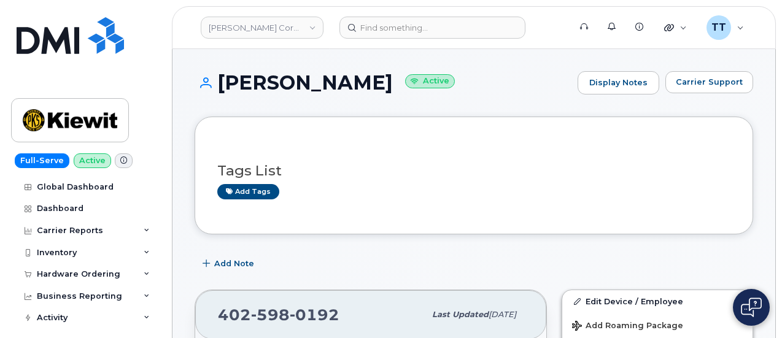
click at [398, 102] on div "Erin Good Active Display Notes Carrier Support" at bounding box center [473, 93] width 558 height 45
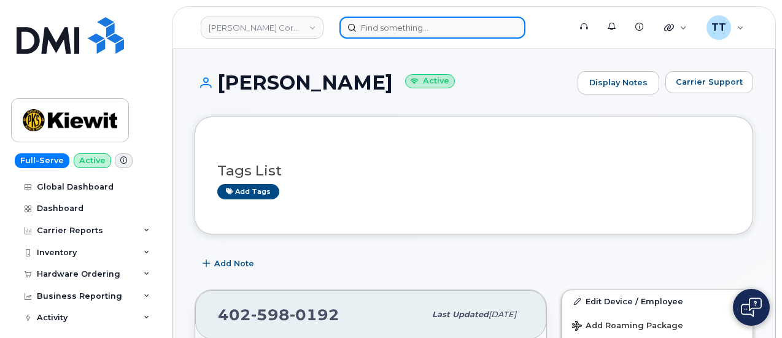
click at [419, 26] on input at bounding box center [432, 28] width 186 height 22
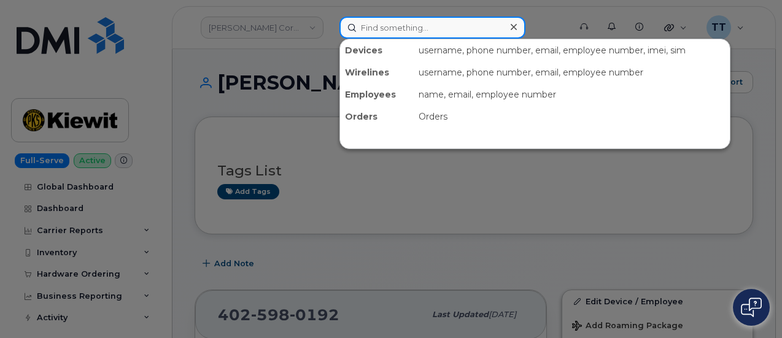
drag, startPoint x: 420, startPoint y: 43, endPoint x: 408, endPoint y: 24, distance: 22.3
paste input "206-715-7748"
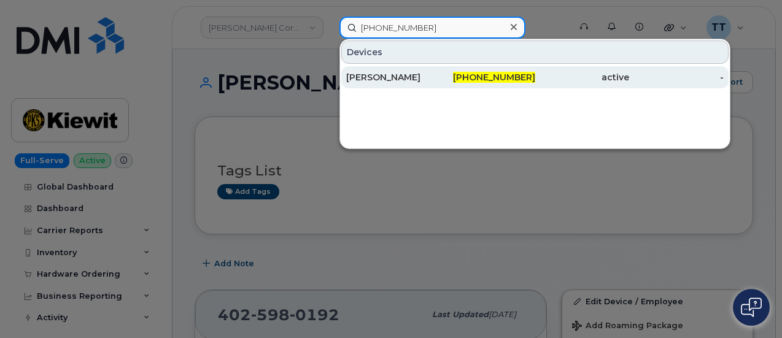
type input "206-715-7748"
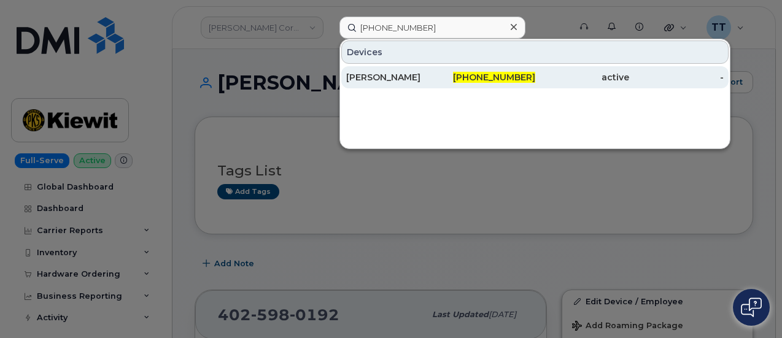
click at [383, 73] on div "[PERSON_NAME]" at bounding box center [393, 77] width 94 height 12
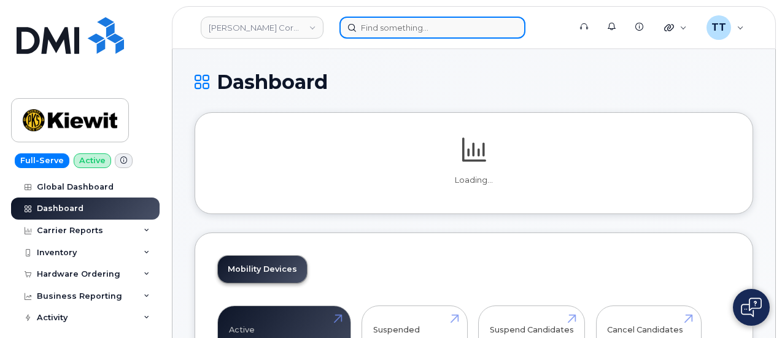
click at [415, 33] on input at bounding box center [432, 28] width 186 height 22
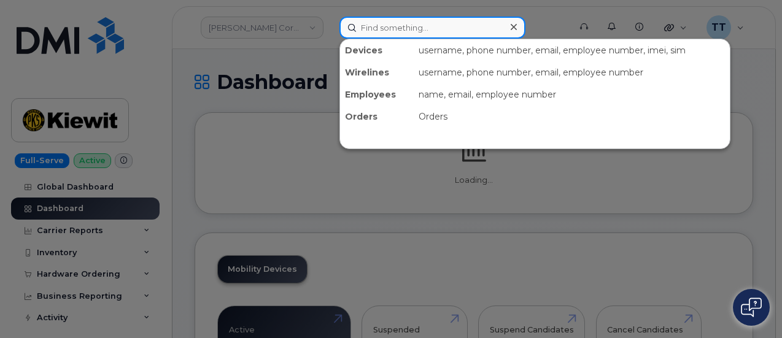
paste input "720-785-1003"
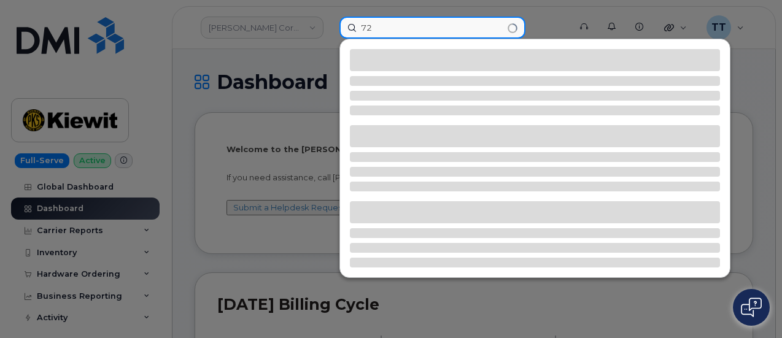
type input "7"
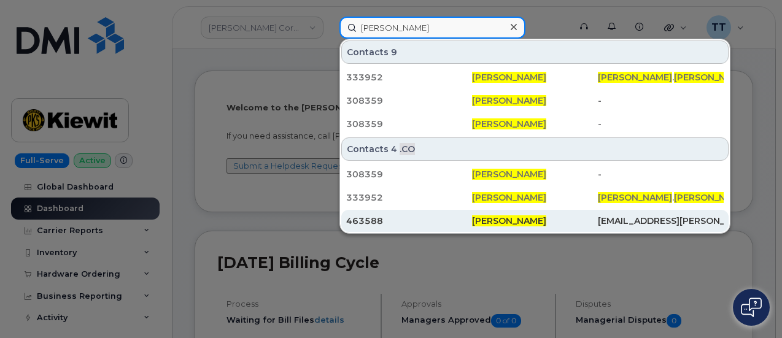
scroll to position [61, 0]
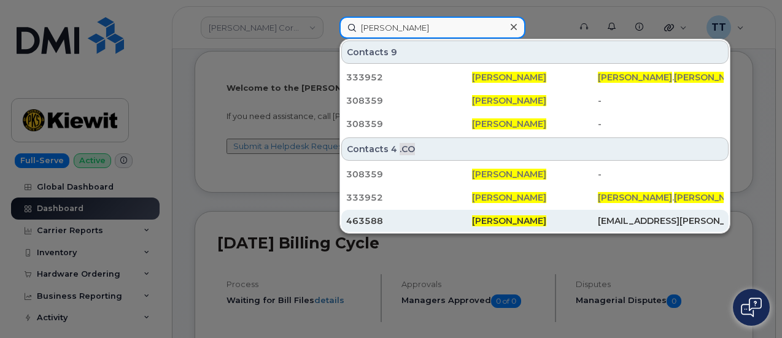
type input "john obrien"
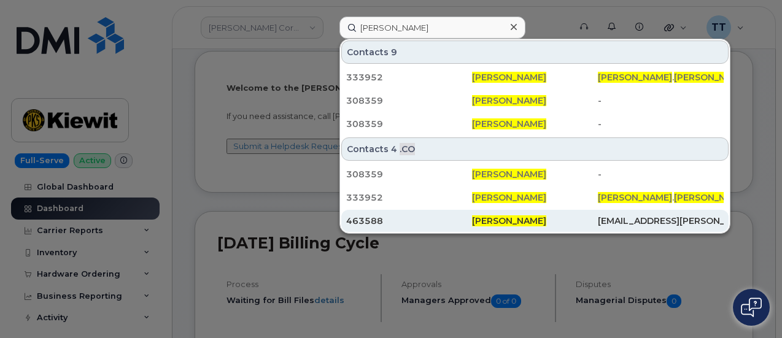
click at [631, 219] on div "JORDAN.OBRIEN@KIEWIT.COM" at bounding box center [661, 221] width 126 height 12
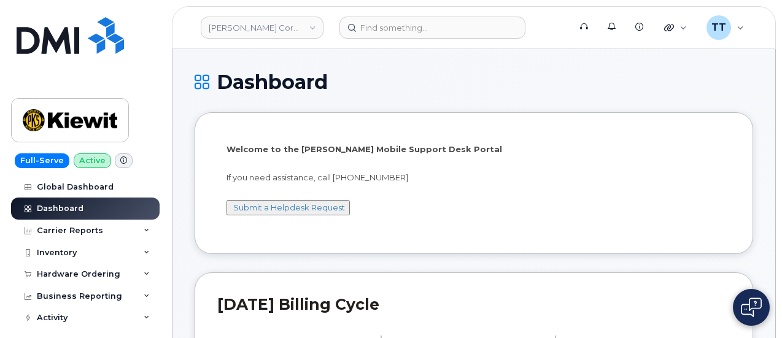
click at [563, 115] on li "Welcome to the [PERSON_NAME] Mobile Support Desk Portal If you need assistance,…" at bounding box center [473, 182] width 558 height 141
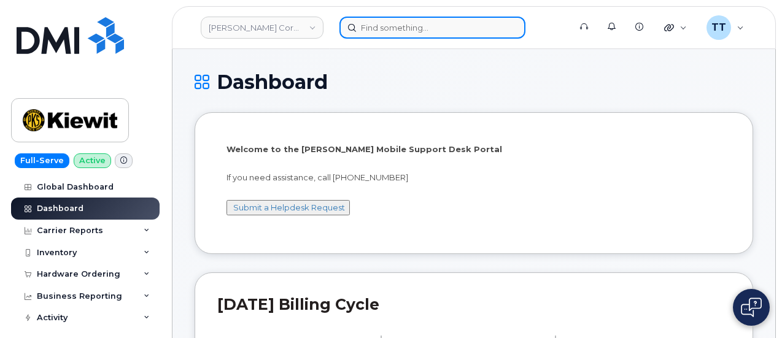
click at [384, 33] on input at bounding box center [432, 28] width 186 height 22
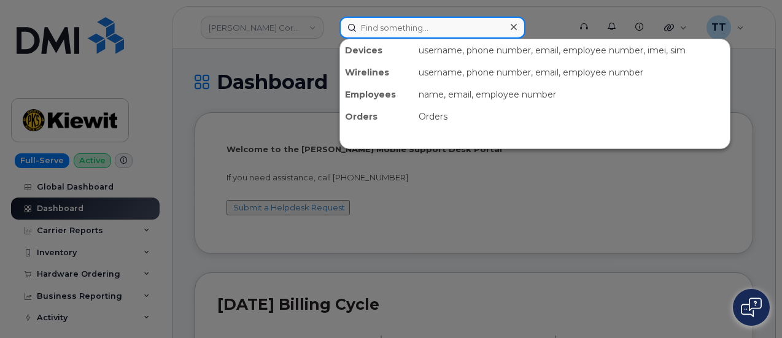
paste input "[PHONE_NUMBER]"
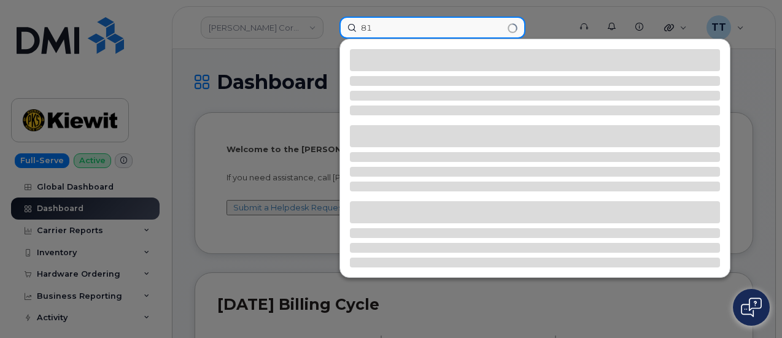
type input "8"
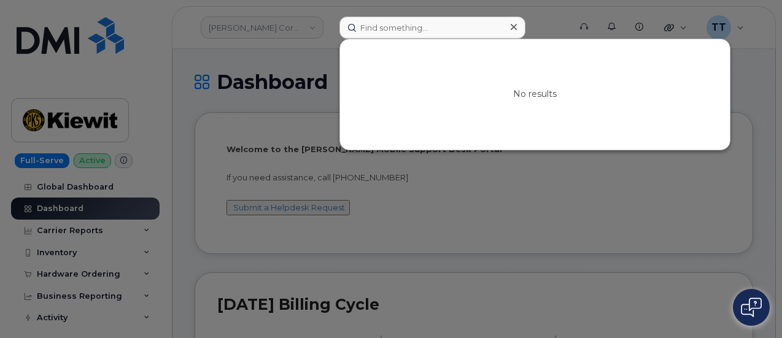
click at [268, 63] on div at bounding box center [391, 169] width 782 height 338
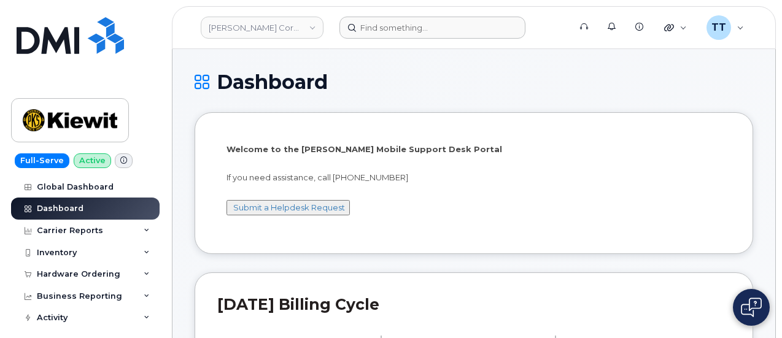
click at [398, 88] on h1 "Dashboard" at bounding box center [473, 81] width 558 height 21
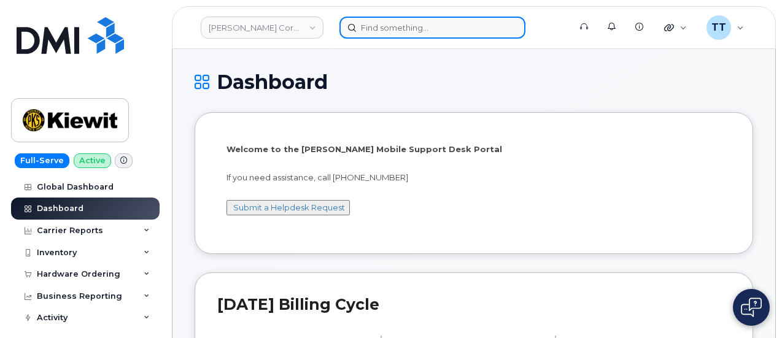
click at [383, 33] on input at bounding box center [432, 28] width 186 height 22
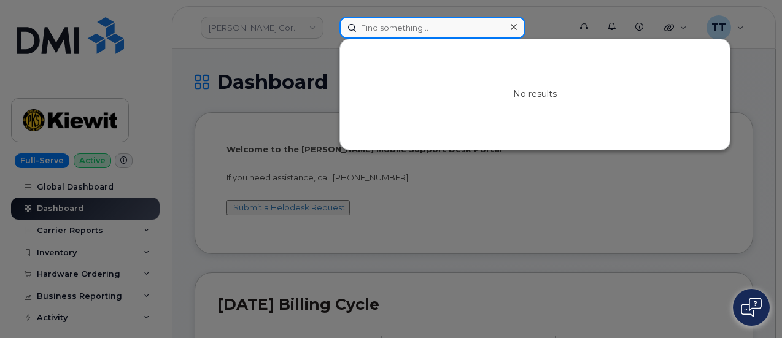
paste input "[PHONE_NUMBER]"
type input "954-414-5175"
drag, startPoint x: 440, startPoint y: 20, endPoint x: 330, endPoint y: 24, distance: 109.9
click at [330, 24] on div "954-414-5175 No results" at bounding box center [450, 28] width 242 height 22
paste input "954-249-6449"
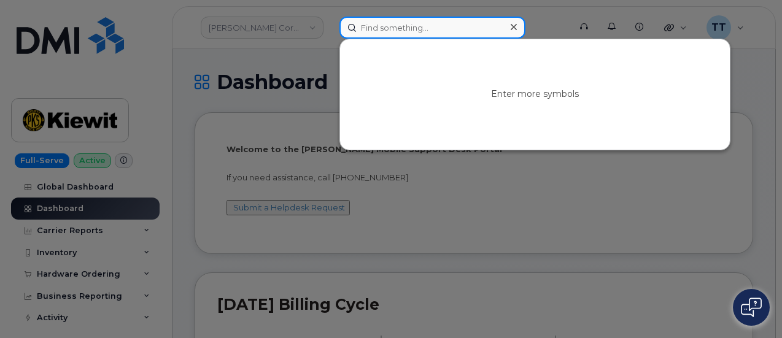
type input "954-249-6449"
drag, startPoint x: 436, startPoint y: 28, endPoint x: 347, endPoint y: 29, distance: 88.4
click at [347, 29] on input "954-249-6449" at bounding box center [432, 28] width 186 height 22
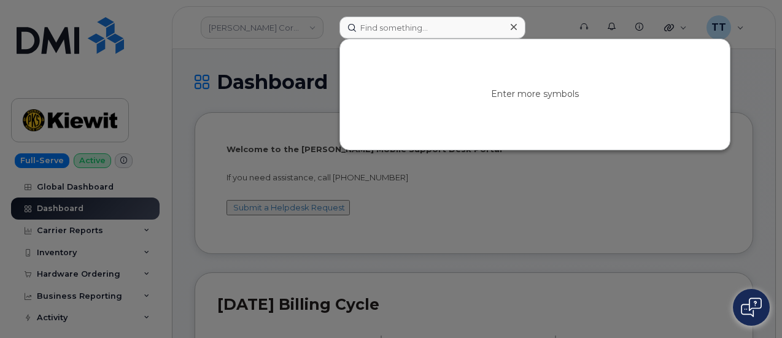
click at [233, 67] on div at bounding box center [391, 169] width 782 height 338
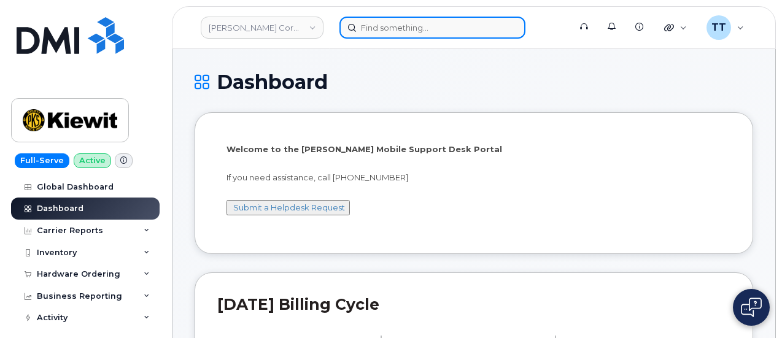
click at [394, 31] on input at bounding box center [432, 28] width 186 height 22
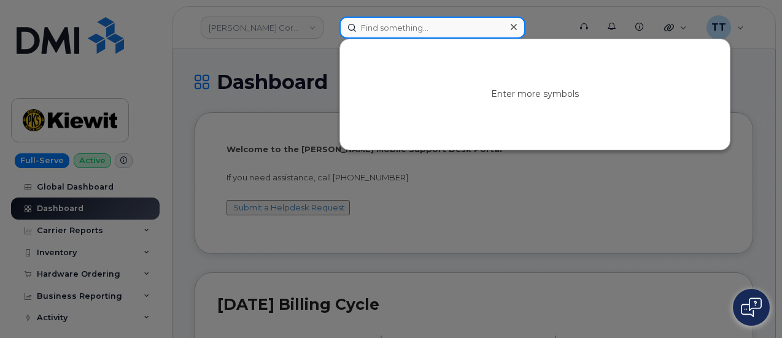
paste input "913-689-4271"
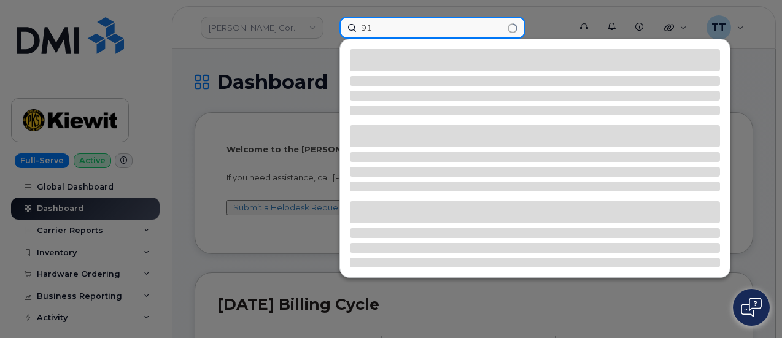
type input "9"
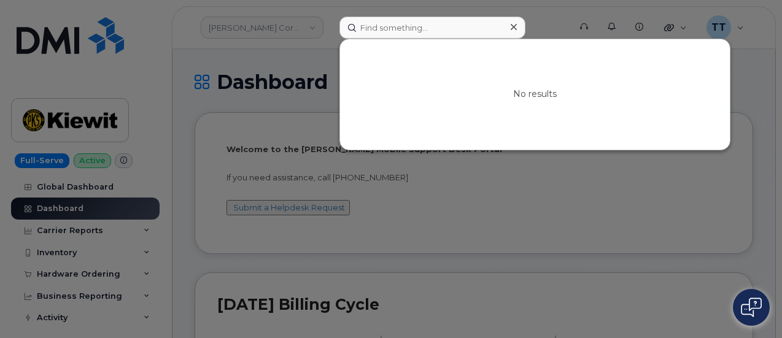
click at [240, 61] on div at bounding box center [391, 169] width 782 height 338
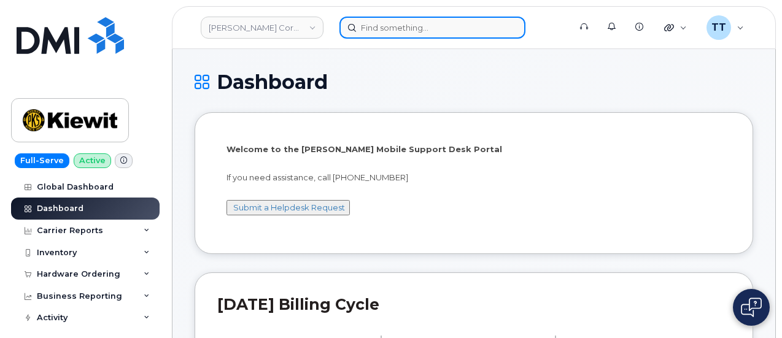
click at [394, 21] on input at bounding box center [432, 28] width 186 height 22
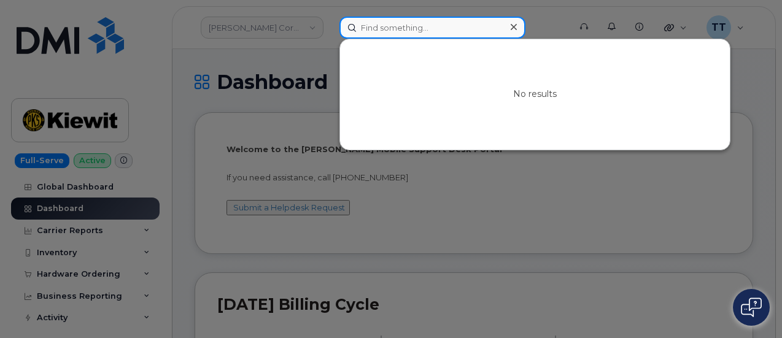
paste input "00329461"
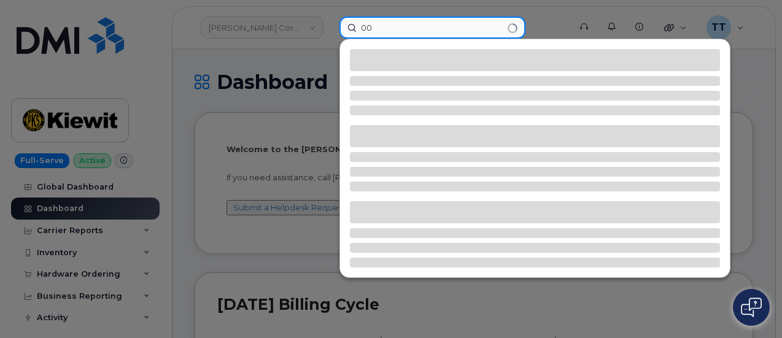
type input "0"
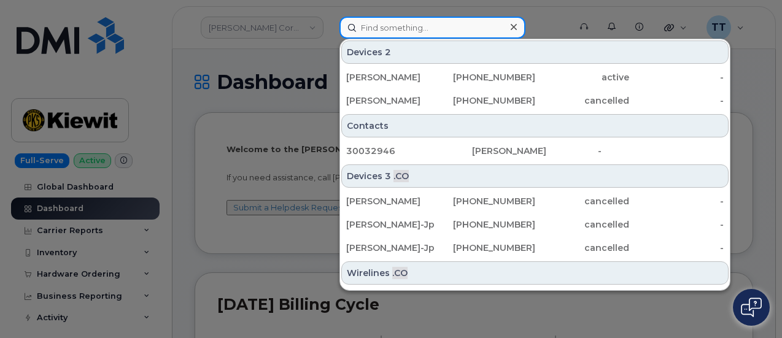
click at [409, 31] on input at bounding box center [432, 28] width 186 height 22
paste input "Diane Winter"
type input "Diane Winter"
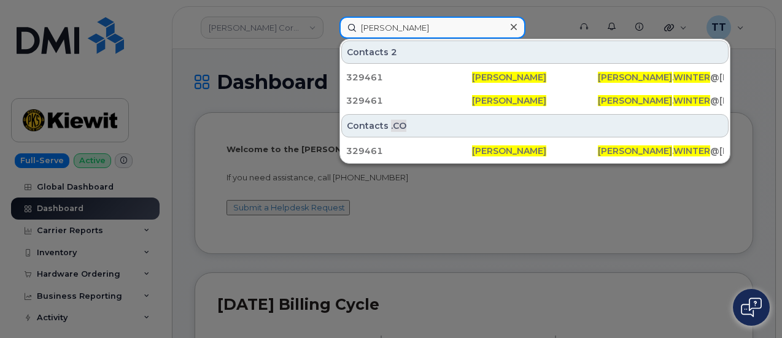
click at [378, 33] on input "Diane Winter" at bounding box center [432, 28] width 186 height 22
click at [379, 33] on input "Diane Winter" at bounding box center [432, 28] width 186 height 22
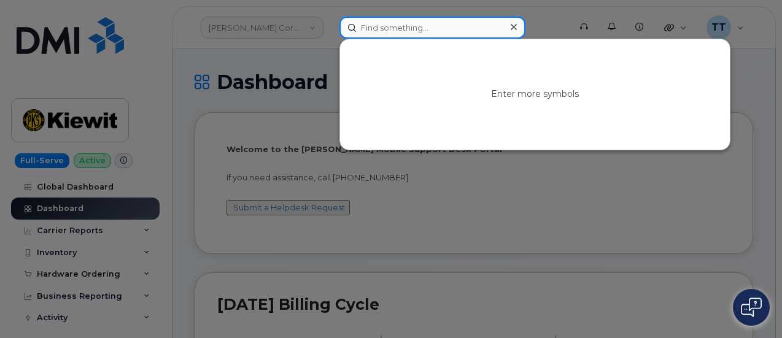
click at [392, 33] on input at bounding box center [432, 28] width 186 height 22
paste input "298138"
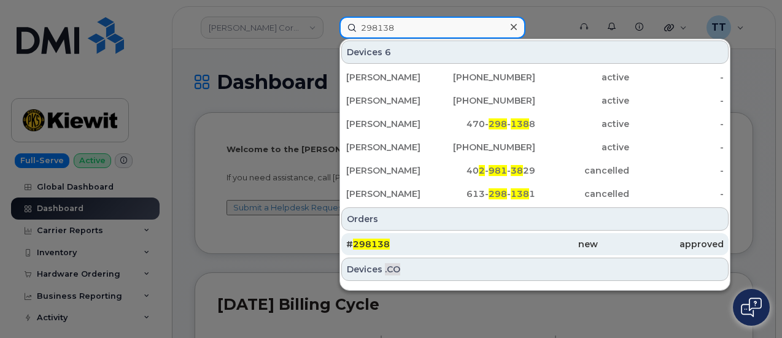
type input "298138"
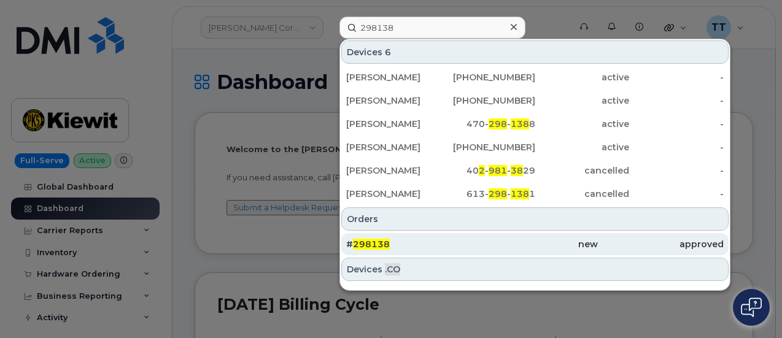
click at [434, 241] on div "# 298138" at bounding box center [409, 244] width 126 height 12
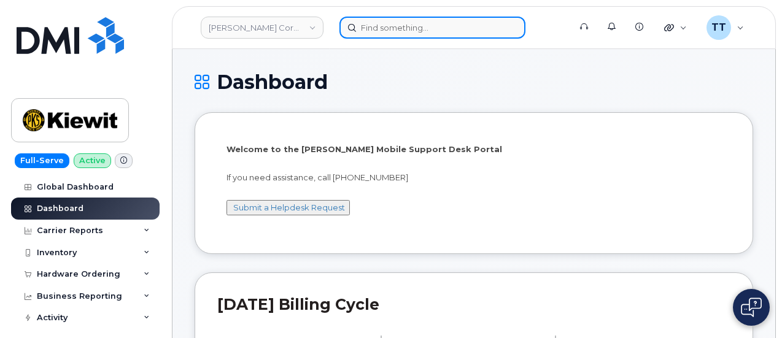
click at [399, 32] on input at bounding box center [432, 28] width 186 height 22
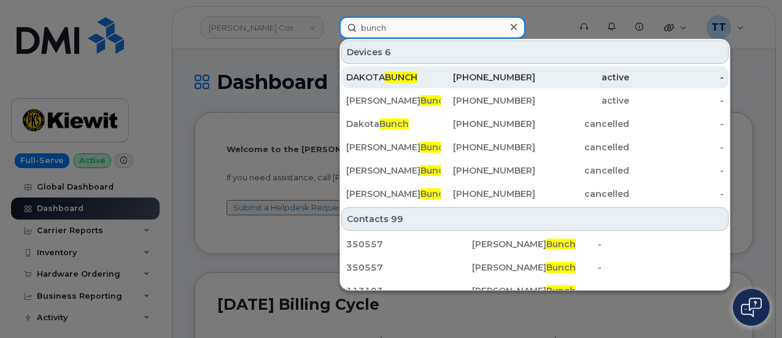
type input "bunch"
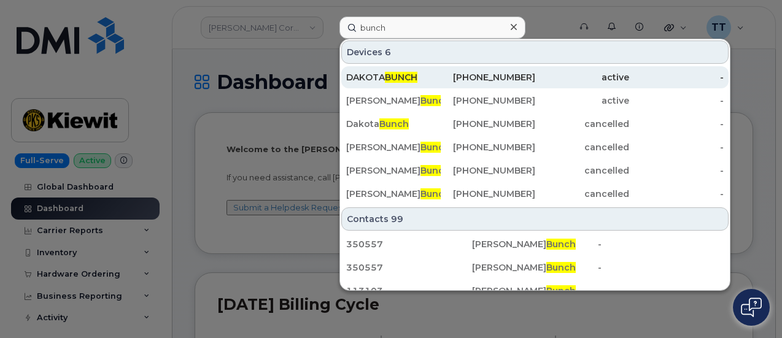
click at [415, 76] on span "BUNCH" at bounding box center [401, 77] width 33 height 11
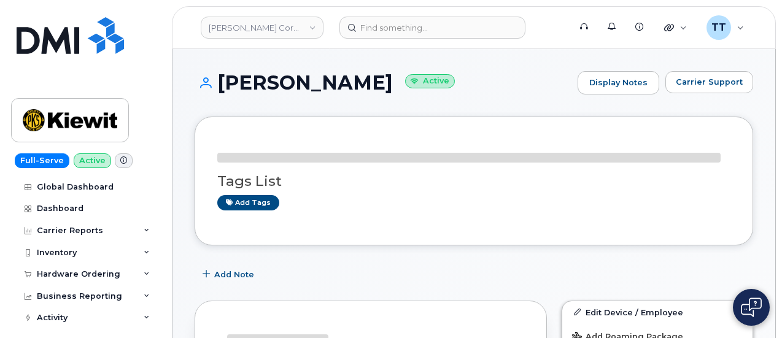
click at [284, 85] on h1 "DAKOTA BUNCH Active" at bounding box center [382, 82] width 377 height 21
click at [283, 85] on h1 "DAKOTA BUNCH Active" at bounding box center [382, 82] width 377 height 21
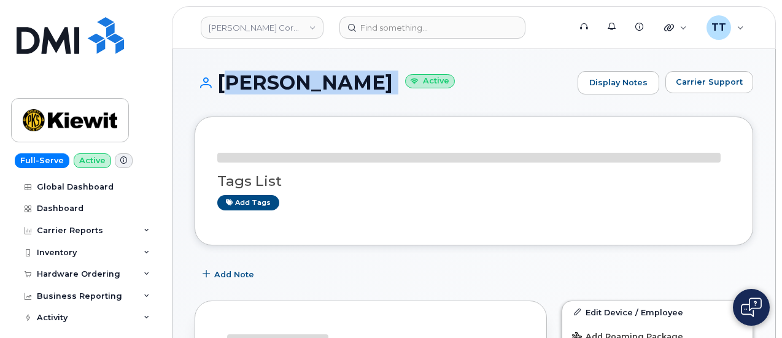
click at [283, 85] on h1 "DAKOTA BUNCH Active" at bounding box center [382, 82] width 377 height 21
copy h1 "[PERSON_NAME]"
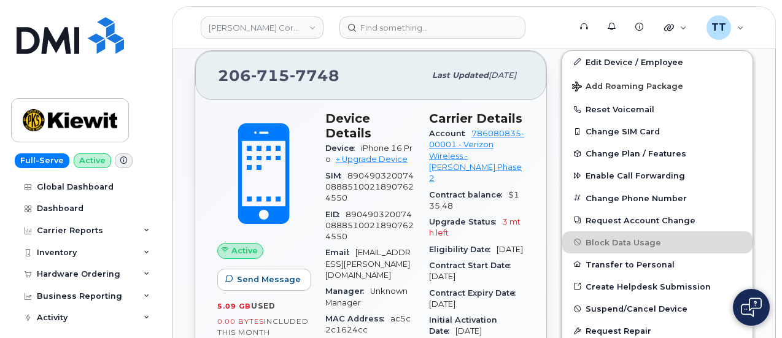
scroll to position [361, 0]
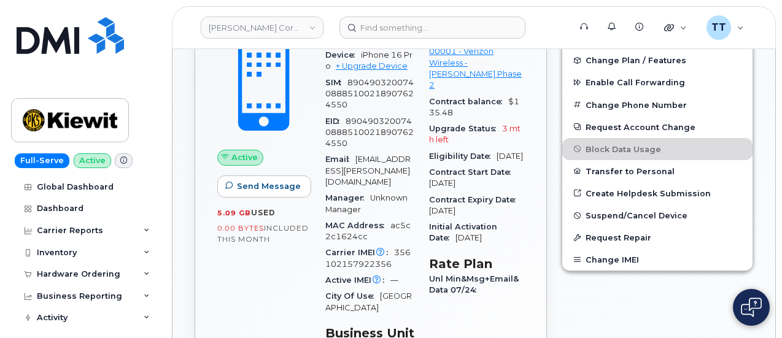
click at [358, 248] on span "356102157922356" at bounding box center [367, 258] width 85 height 20
copy span "356102157922356"
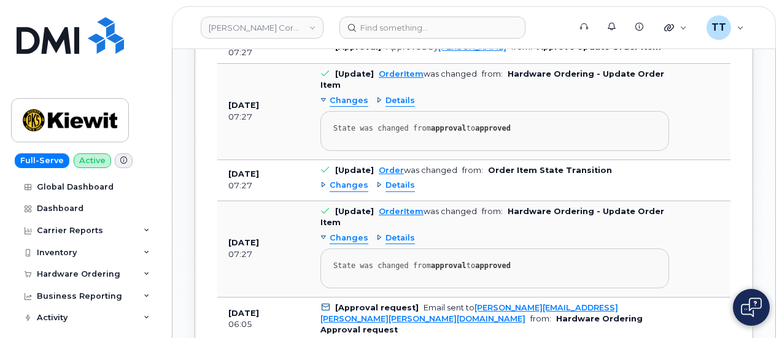
scroll to position [859, 0]
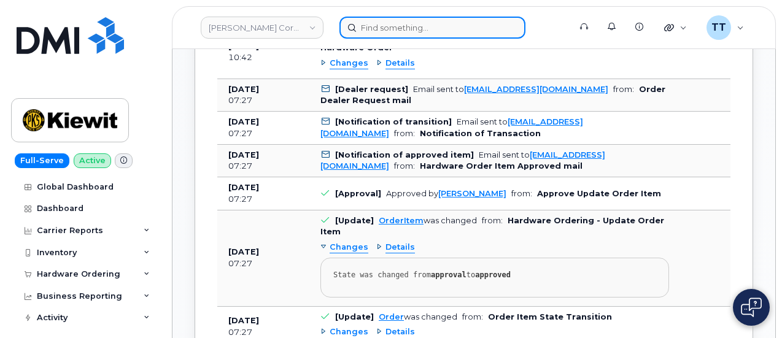
click at [399, 31] on input at bounding box center [432, 28] width 186 height 22
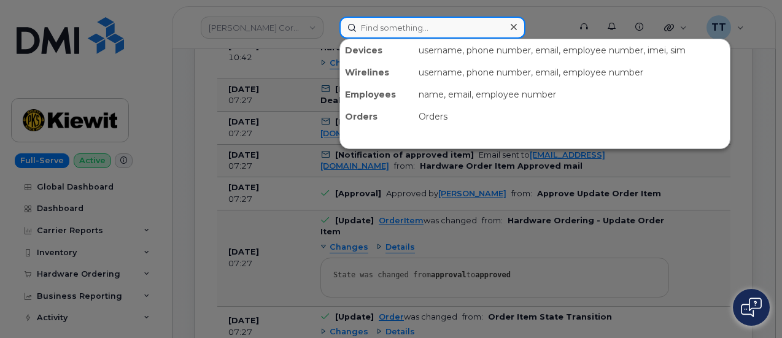
paste input "614-639-1055"
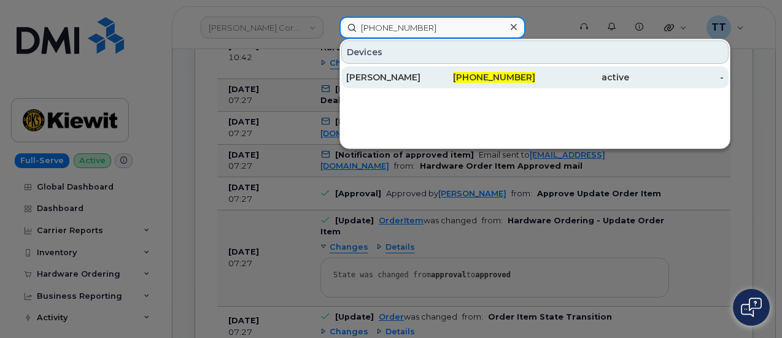
type input "614-639-1055"
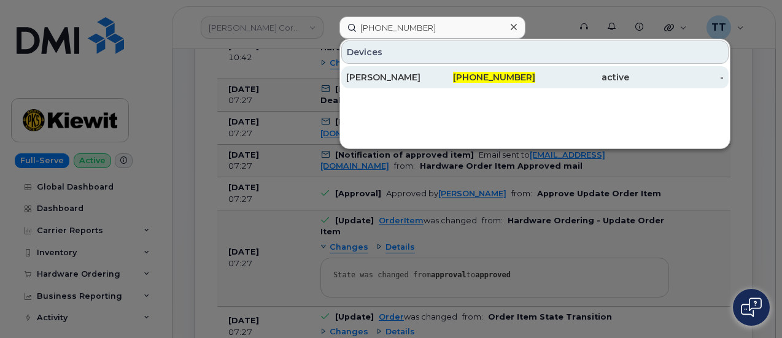
click at [400, 75] on div "[PERSON_NAME]" at bounding box center [393, 77] width 94 height 12
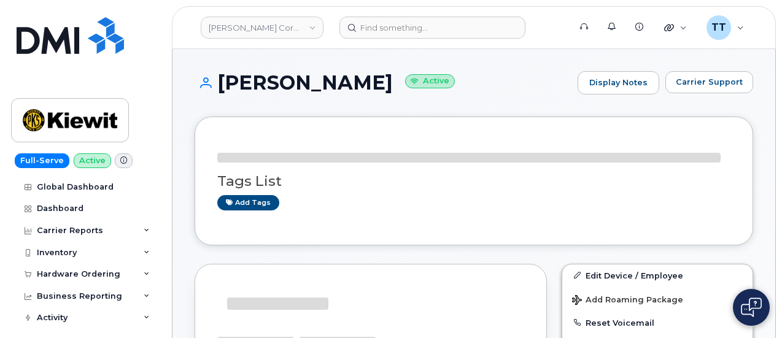
click at [296, 74] on h1 "[PERSON_NAME] Active" at bounding box center [382, 82] width 377 height 21
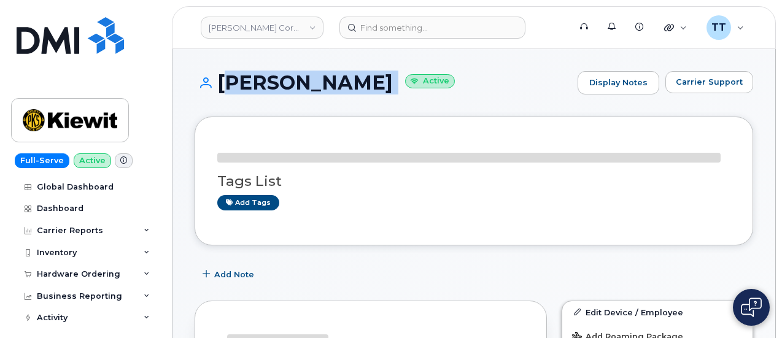
click at [296, 74] on h1 "[PERSON_NAME] Active" at bounding box center [382, 82] width 377 height 21
copy h1 "[PERSON_NAME]"
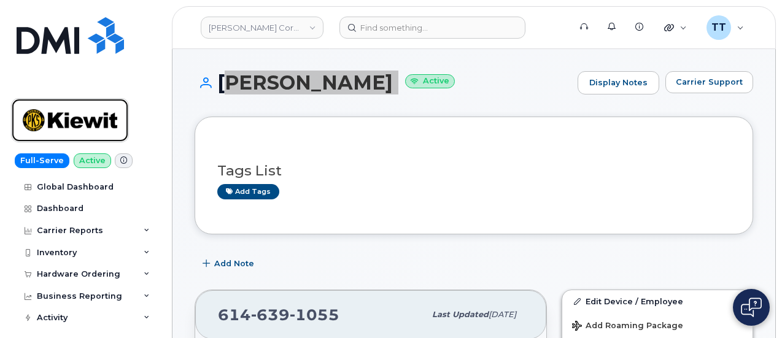
click at [66, 115] on img at bounding box center [70, 120] width 94 height 36
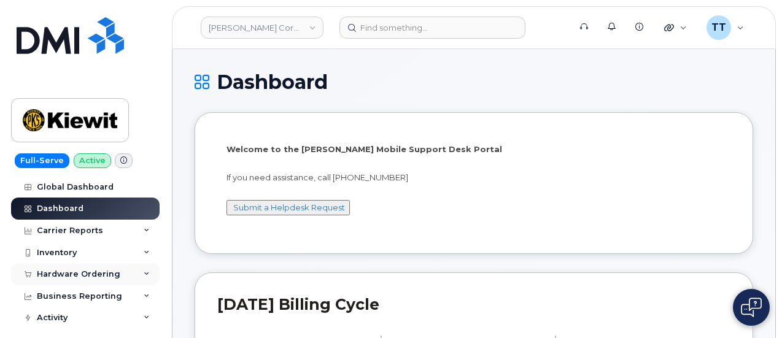
drag, startPoint x: 77, startPoint y: 277, endPoint x: 99, endPoint y: 269, distance: 24.3
click at [77, 277] on div "Hardware Ordering" at bounding box center [78, 274] width 83 height 10
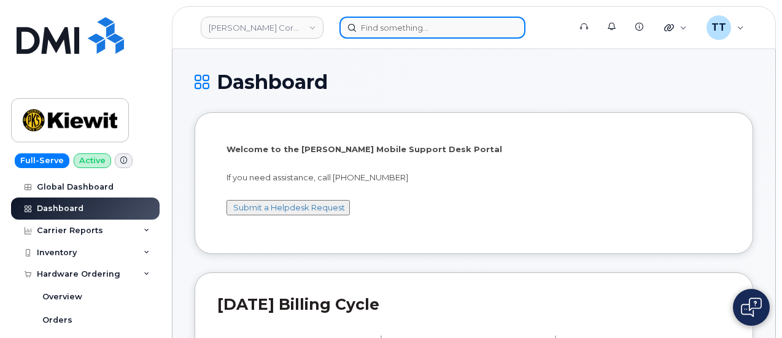
click at [398, 32] on input at bounding box center [432, 28] width 186 height 22
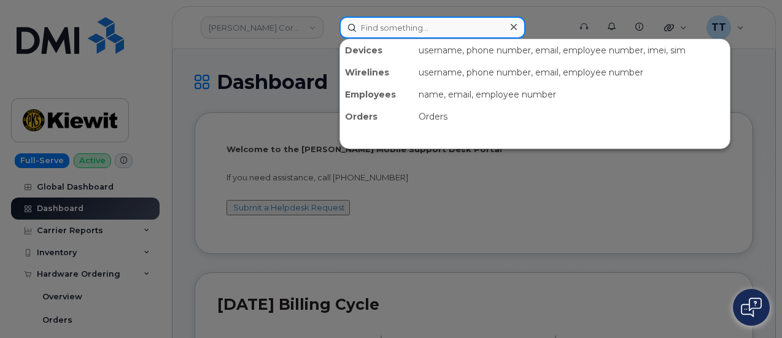
paste input "17-807-5575"
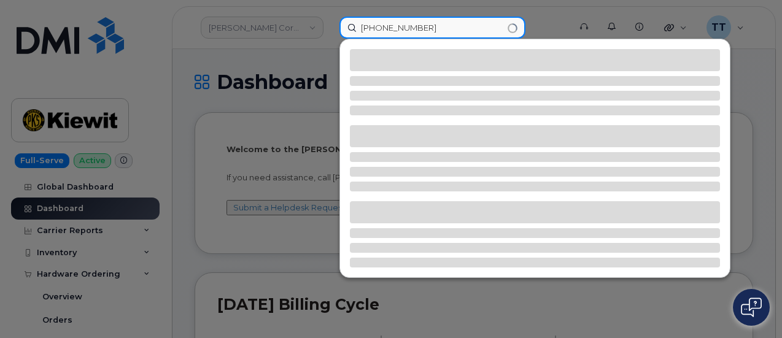
click at [362, 30] on input "17-807-5575" at bounding box center [432, 28] width 186 height 22
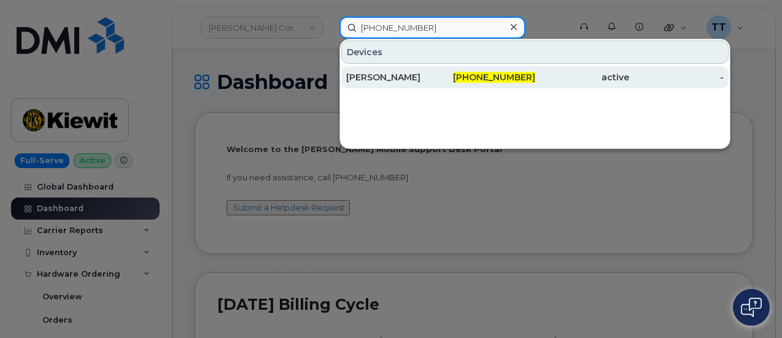
type input "817-807-5575"
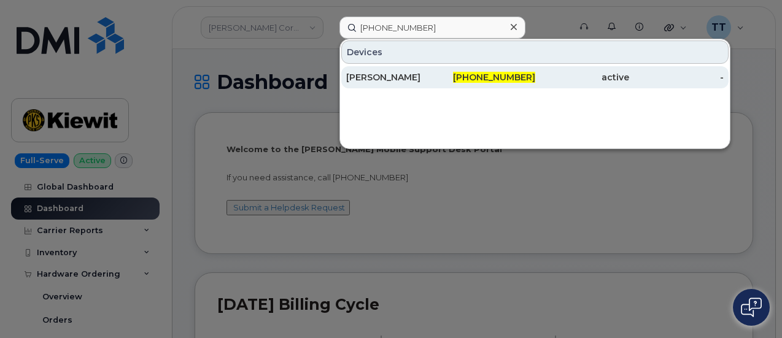
click at [387, 75] on div "[PERSON_NAME]" at bounding box center [393, 77] width 94 height 12
click at [366, 73] on div "[PERSON_NAME]" at bounding box center [393, 77] width 94 height 12
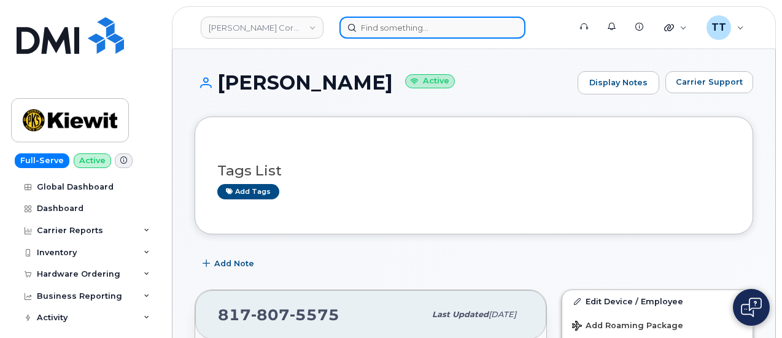
click at [434, 29] on input at bounding box center [432, 28] width 186 height 22
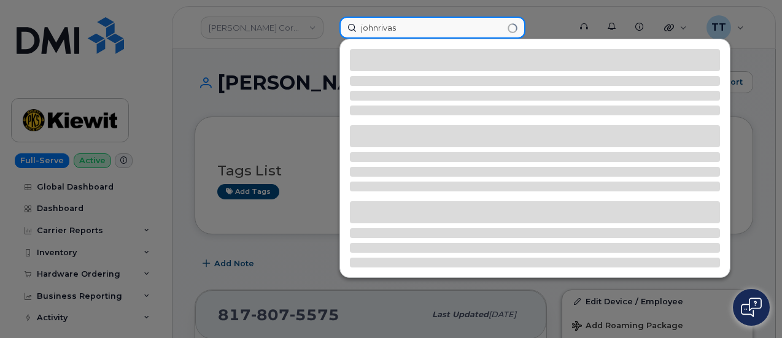
type input "[PERSON_NAME]"
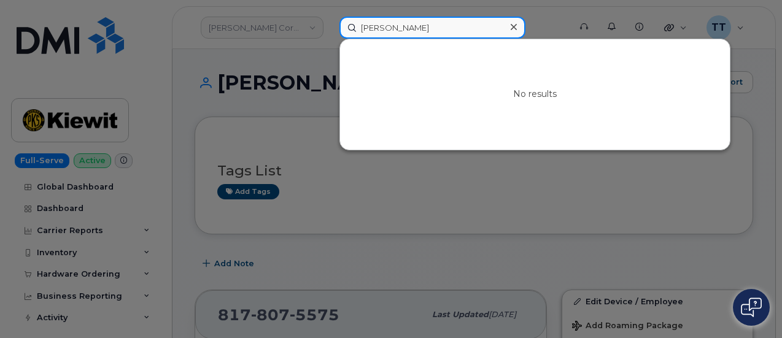
drag, startPoint x: 426, startPoint y: 29, endPoint x: 337, endPoint y: 29, distance: 89.6
click at [337, 29] on div "[PERSON_NAME] No results" at bounding box center [450, 28] width 242 height 22
click at [388, 26] on input at bounding box center [432, 28] width 186 height 22
paste input "817-807-5575"
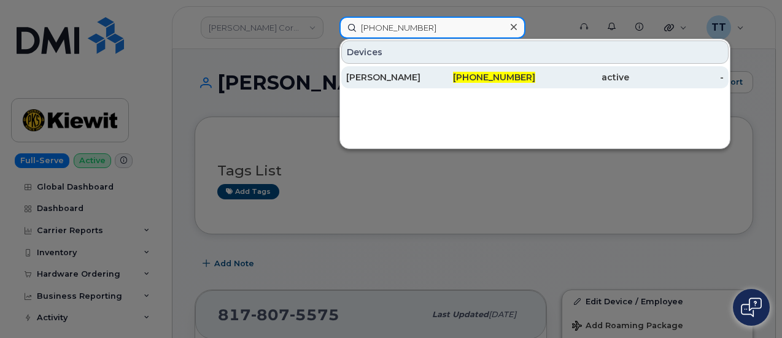
type input "817-807-5575"
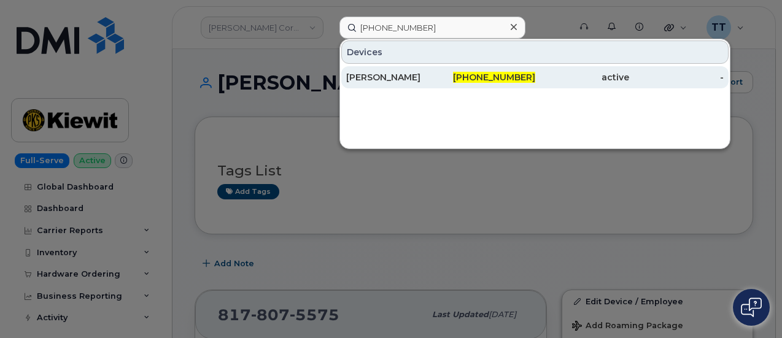
click at [421, 73] on div "[PERSON_NAME]" at bounding box center [393, 77] width 94 height 12
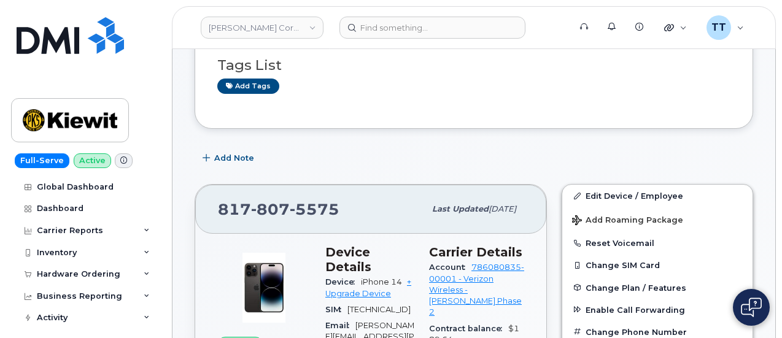
scroll to position [245, 0]
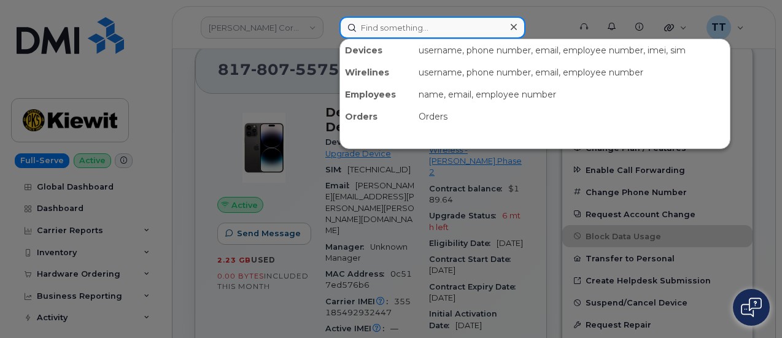
click at [431, 28] on input at bounding box center [432, 28] width 186 height 22
click at [400, 31] on input at bounding box center [432, 28] width 186 height 22
paste input "[PERSON_NAME]"
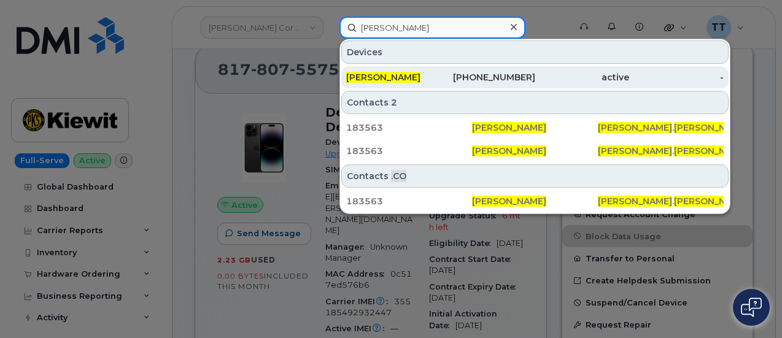
type input "[PERSON_NAME]"
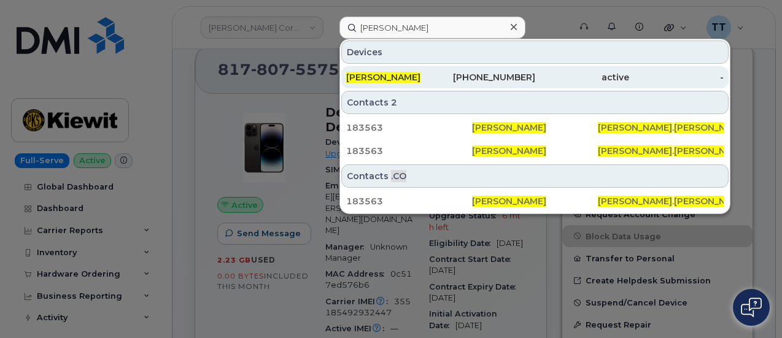
click at [411, 74] on span "[PERSON_NAME]" at bounding box center [383, 77] width 74 height 11
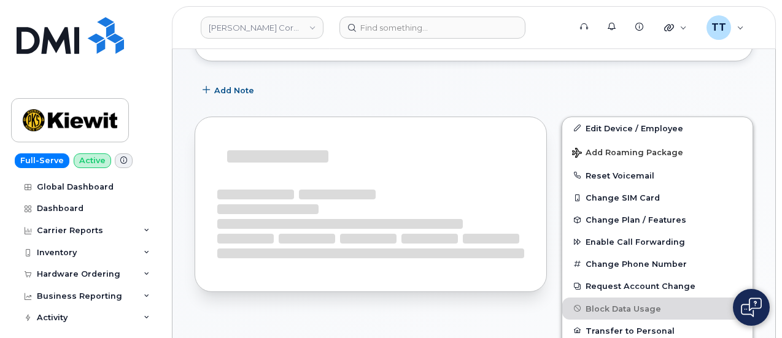
scroll to position [173, 0]
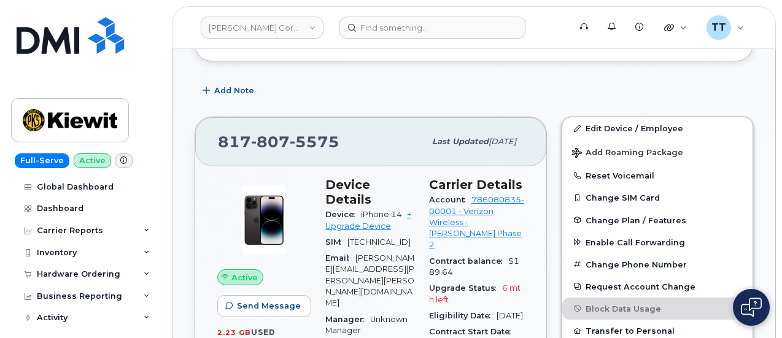
click at [290, 133] on span "807" at bounding box center [315, 142] width 50 height 18
copy span "[PHONE_NUMBER]"
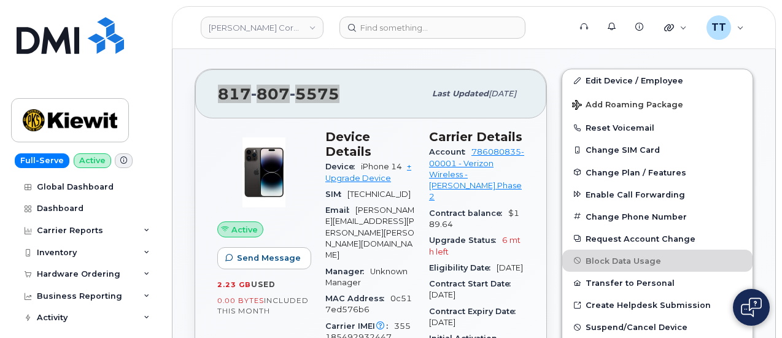
scroll to position [357, 0]
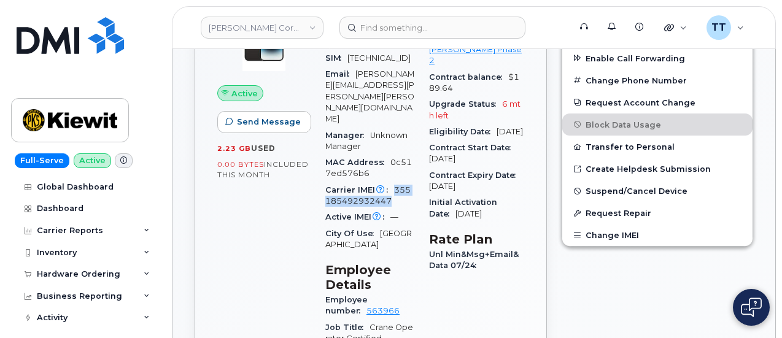
drag, startPoint x: 390, startPoint y: 160, endPoint x: 391, endPoint y: 152, distance: 8.0
click at [391, 182] on div "Carrier IMEI Carrier IMEI is reported during the last billing cycle or change o…" at bounding box center [369, 196] width 89 height 28
copy span "355185492932447"
